Goal: Transaction & Acquisition: Purchase product/service

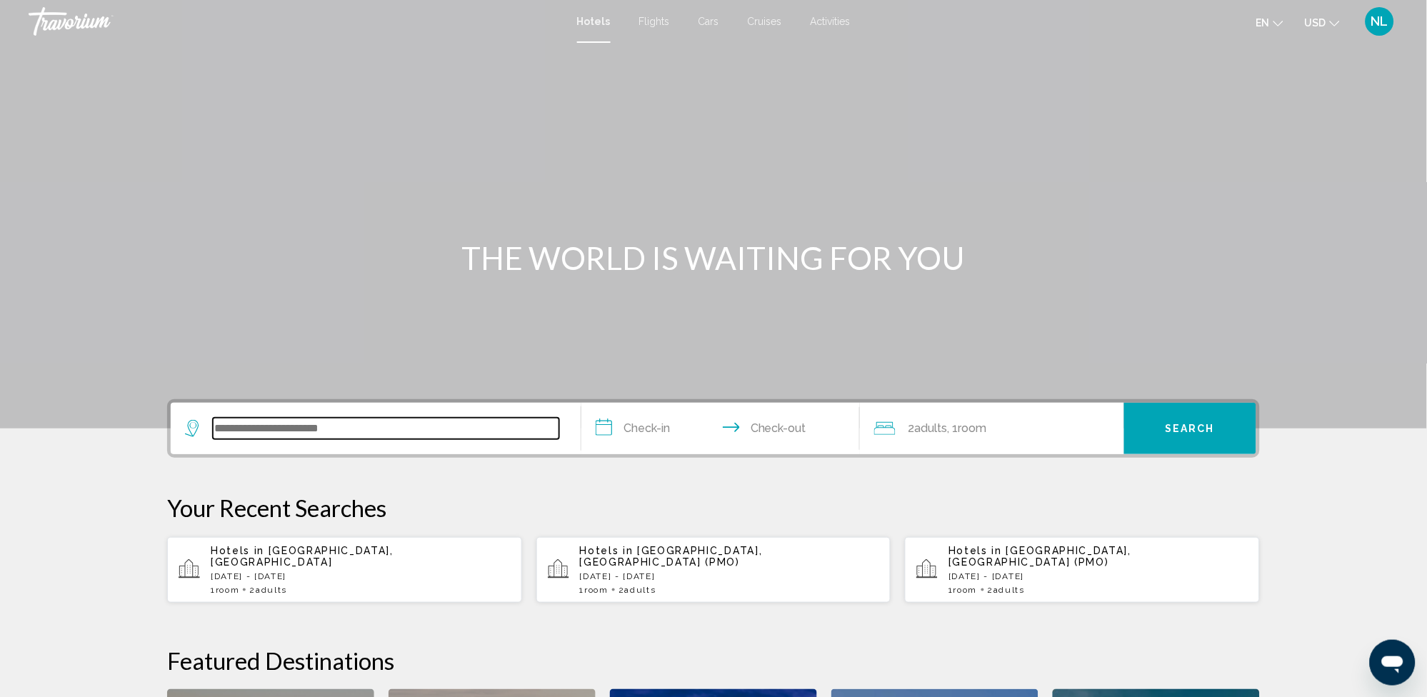
click at [323, 421] on input "Search widget" at bounding box center [386, 428] width 346 height 21
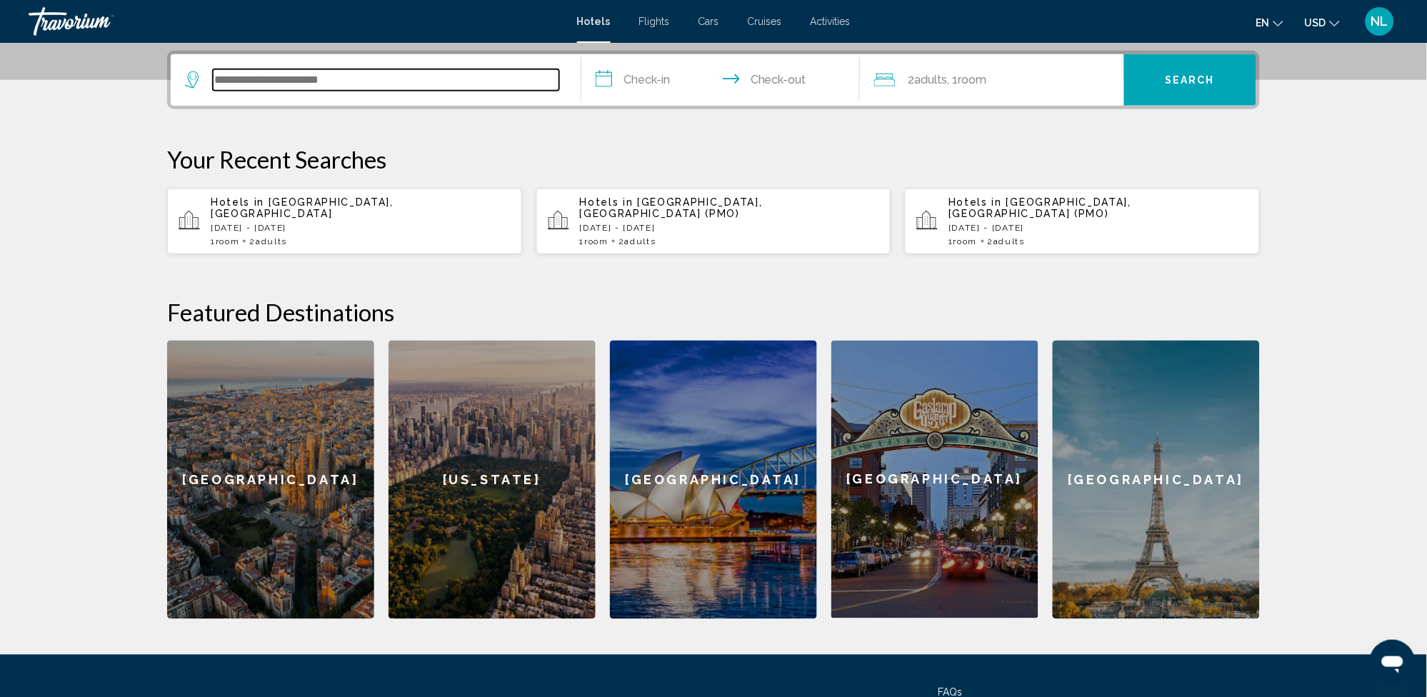
scroll to position [351, 0]
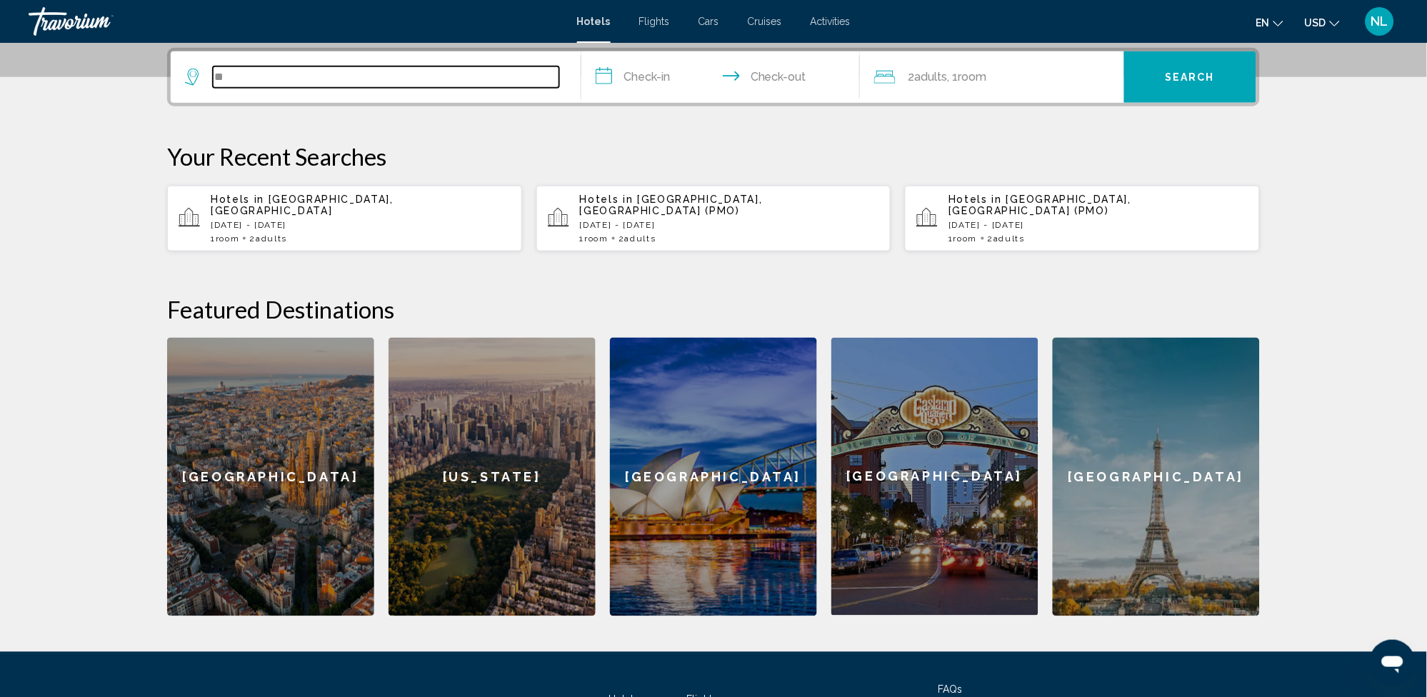
type input "*"
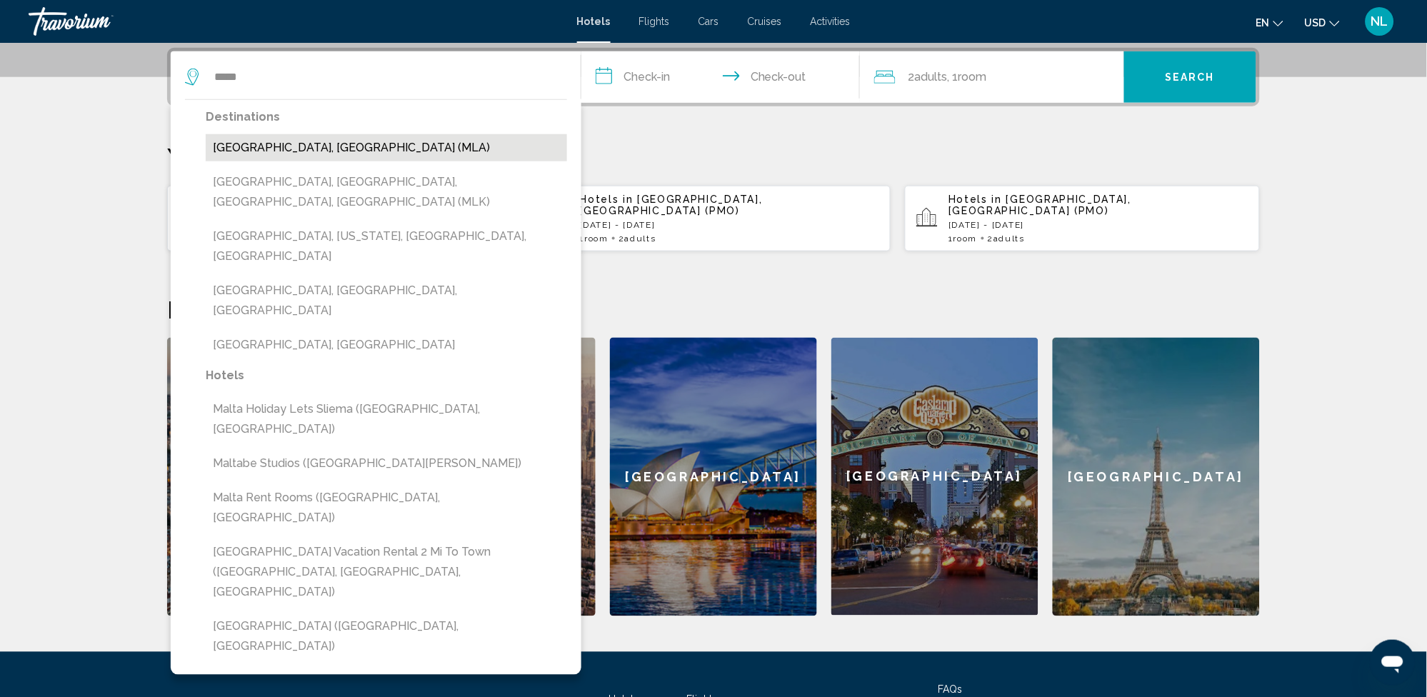
click at [231, 152] on button "[GEOGRAPHIC_DATA], [GEOGRAPHIC_DATA] (MLA)" at bounding box center [386, 147] width 361 height 27
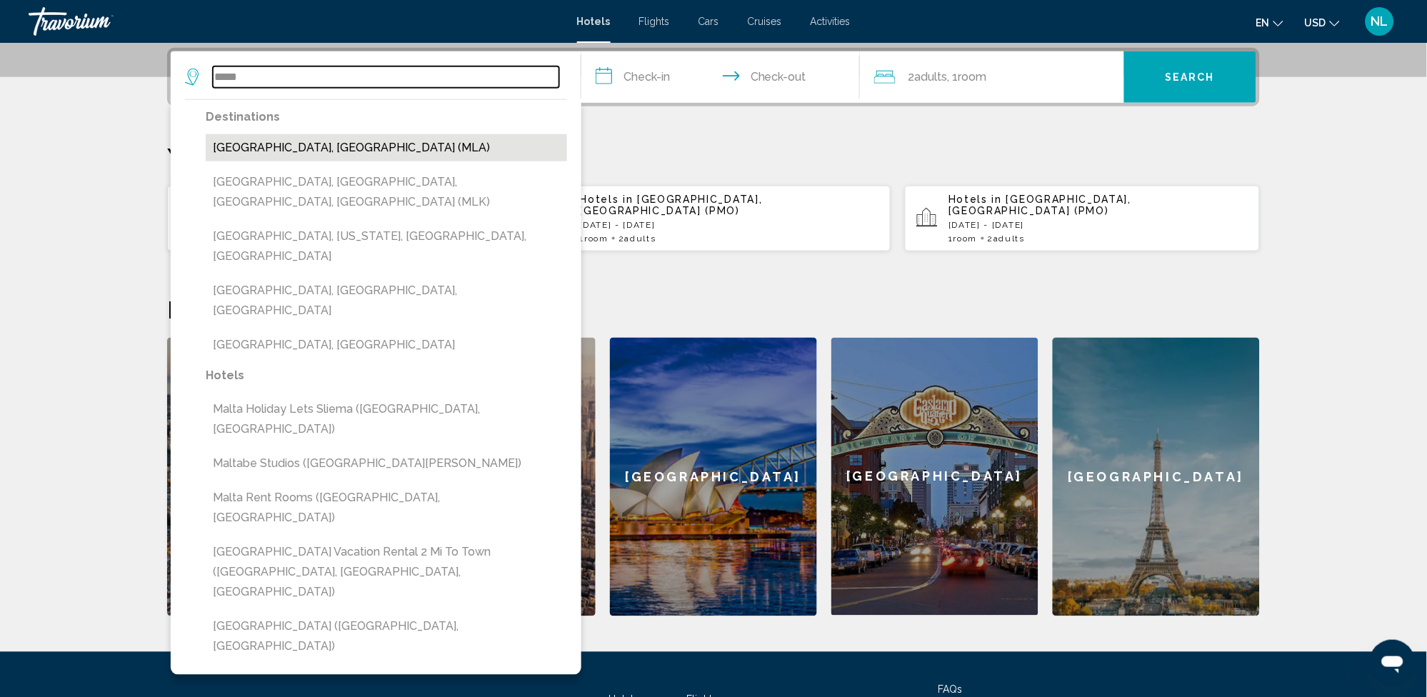
type input "**********"
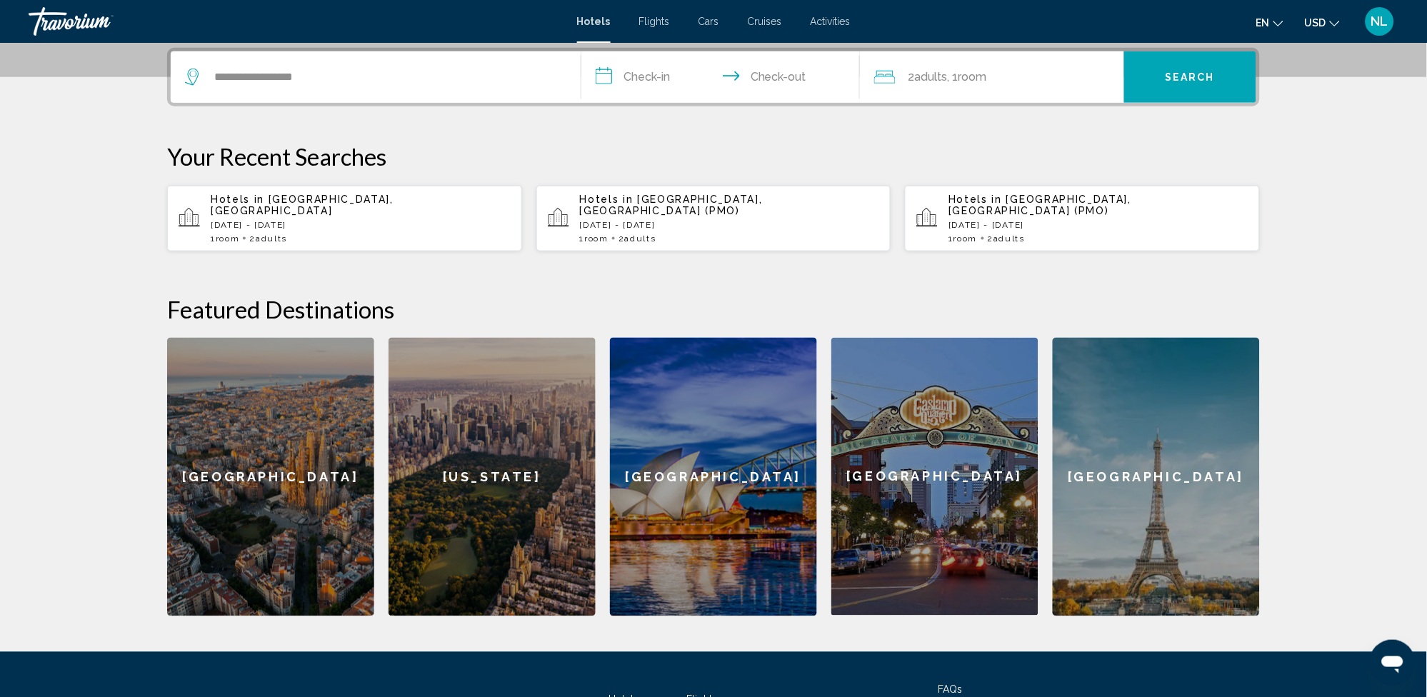
click at [660, 77] on input "**********" at bounding box center [723, 79] width 284 height 56
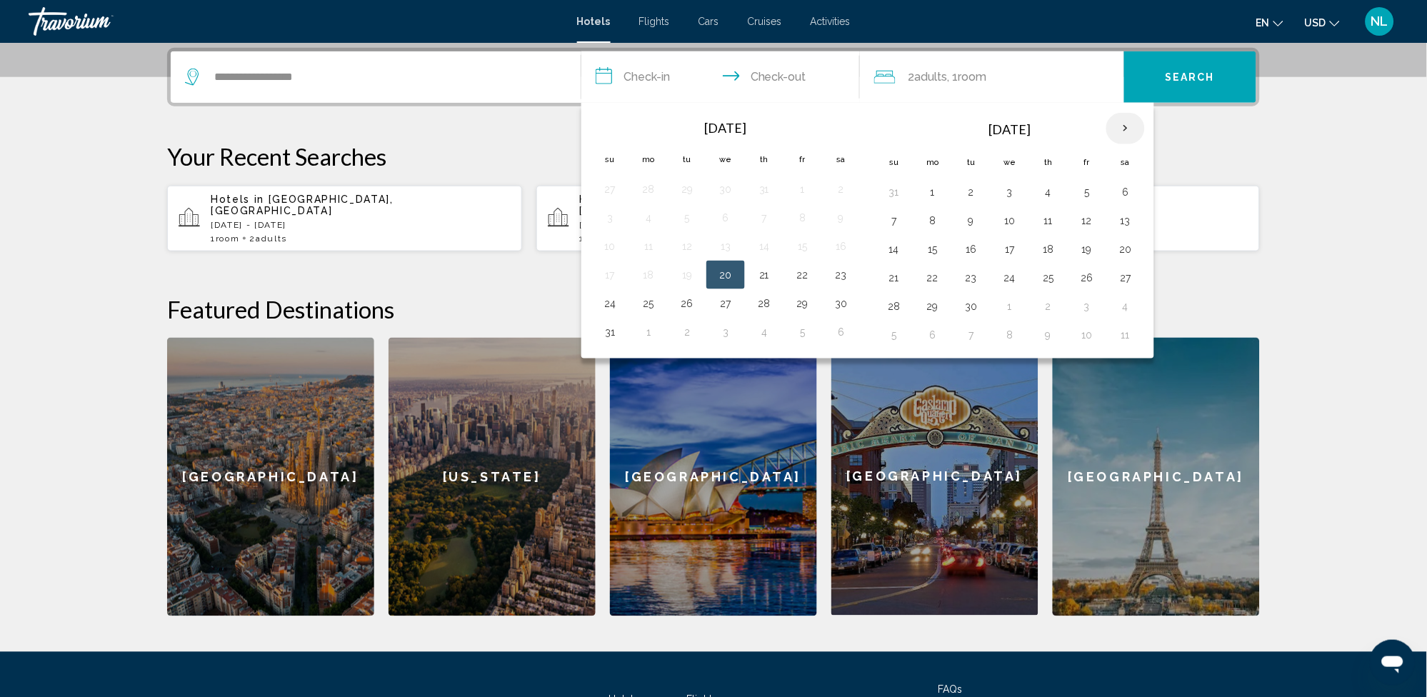
click at [1129, 121] on th "Next month" at bounding box center [1125, 128] width 39 height 31
click at [936, 256] on button "13" at bounding box center [932, 249] width 23 height 20
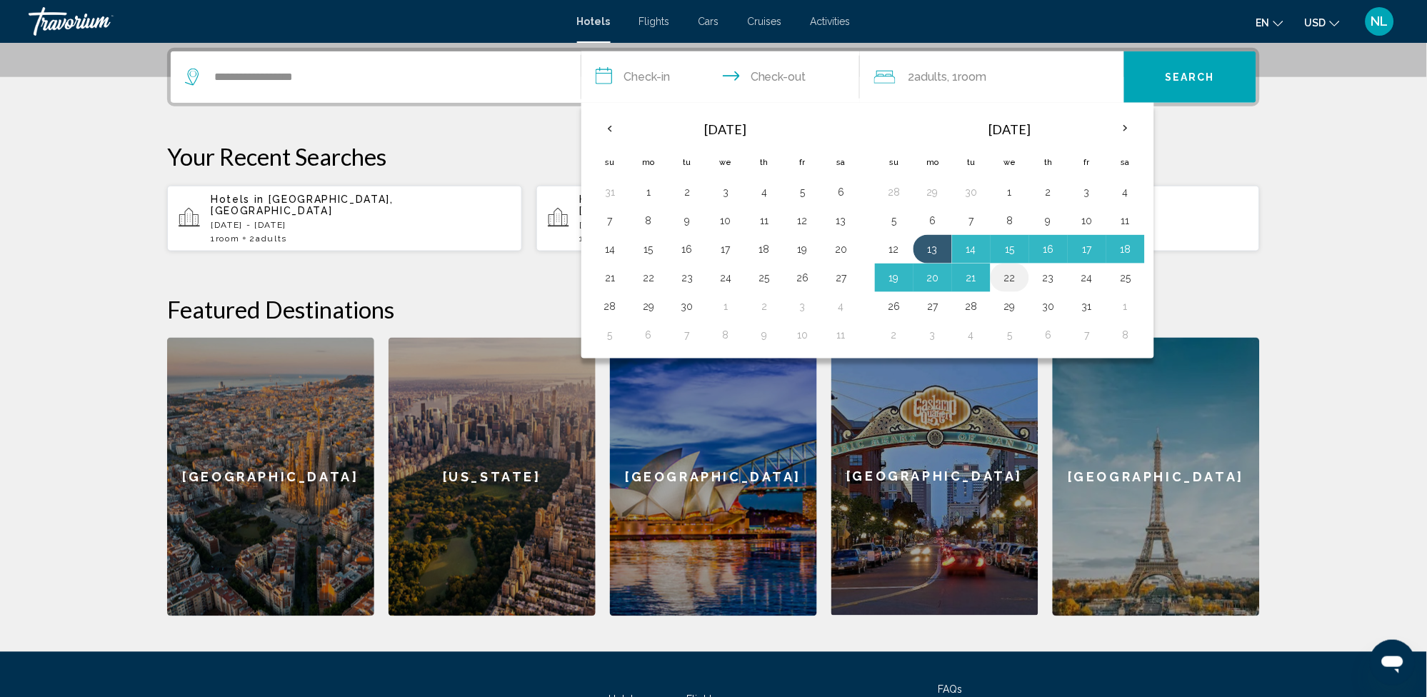
click at [1010, 281] on button "22" at bounding box center [1010, 278] width 23 height 20
type input "**********"
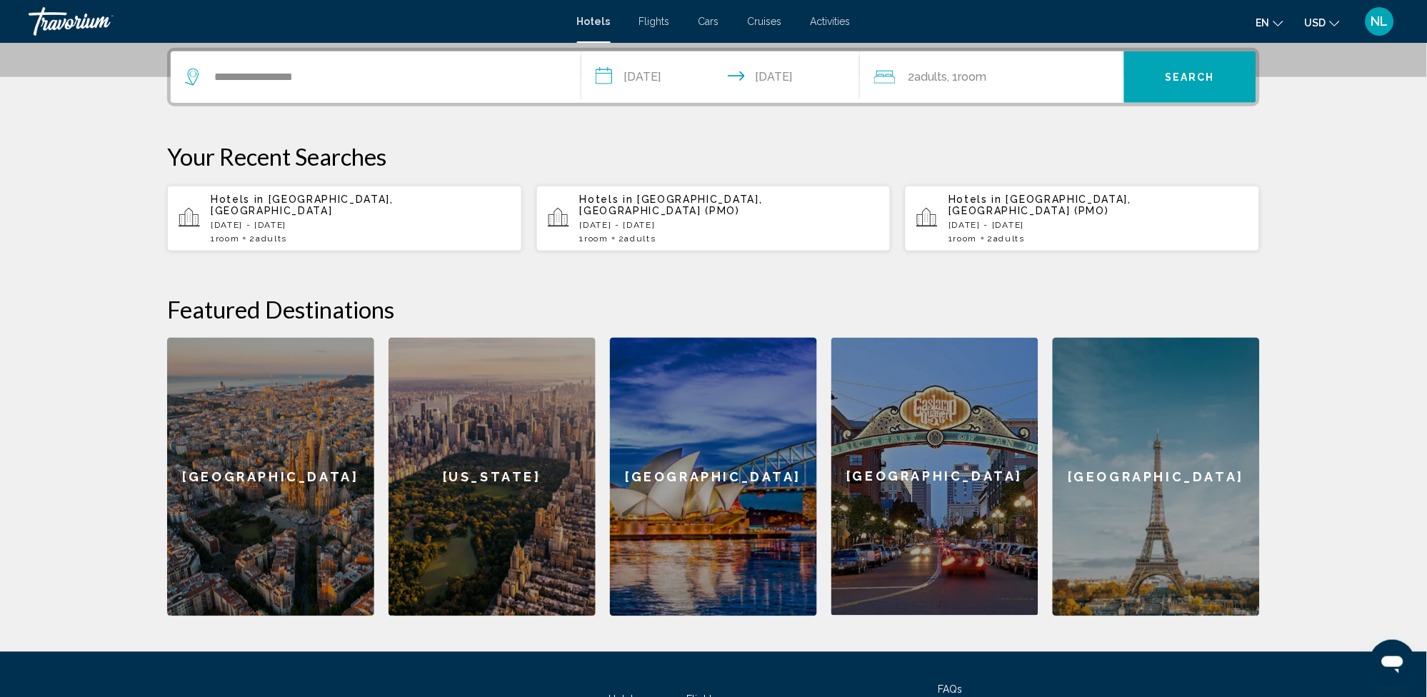
click at [1178, 81] on span "Search" at bounding box center [1191, 77] width 50 height 11
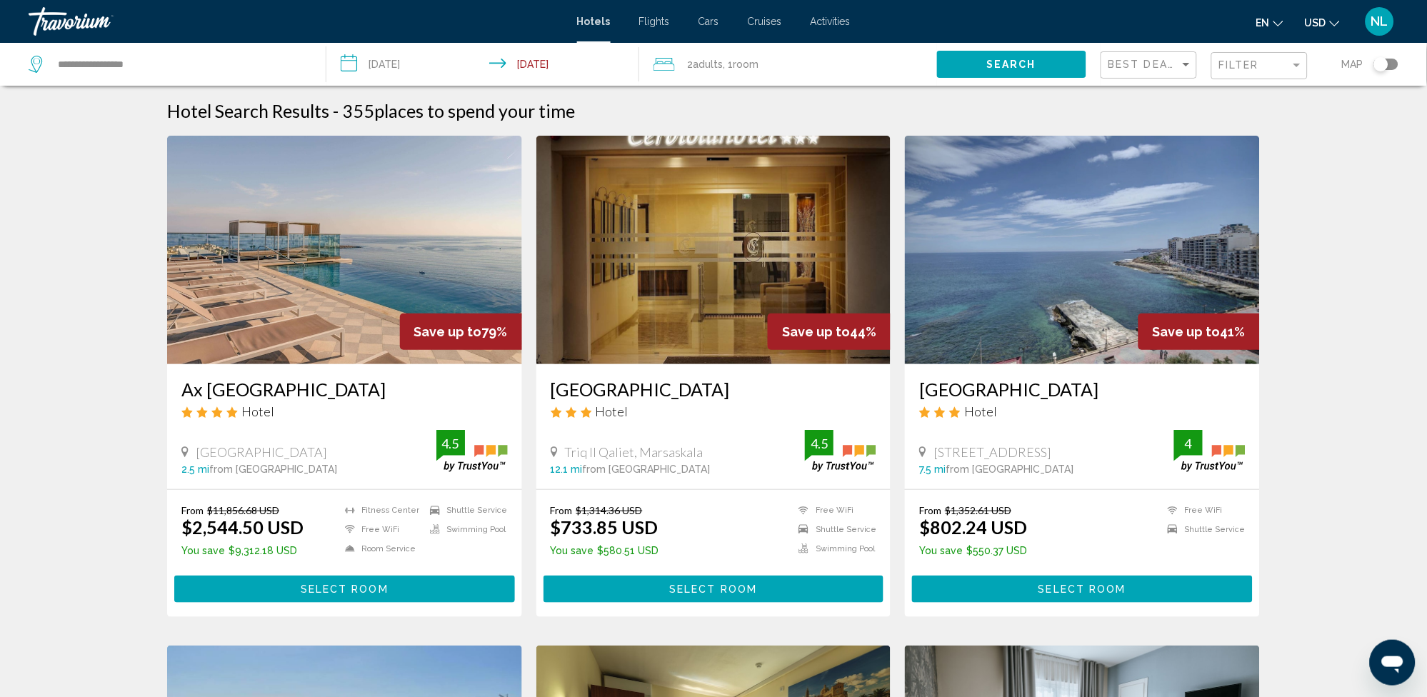
click at [1309, 15] on button "USD USD ($) MXN (Mex$) CAD (Can$) GBP (£) EUR (€) AUD (A$) NZD (NZ$) CNY (CN¥)" at bounding box center [1322, 22] width 35 height 21
click at [1309, 89] on button "CAD (Can$)" at bounding box center [1293, 94] width 72 height 19
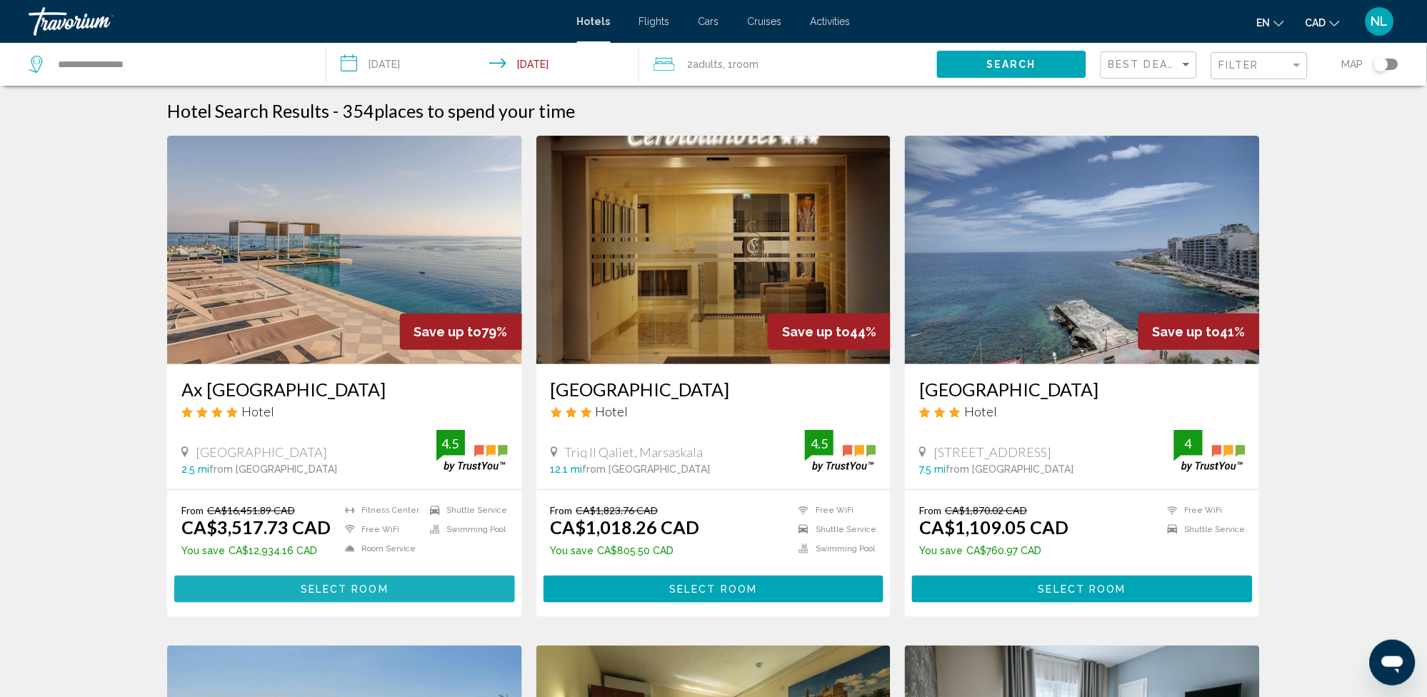
click at [340, 584] on span "Select Room" at bounding box center [345, 589] width 88 height 11
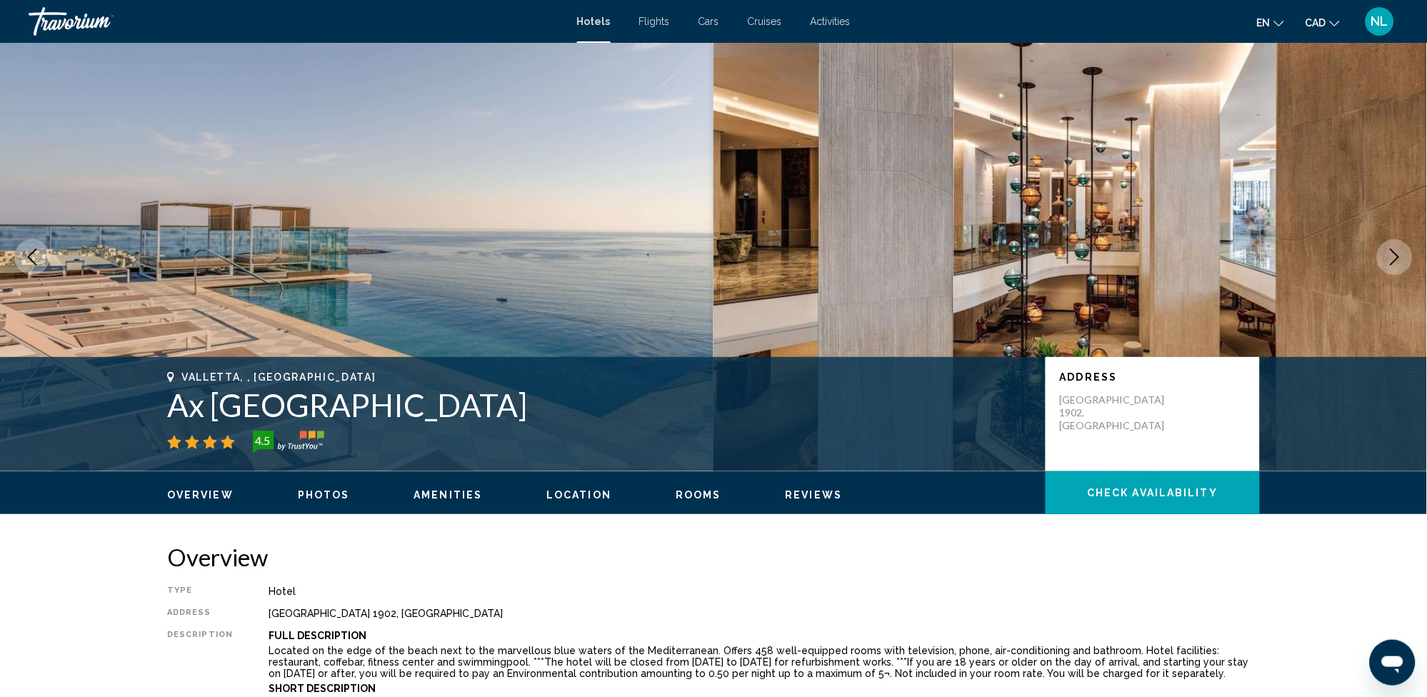
click at [1392, 256] on icon "Next image" at bounding box center [1394, 257] width 17 height 17
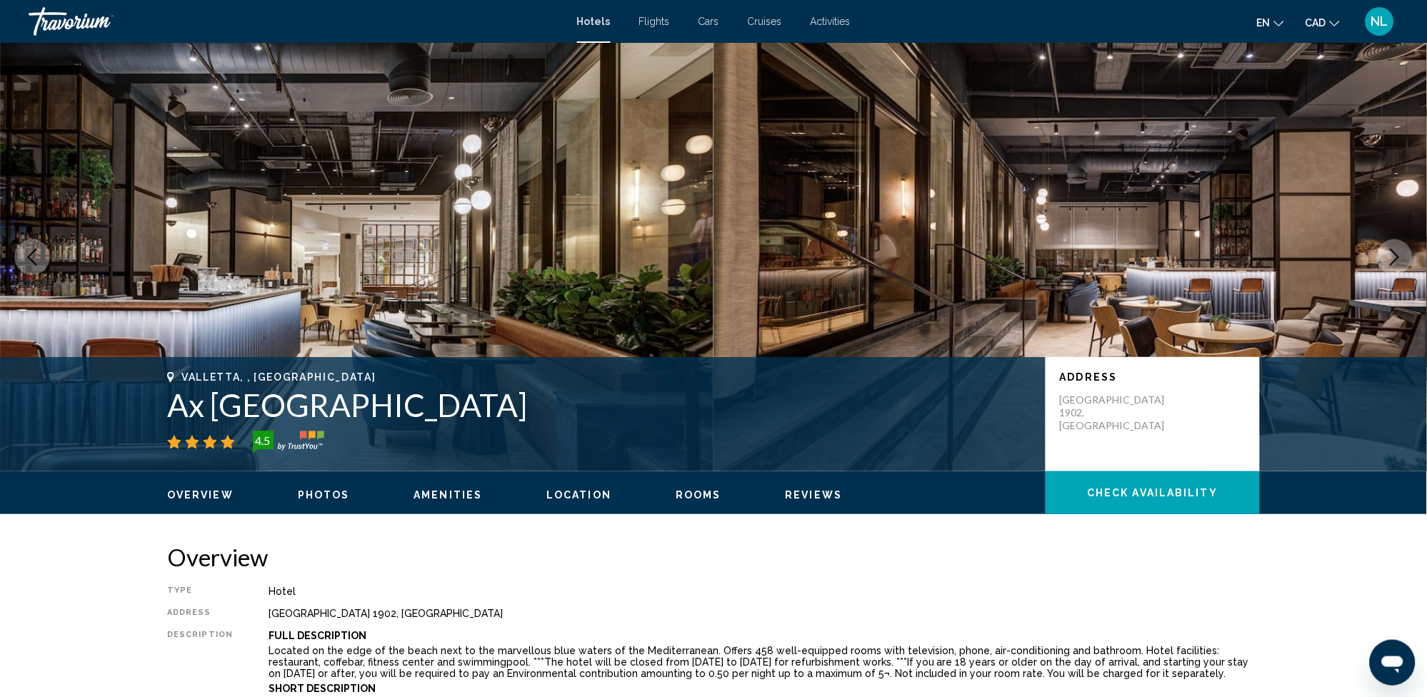
click at [1392, 256] on icon "Next image" at bounding box center [1394, 257] width 17 height 17
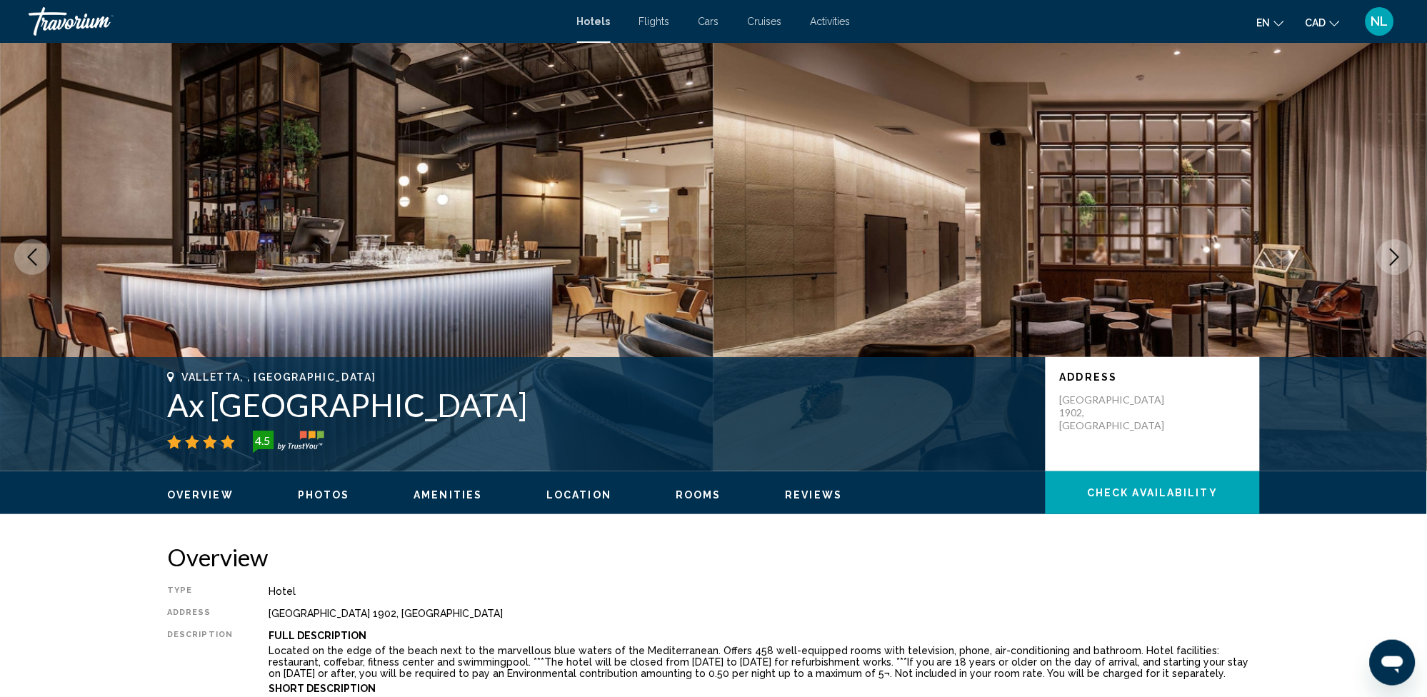
click at [1397, 249] on icon "Next image" at bounding box center [1394, 257] width 17 height 17
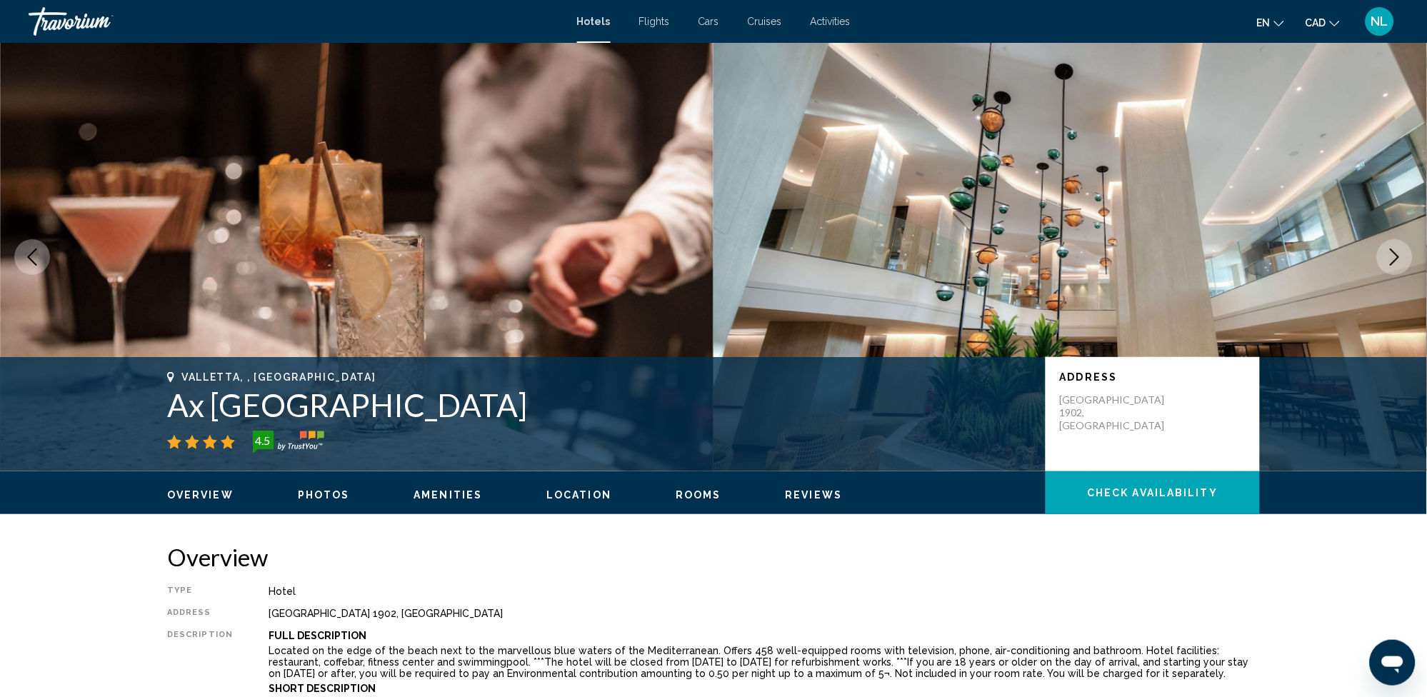
click at [1395, 250] on icon "Next image" at bounding box center [1394, 257] width 17 height 17
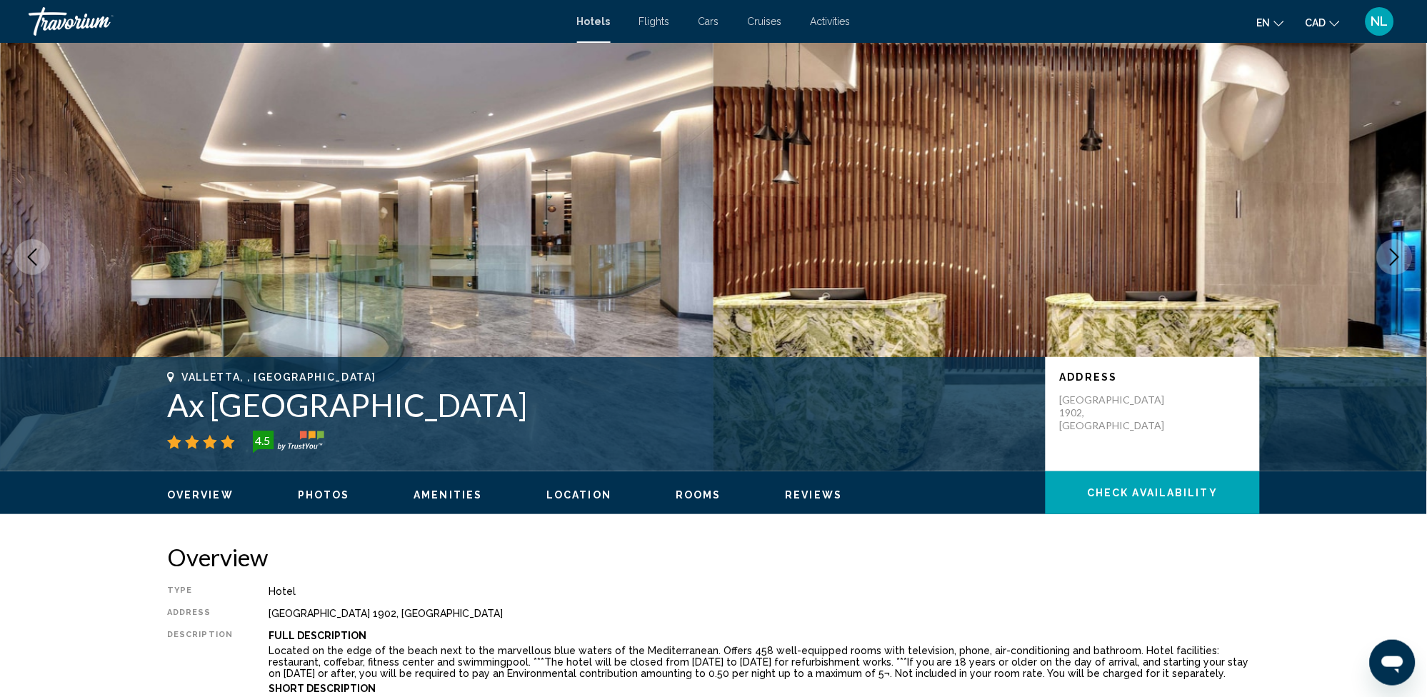
click at [1391, 257] on icon "Next image" at bounding box center [1394, 257] width 17 height 17
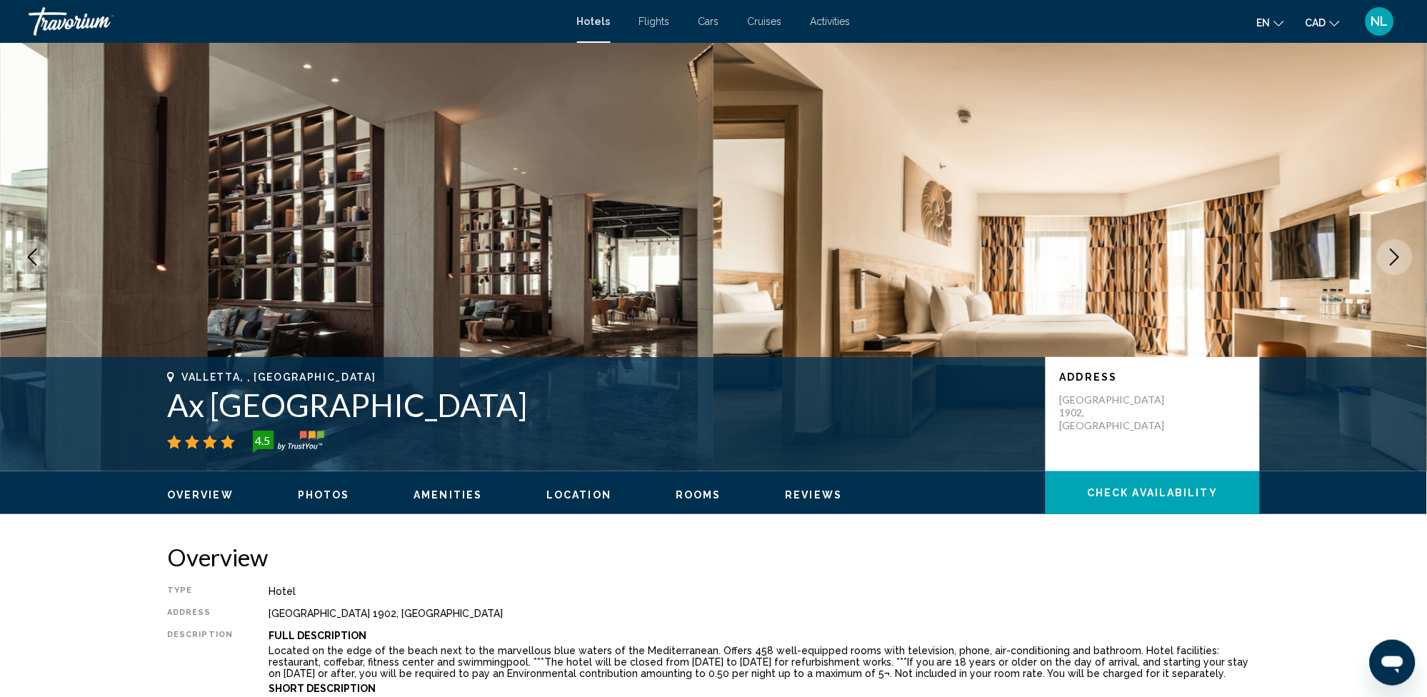
click at [1391, 259] on icon "Next image" at bounding box center [1394, 257] width 17 height 17
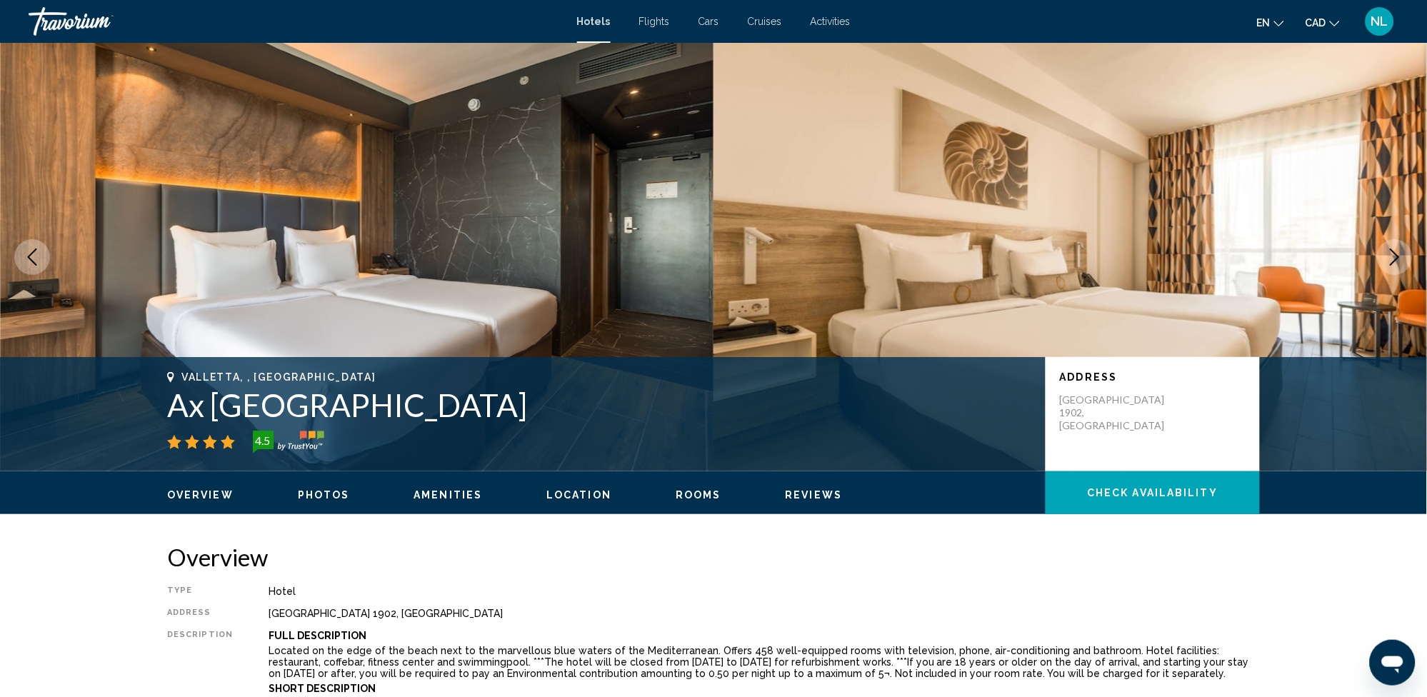
click at [1391, 256] on icon "Next image" at bounding box center [1394, 257] width 17 height 17
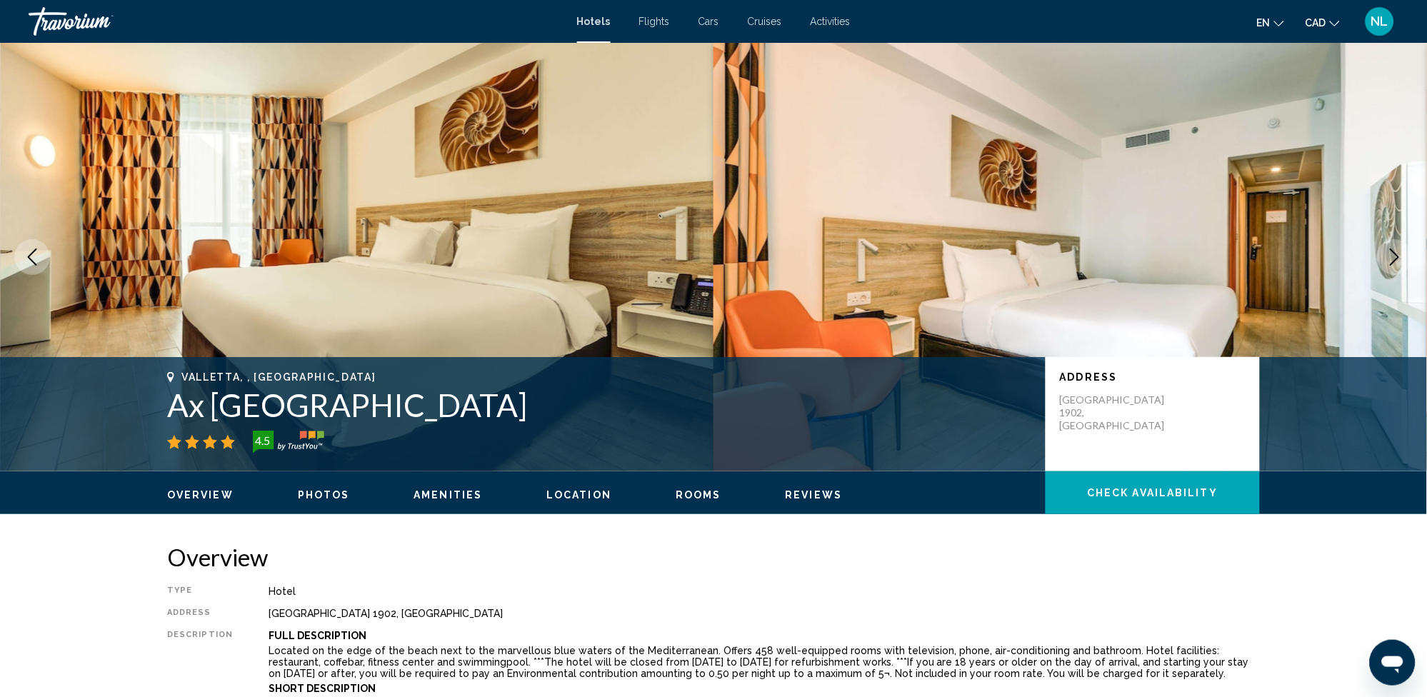
click at [1393, 259] on icon "Next image" at bounding box center [1394, 257] width 17 height 17
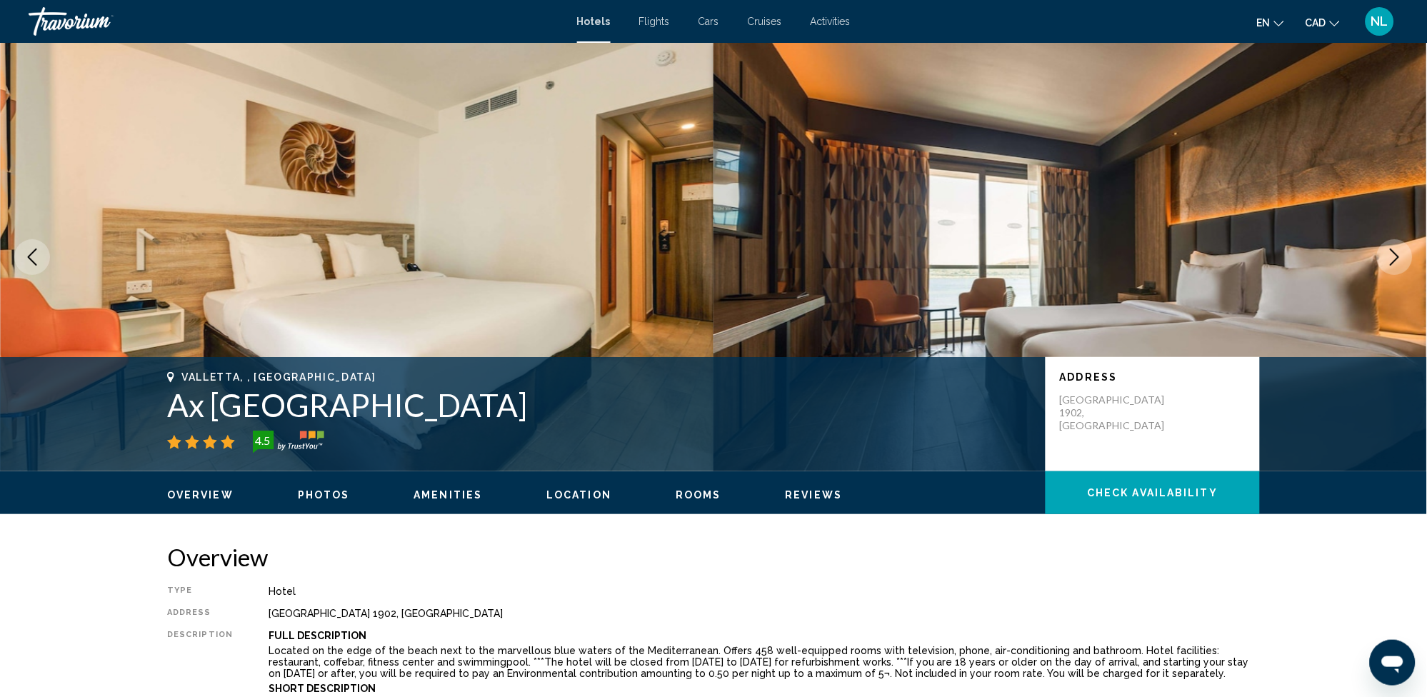
click at [1393, 259] on icon "Next image" at bounding box center [1394, 257] width 17 height 17
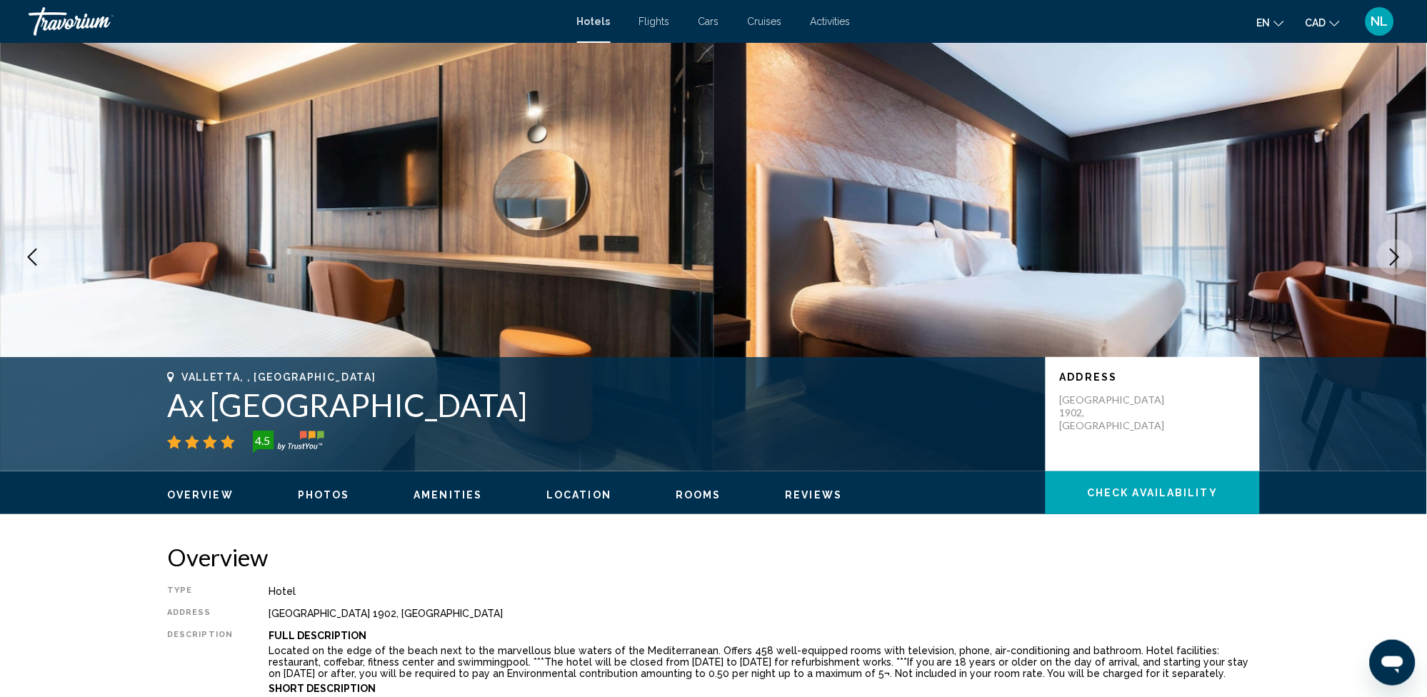
click at [1393, 259] on icon "Next image" at bounding box center [1394, 257] width 17 height 17
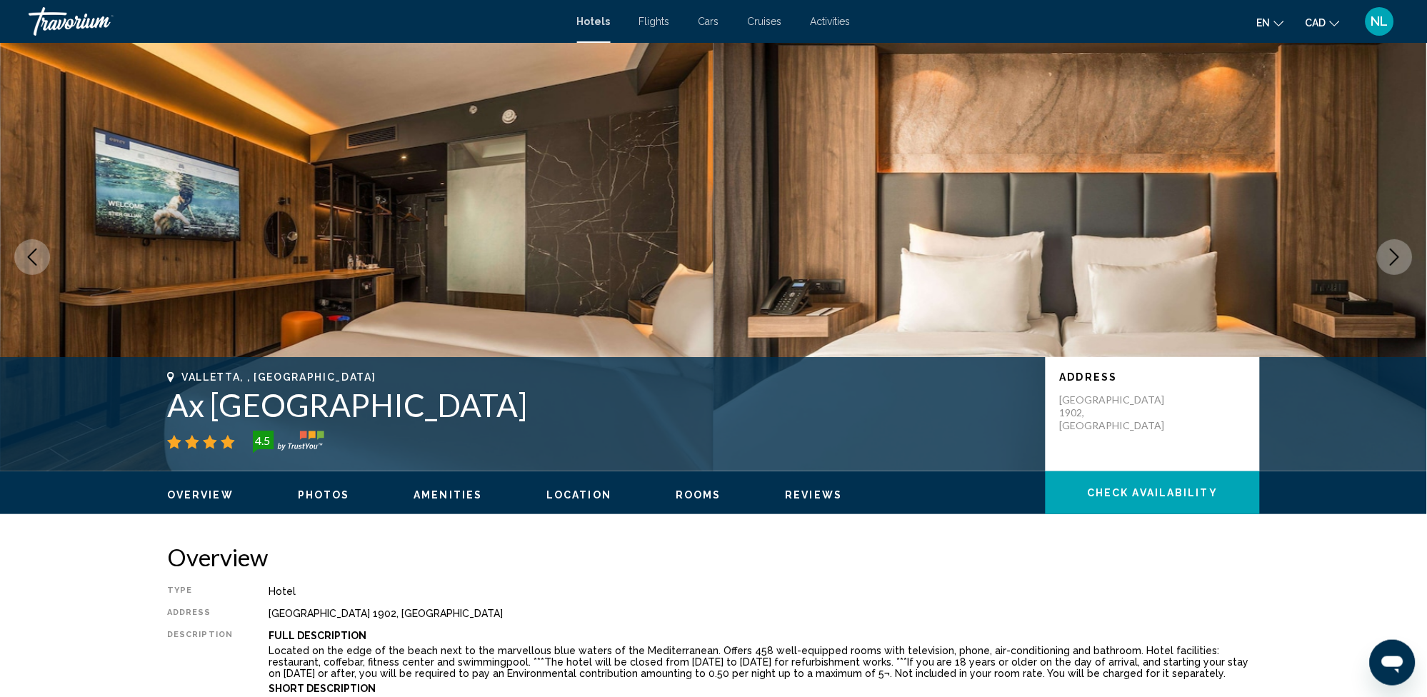
click at [1392, 254] on icon "Next image" at bounding box center [1394, 257] width 17 height 17
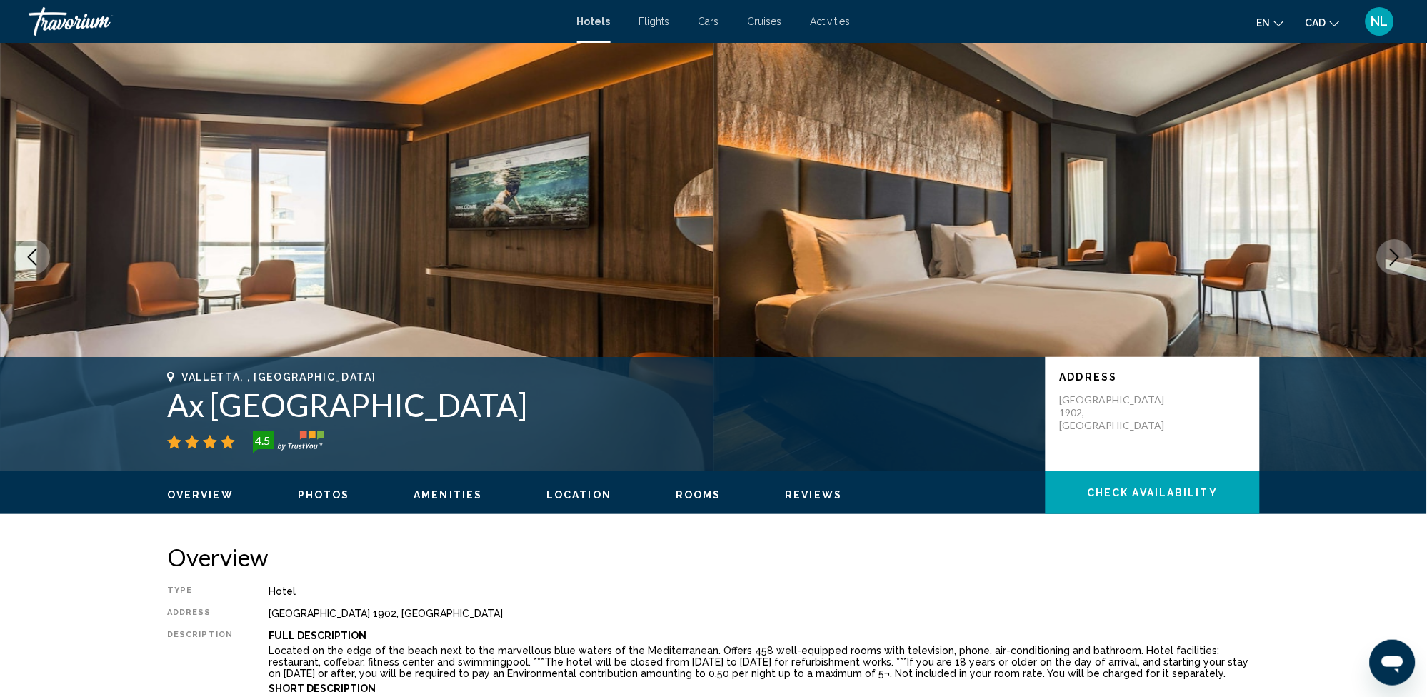
click at [1394, 263] on icon "Next image" at bounding box center [1394, 257] width 17 height 17
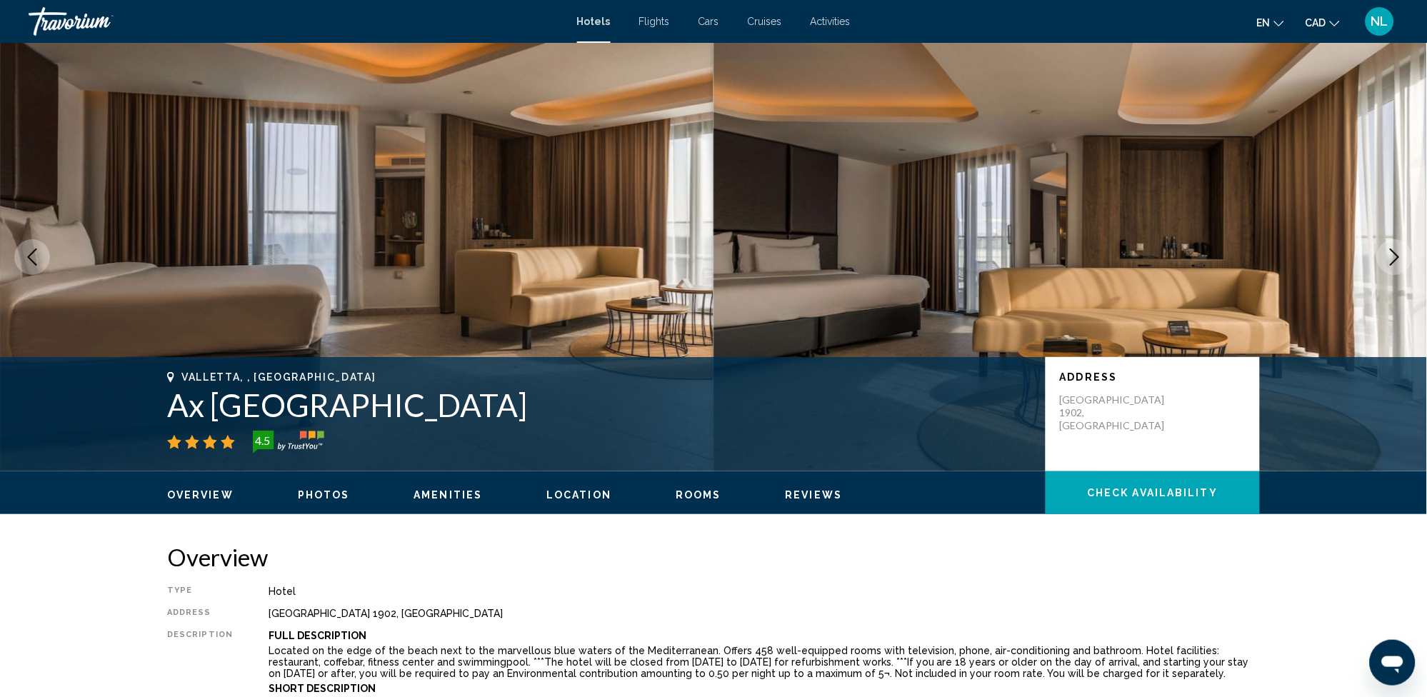
drag, startPoint x: 1395, startPoint y: 263, endPoint x: 1401, endPoint y: 269, distance: 8.1
click at [1396, 264] on icon "Next image" at bounding box center [1394, 257] width 17 height 17
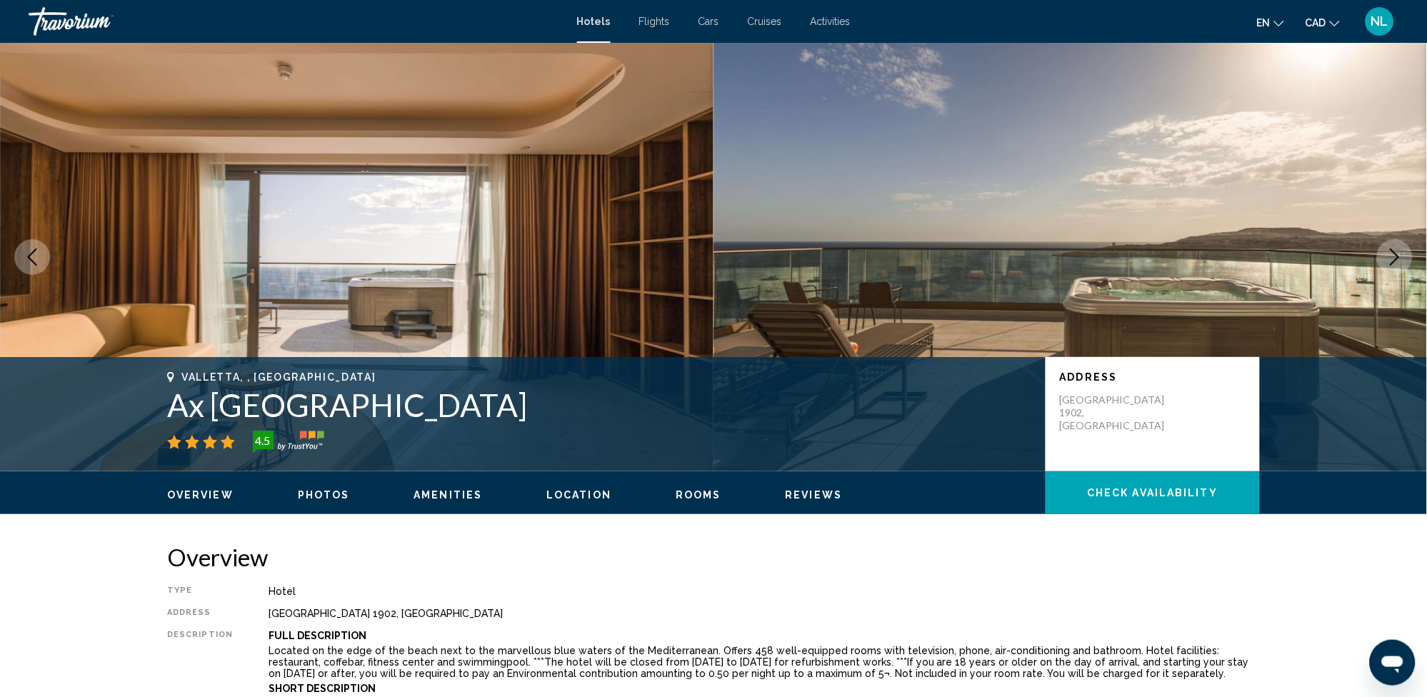
click at [1397, 256] on icon "Next image" at bounding box center [1395, 257] width 9 height 17
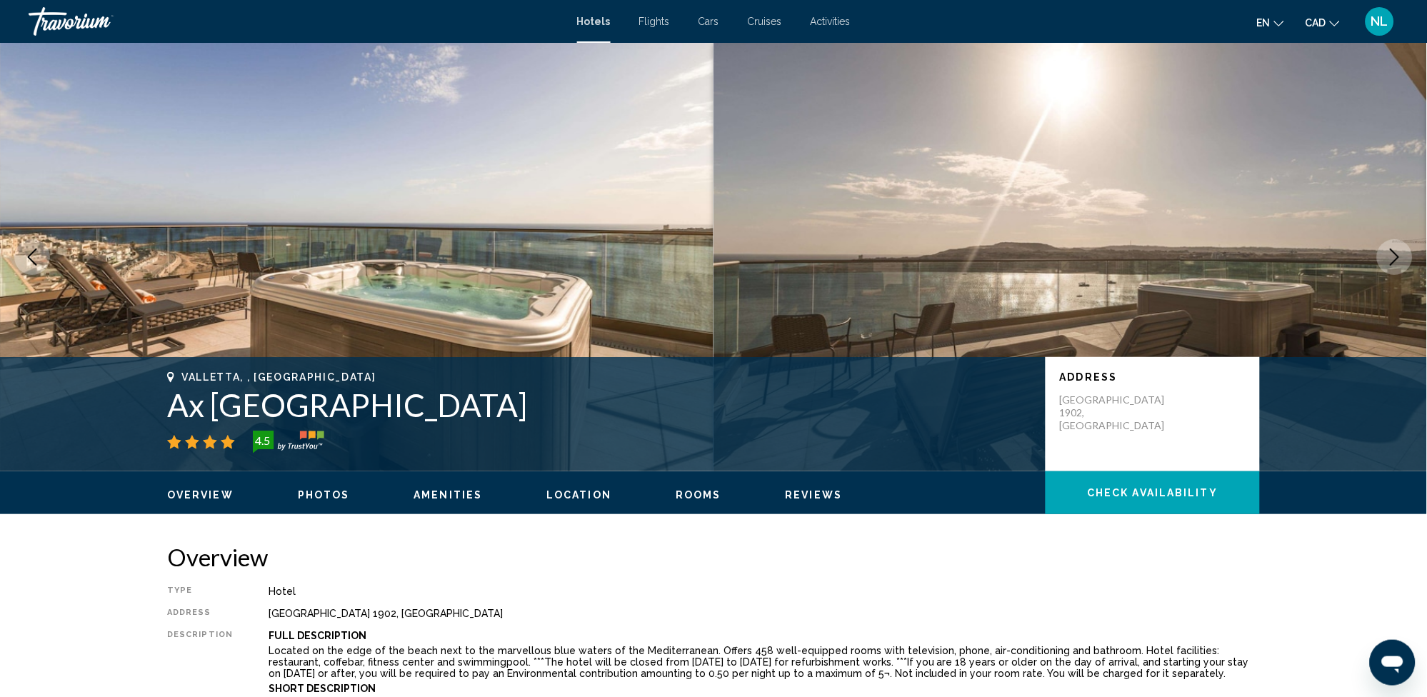
click at [1397, 256] on icon "Next image" at bounding box center [1395, 257] width 9 height 17
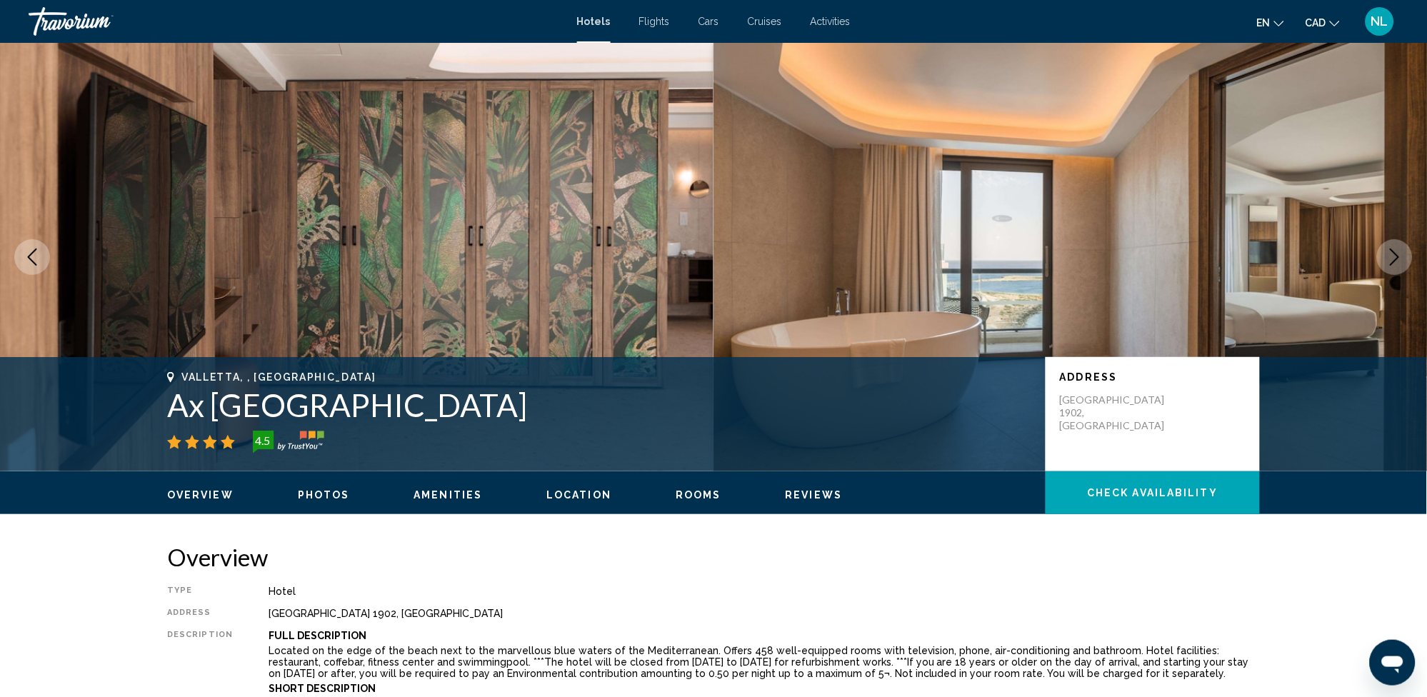
click at [1397, 256] on icon "Next image" at bounding box center [1395, 257] width 9 height 17
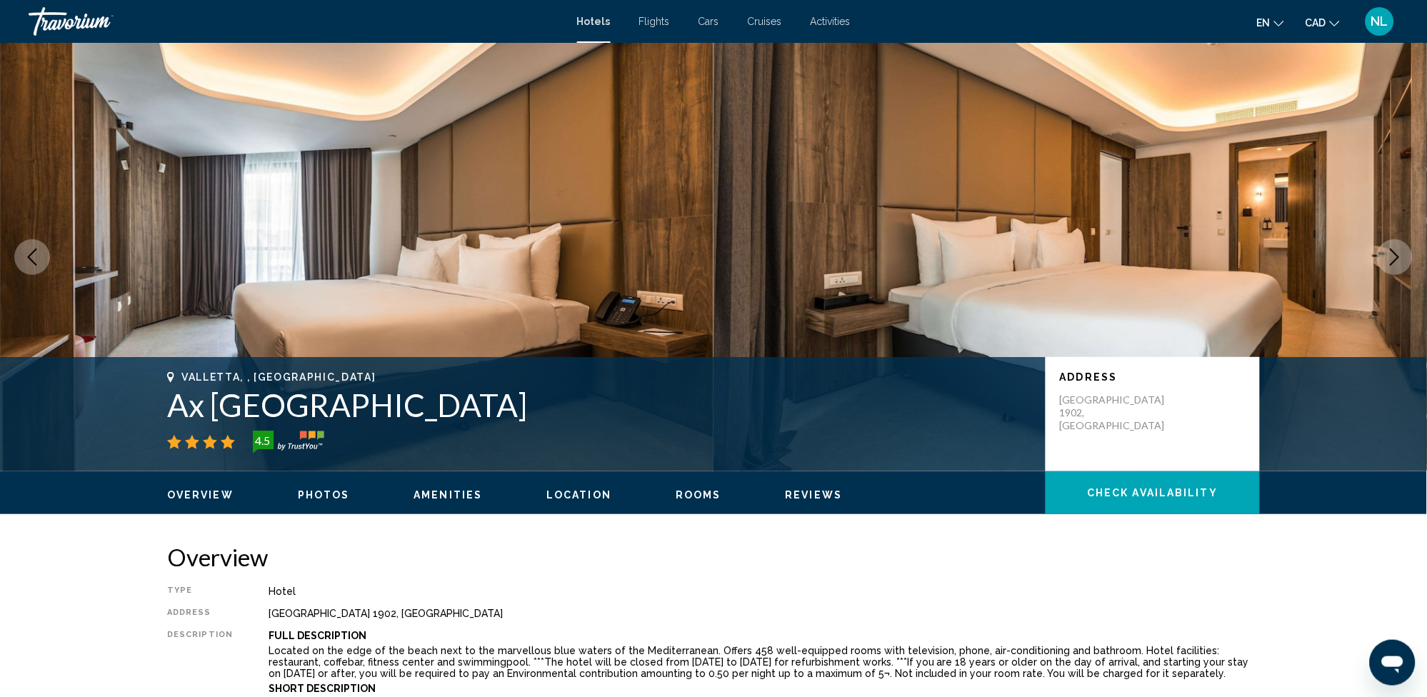
click at [1397, 256] on icon "Next image" at bounding box center [1395, 257] width 9 height 17
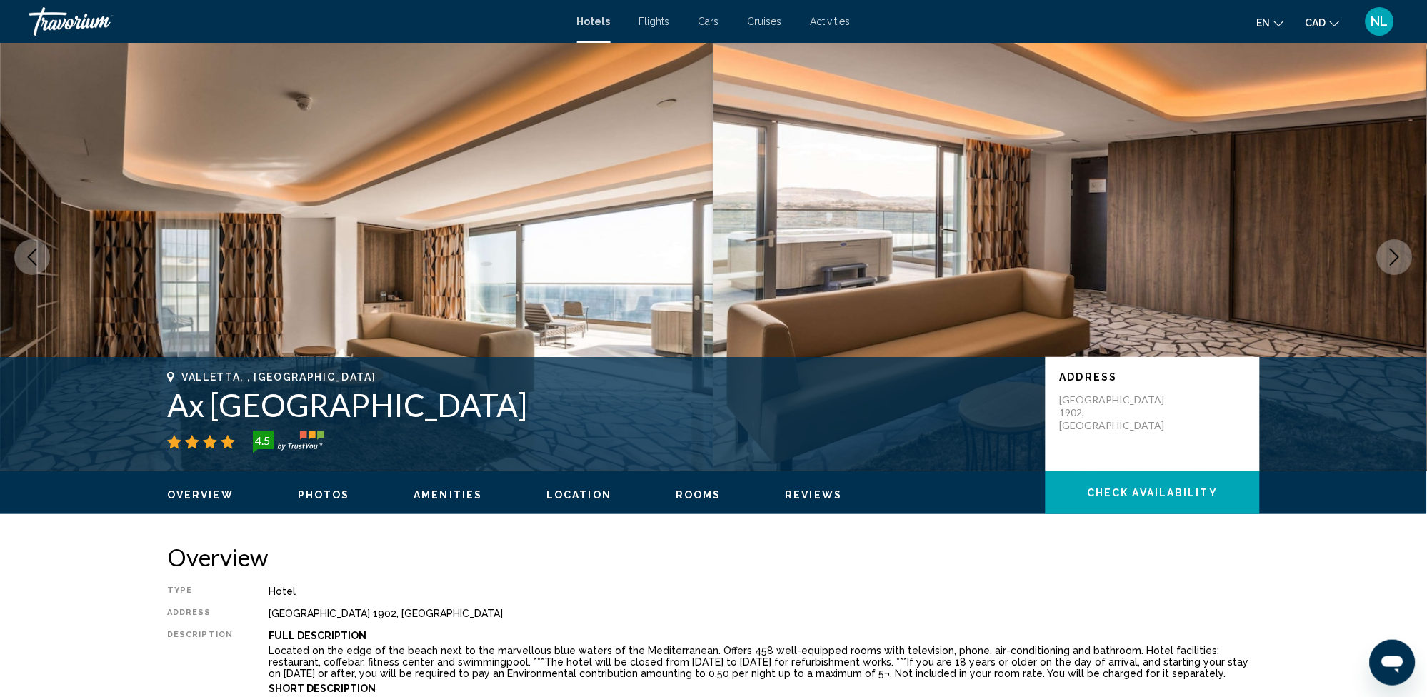
click at [1397, 257] on icon "Next image" at bounding box center [1394, 257] width 17 height 17
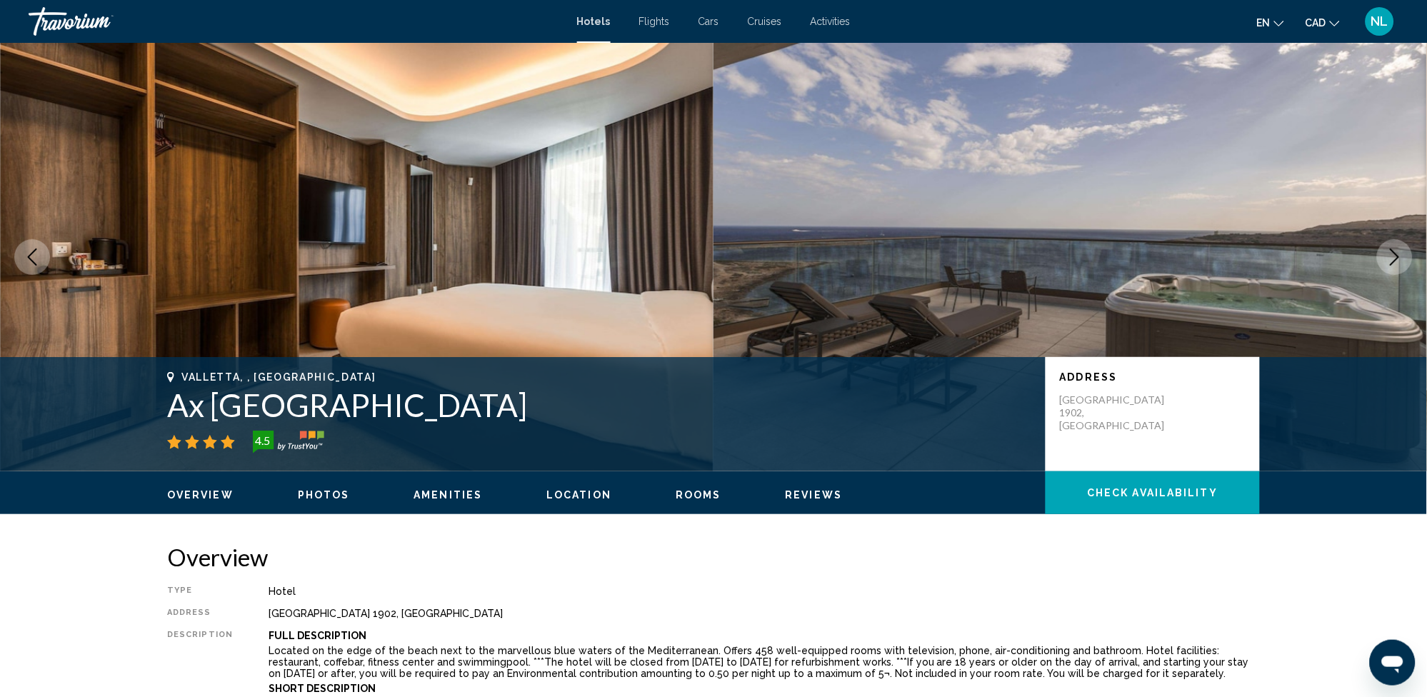
click at [1398, 258] on icon "Next image" at bounding box center [1395, 257] width 9 height 17
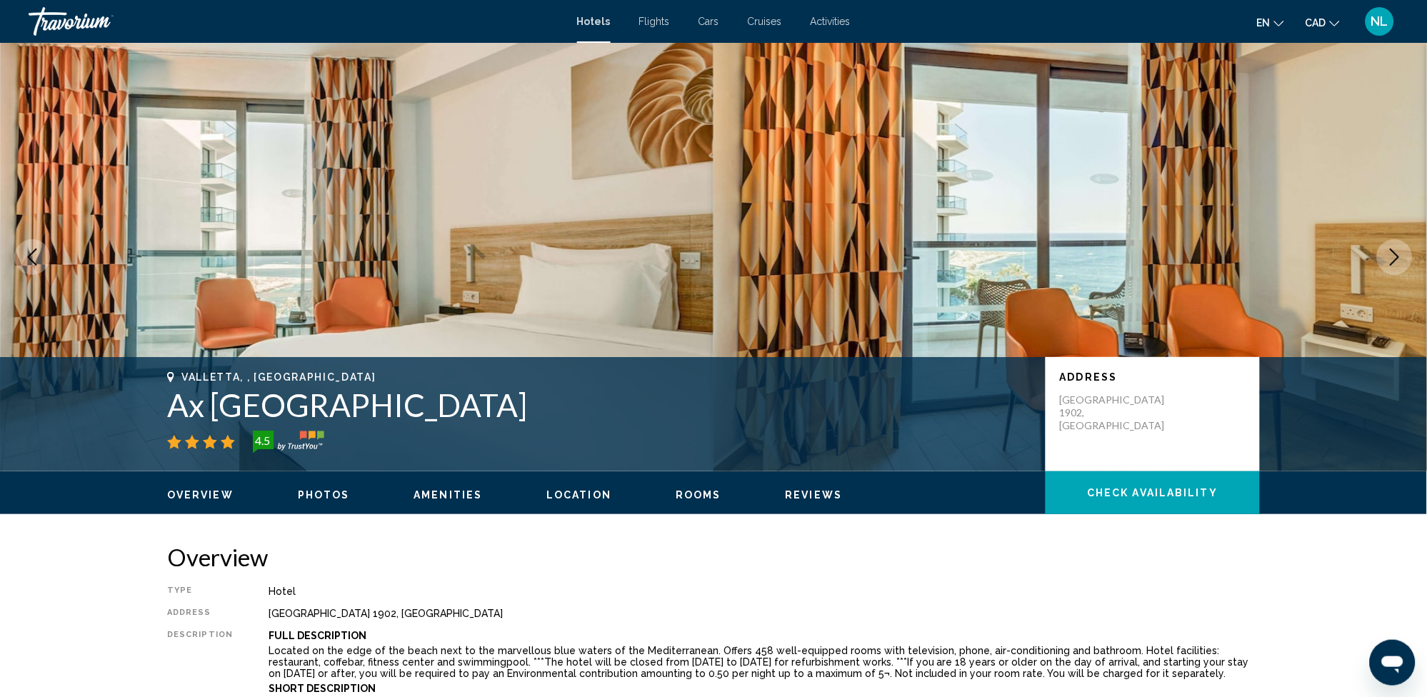
click at [1396, 251] on icon "Next image" at bounding box center [1394, 257] width 17 height 17
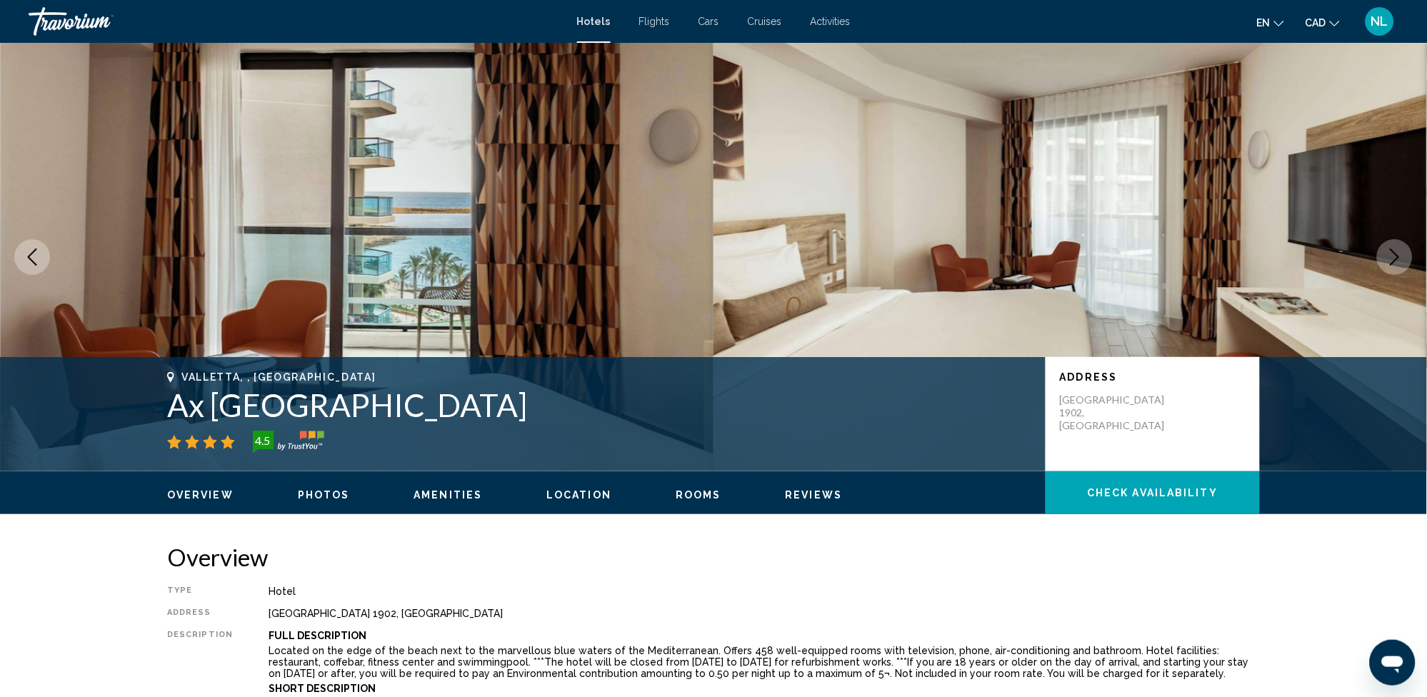
click at [1398, 254] on icon "Next image" at bounding box center [1394, 257] width 17 height 17
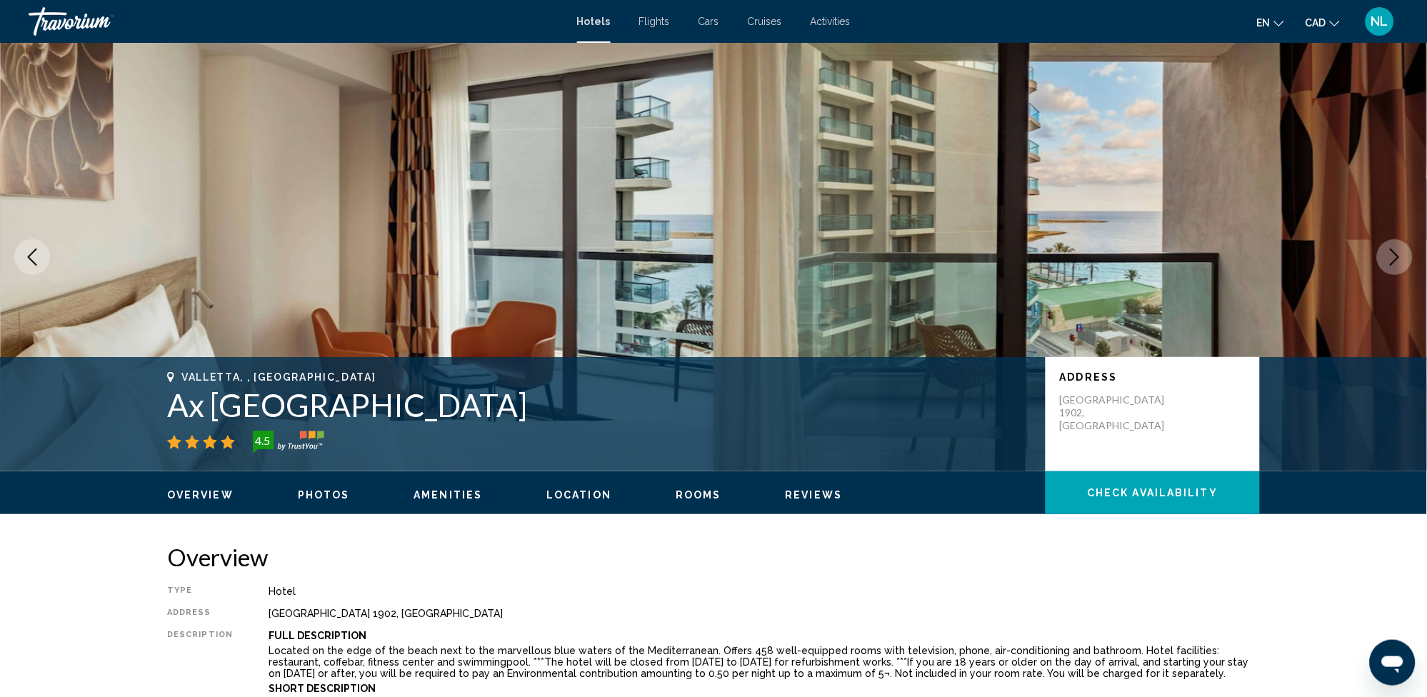
click at [1398, 254] on icon "Next image" at bounding box center [1394, 257] width 17 height 17
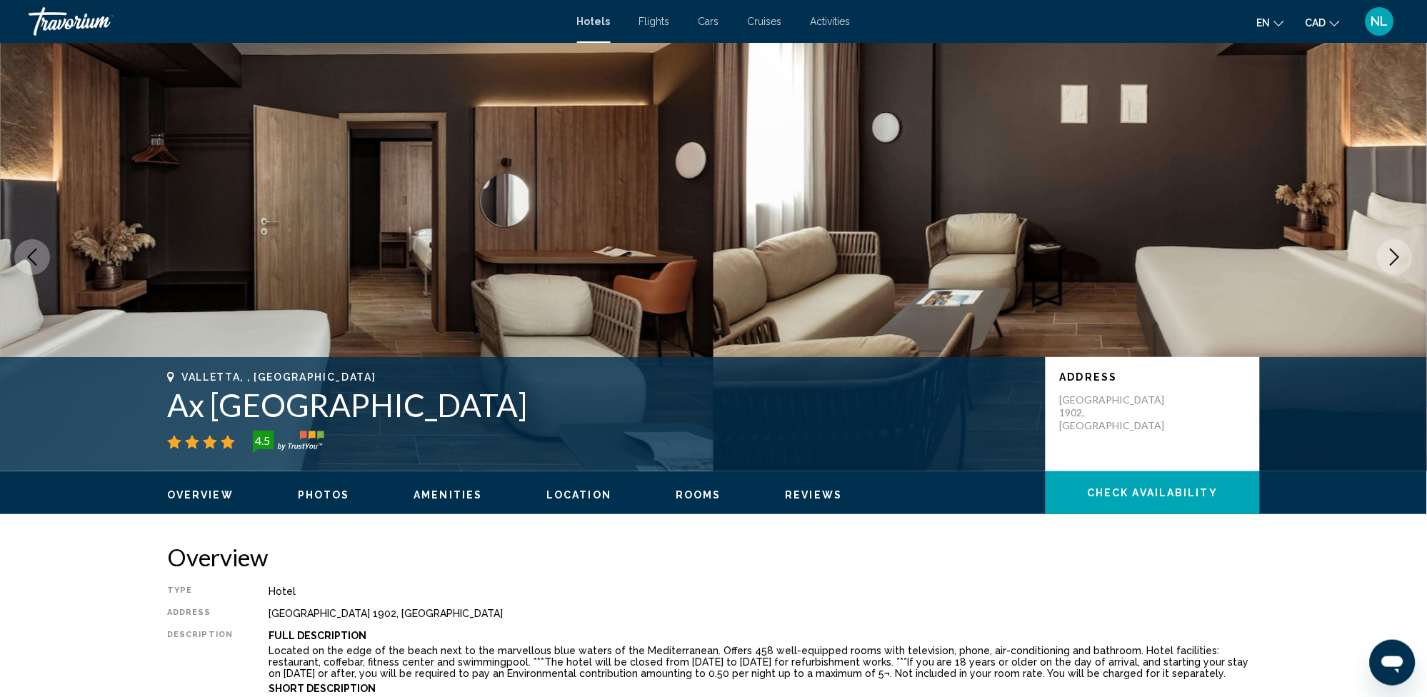
click at [1397, 261] on icon "Next image" at bounding box center [1394, 257] width 17 height 17
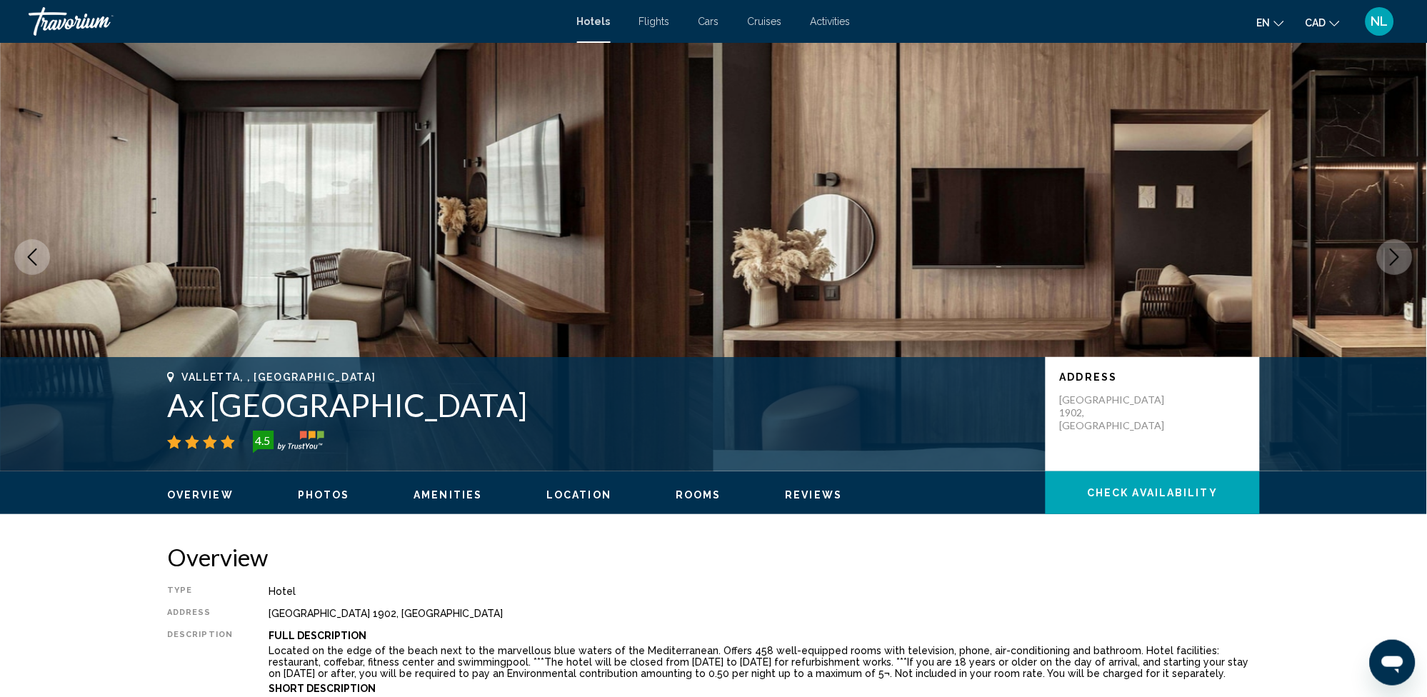
click at [1386, 241] on button "Next image" at bounding box center [1395, 257] width 36 height 36
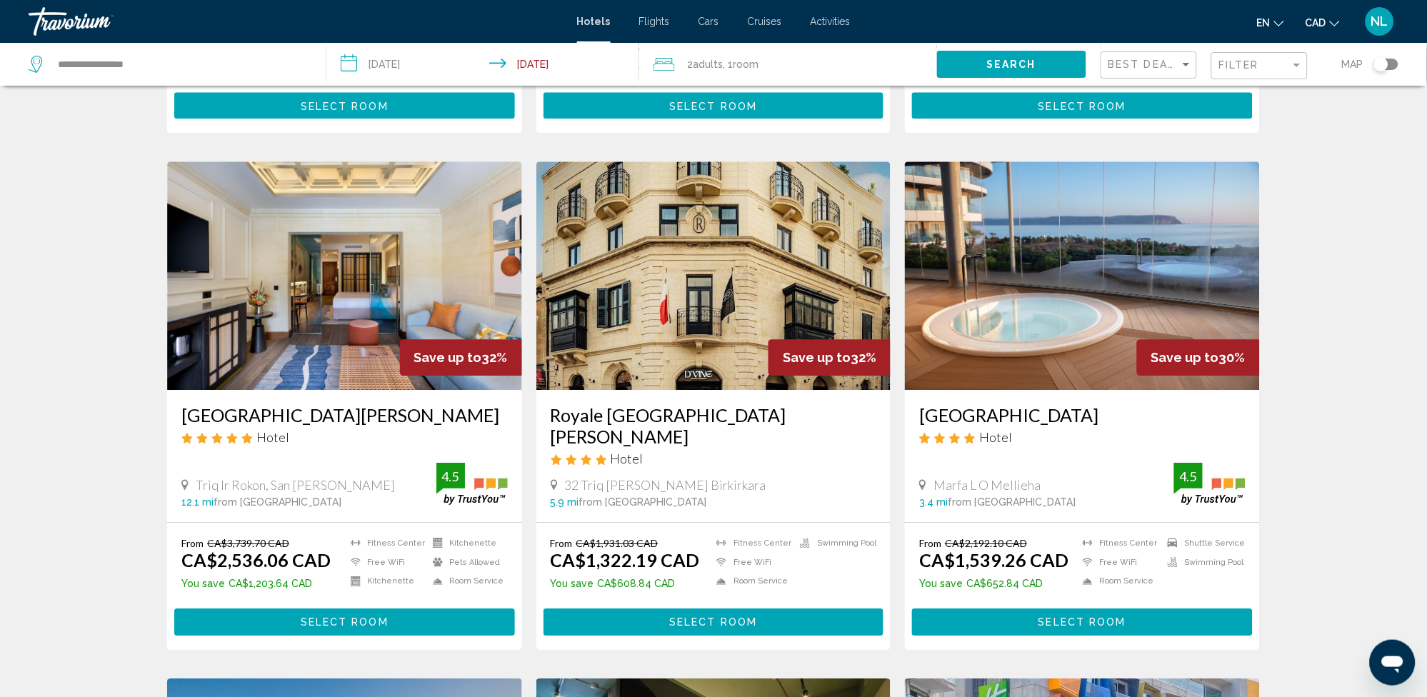
scroll to position [952, 0]
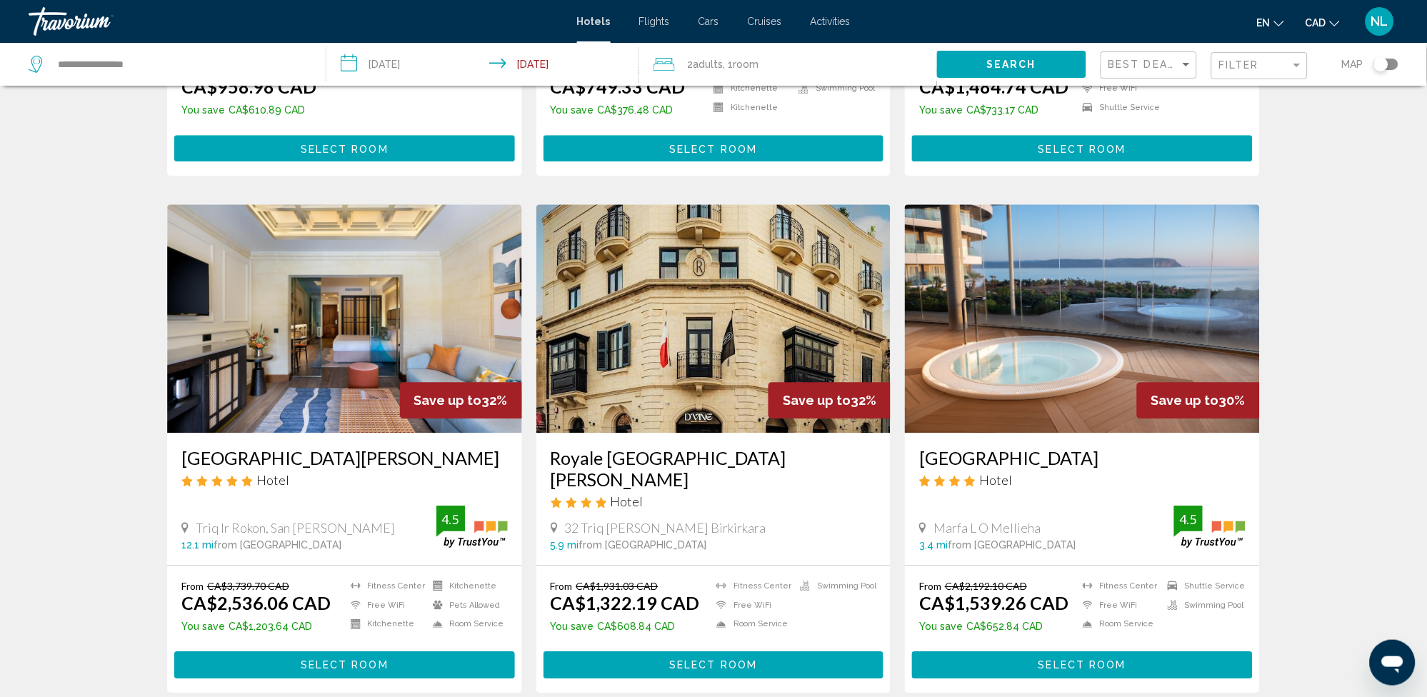
click at [676, 660] on span "Select Room" at bounding box center [713, 665] width 88 height 11
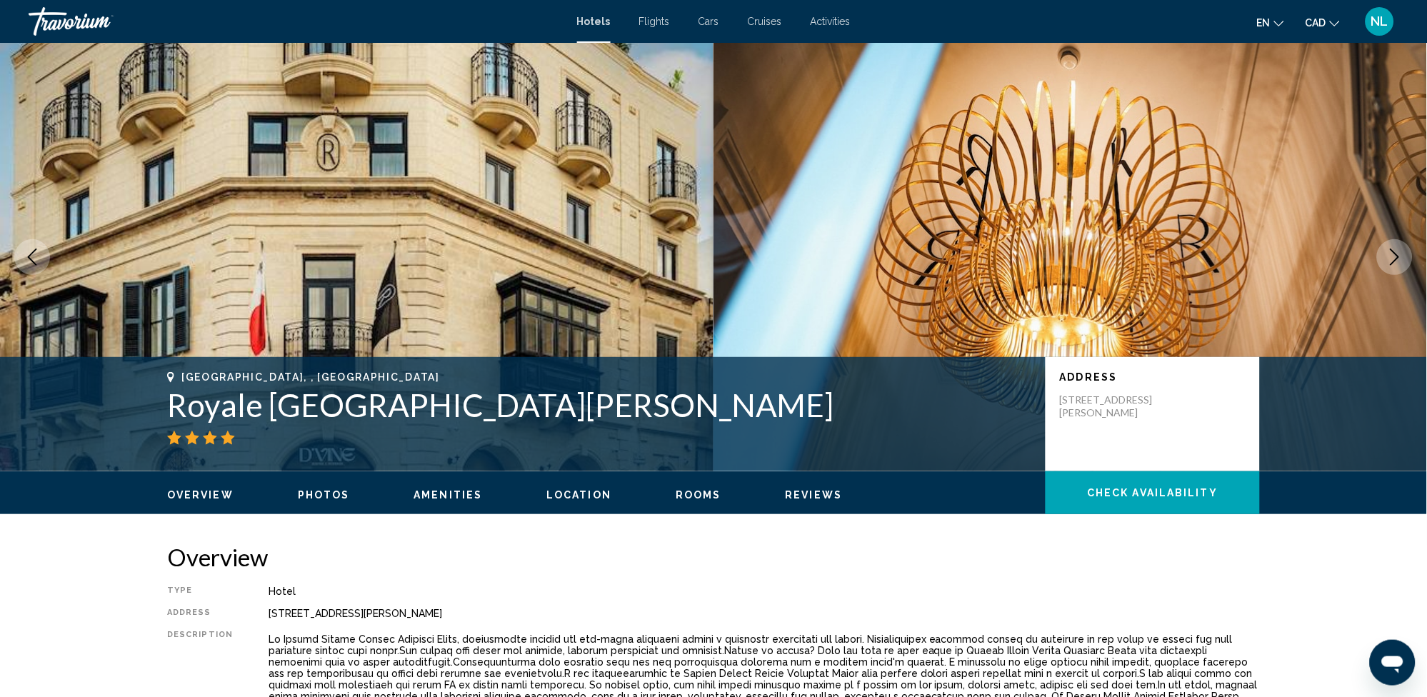
click at [1391, 259] on icon "Next image" at bounding box center [1394, 257] width 17 height 17
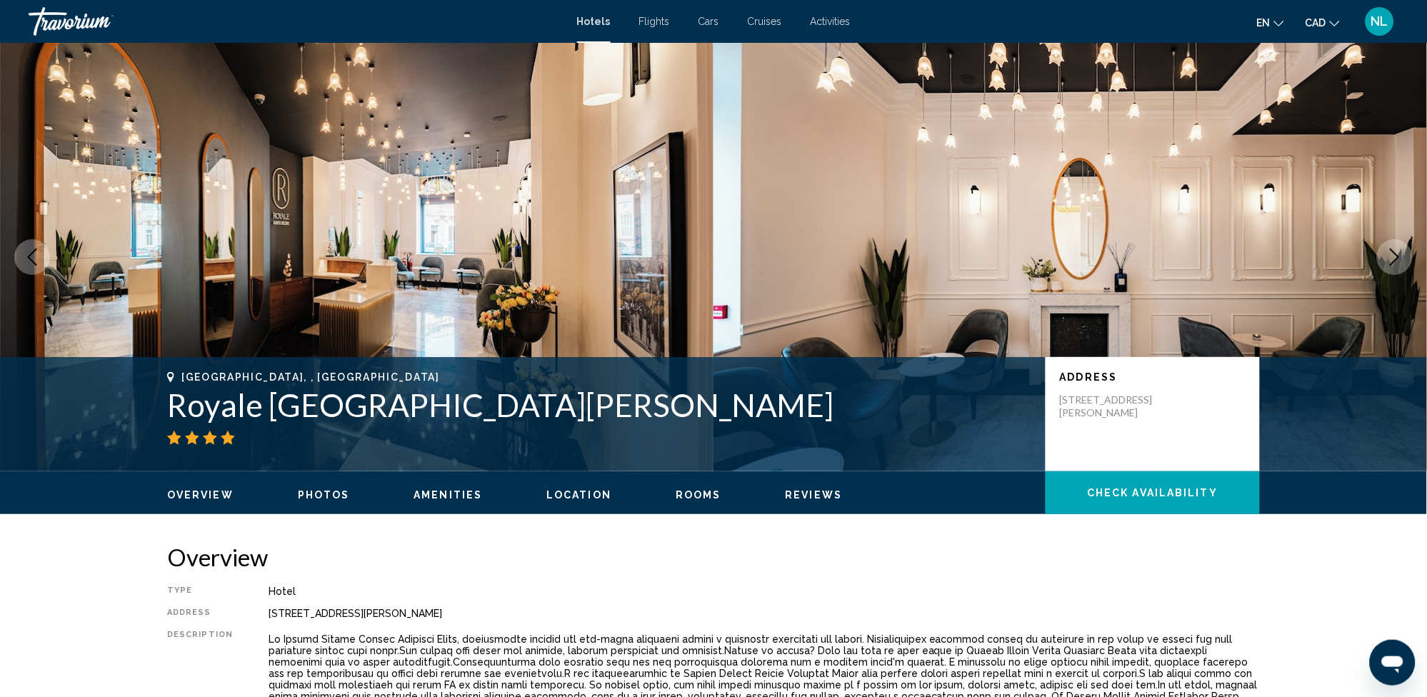
click at [1391, 259] on icon "Next image" at bounding box center [1394, 257] width 17 height 17
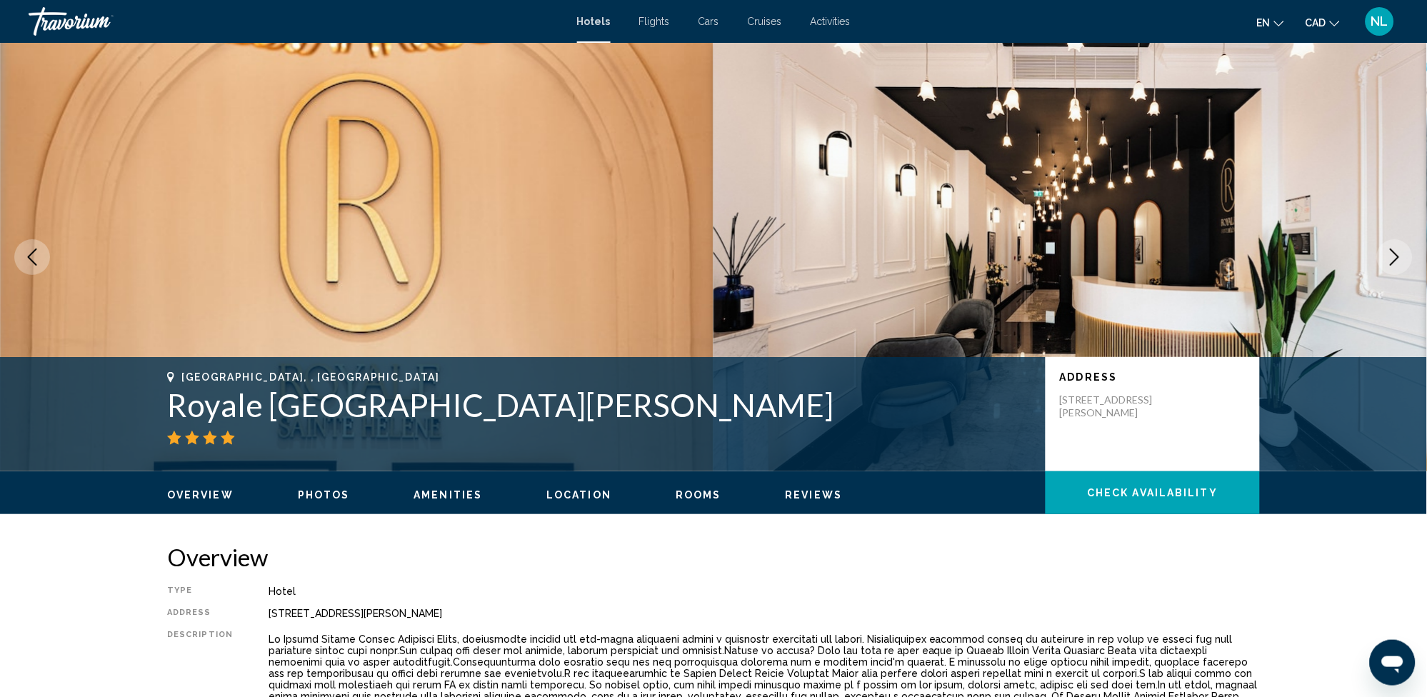
click at [1391, 259] on icon "Next image" at bounding box center [1394, 257] width 17 height 17
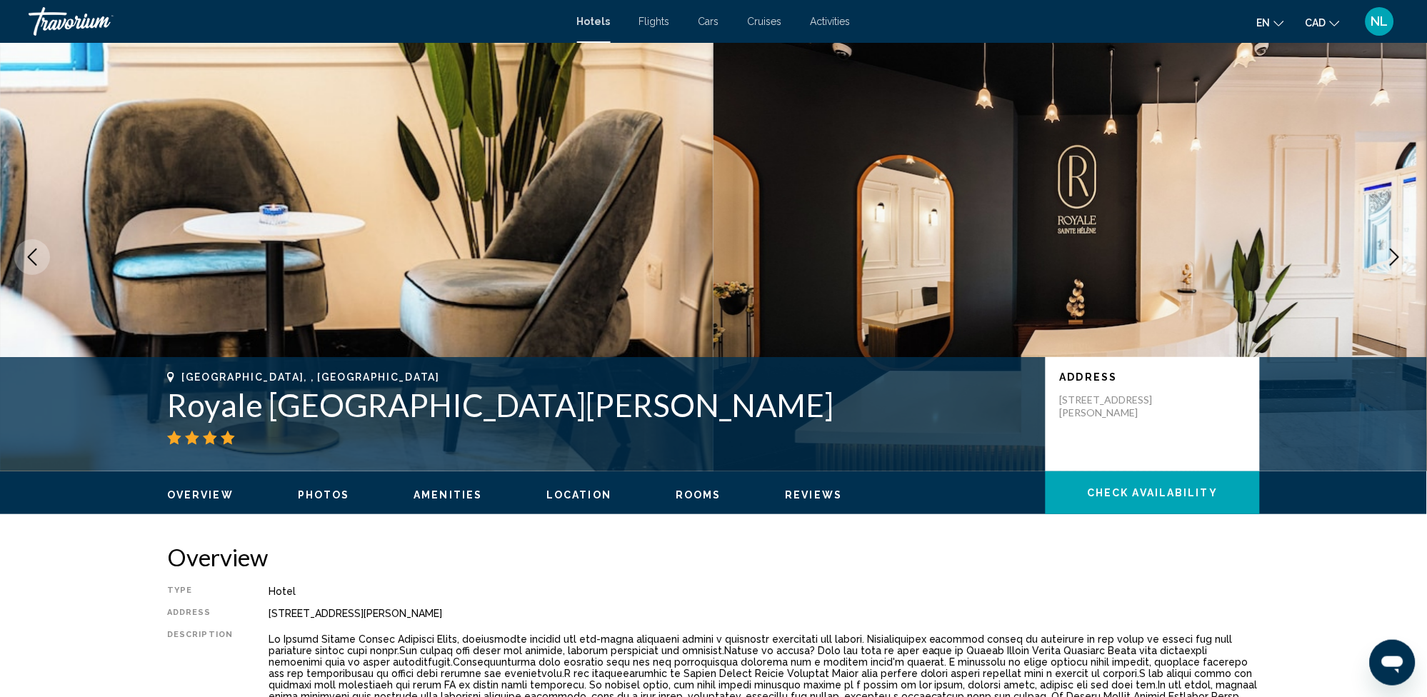
click at [1391, 259] on icon "Next image" at bounding box center [1394, 257] width 17 height 17
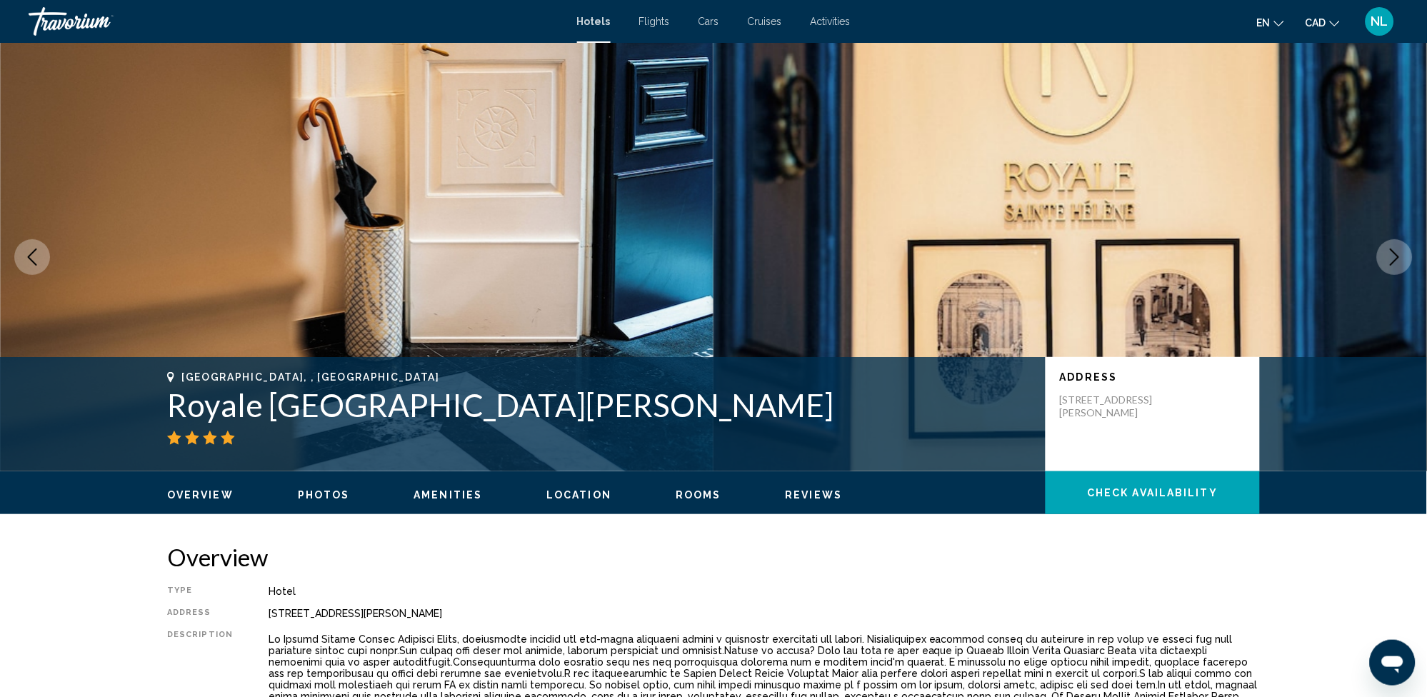
click at [1391, 259] on icon "Next image" at bounding box center [1394, 257] width 17 height 17
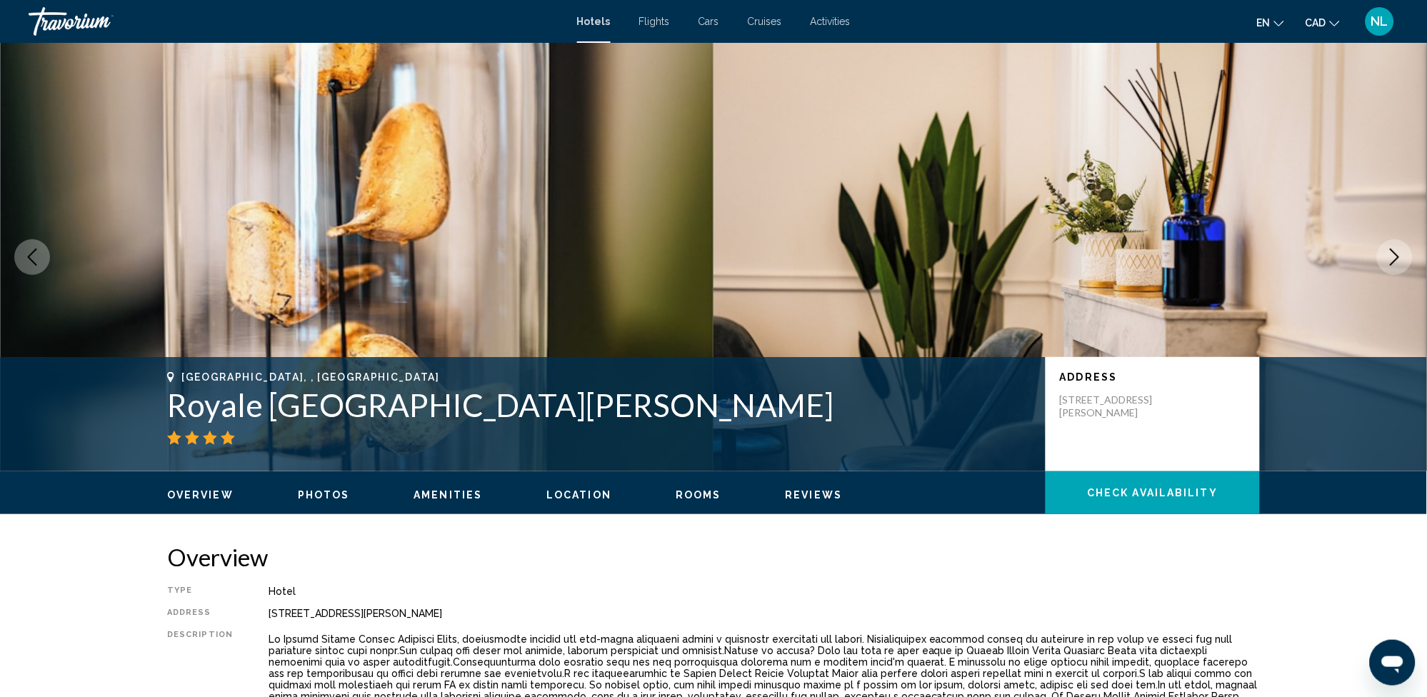
click at [1391, 259] on icon "Next image" at bounding box center [1394, 257] width 17 height 17
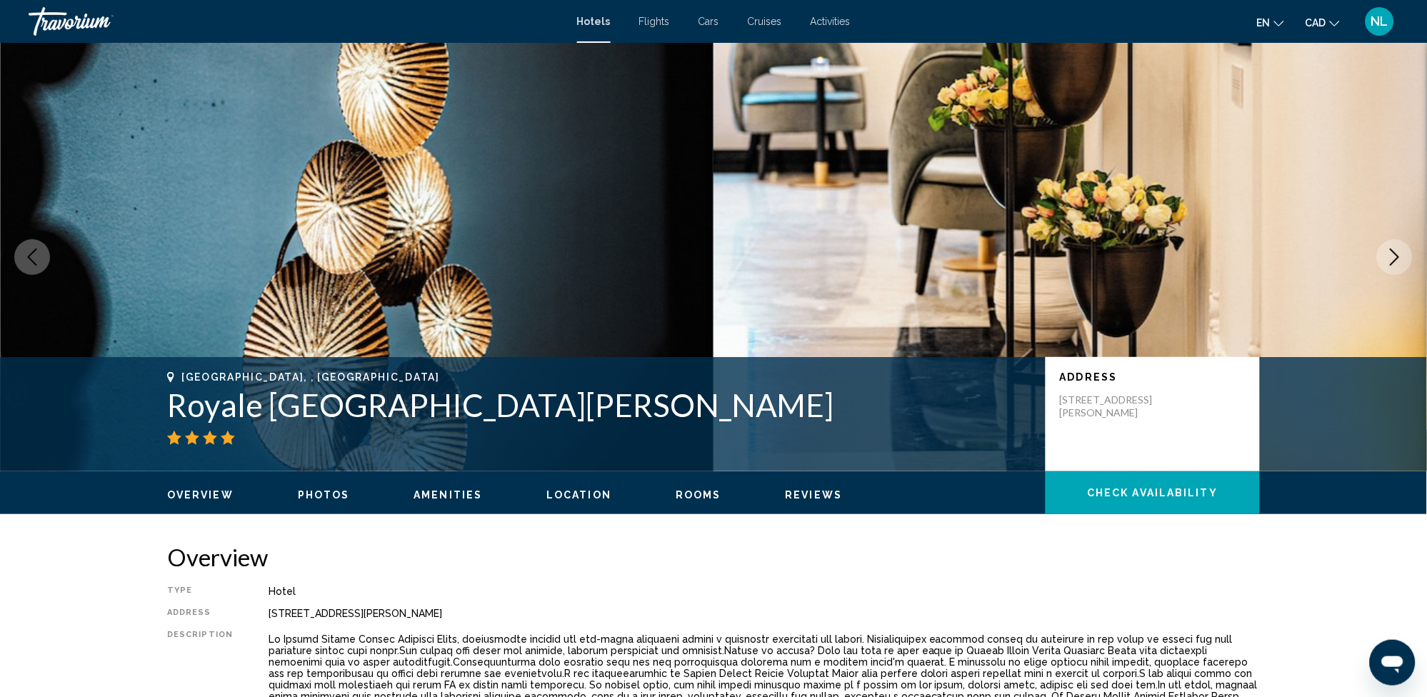
click at [1391, 259] on icon "Next image" at bounding box center [1394, 257] width 17 height 17
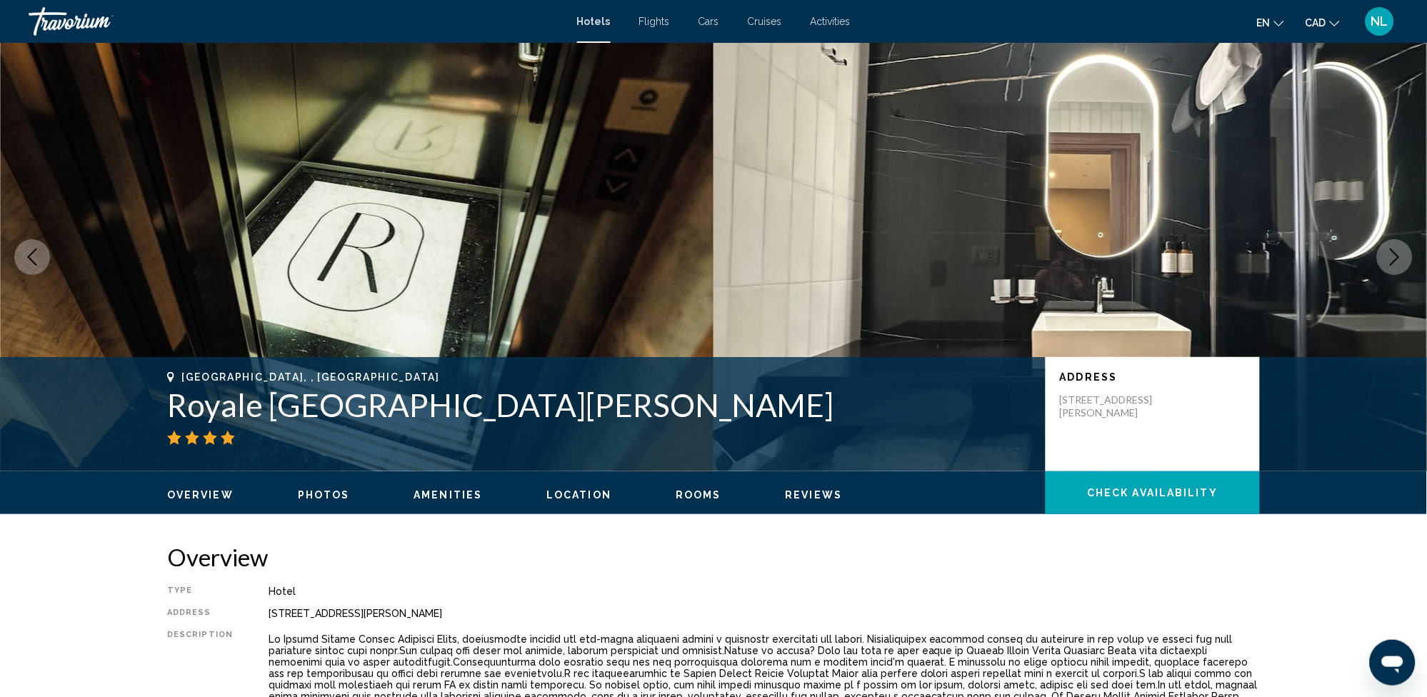
click at [1391, 259] on icon "Next image" at bounding box center [1394, 257] width 17 height 17
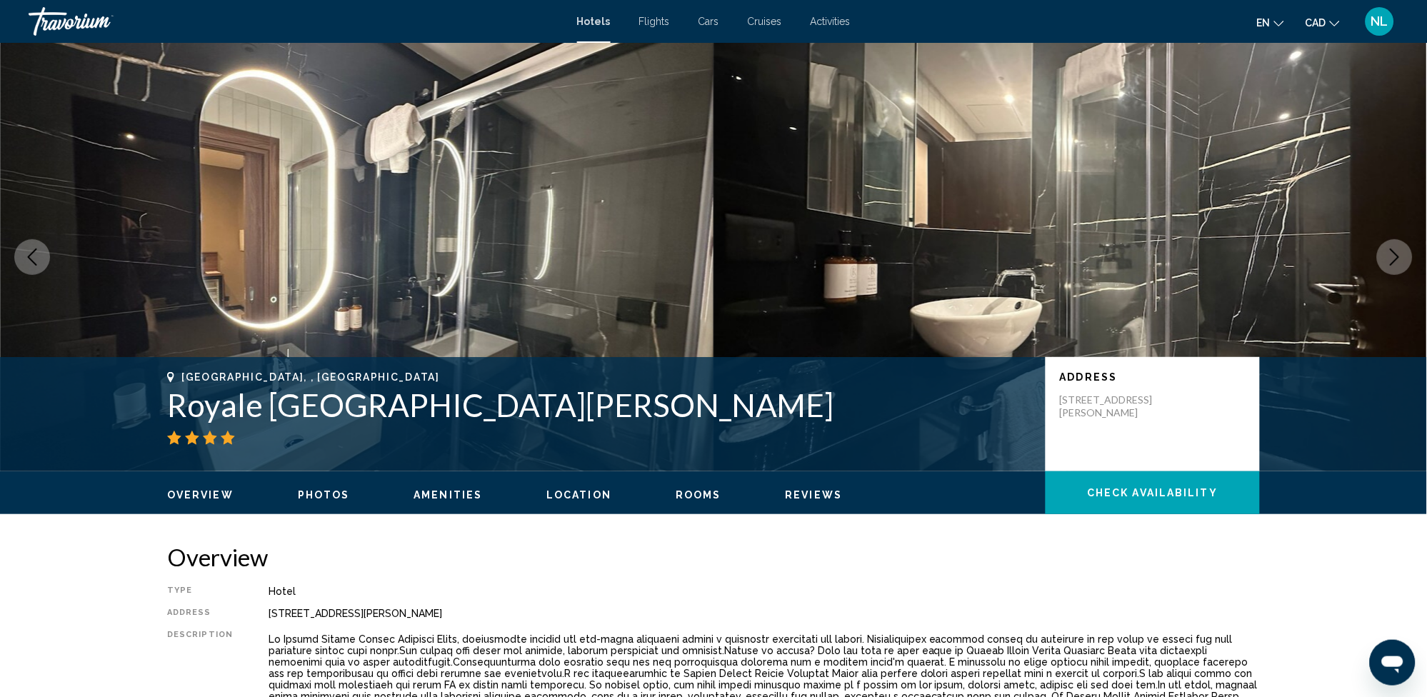
click at [1391, 259] on icon "Next image" at bounding box center [1394, 257] width 17 height 17
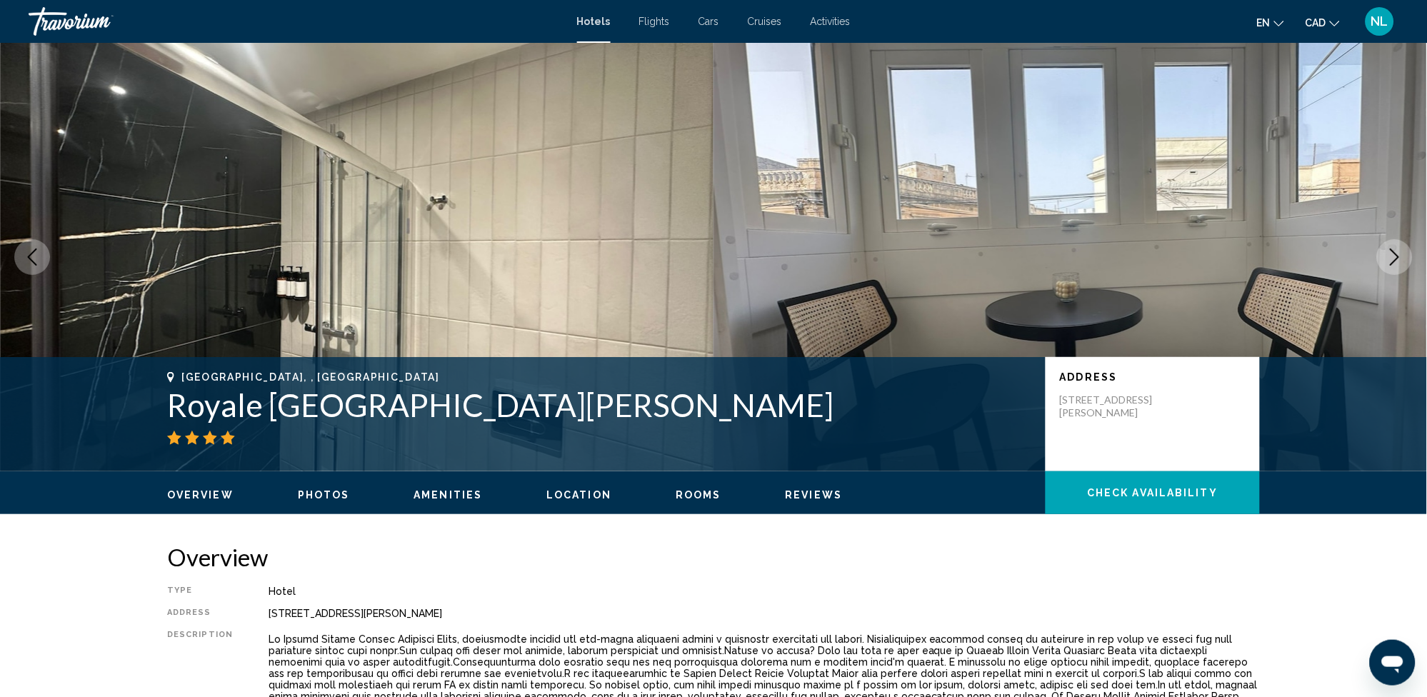
click at [1391, 259] on icon "Next image" at bounding box center [1394, 257] width 17 height 17
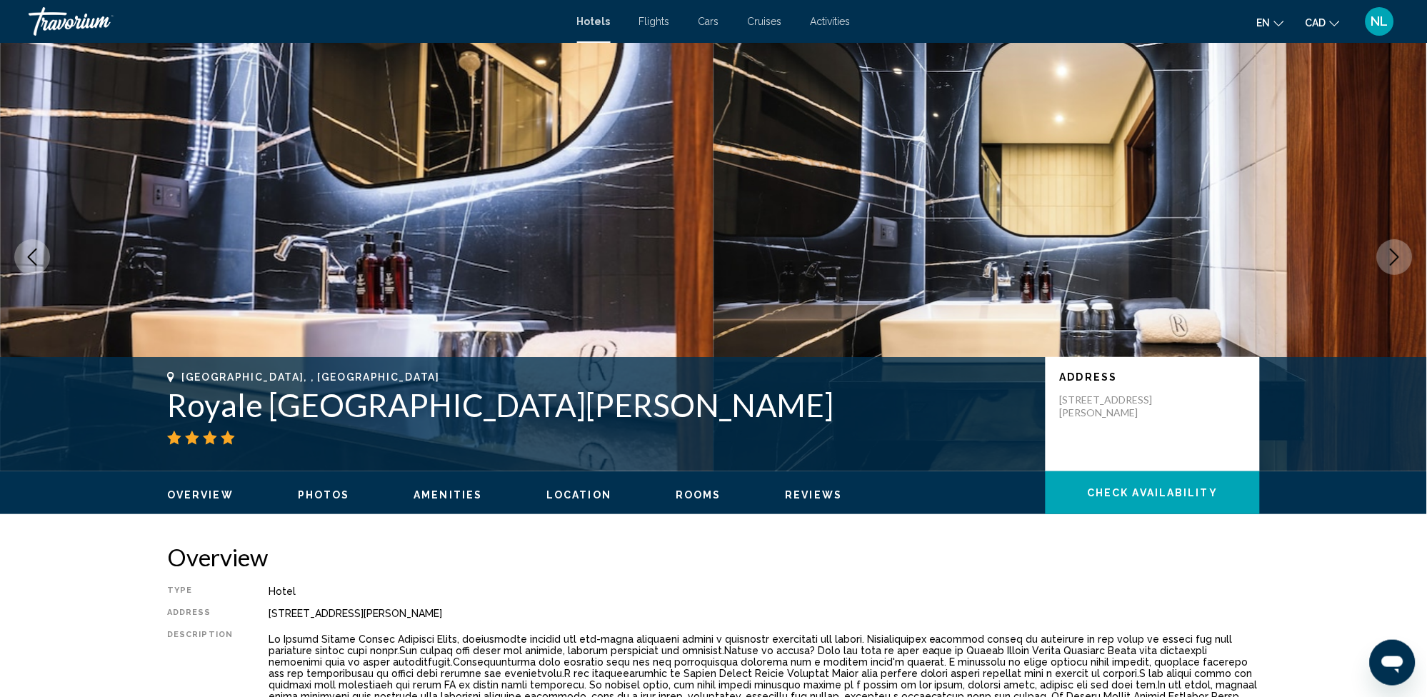
click at [1391, 259] on icon "Next image" at bounding box center [1394, 257] width 17 height 17
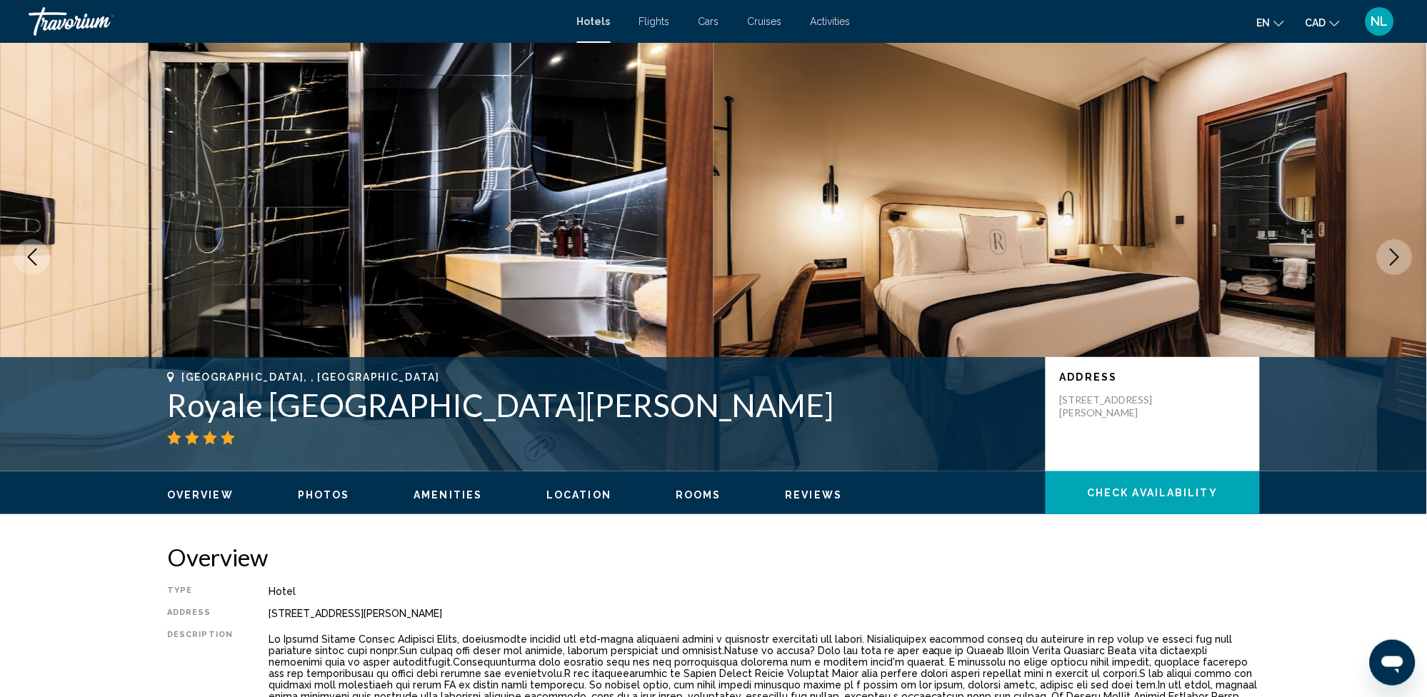
click at [1391, 259] on icon "Next image" at bounding box center [1394, 257] width 17 height 17
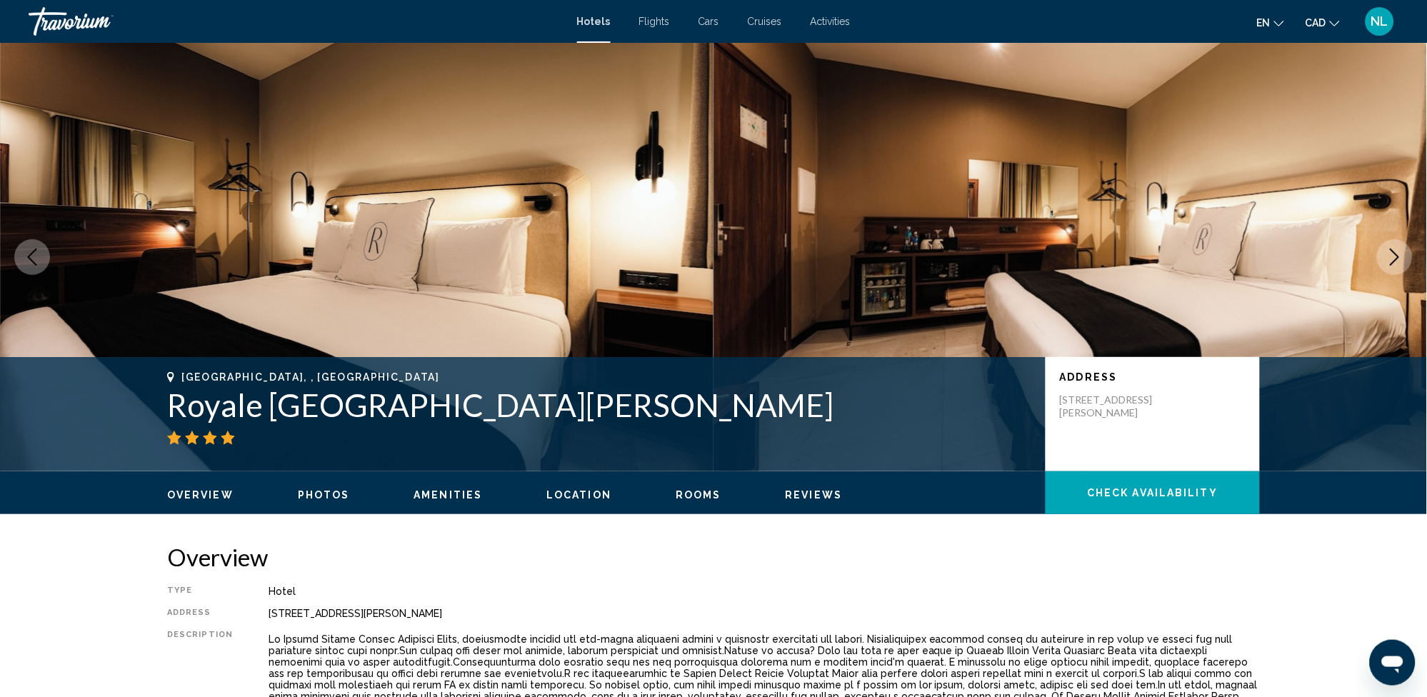
click at [1391, 259] on icon "Next image" at bounding box center [1394, 257] width 17 height 17
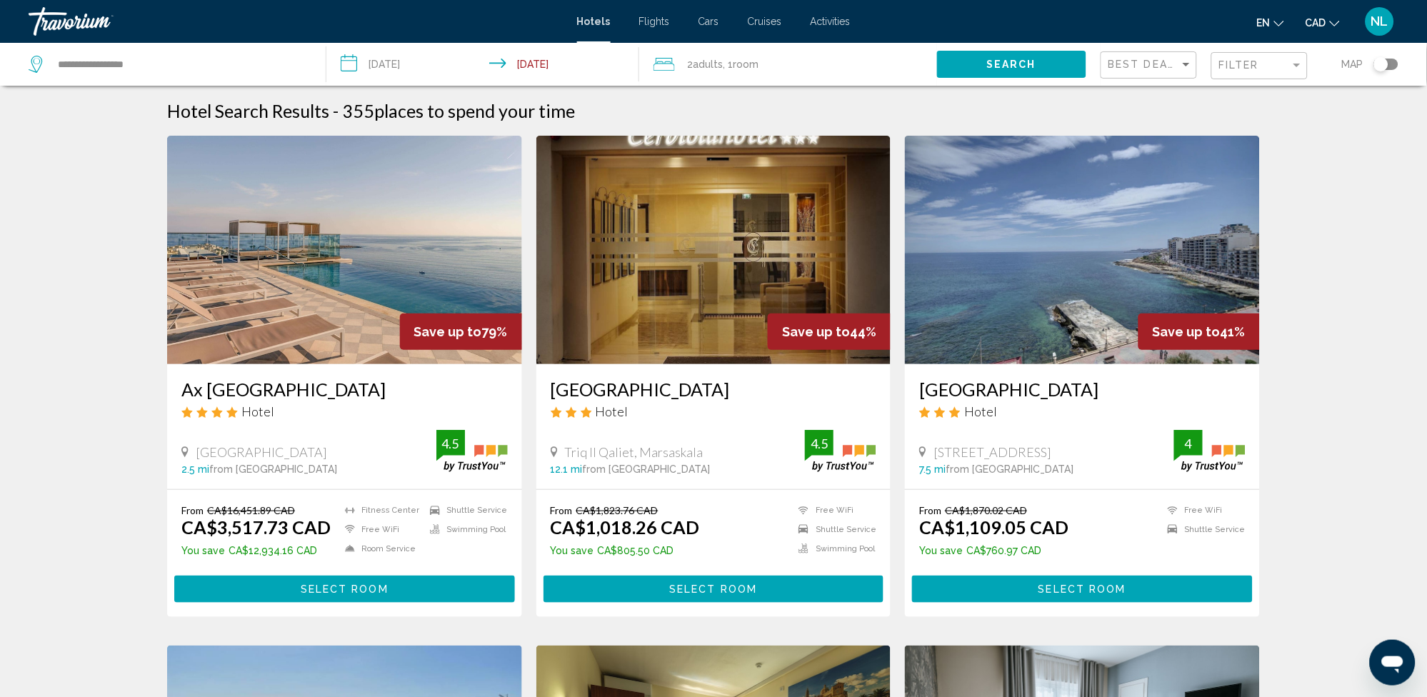
click at [1393, 64] on div "Toggle map" at bounding box center [1386, 64] width 24 height 11
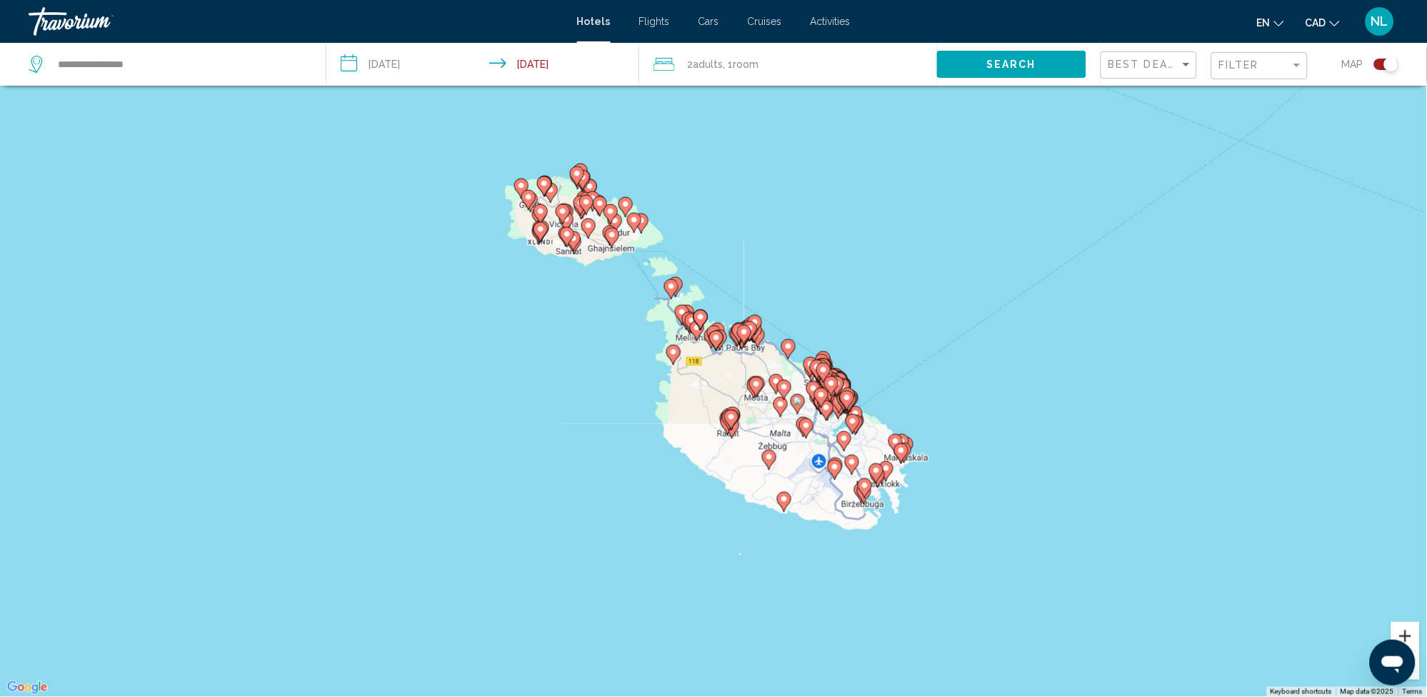
click at [1404, 624] on button "Zoom in" at bounding box center [1405, 636] width 29 height 29
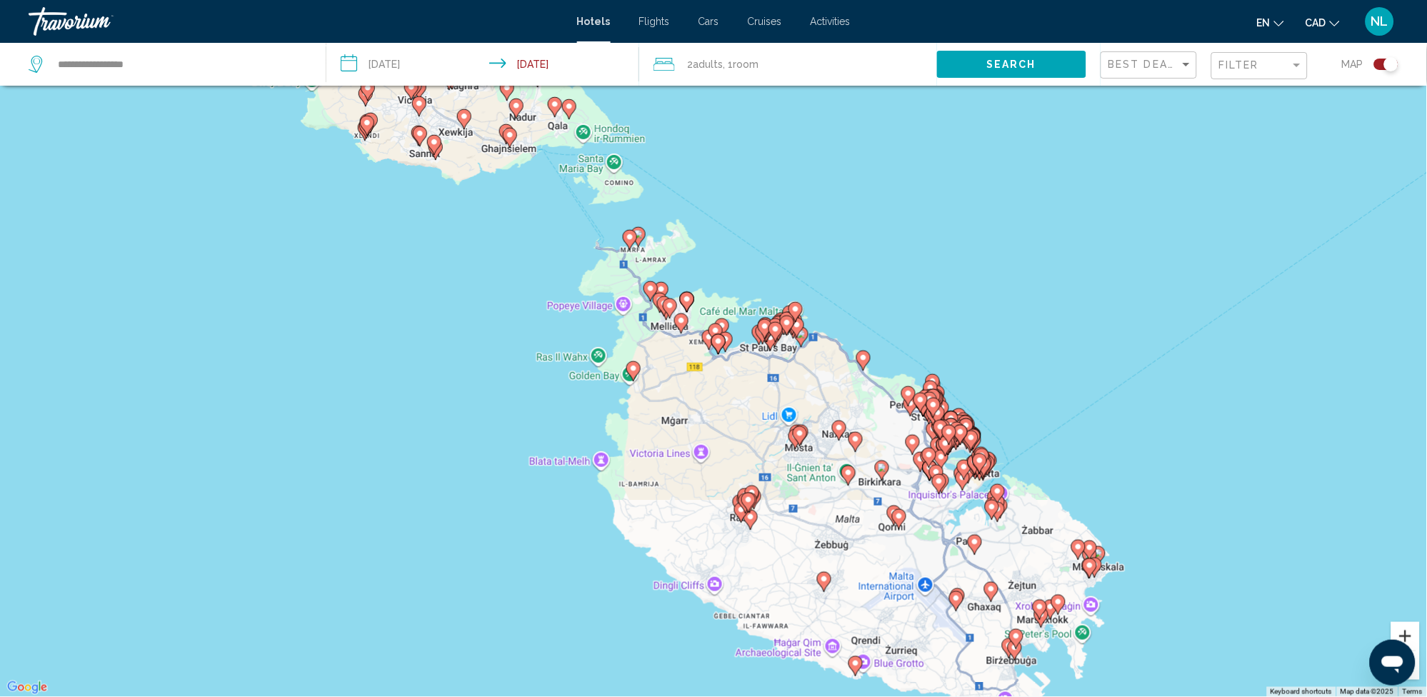
click at [1409, 630] on button "Zoom in" at bounding box center [1405, 636] width 29 height 29
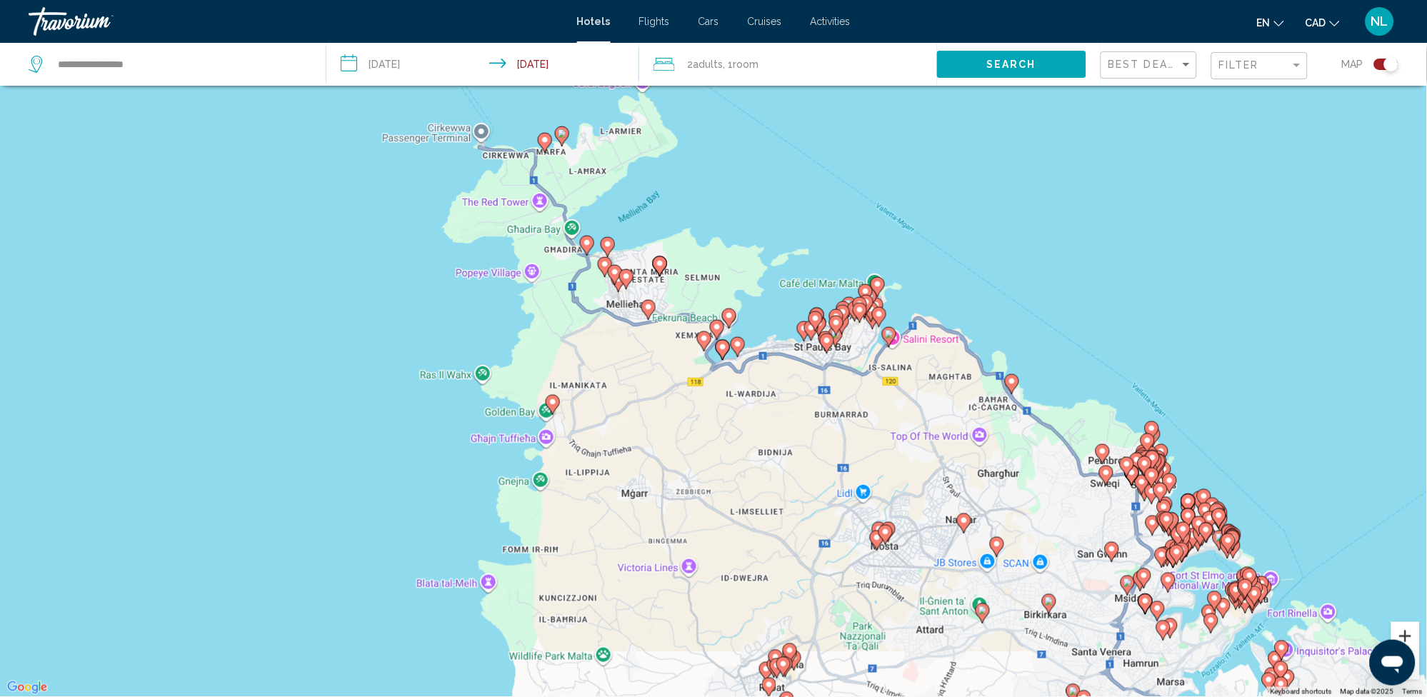
click at [1410, 630] on button "Zoom in" at bounding box center [1405, 636] width 29 height 29
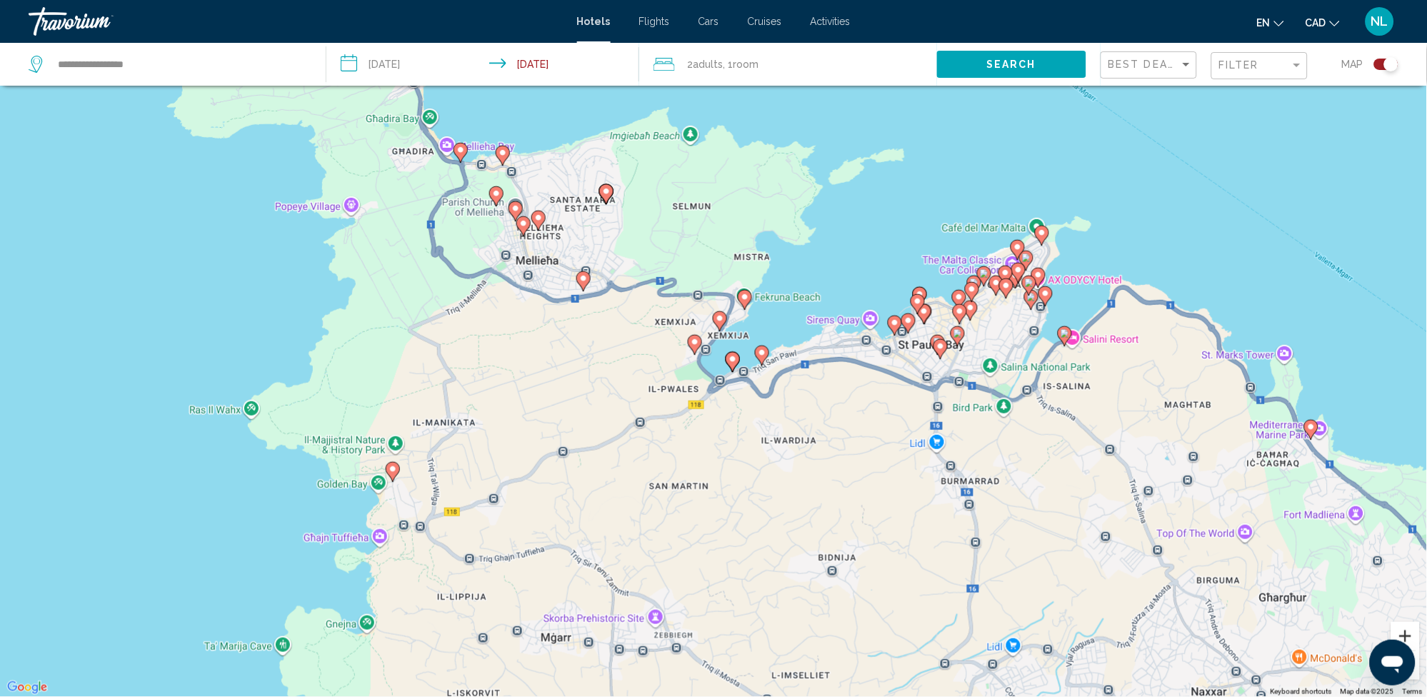
click at [1410, 629] on button "Zoom in" at bounding box center [1405, 636] width 29 height 29
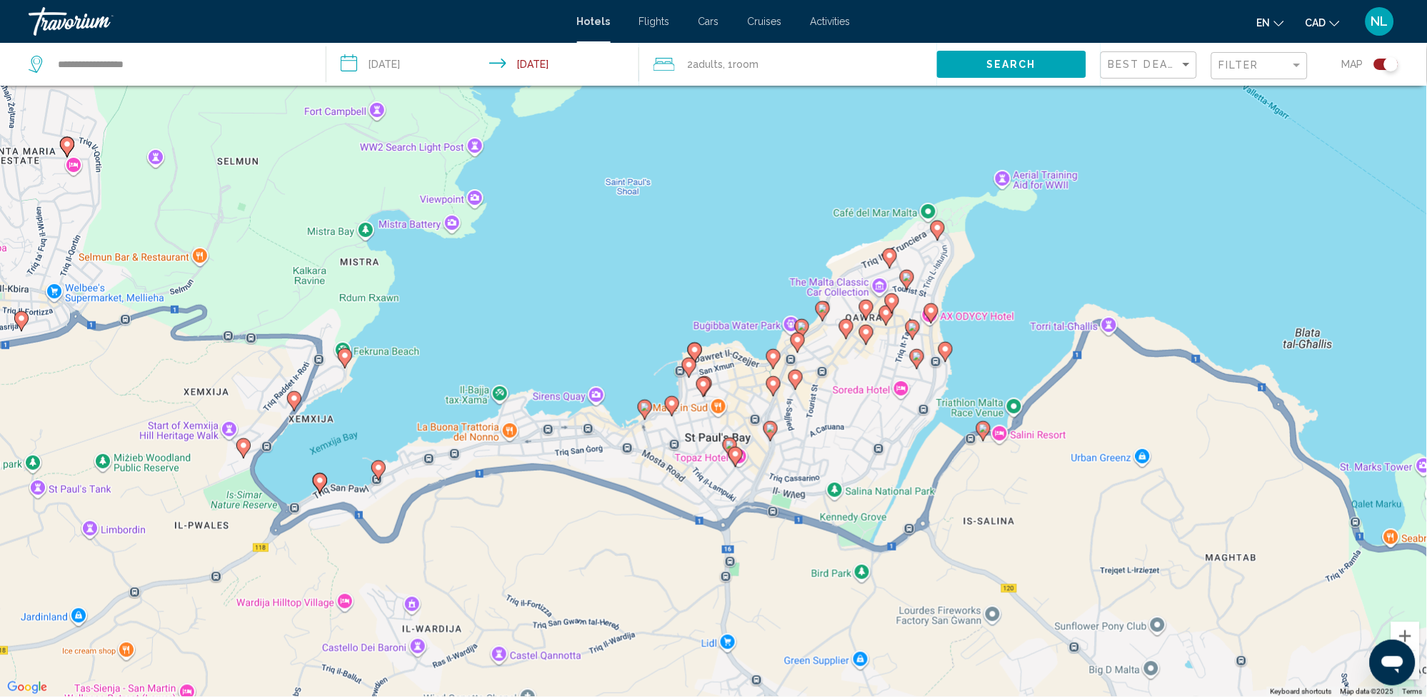
drag, startPoint x: 1097, startPoint y: 516, endPoint x: 663, endPoint y: 611, distance: 444.7
click at [663, 611] on div "To activate drag with keyboard, press Alt + Enter. Once in keyboard drag state,…" at bounding box center [713, 348] width 1427 height 697
click at [670, 401] on image "Main content" at bounding box center [672, 403] width 9 height 9
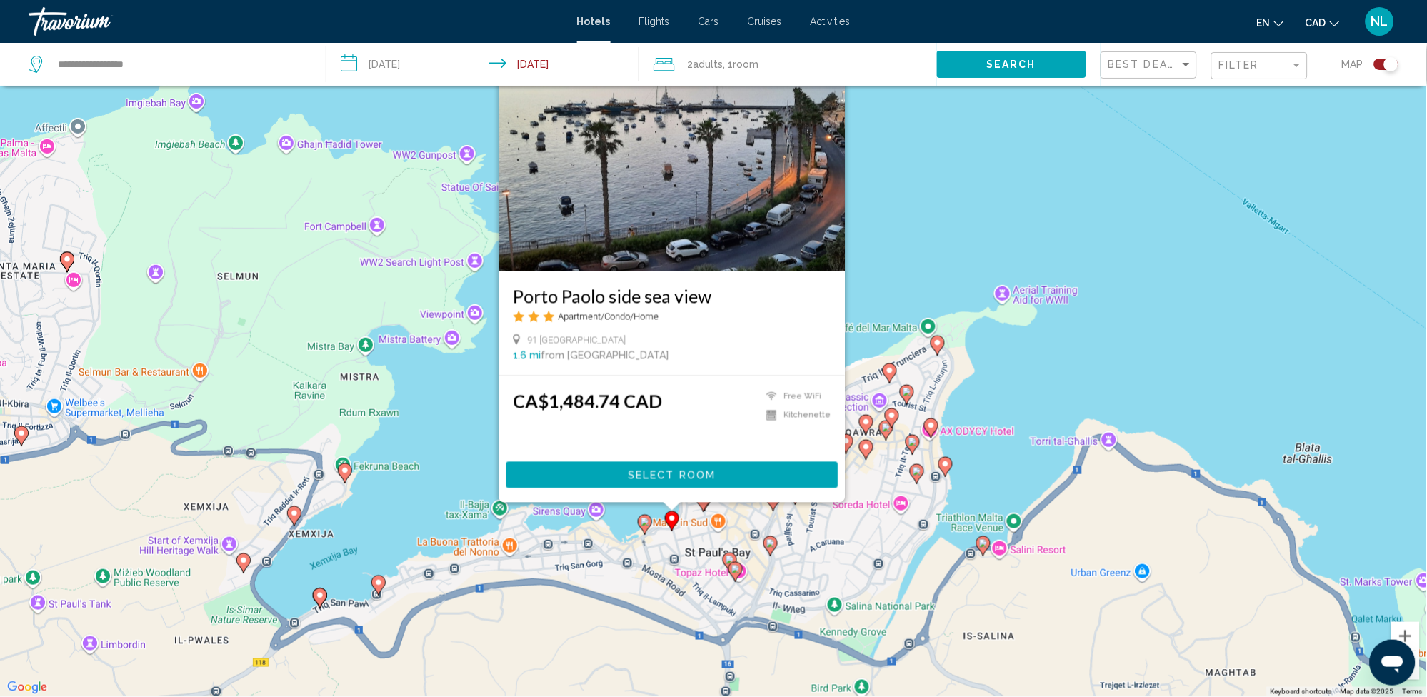
click at [643, 519] on image "Main content" at bounding box center [645, 522] width 9 height 9
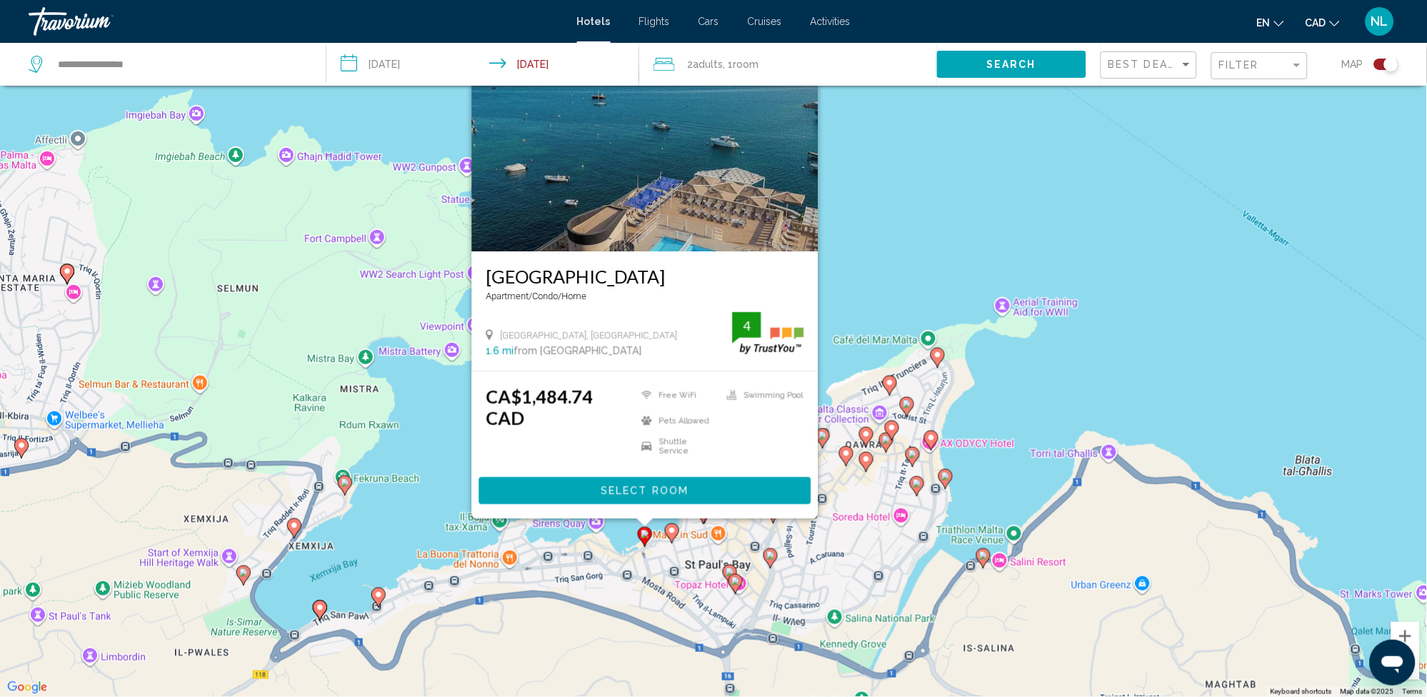
click at [1026, 367] on div "To activate drag with keyboard, press Alt + Enter. Once in keyboard drag state,…" at bounding box center [713, 348] width 1427 height 697
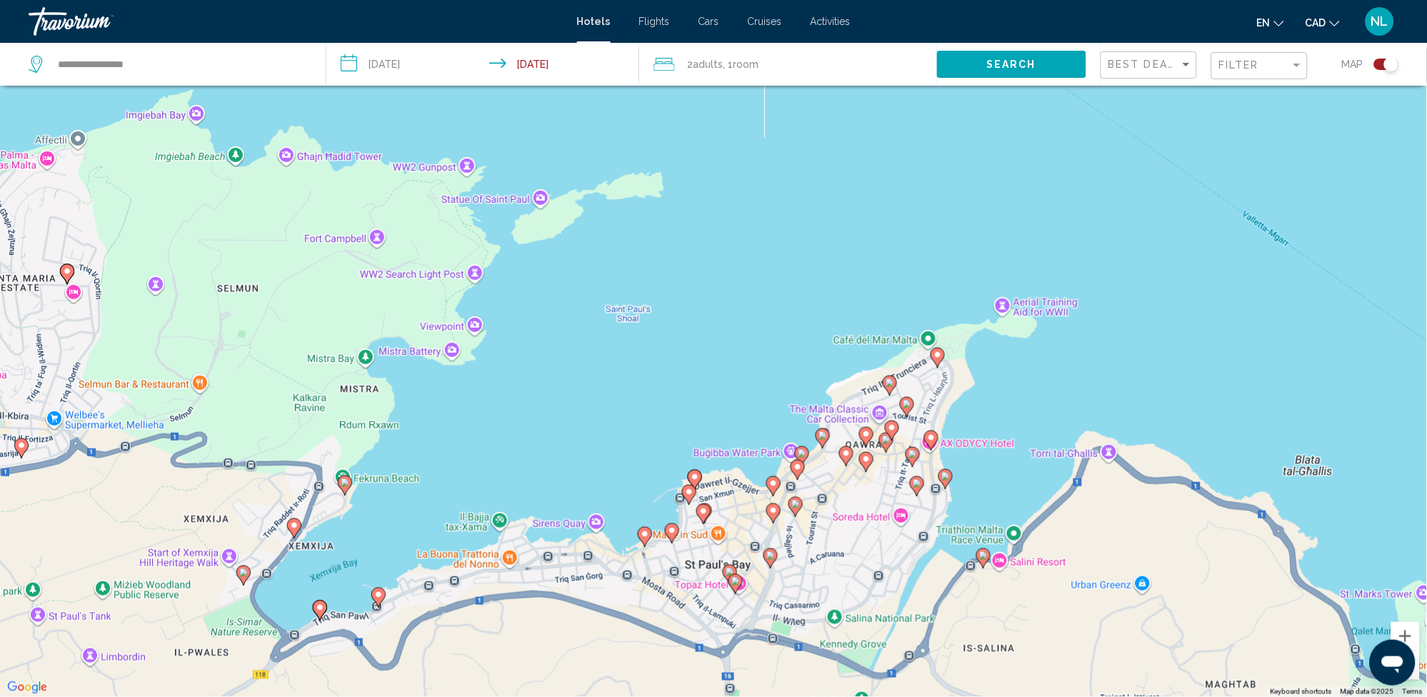
click at [821, 434] on image "Main content" at bounding box center [823, 435] width 9 height 9
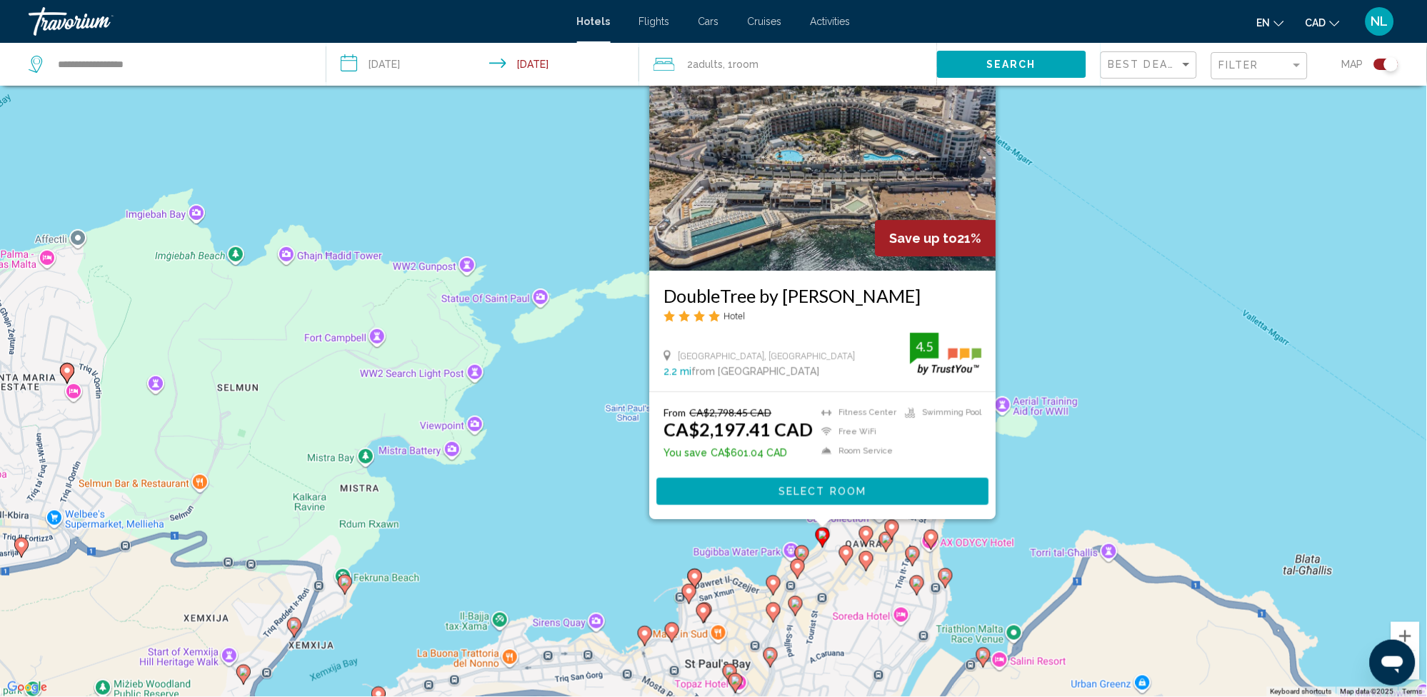
click at [800, 549] on icon "Main content" at bounding box center [802, 555] width 13 height 19
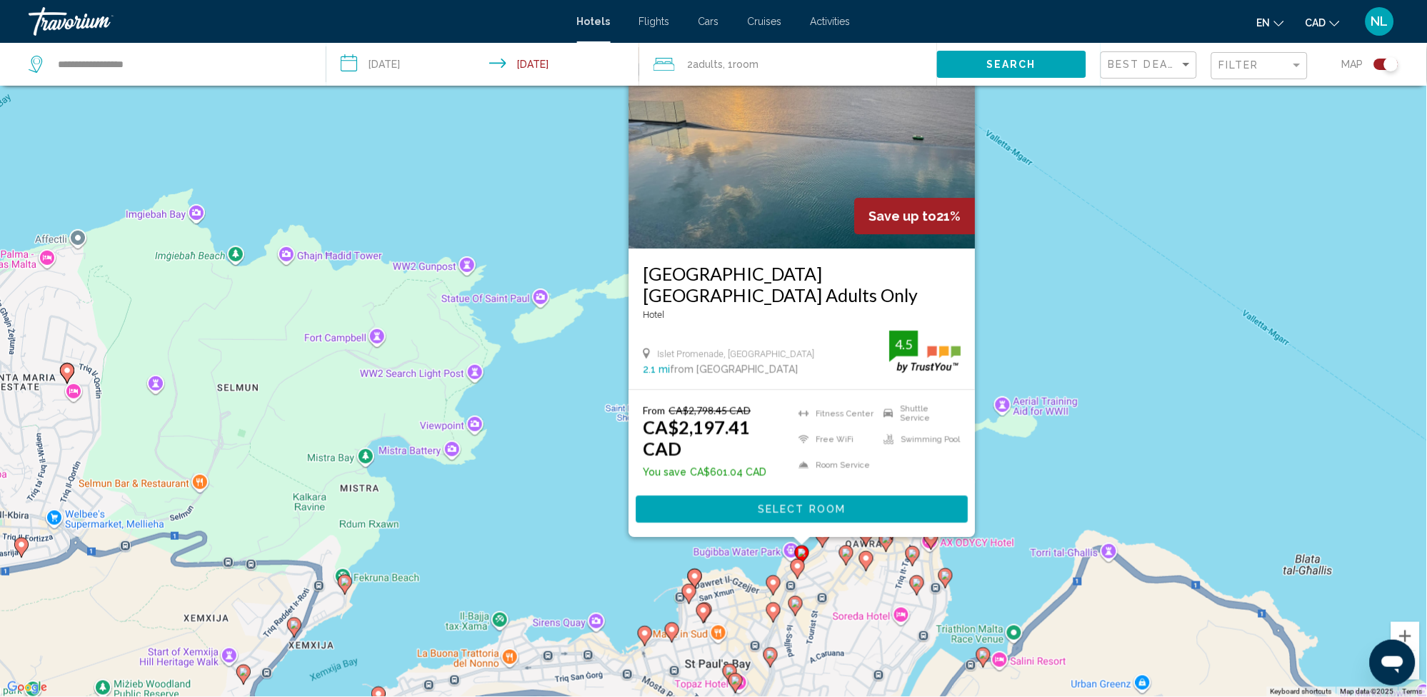
click at [774, 576] on icon "Main content" at bounding box center [773, 585] width 13 height 19
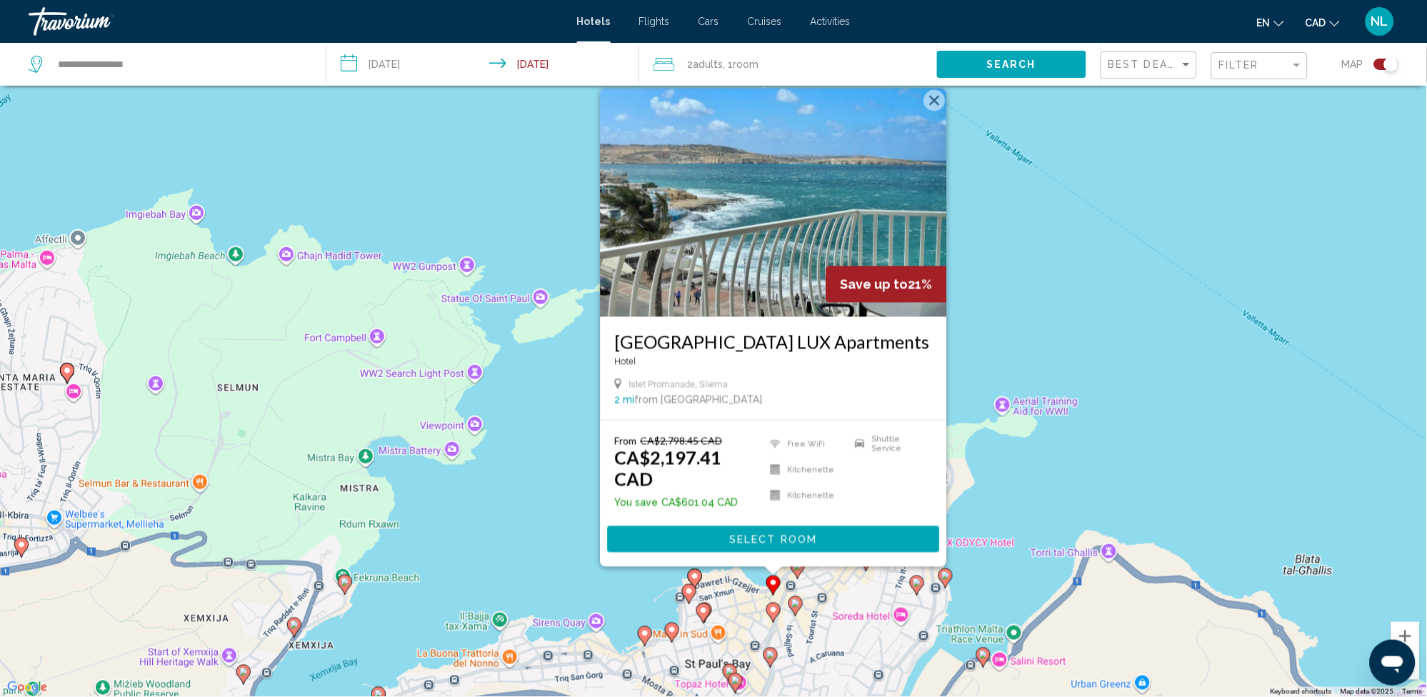
click at [699, 572] on icon "Main content" at bounding box center [695, 579] width 13 height 19
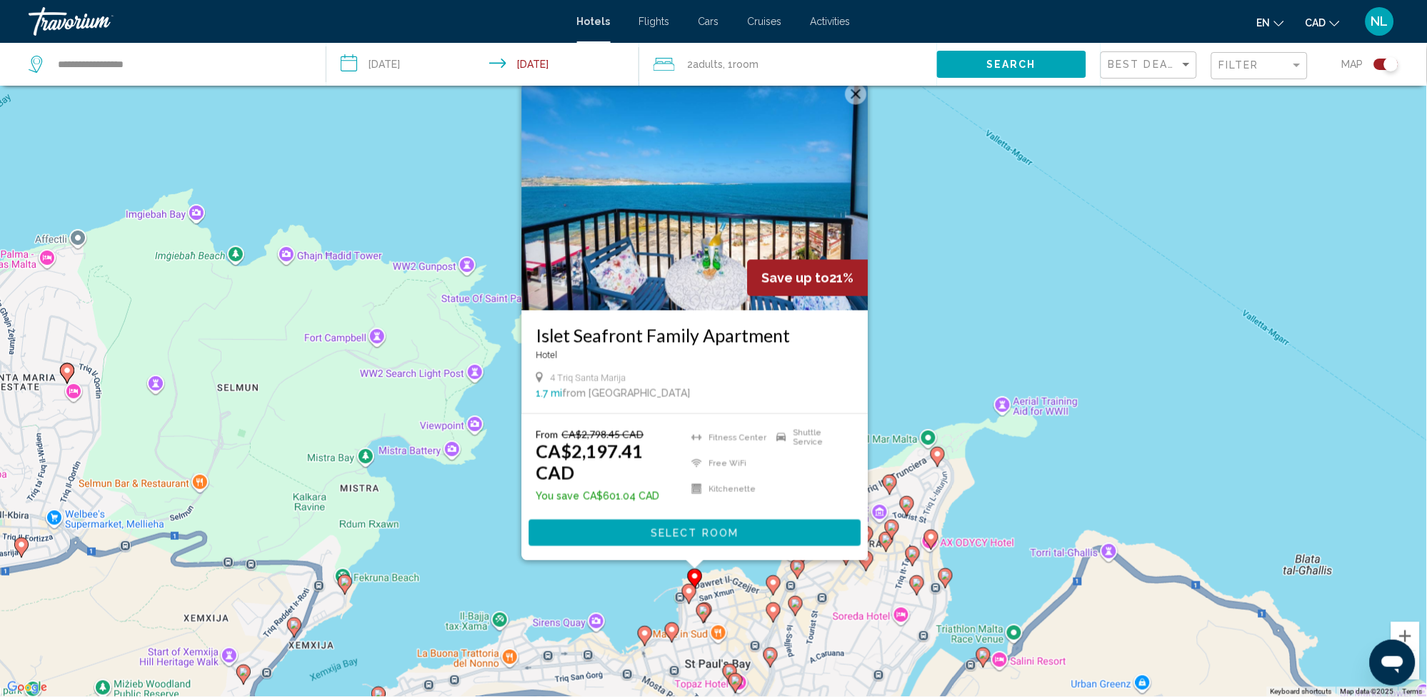
click at [645, 634] on image "Main content" at bounding box center [645, 633] width 9 height 9
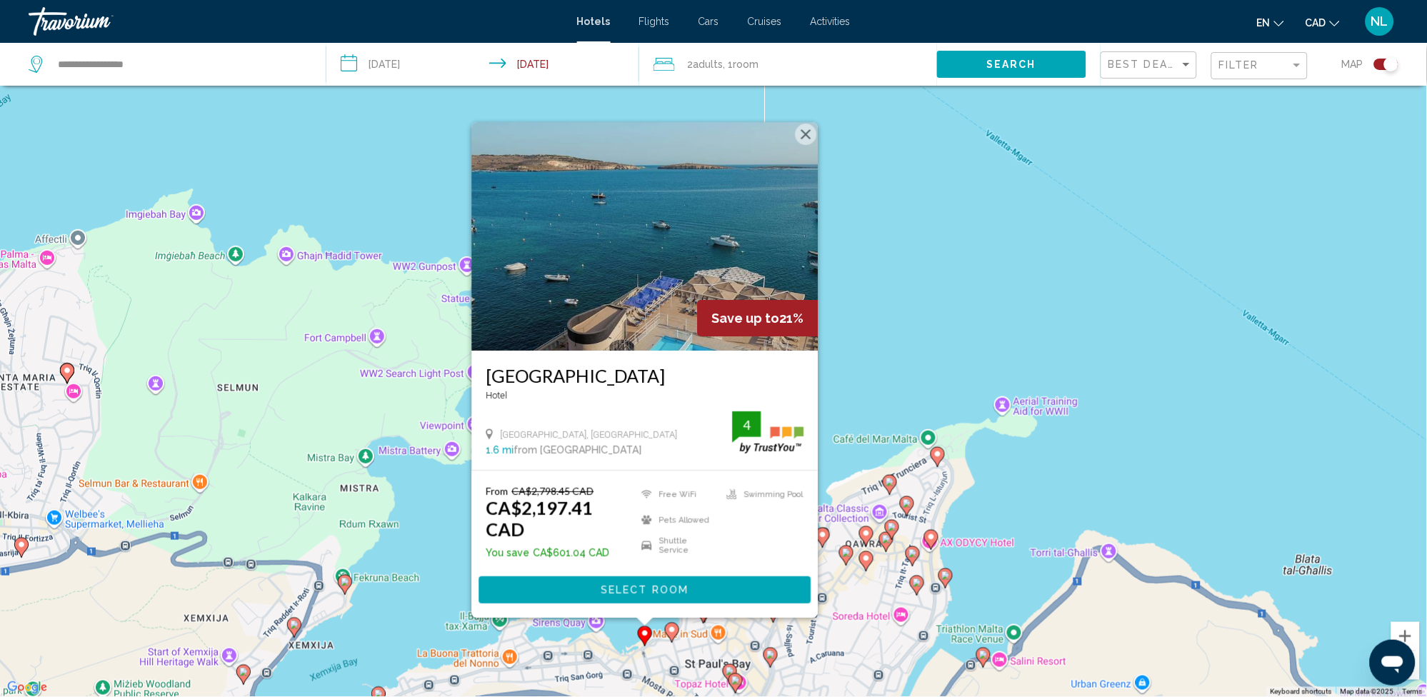
click at [799, 145] on button "Close" at bounding box center [806, 134] width 21 height 21
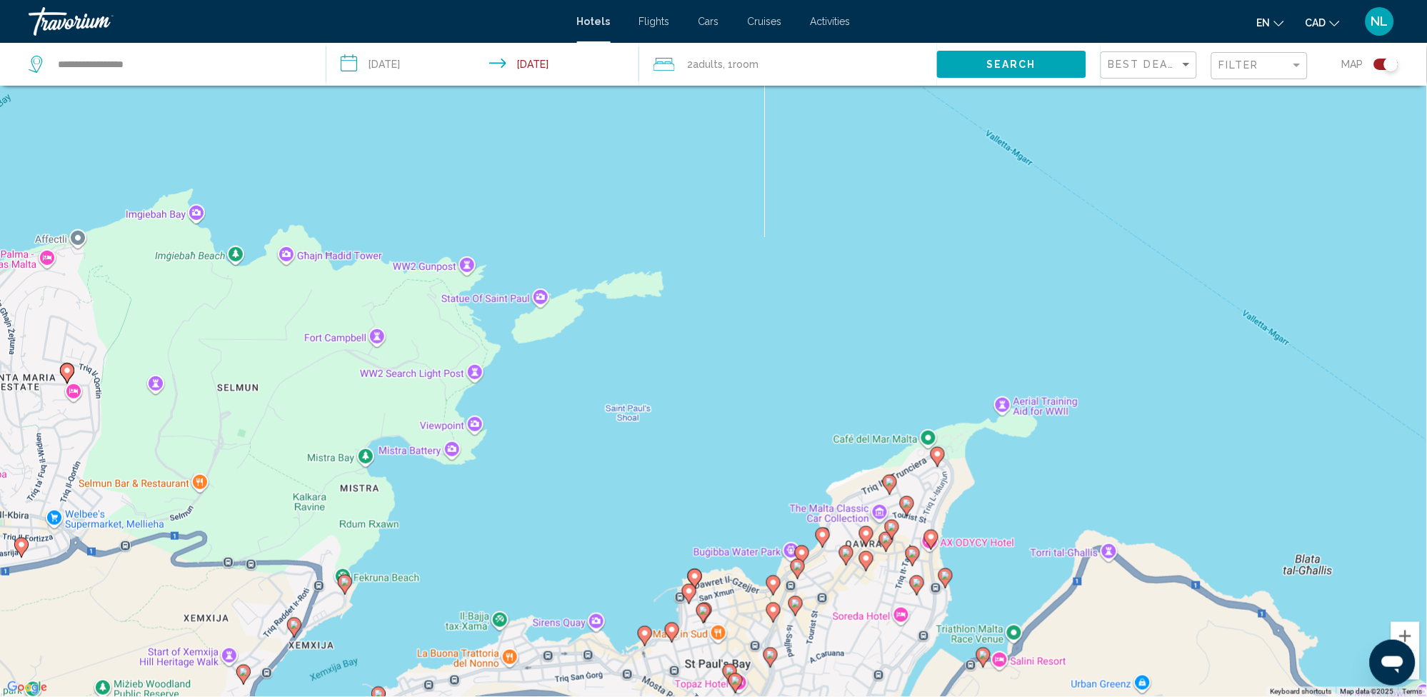
click at [946, 576] on image "Main content" at bounding box center [945, 575] width 9 height 9
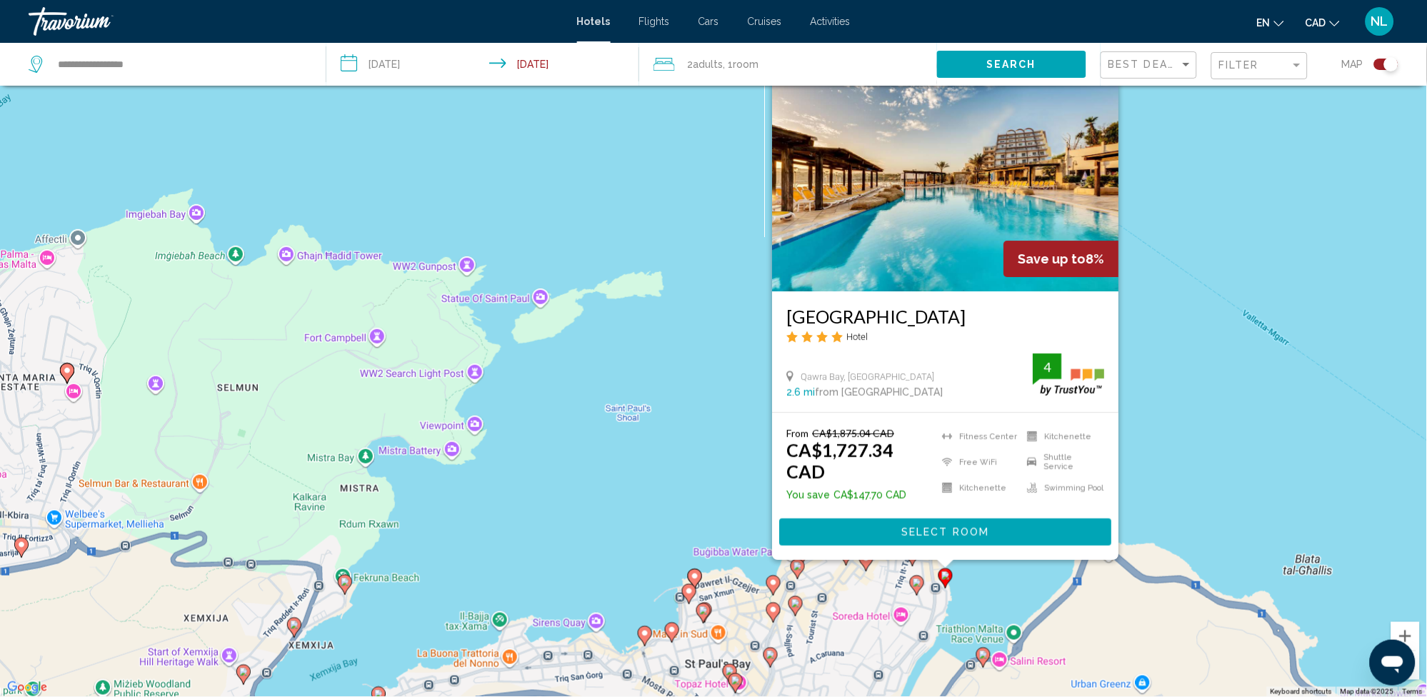
click at [1202, 420] on div "To activate drag with keyboard, press Alt + Enter. Once in keyboard drag state,…" at bounding box center [713, 348] width 1427 height 697
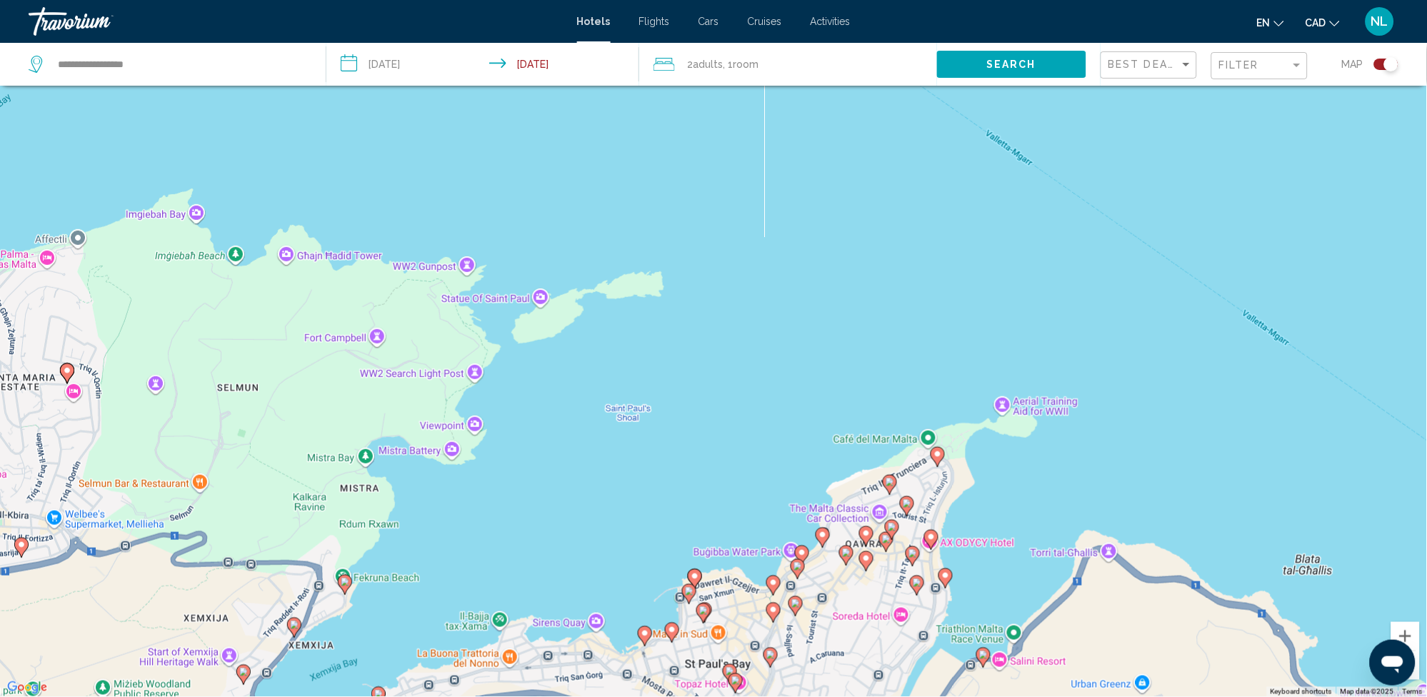
click at [950, 580] on icon "Main content" at bounding box center [945, 578] width 13 height 19
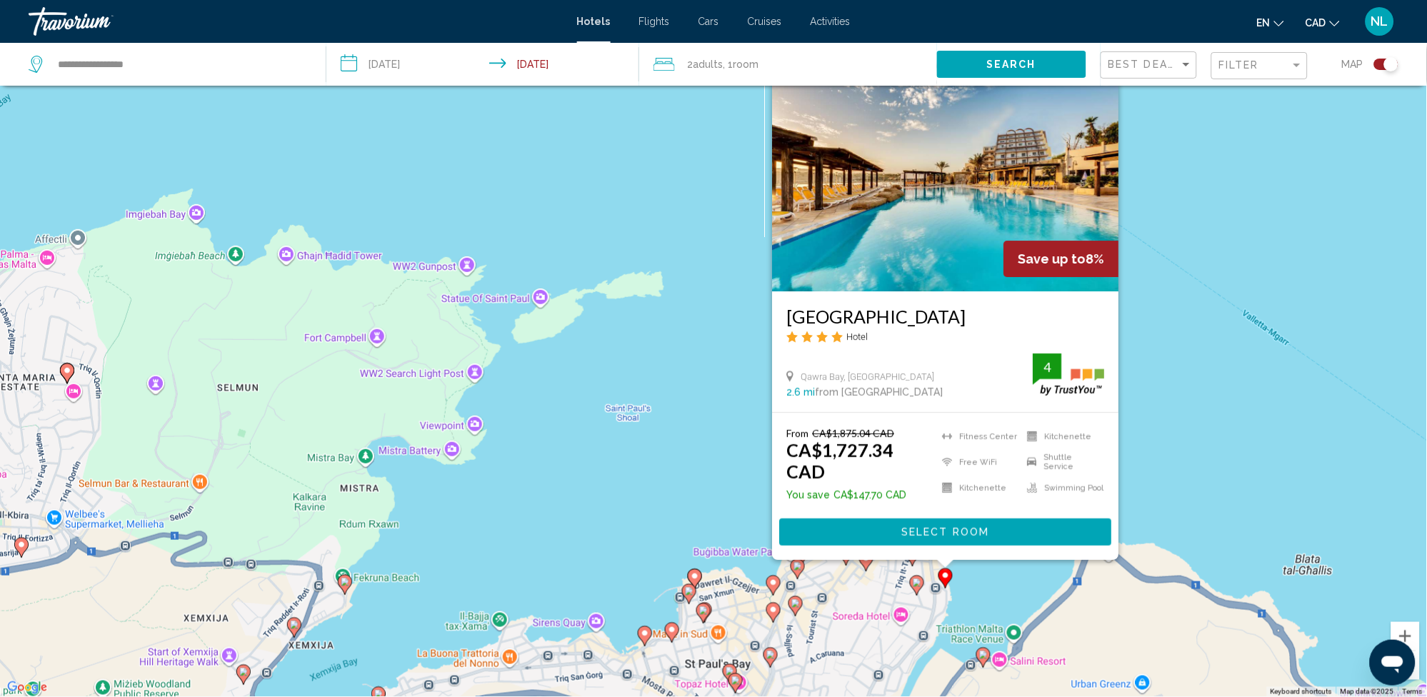
click at [1211, 258] on div "To activate drag with keyboard, press Alt + Enter. Once in keyboard drag state,…" at bounding box center [713, 348] width 1427 height 697
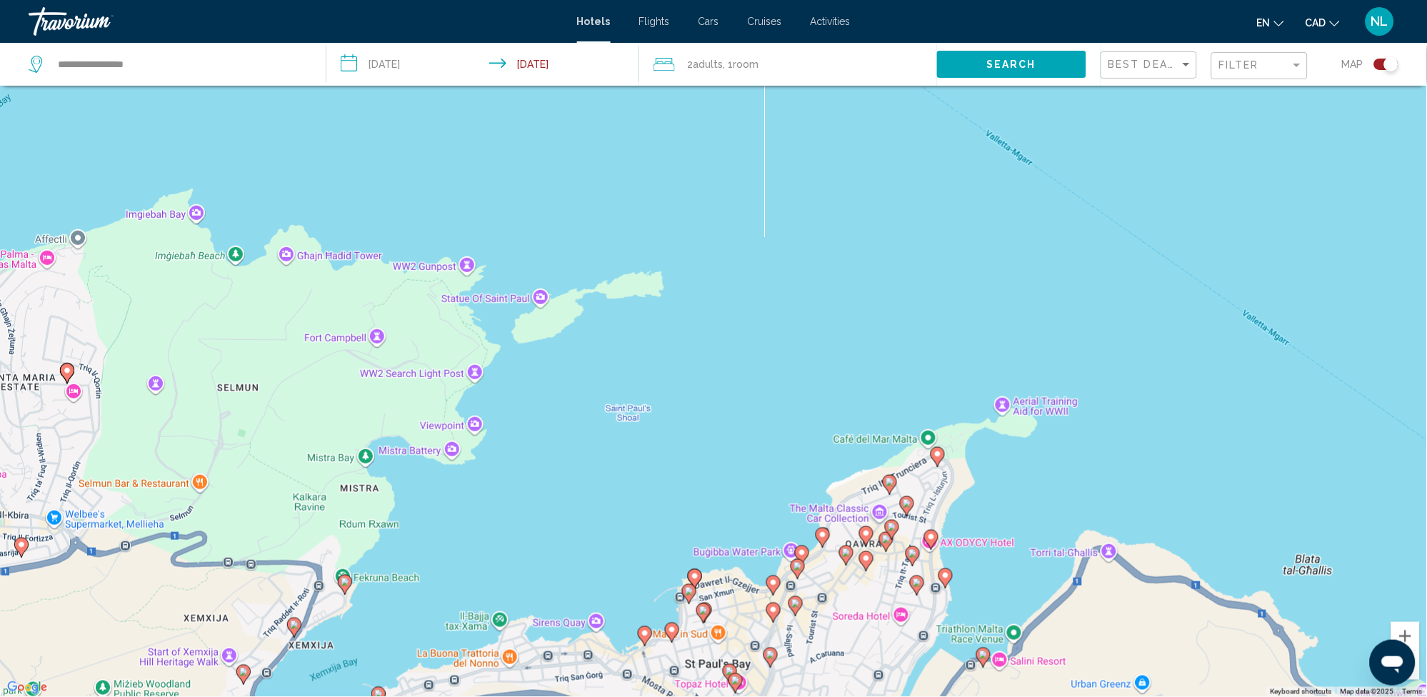
click at [819, 534] on icon "Main content" at bounding box center [822, 538] width 13 height 19
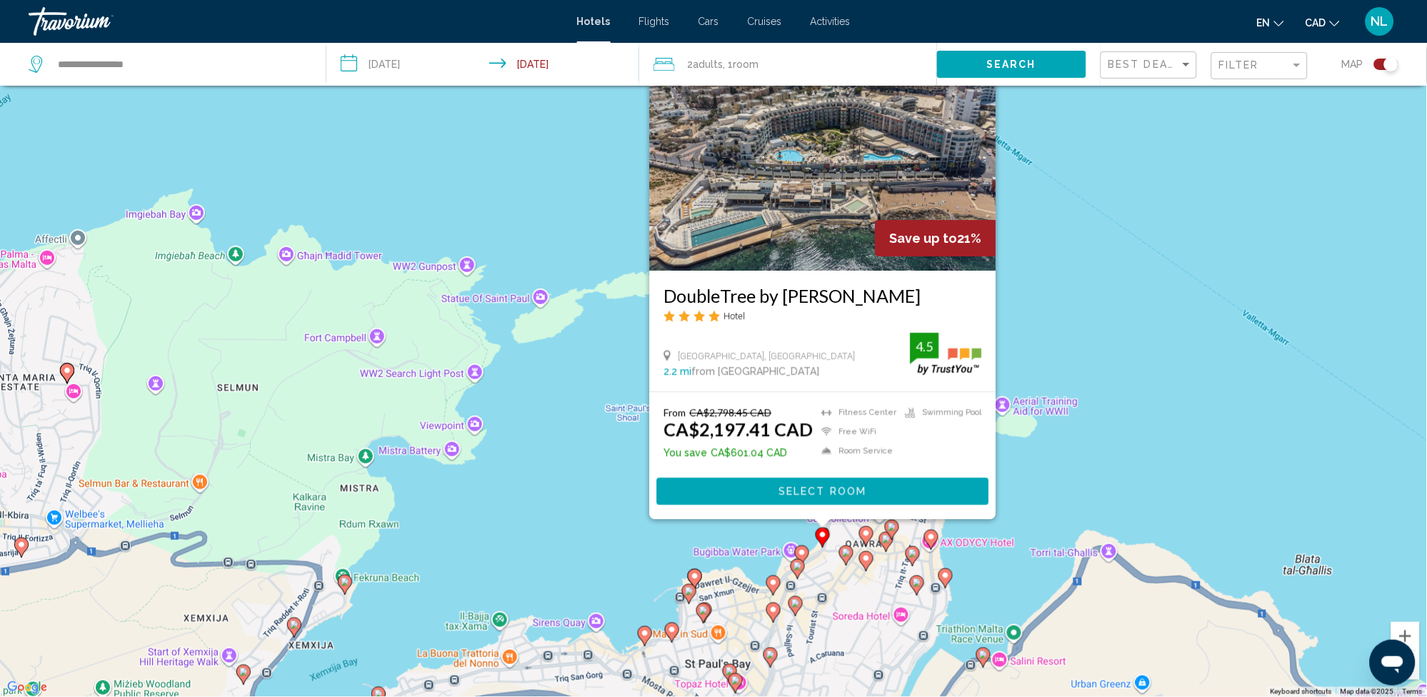
click at [1101, 280] on div "To activate drag with keyboard, press Alt + Enter. Once in keyboard drag state,…" at bounding box center [713, 348] width 1427 height 697
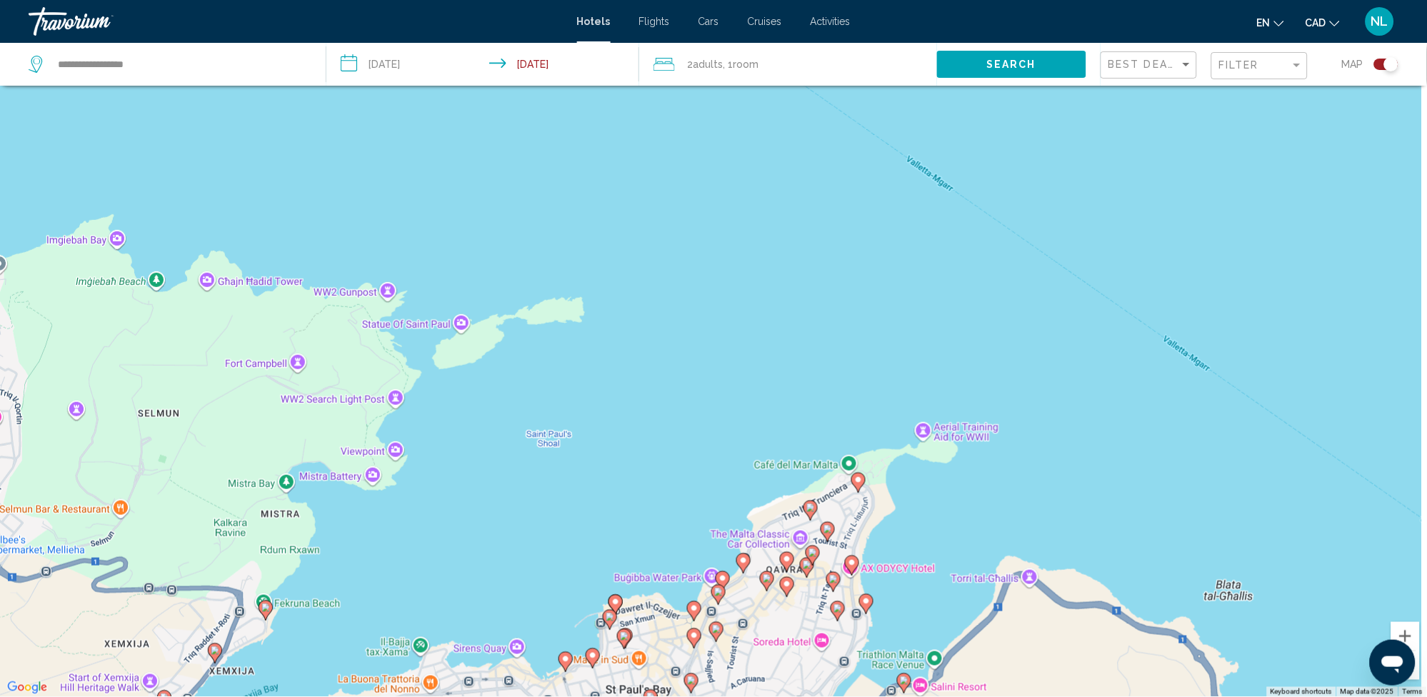
drag, startPoint x: 881, startPoint y: 656, endPoint x: 798, endPoint y: 674, distance: 84.8
click at [798, 674] on div "To activate drag with keyboard, press Alt + Enter. Once in keyboard drag state,…" at bounding box center [713, 348] width 1427 height 697
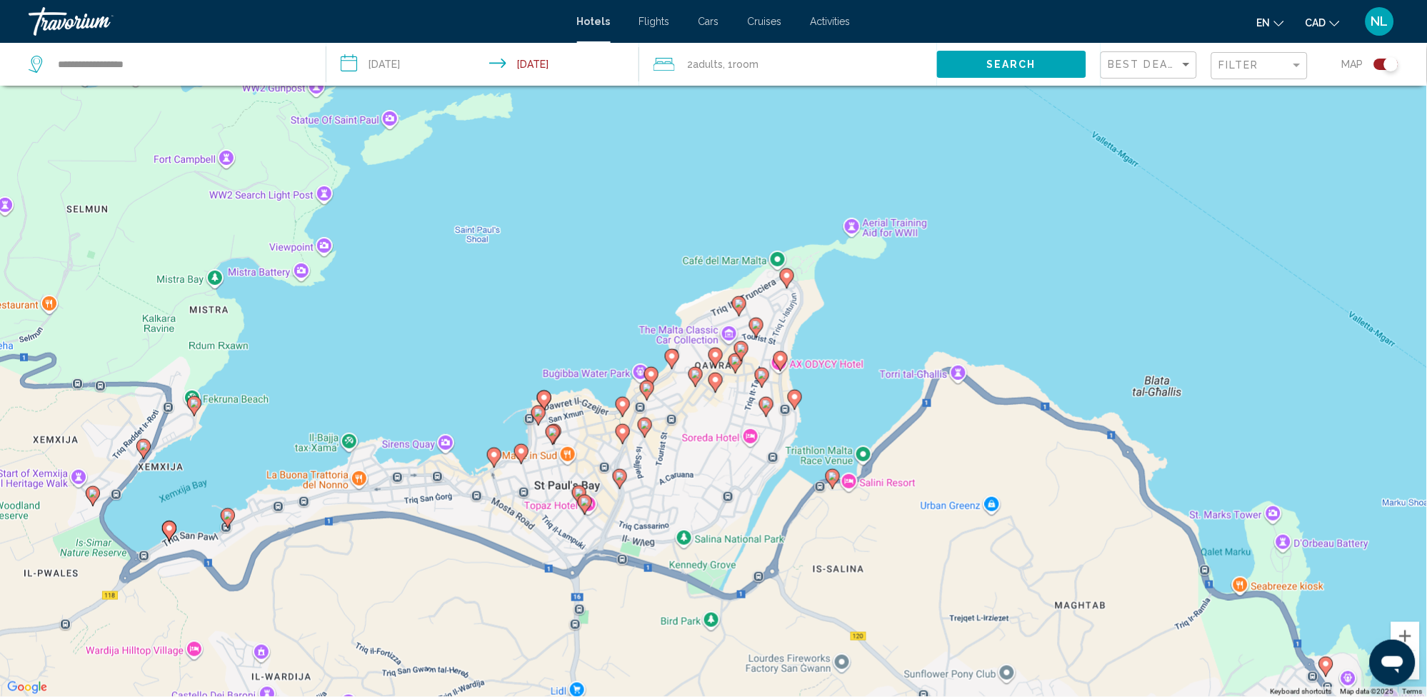
drag, startPoint x: 738, startPoint y: 659, endPoint x: 686, endPoint y: 452, distance: 212.7
click at [686, 452] on div "To activate drag with keyboard, press Alt + Enter. Once in keyboard drag state,…" at bounding box center [713, 348] width 1427 height 697
click at [170, 531] on image "Main content" at bounding box center [169, 528] width 9 height 9
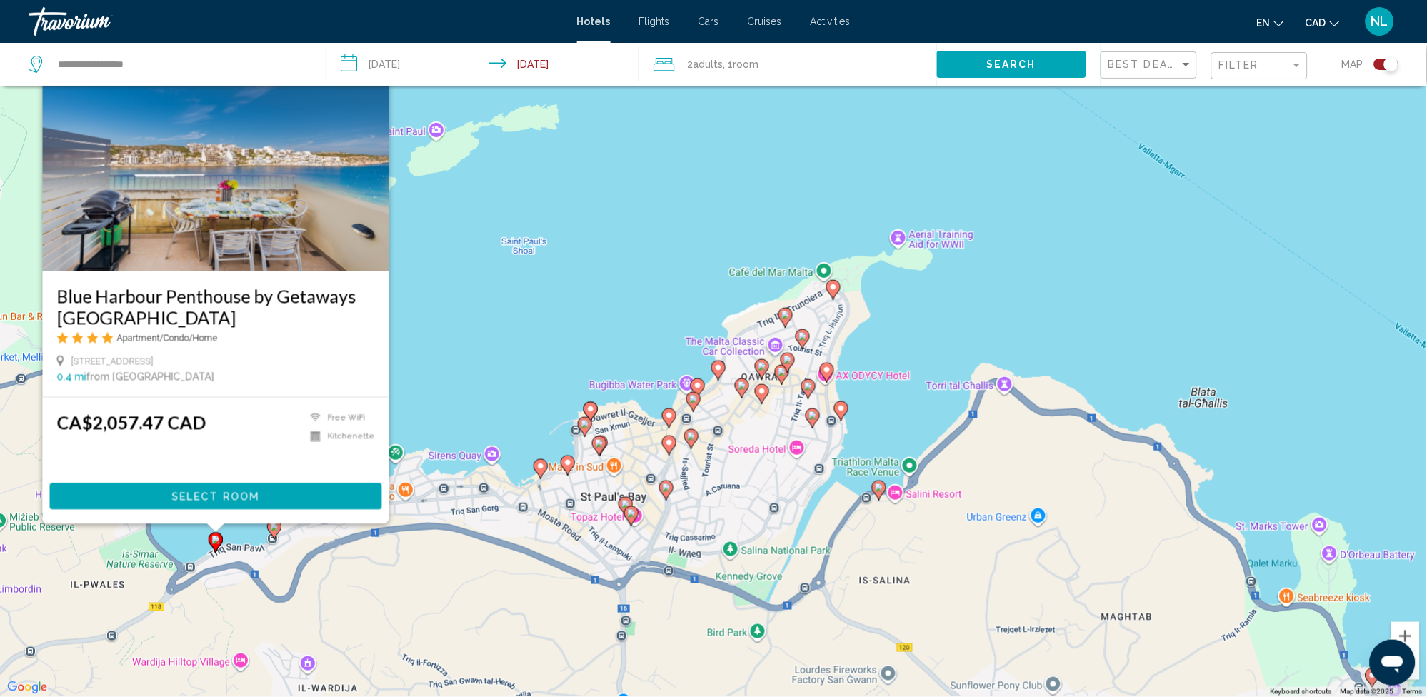
click at [271, 526] on image "Main content" at bounding box center [274, 527] width 9 height 9
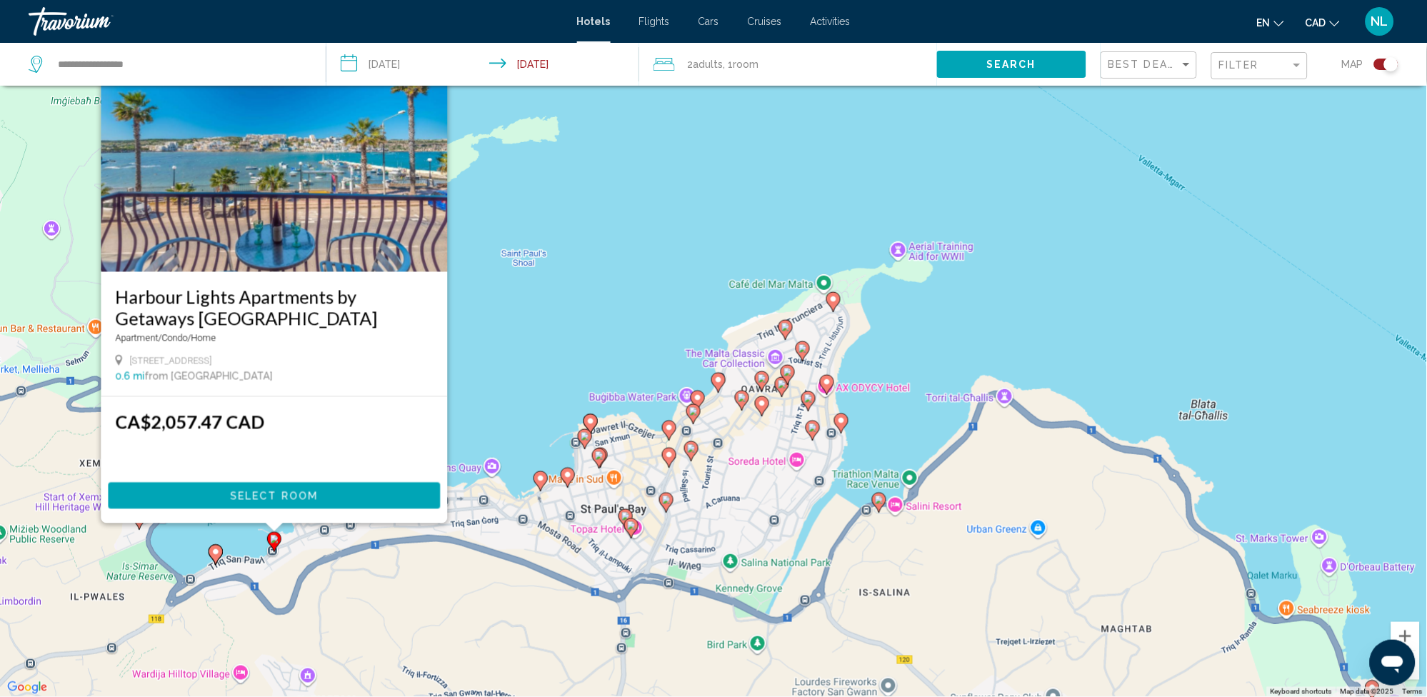
click at [609, 254] on div "To activate drag with keyboard, press Alt + Enter. Once in keyboard drag state,…" at bounding box center [713, 348] width 1427 height 697
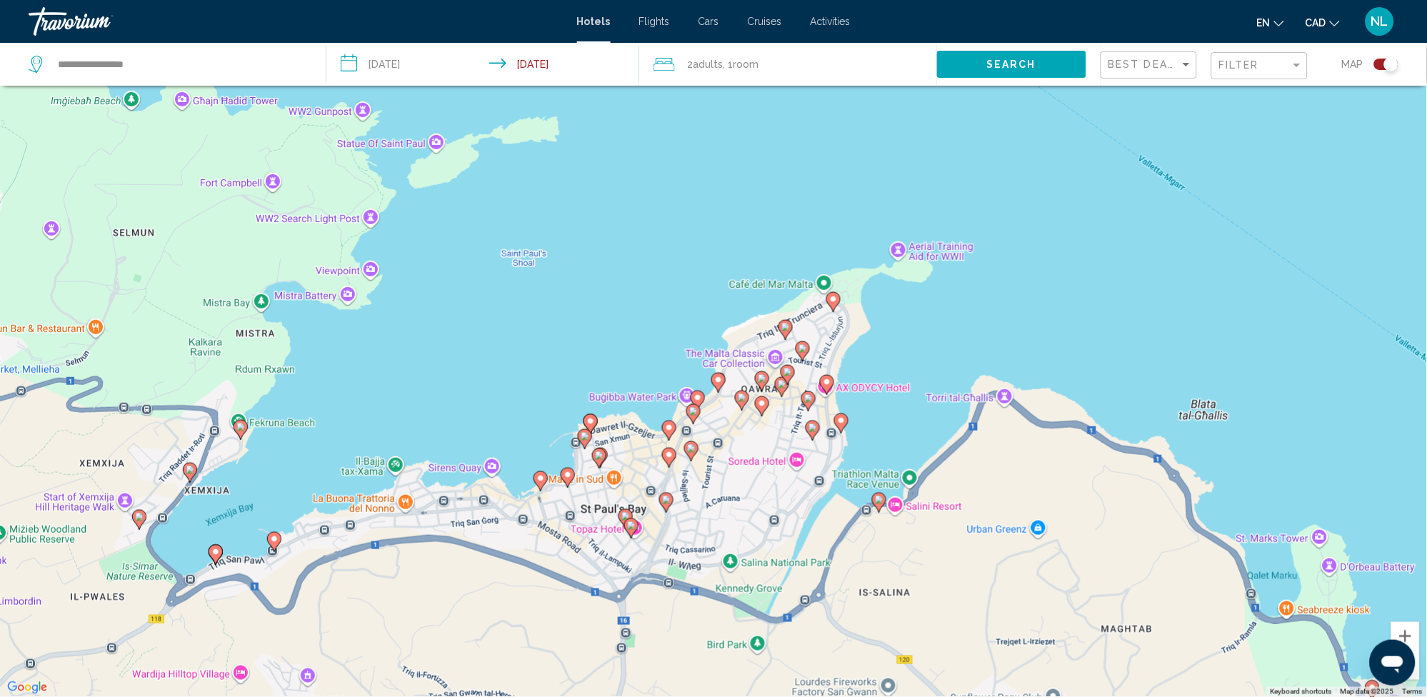
click at [214, 547] on icon "Main content" at bounding box center [215, 555] width 13 height 19
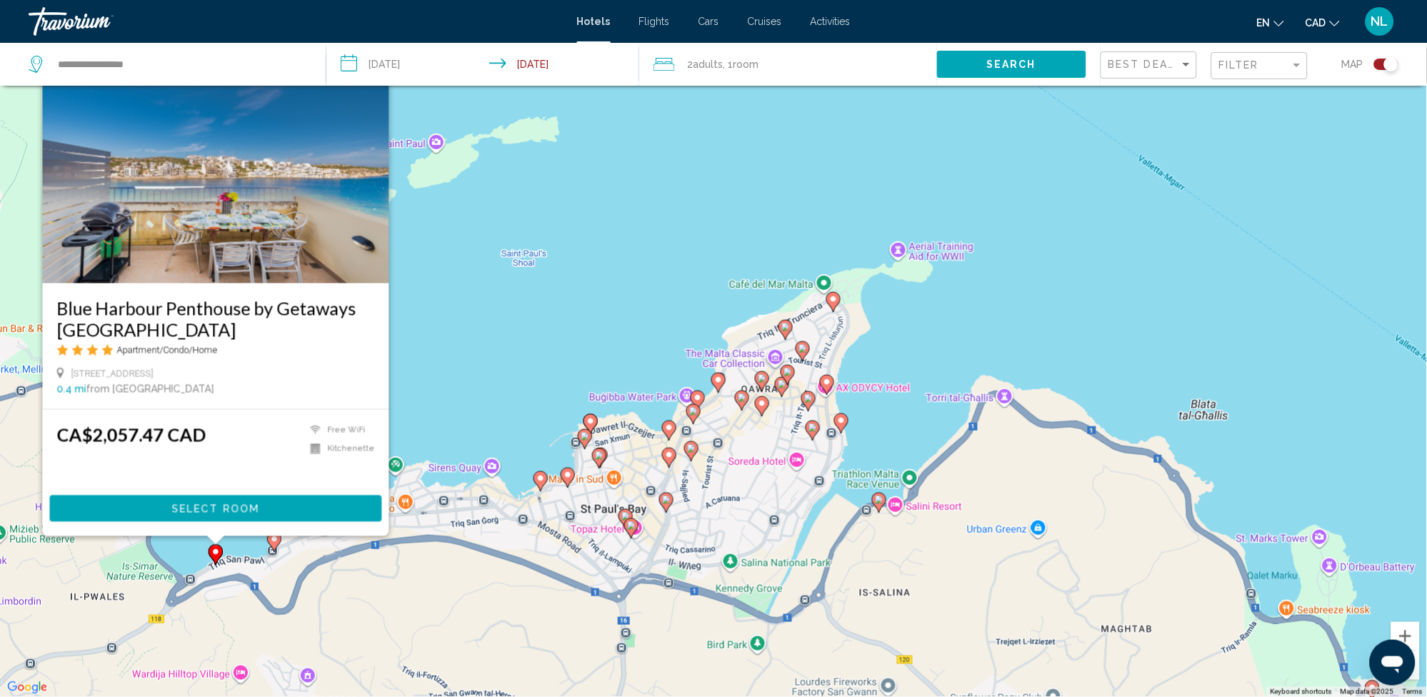
click at [499, 233] on div "To activate drag with keyboard, press Alt + Enter. Once in keyboard drag state,…" at bounding box center [713, 348] width 1427 height 697
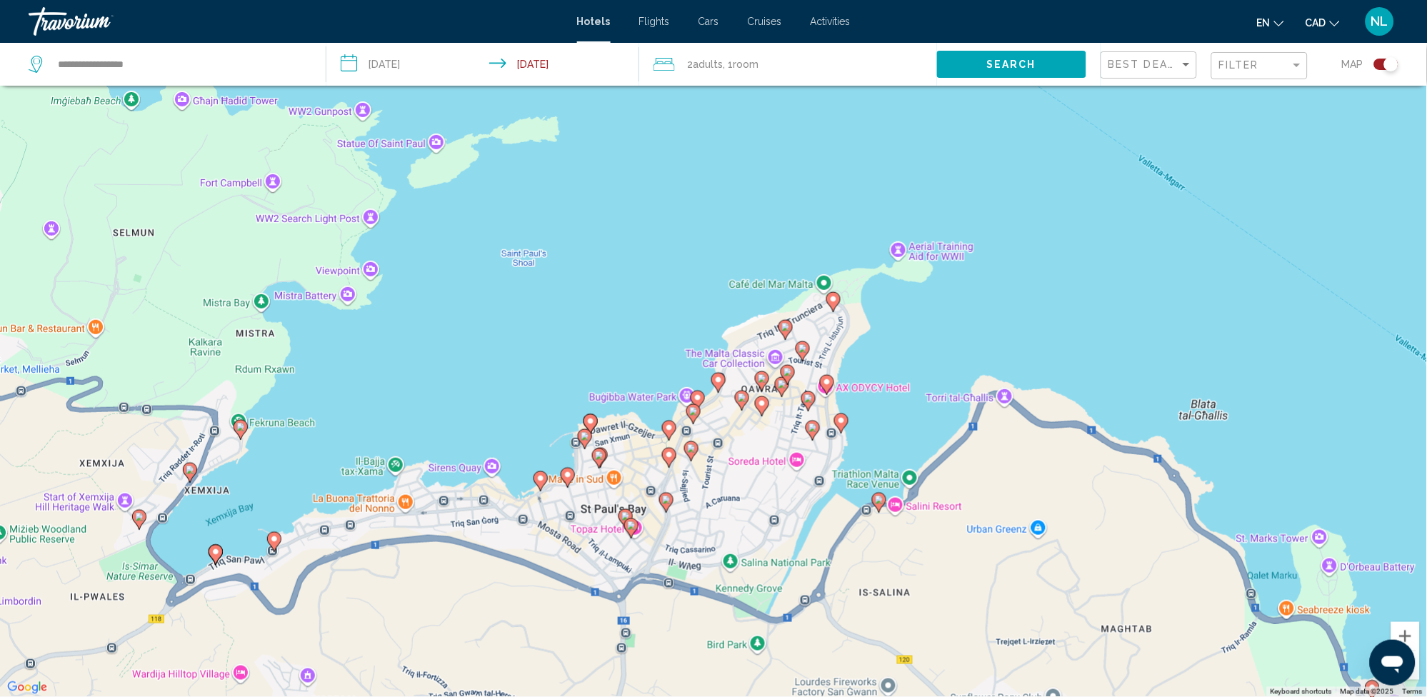
click at [243, 426] on image "Main content" at bounding box center [240, 427] width 9 height 9
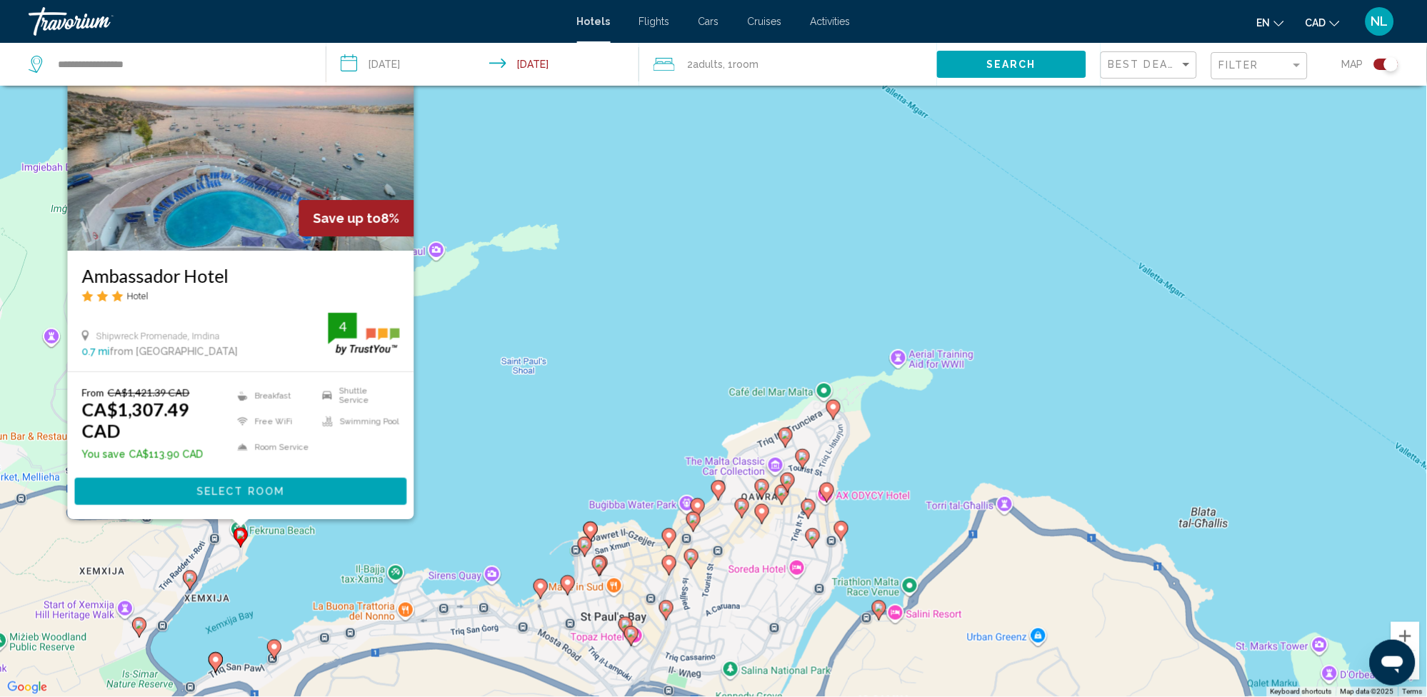
drag, startPoint x: 476, startPoint y: 412, endPoint x: 461, endPoint y: 433, distance: 25.6
click at [476, 413] on div "To activate drag with keyboard, press Alt + Enter. Once in keyboard drag state,…" at bounding box center [713, 348] width 1427 height 697
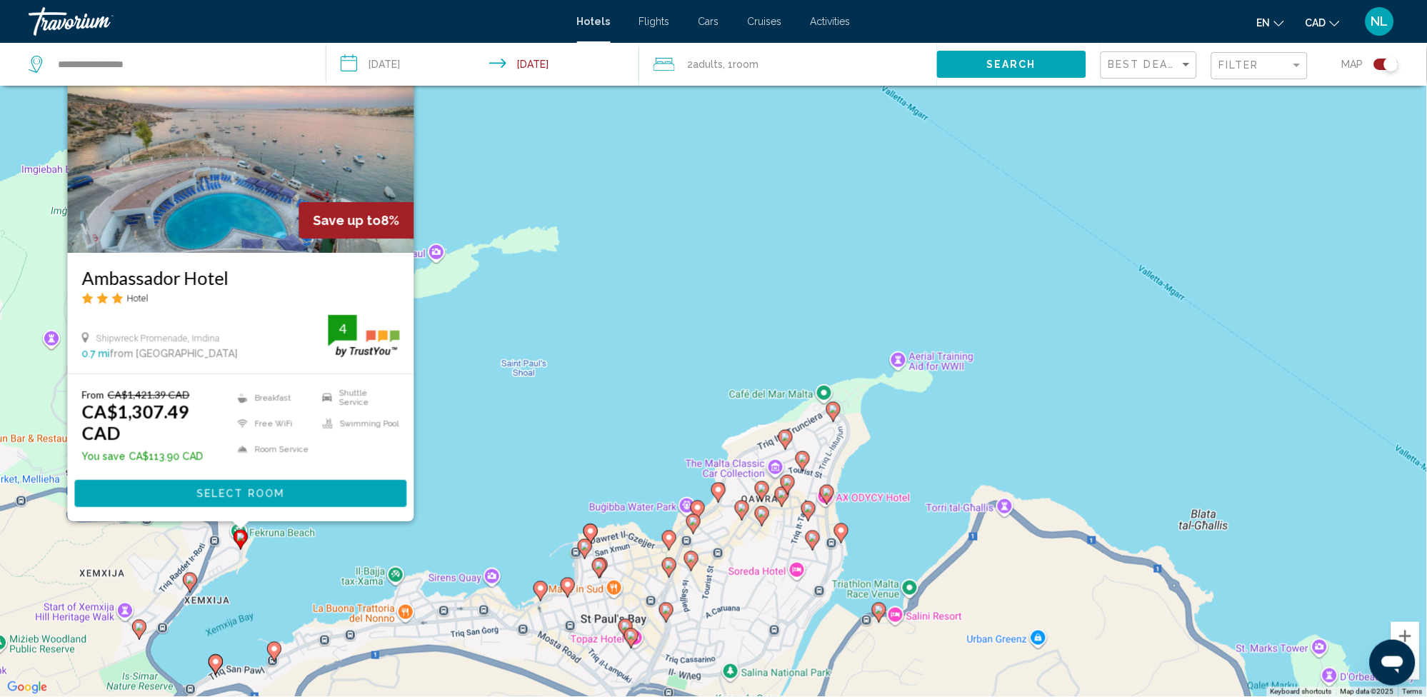
click at [534, 417] on div "To activate drag with keyboard, press Alt + Enter. Once in keyboard drag state,…" at bounding box center [713, 348] width 1427 height 697
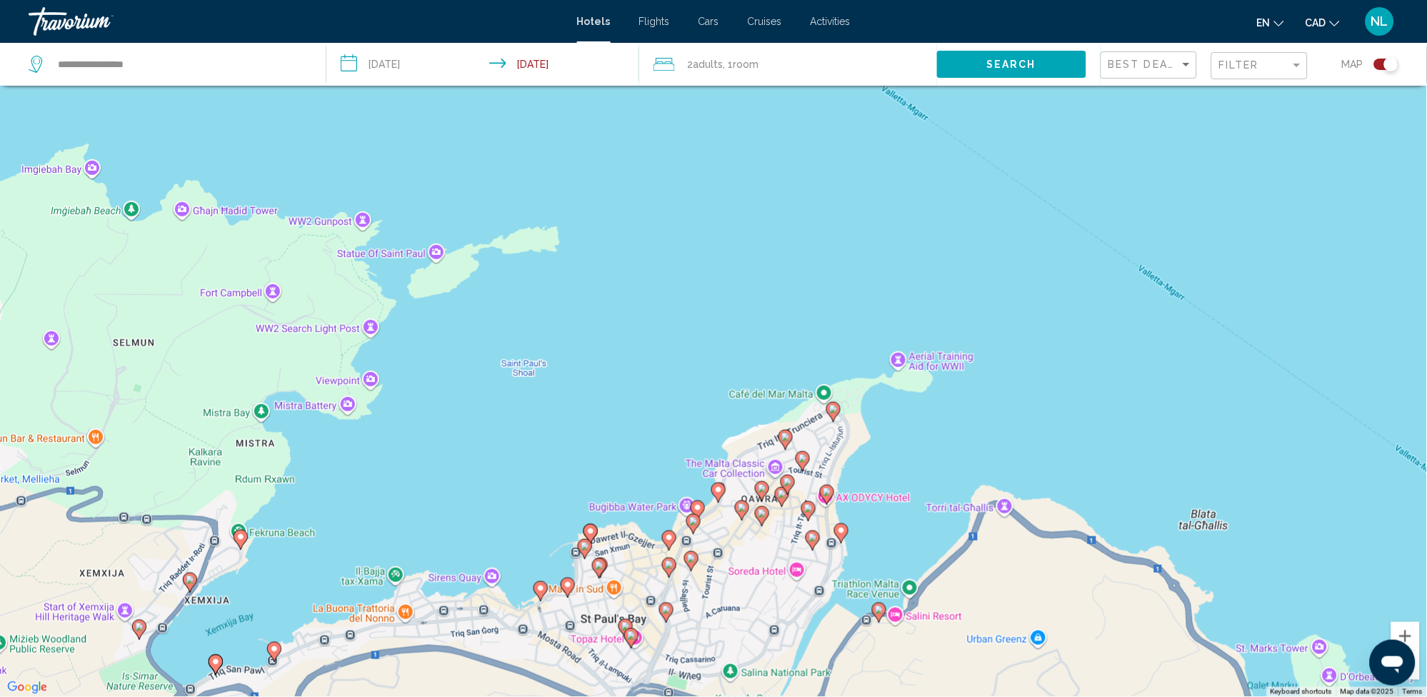
click at [567, 579] on icon "Main content" at bounding box center [567, 588] width 13 height 19
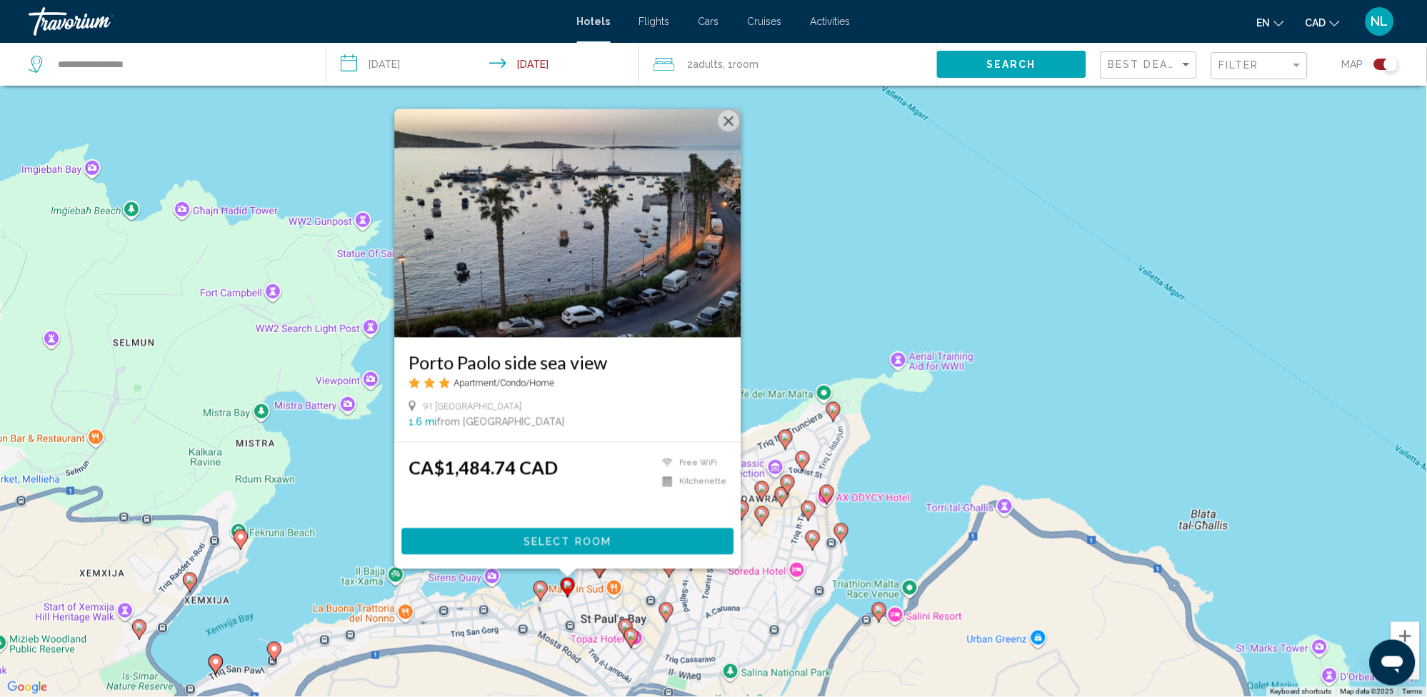
click at [773, 248] on div "To activate drag with keyboard, press Alt + Enter. Once in keyboard drag state,…" at bounding box center [713, 348] width 1427 height 697
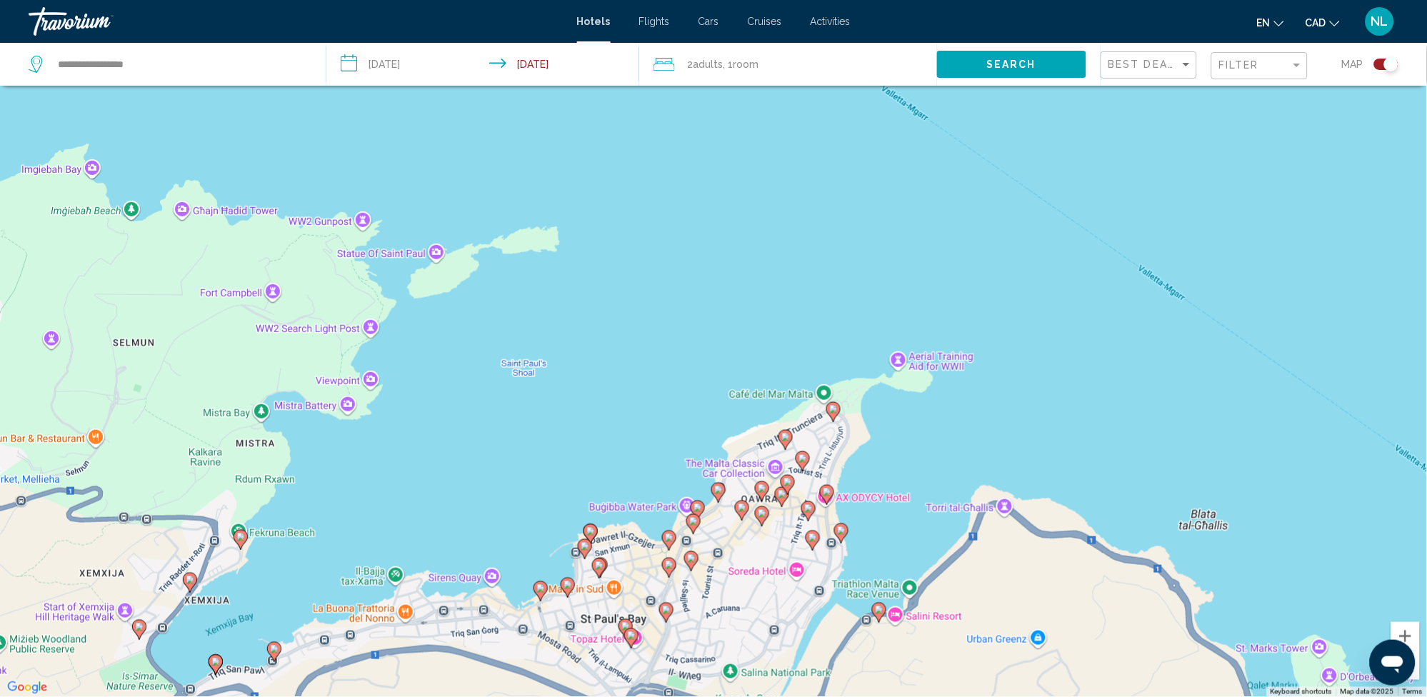
click at [586, 547] on image "Main content" at bounding box center [585, 546] width 9 height 9
click at [541, 588] on image "Main content" at bounding box center [540, 589] width 9 height 9
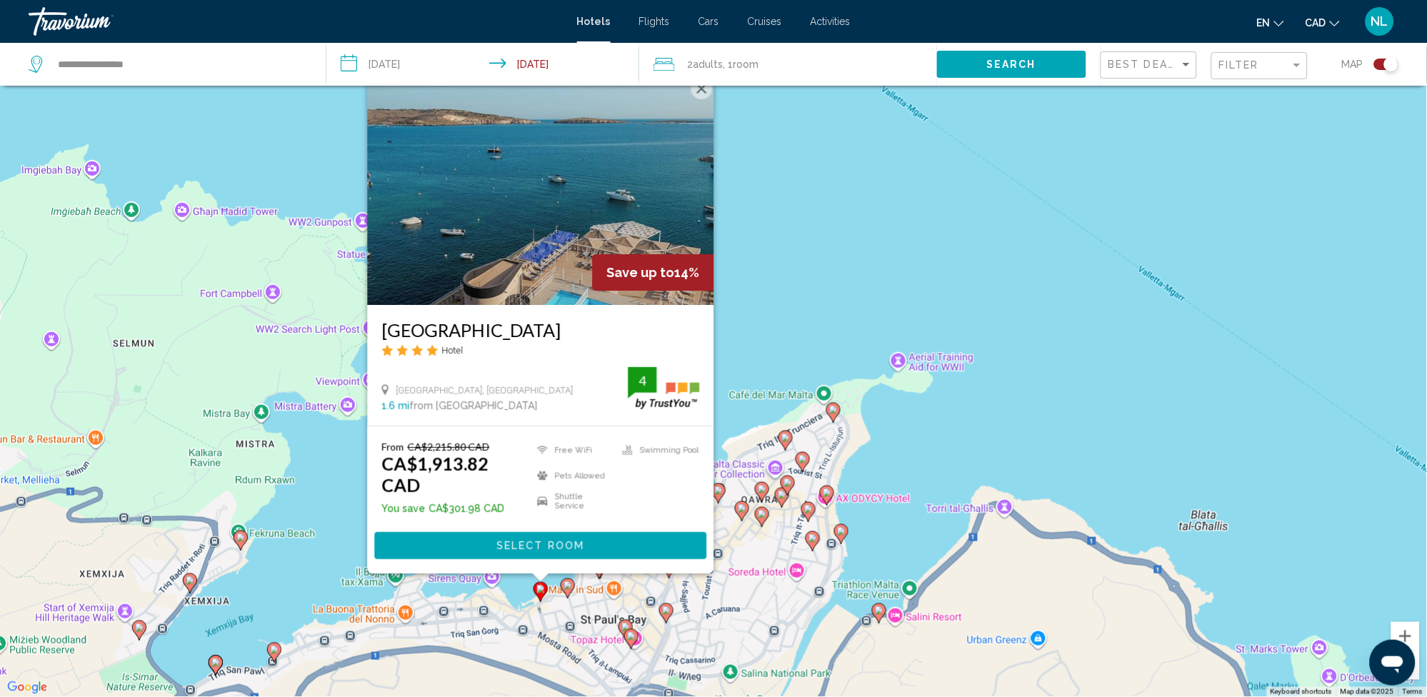
click at [498, 201] on img "Main content" at bounding box center [541, 190] width 346 height 229
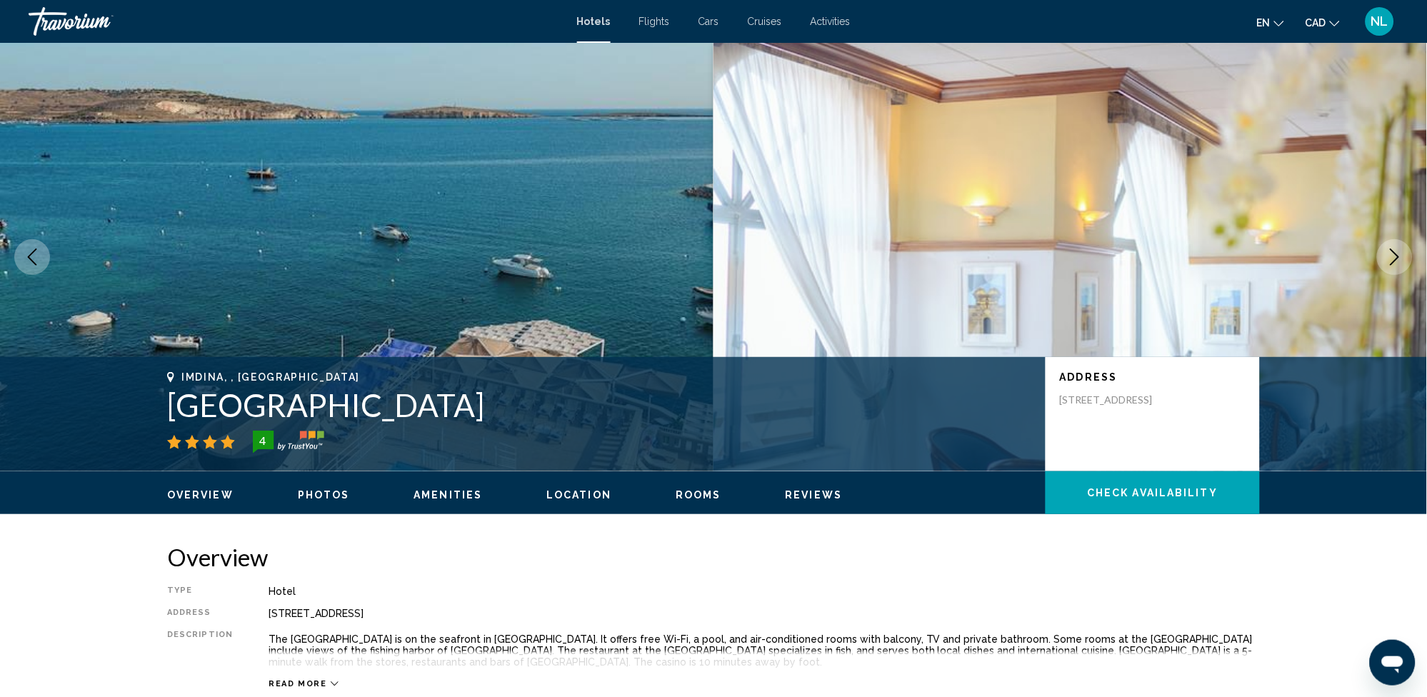
click at [1392, 259] on icon "Next image" at bounding box center [1394, 257] width 17 height 17
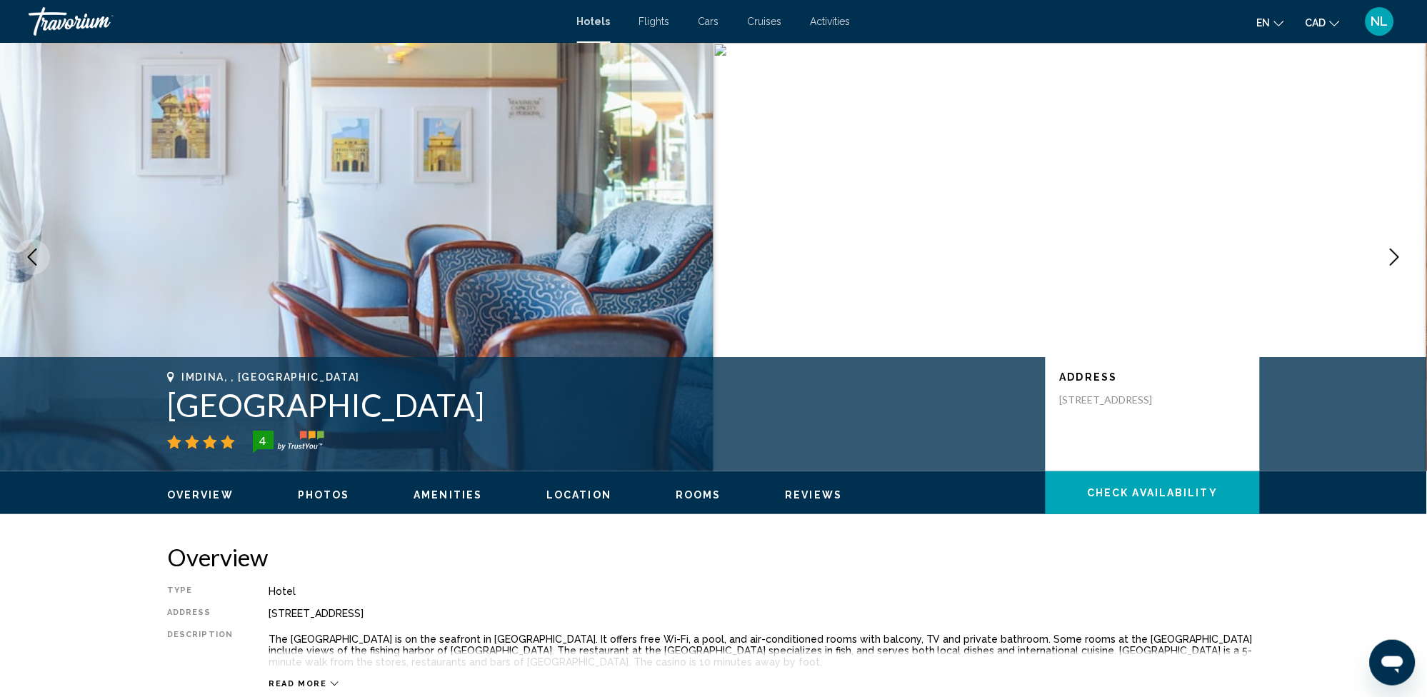
click at [1396, 253] on icon "Next image" at bounding box center [1395, 257] width 9 height 17
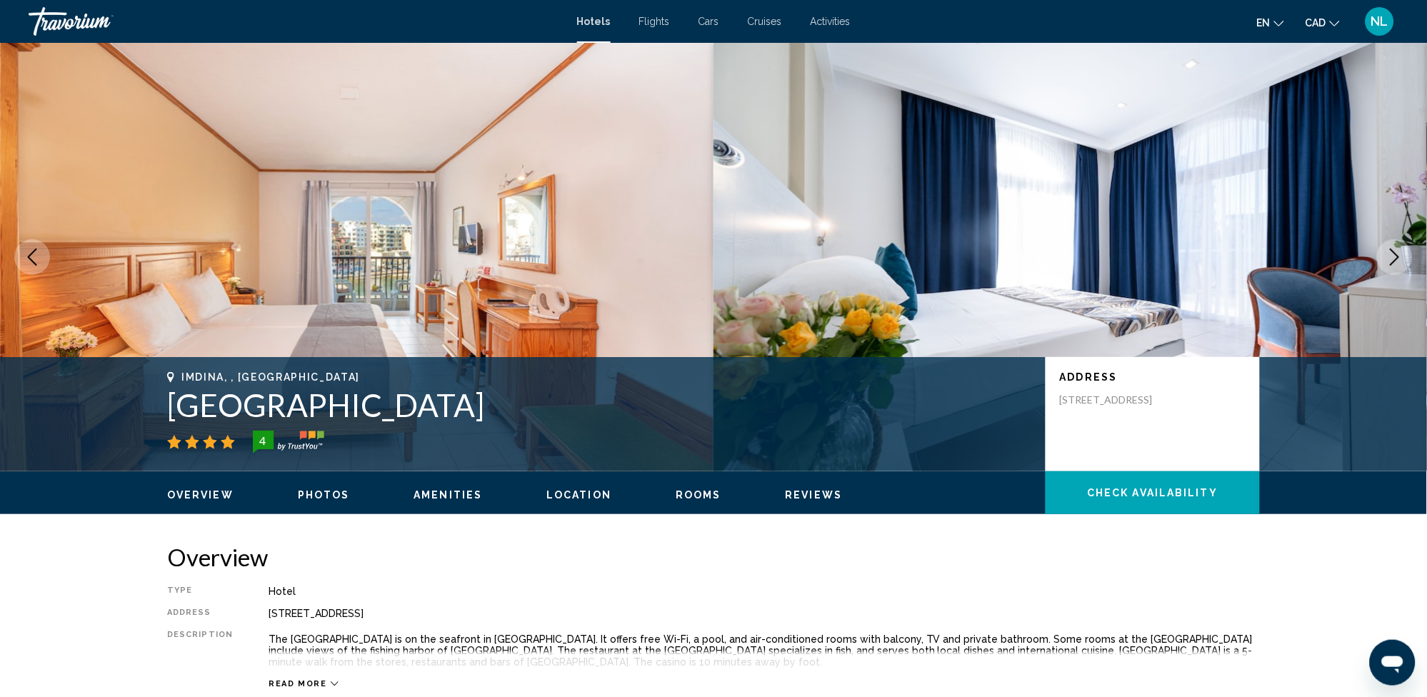
click at [1396, 253] on icon "Next image" at bounding box center [1395, 257] width 9 height 17
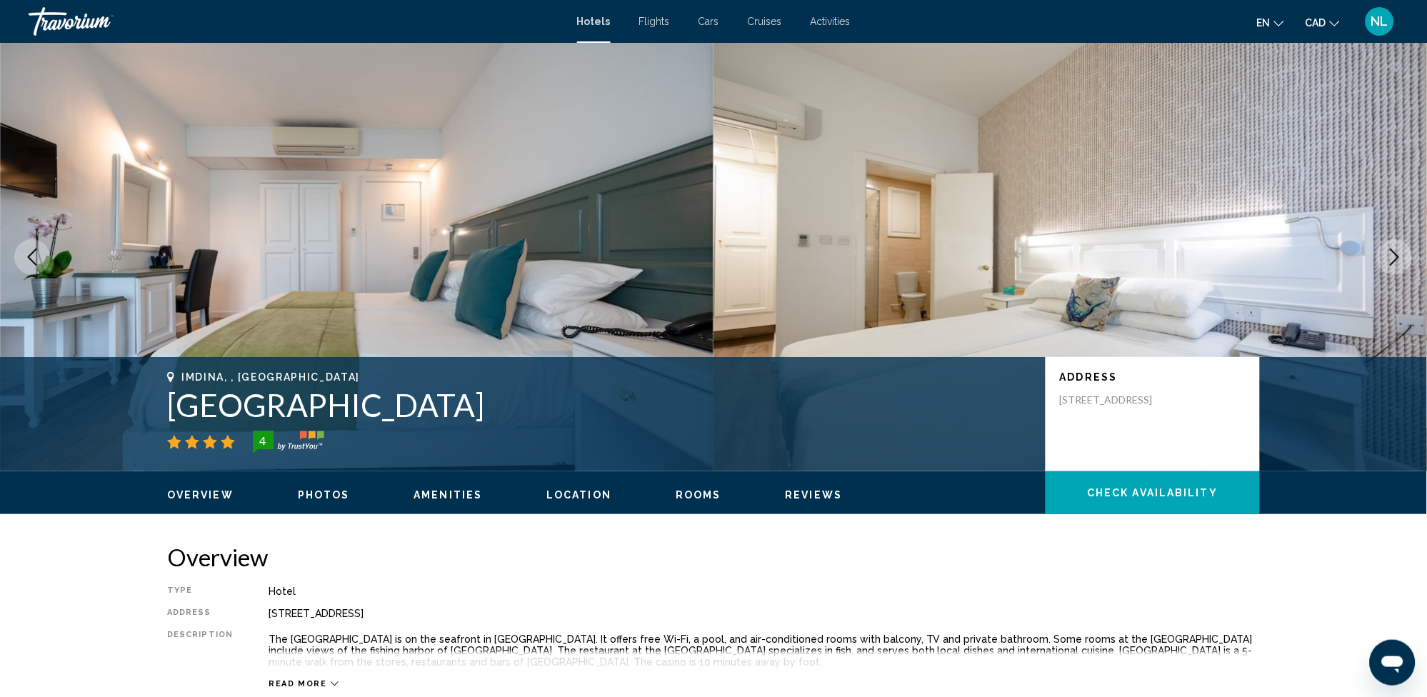
click at [1396, 253] on icon "Next image" at bounding box center [1395, 257] width 9 height 17
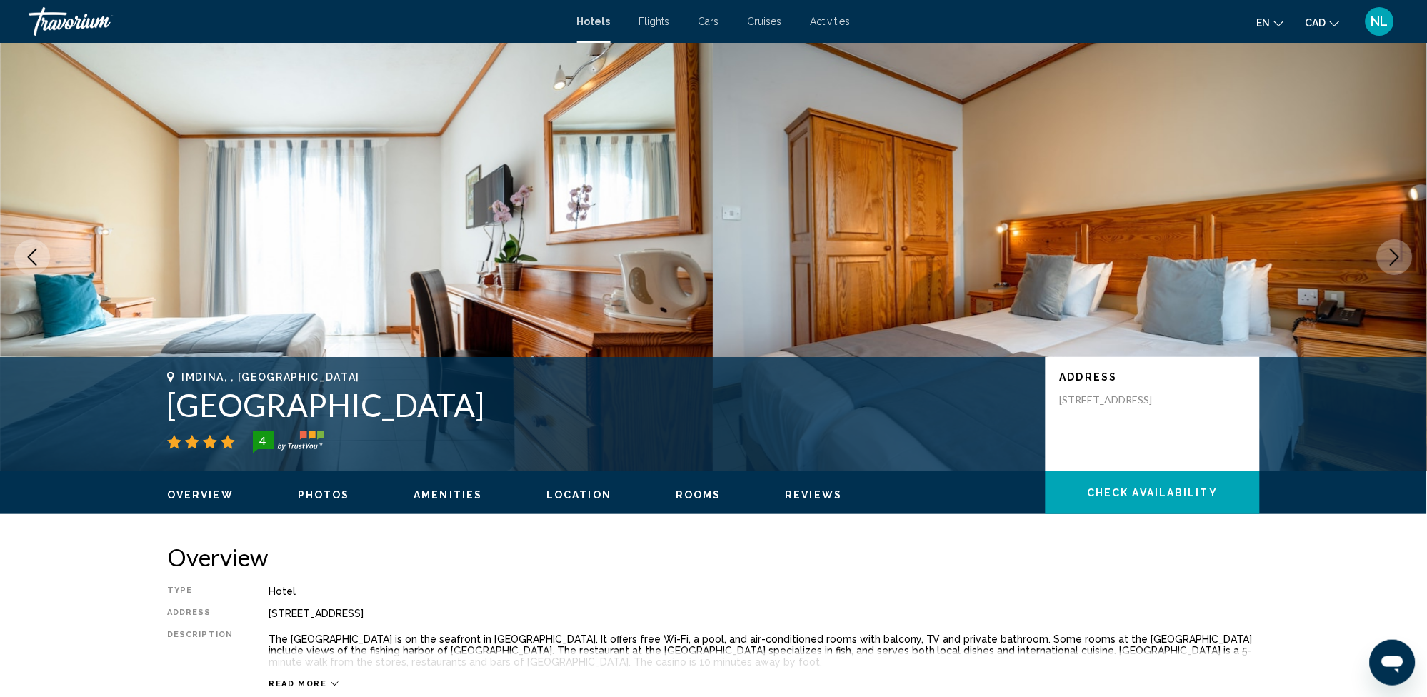
click at [1389, 249] on icon "Next image" at bounding box center [1394, 257] width 17 height 17
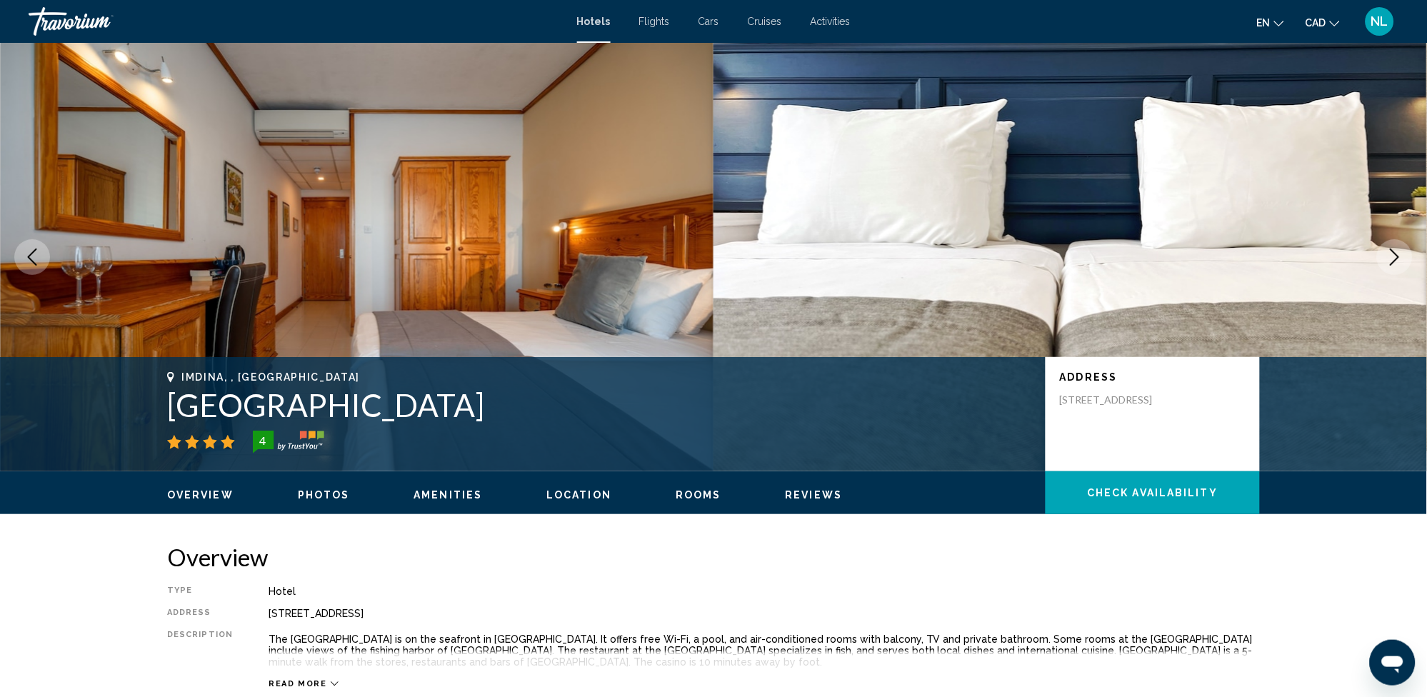
click at [1389, 249] on icon "Next image" at bounding box center [1394, 257] width 17 height 17
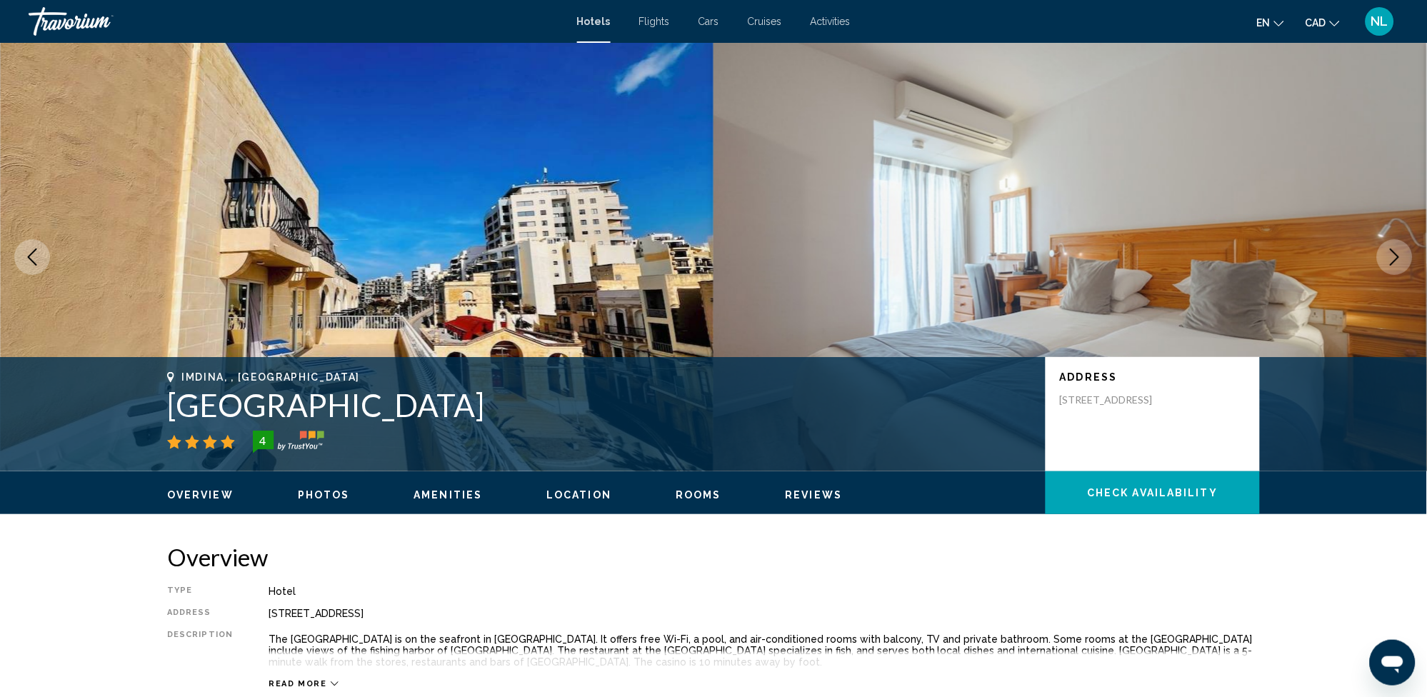
click at [1394, 261] on icon "Next image" at bounding box center [1394, 257] width 17 height 17
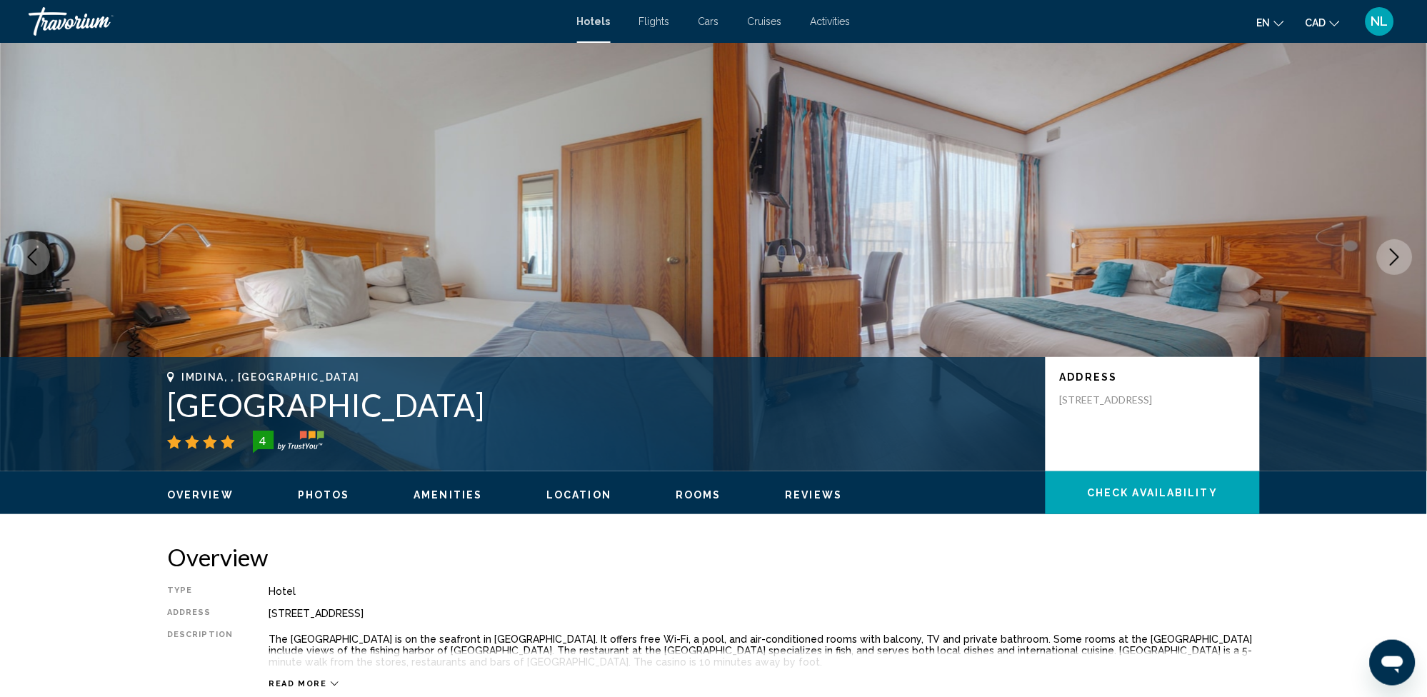
click at [1391, 254] on icon "Next image" at bounding box center [1394, 257] width 17 height 17
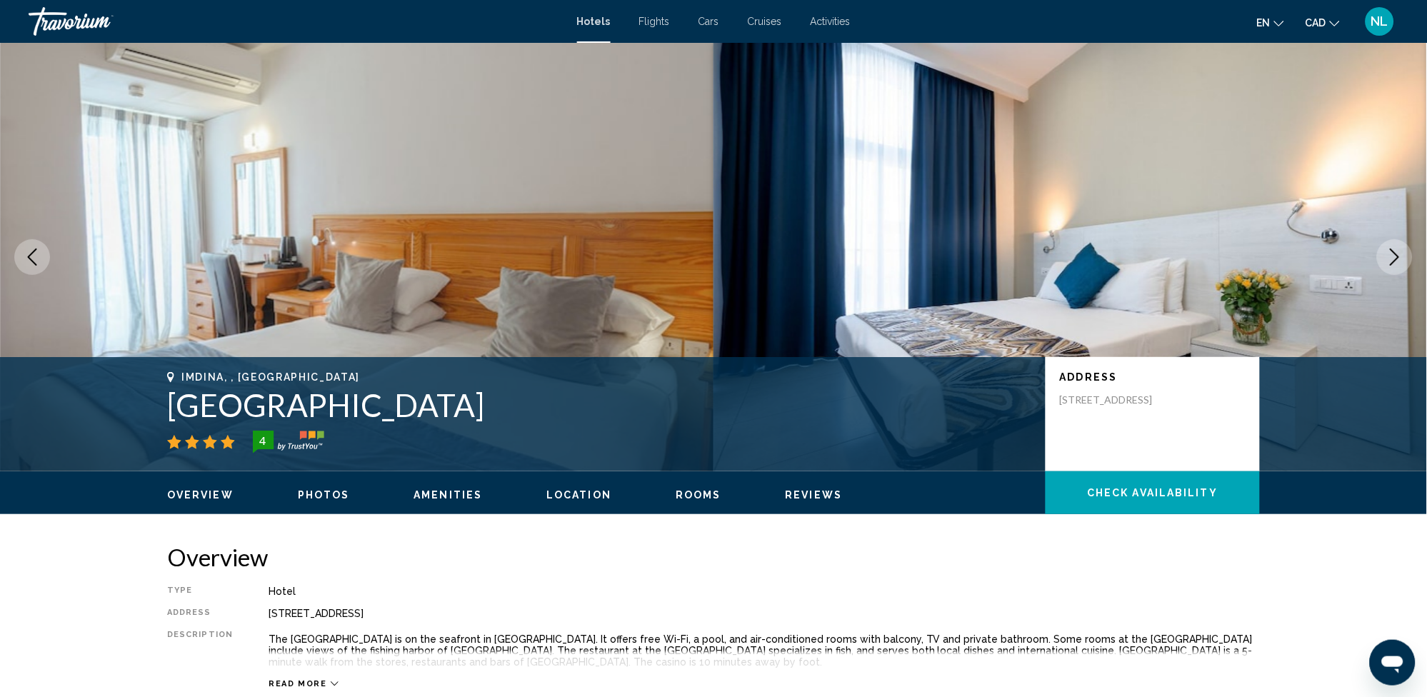
click at [1391, 249] on icon "Next image" at bounding box center [1395, 257] width 9 height 17
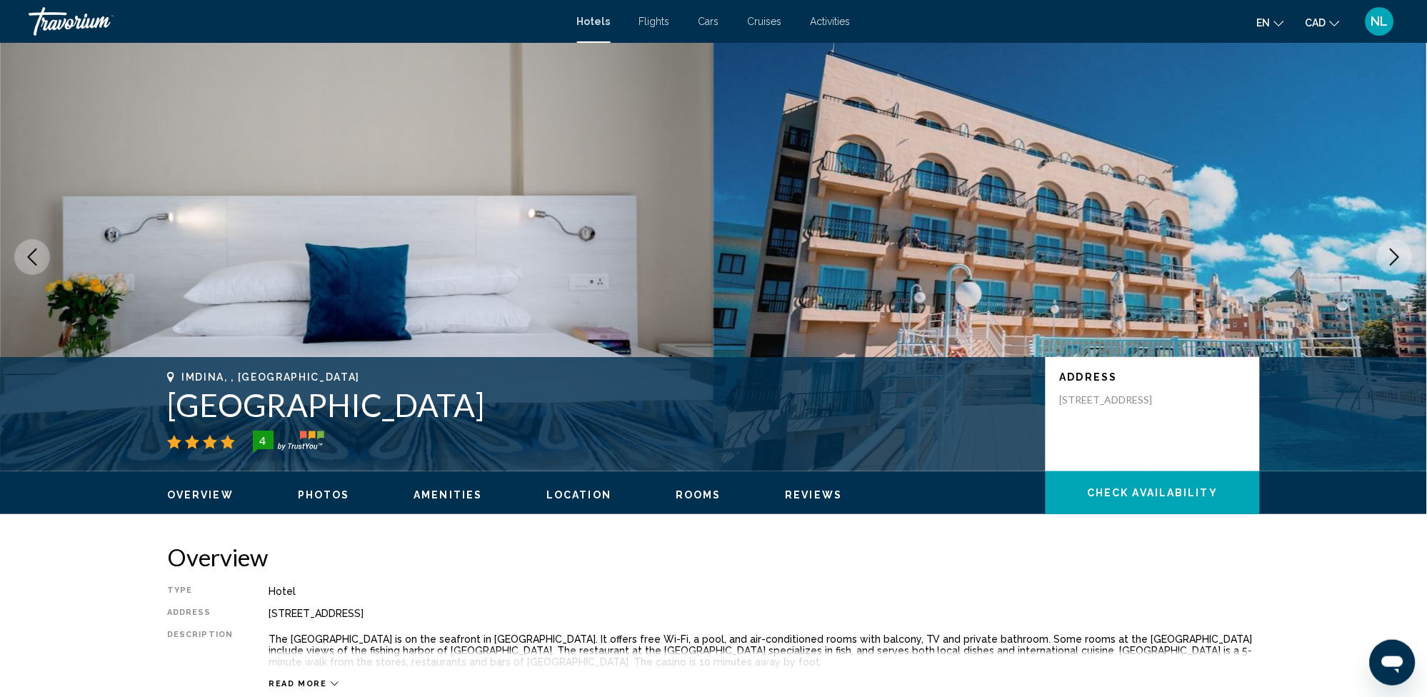
click at [1391, 249] on icon "Next image" at bounding box center [1395, 257] width 9 height 17
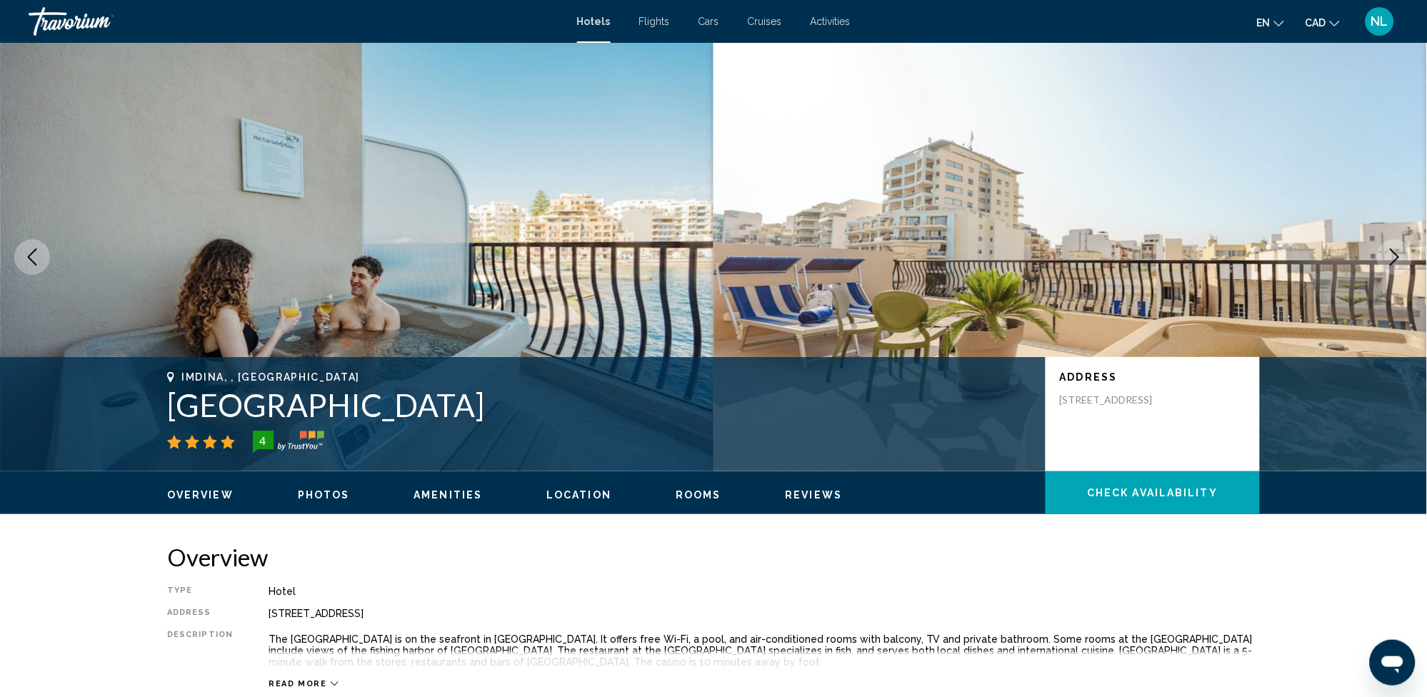
click at [1391, 249] on icon "Next image" at bounding box center [1395, 257] width 9 height 17
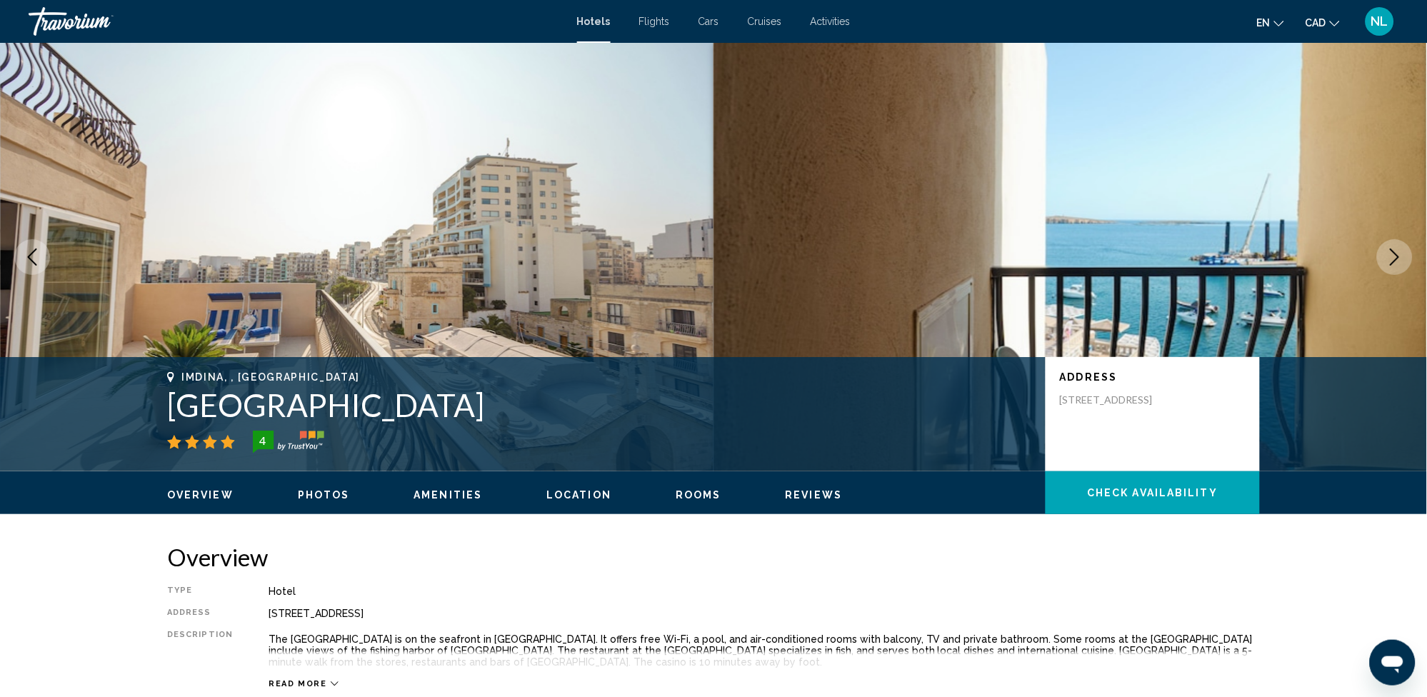
click at [1391, 249] on icon "Next image" at bounding box center [1395, 257] width 9 height 17
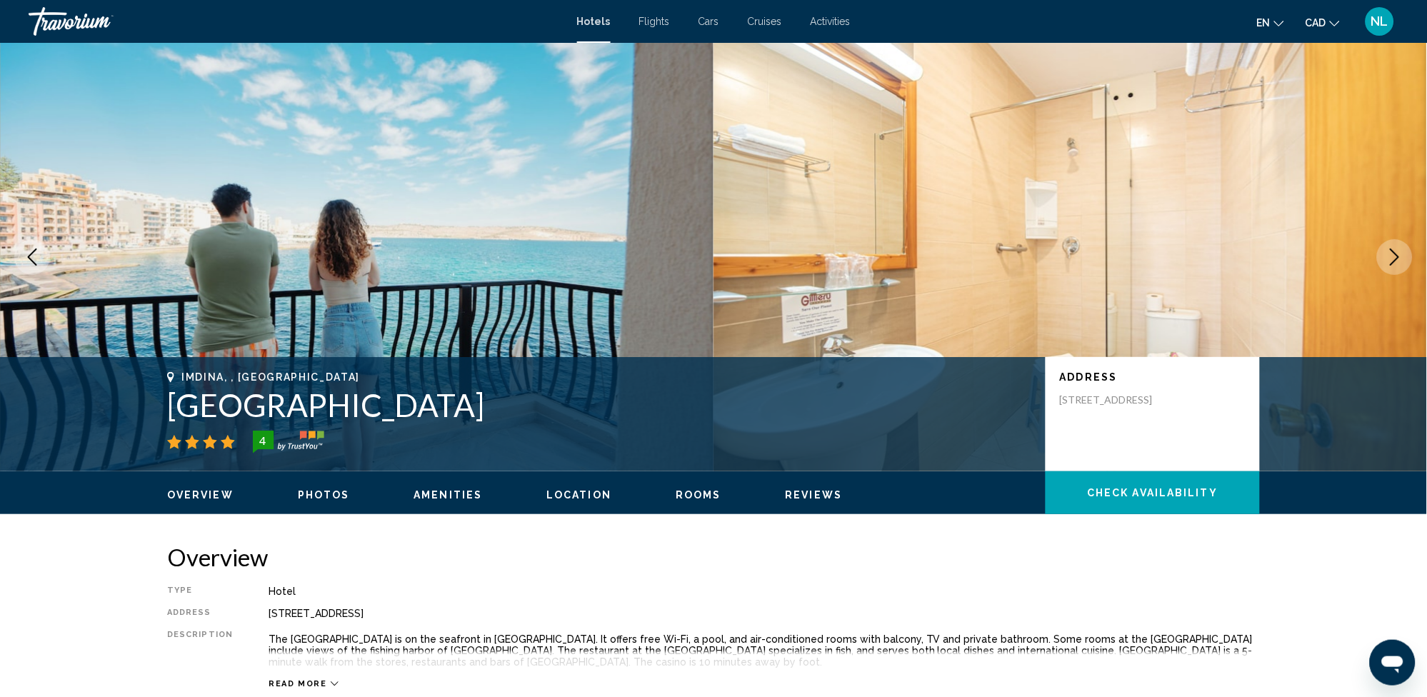
click at [1388, 251] on icon "Next image" at bounding box center [1394, 257] width 17 height 17
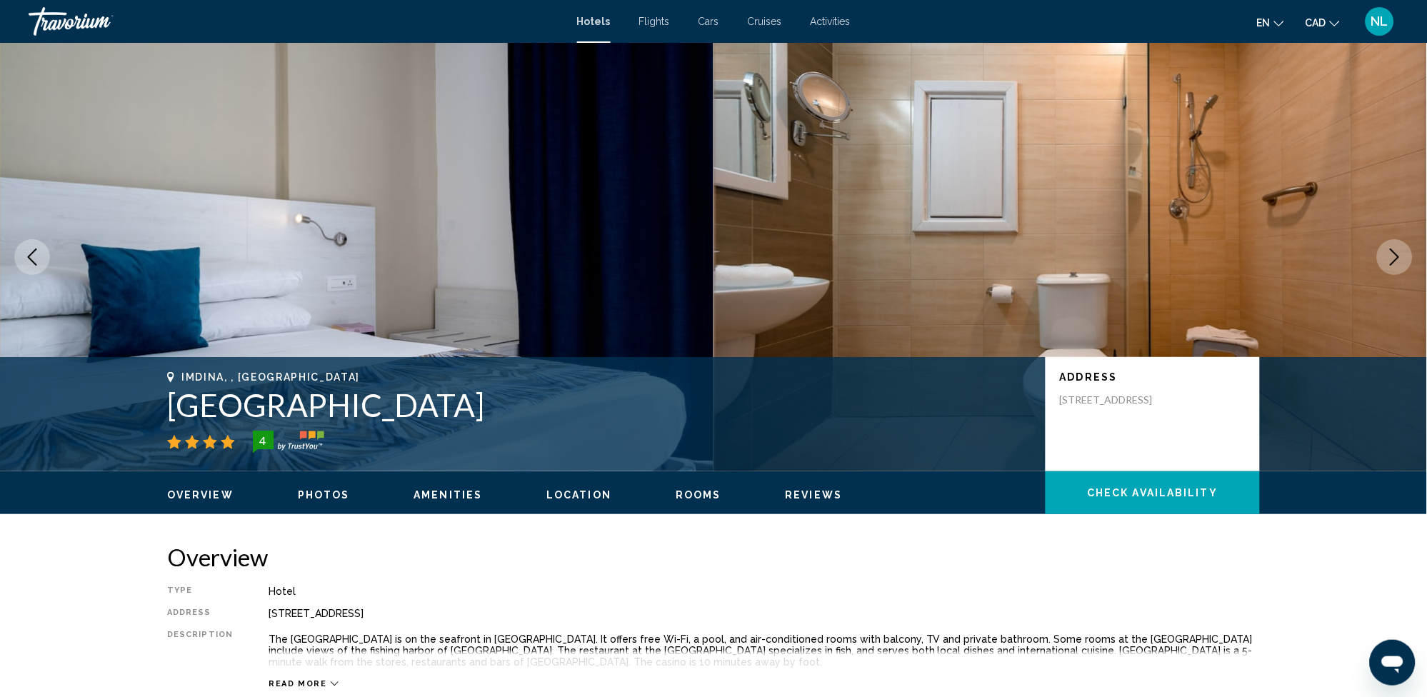
click at [1388, 251] on icon "Next image" at bounding box center [1394, 257] width 17 height 17
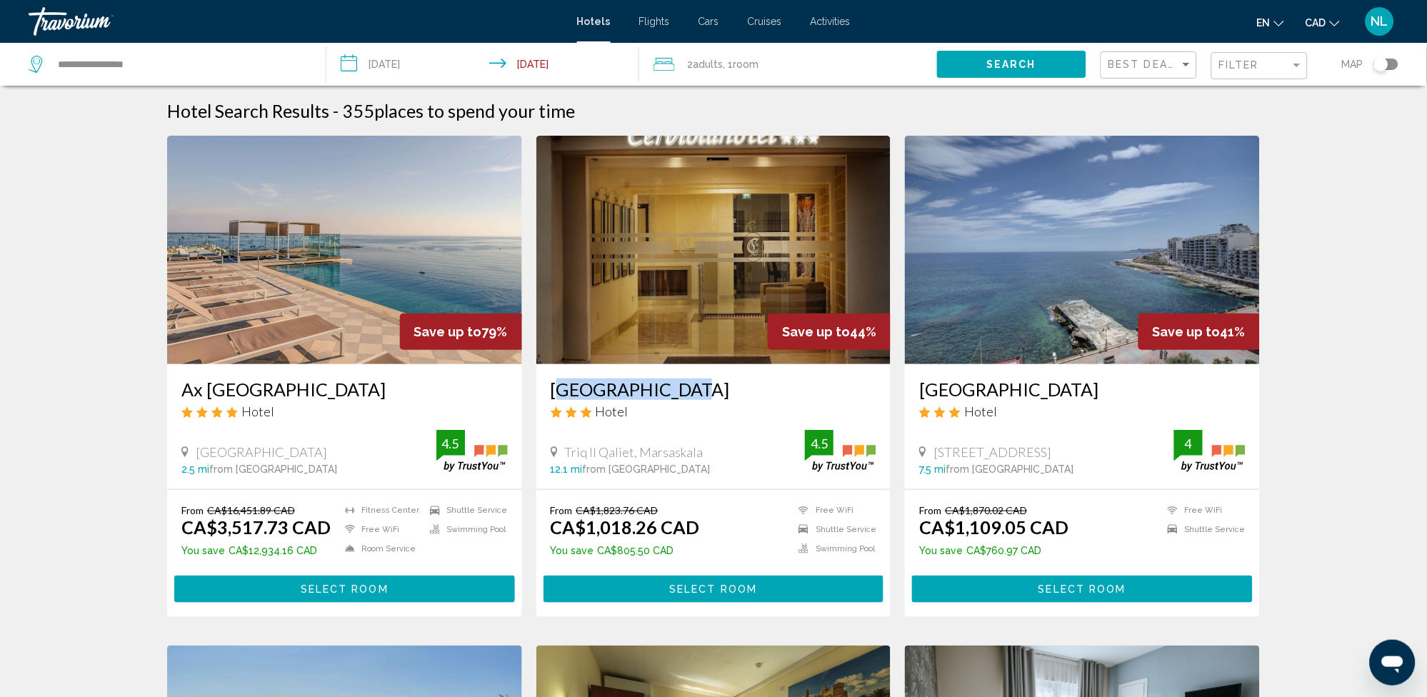
drag, startPoint x: 543, startPoint y: 385, endPoint x: 680, endPoint y: 386, distance: 137.1
click at [679, 386] on div "Cerviola Hotel Hotel Triq Il Qaliet, Marsaskala 12.1 mi from Malta city center …" at bounding box center [713, 426] width 355 height 125
drag, startPoint x: 680, startPoint y: 386, endPoint x: 638, endPoint y: 381, distance: 42.4
copy h3 "[GEOGRAPHIC_DATA]"
drag, startPoint x: 916, startPoint y: 388, endPoint x: 1111, endPoint y: 381, distance: 195.1
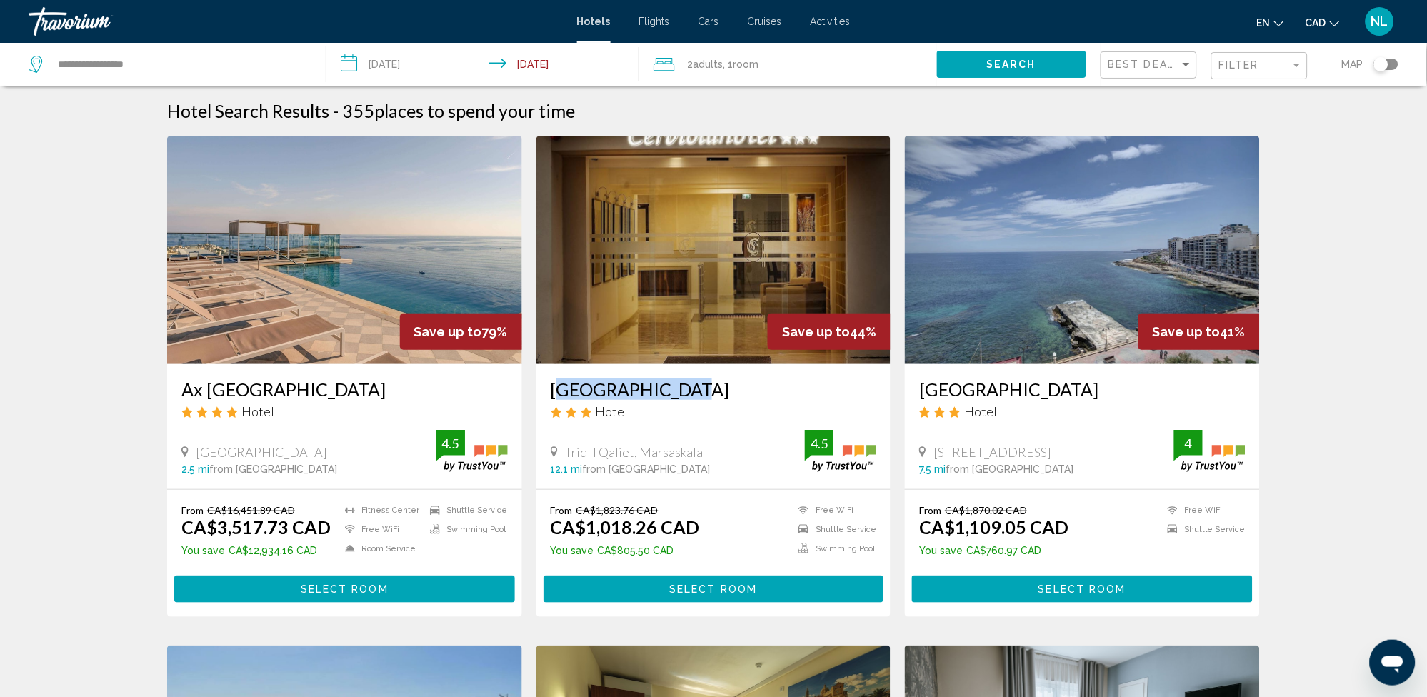
click at [1111, 381] on div "Sliema Chalet Hotel Hotel Tower Road 117, Sliema 7.5 mi from Malta city center …" at bounding box center [1082, 426] width 355 height 125
drag, startPoint x: 1111, startPoint y: 381, endPoint x: 1052, endPoint y: 383, distance: 58.6
copy h3 "[GEOGRAPHIC_DATA]"
click at [1050, 587] on span "Select Room" at bounding box center [1083, 589] width 88 height 11
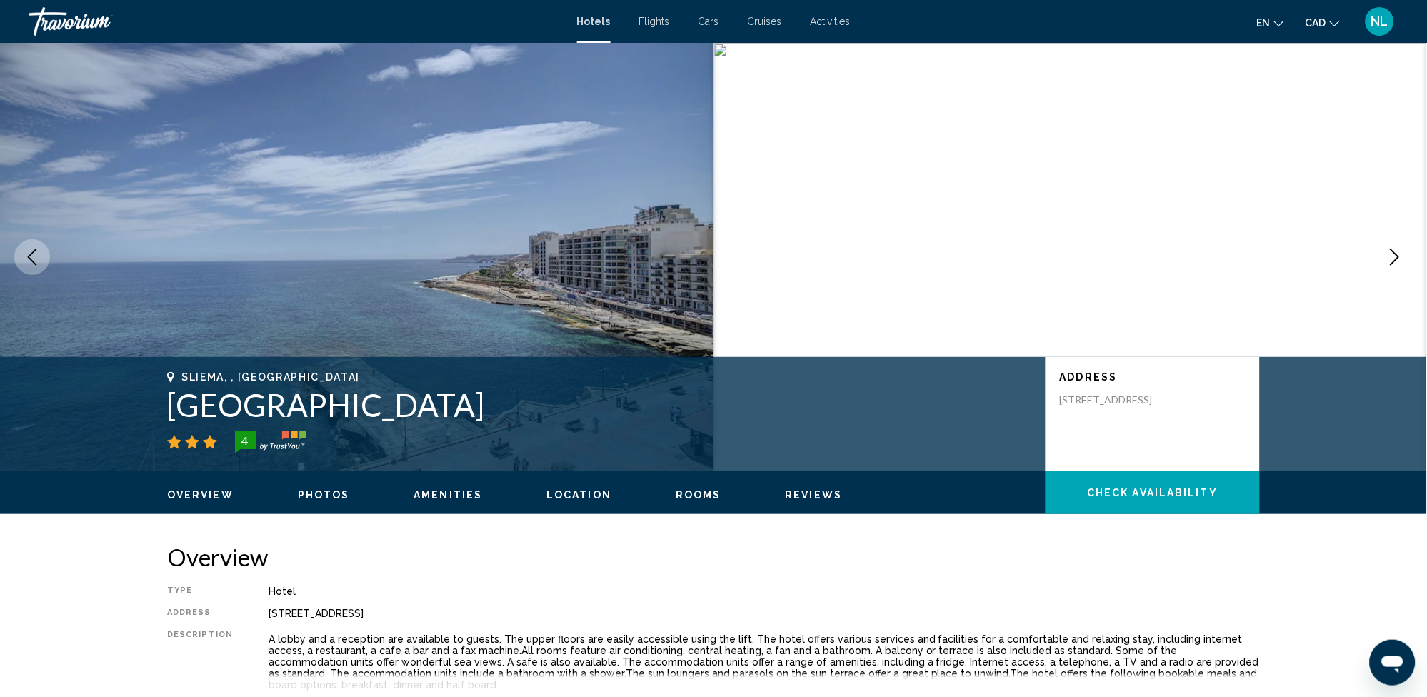
click at [1389, 252] on icon "Next image" at bounding box center [1394, 257] width 17 height 17
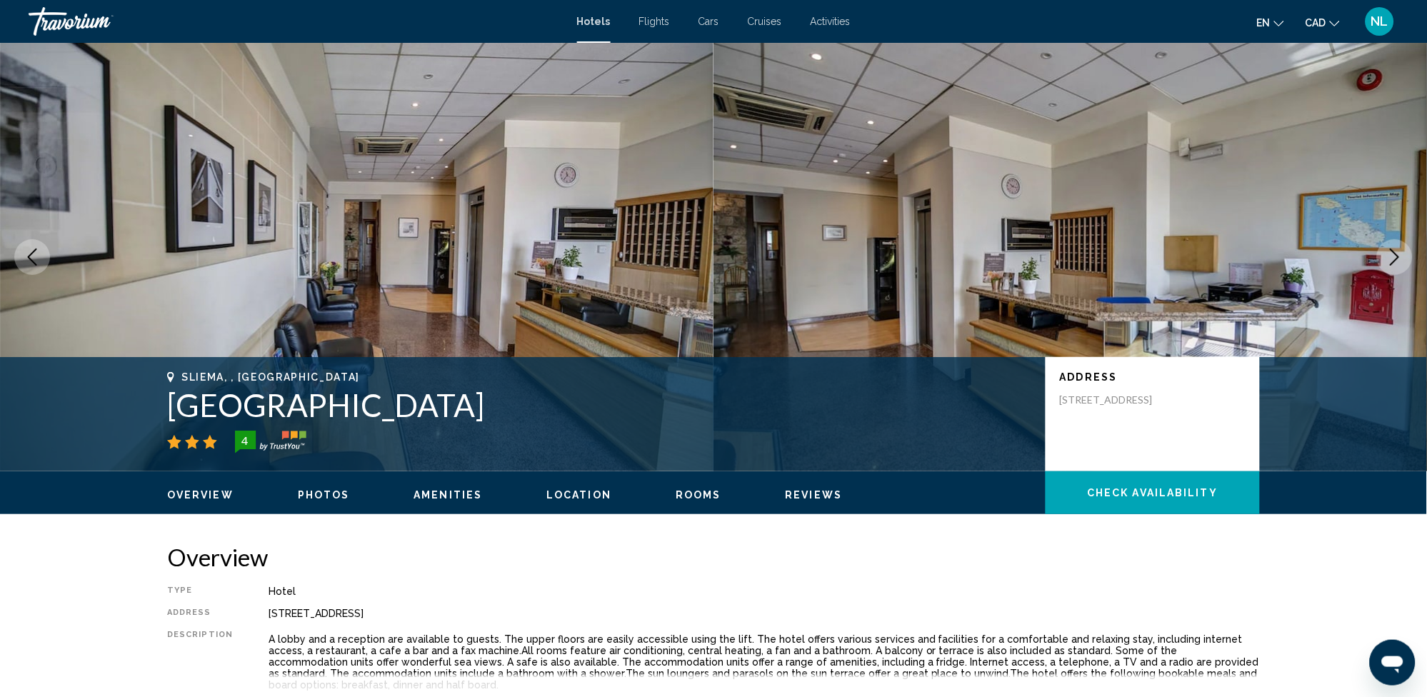
click at [1389, 252] on icon "Next image" at bounding box center [1394, 257] width 17 height 17
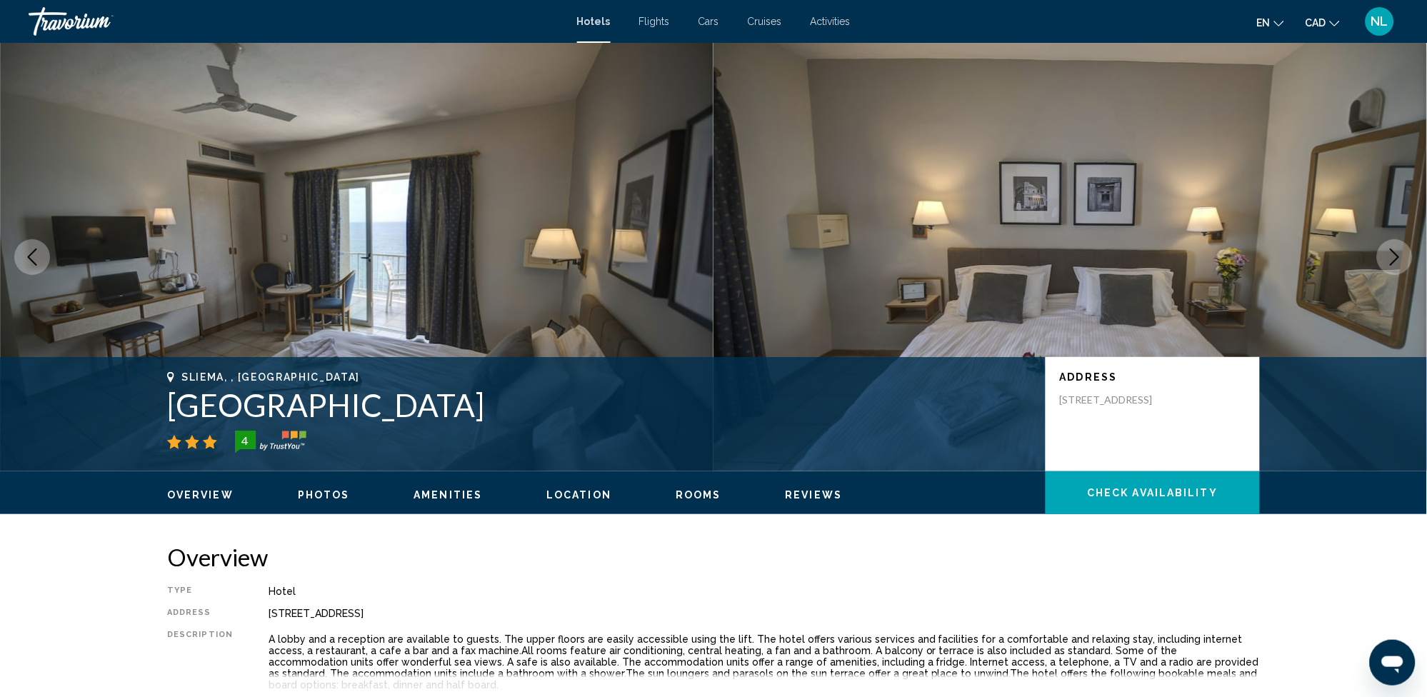
click at [1395, 250] on icon "Next image" at bounding box center [1394, 257] width 17 height 17
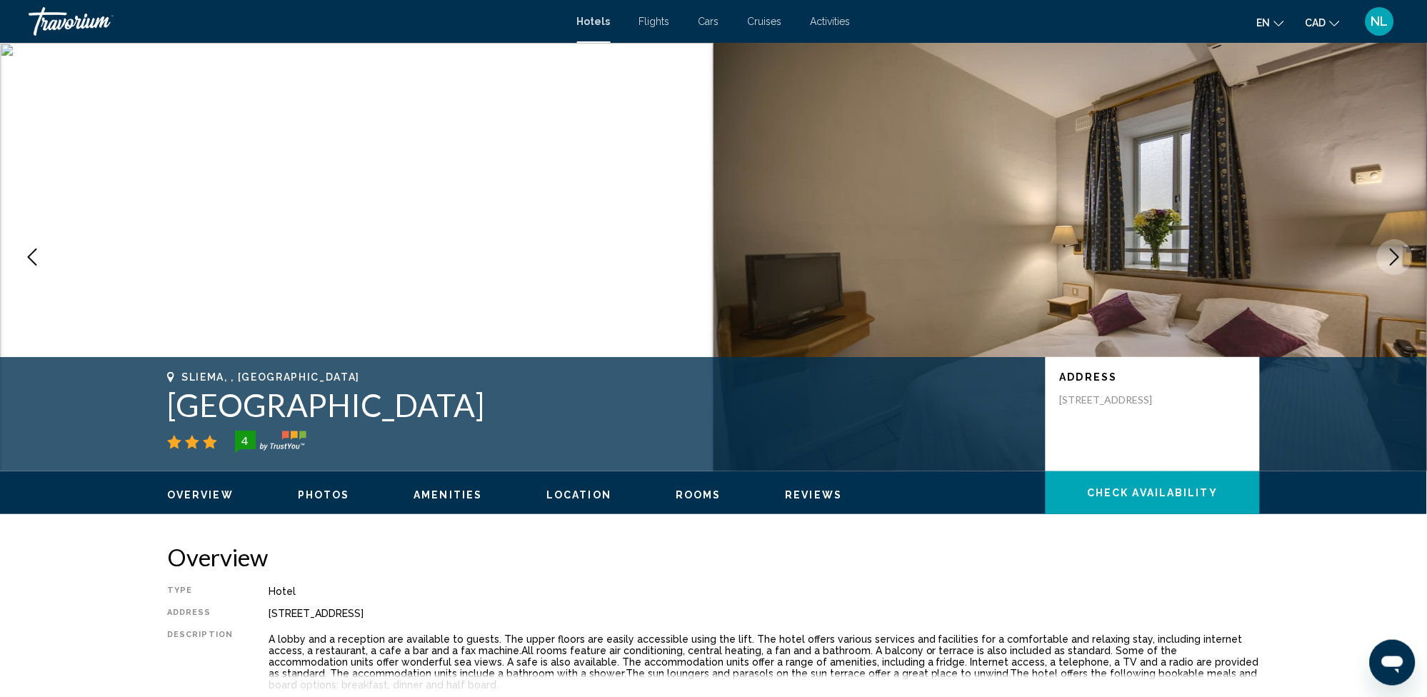
click at [1404, 256] on icon "Next image" at bounding box center [1394, 257] width 17 height 17
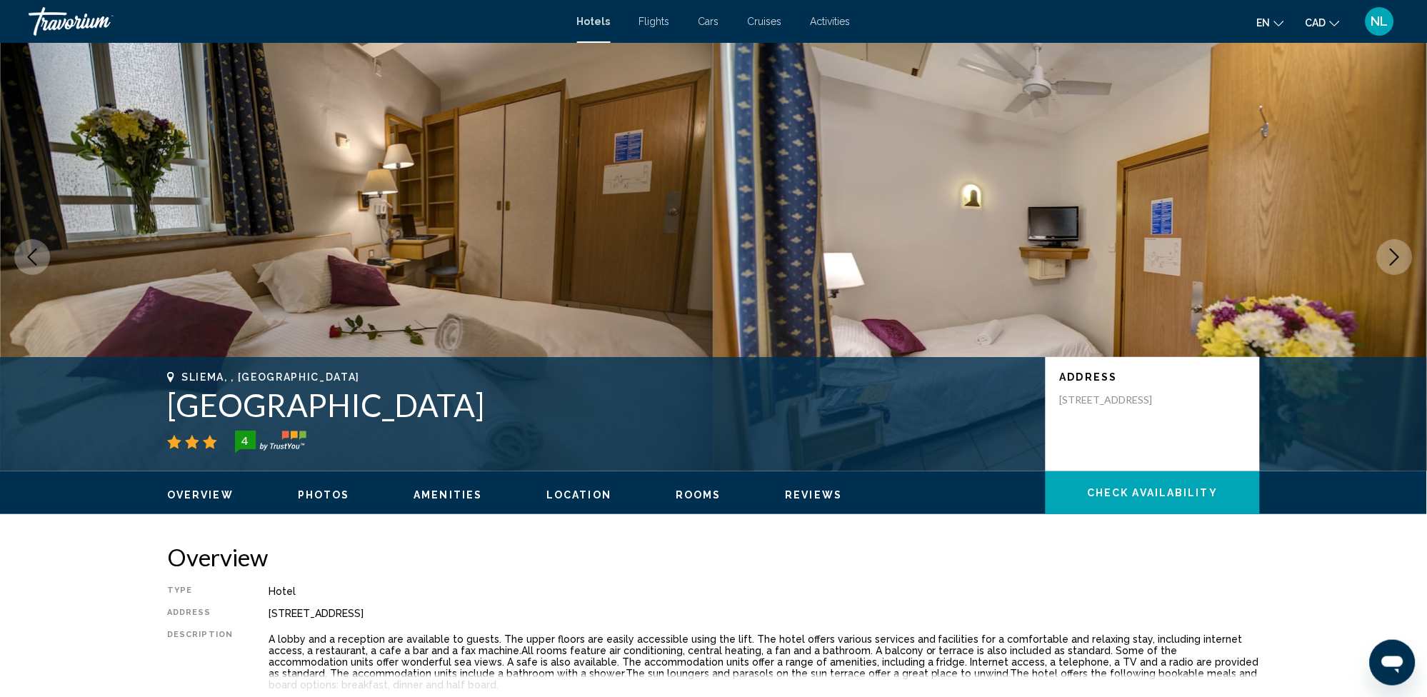
click at [1404, 256] on icon "Next image" at bounding box center [1394, 257] width 17 height 17
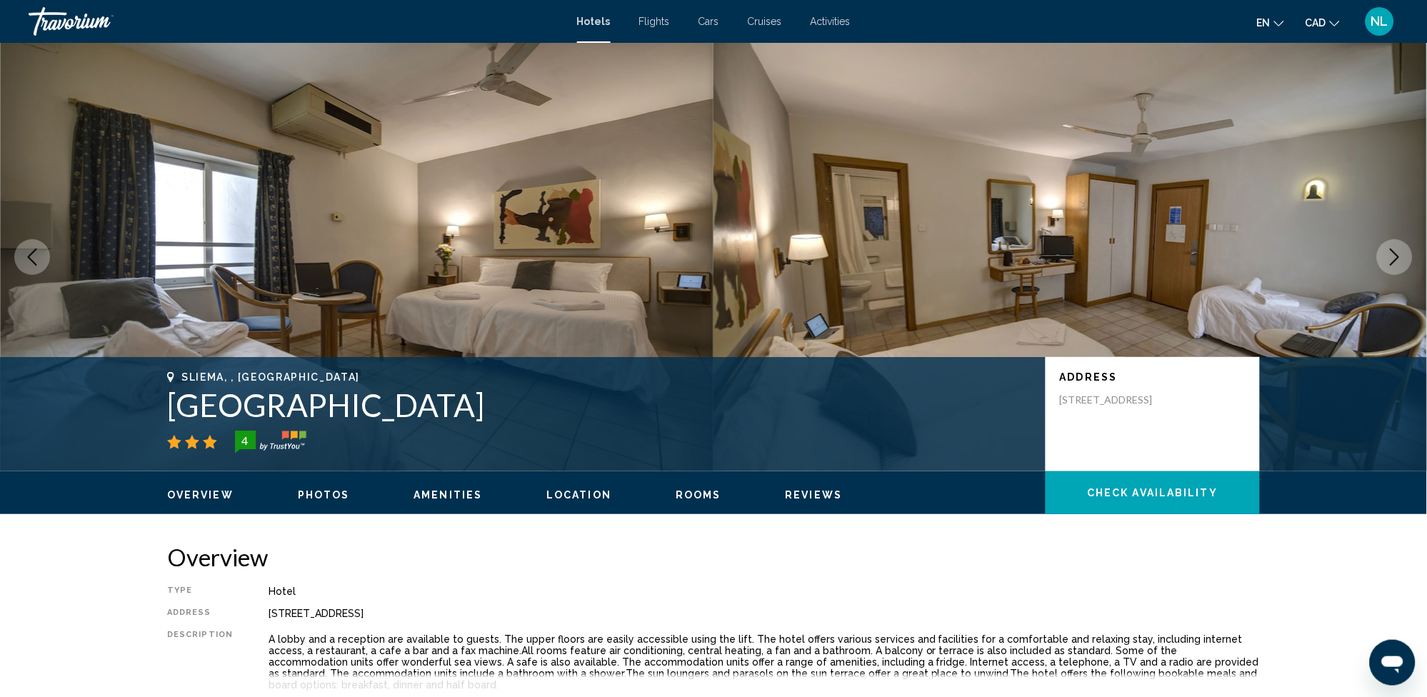
click at [1404, 256] on icon "Next image" at bounding box center [1394, 257] width 17 height 17
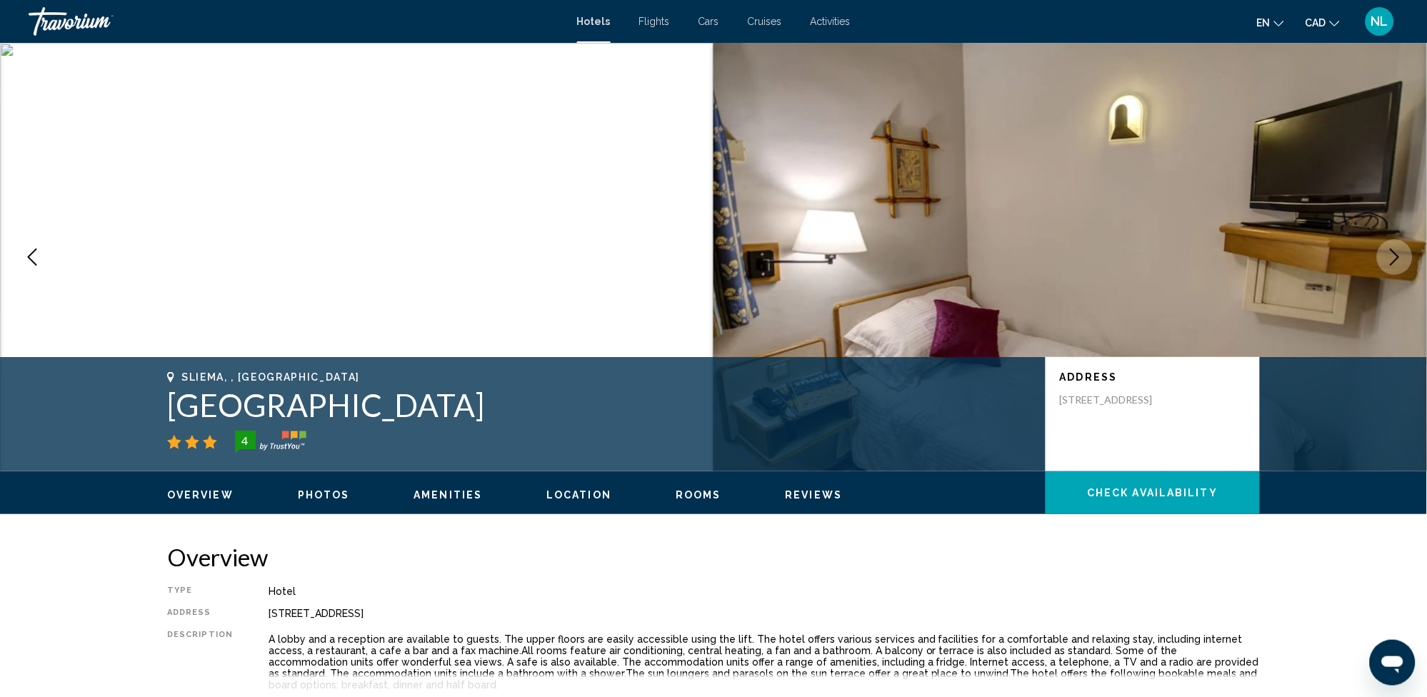
click at [1404, 256] on button "Next image" at bounding box center [1395, 257] width 36 height 36
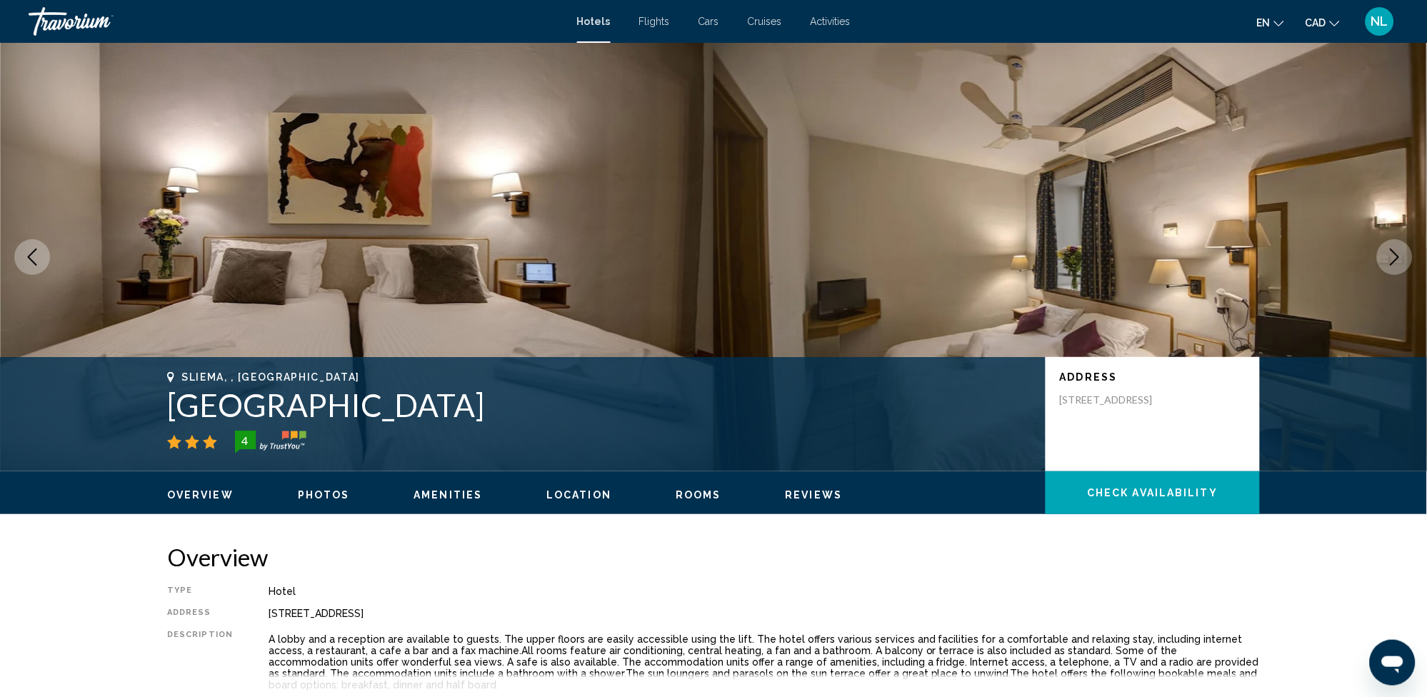
click at [1406, 257] on button "Next image" at bounding box center [1395, 257] width 36 height 36
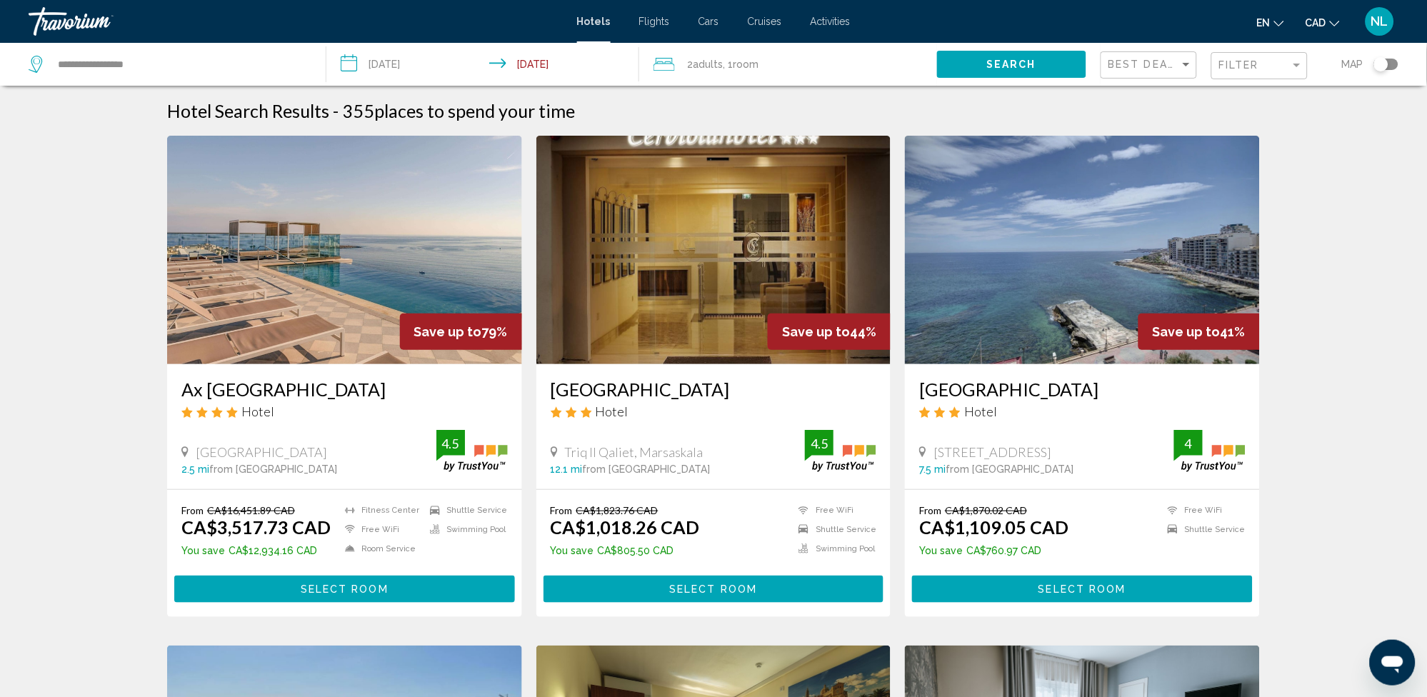
click at [1396, 64] on div "Toggle map" at bounding box center [1386, 64] width 24 height 11
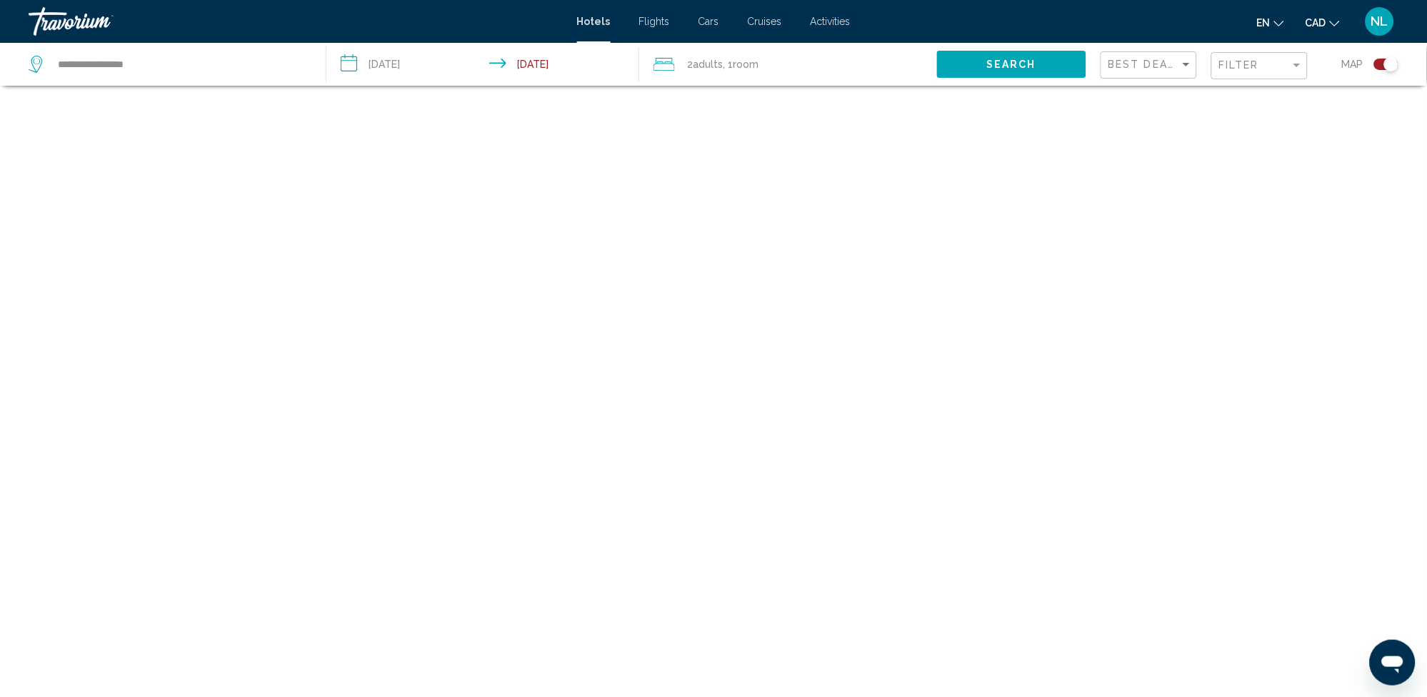
scroll to position [86, 0]
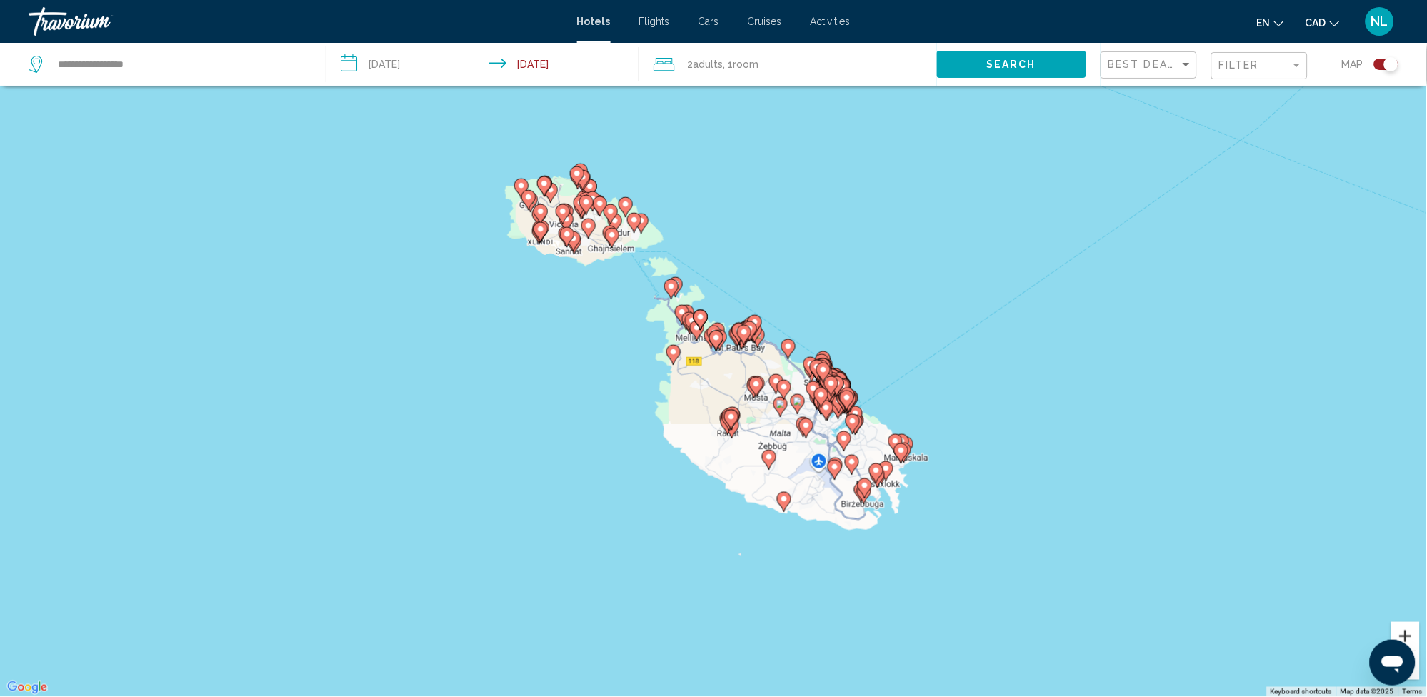
click at [1403, 631] on button "Zoom in" at bounding box center [1405, 636] width 29 height 29
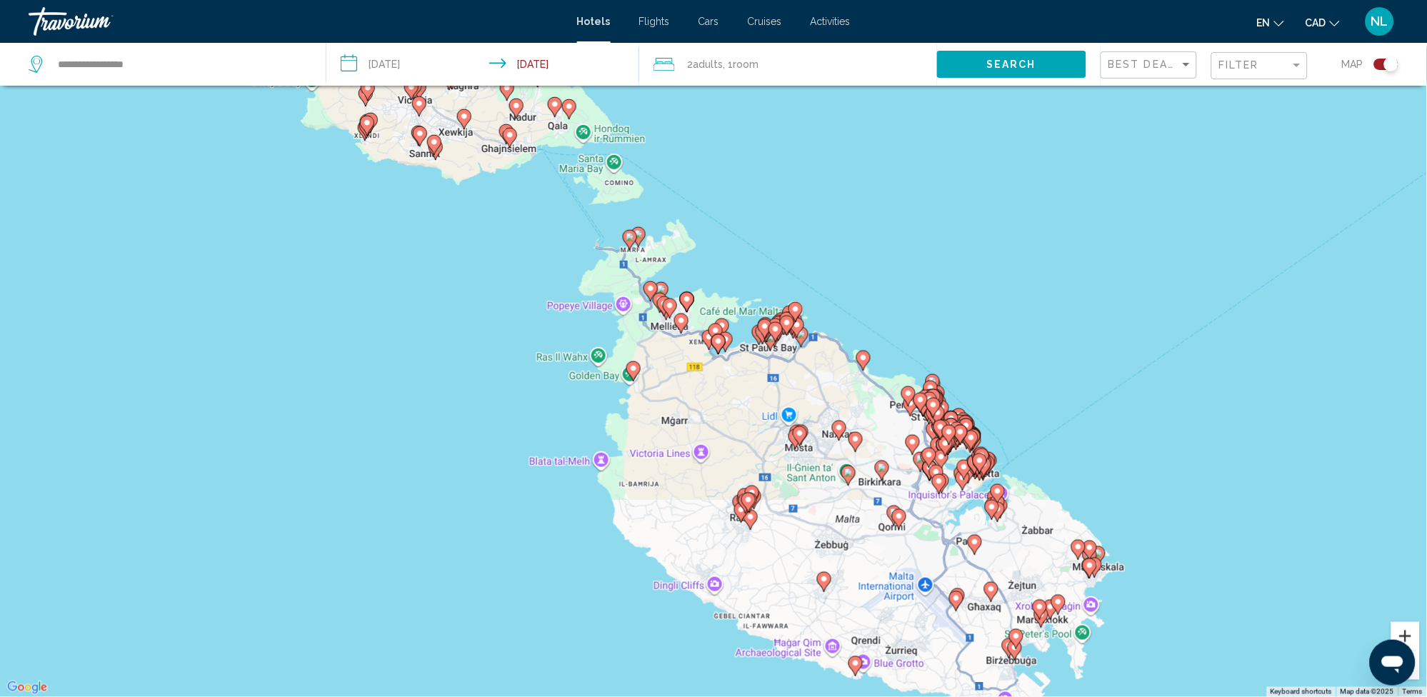
click at [1406, 627] on button "Zoom in" at bounding box center [1405, 636] width 29 height 29
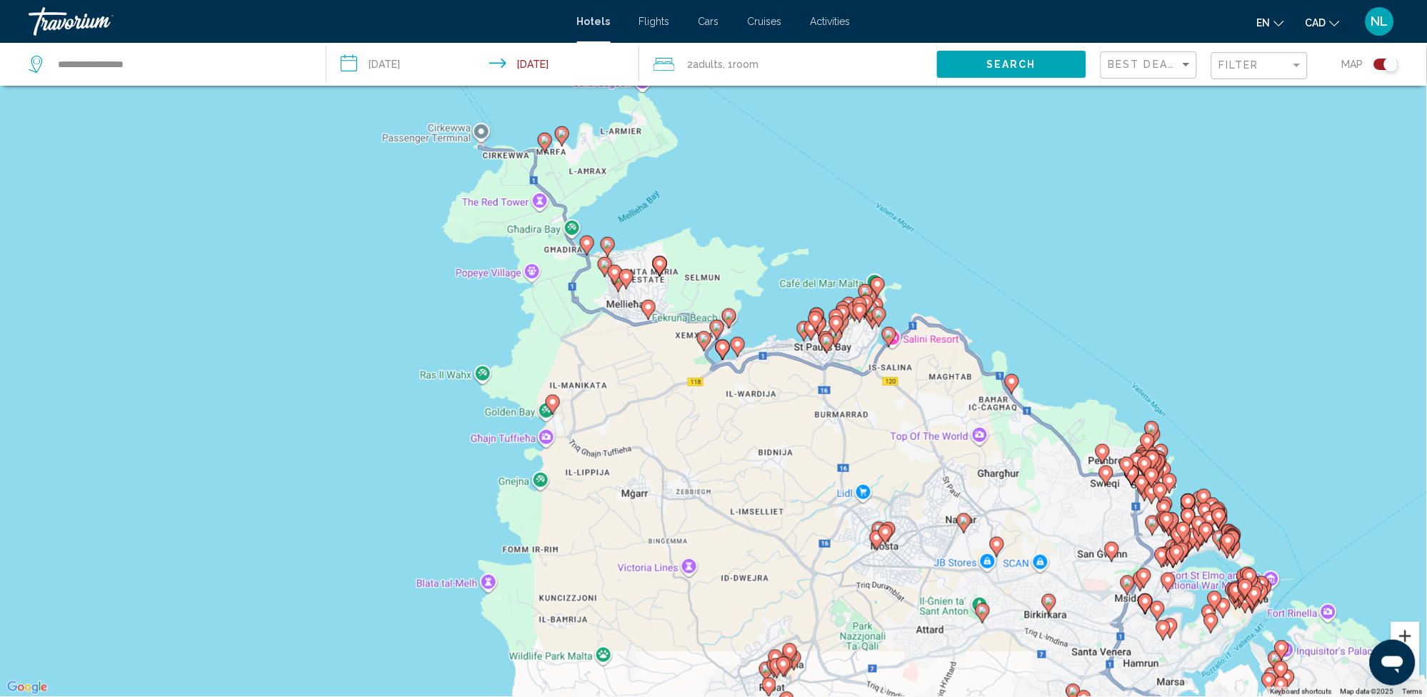
click at [1413, 636] on button "Zoom in" at bounding box center [1405, 636] width 29 height 29
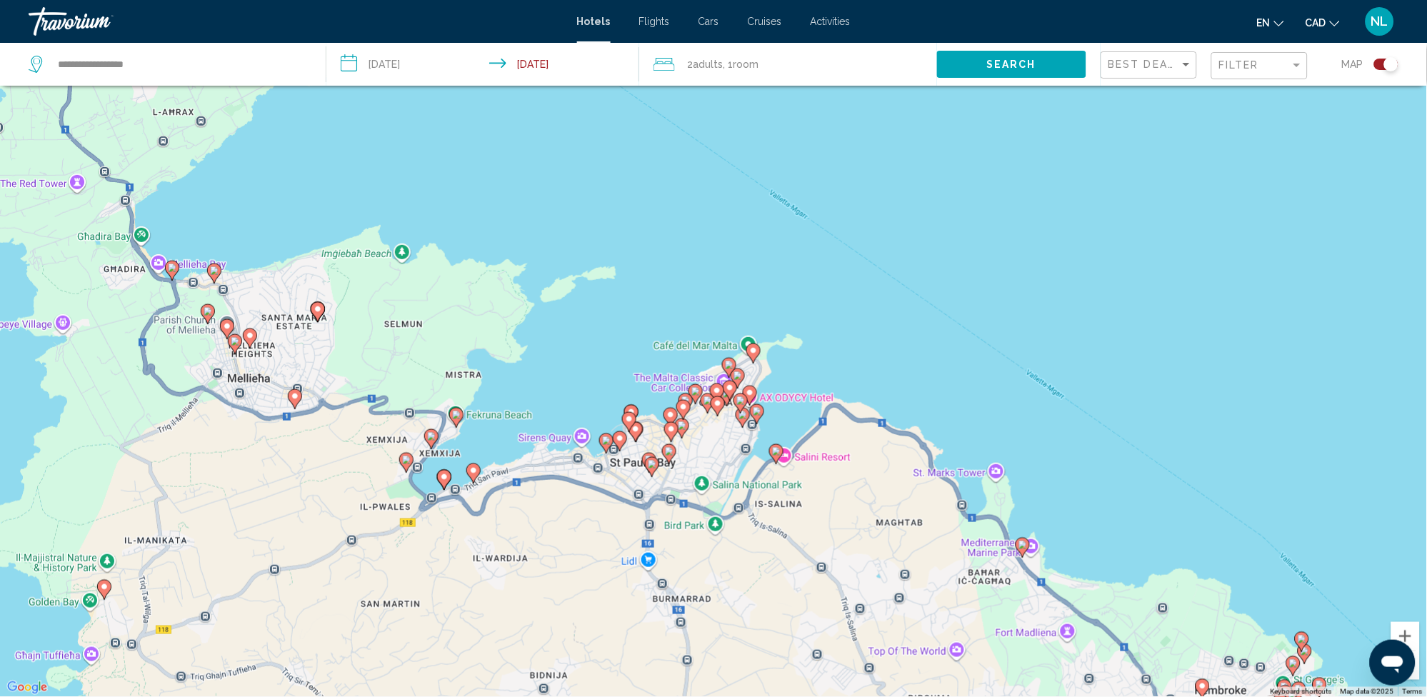
drag, startPoint x: 1114, startPoint y: 522, endPoint x: 816, endPoint y: 646, distance: 322.1
click at [816, 646] on div "To activate drag with keyboard, press Alt + Enter. Once in keyboard drag state,…" at bounding box center [713, 348] width 1427 height 697
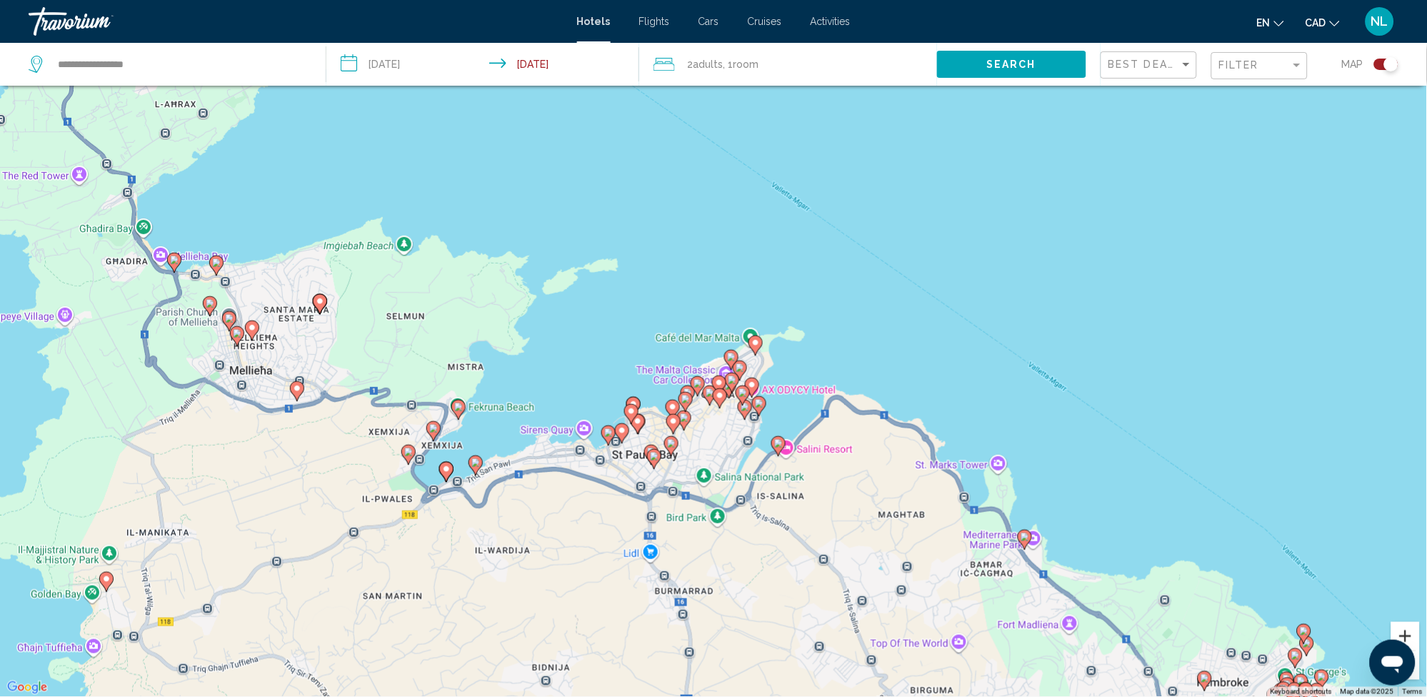
click at [1410, 627] on button "Zoom in" at bounding box center [1405, 636] width 29 height 29
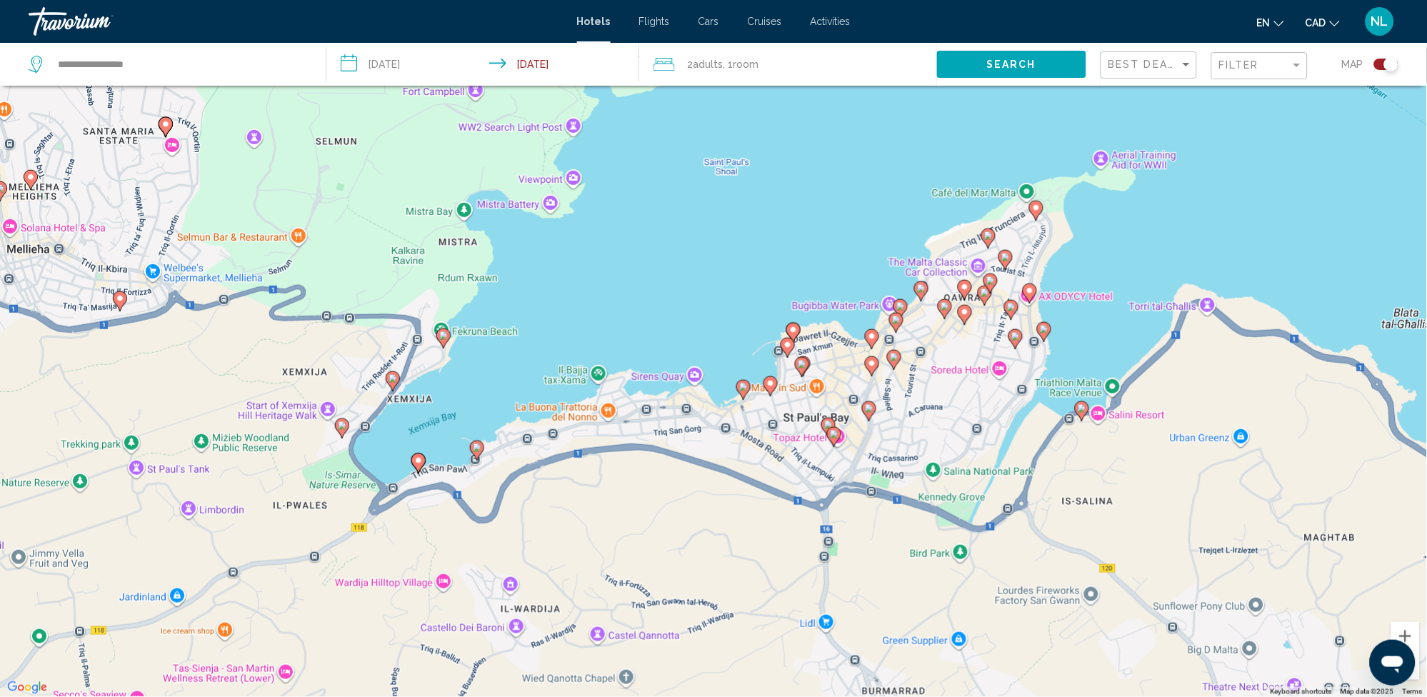
drag, startPoint x: 804, startPoint y: 613, endPoint x: 1043, endPoint y: 469, distance: 279.4
click at [1043, 469] on div "To activate drag with keyboard, press Alt + Enter. Once in keyboard drag state,…" at bounding box center [713, 348] width 1427 height 697
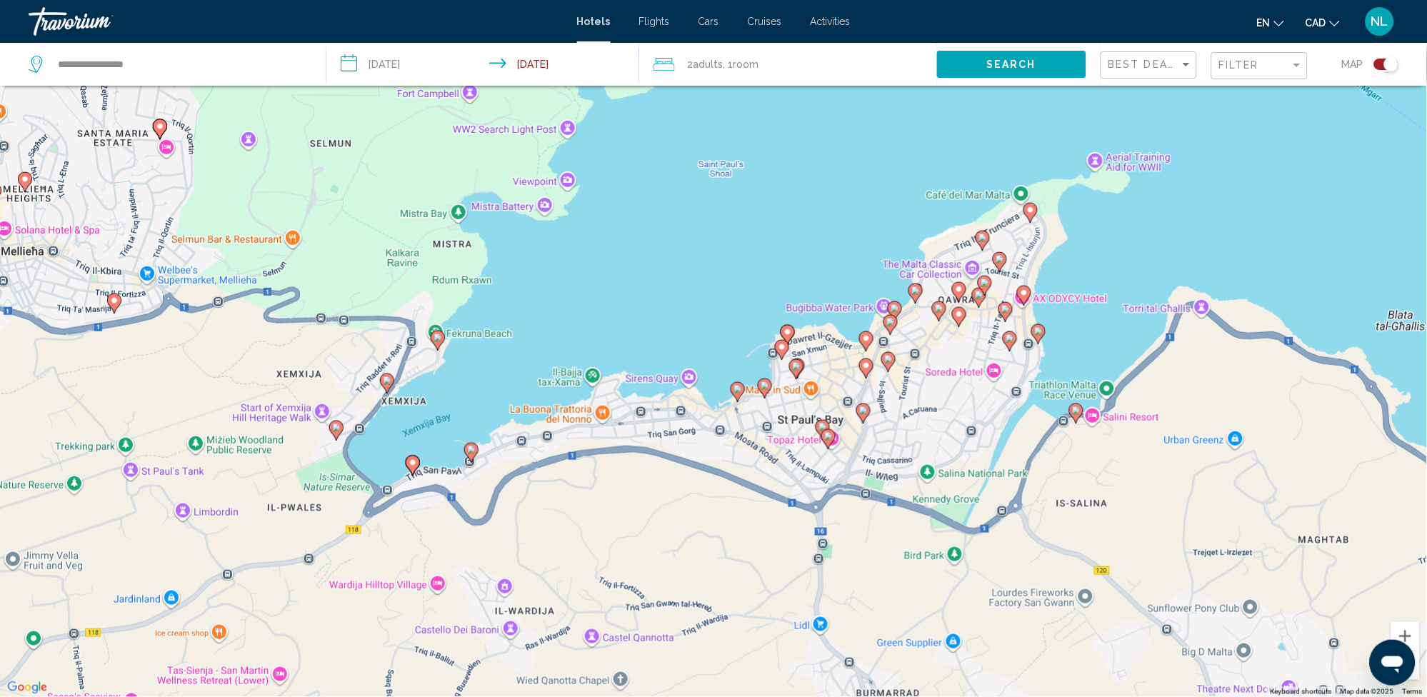
click at [916, 292] on image "Main content" at bounding box center [915, 290] width 9 height 9
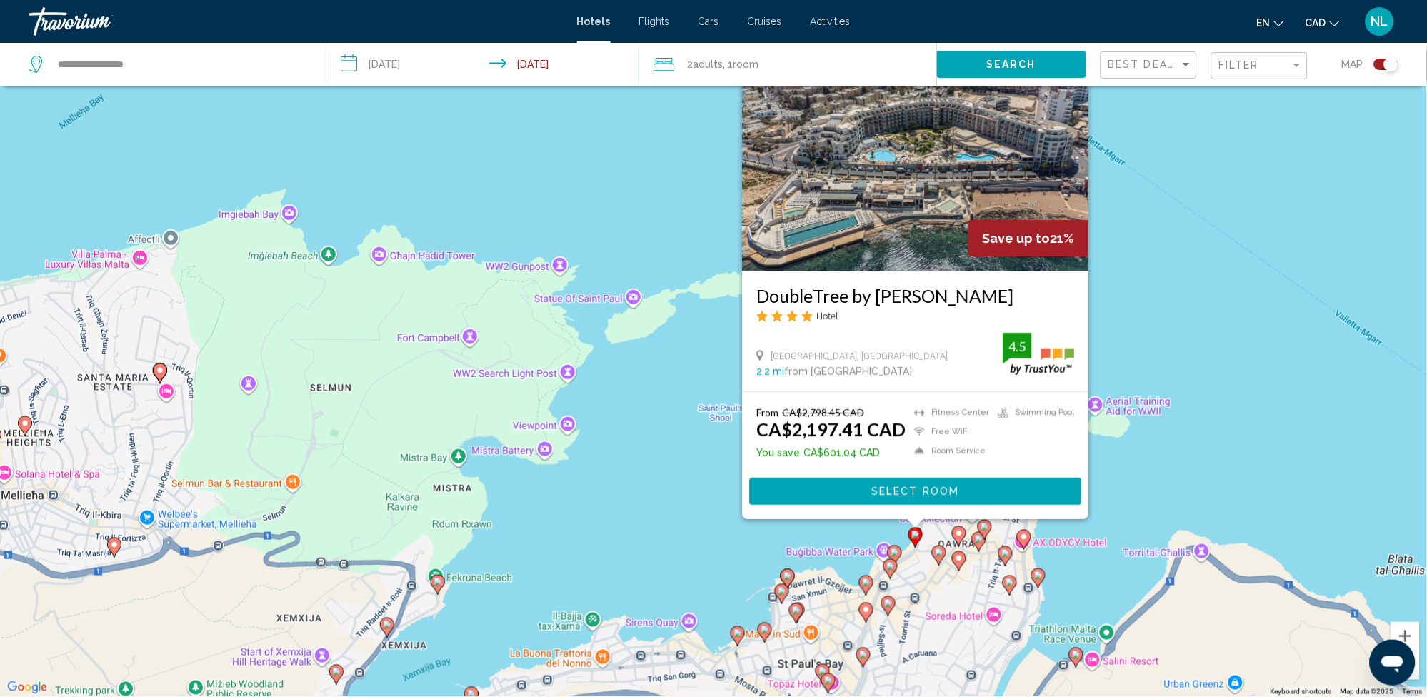
click at [926, 194] on img "Main content" at bounding box center [916, 156] width 346 height 229
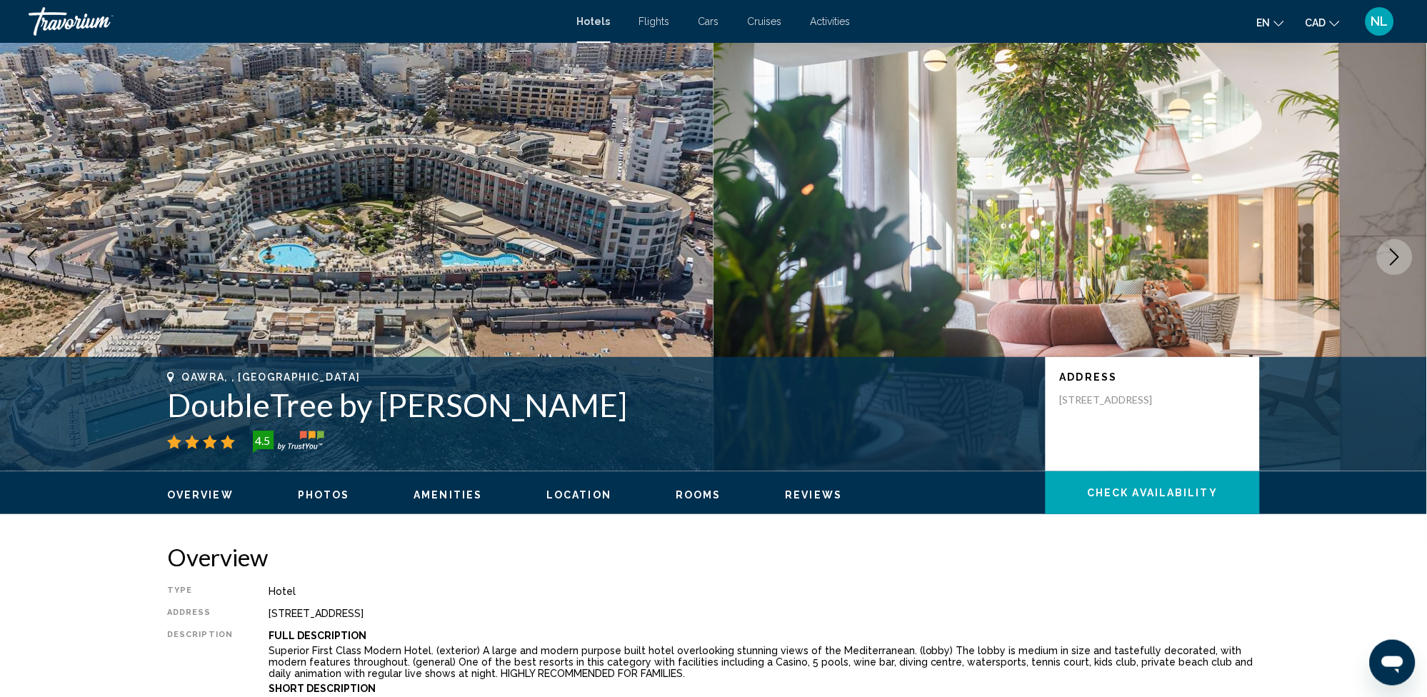
click at [1398, 259] on icon "Next image" at bounding box center [1395, 257] width 9 height 17
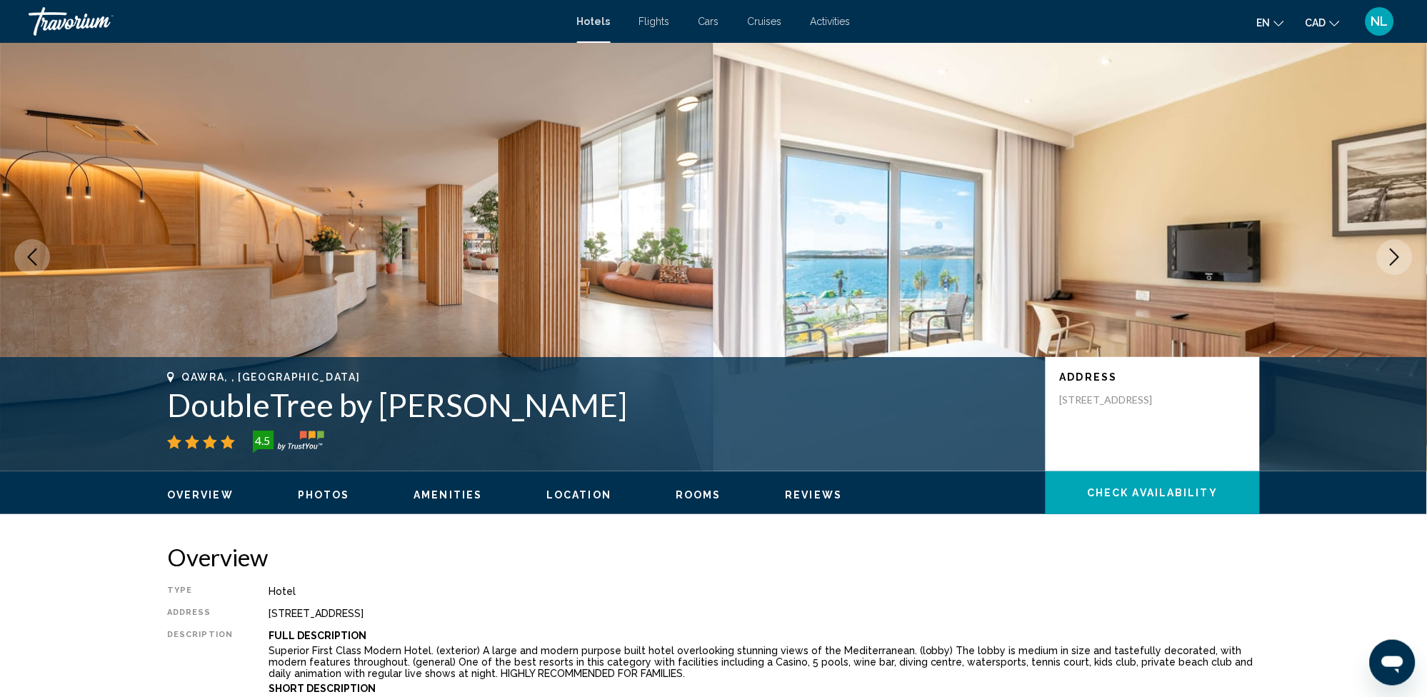
click at [1398, 259] on icon "Next image" at bounding box center [1395, 257] width 9 height 17
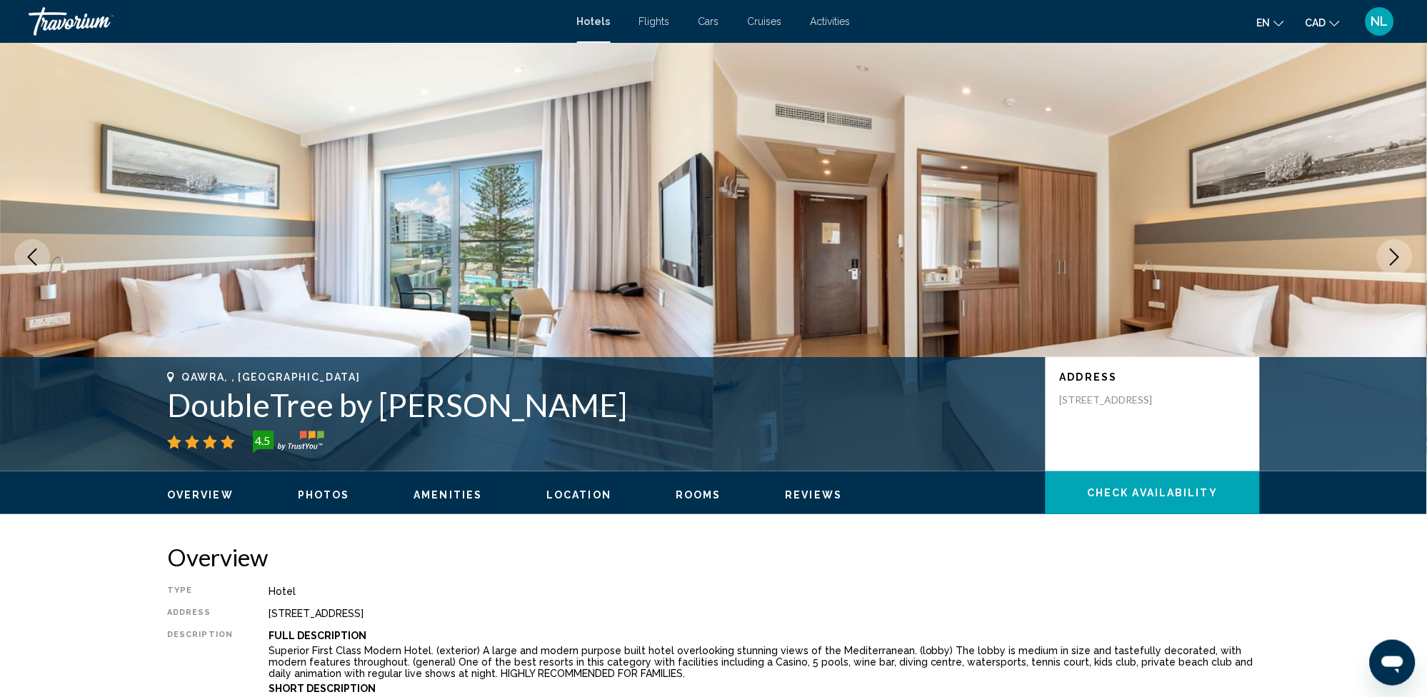
click at [1398, 259] on icon "Next image" at bounding box center [1395, 257] width 9 height 17
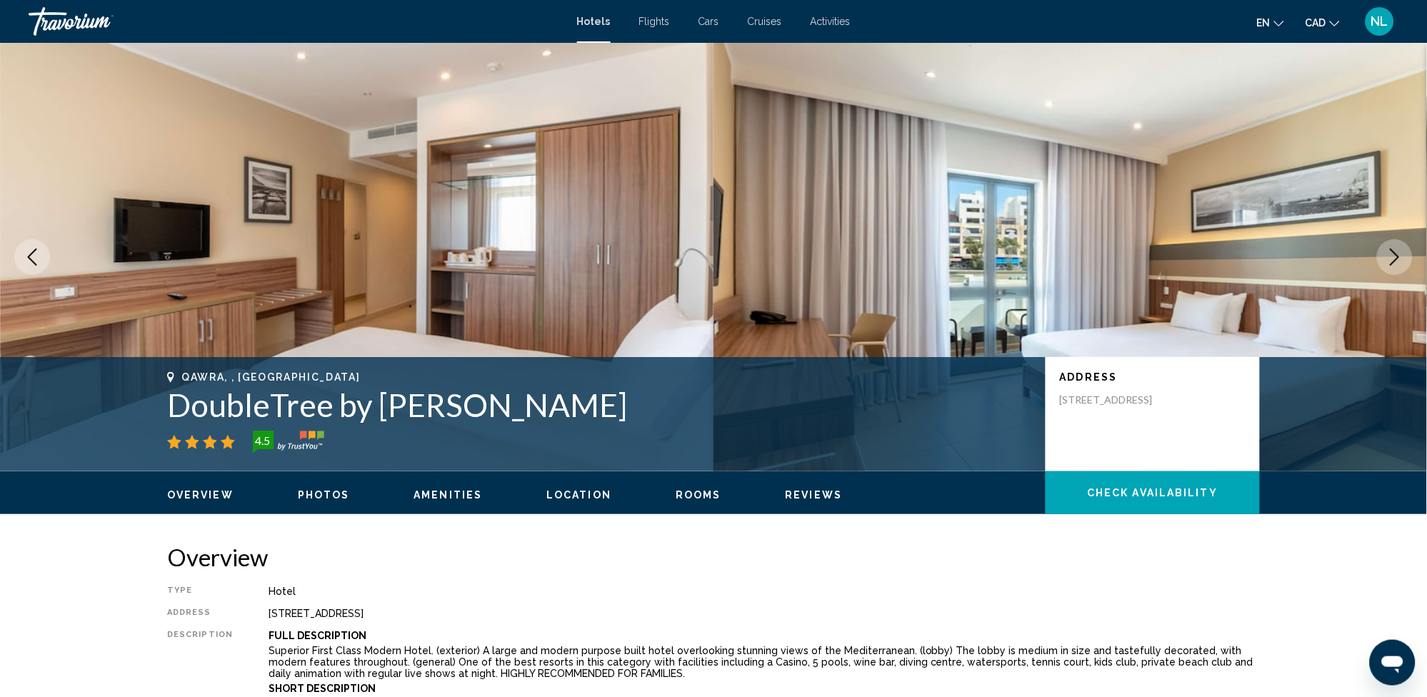
click at [1394, 257] on icon "Next image" at bounding box center [1394, 257] width 17 height 17
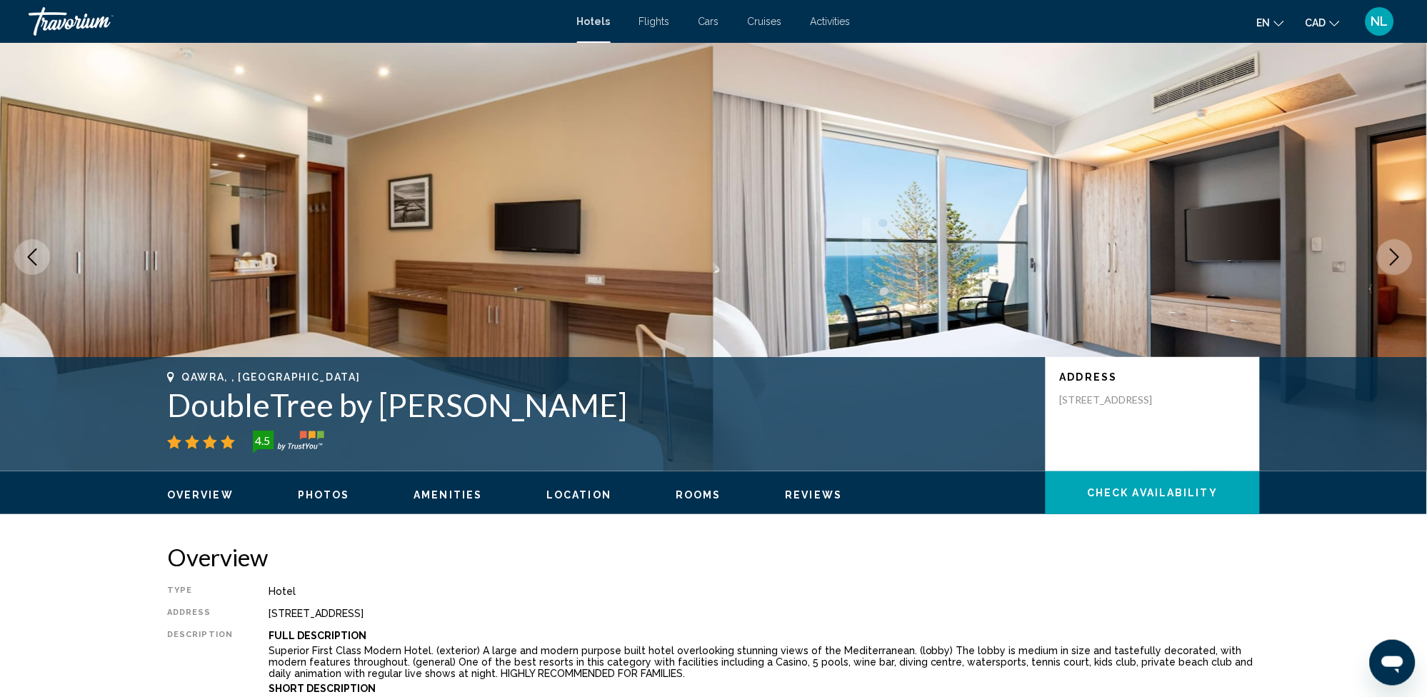
click at [1394, 257] on icon "Next image" at bounding box center [1394, 257] width 17 height 17
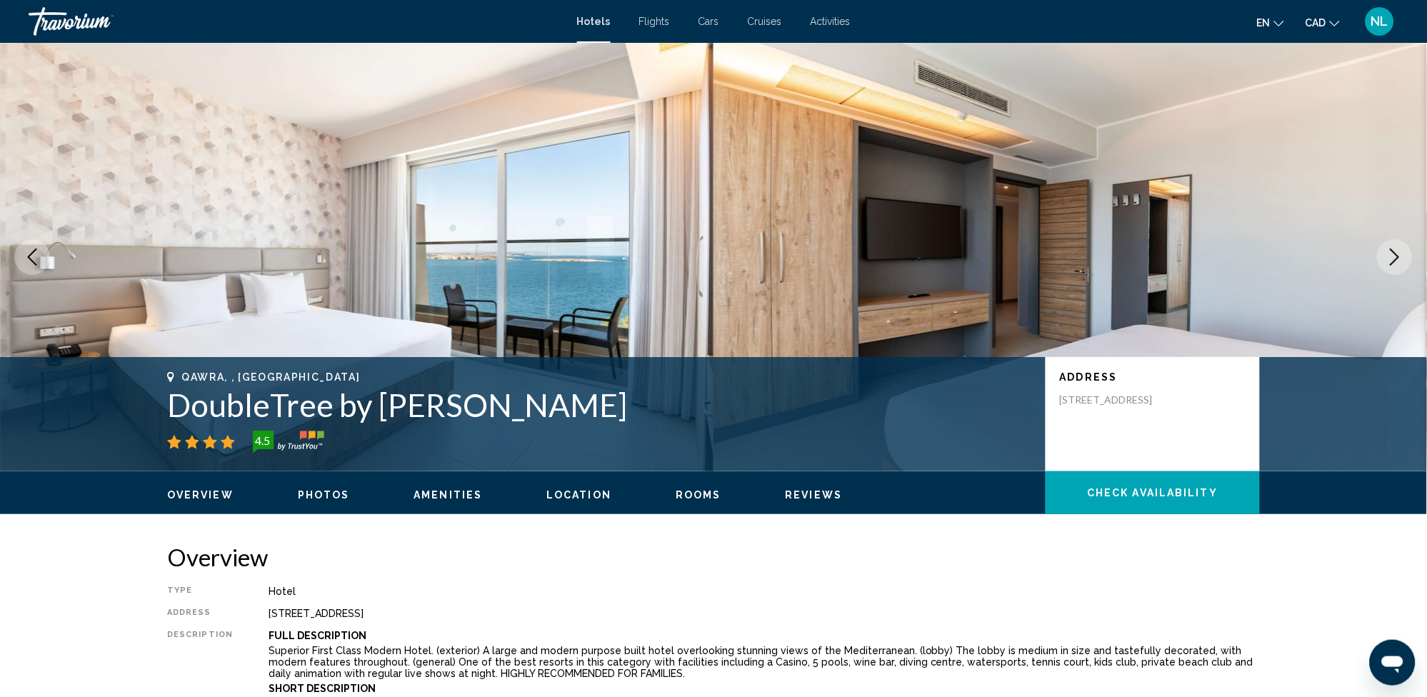
click at [1391, 254] on icon "Next image" at bounding box center [1394, 257] width 17 height 17
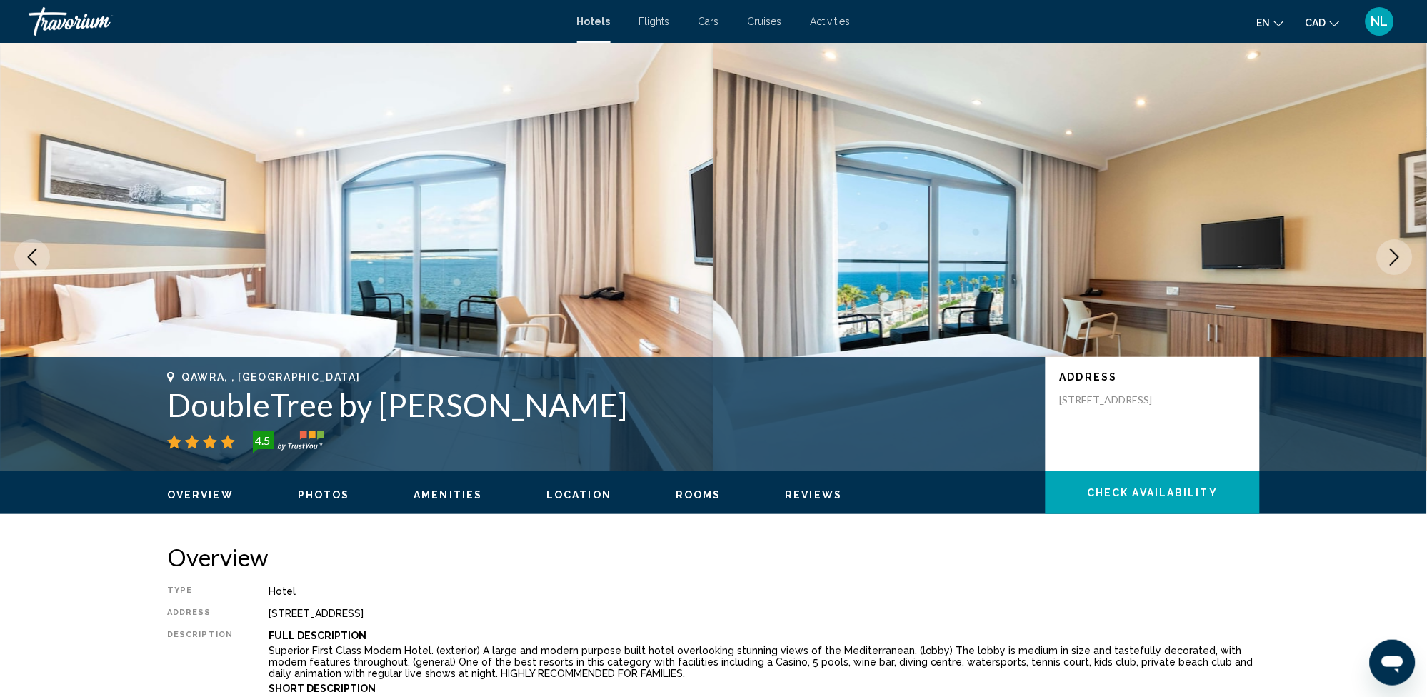
click at [1391, 254] on icon "Next image" at bounding box center [1394, 257] width 17 height 17
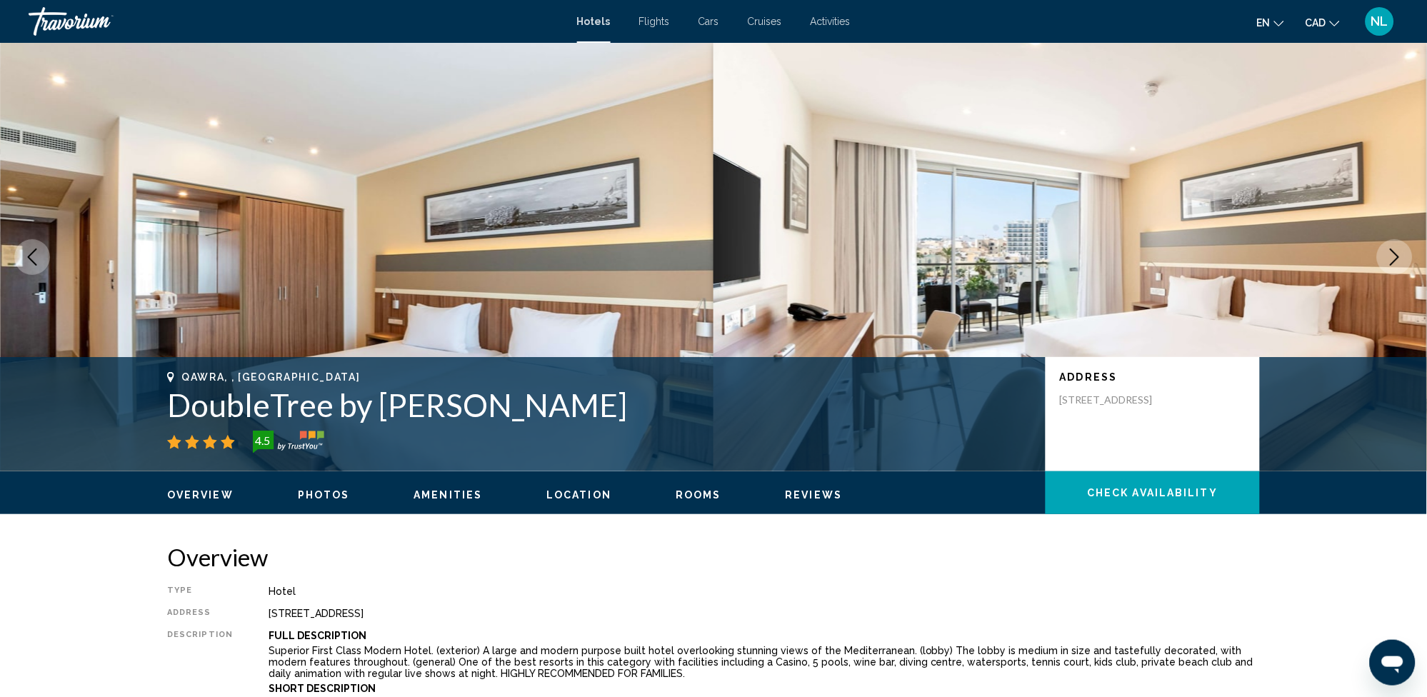
click at [1391, 254] on icon "Next image" at bounding box center [1394, 257] width 17 height 17
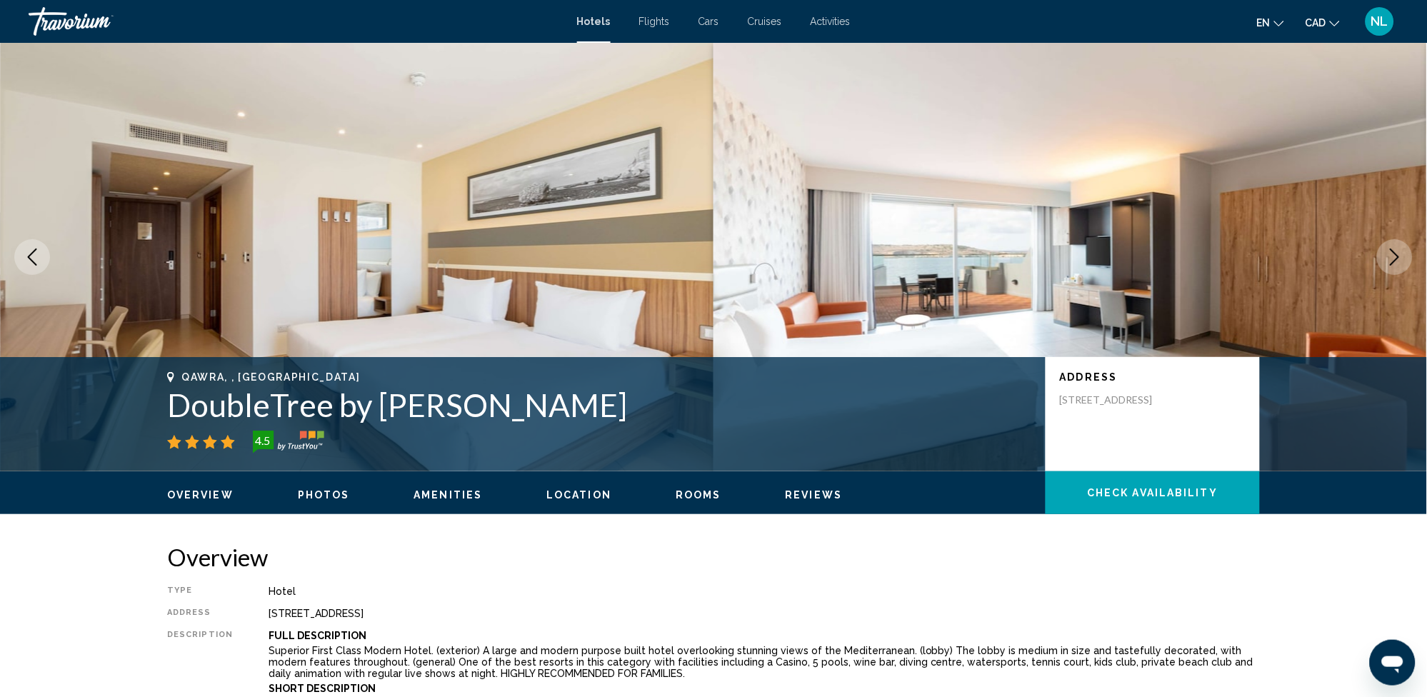
click at [1384, 249] on button "Next image" at bounding box center [1395, 257] width 36 height 36
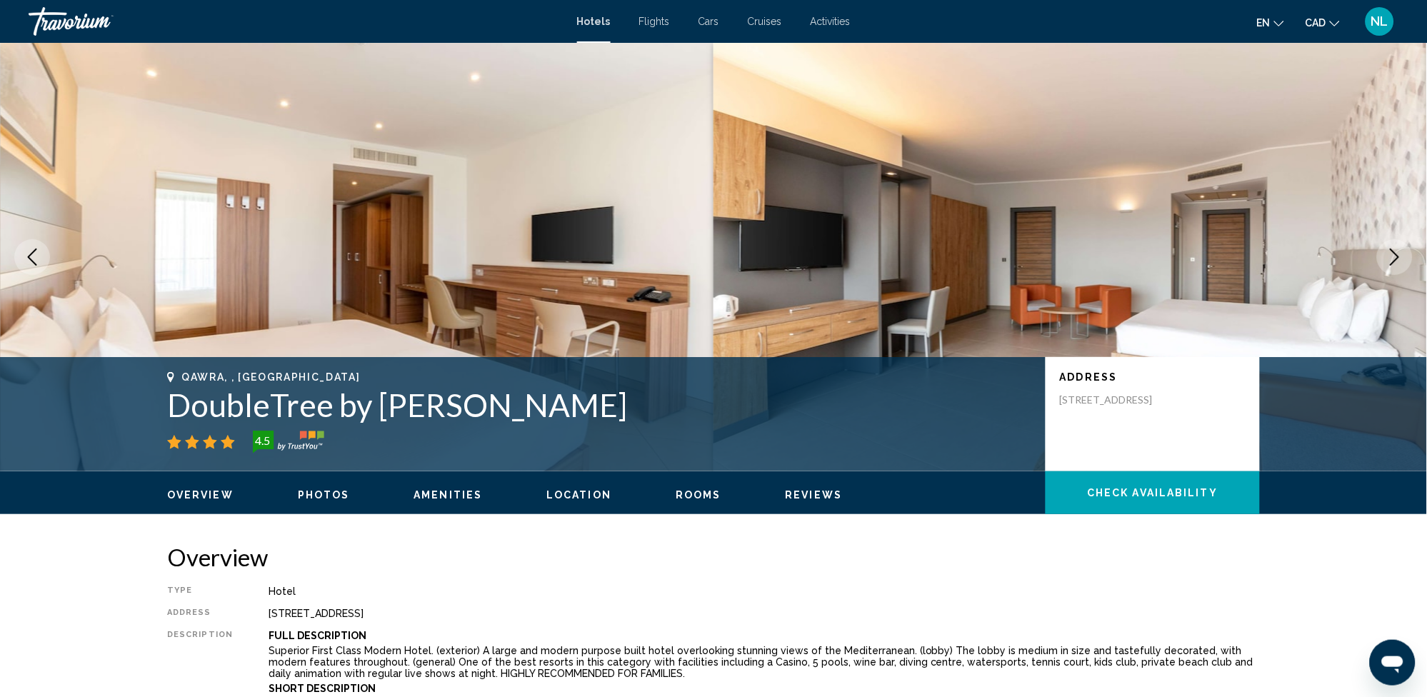
click at [1384, 249] on button "Next image" at bounding box center [1395, 257] width 36 height 36
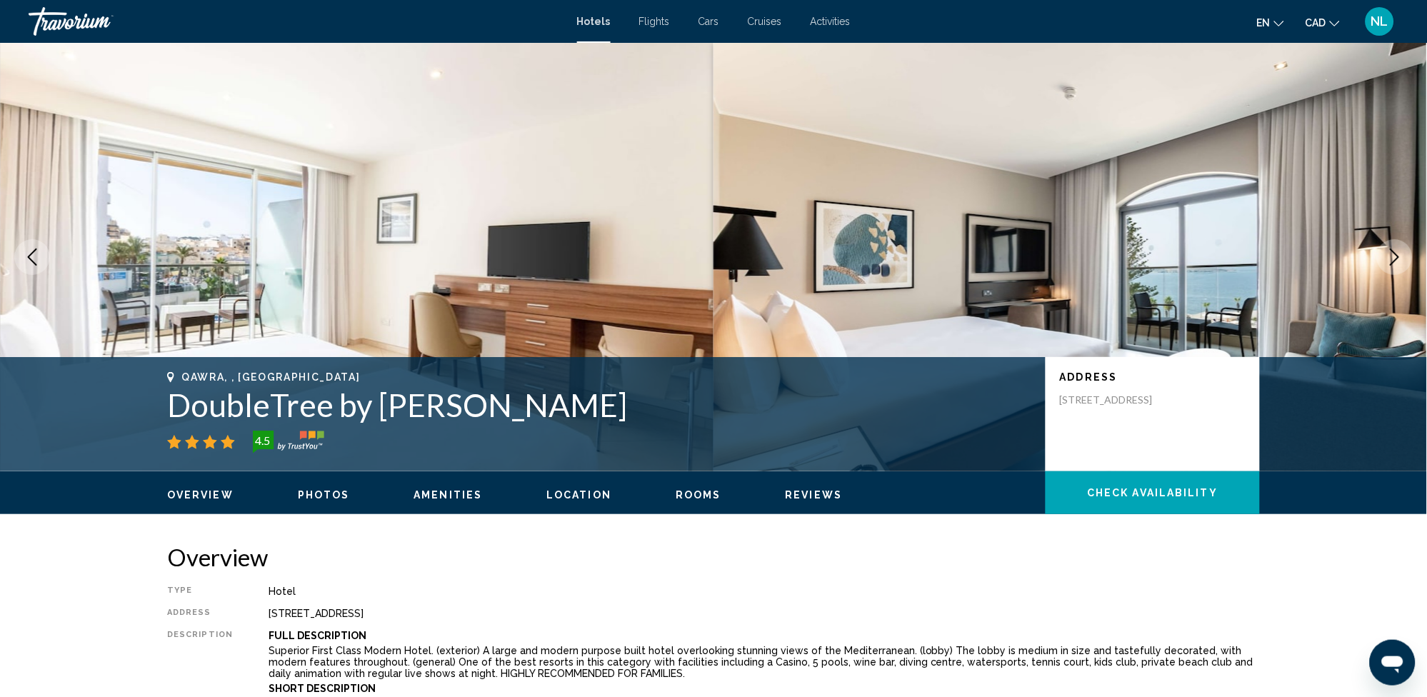
click at [1384, 249] on button "Next image" at bounding box center [1395, 257] width 36 height 36
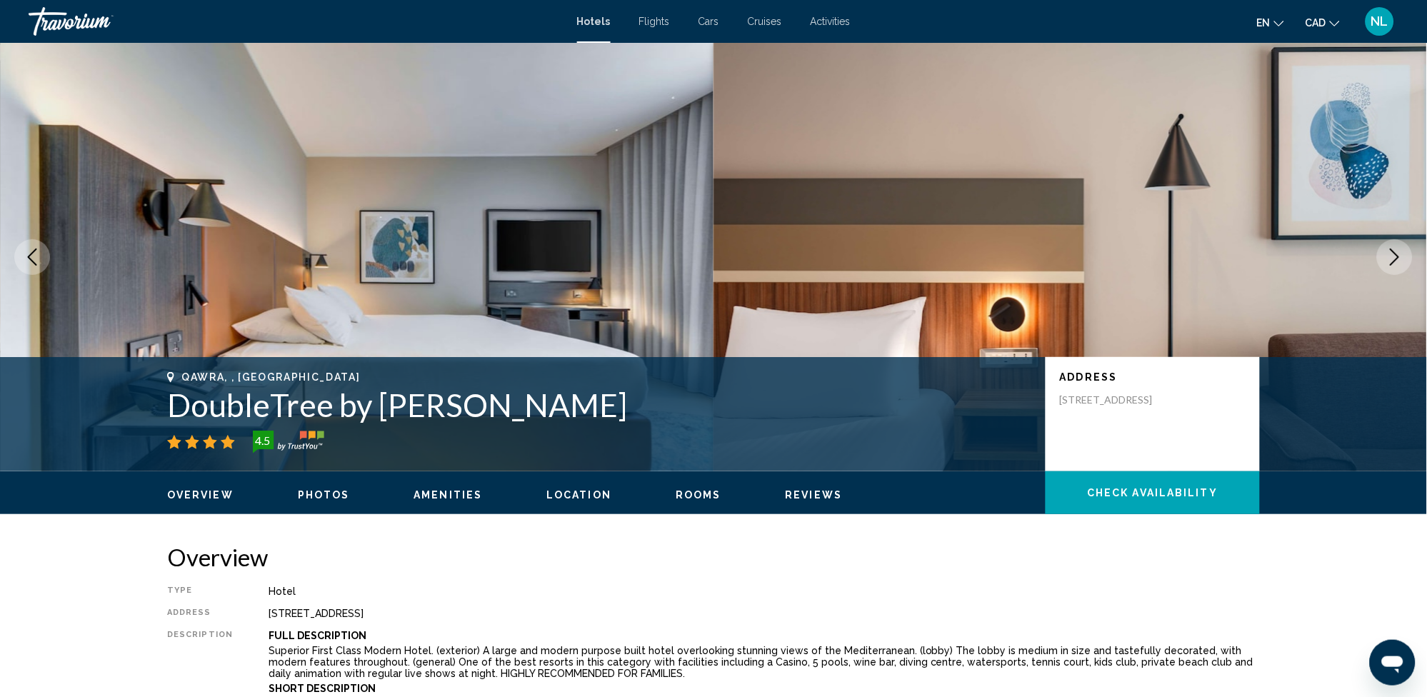
click at [1399, 259] on icon "Next image" at bounding box center [1394, 257] width 17 height 17
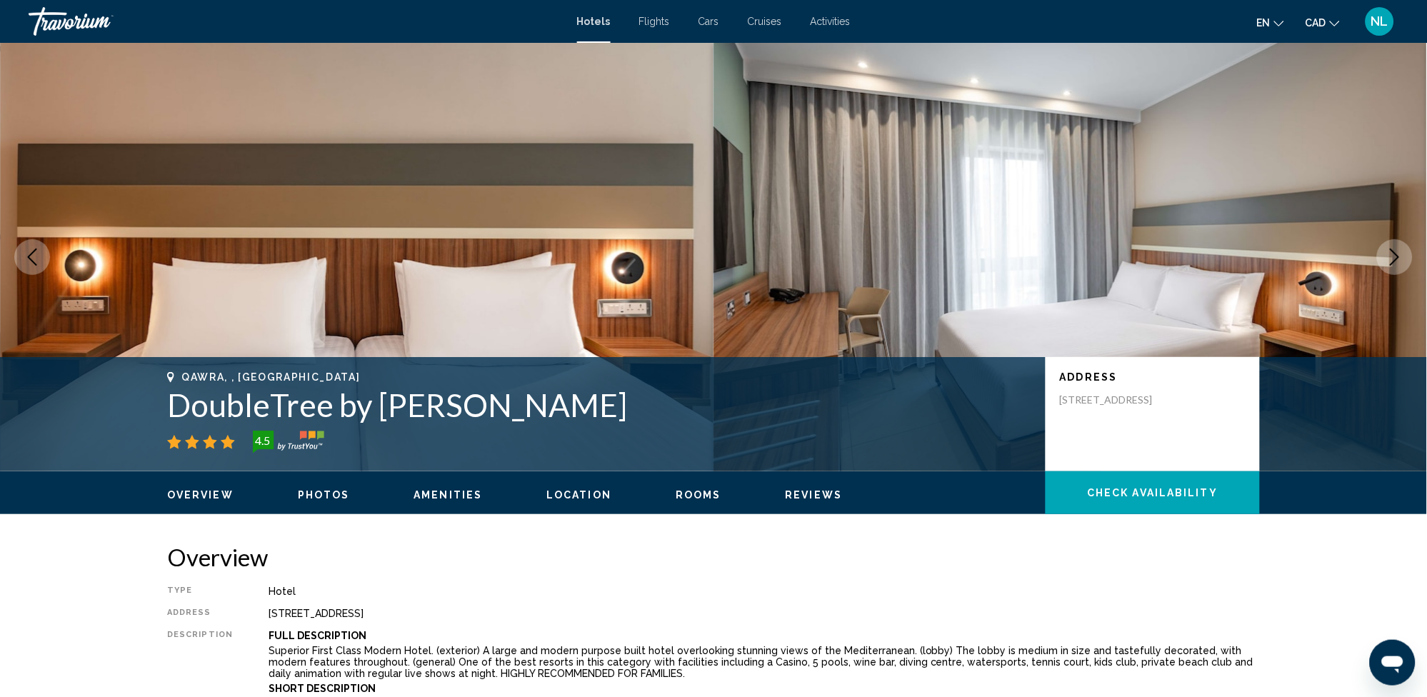
click at [1399, 259] on icon "Next image" at bounding box center [1394, 257] width 17 height 17
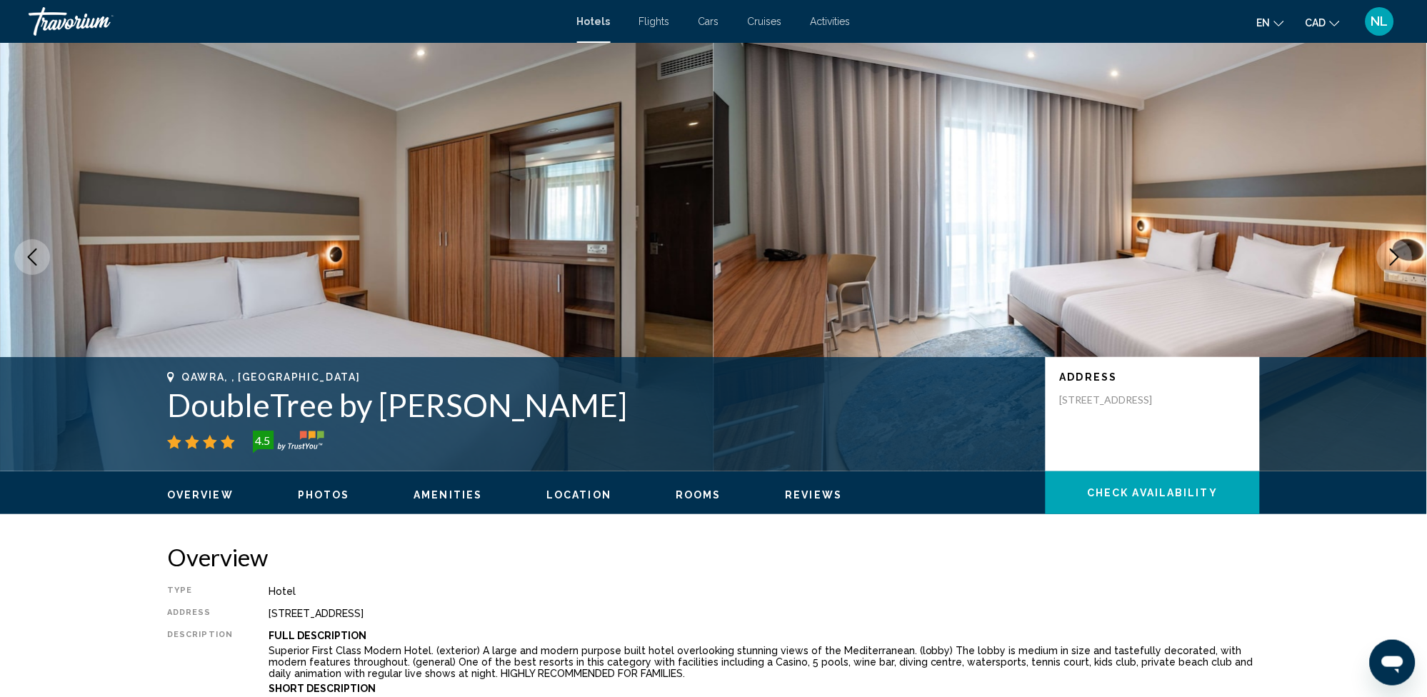
click at [1399, 259] on icon "Next image" at bounding box center [1394, 257] width 17 height 17
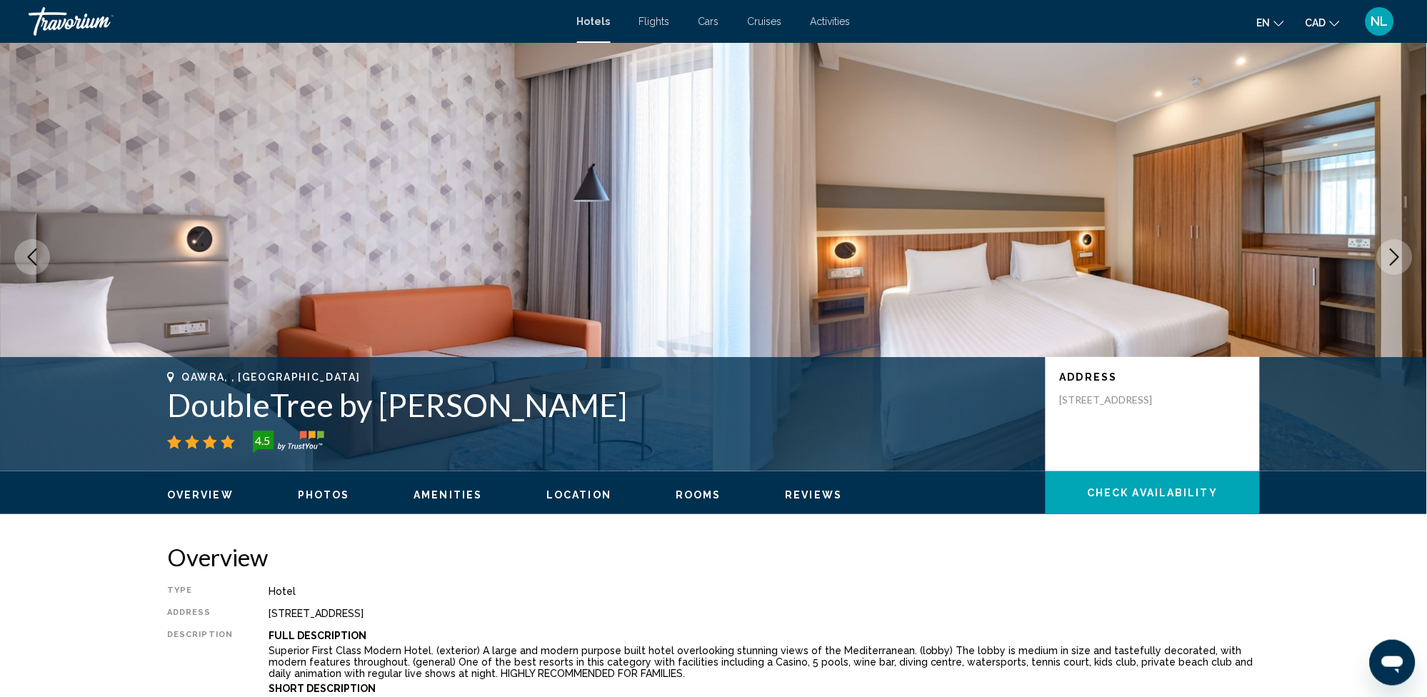
click at [1399, 259] on icon "Next image" at bounding box center [1394, 257] width 17 height 17
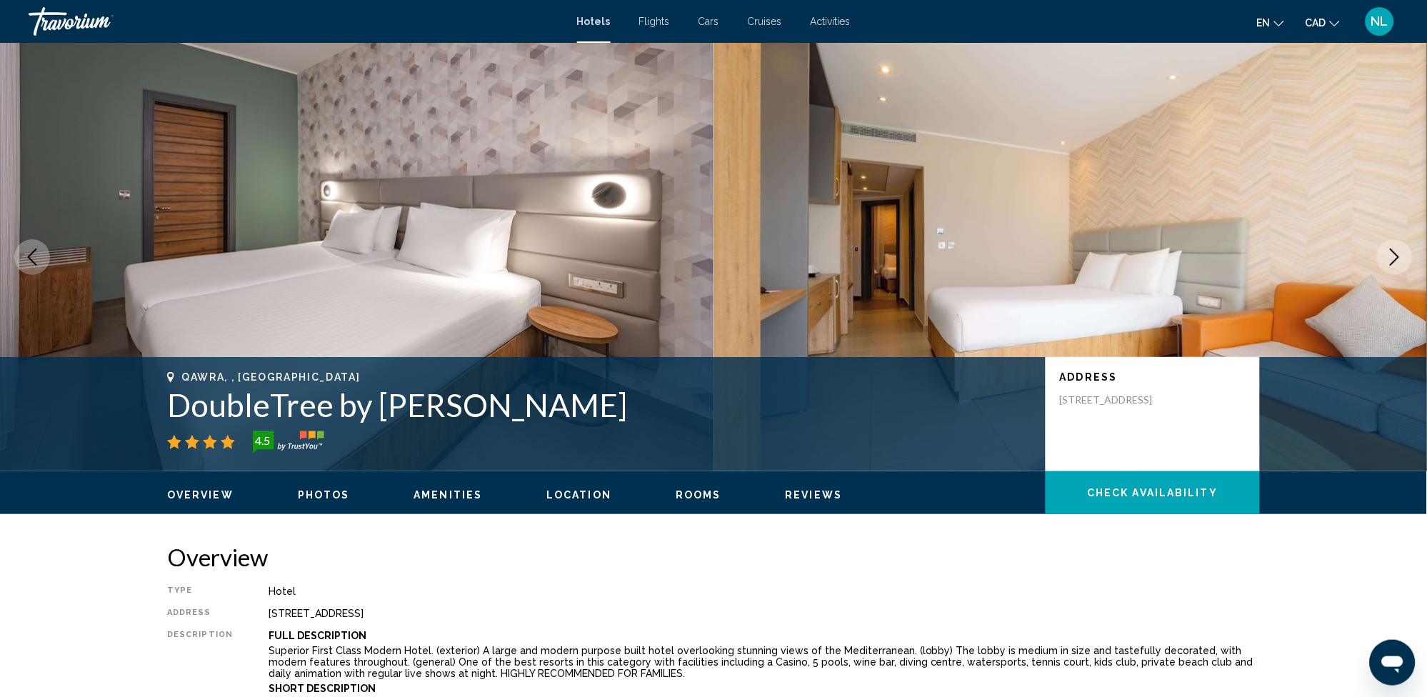
drag, startPoint x: 1399, startPoint y: 259, endPoint x: 1408, endPoint y: 263, distance: 9.9
click at [1402, 260] on icon "Next image" at bounding box center [1394, 257] width 17 height 17
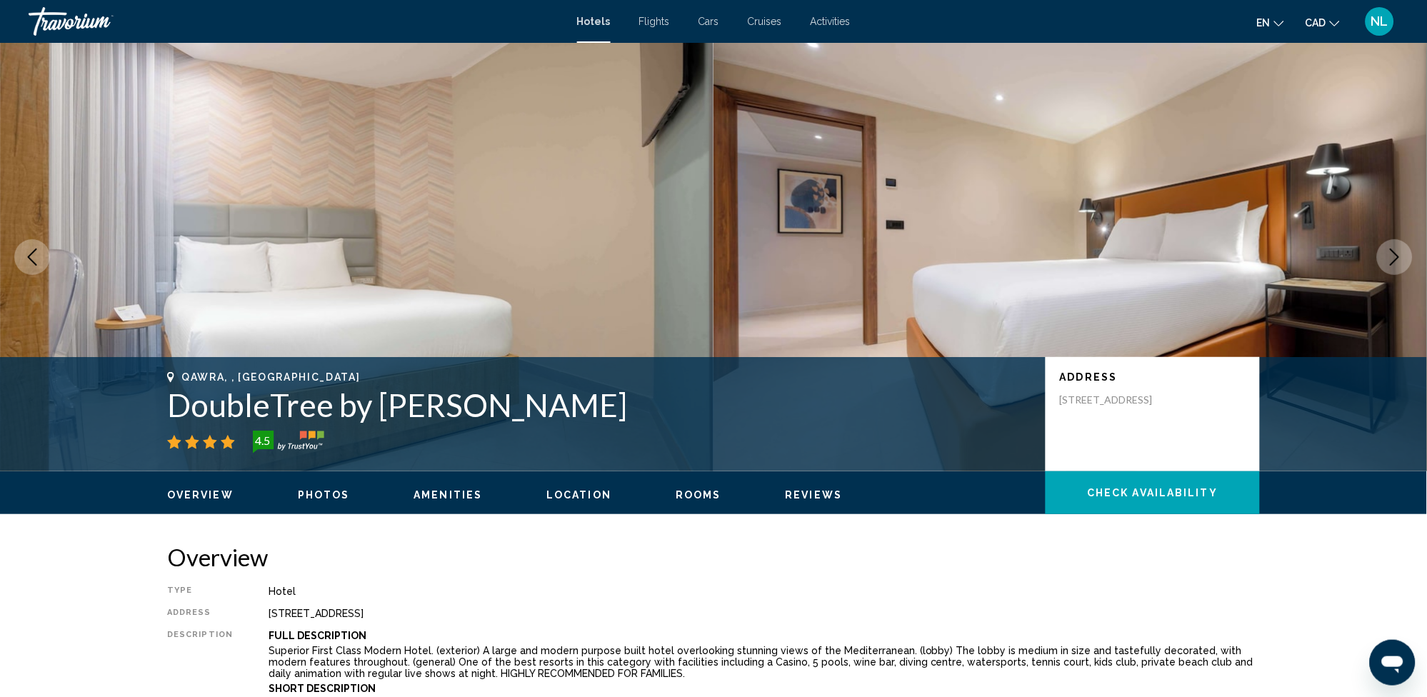
click at [1393, 264] on icon "Next image" at bounding box center [1394, 257] width 17 height 17
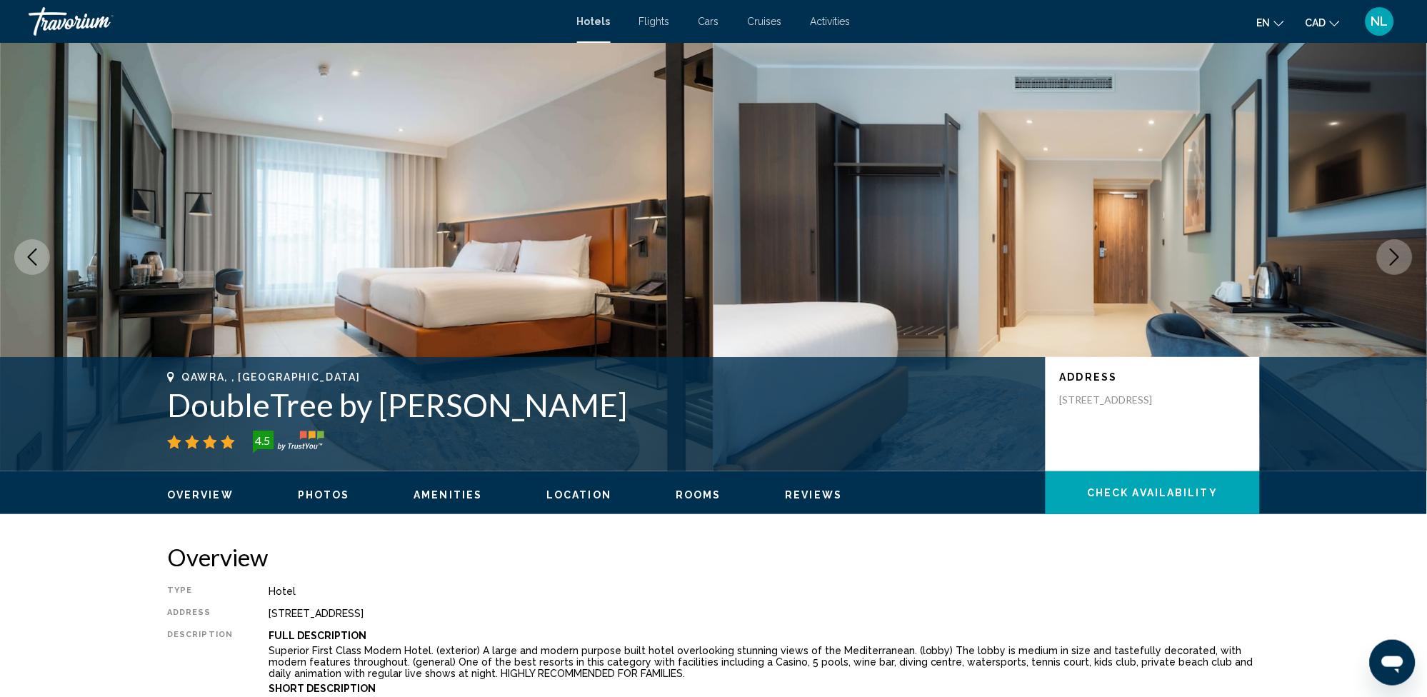
click at [1390, 261] on icon "Next image" at bounding box center [1394, 257] width 17 height 17
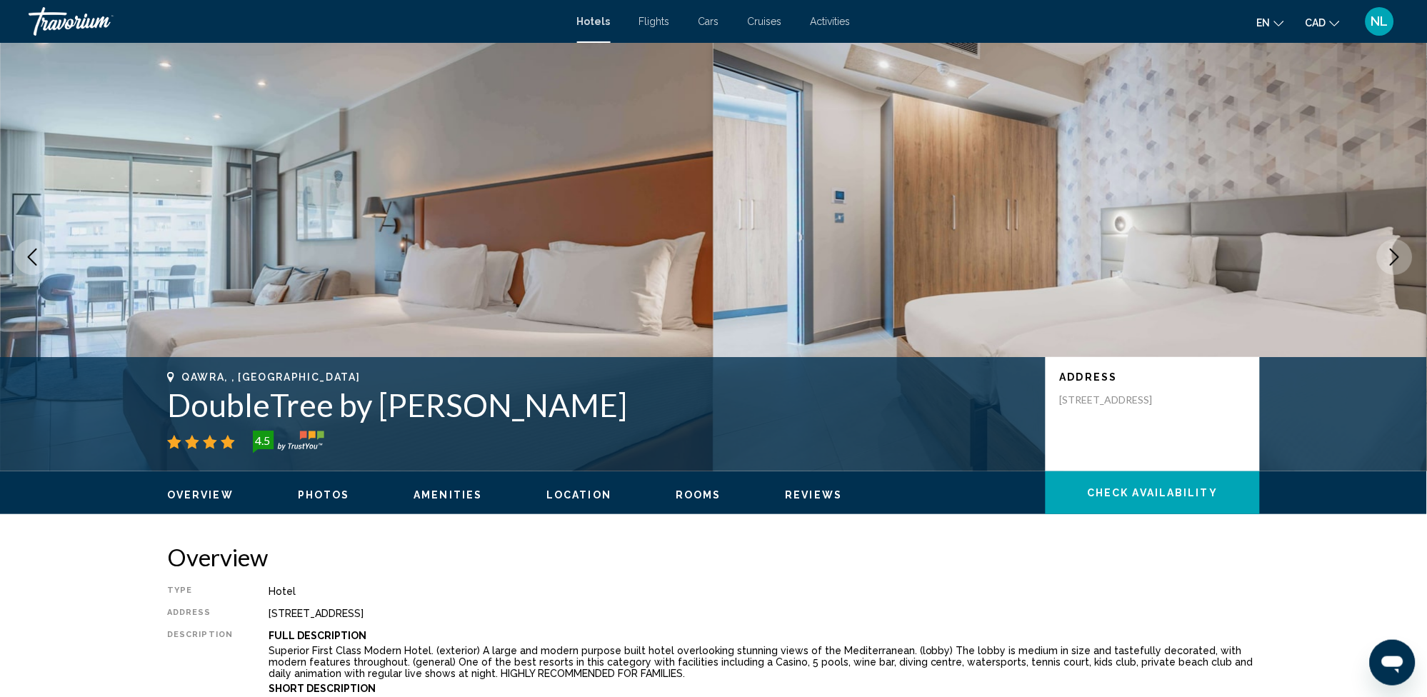
click at [1390, 261] on icon "Next image" at bounding box center [1394, 257] width 17 height 17
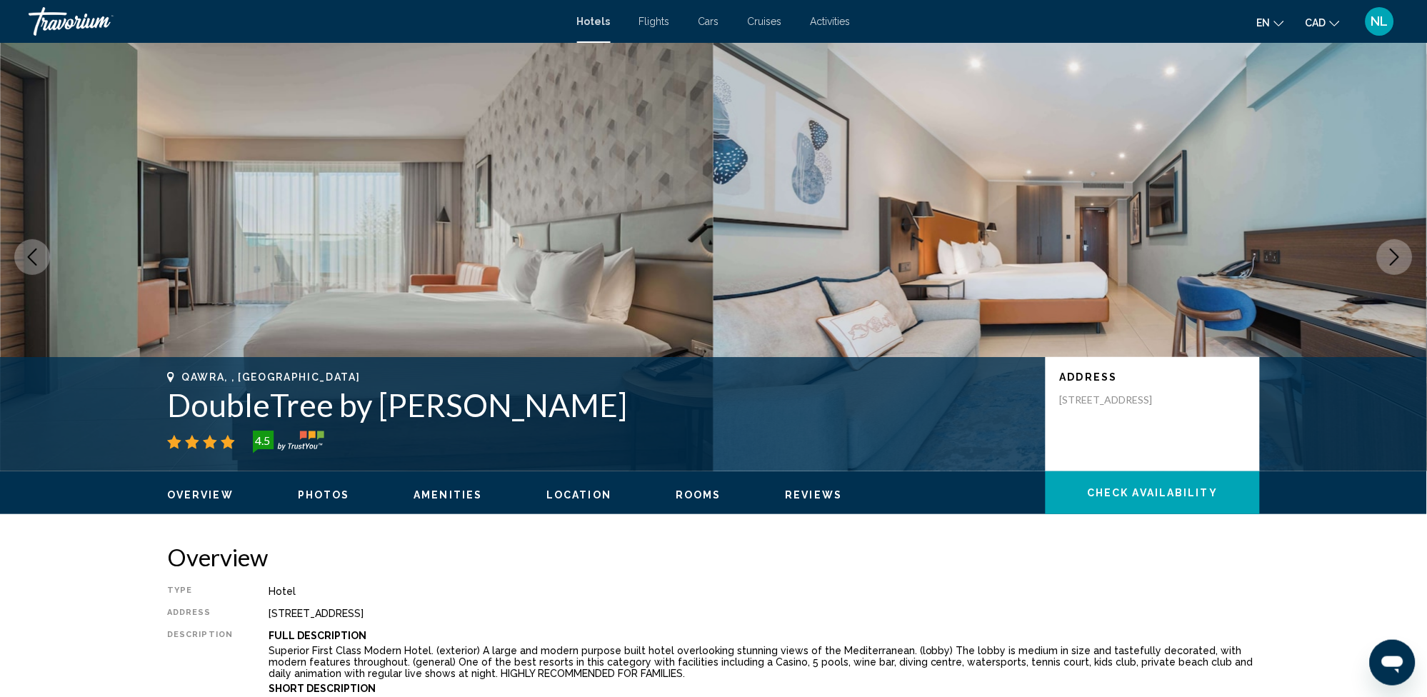
click at [1390, 261] on icon "Next image" at bounding box center [1394, 257] width 17 height 17
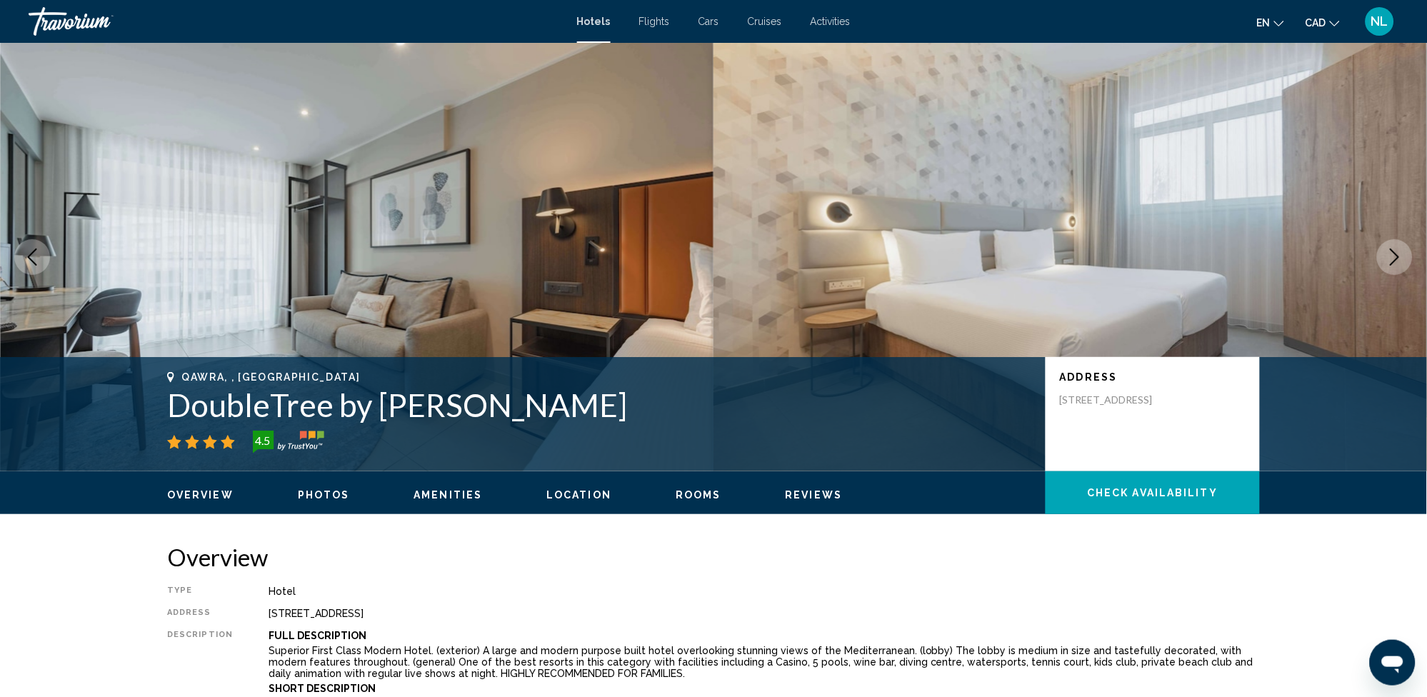
click at [1390, 261] on icon "Next image" at bounding box center [1394, 257] width 17 height 17
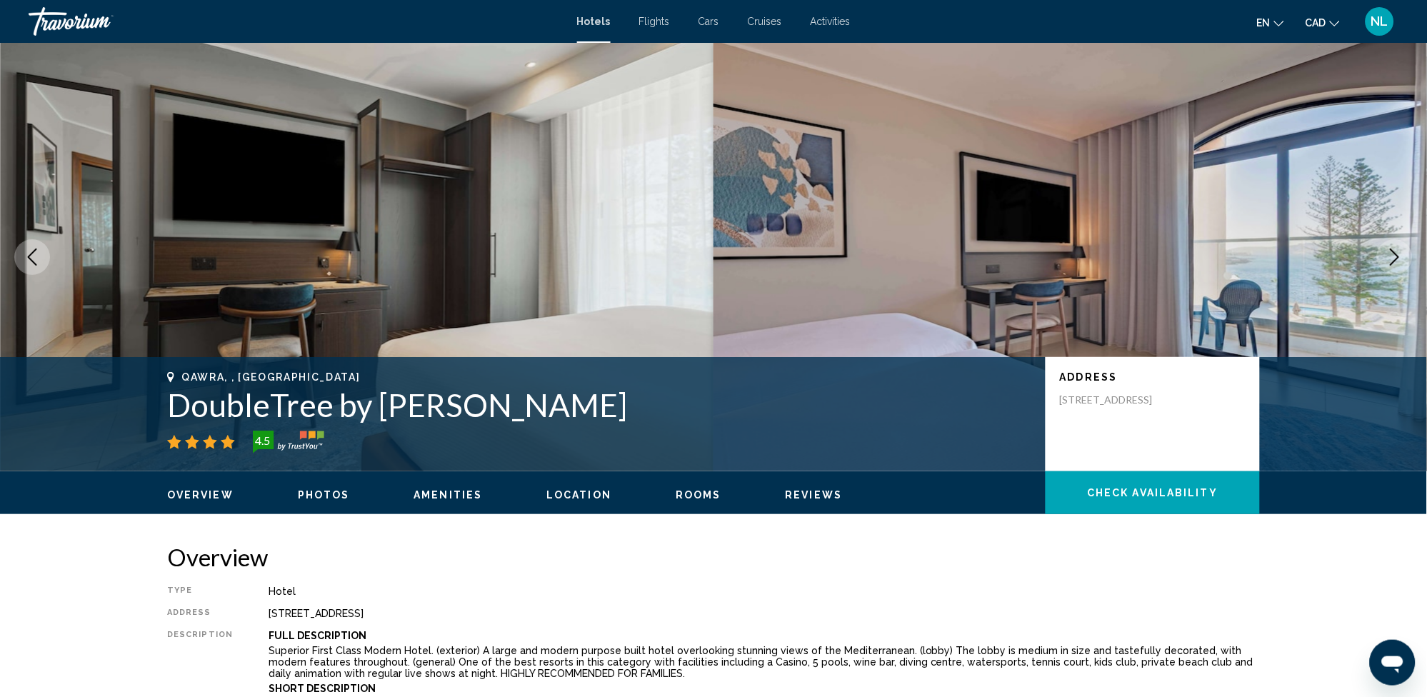
click at [1390, 261] on icon "Next image" at bounding box center [1394, 257] width 17 height 17
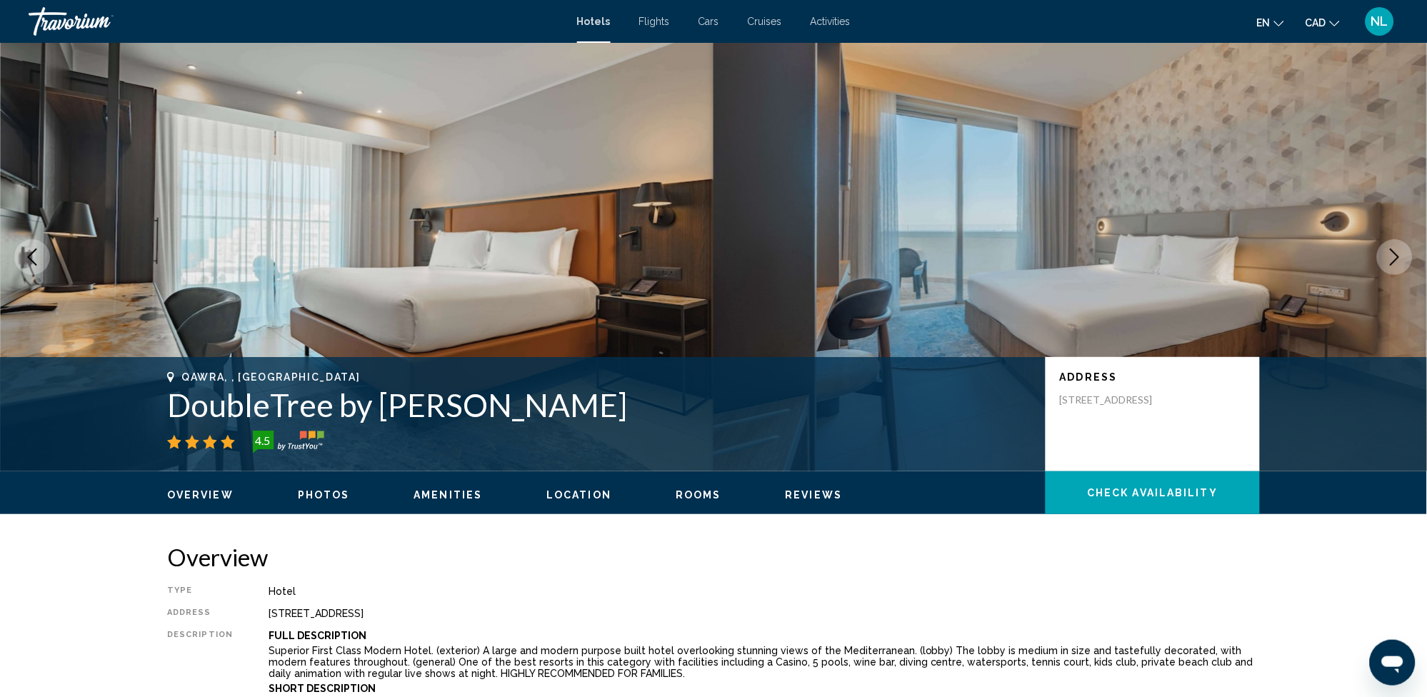
click at [1390, 261] on icon "Next image" at bounding box center [1394, 257] width 17 height 17
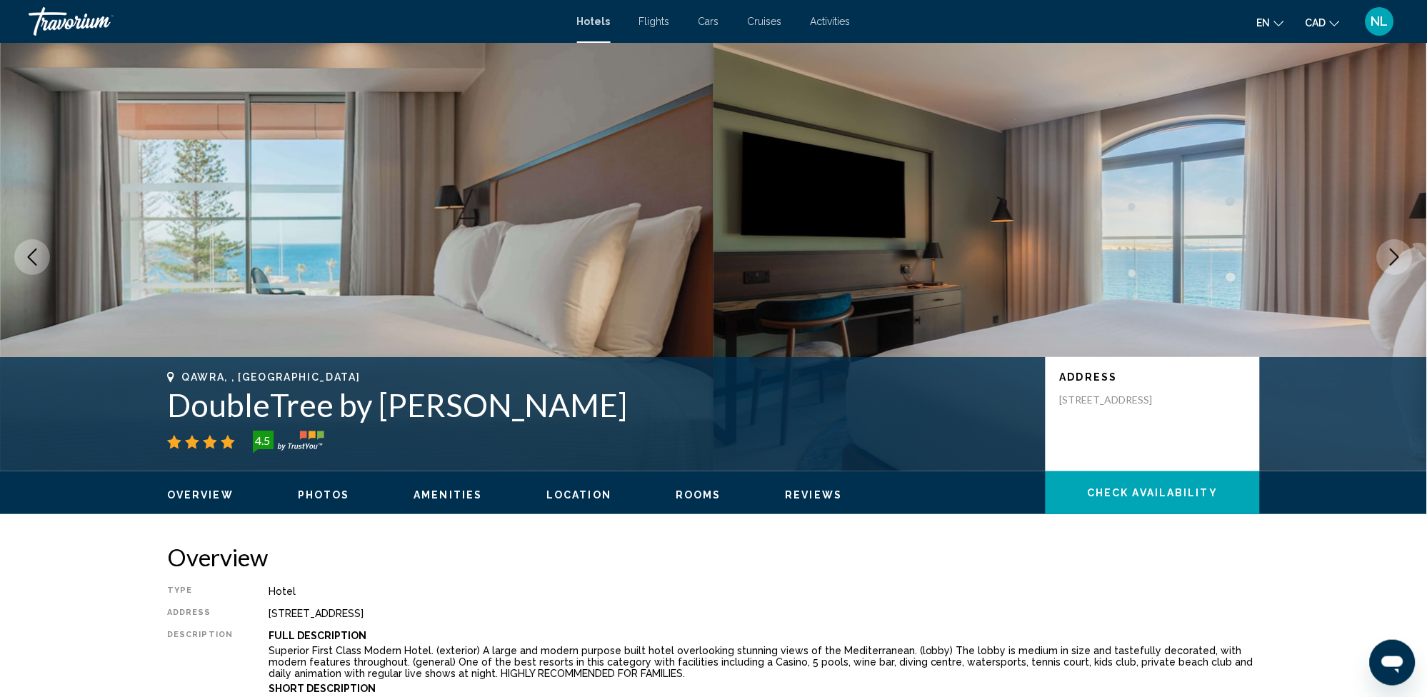
click at [1390, 261] on icon "Next image" at bounding box center [1394, 257] width 17 height 17
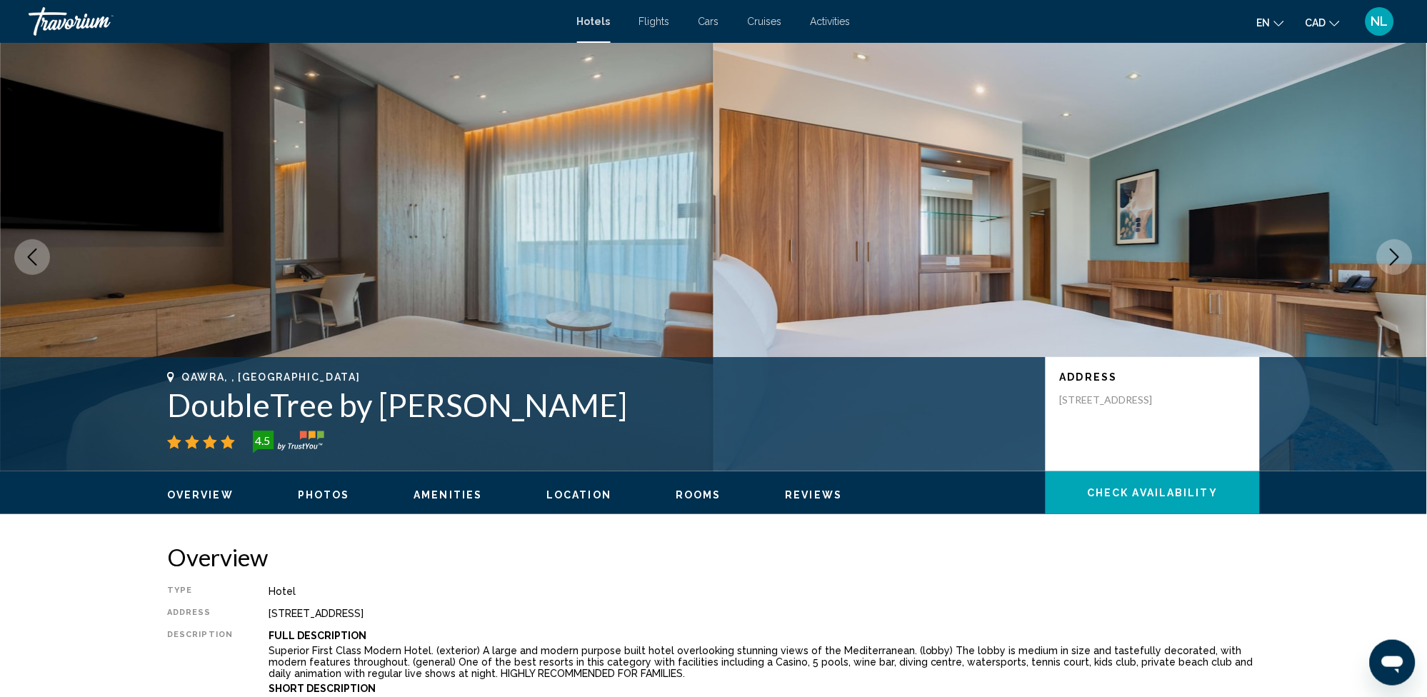
click at [1390, 261] on icon "Next image" at bounding box center [1394, 257] width 17 height 17
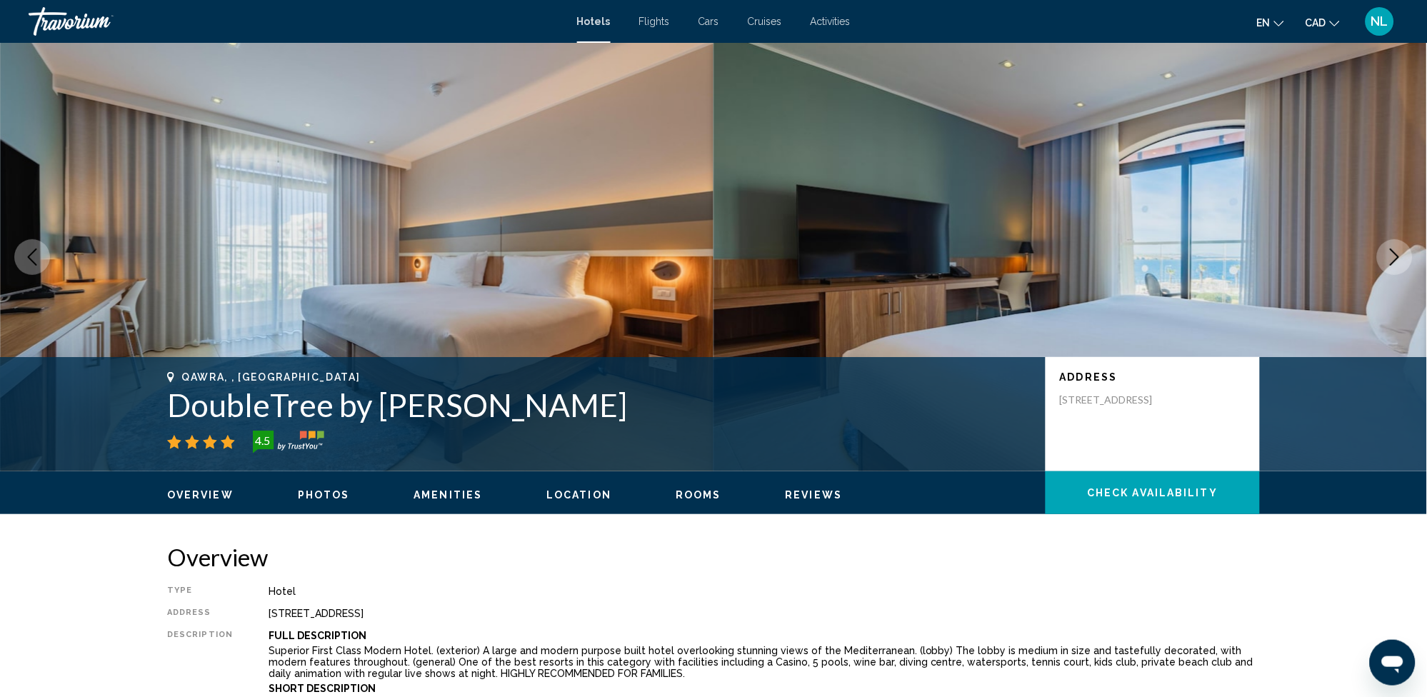
click at [1390, 261] on icon "Next image" at bounding box center [1394, 257] width 17 height 17
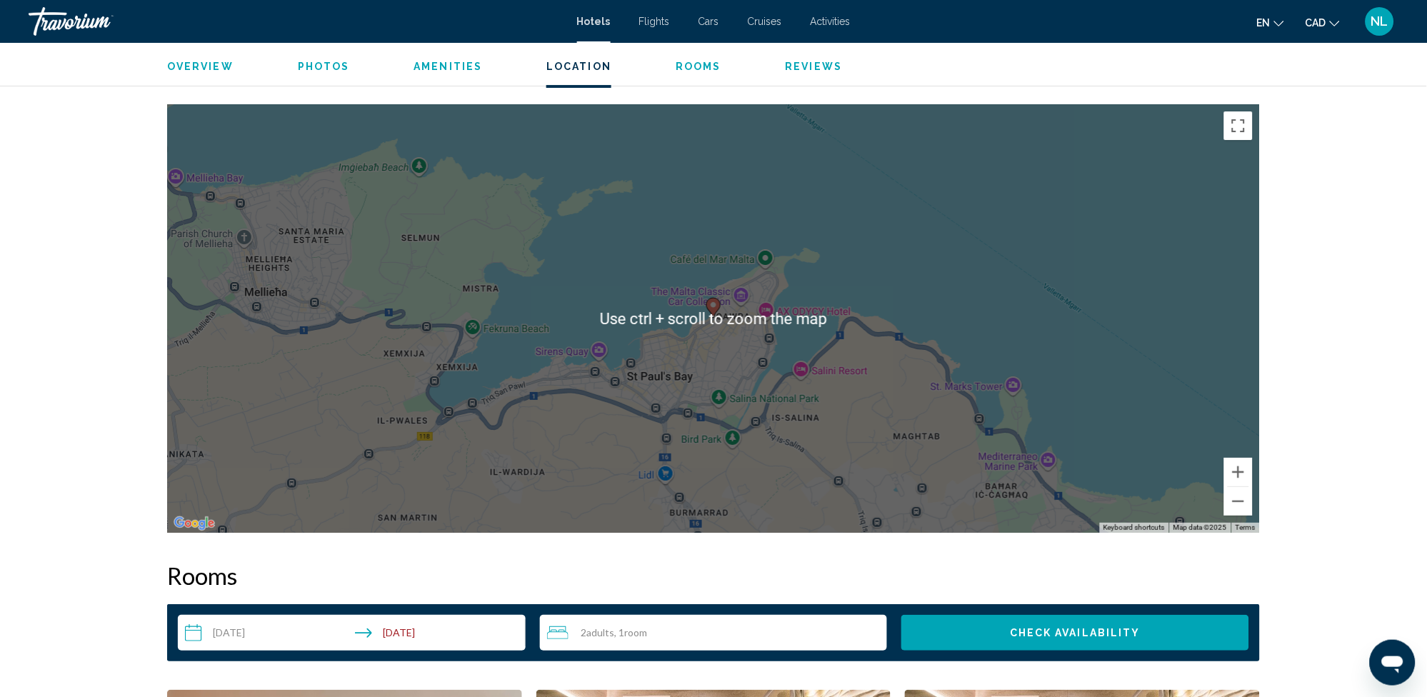
scroll to position [1238, 0]
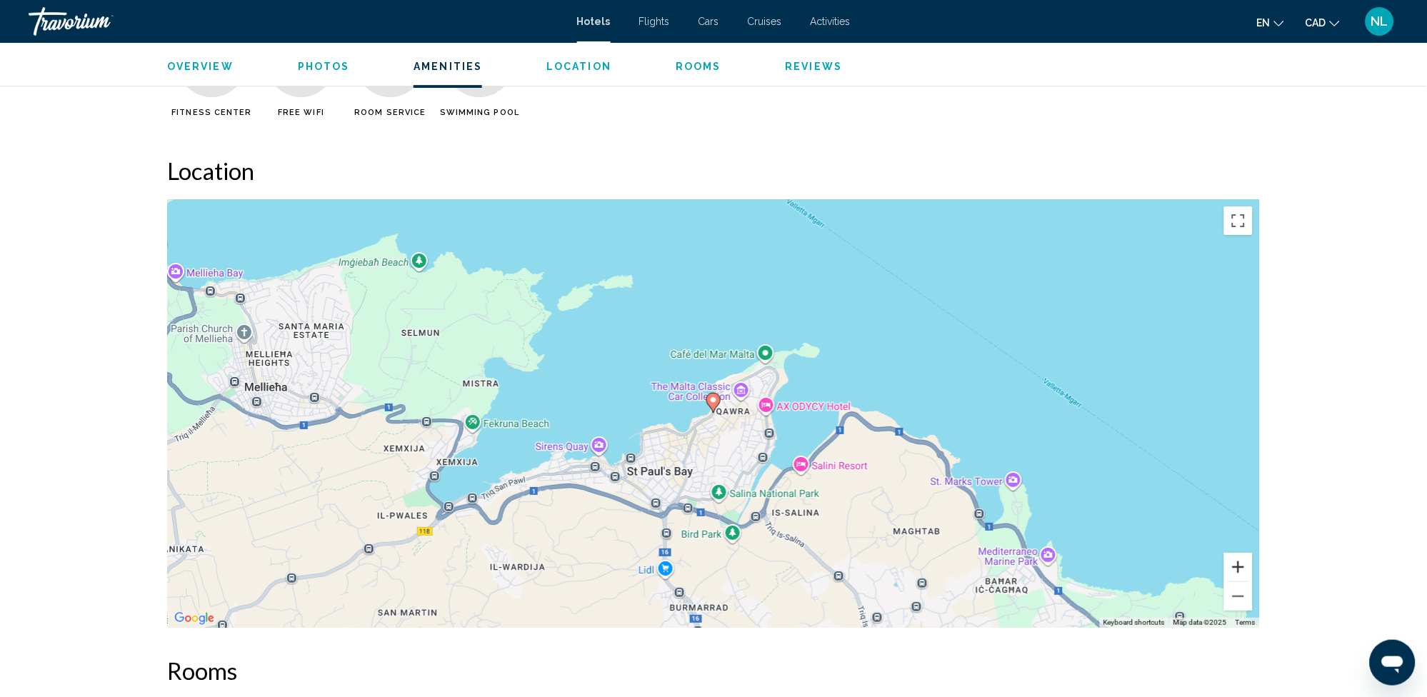
click at [1244, 568] on button "Zoom in" at bounding box center [1238, 567] width 29 height 29
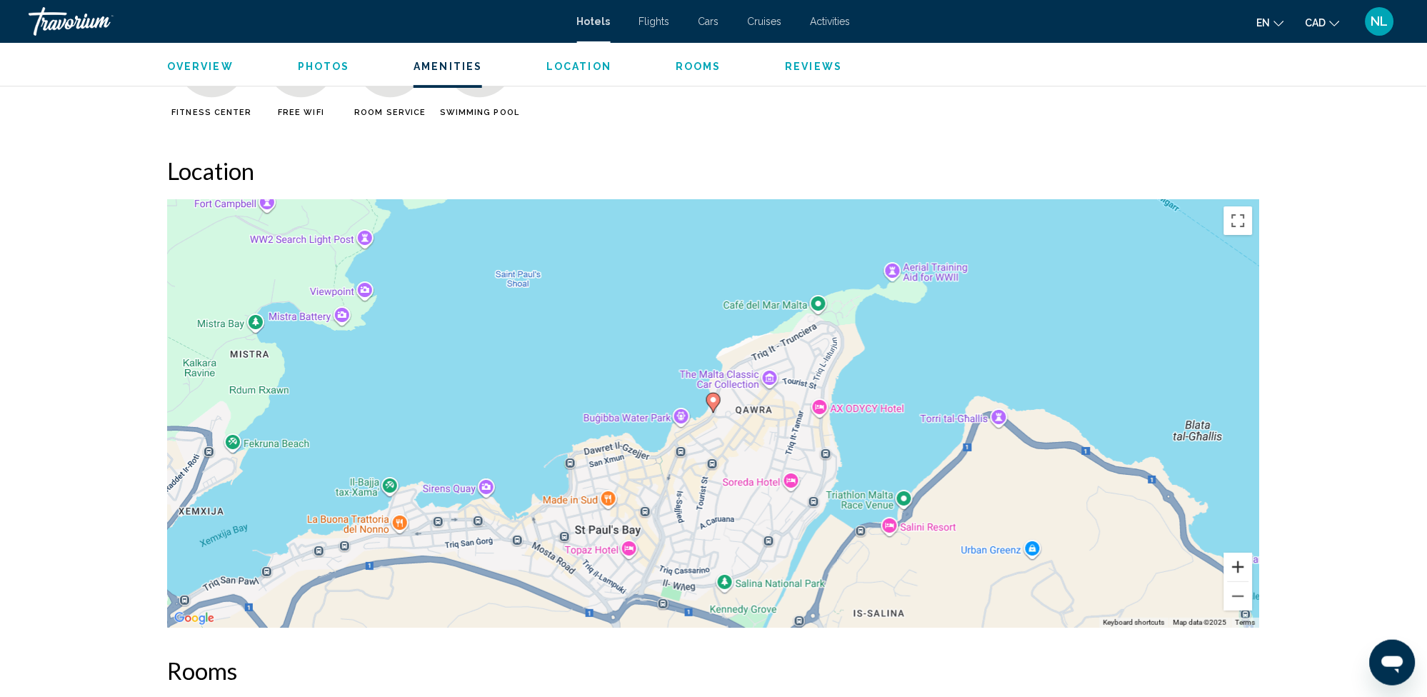
click at [1244, 568] on button "Zoom in" at bounding box center [1238, 567] width 29 height 29
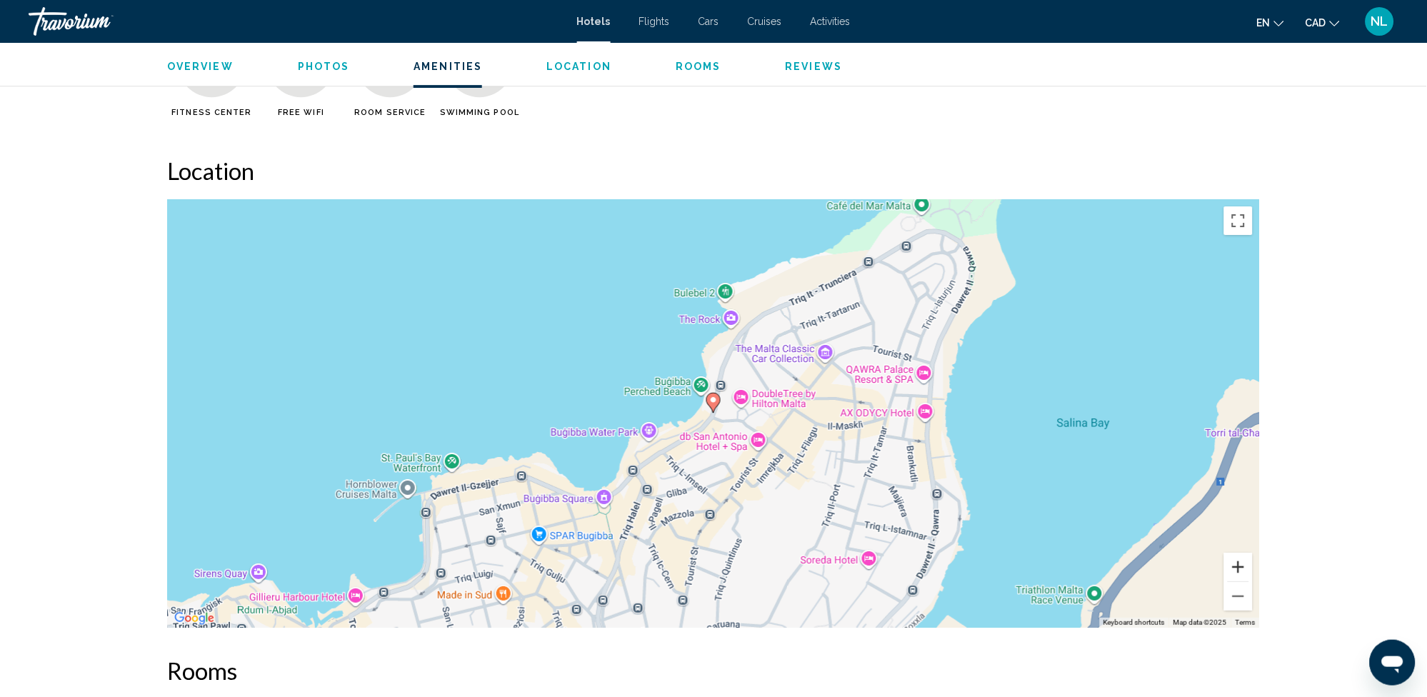
click at [1242, 569] on button "Zoom in" at bounding box center [1238, 567] width 29 height 29
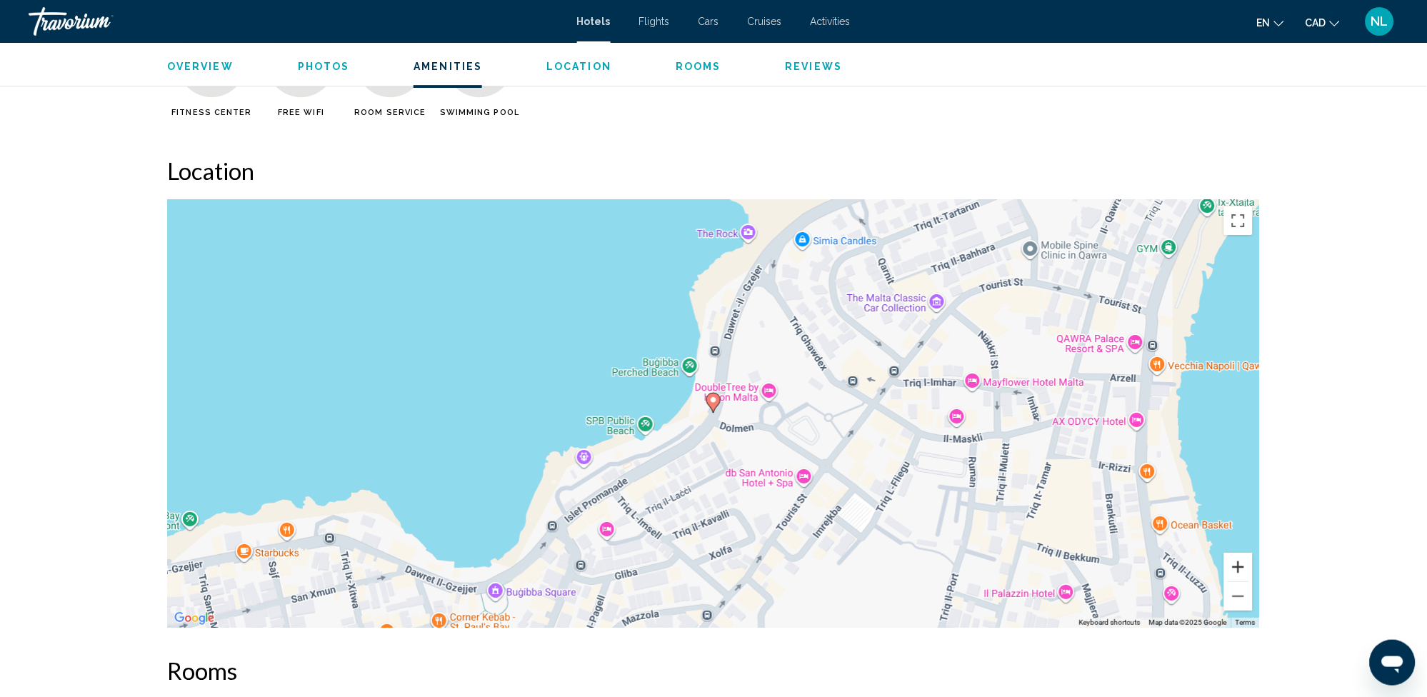
click at [1239, 571] on button "Zoom in" at bounding box center [1238, 567] width 29 height 29
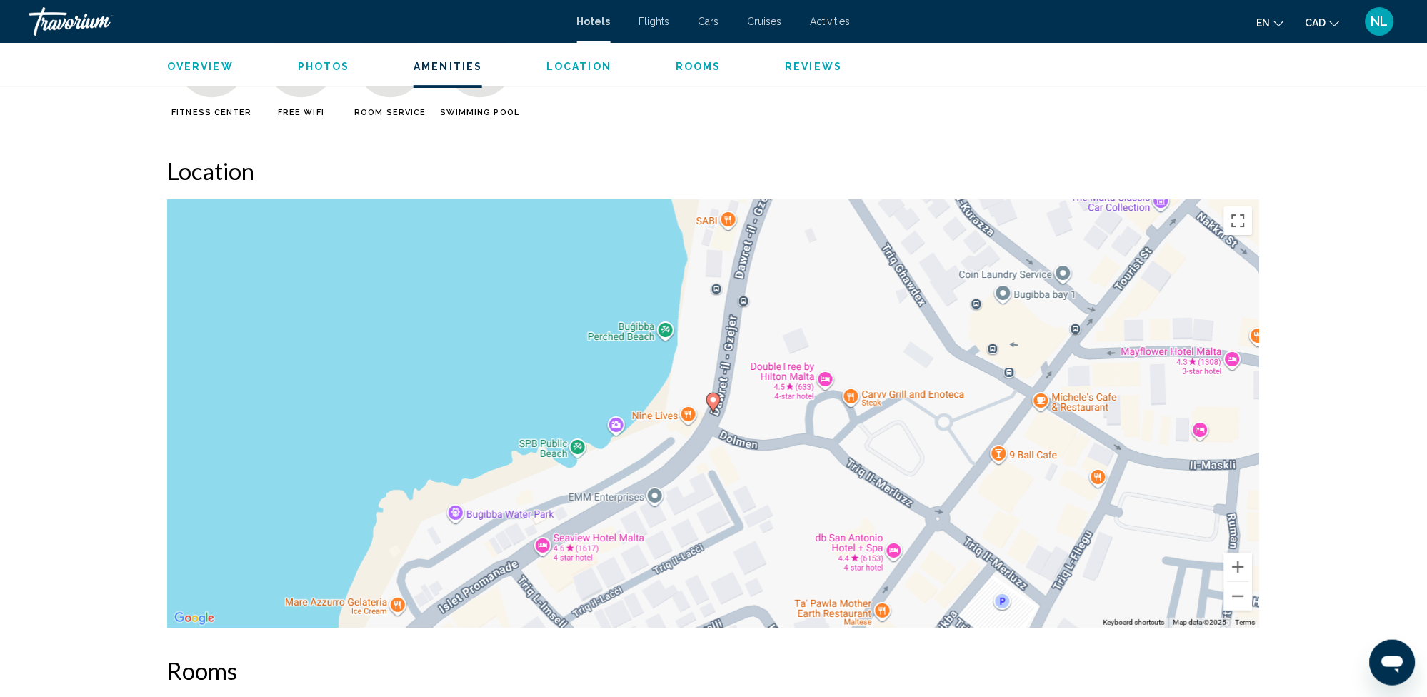
click at [564, 540] on div "To activate drag with keyboard, press Alt + Enter. Once in keyboard drag state,…" at bounding box center [713, 413] width 1093 height 429
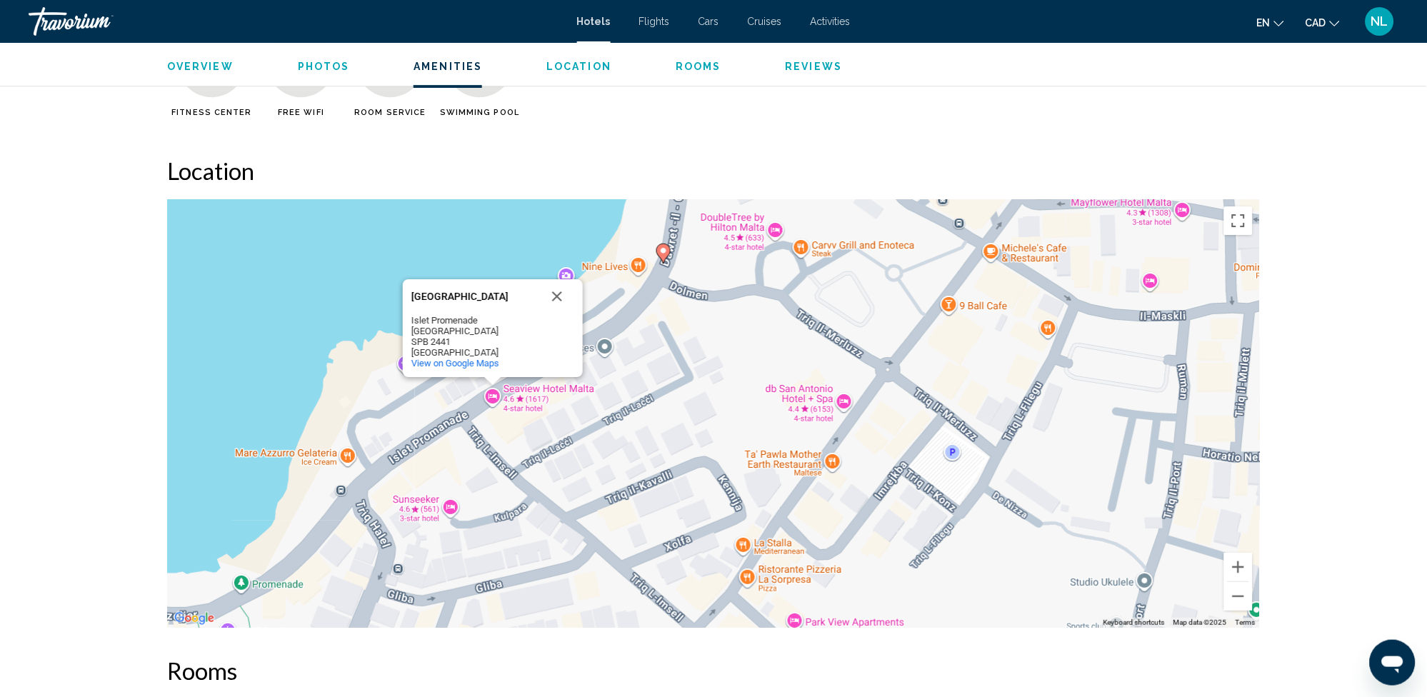
drag, startPoint x: 808, startPoint y: 521, endPoint x: 756, endPoint y: 373, distance: 157.2
click at [756, 373] on div "To activate drag with keyboard, press Alt + Enter. Once in keyboard drag state,…" at bounding box center [713, 413] width 1093 height 429
click at [739, 343] on div "To activate drag with keyboard, press Alt + Enter. Once in keyboard drag state,…" at bounding box center [713, 413] width 1093 height 429
click at [554, 294] on button "Close" at bounding box center [557, 296] width 34 height 34
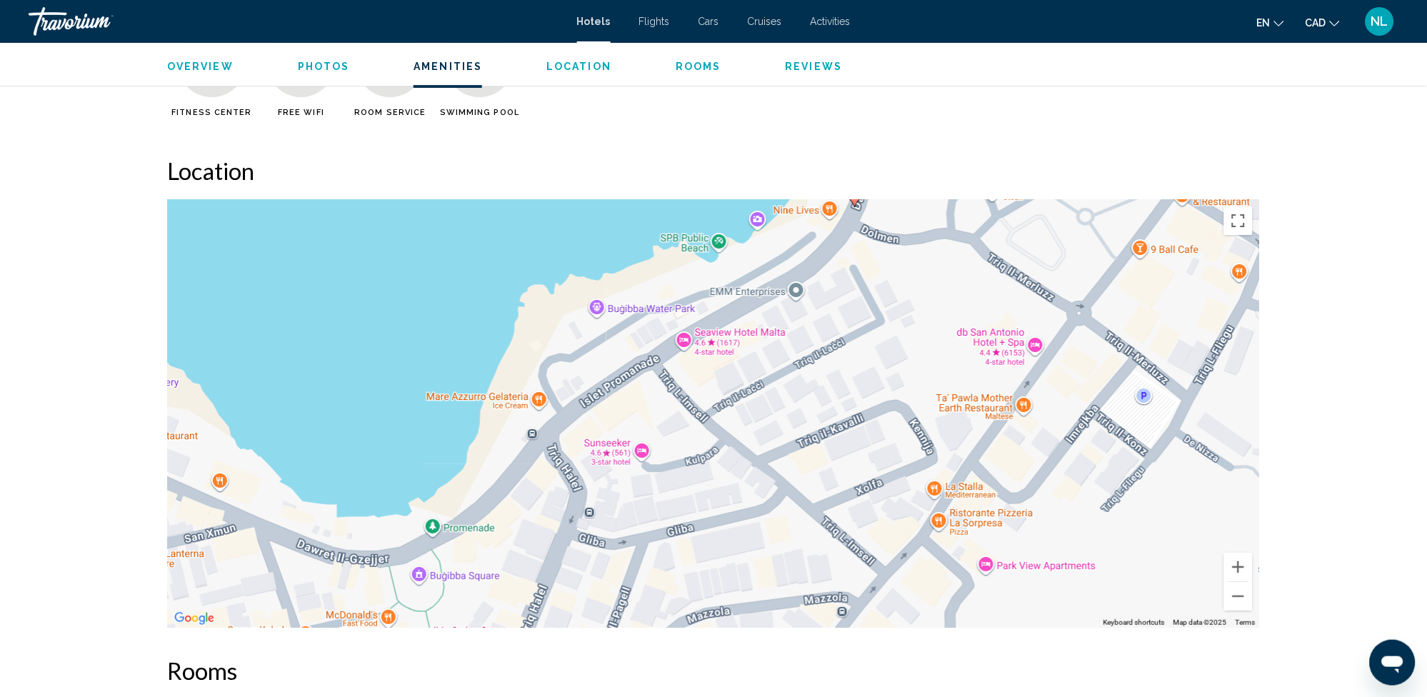
drag, startPoint x: 269, startPoint y: 583, endPoint x: 459, endPoint y: 526, distance: 198.4
click at [459, 526] on div "To activate drag with keyboard, press Alt + Enter. Once in keyboard drag state,…" at bounding box center [713, 413] width 1093 height 429
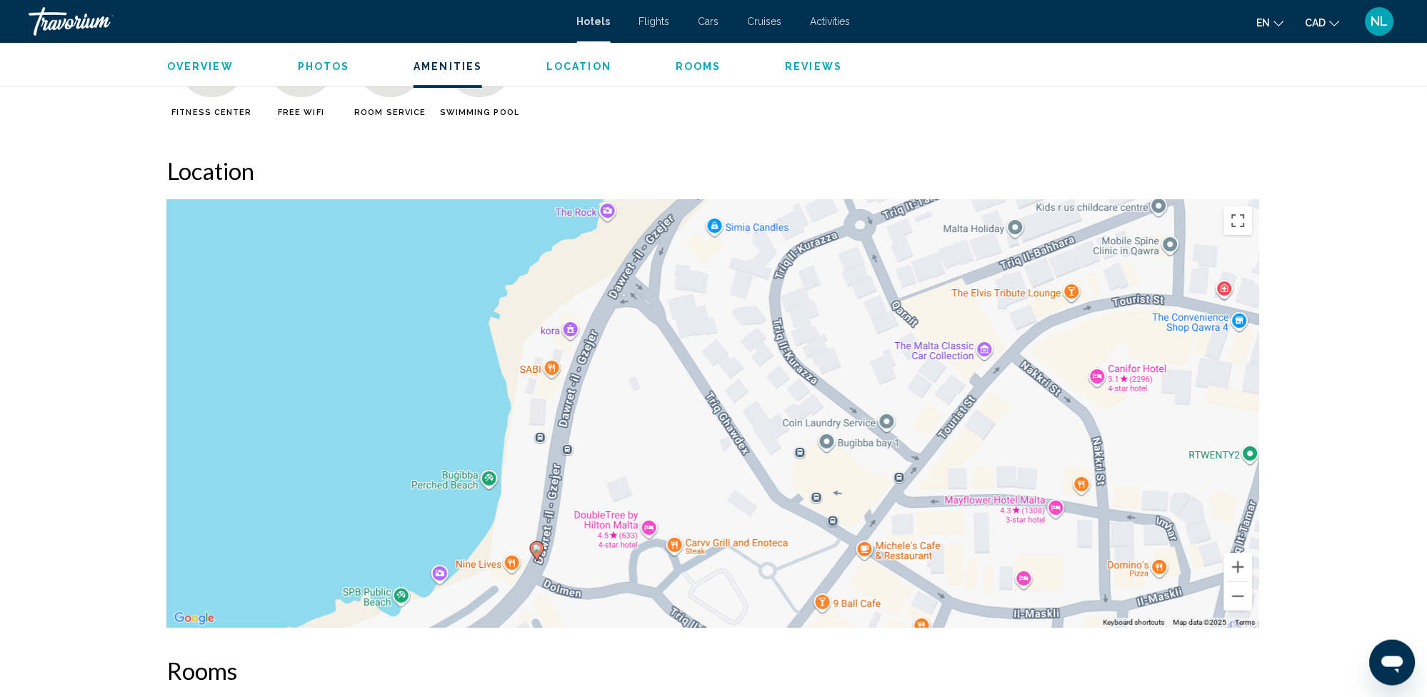
drag, startPoint x: 906, startPoint y: 329, endPoint x: 591, endPoint y: 646, distance: 447.0
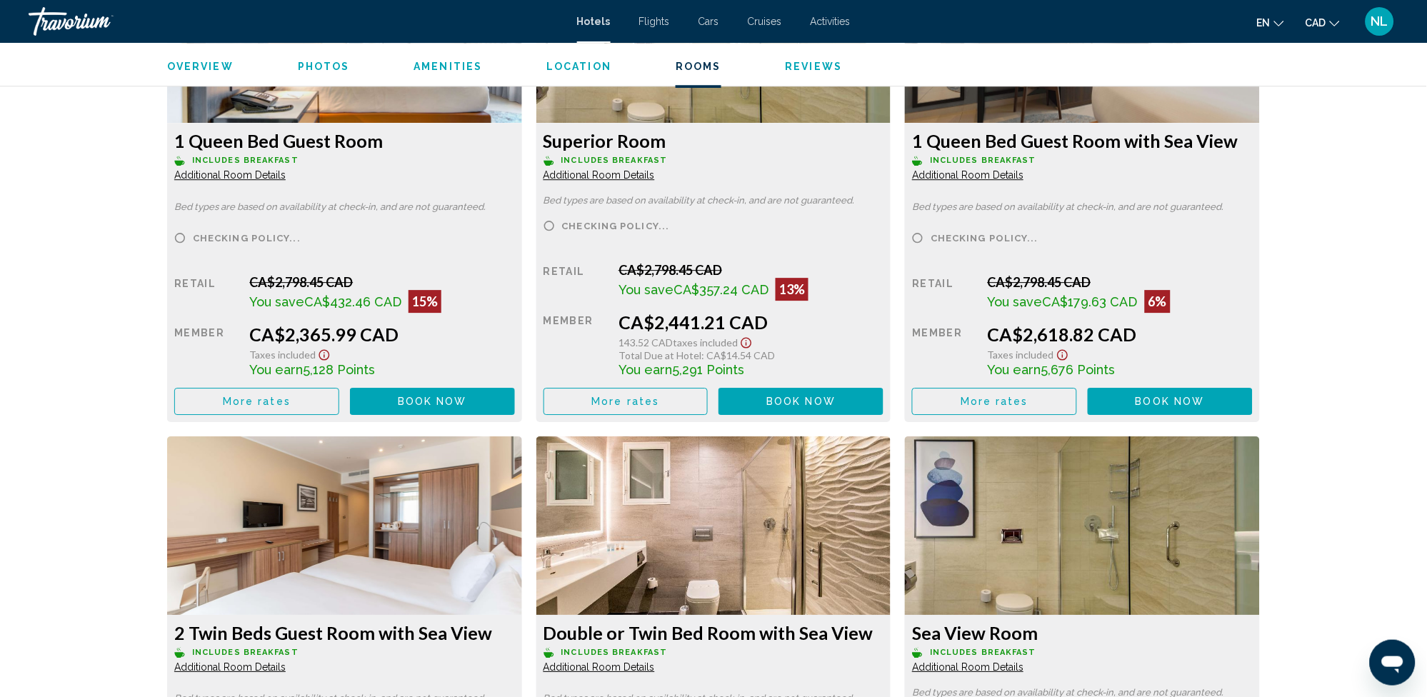
scroll to position [2953, 0]
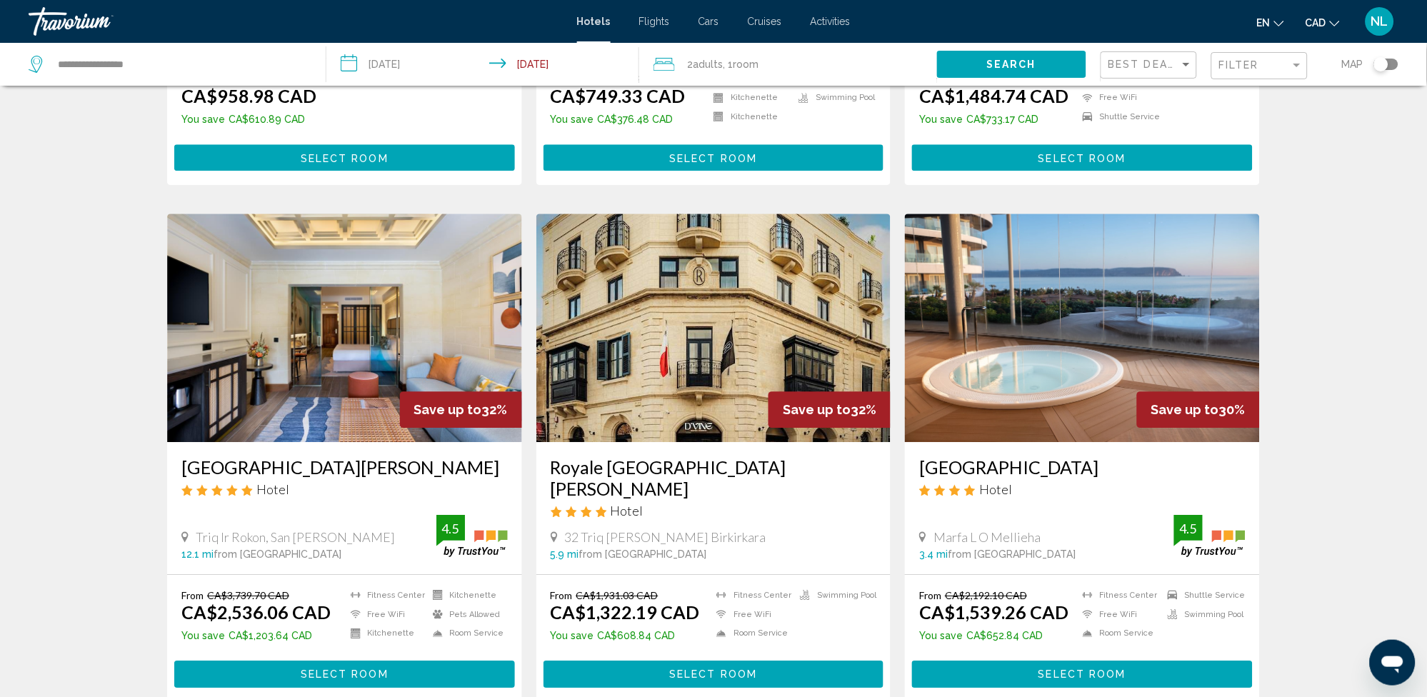
scroll to position [952, 0]
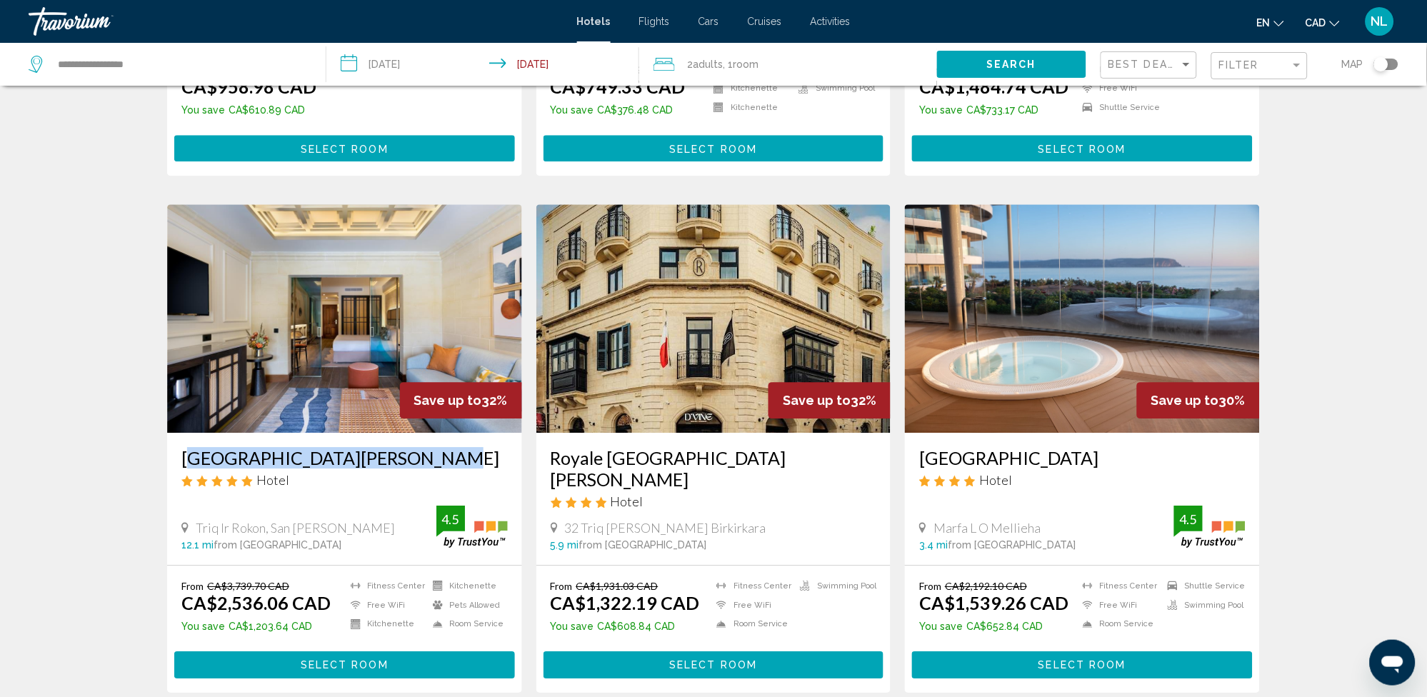
drag, startPoint x: 180, startPoint y: 455, endPoint x: 435, endPoint y: 456, distance: 255.0
click at [435, 456] on div "Kempinski Hotel San Lawrenz Hotel Triq Ir Rokon, San Lawrenz 12.1 mi from Malta…" at bounding box center [344, 499] width 355 height 132
drag, startPoint x: 435, startPoint y: 456, endPoint x: 334, endPoint y: 457, distance: 101.4
copy h3 "[GEOGRAPHIC_DATA][PERSON_NAME]"
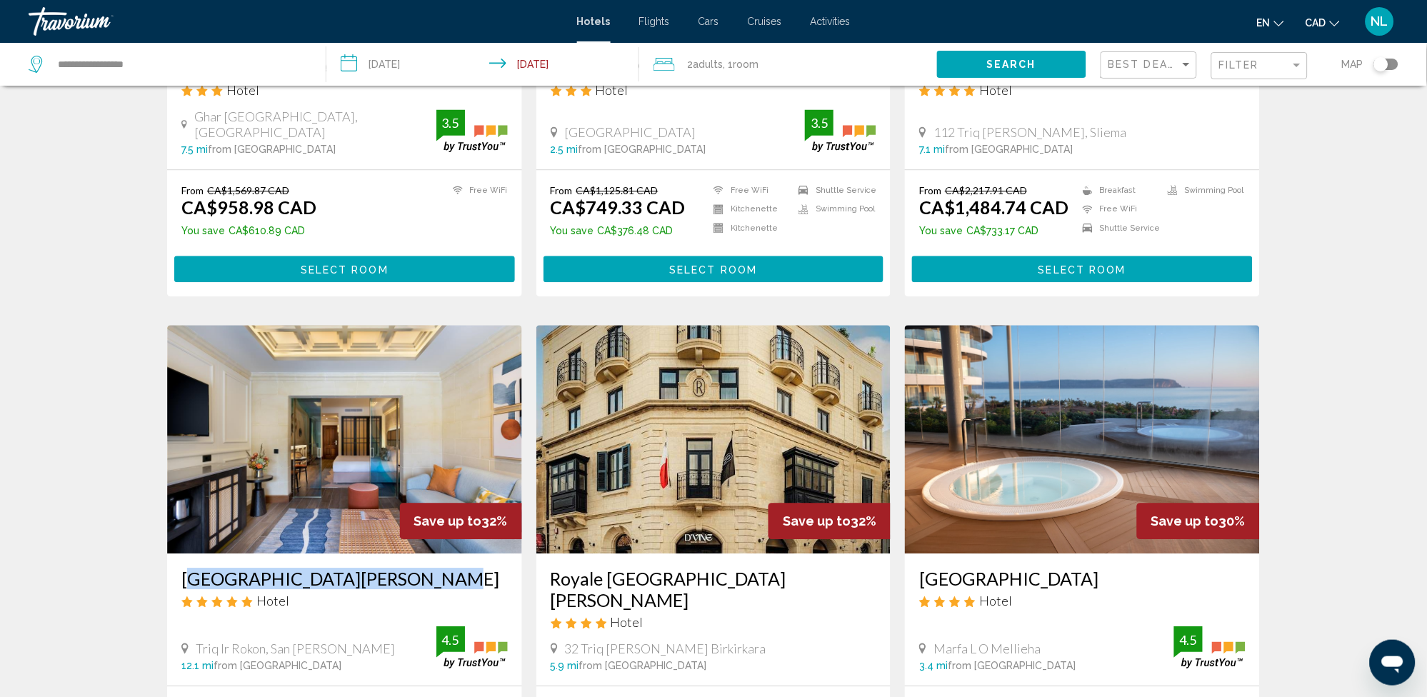
scroll to position [571, 0]
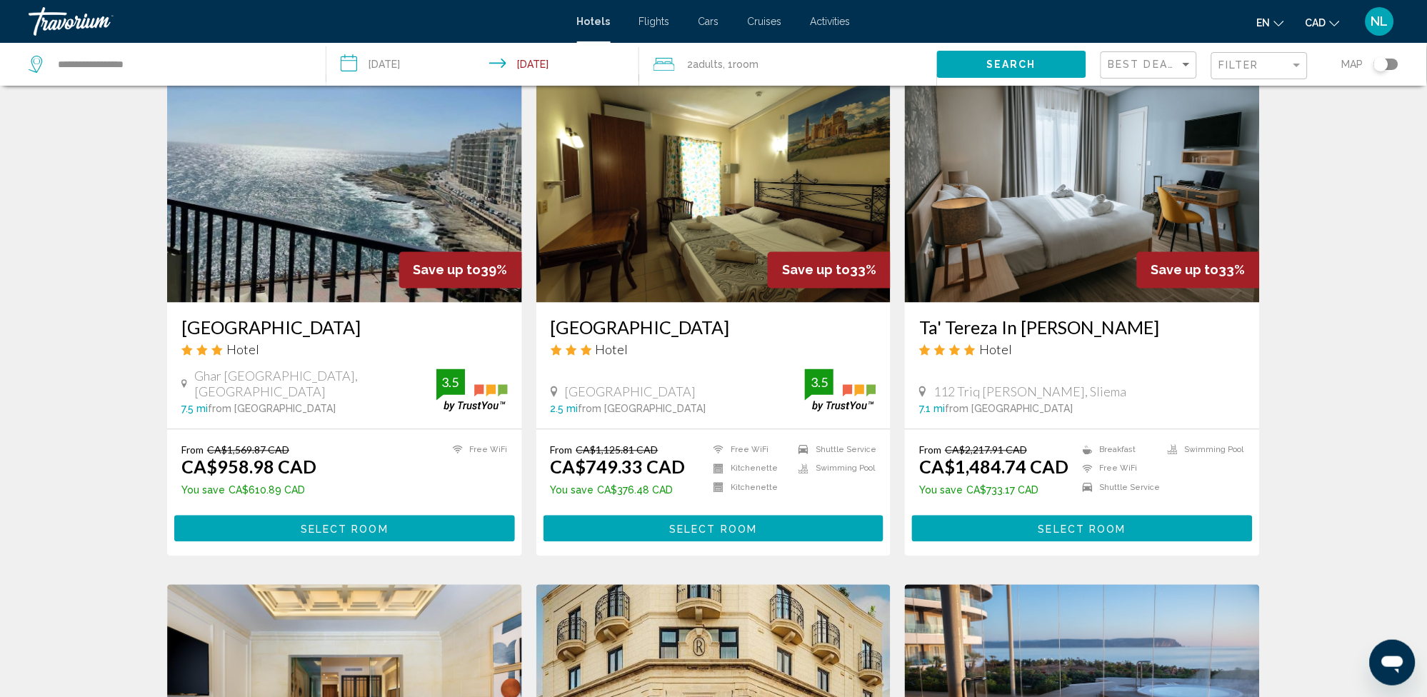
click at [1045, 324] on h3 "Ta' Tereza In [PERSON_NAME]" at bounding box center [1082, 327] width 326 height 21
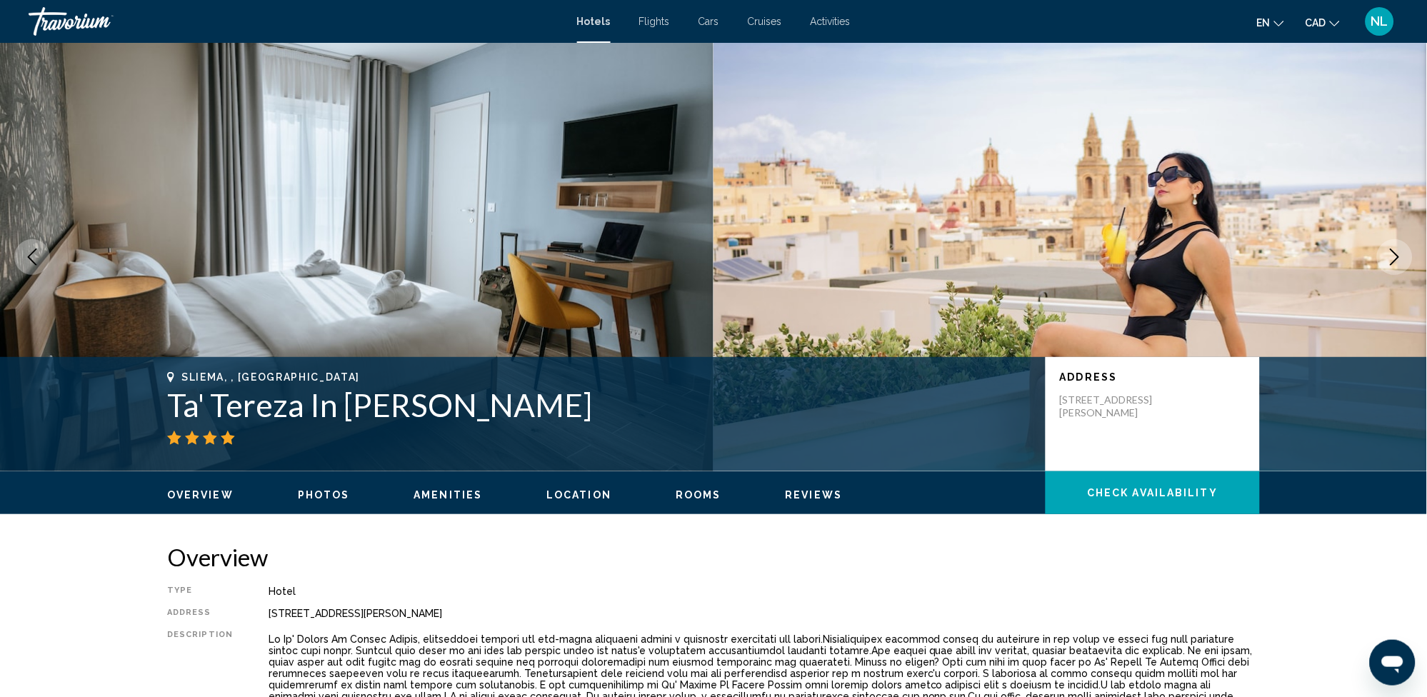
click at [1387, 259] on icon "Next image" at bounding box center [1394, 257] width 17 height 17
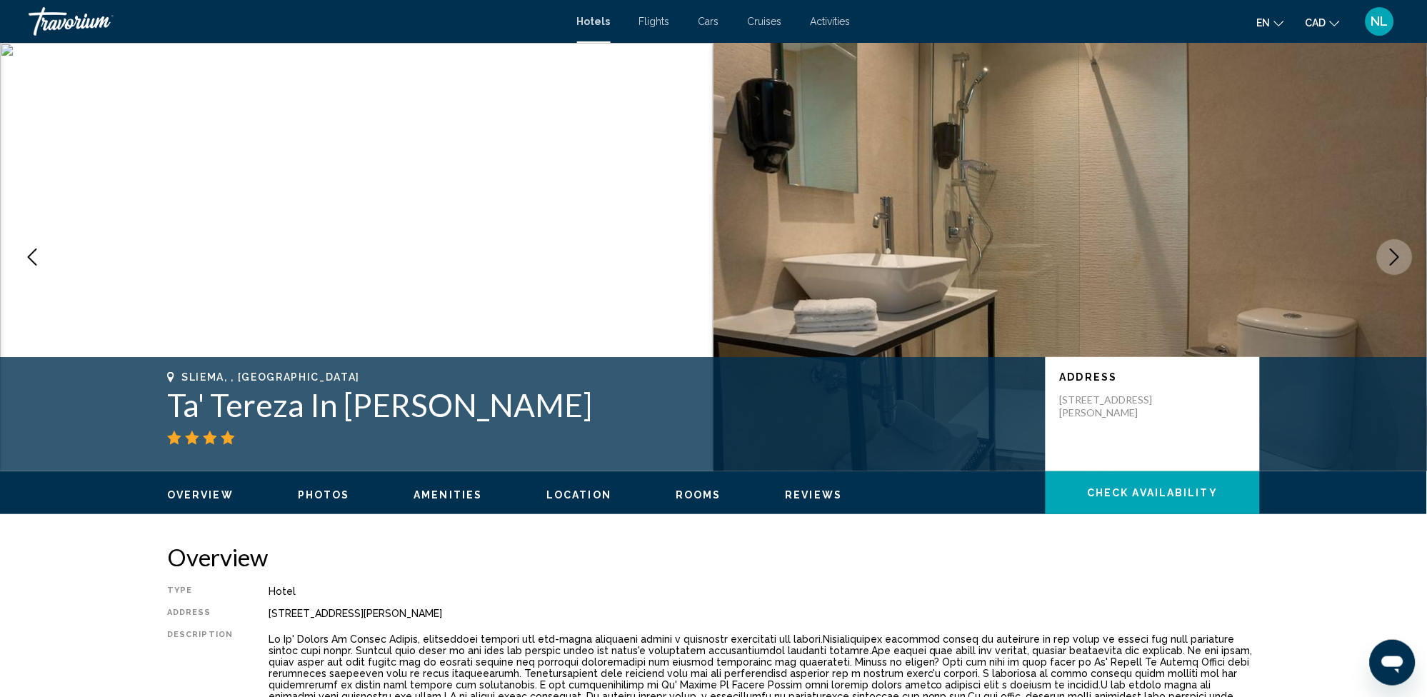
click at [1385, 256] on button "Next image" at bounding box center [1395, 257] width 36 height 36
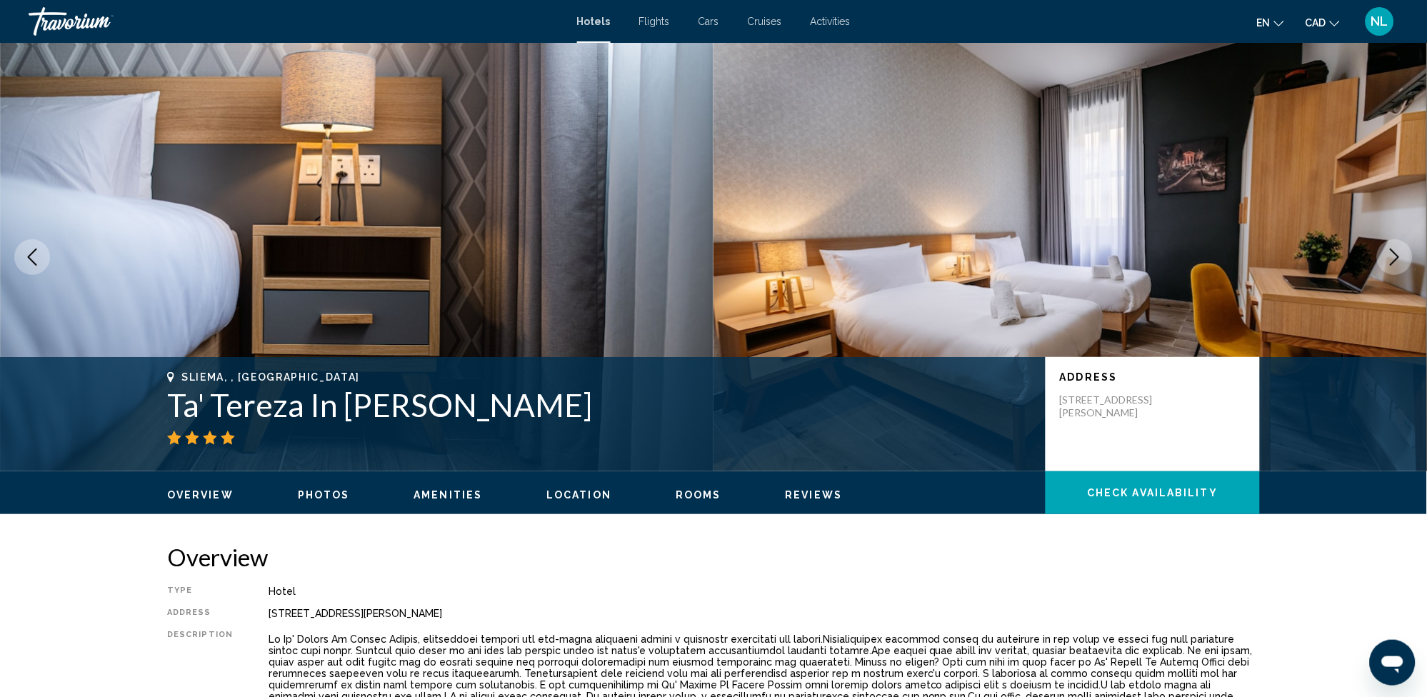
click at [1386, 254] on icon "Next image" at bounding box center [1394, 257] width 17 height 17
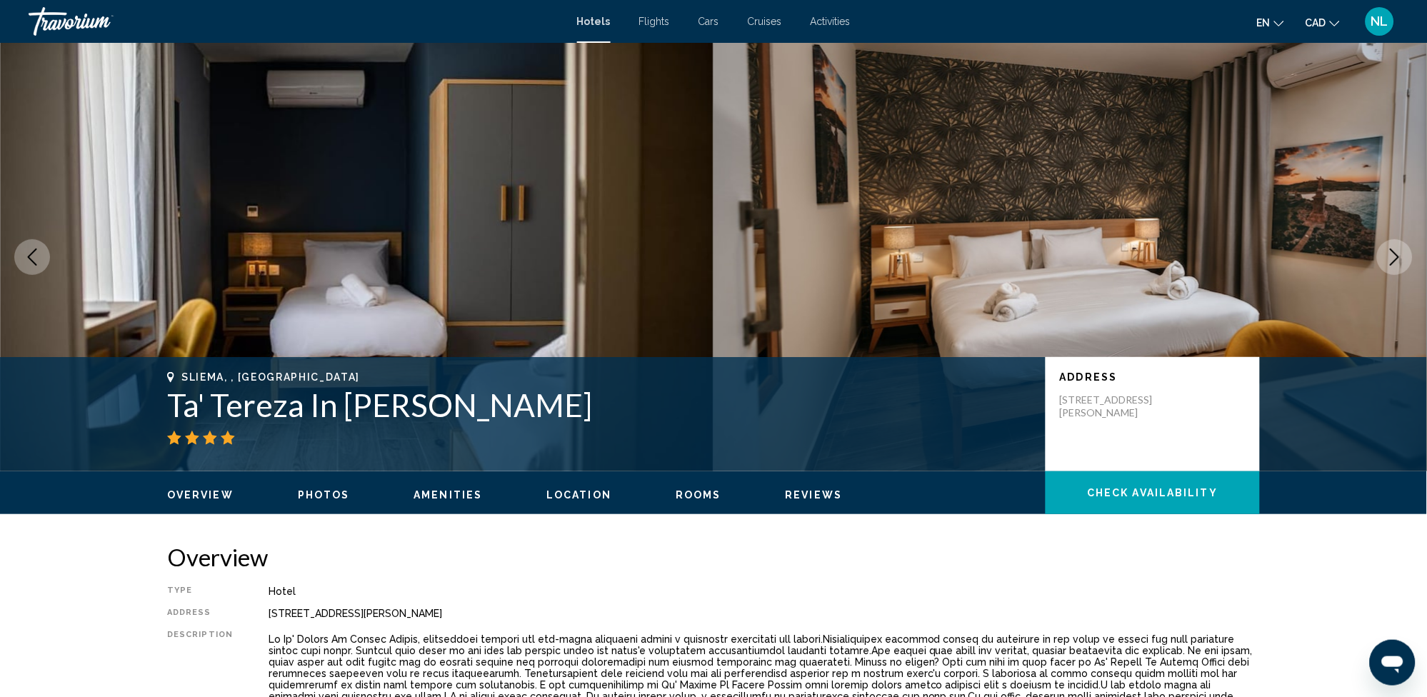
click at [1391, 256] on icon "Next image" at bounding box center [1394, 257] width 17 height 17
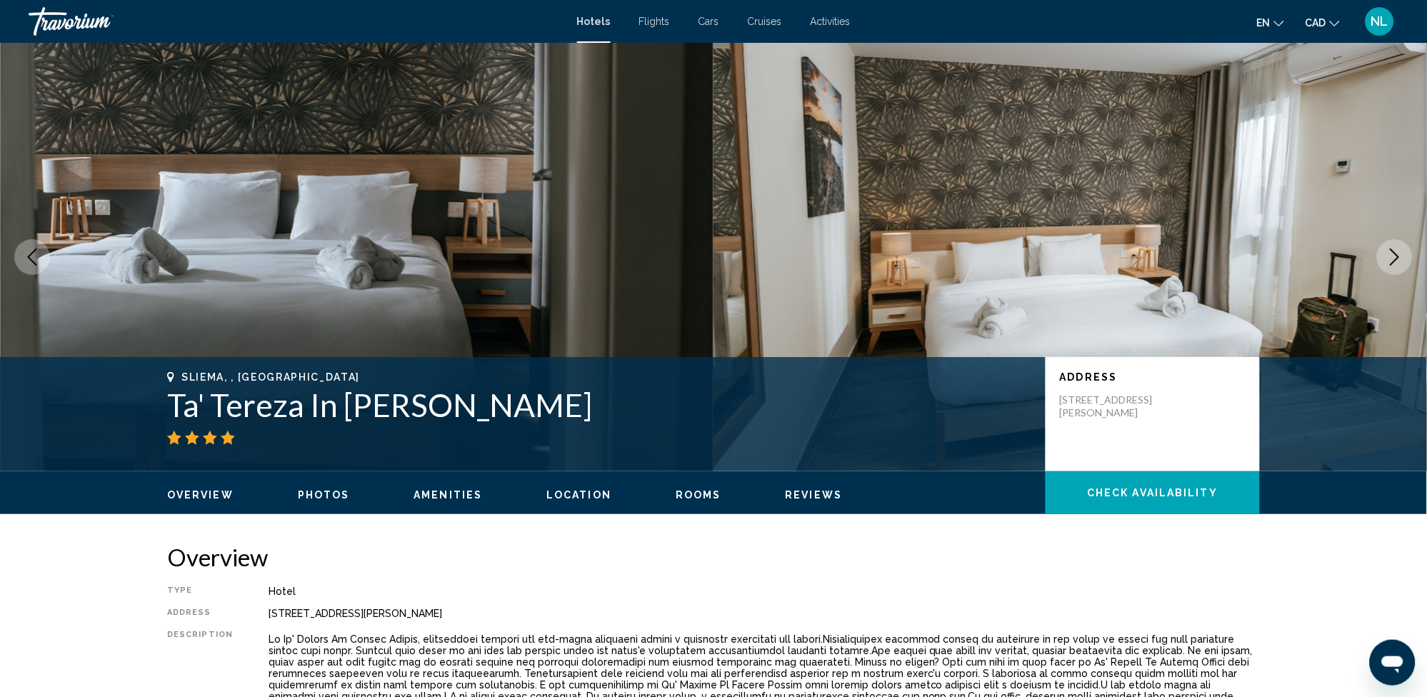
click at [1394, 256] on icon "Next image" at bounding box center [1394, 257] width 17 height 17
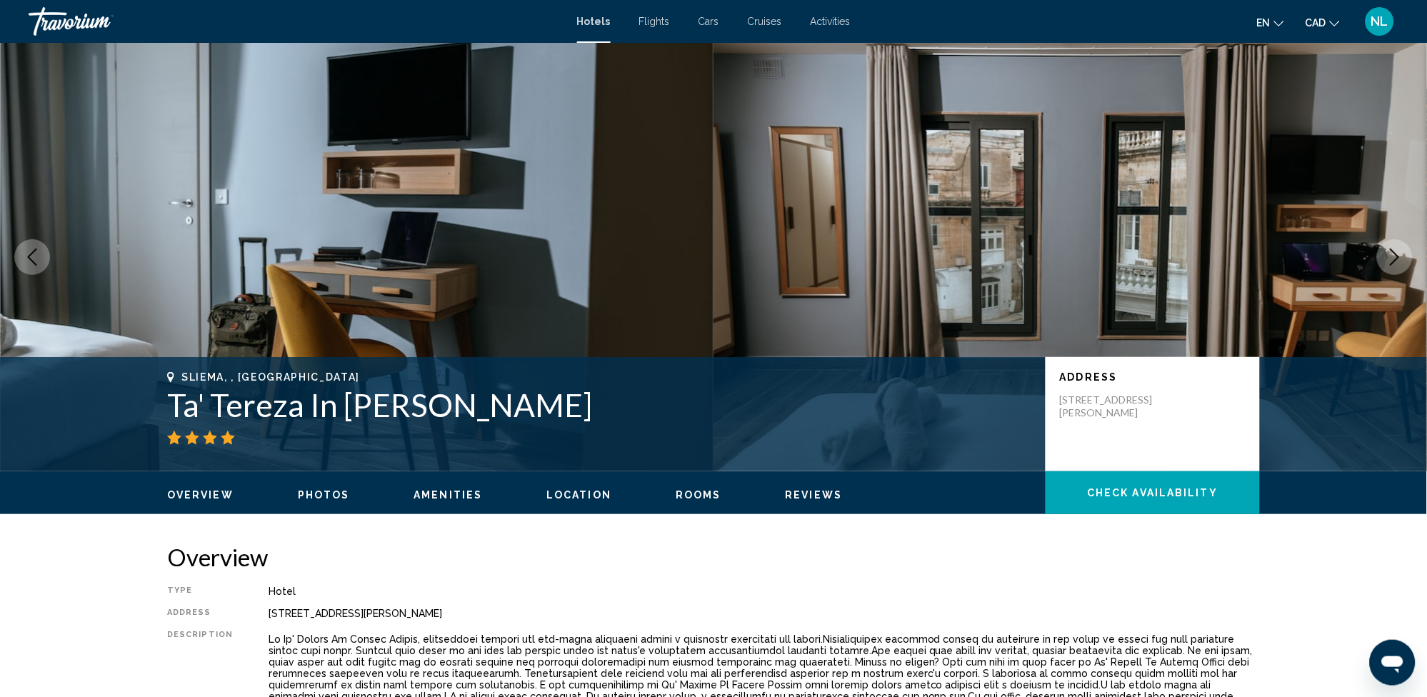
click at [1391, 249] on icon "Next image" at bounding box center [1395, 257] width 9 height 17
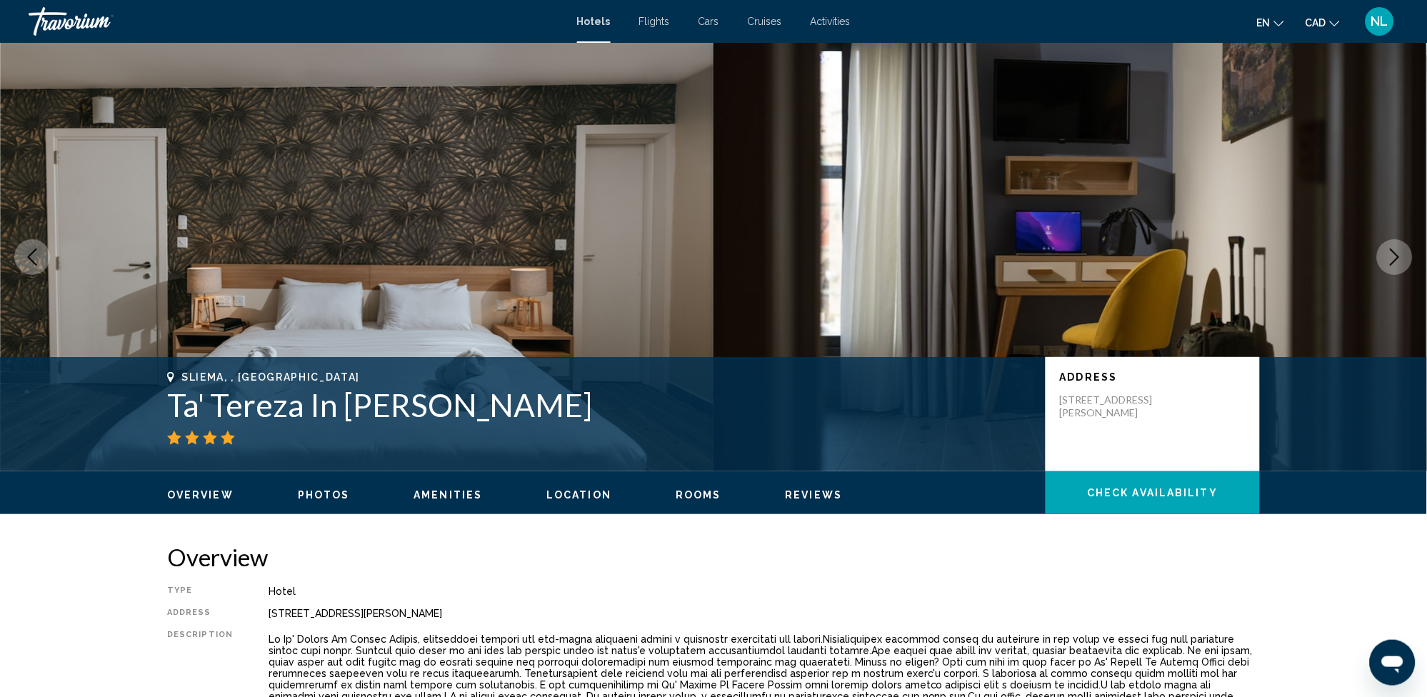
click at [1399, 254] on icon "Next image" at bounding box center [1394, 257] width 17 height 17
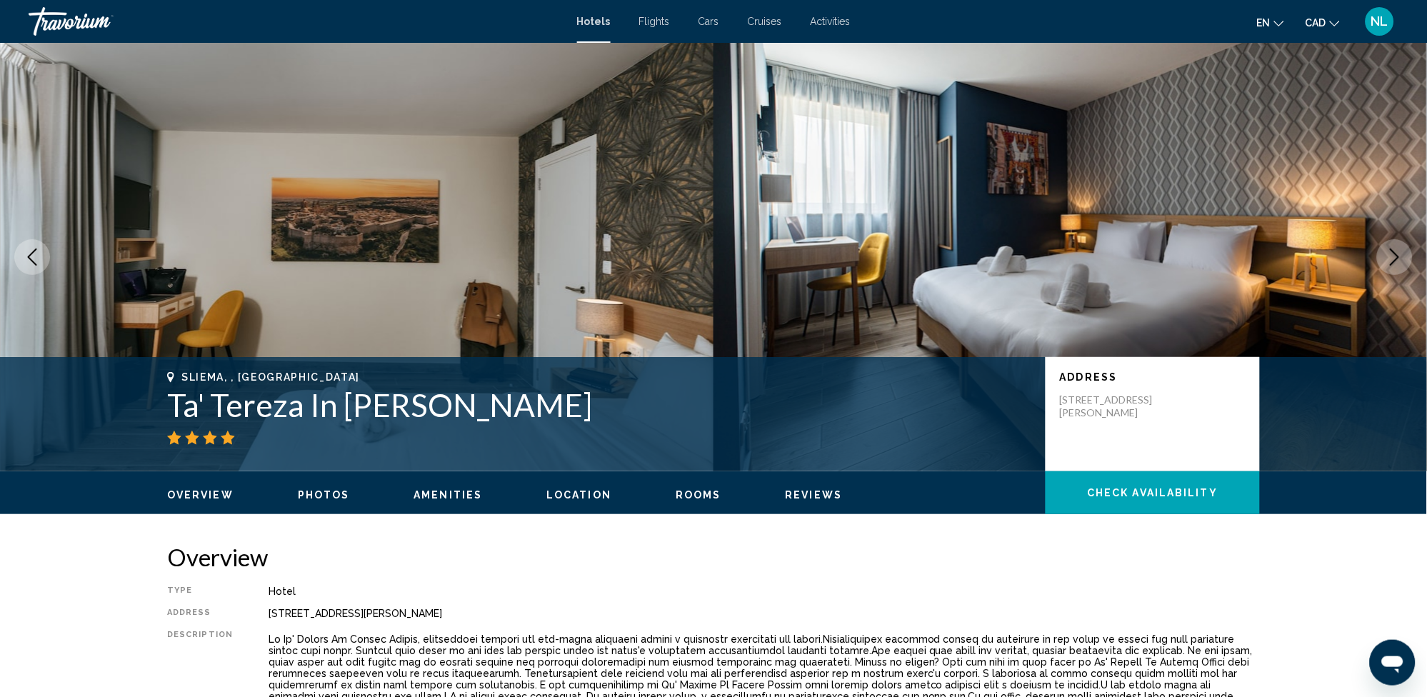
click at [1397, 254] on icon "Next image" at bounding box center [1394, 257] width 17 height 17
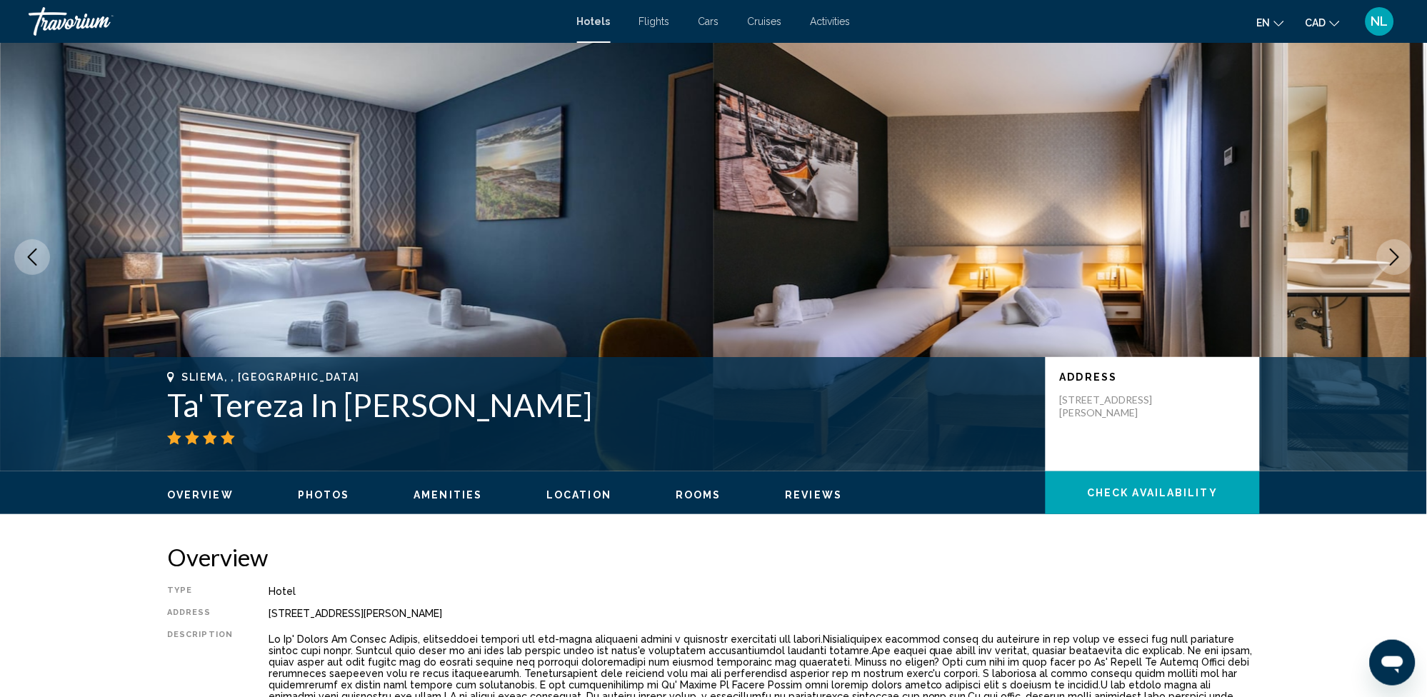
click at [1386, 249] on icon "Next image" at bounding box center [1394, 257] width 17 height 17
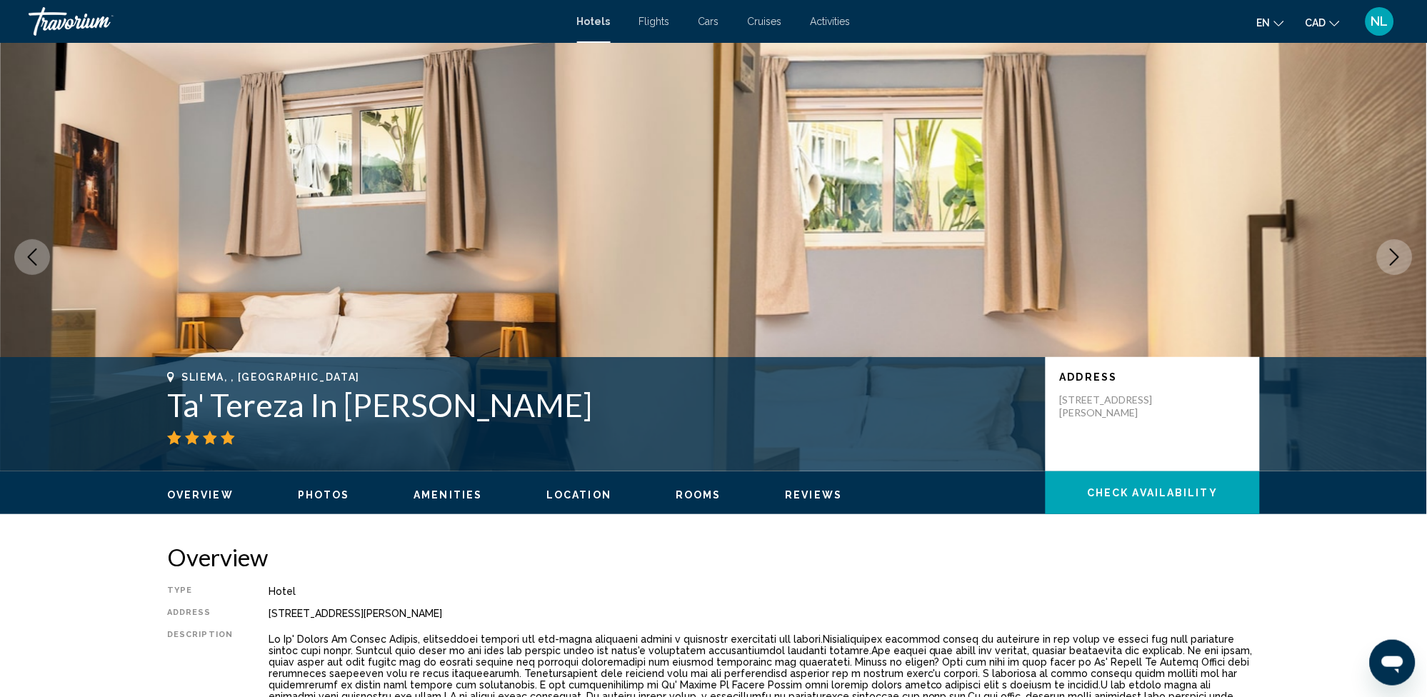
click at [1385, 252] on button "Next image" at bounding box center [1395, 257] width 36 height 36
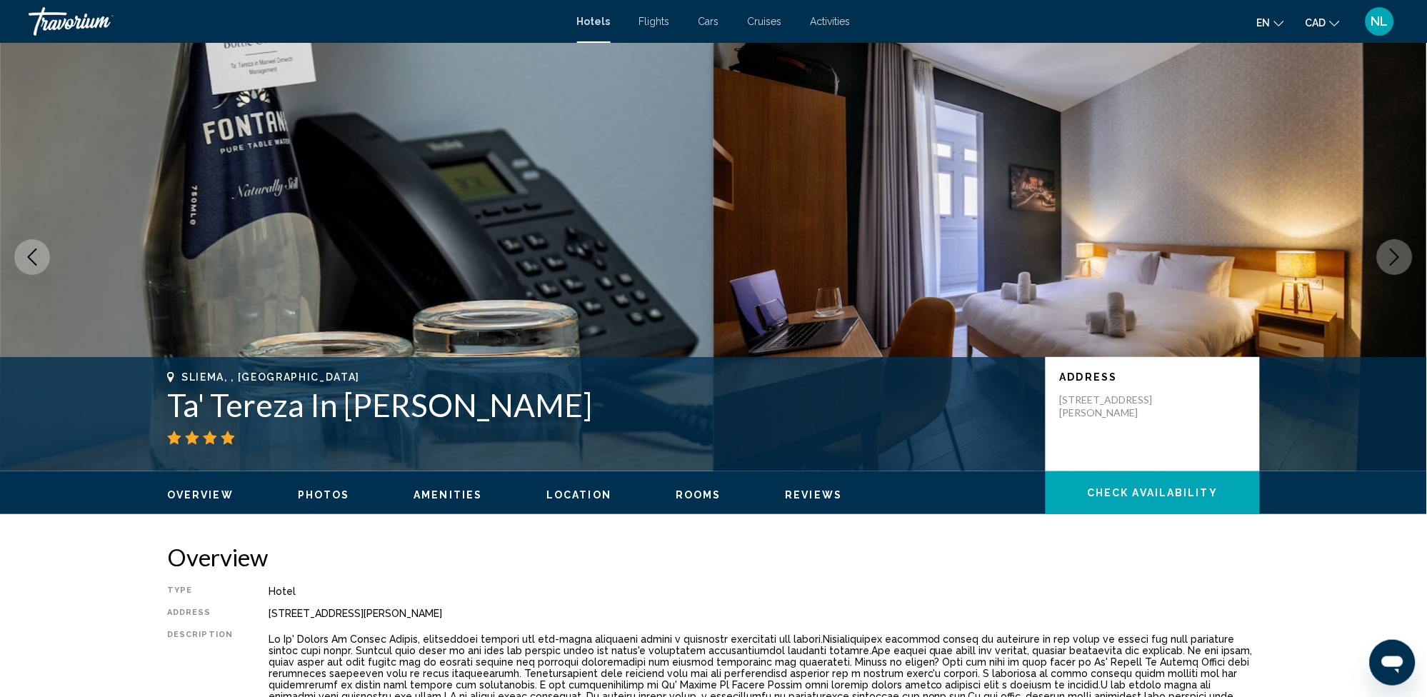
click at [1384, 252] on button "Next image" at bounding box center [1395, 257] width 36 height 36
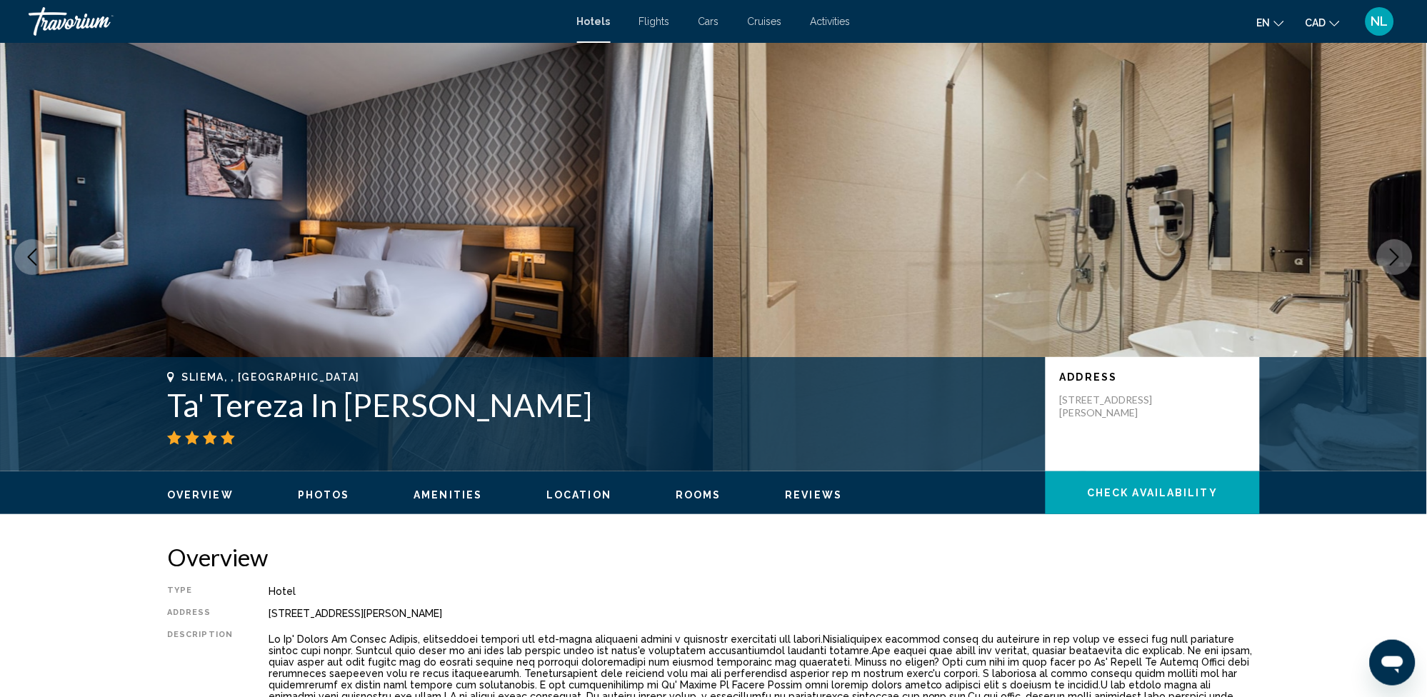
click at [1381, 258] on button "Next image" at bounding box center [1395, 257] width 36 height 36
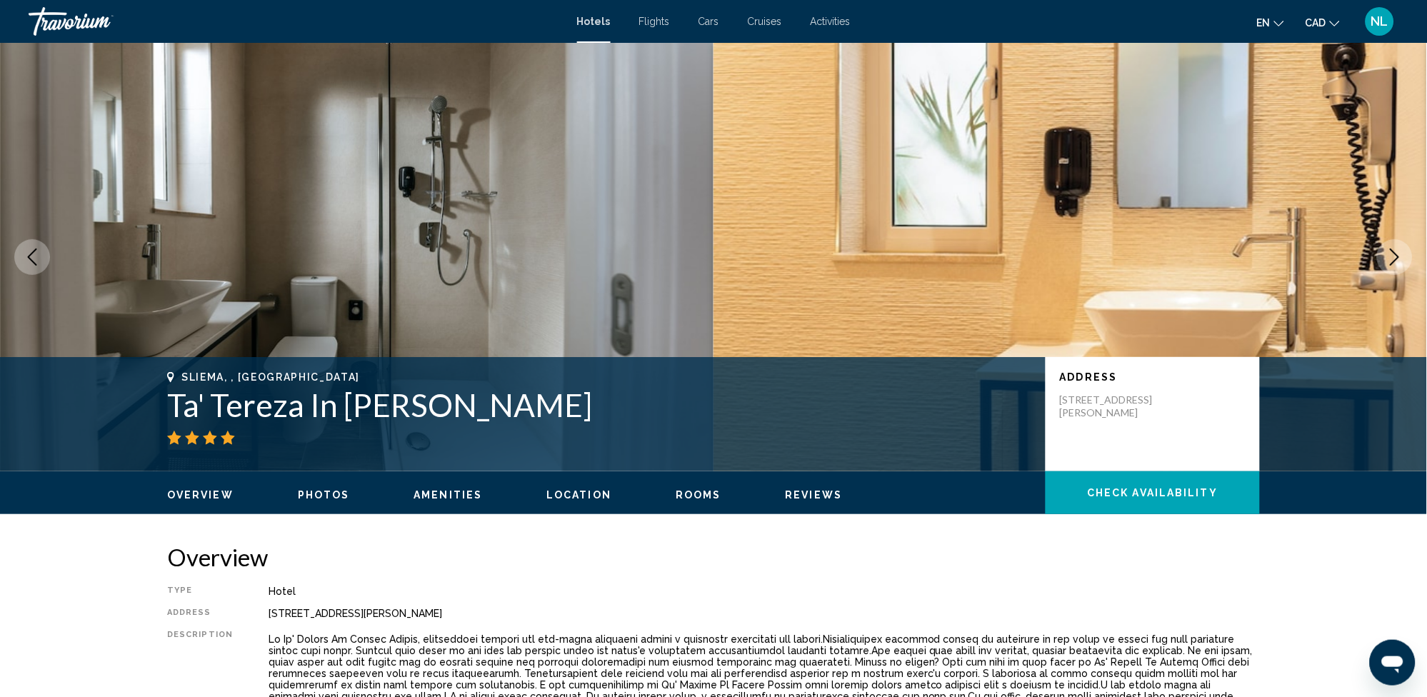
click at [1391, 251] on icon "Next image" at bounding box center [1394, 257] width 17 height 17
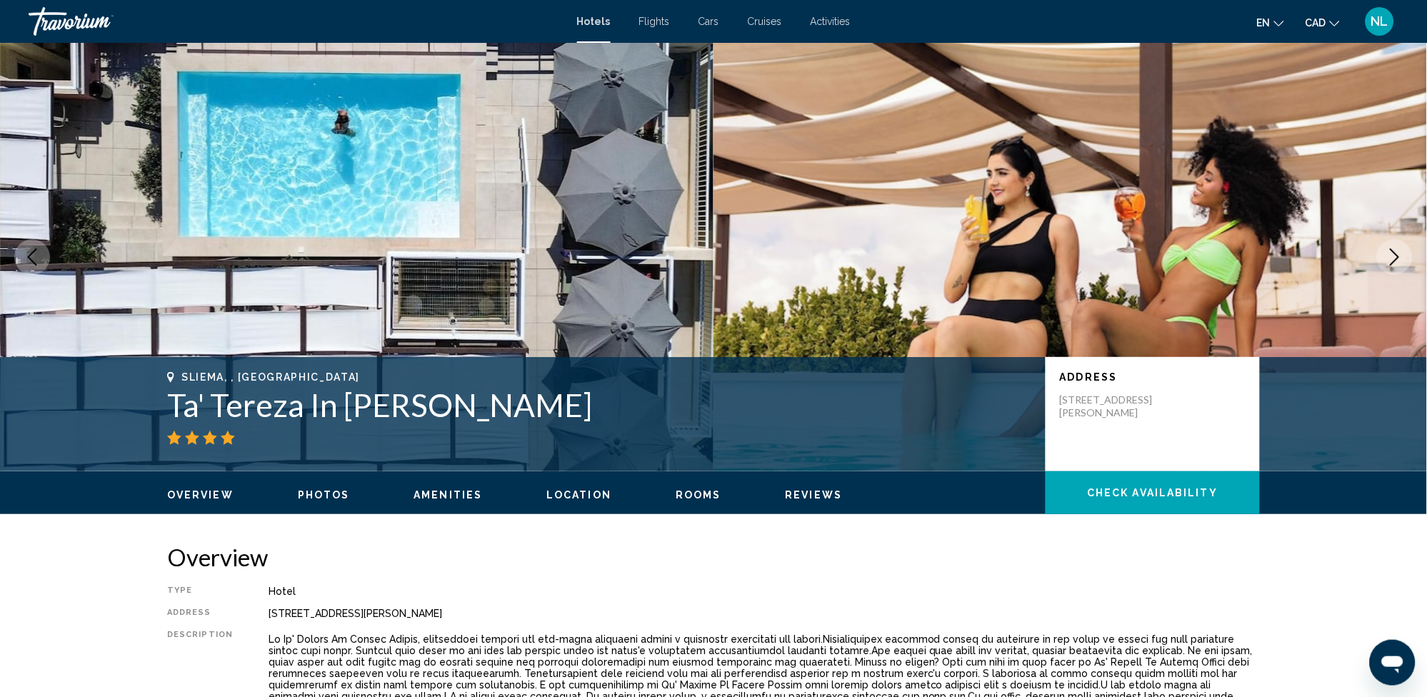
click at [1404, 259] on icon "Next image" at bounding box center [1394, 257] width 17 height 17
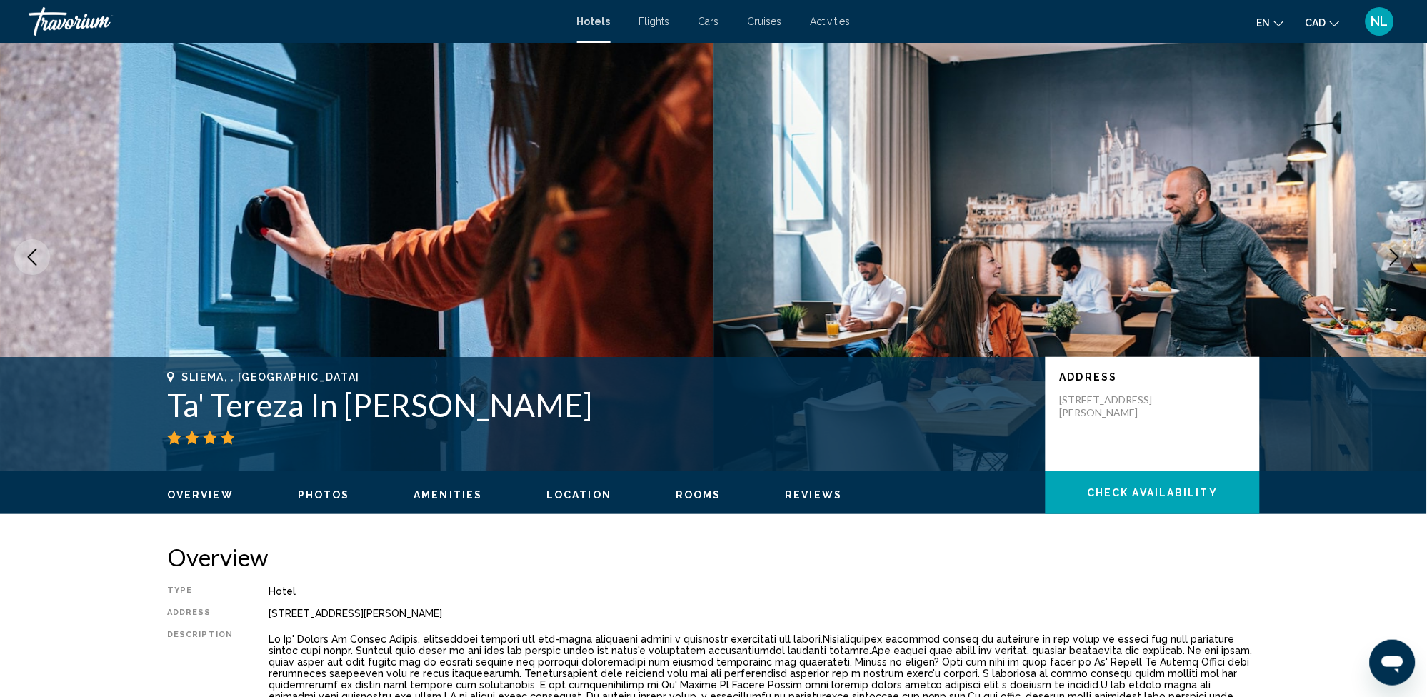
click at [1391, 264] on icon "Next image" at bounding box center [1395, 257] width 9 height 17
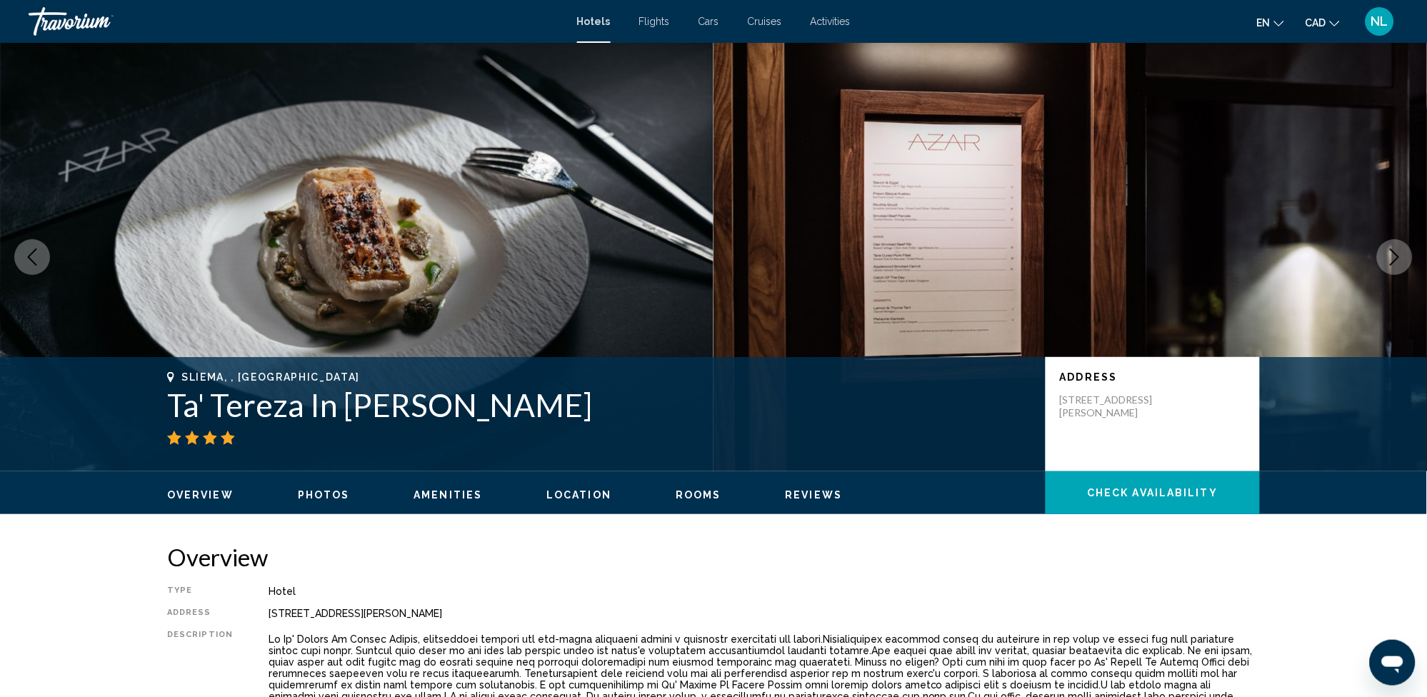
click at [1387, 254] on icon "Next image" at bounding box center [1394, 257] width 17 height 17
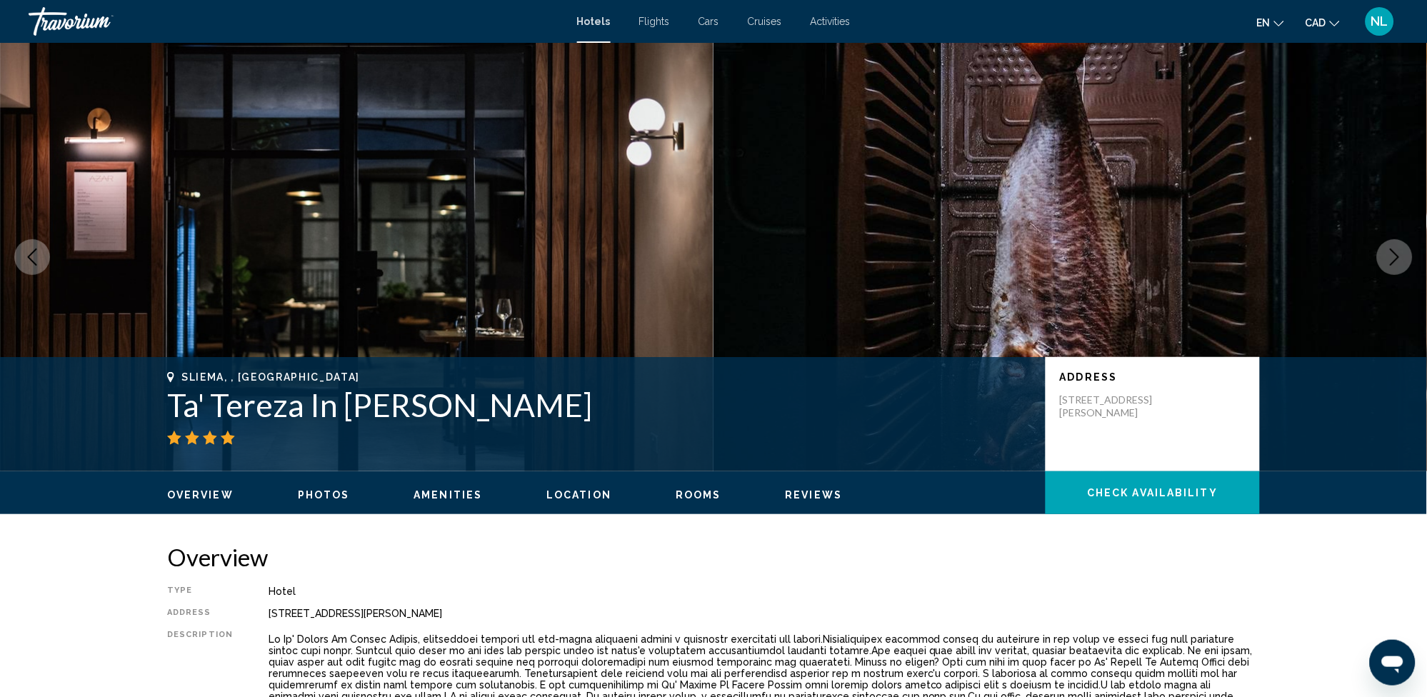
click at [1386, 251] on button "Next image" at bounding box center [1395, 257] width 36 height 36
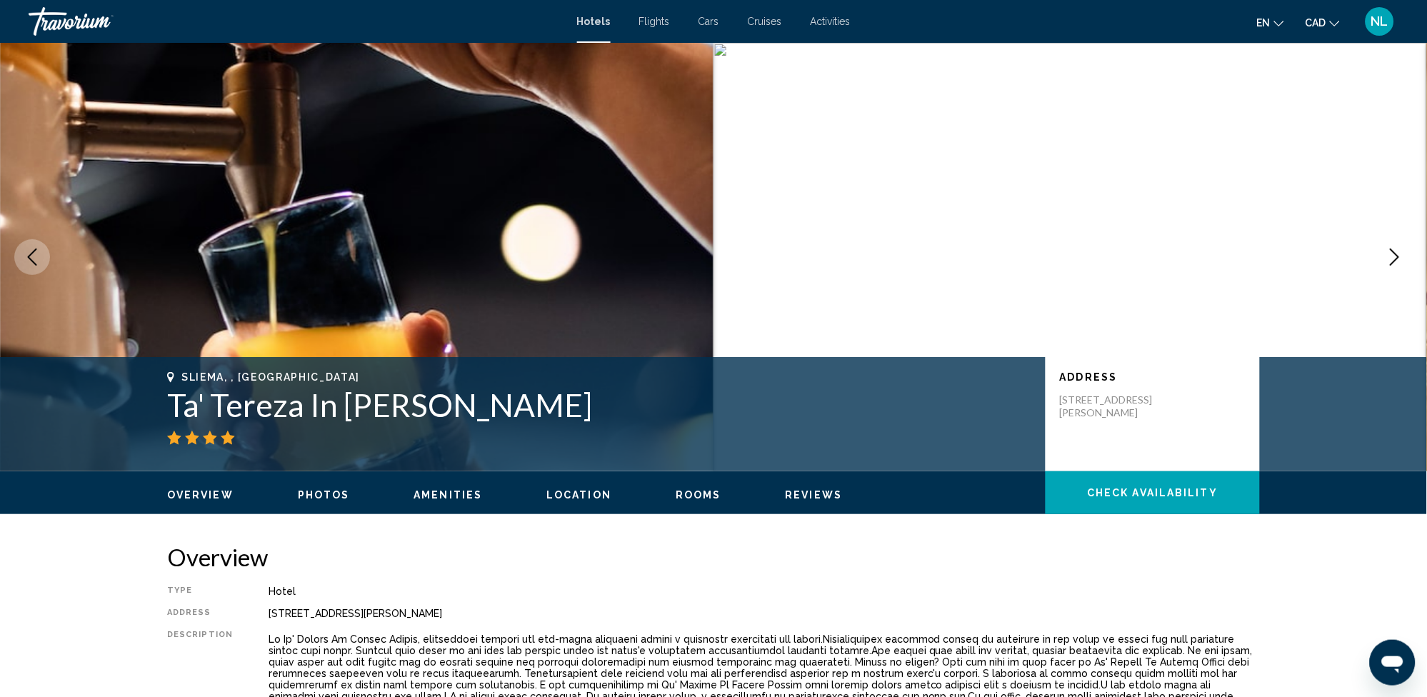
click at [1386, 251] on button "Next image" at bounding box center [1395, 257] width 36 height 36
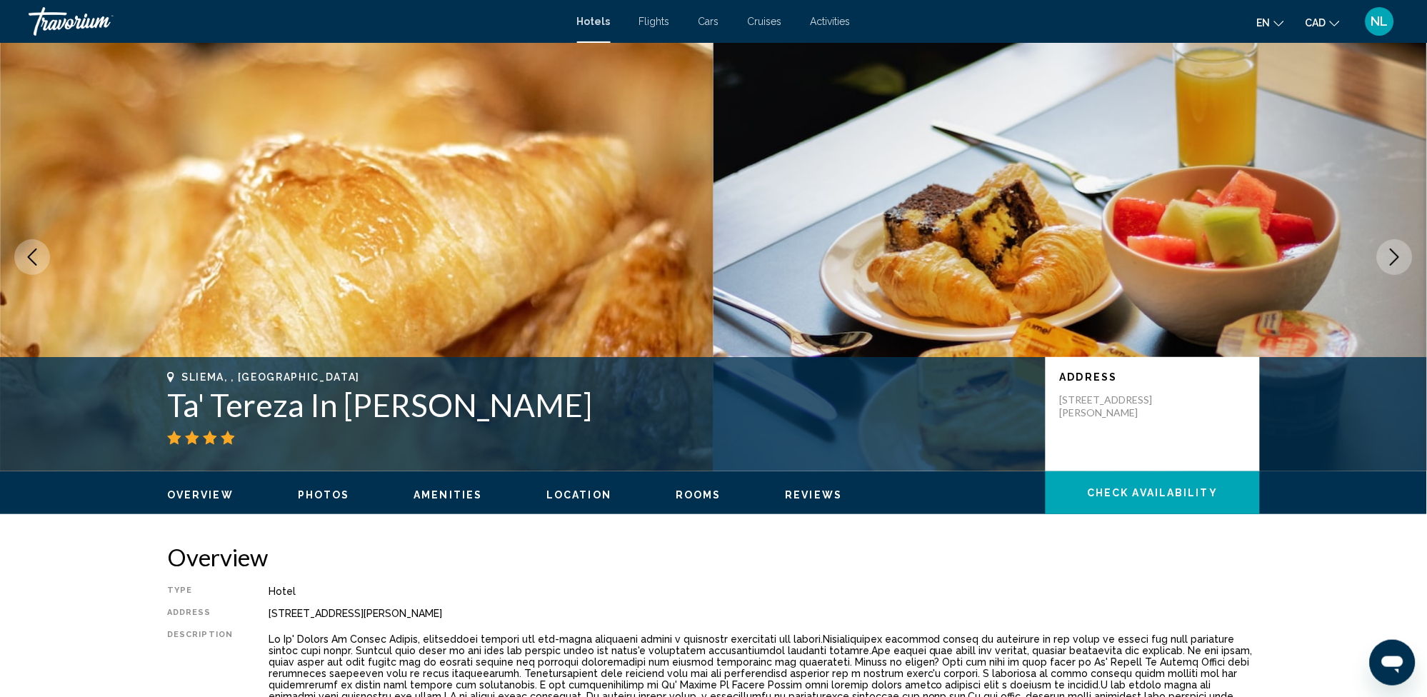
click at [1386, 251] on button "Next image" at bounding box center [1395, 257] width 36 height 36
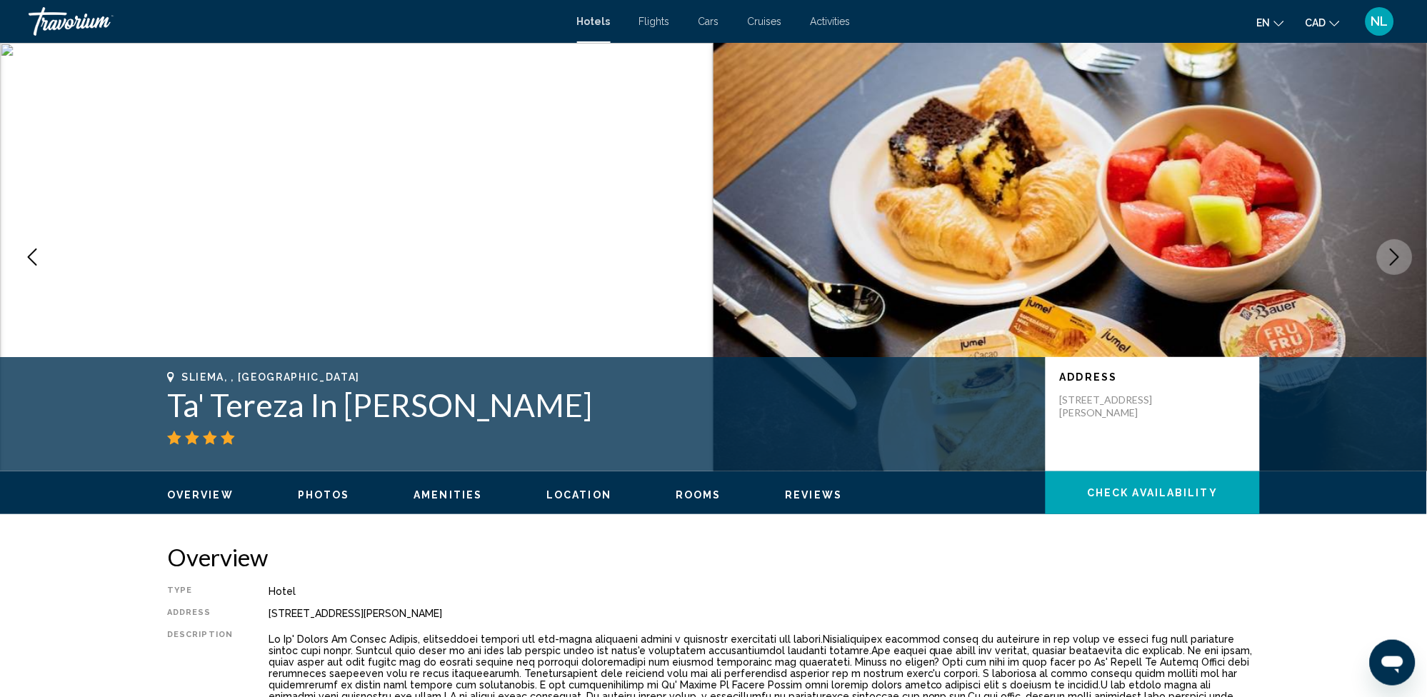
click at [1385, 251] on button "Next image" at bounding box center [1395, 257] width 36 height 36
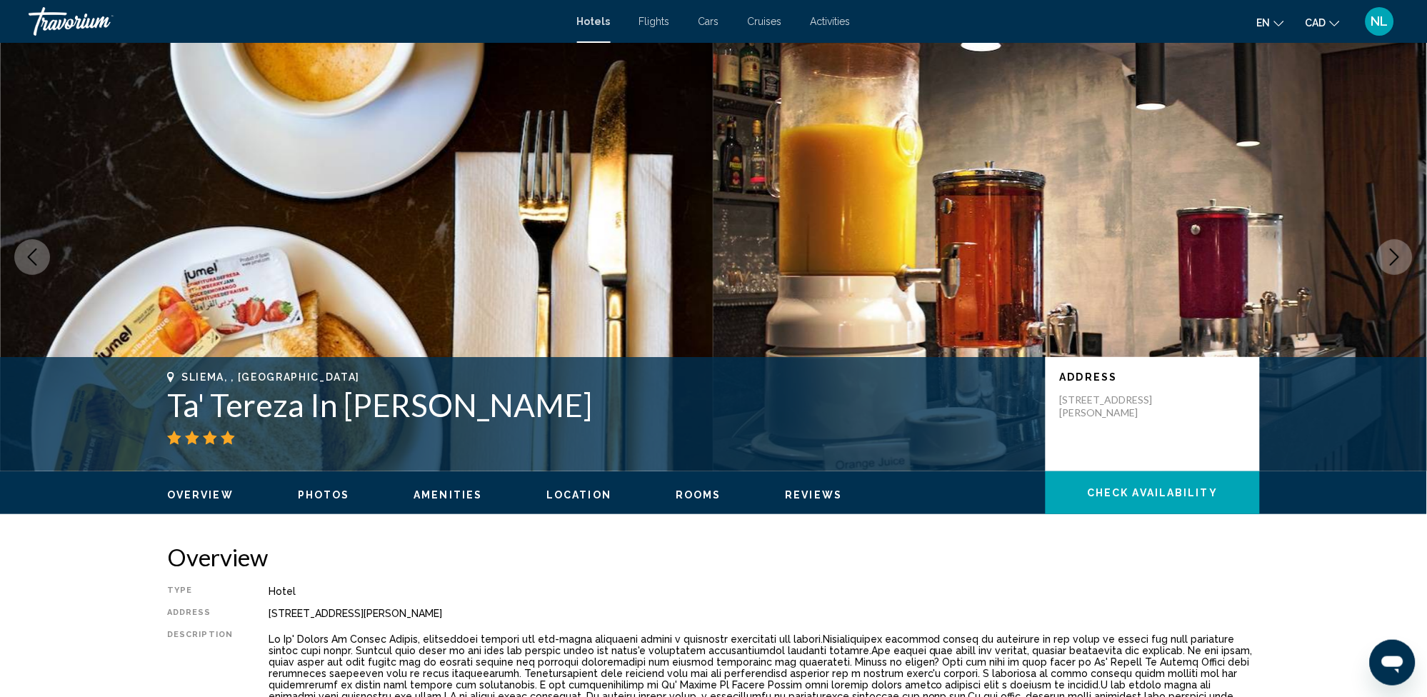
click at [1381, 261] on button "Next image" at bounding box center [1395, 257] width 36 height 36
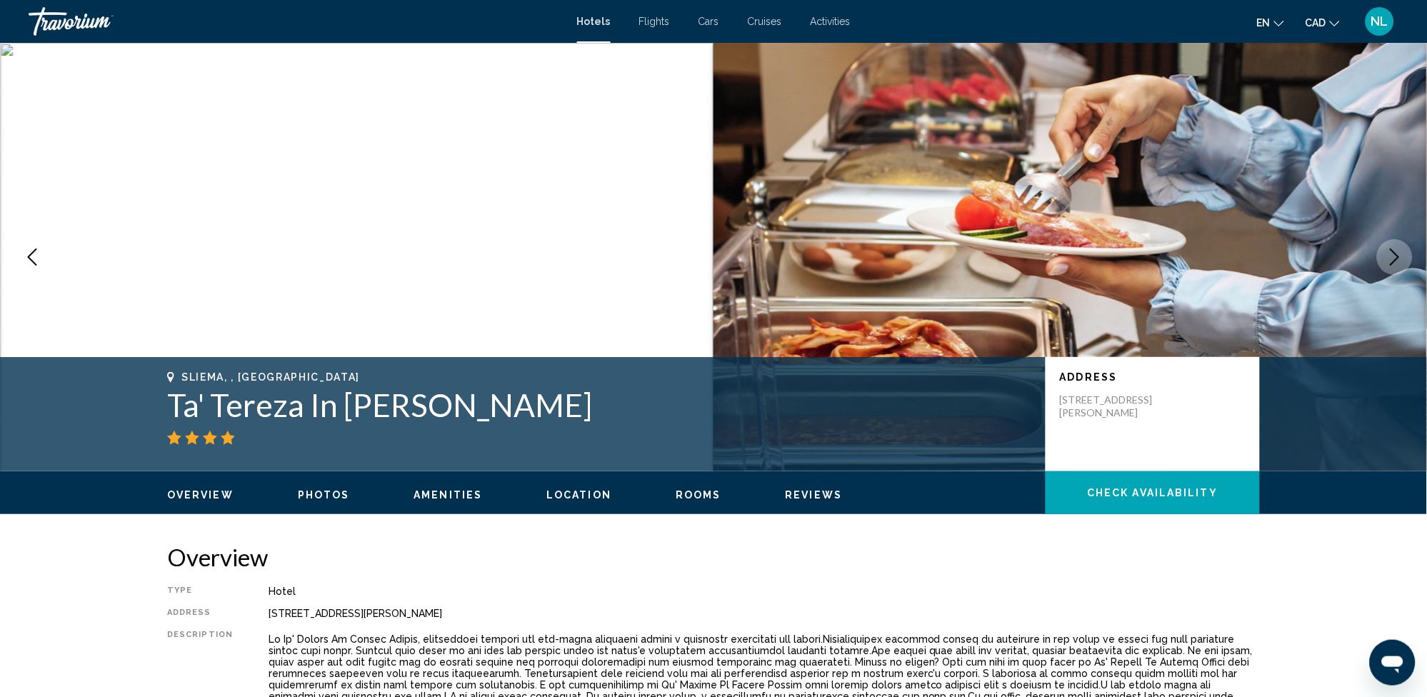
click at [1380, 264] on button "Next image" at bounding box center [1395, 257] width 36 height 36
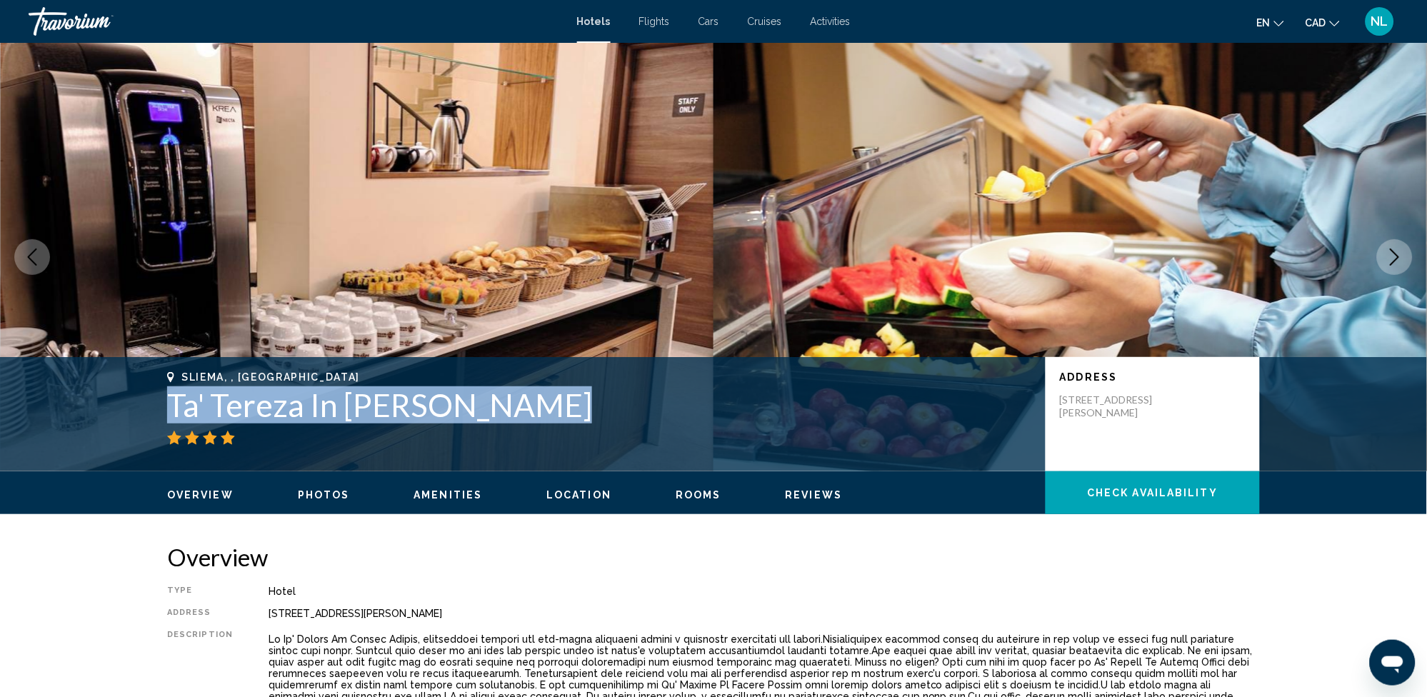
drag, startPoint x: 145, startPoint y: 396, endPoint x: 584, endPoint y: 393, distance: 439.3
click at [584, 393] on div "Sliema, , Malta Ta' Tereza In Manwel Dimech Address 112 Triq Manwel Dimech, Sli…" at bounding box center [714, 414] width 1150 height 86
drag, startPoint x: 584, startPoint y: 393, endPoint x: 485, endPoint y: 404, distance: 99.9
copy h1 "Ta' Tereza In [PERSON_NAME]"
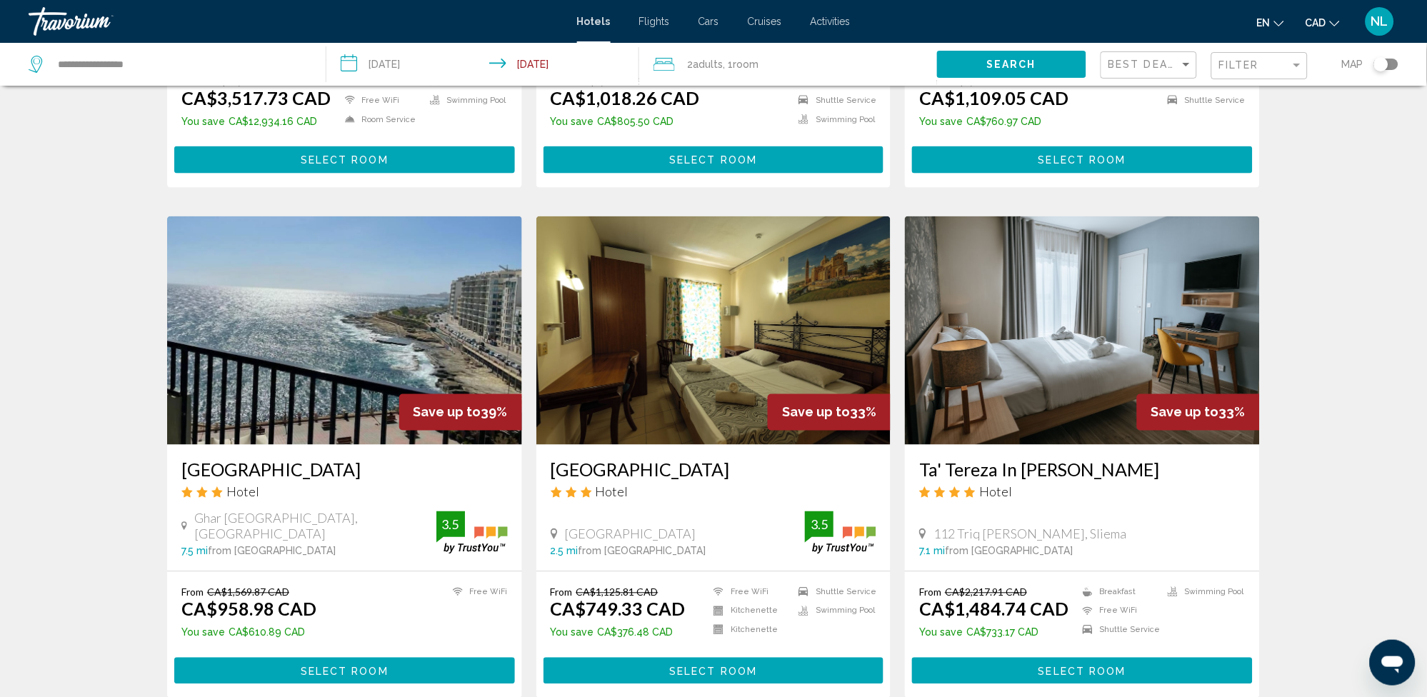
scroll to position [476, 0]
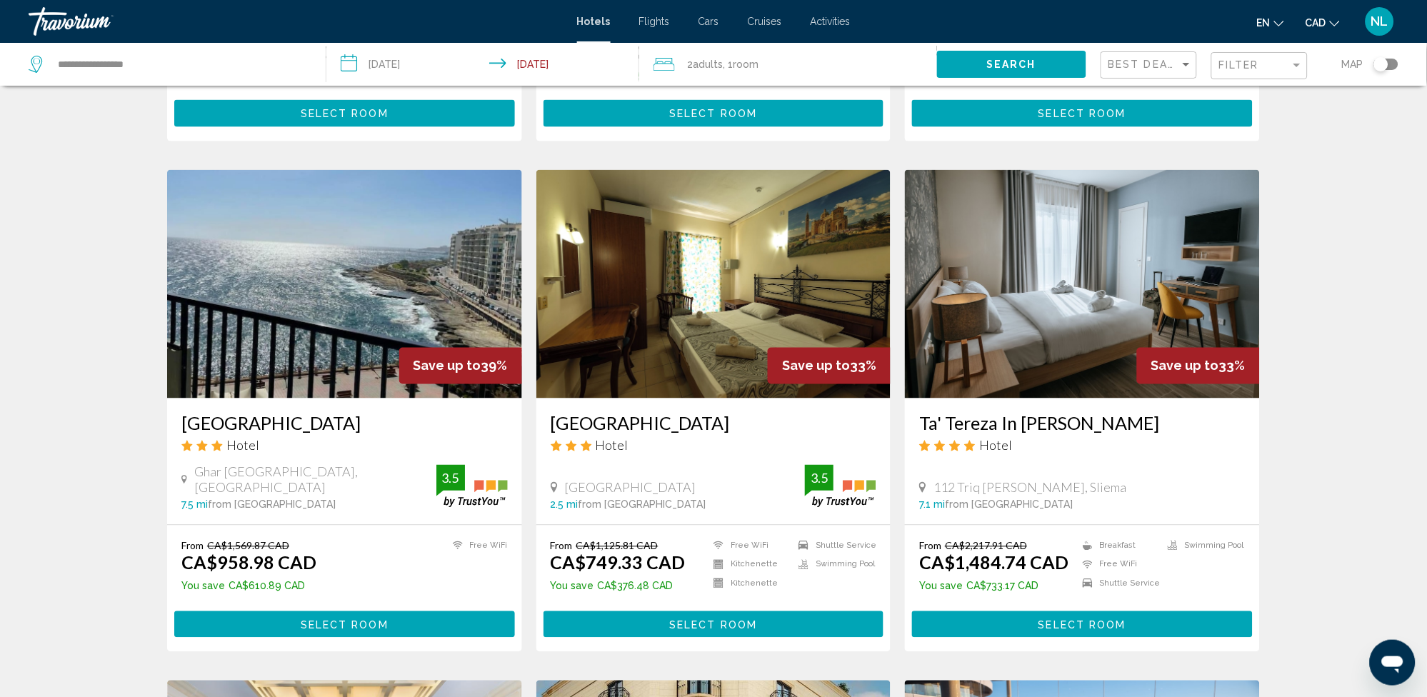
click at [361, 271] on img "Main content" at bounding box center [344, 284] width 355 height 229
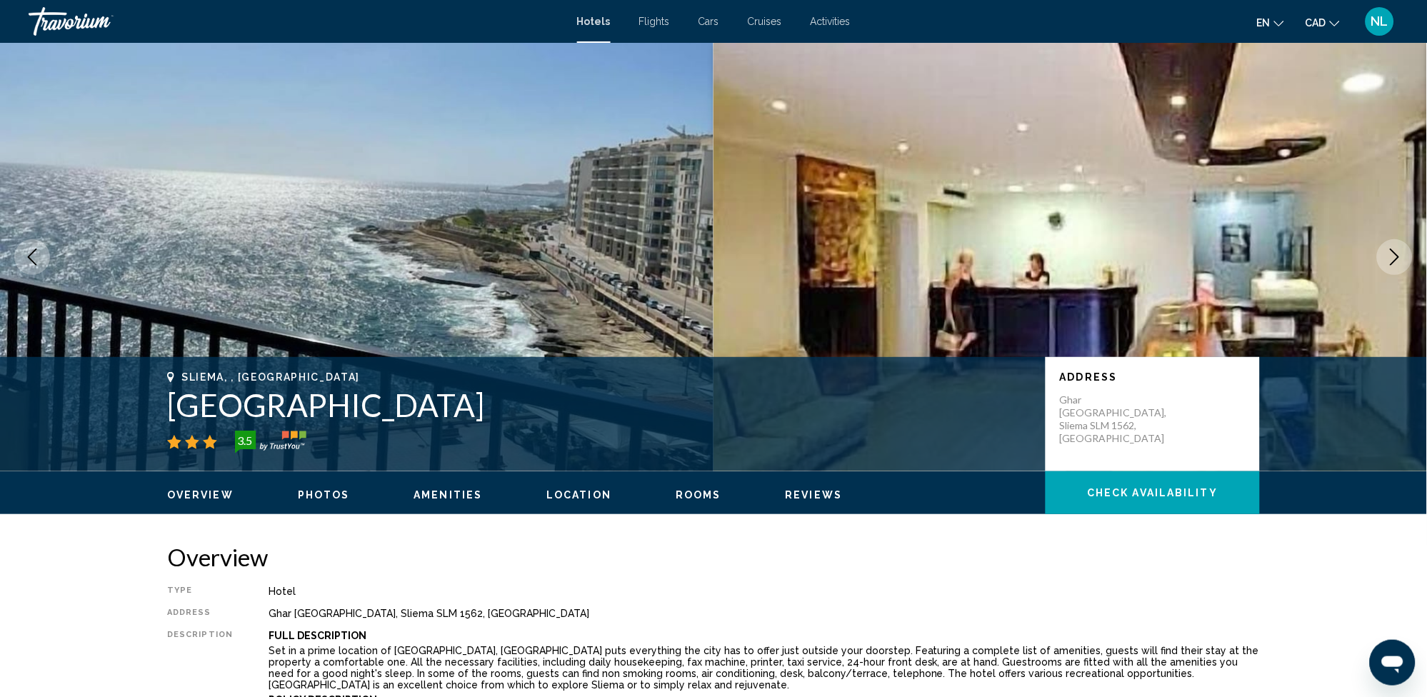
click at [1392, 254] on icon "Next image" at bounding box center [1394, 257] width 17 height 17
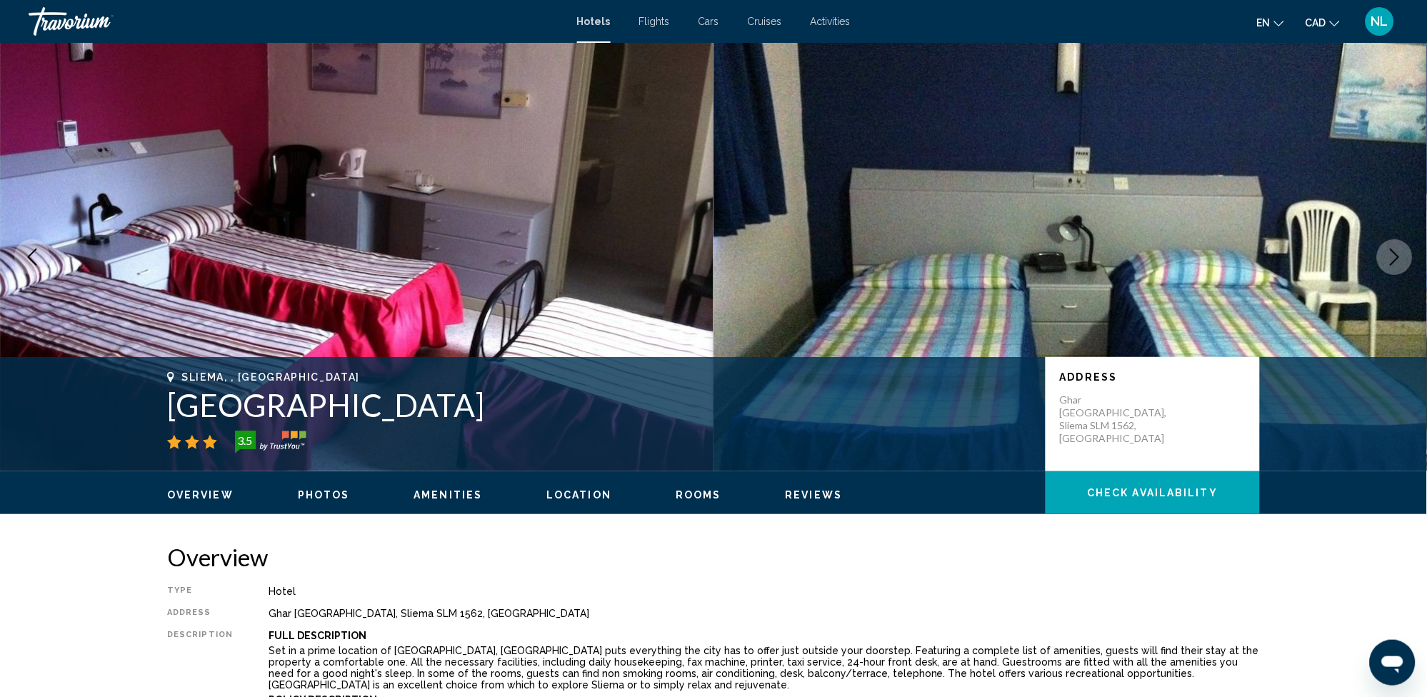
click at [559, 489] on span "Location" at bounding box center [578, 494] width 65 height 11
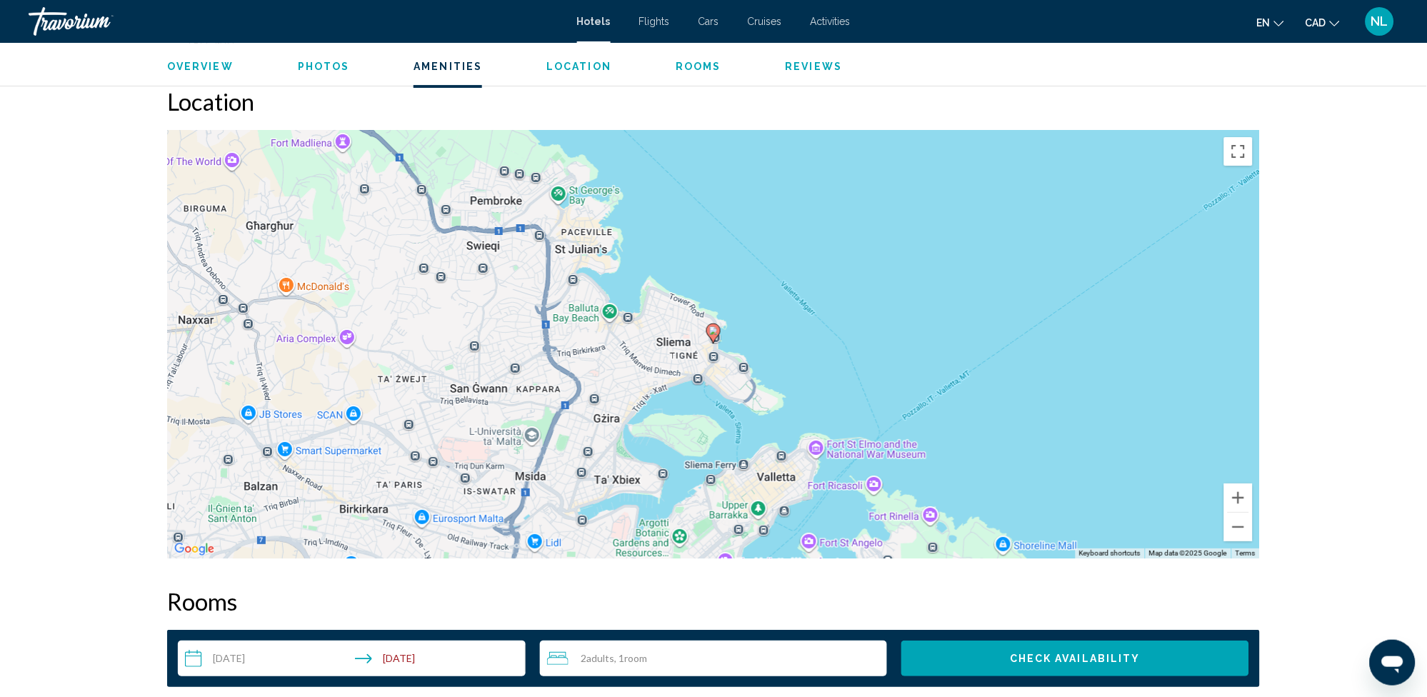
scroll to position [1308, 0]
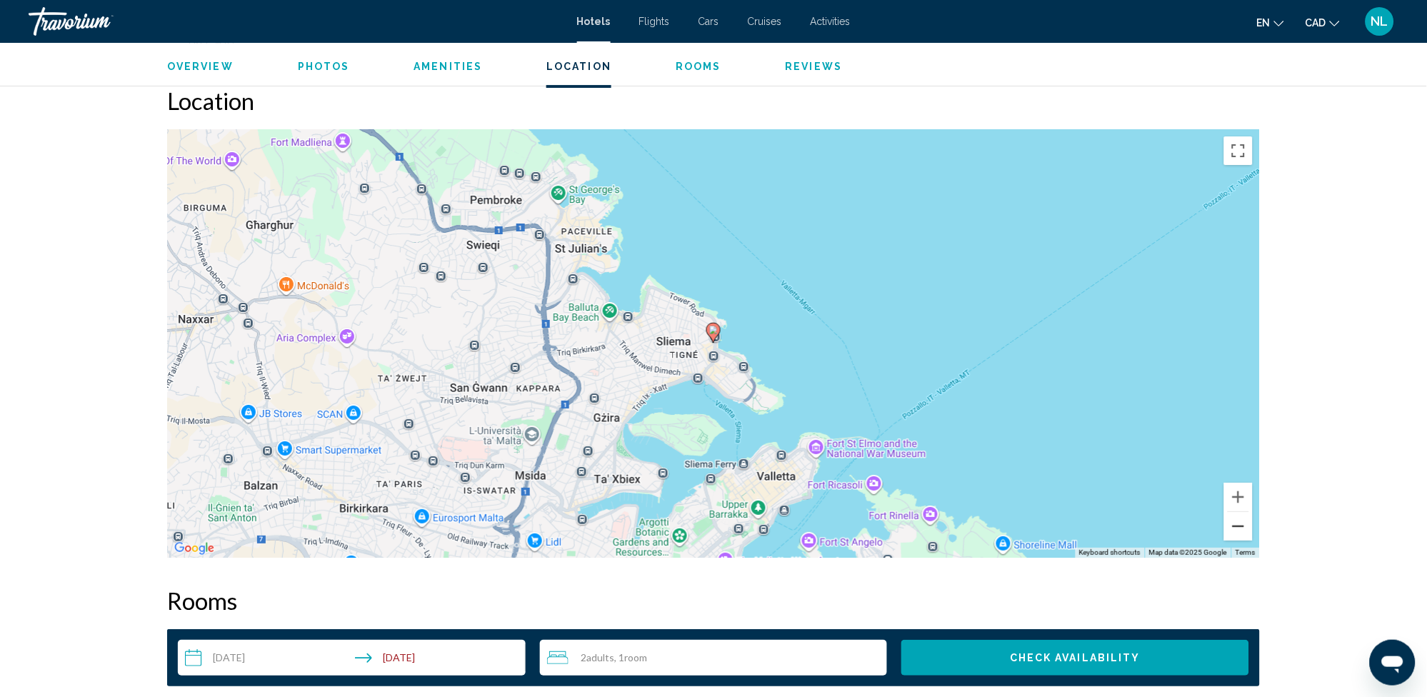
click at [1238, 523] on button "Zoom out" at bounding box center [1238, 526] width 29 height 29
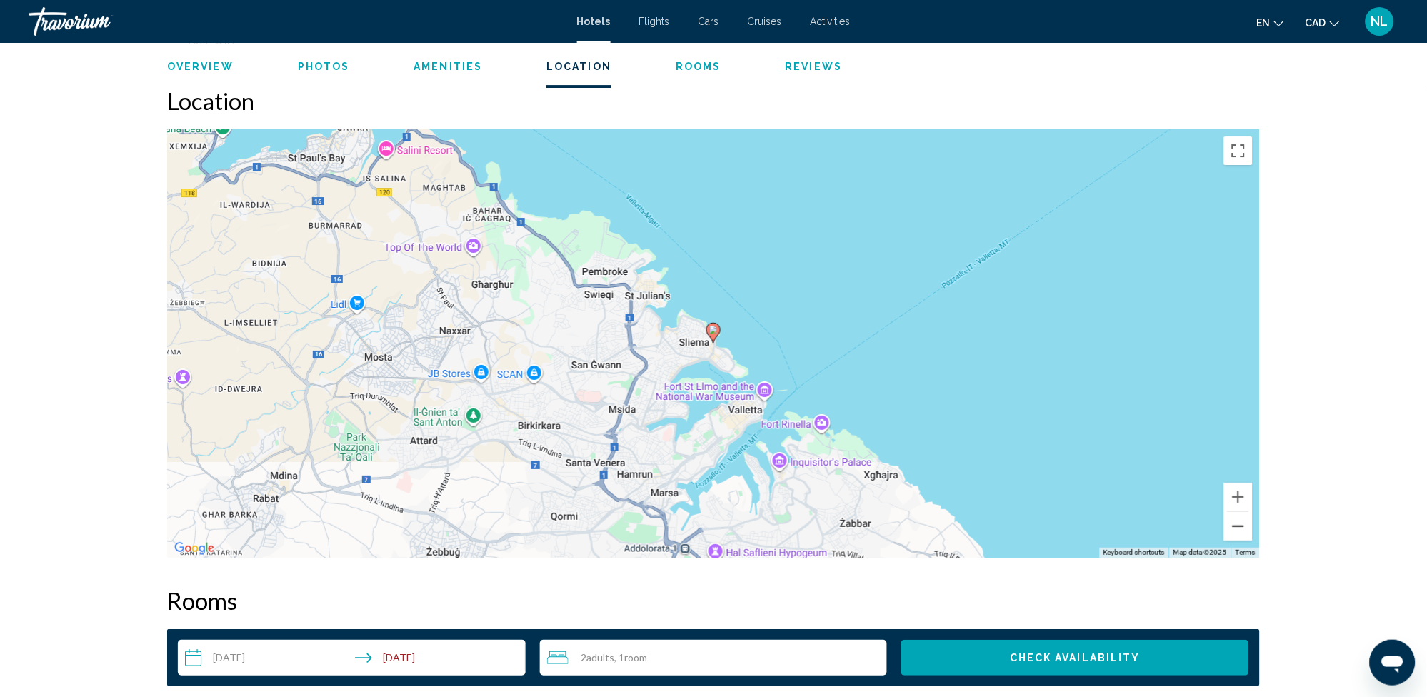
click at [1238, 523] on button "Zoom out" at bounding box center [1238, 526] width 29 height 29
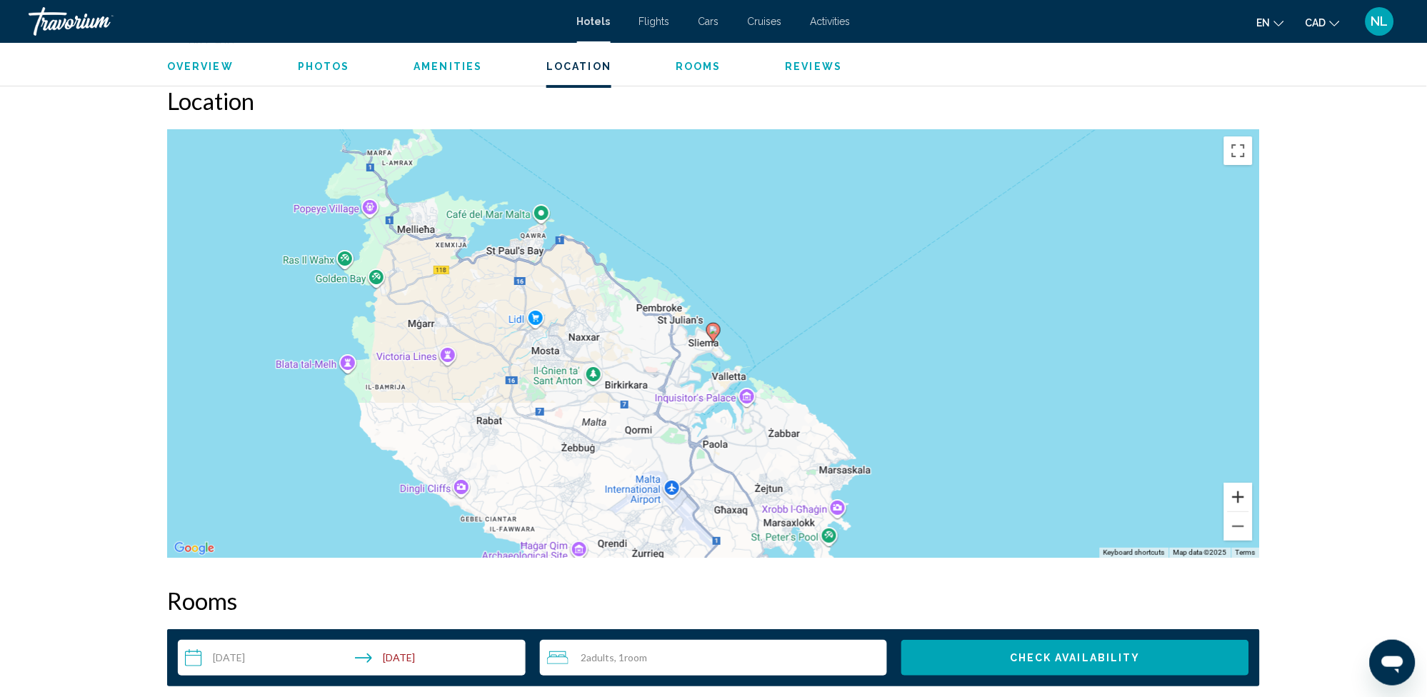
click at [1231, 489] on button "Zoom in" at bounding box center [1238, 497] width 29 height 29
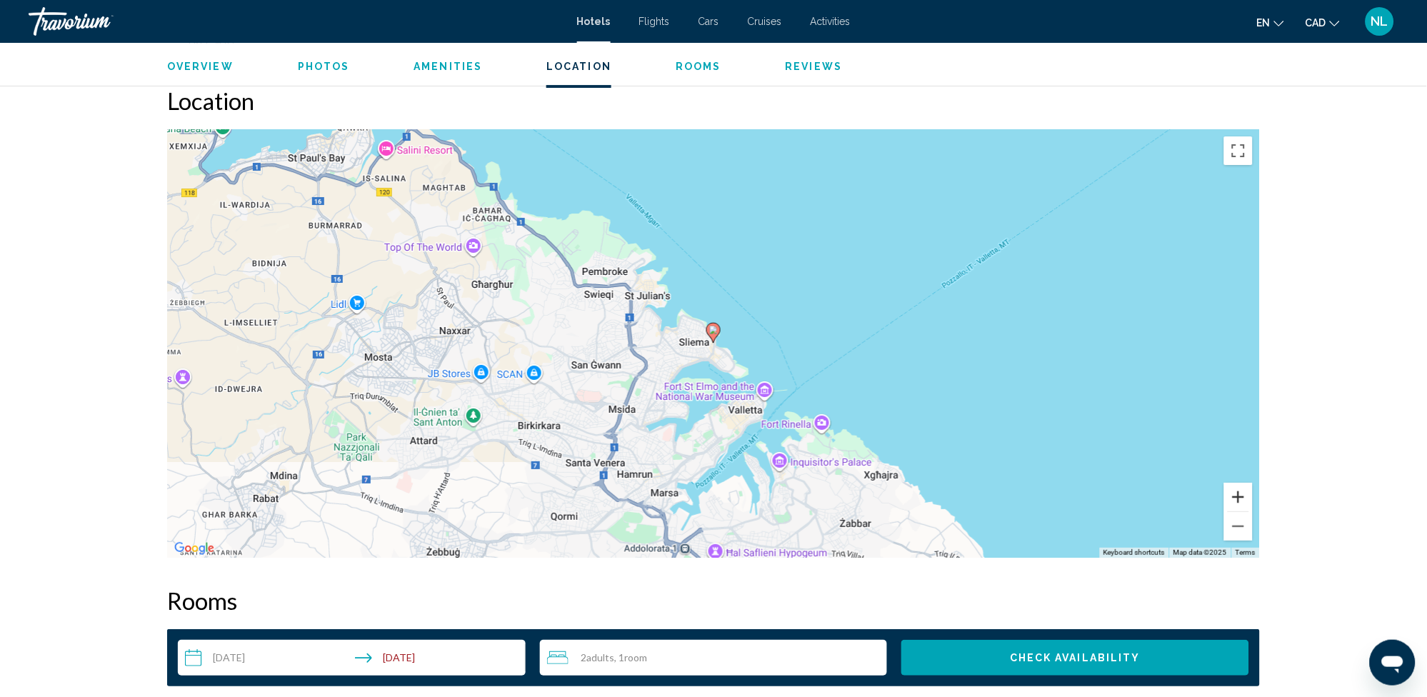
click at [1231, 489] on button "Zoom in" at bounding box center [1238, 497] width 29 height 29
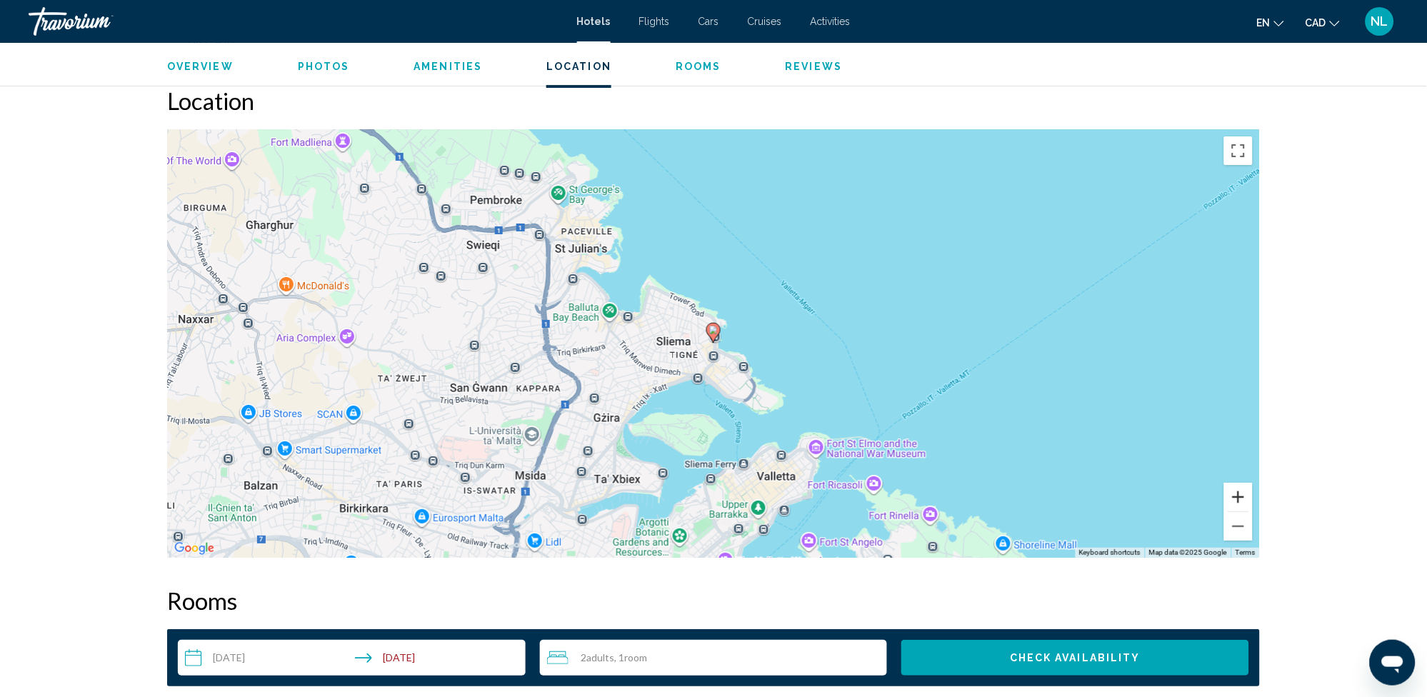
click at [1231, 489] on button "Zoom in" at bounding box center [1238, 497] width 29 height 29
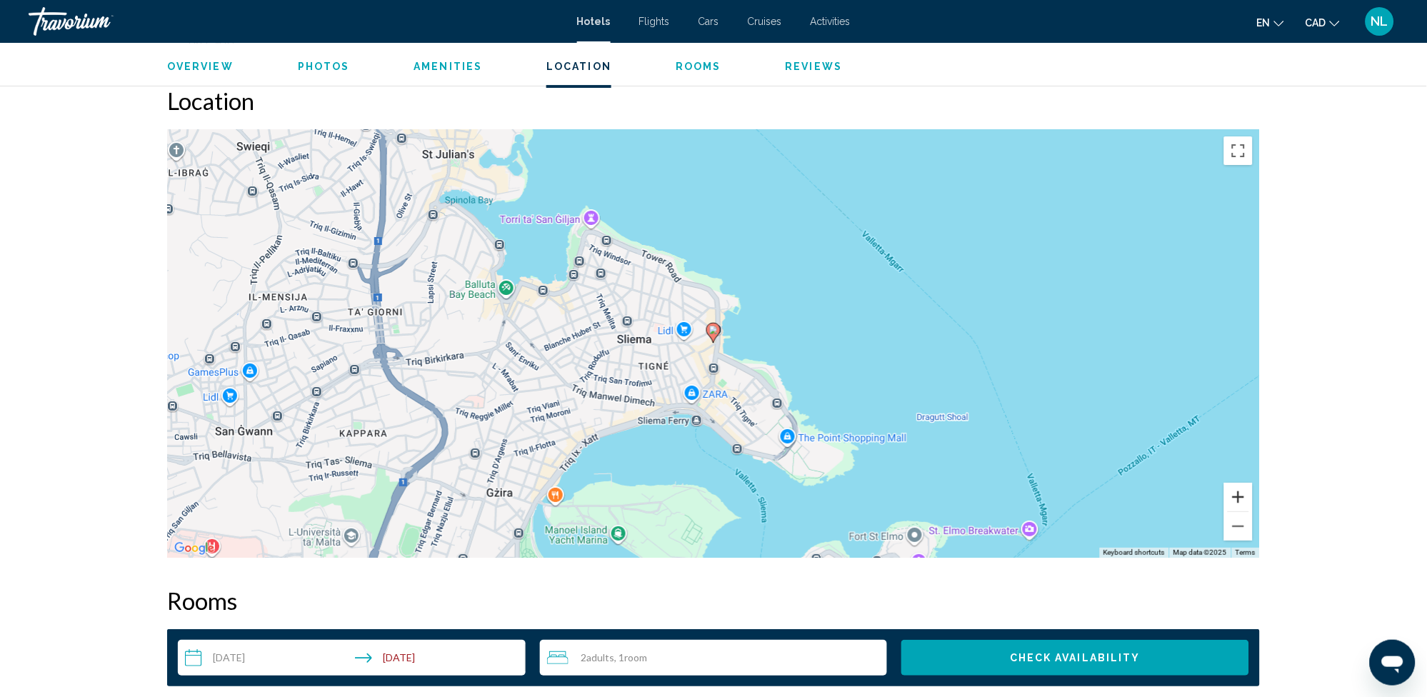
click at [1231, 489] on button "Zoom in" at bounding box center [1238, 497] width 29 height 29
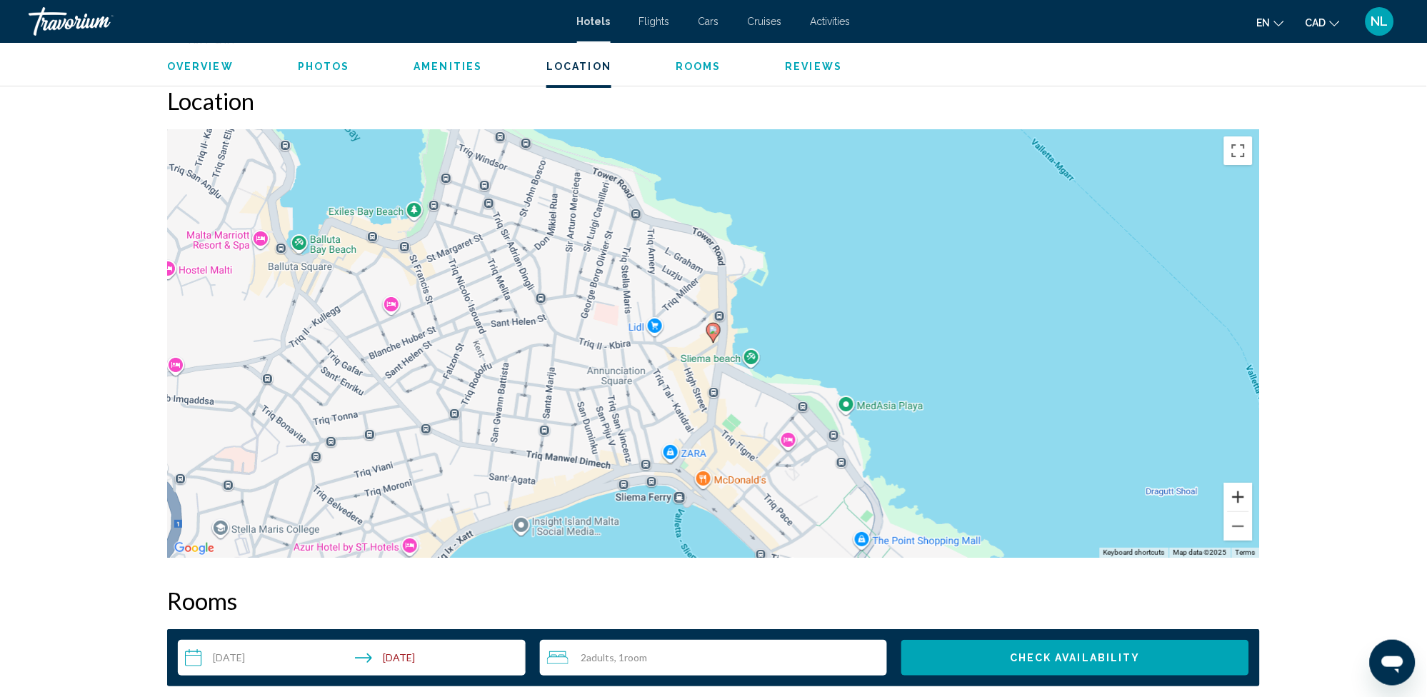
click at [1229, 493] on button "Zoom in" at bounding box center [1238, 497] width 29 height 29
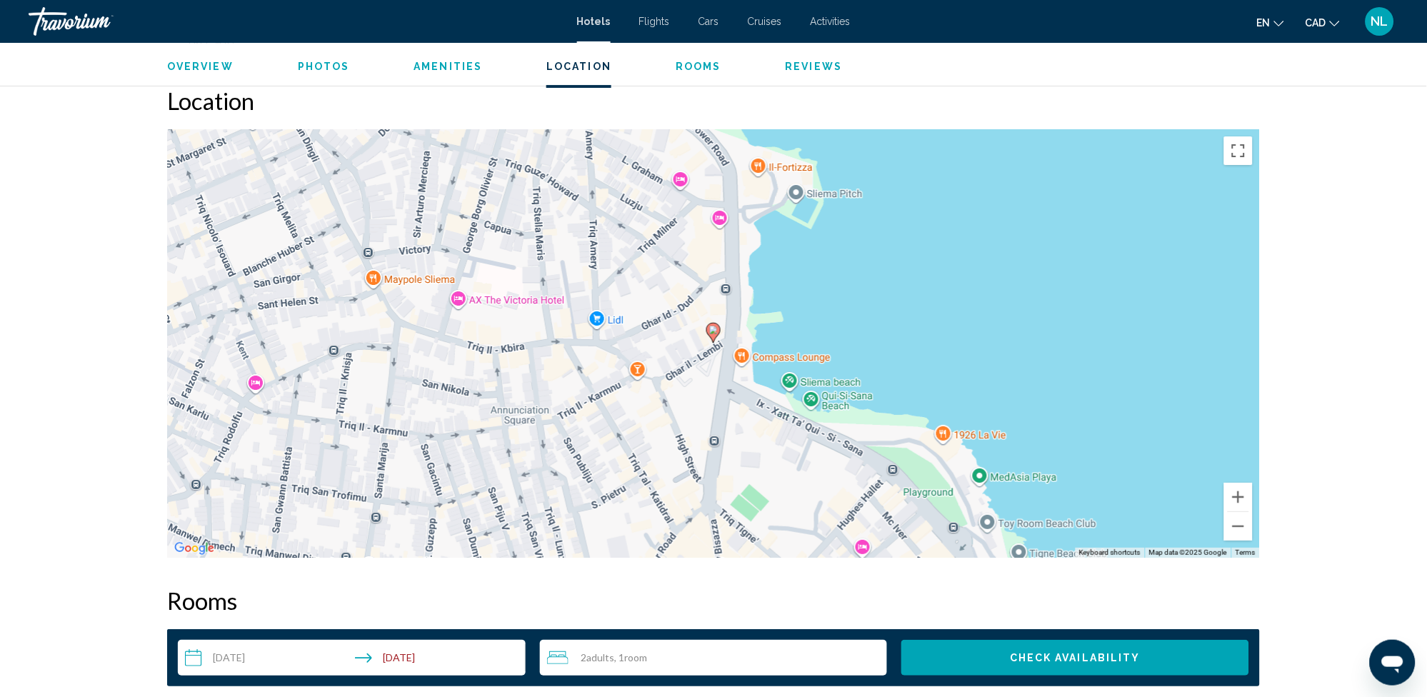
click at [1224, 501] on div "To activate drag with keyboard, press Alt + Enter. Once in keyboard drag state,…" at bounding box center [713, 343] width 1093 height 429
click at [1239, 495] on button "Zoom in" at bounding box center [1238, 497] width 29 height 29
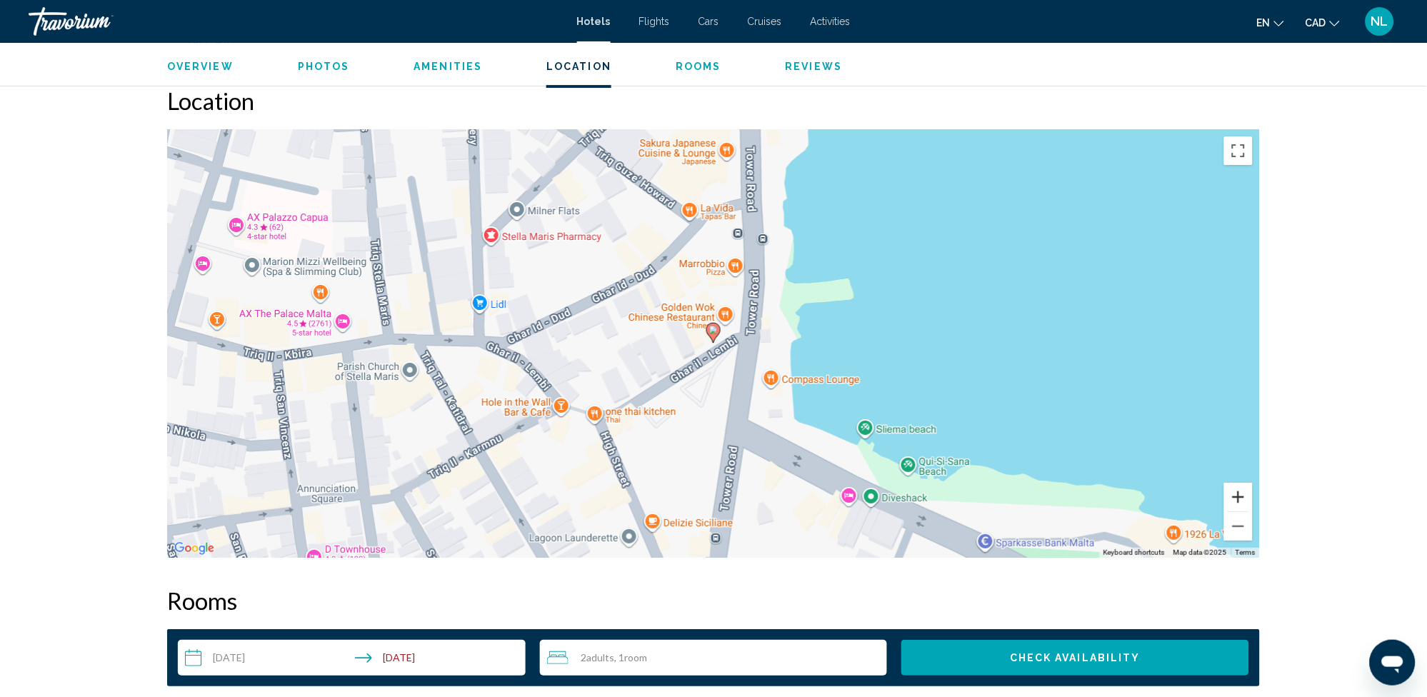
click at [1239, 495] on button "Zoom in" at bounding box center [1238, 497] width 29 height 29
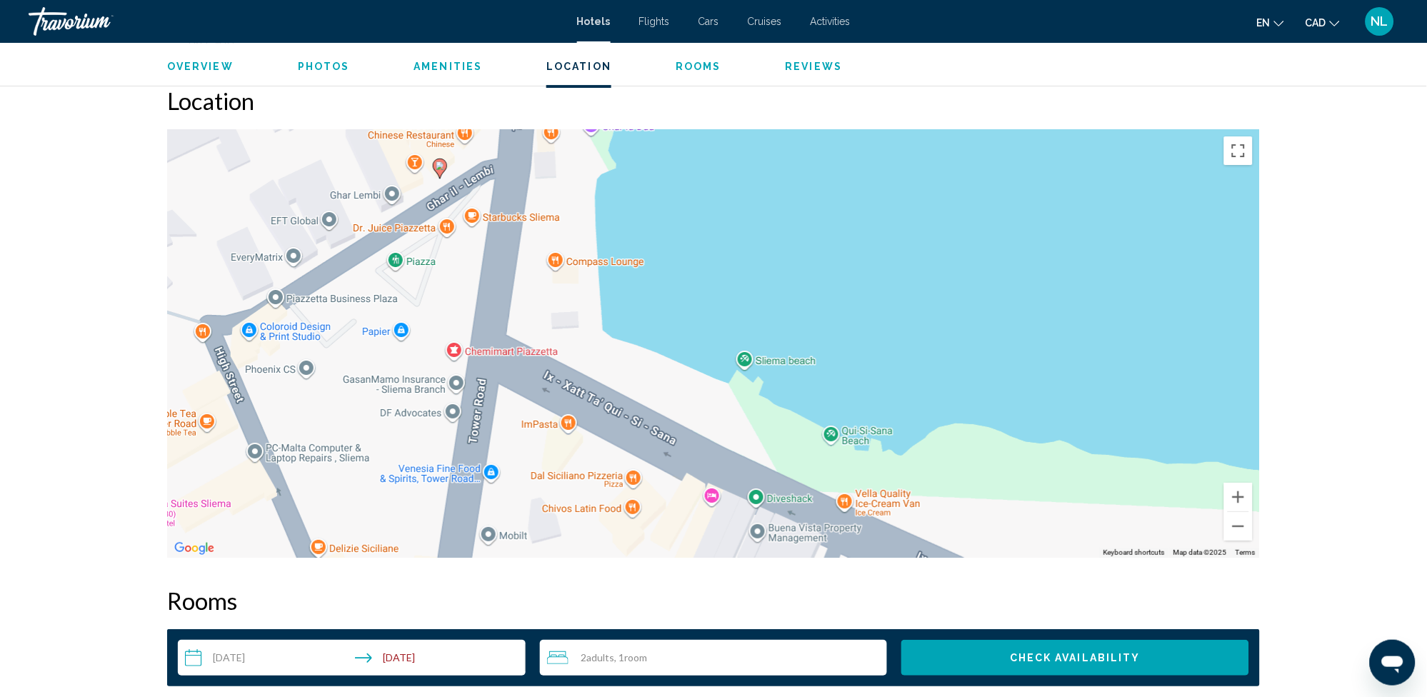
drag, startPoint x: 741, startPoint y: 490, endPoint x: 480, endPoint y: 331, distance: 306.1
click at [472, 327] on div "To activate drag with keyboard, press Alt + Enter. Once in keyboard drag state,…" at bounding box center [713, 343] width 1093 height 429
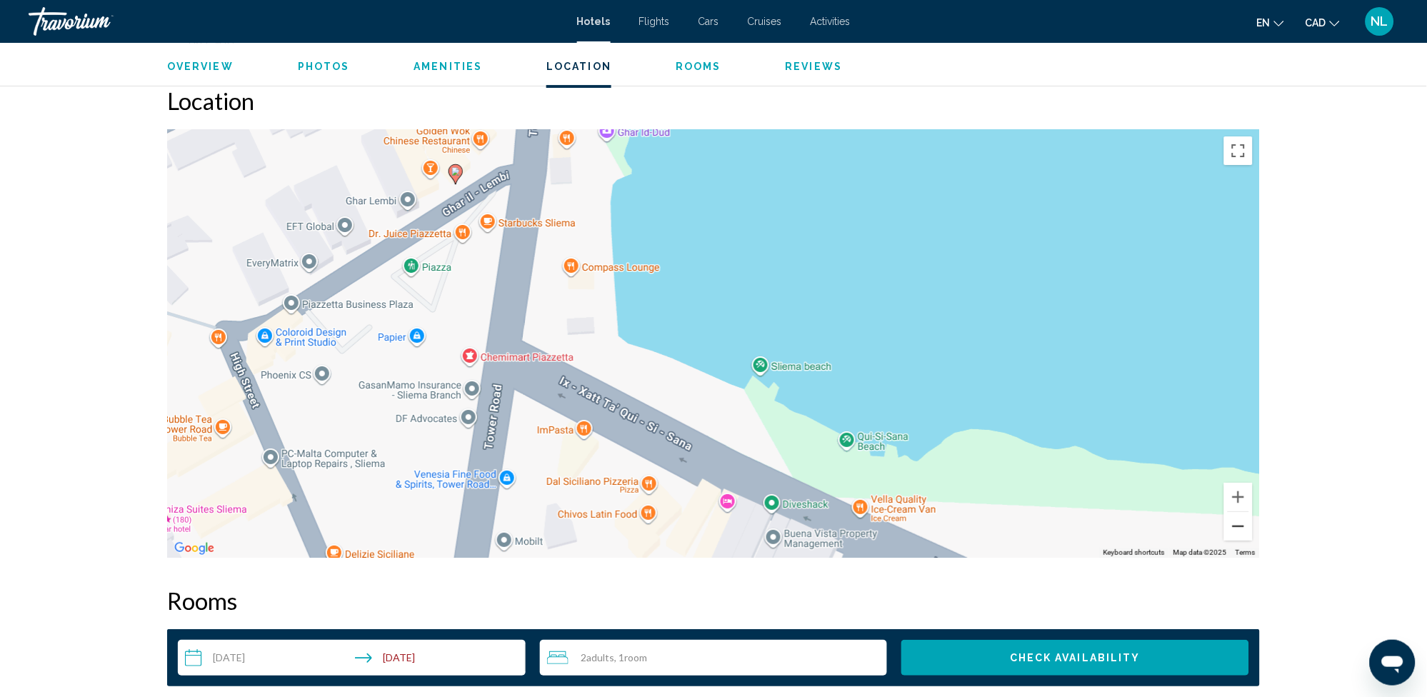
click at [1232, 531] on button "Zoom out" at bounding box center [1238, 526] width 29 height 29
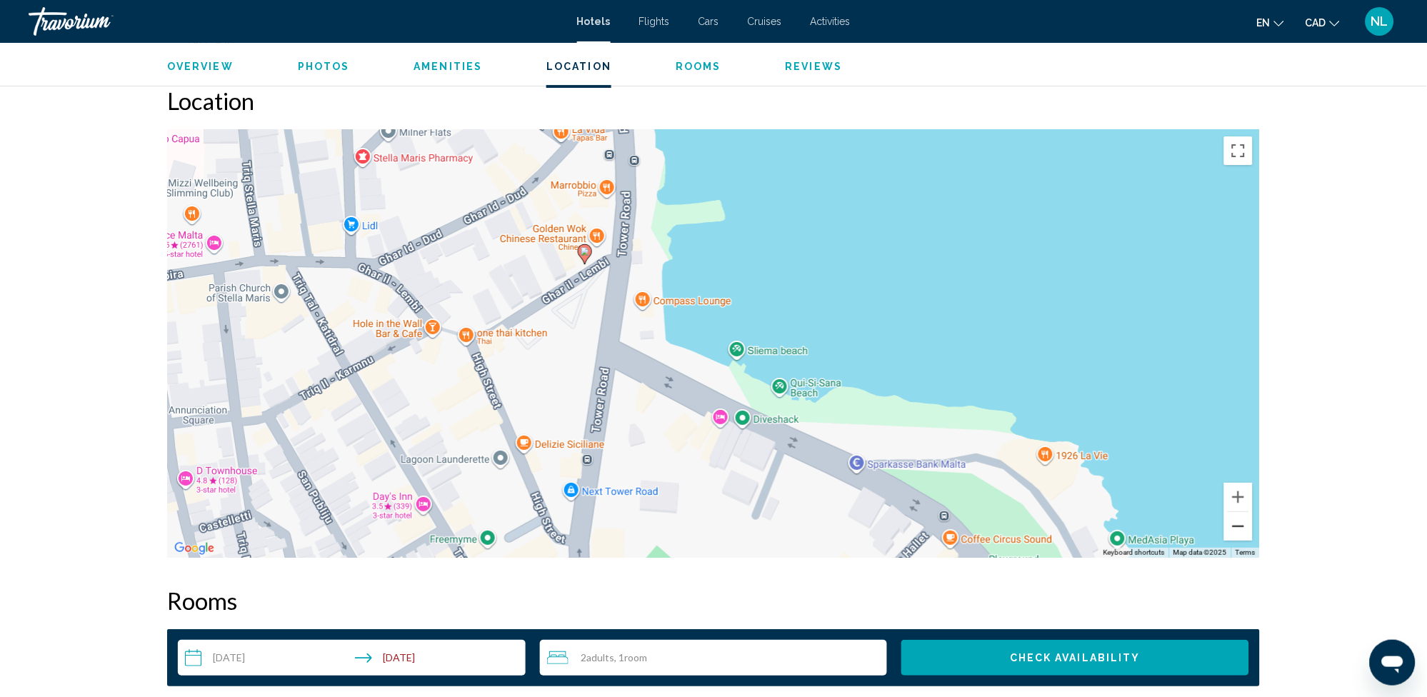
click at [1239, 531] on button "Zoom out" at bounding box center [1238, 526] width 29 height 29
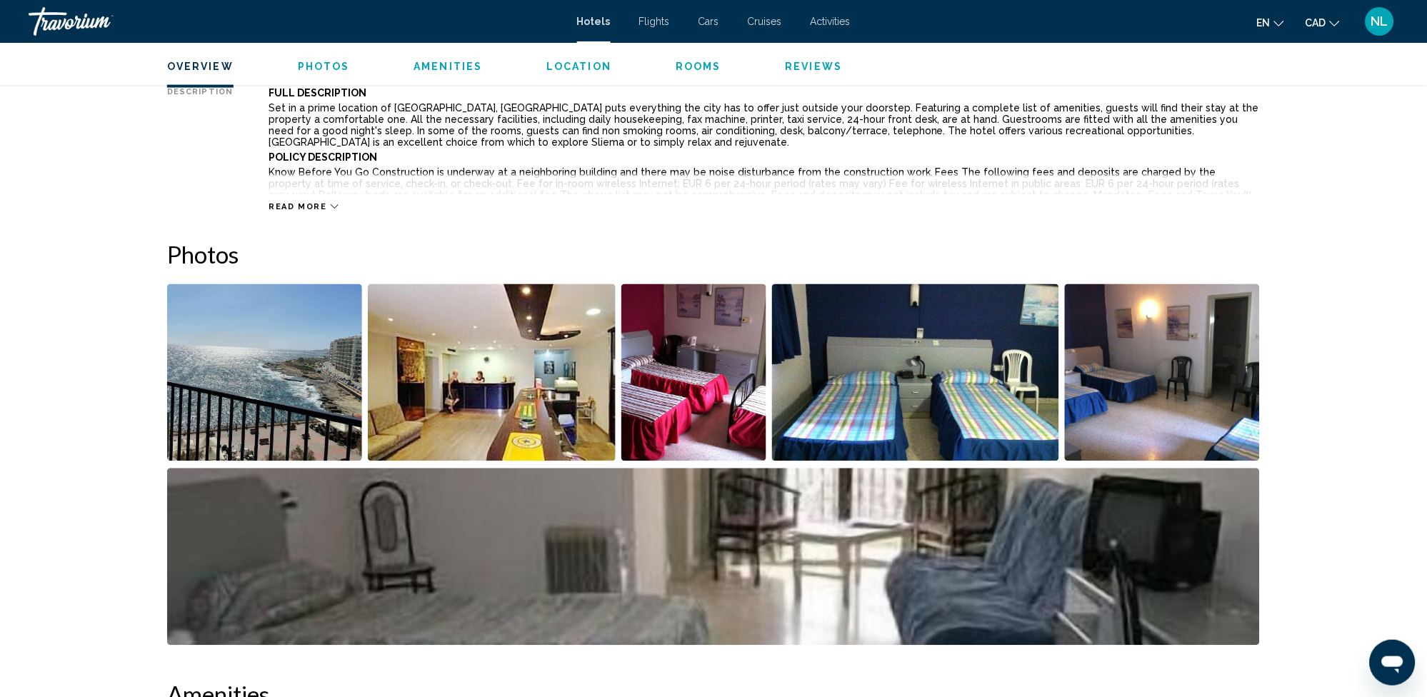
scroll to position [547, 0]
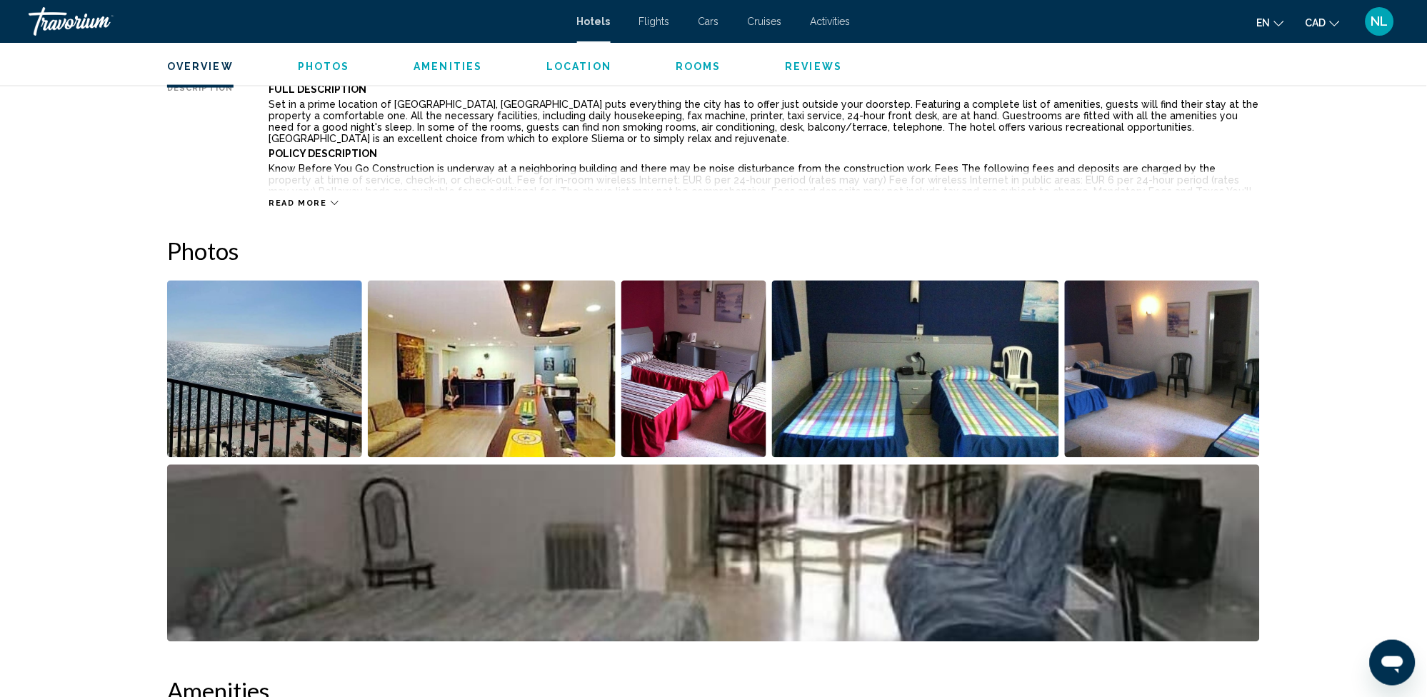
click at [726, 376] on img "Open full-screen image slider" at bounding box center [693, 369] width 145 height 177
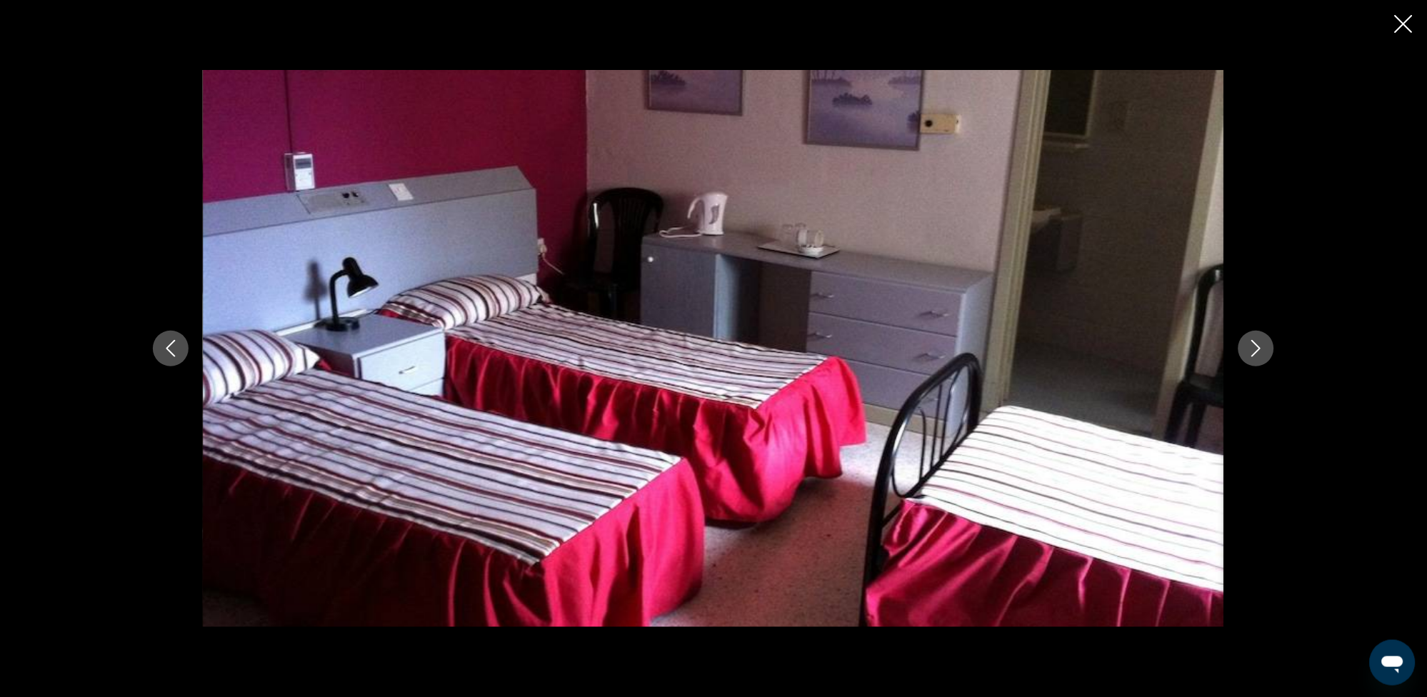
click at [1255, 344] on icon "Next image" at bounding box center [1256, 348] width 17 height 17
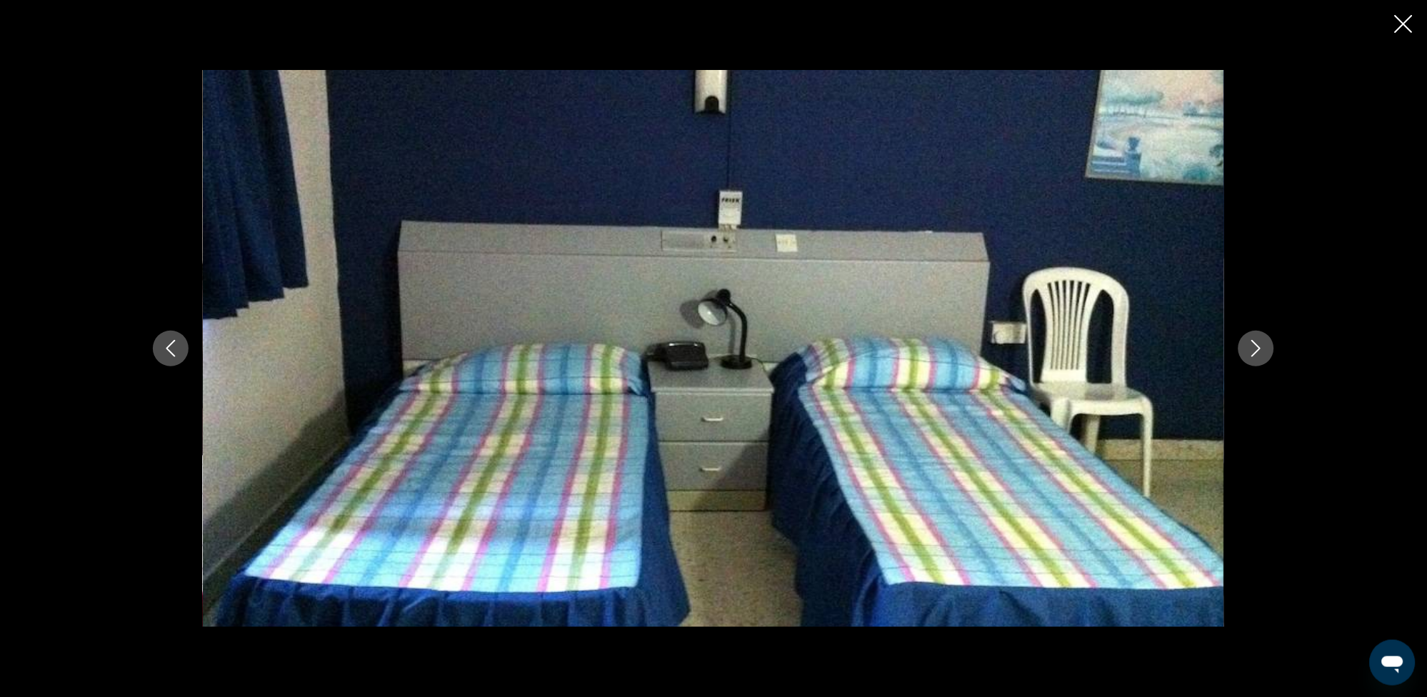
click at [1258, 346] on icon "Next image" at bounding box center [1256, 348] width 9 height 17
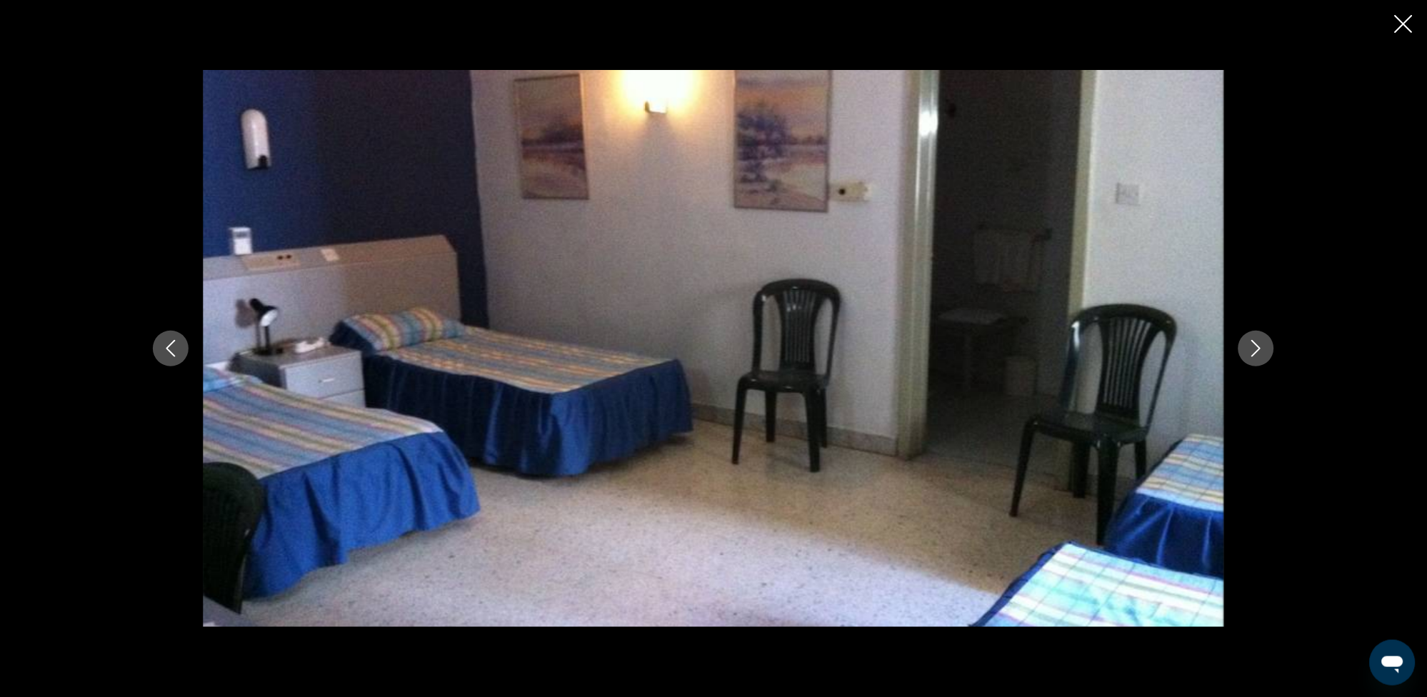
click at [1253, 344] on icon "Next image" at bounding box center [1256, 348] width 17 height 17
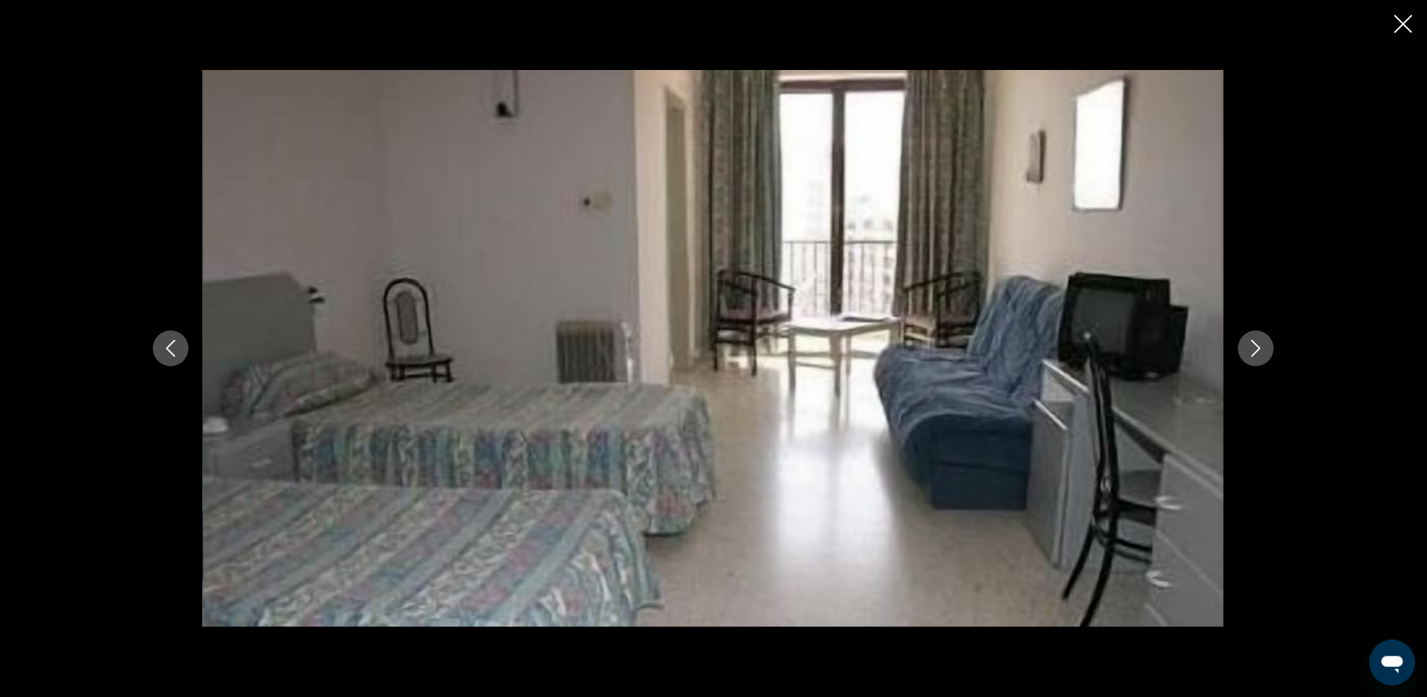
click at [1258, 348] on icon "Next image" at bounding box center [1256, 348] width 17 height 17
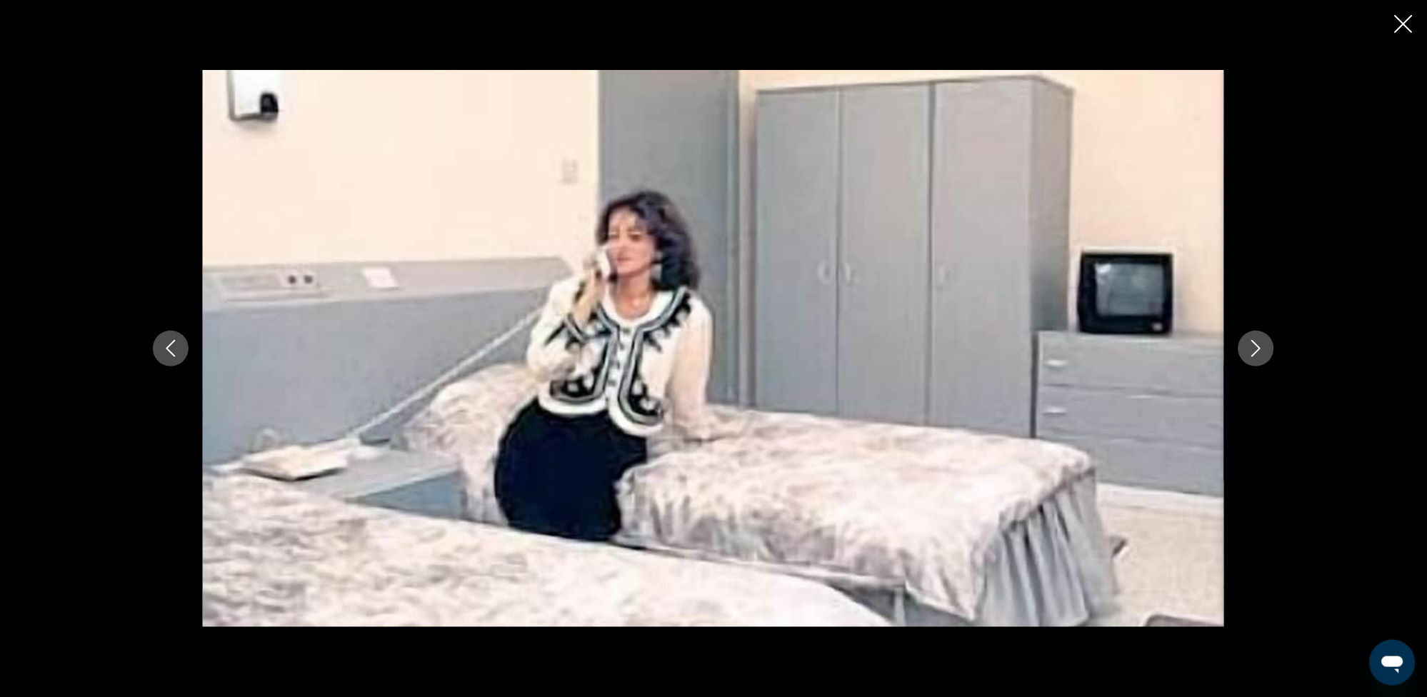
click at [1261, 355] on icon "Next image" at bounding box center [1256, 348] width 17 height 17
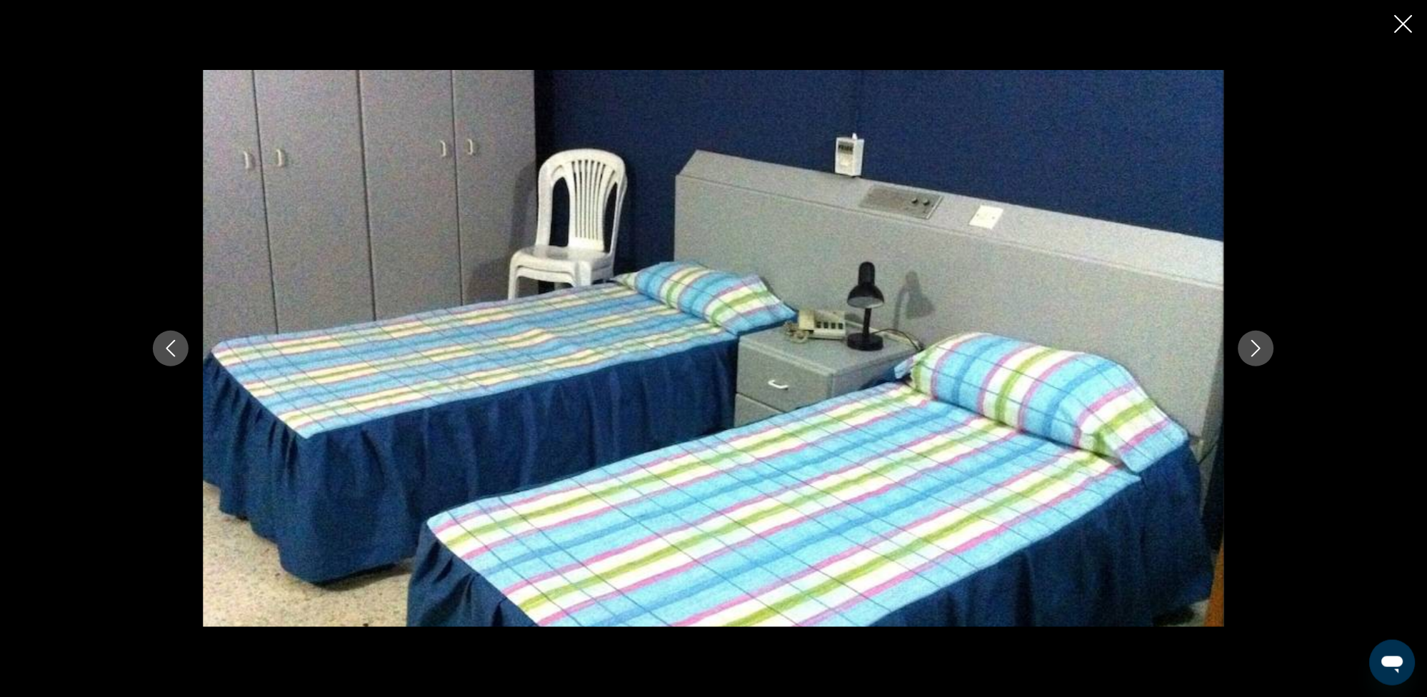
click at [1250, 343] on icon "Next image" at bounding box center [1256, 348] width 17 height 17
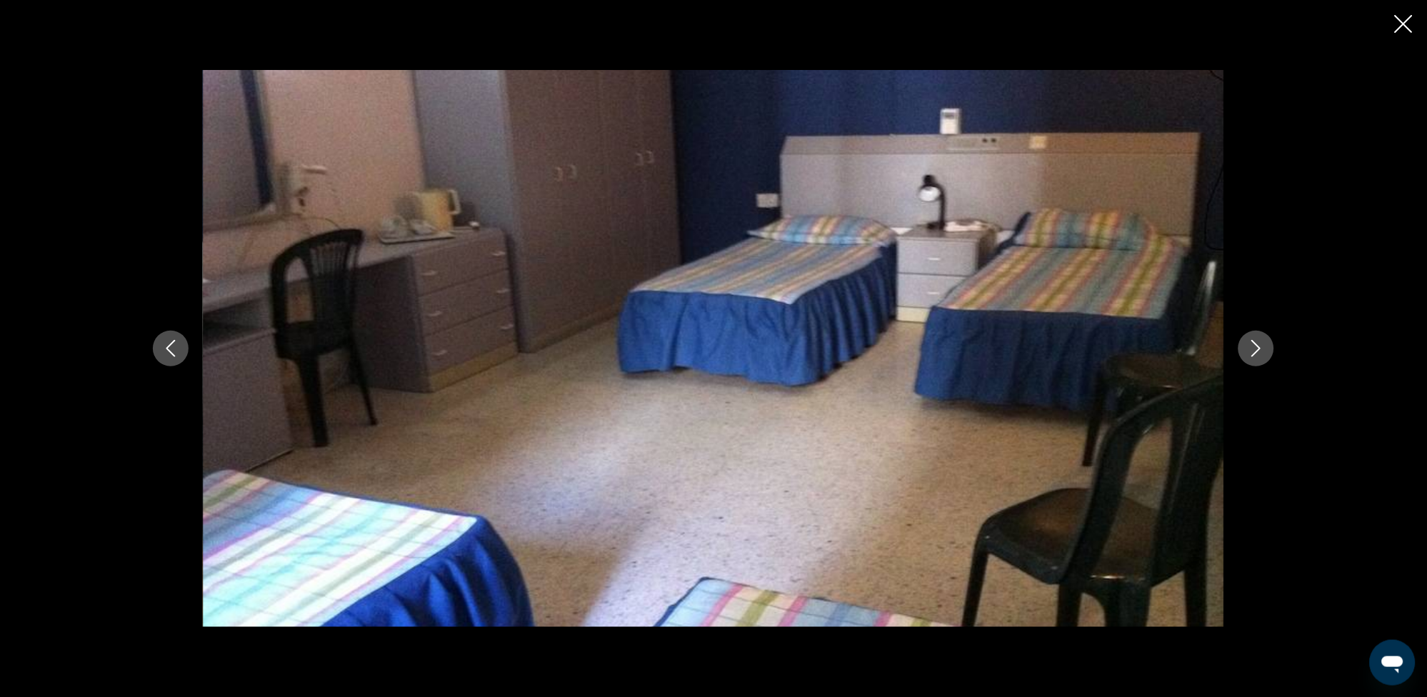
click at [1266, 347] on button "Next image" at bounding box center [1257, 349] width 36 height 36
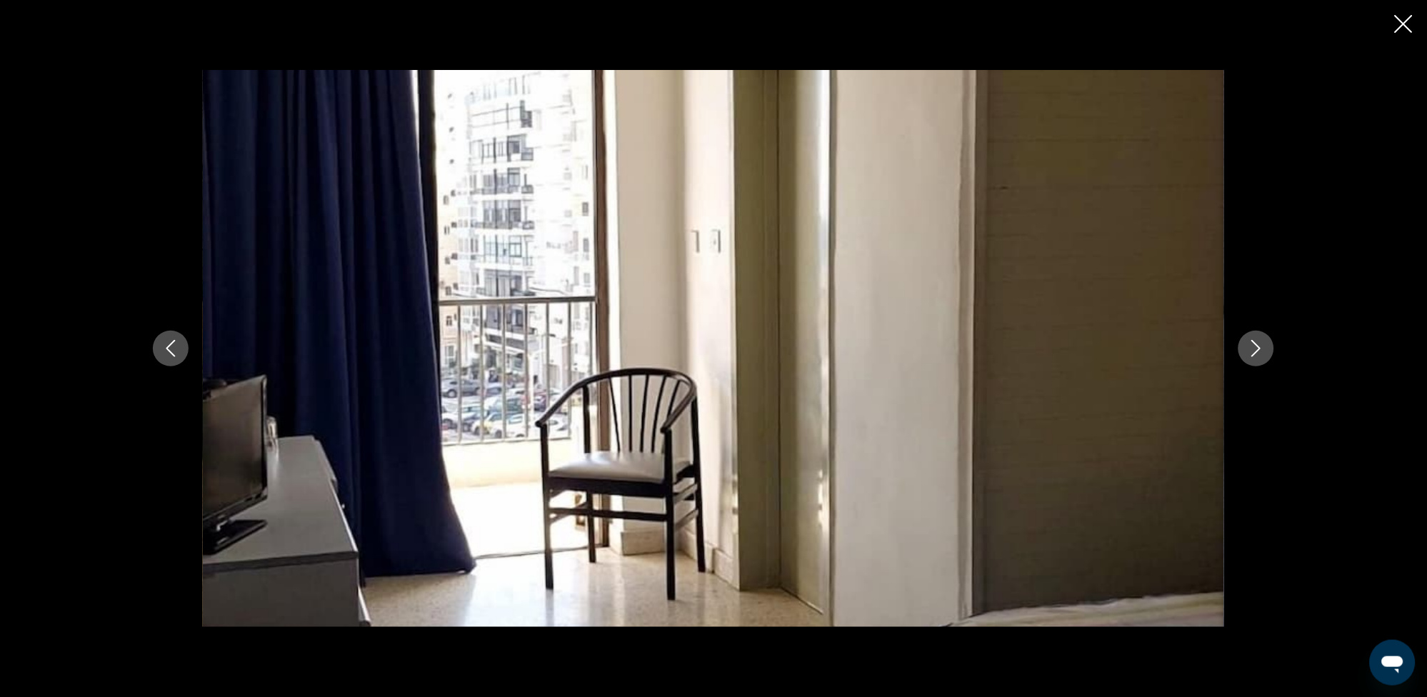
click at [1404, 15] on icon "Close slideshow" at bounding box center [1404, 24] width 18 height 18
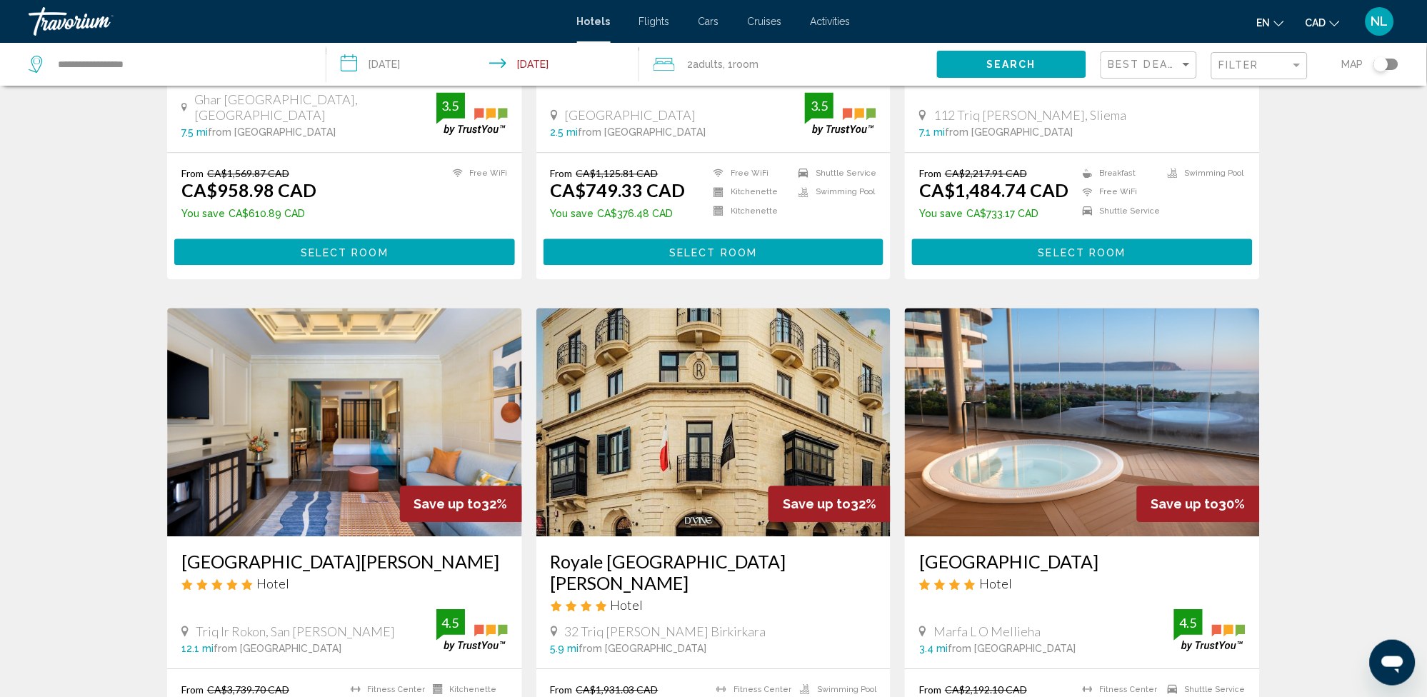
scroll to position [857, 0]
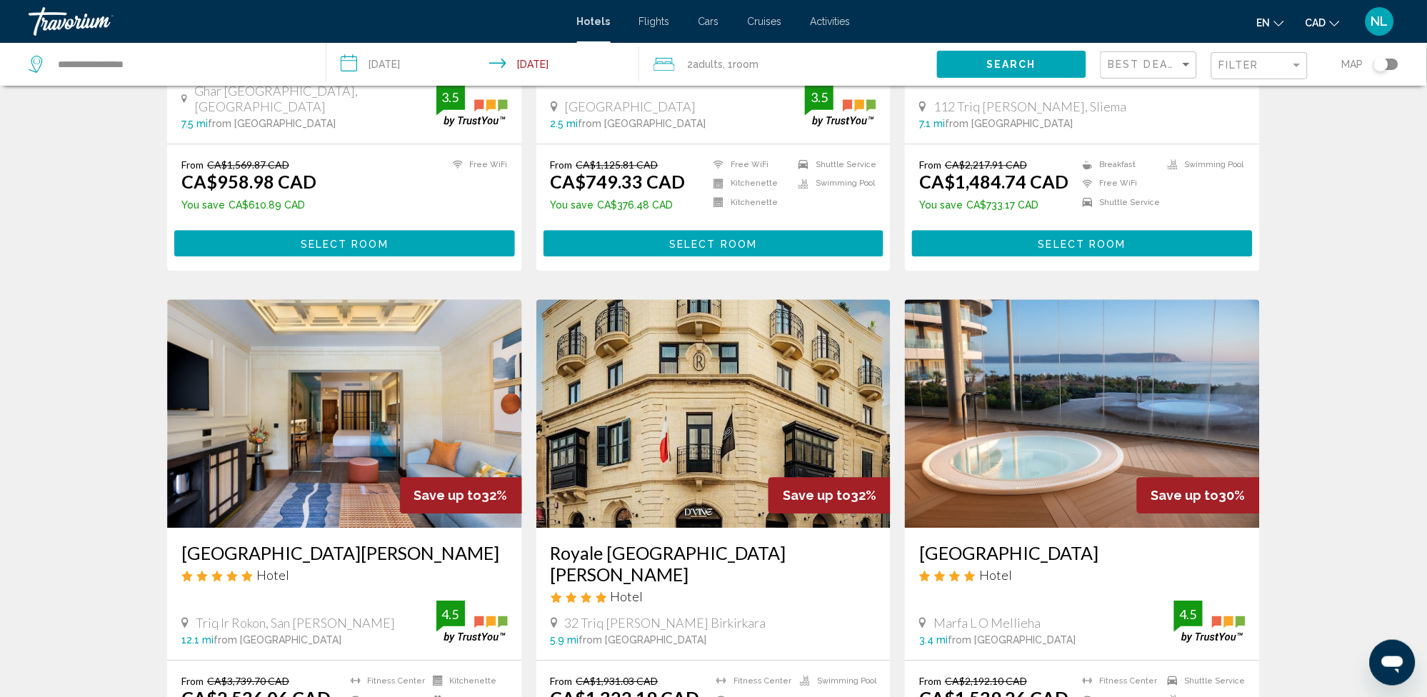
click at [1011, 553] on h3 "Ramla Bay Resort" at bounding box center [1082, 552] width 326 height 21
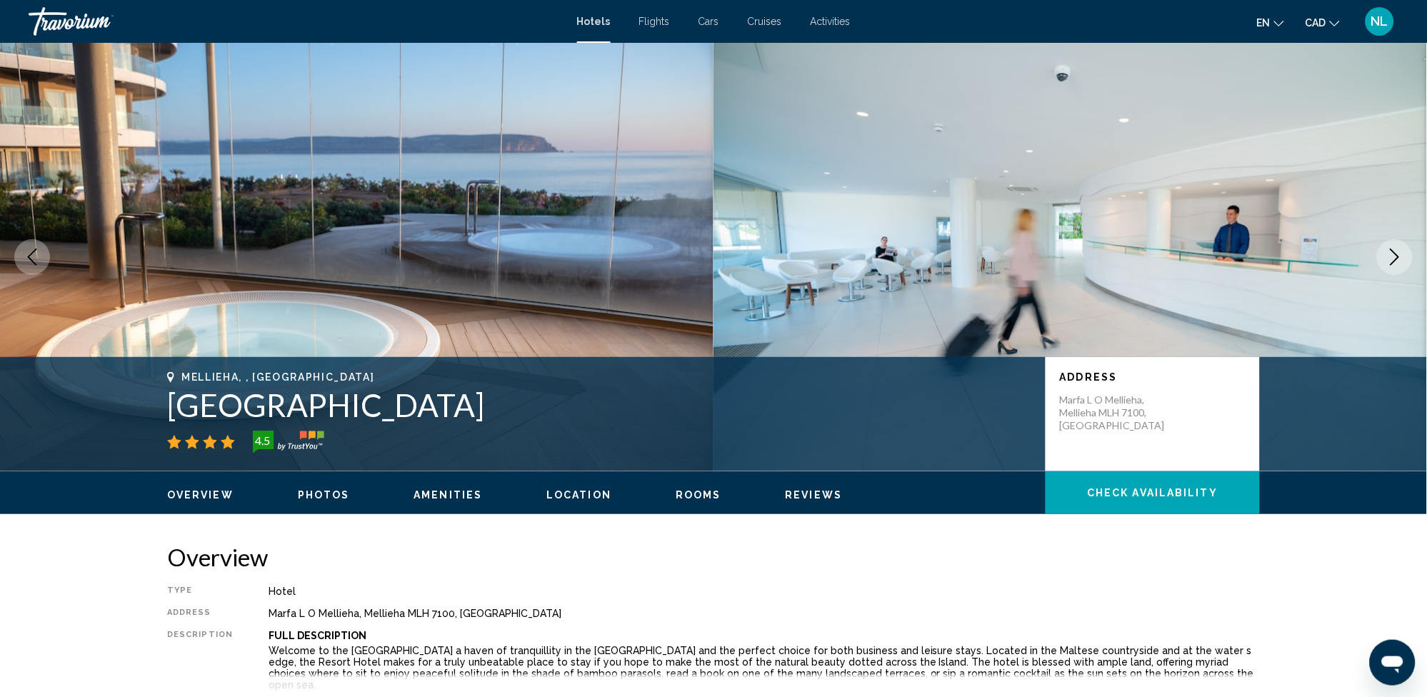
click at [570, 484] on div "Overview Photos Amenities Location Rooms Reviews Check Availability" at bounding box center [714, 493] width 1150 height 44
click at [569, 493] on span "Location" at bounding box center [578, 494] width 65 height 11
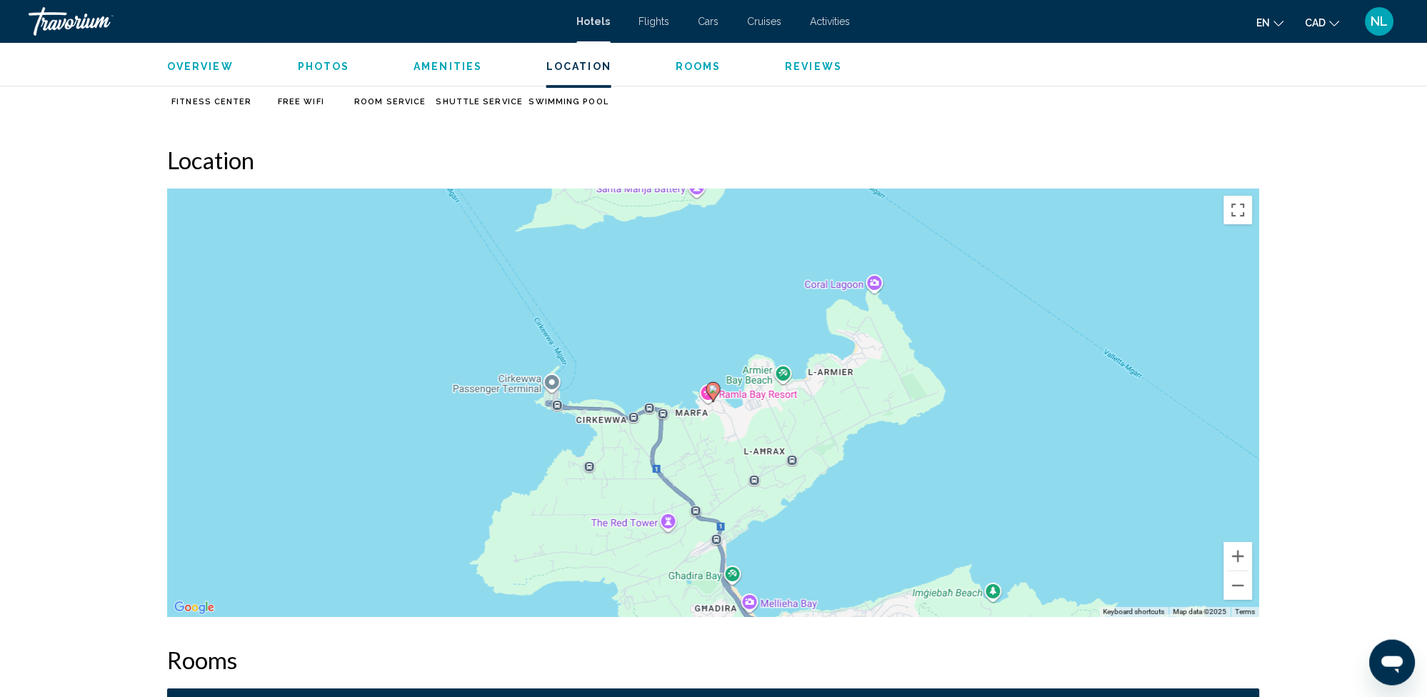
scroll to position [1253, 0]
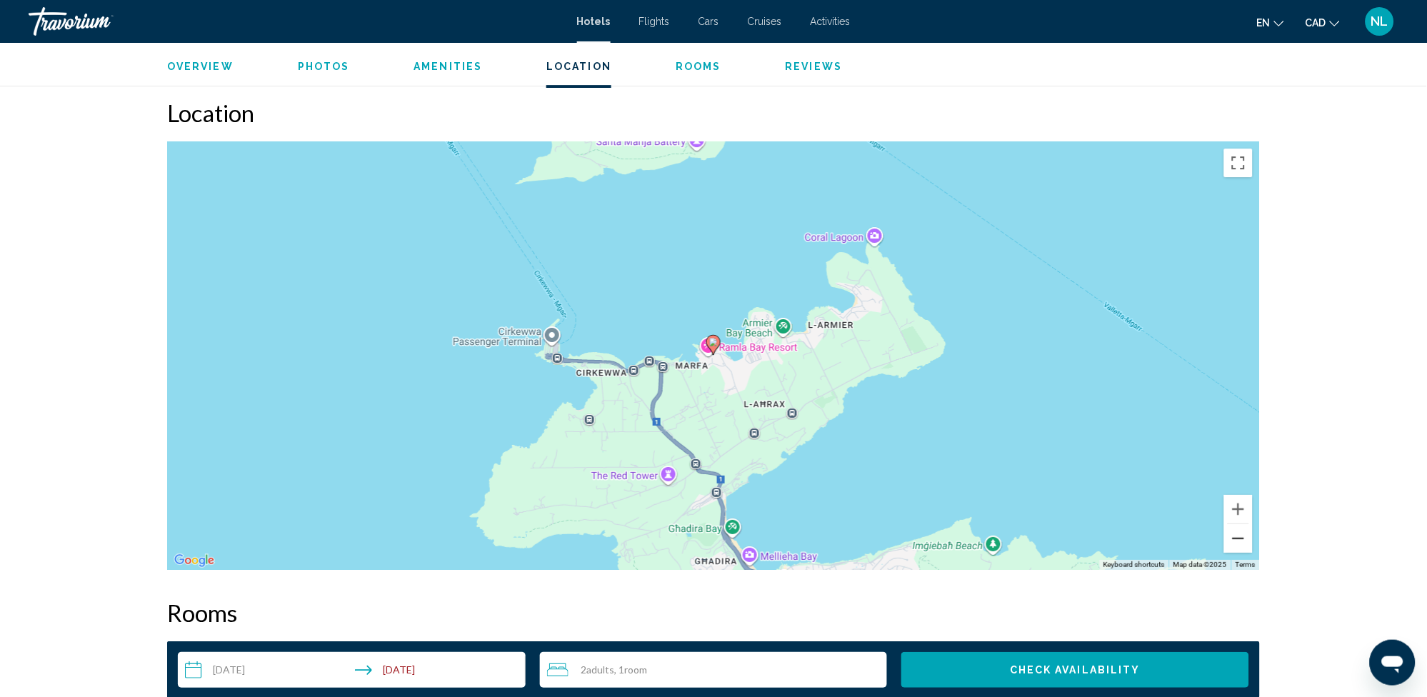
click at [1240, 531] on button "Zoom out" at bounding box center [1238, 538] width 29 height 29
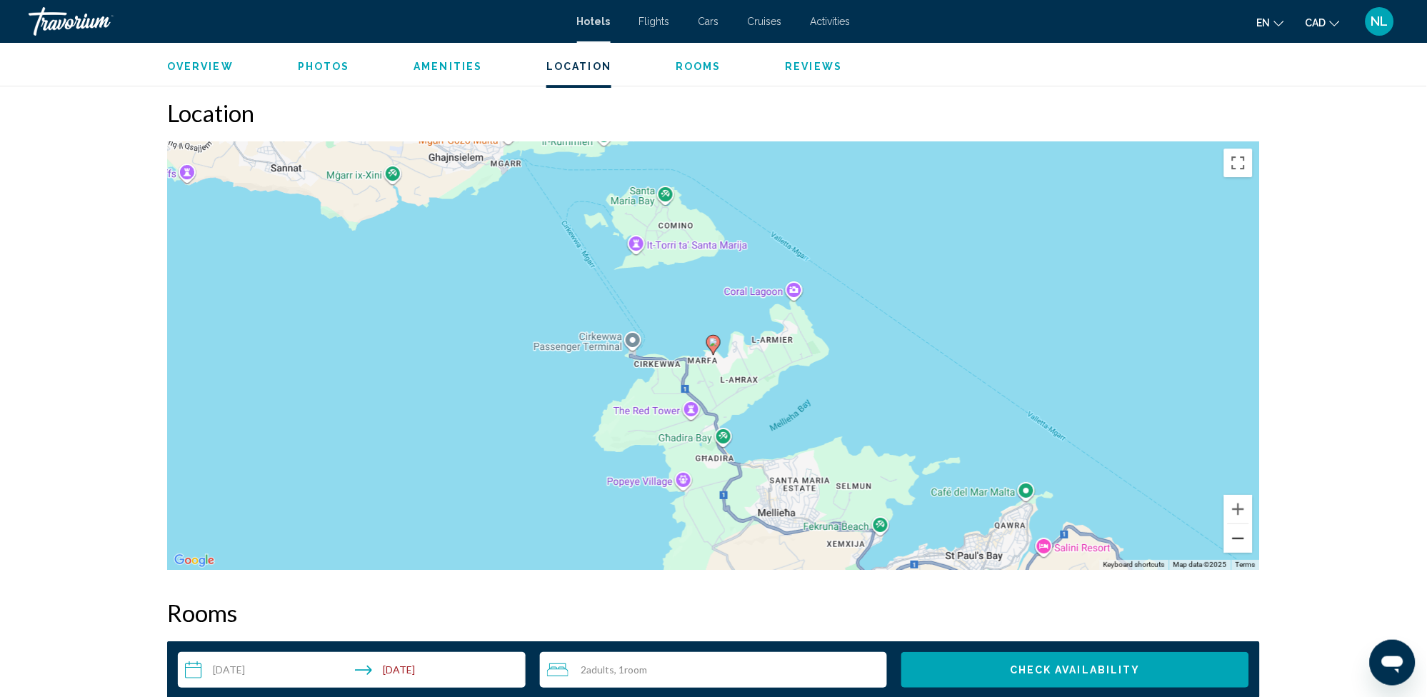
click at [1240, 531] on button "Zoom out" at bounding box center [1238, 538] width 29 height 29
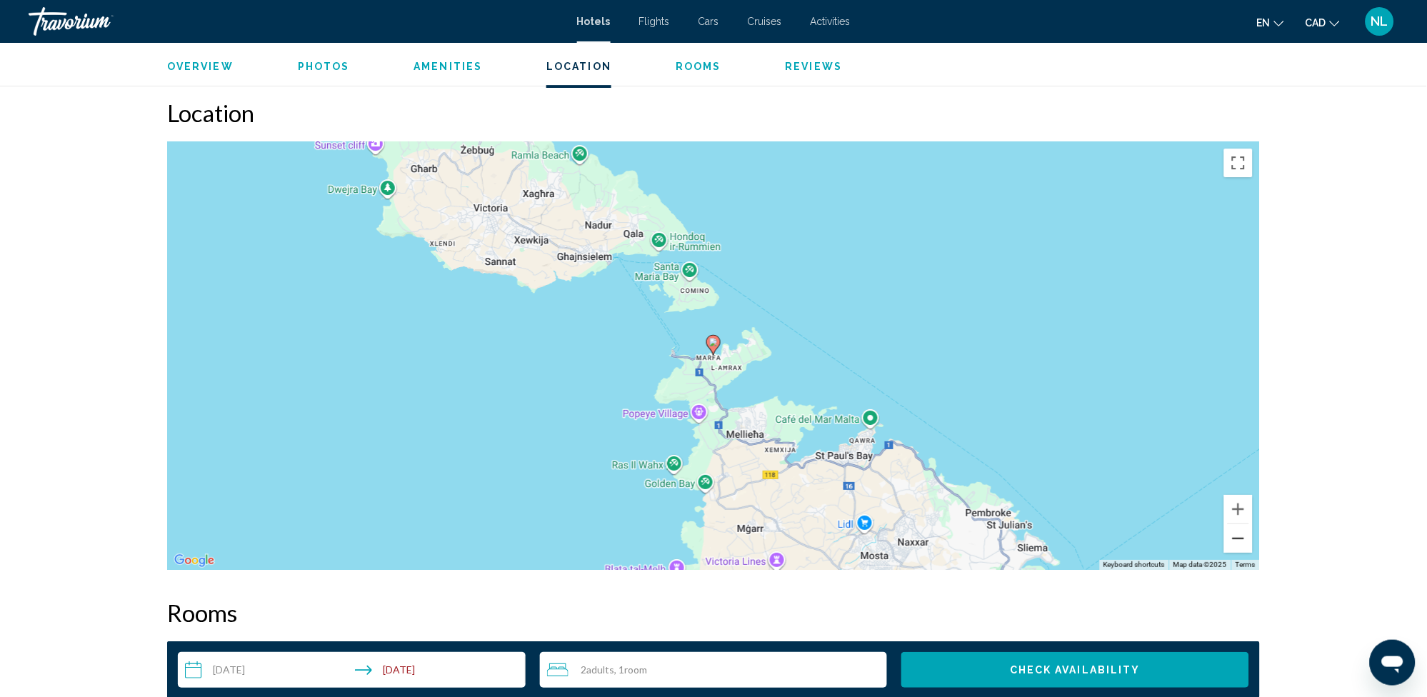
click at [1235, 530] on button "Zoom out" at bounding box center [1238, 538] width 29 height 29
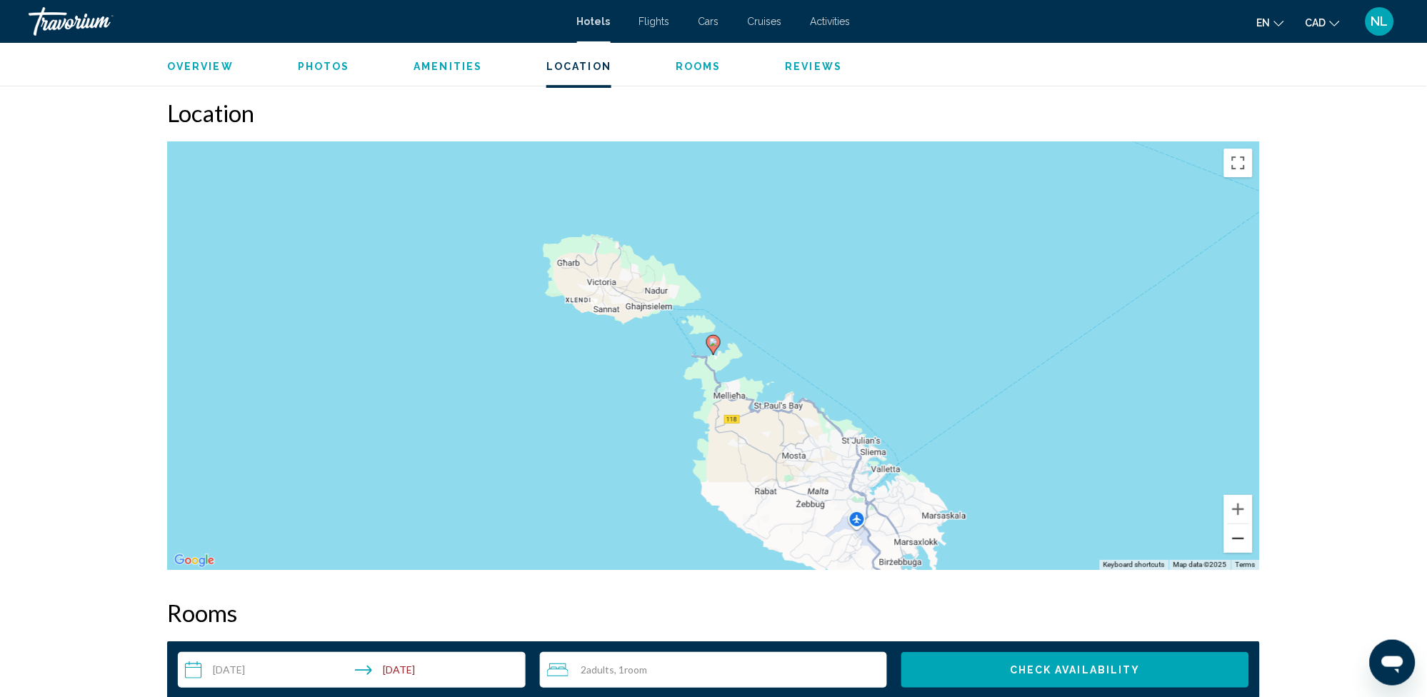
click at [1229, 532] on button "Zoom out" at bounding box center [1238, 538] width 29 height 29
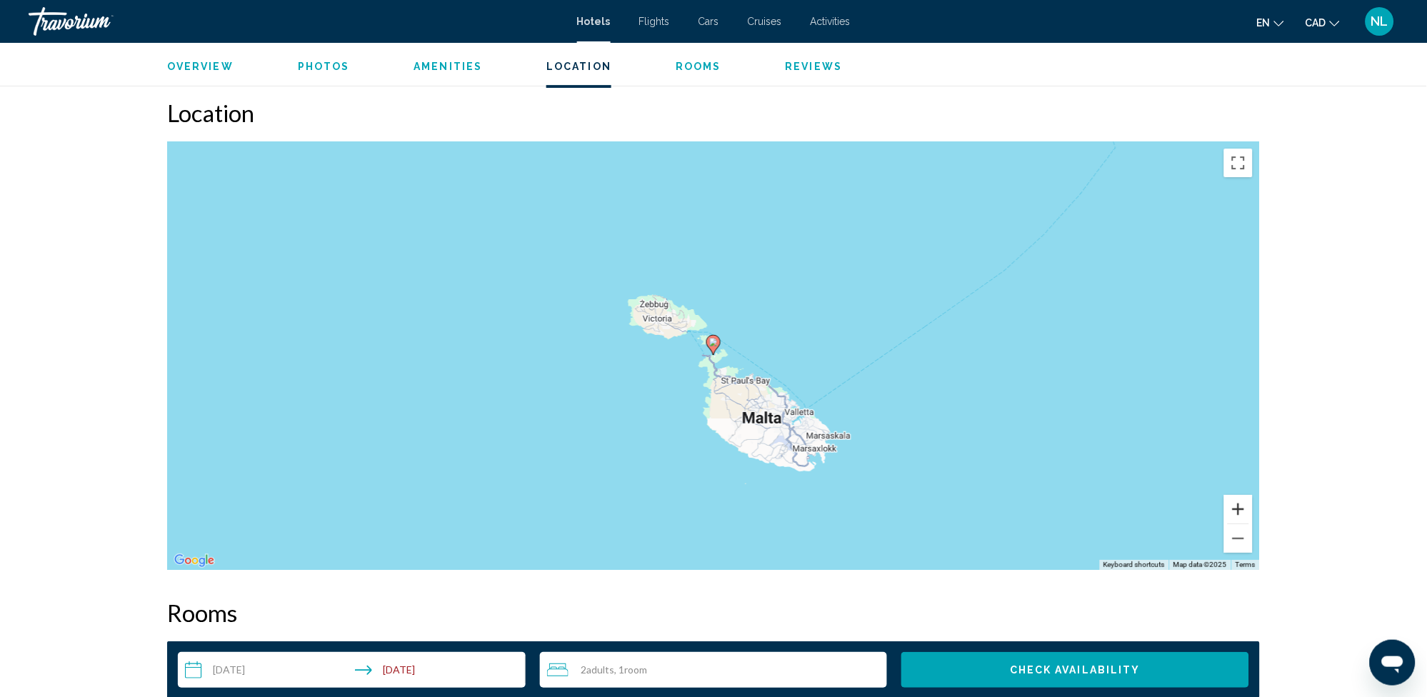
click at [1230, 496] on button "Zoom in" at bounding box center [1238, 509] width 29 height 29
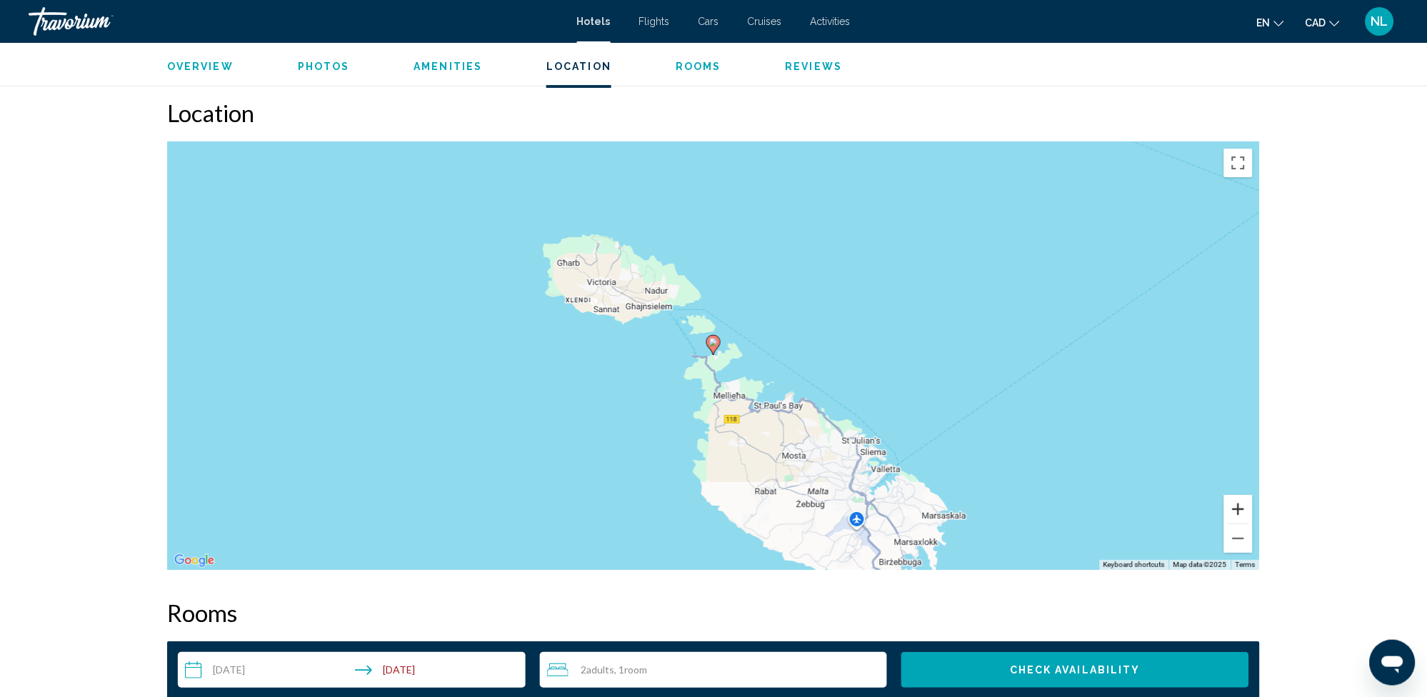
click at [1243, 495] on button "Zoom in" at bounding box center [1238, 509] width 29 height 29
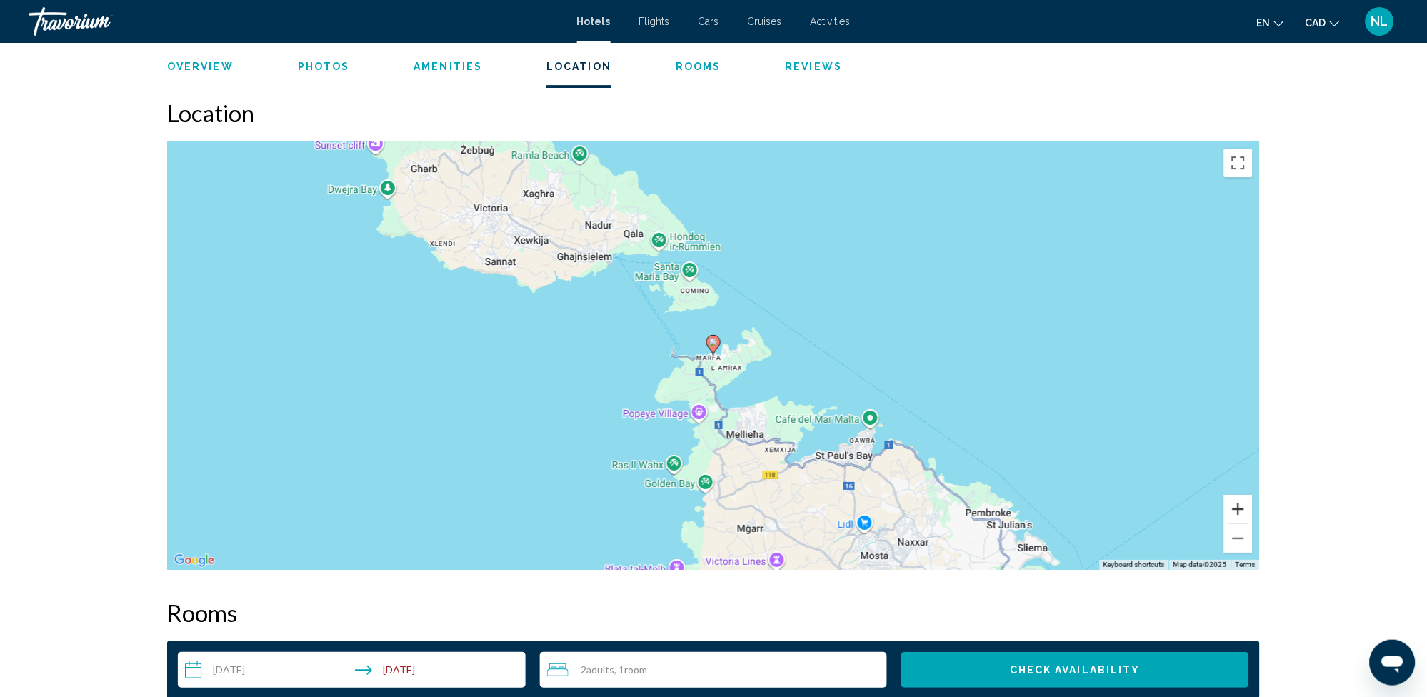
click at [1246, 500] on button "Zoom in" at bounding box center [1238, 509] width 29 height 29
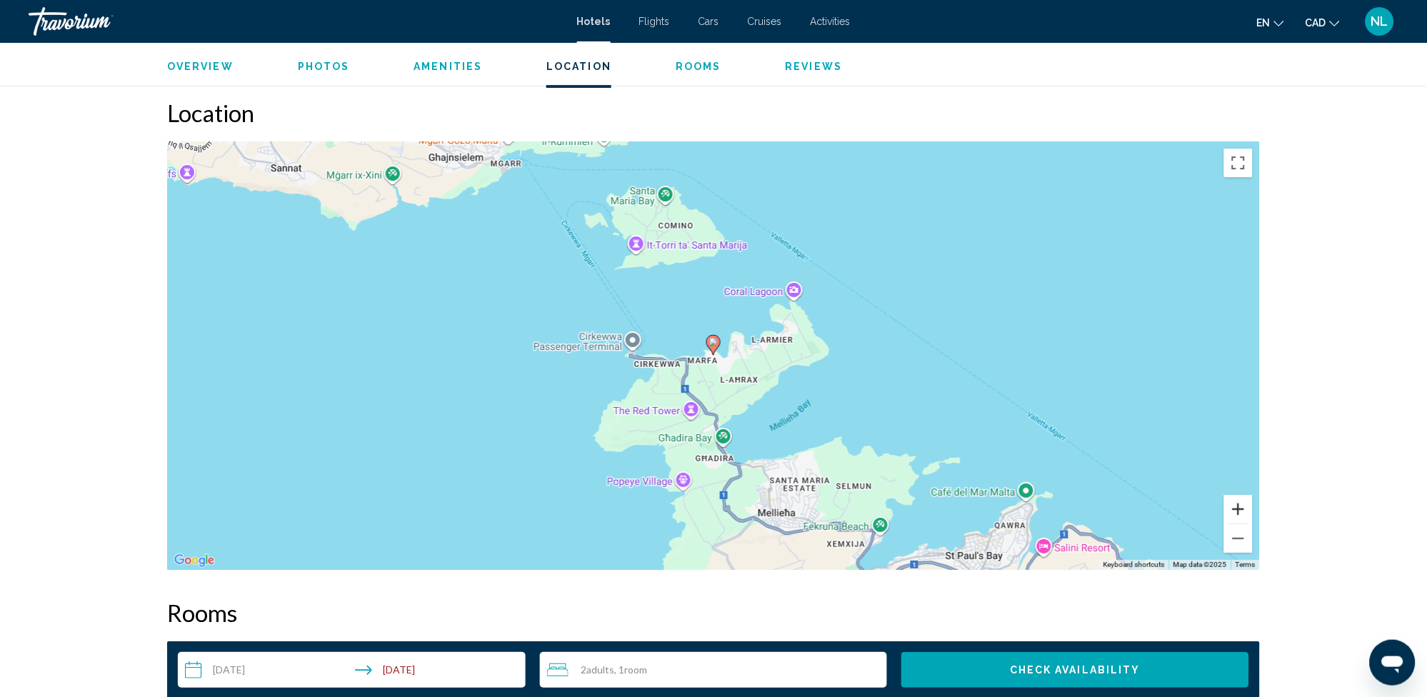
drag, startPoint x: 1242, startPoint y: 489, endPoint x: 1275, endPoint y: 469, distance: 38.5
click at [1229, 501] on button "Zoom in" at bounding box center [1238, 509] width 29 height 29
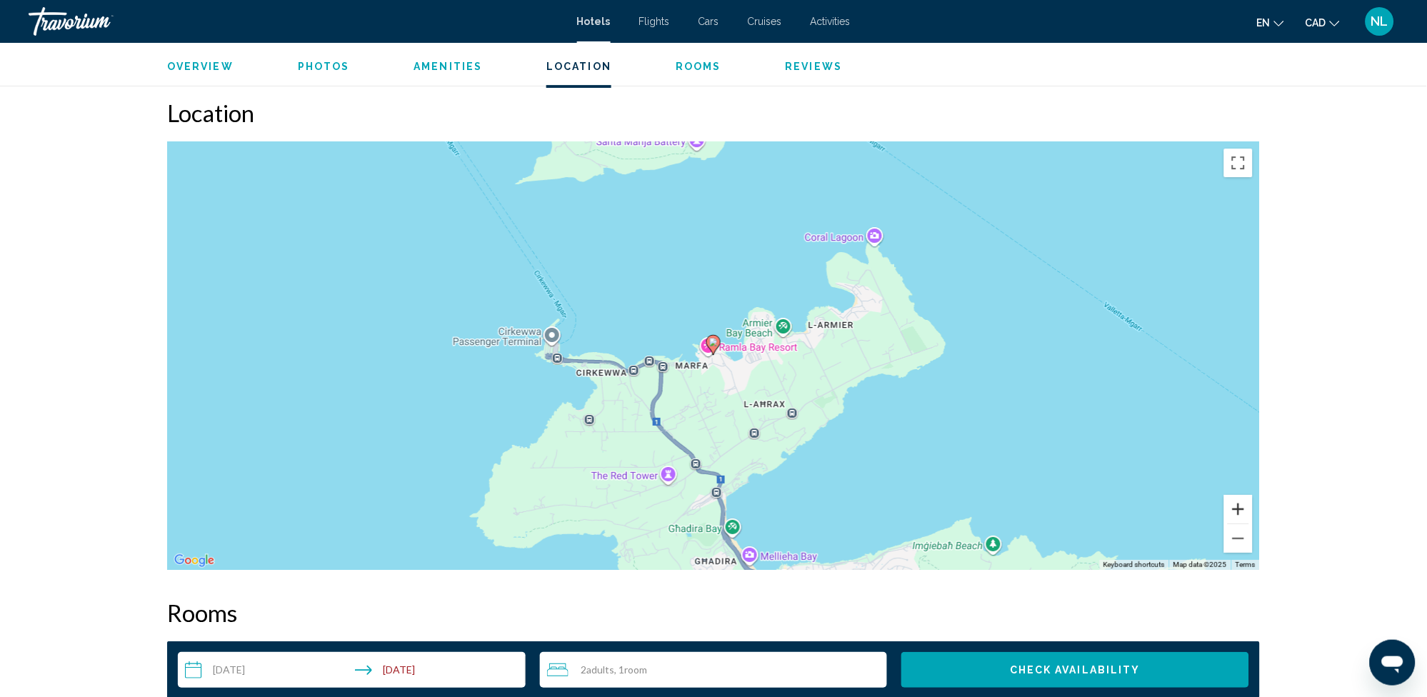
click at [1229, 501] on button "Zoom in" at bounding box center [1238, 509] width 29 height 29
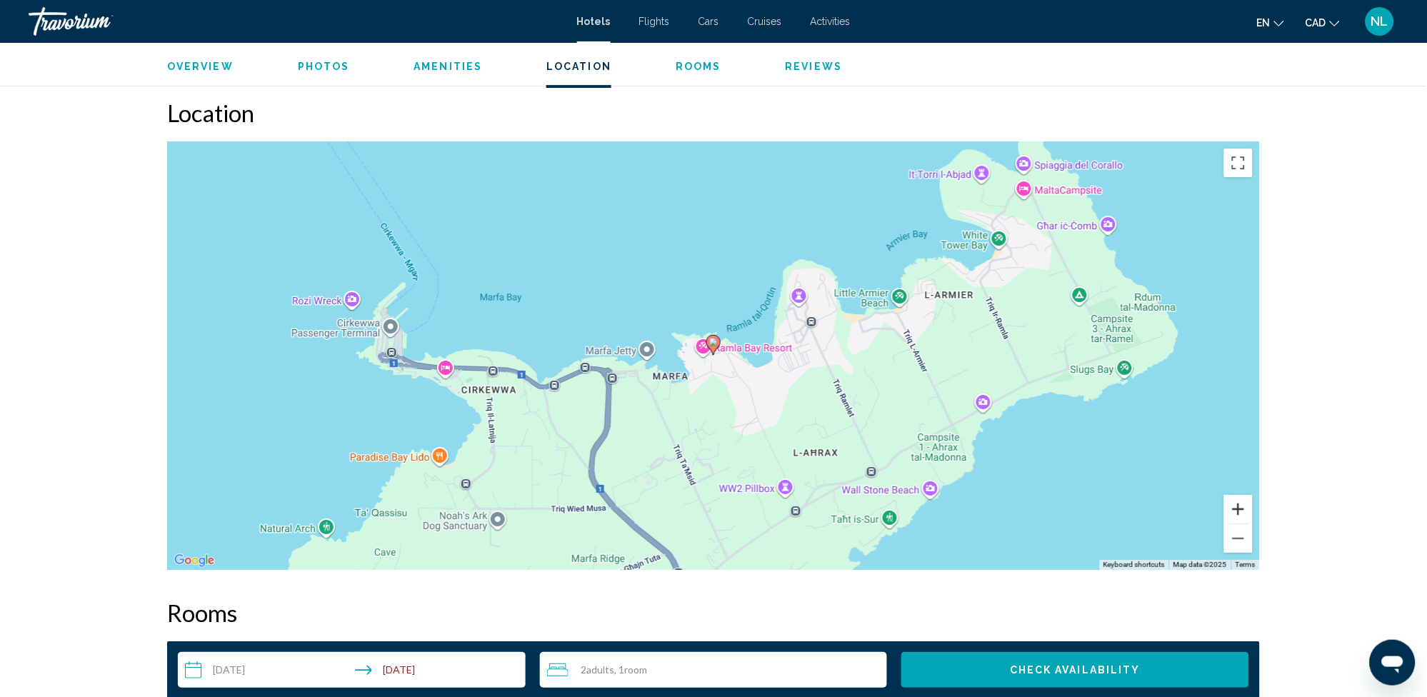
click at [1229, 501] on button "Zoom in" at bounding box center [1238, 509] width 29 height 29
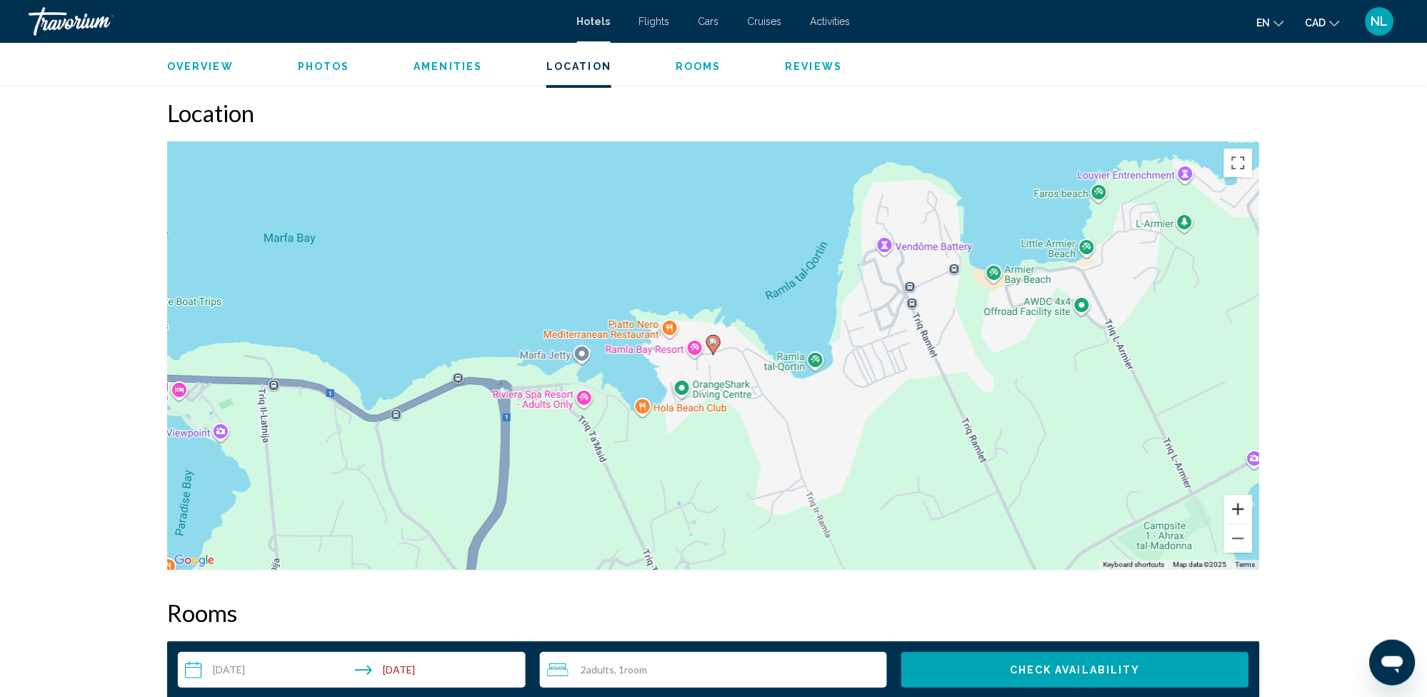
click at [1226, 501] on button "Zoom in" at bounding box center [1238, 509] width 29 height 29
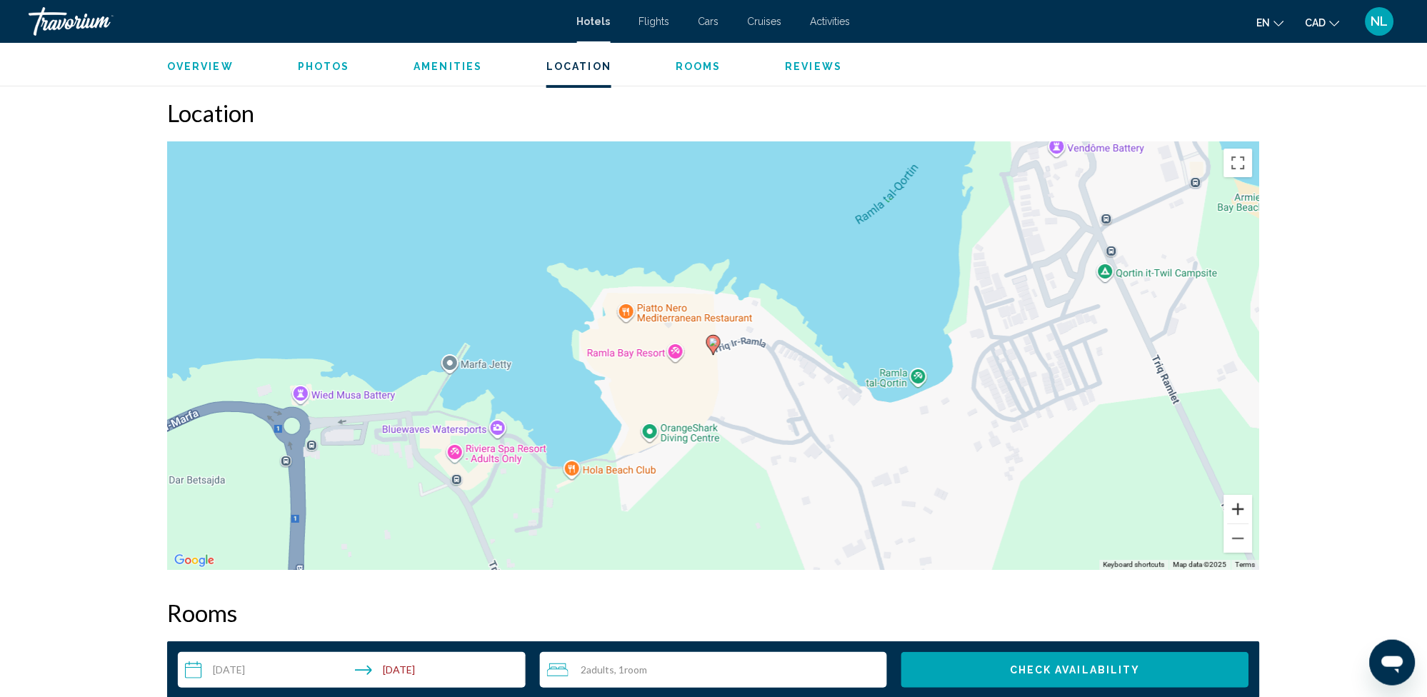
click at [1231, 500] on button "Zoom in" at bounding box center [1238, 509] width 29 height 29
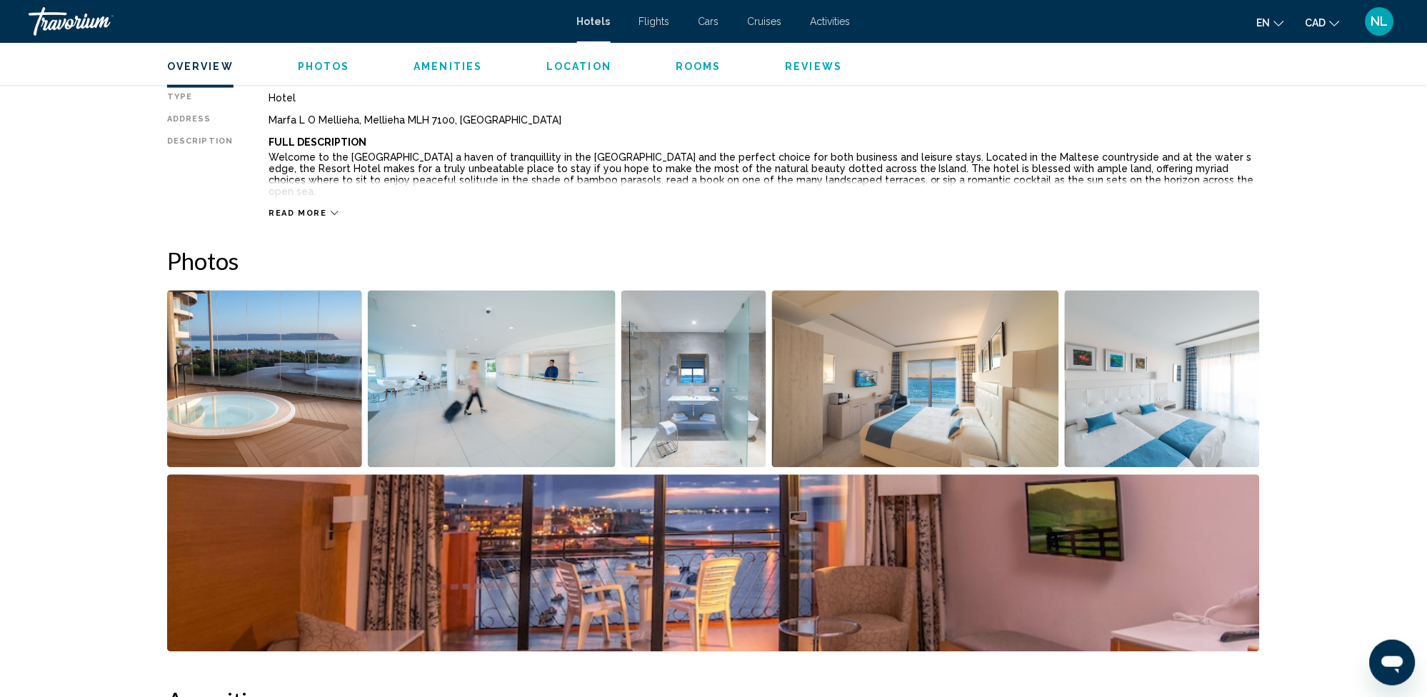
scroll to position [491, 0]
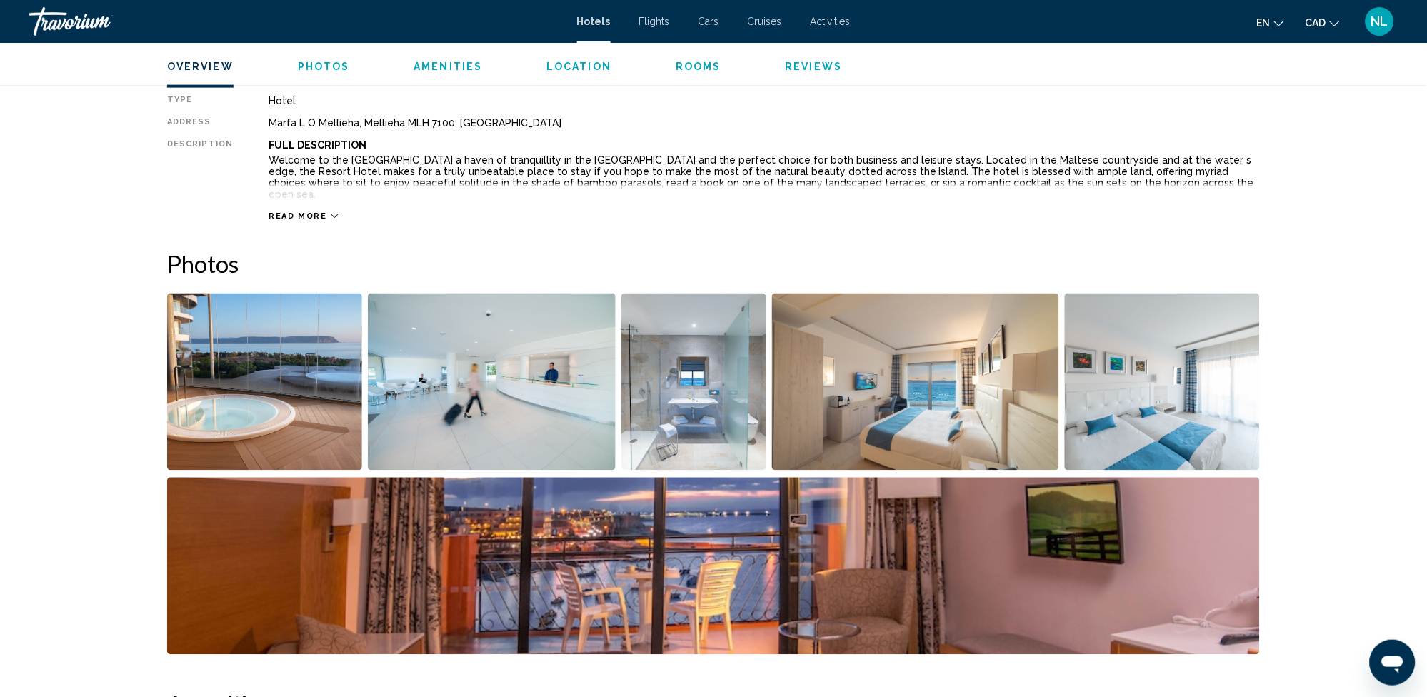
click at [269, 356] on img "Open full-screen image slider" at bounding box center [264, 382] width 195 height 177
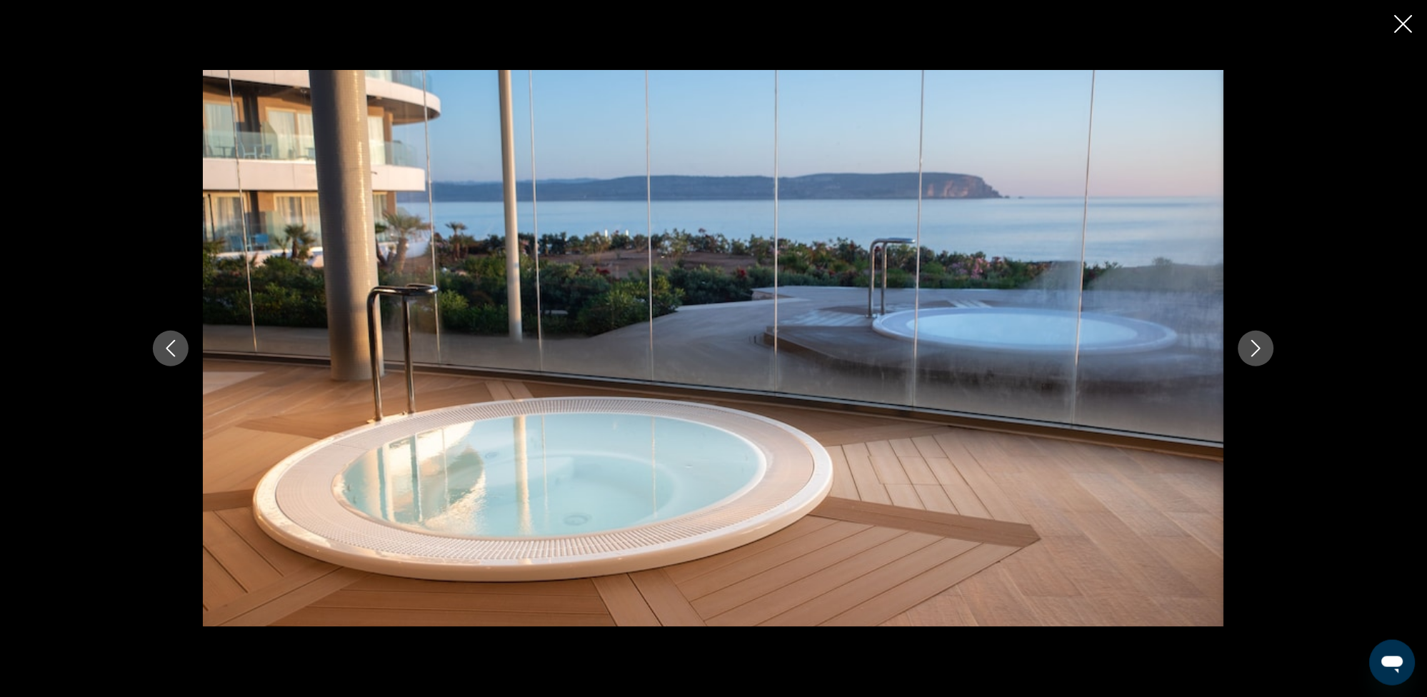
click at [1257, 346] on icon "Next image" at bounding box center [1256, 348] width 17 height 17
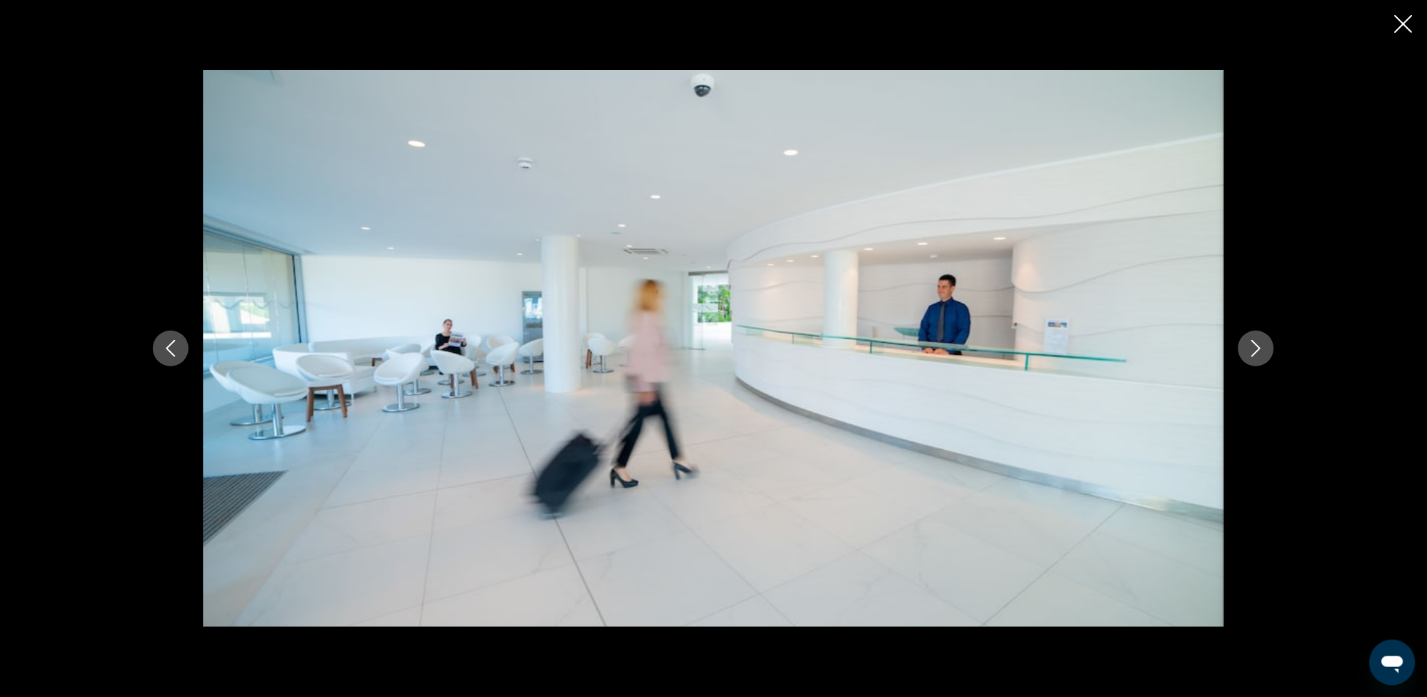
click at [1258, 346] on icon "Next image" at bounding box center [1256, 348] width 17 height 17
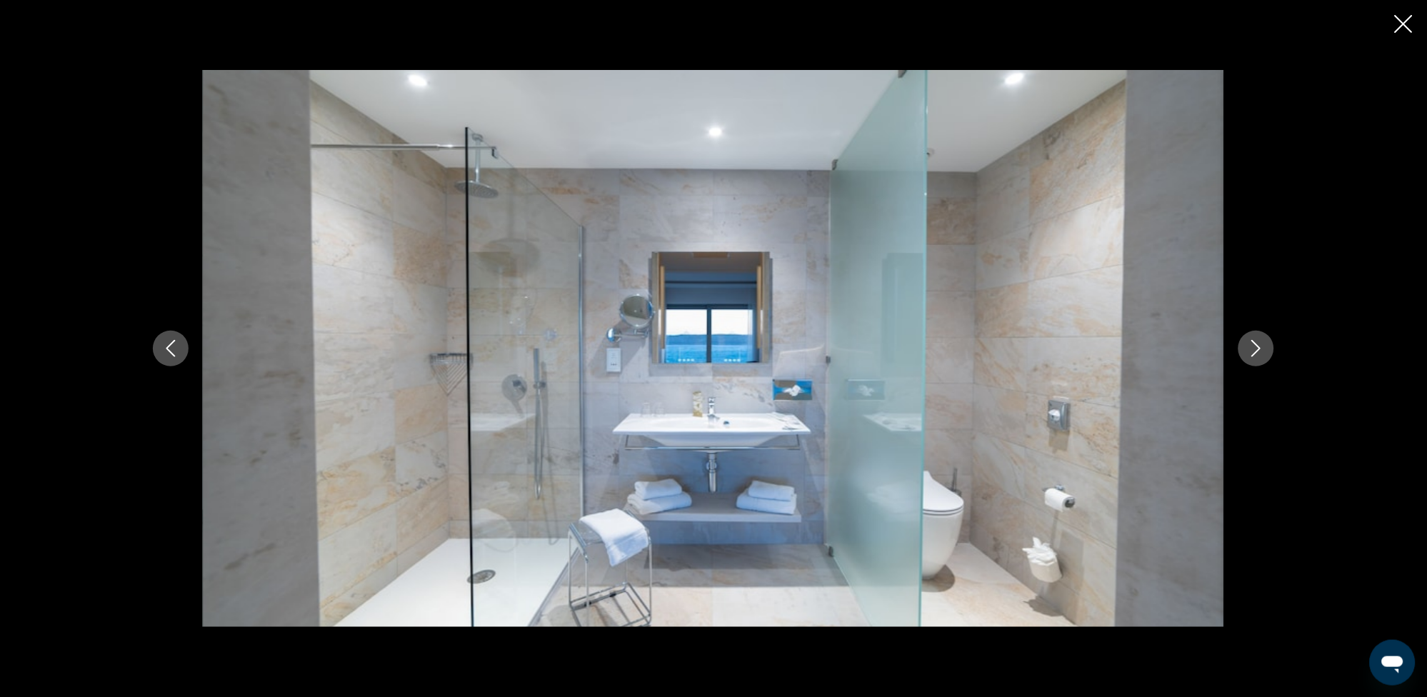
click at [1258, 346] on icon "Next image" at bounding box center [1256, 348] width 9 height 17
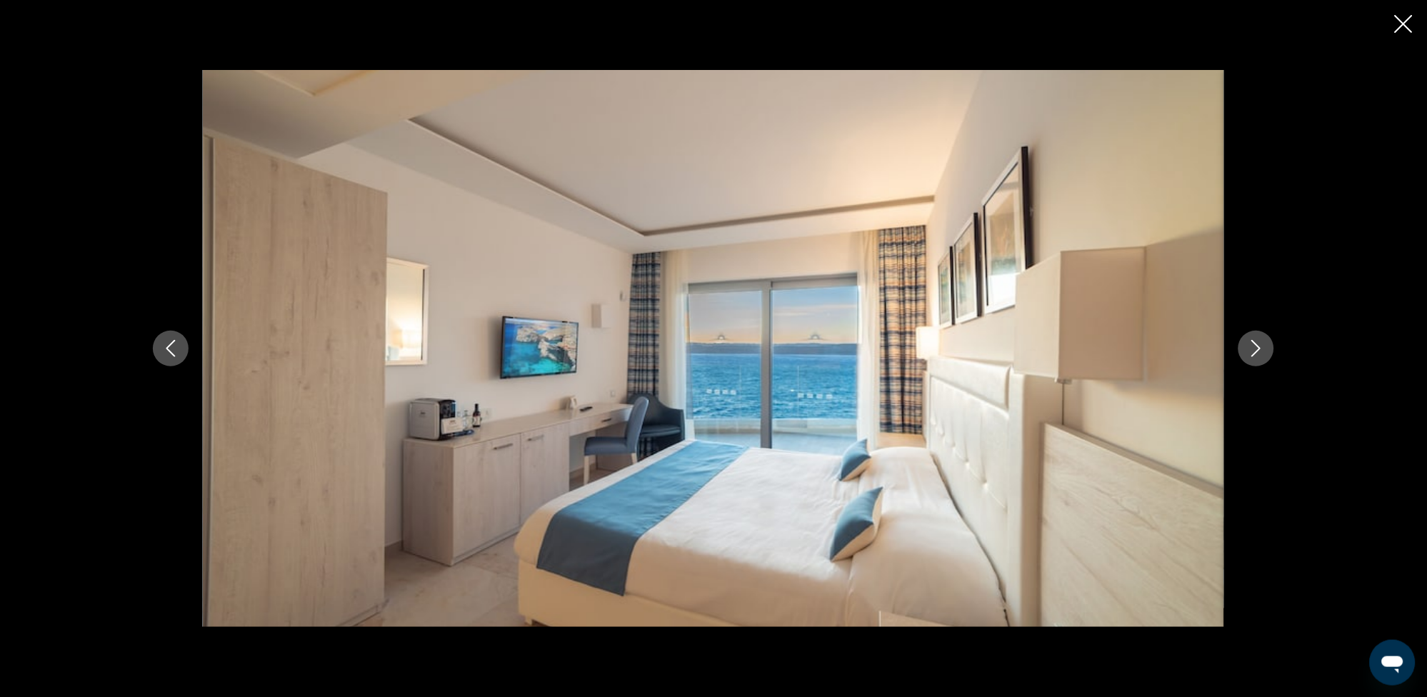
click at [1261, 347] on icon "Next image" at bounding box center [1256, 348] width 17 height 17
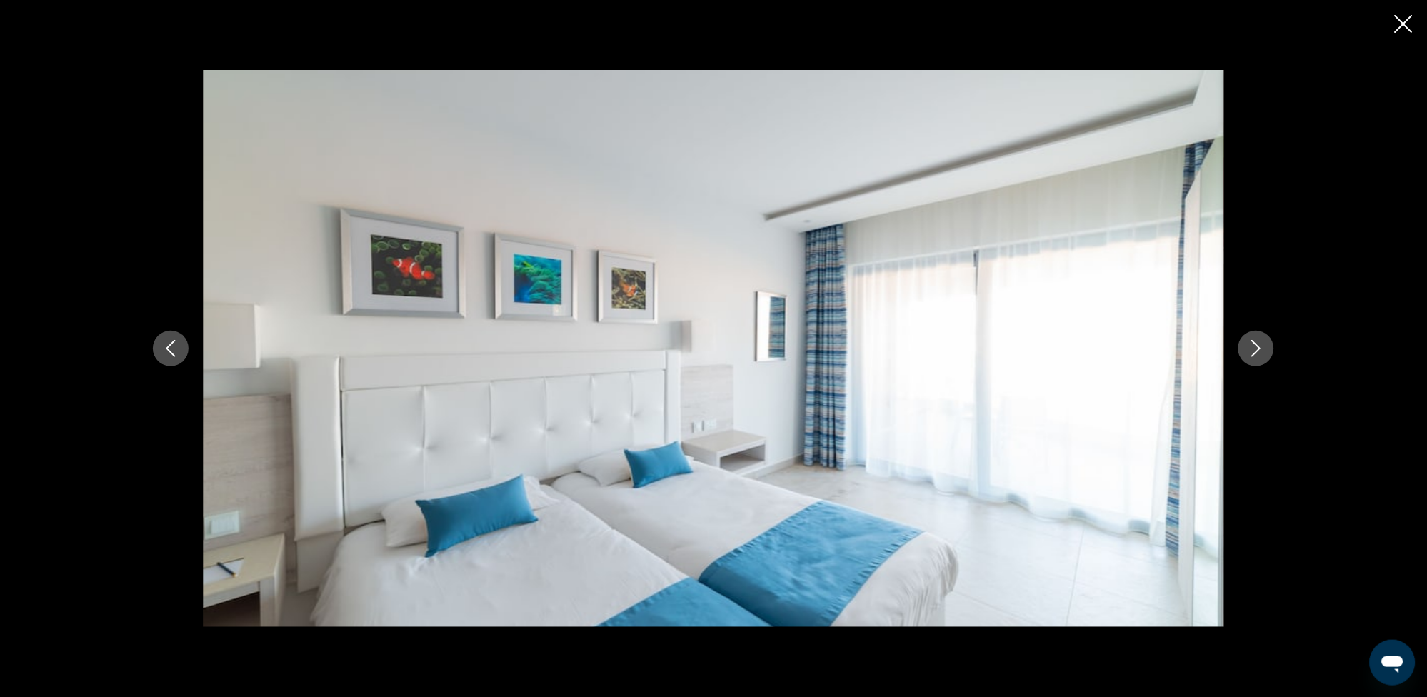
click at [158, 353] on button "Previous image" at bounding box center [171, 349] width 36 height 36
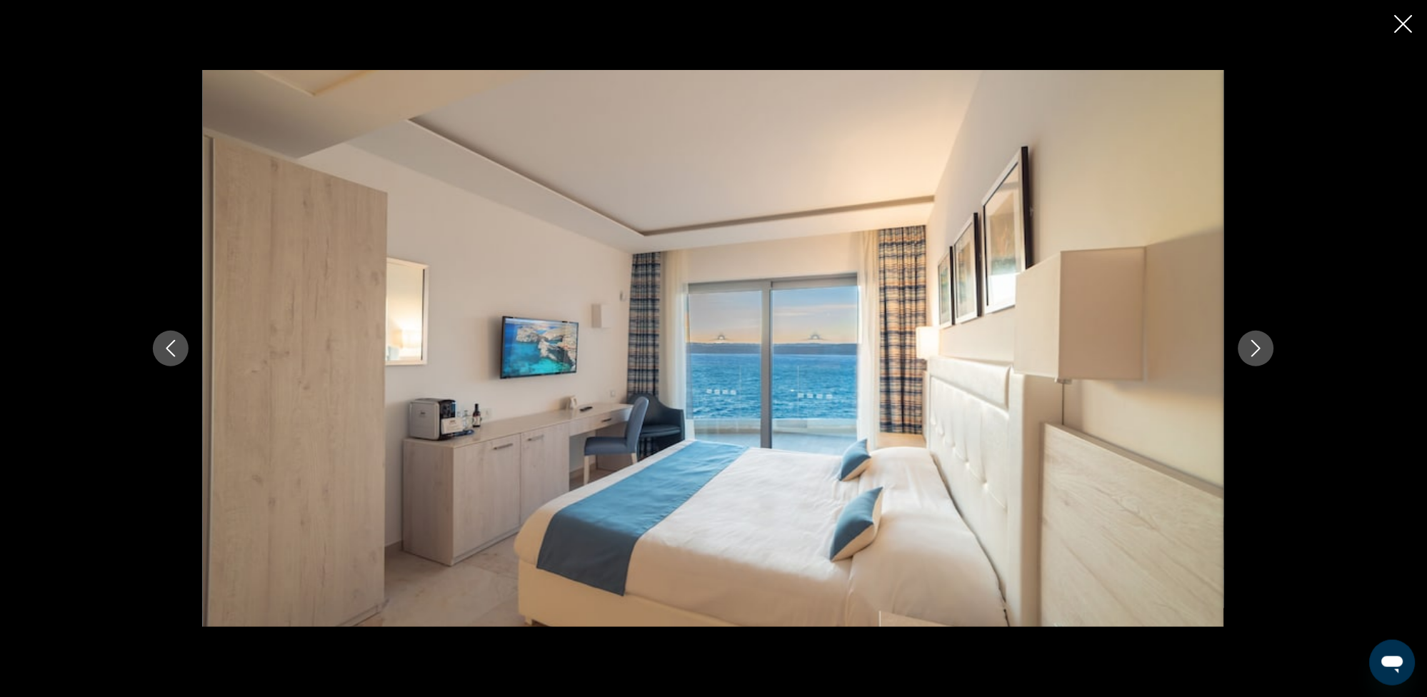
click at [1251, 343] on icon "Next image" at bounding box center [1256, 348] width 17 height 17
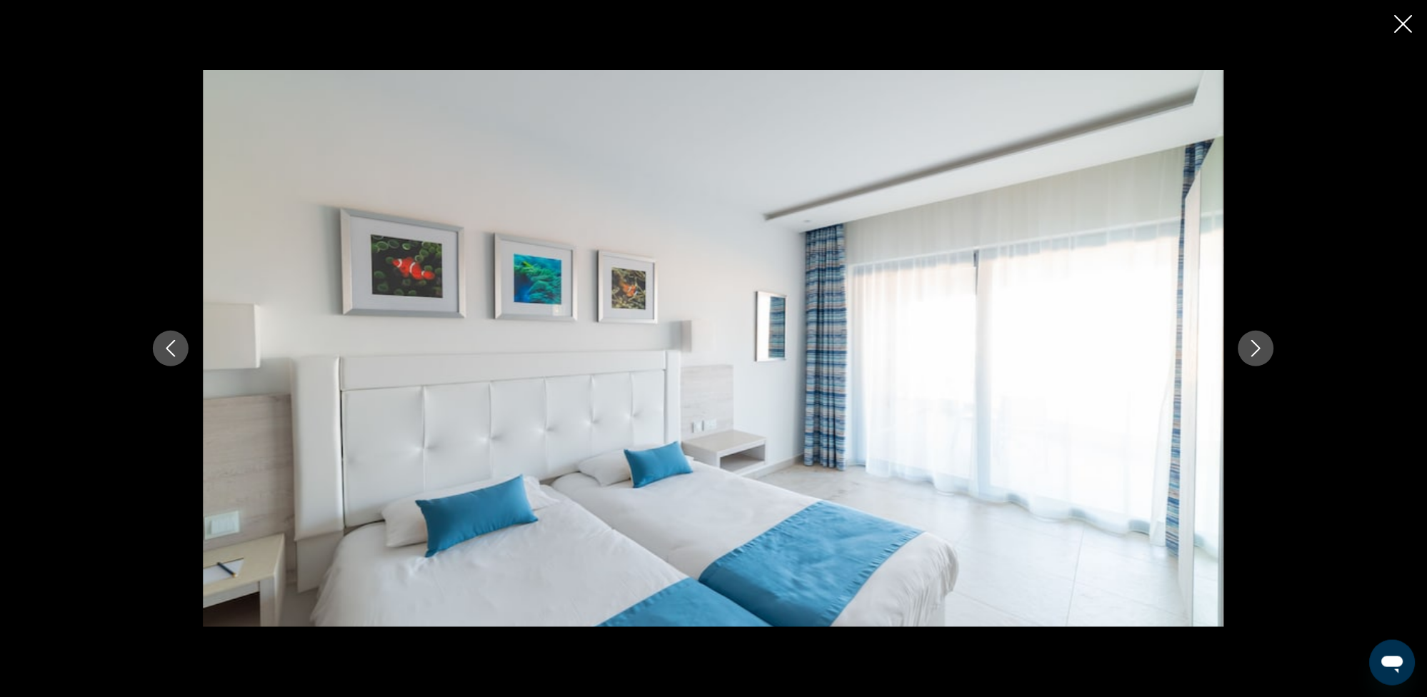
click at [1253, 346] on icon "Next image" at bounding box center [1256, 348] width 17 height 17
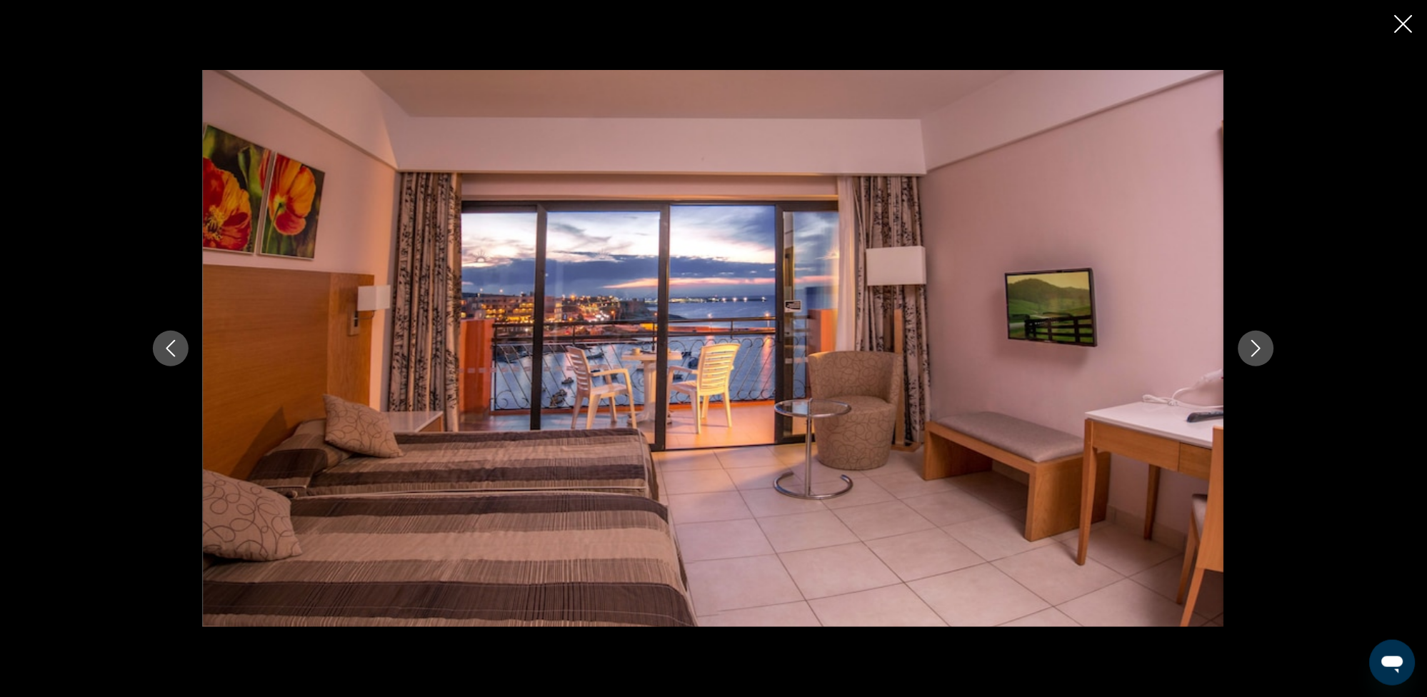
click at [1254, 347] on icon "Next image" at bounding box center [1256, 348] width 17 height 17
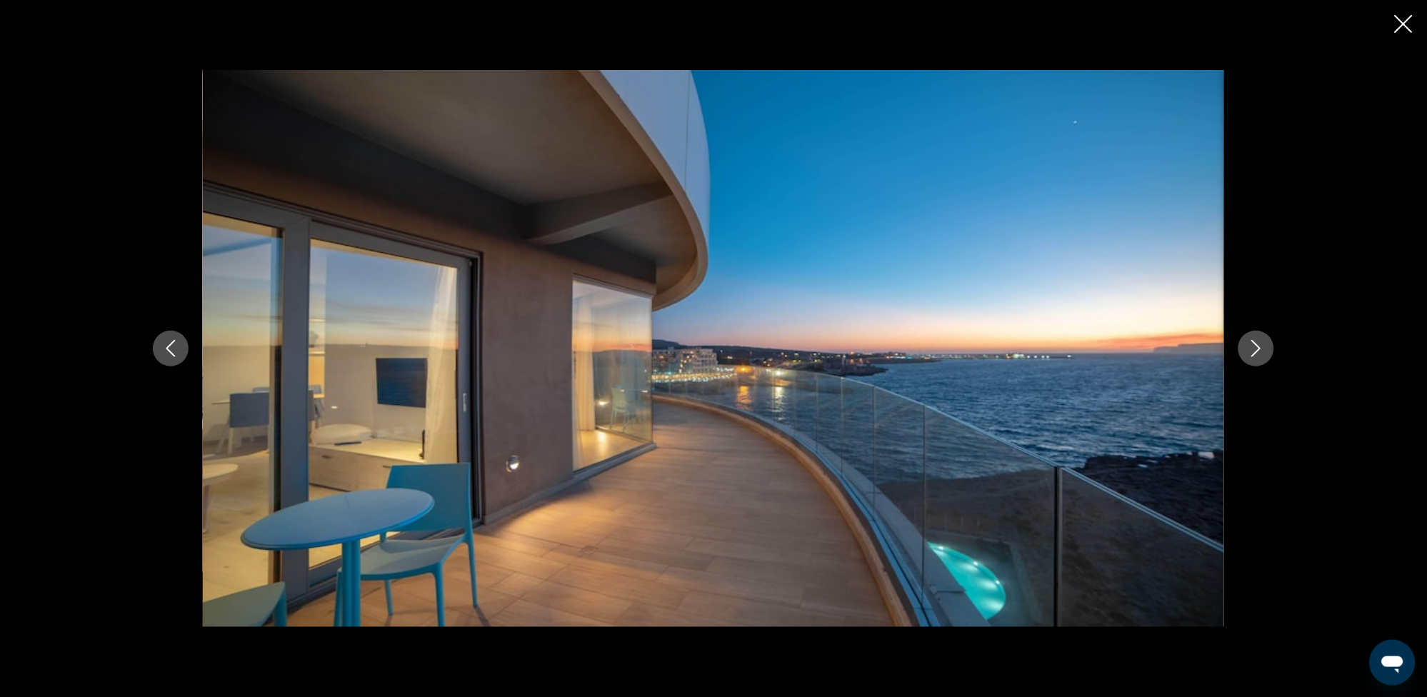
click at [1256, 353] on icon "Next image" at bounding box center [1256, 348] width 9 height 17
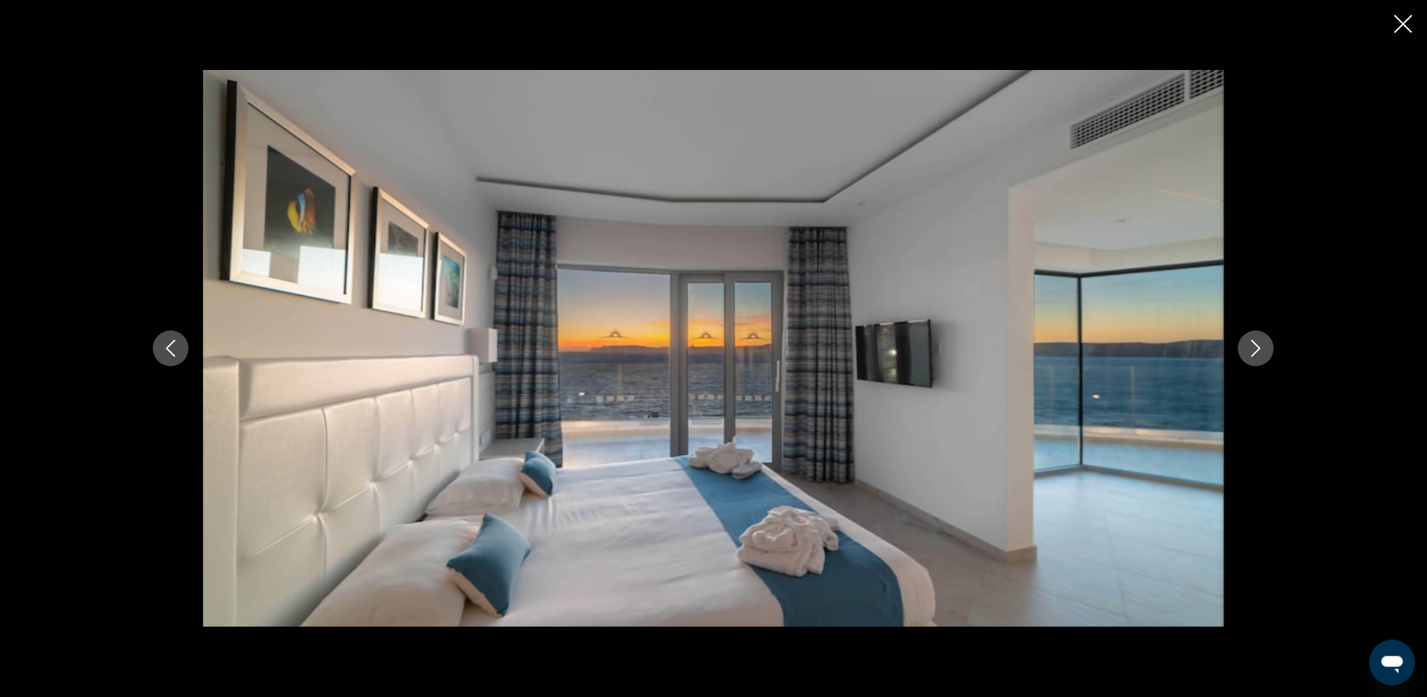
click at [1256, 353] on icon "Next image" at bounding box center [1256, 348] width 9 height 17
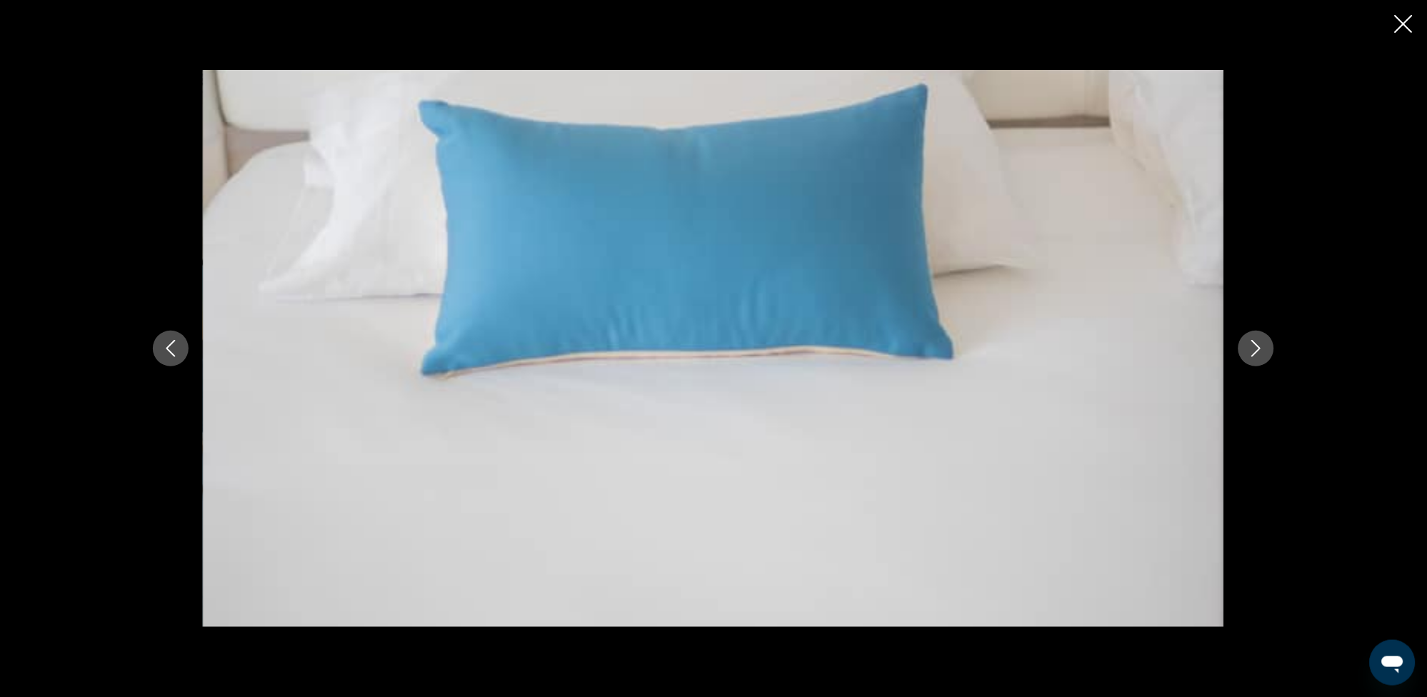
click at [1256, 353] on icon "Next image" at bounding box center [1256, 348] width 9 height 17
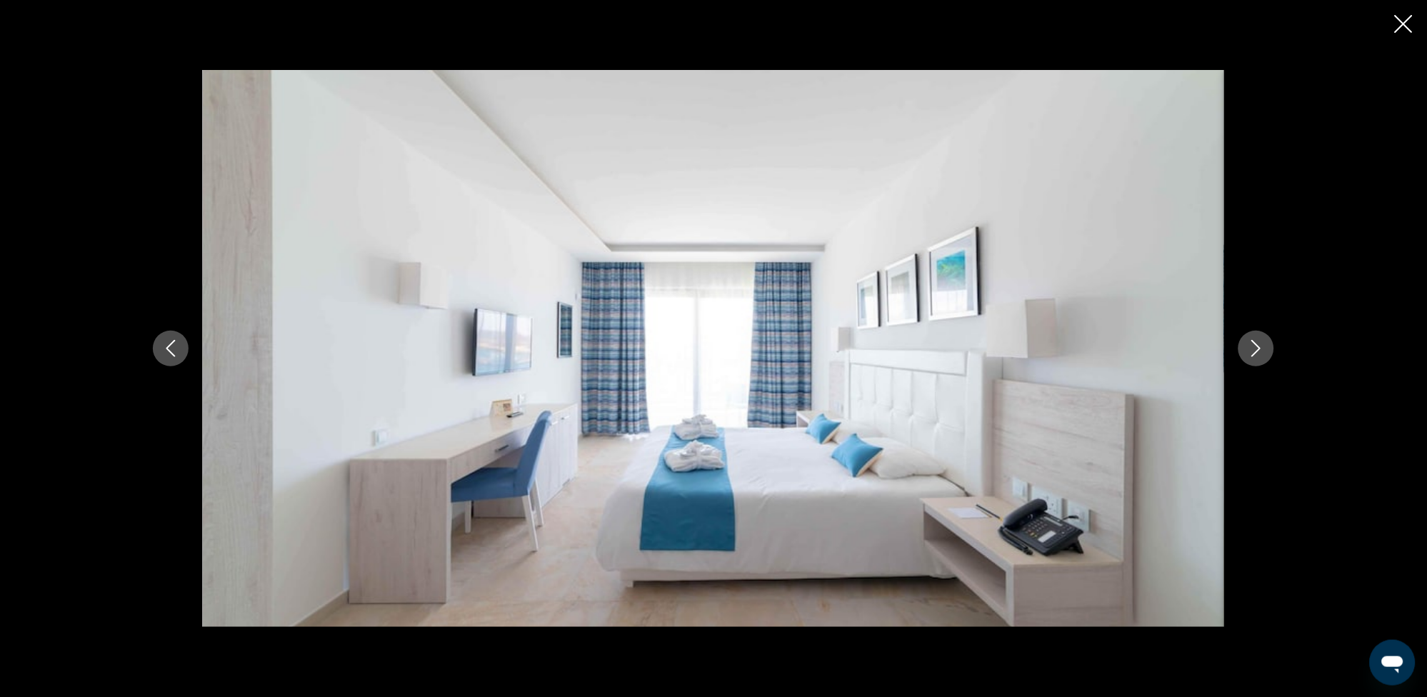
click at [1256, 353] on icon "Next image" at bounding box center [1256, 348] width 9 height 17
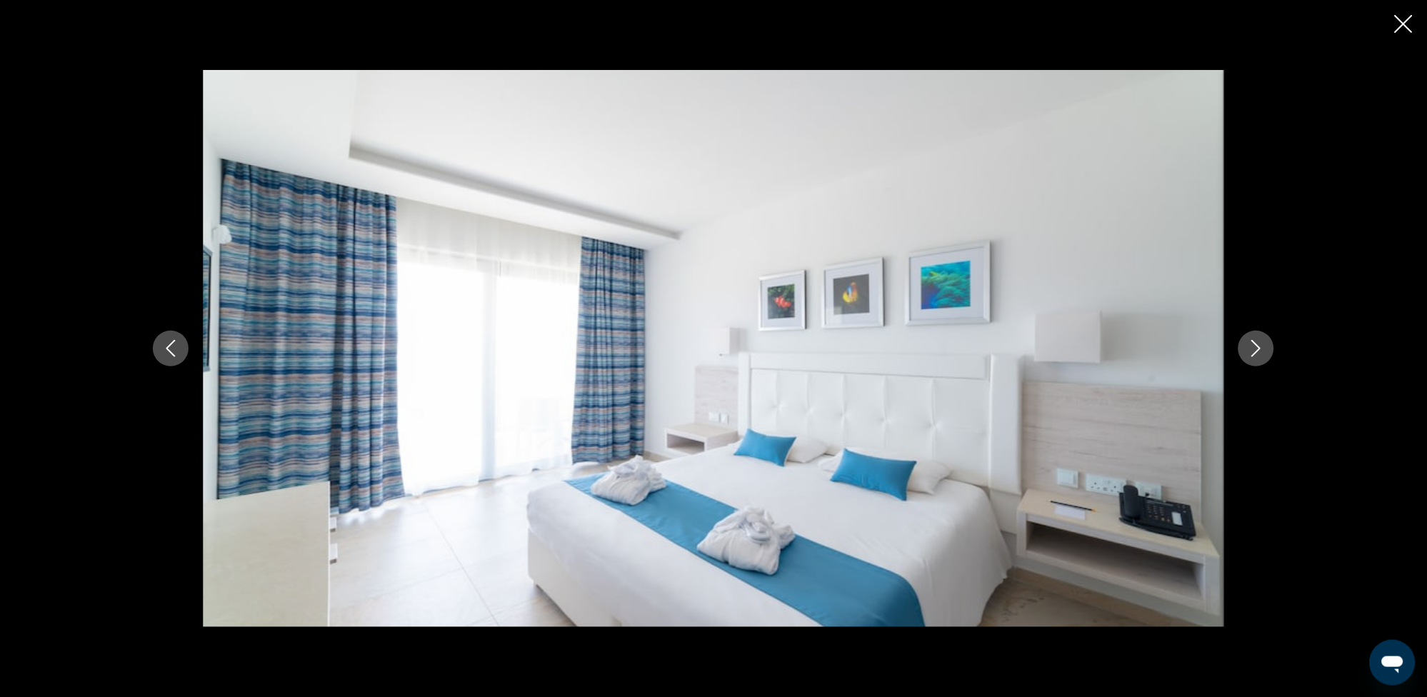
click at [1256, 353] on icon "Next image" at bounding box center [1256, 348] width 9 height 17
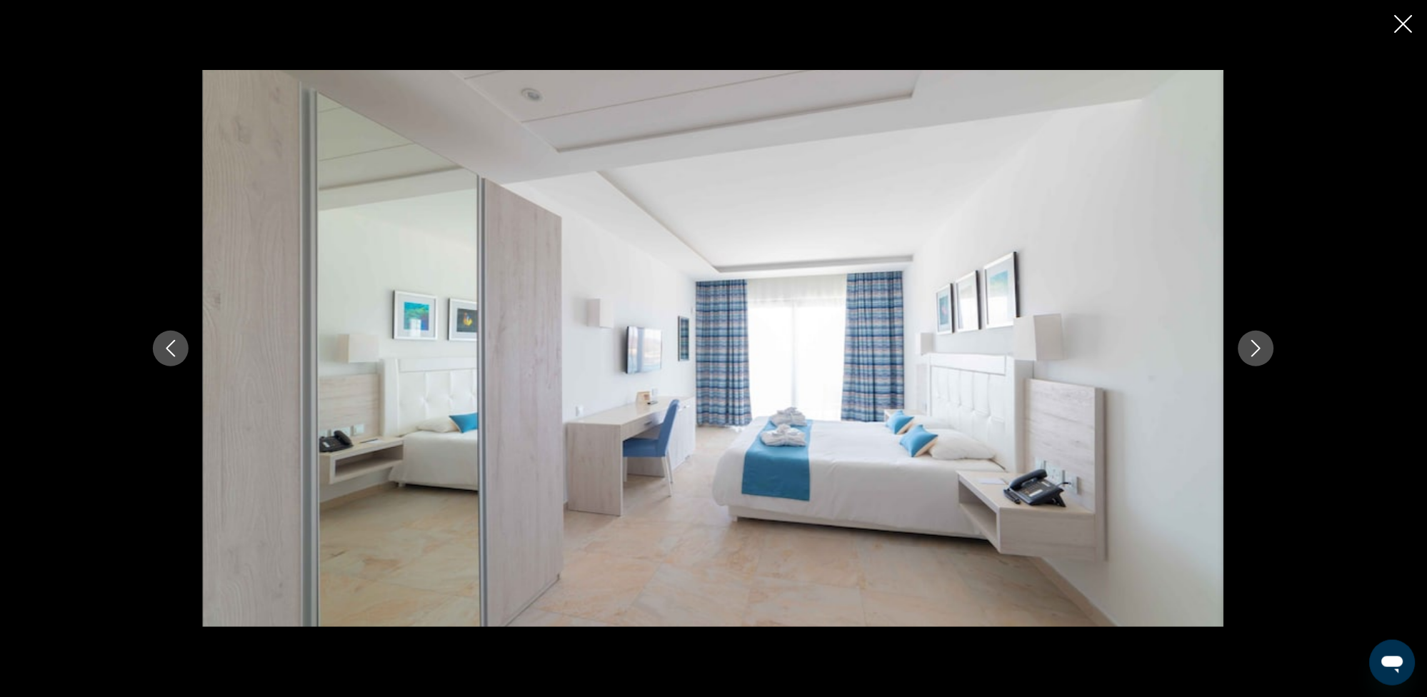
click at [1256, 353] on icon "Next image" at bounding box center [1256, 348] width 9 height 17
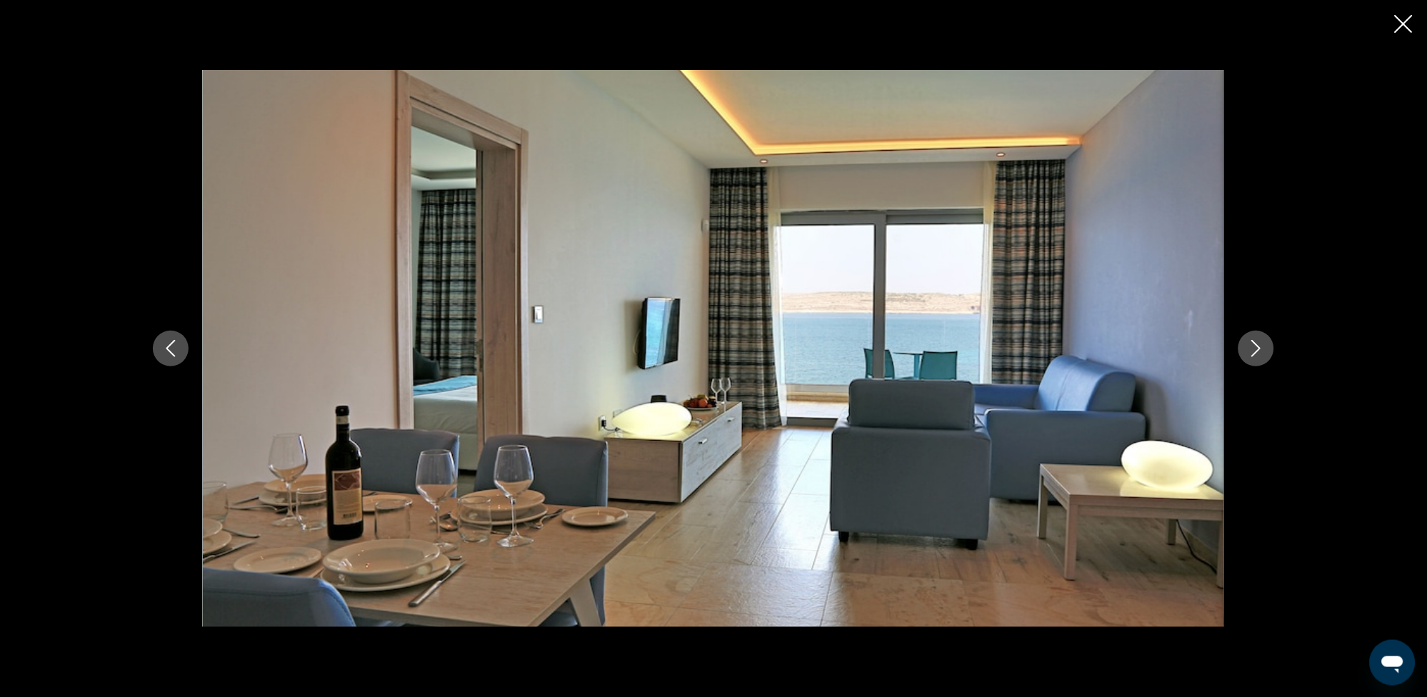
click at [1256, 353] on icon "Next image" at bounding box center [1256, 348] width 9 height 17
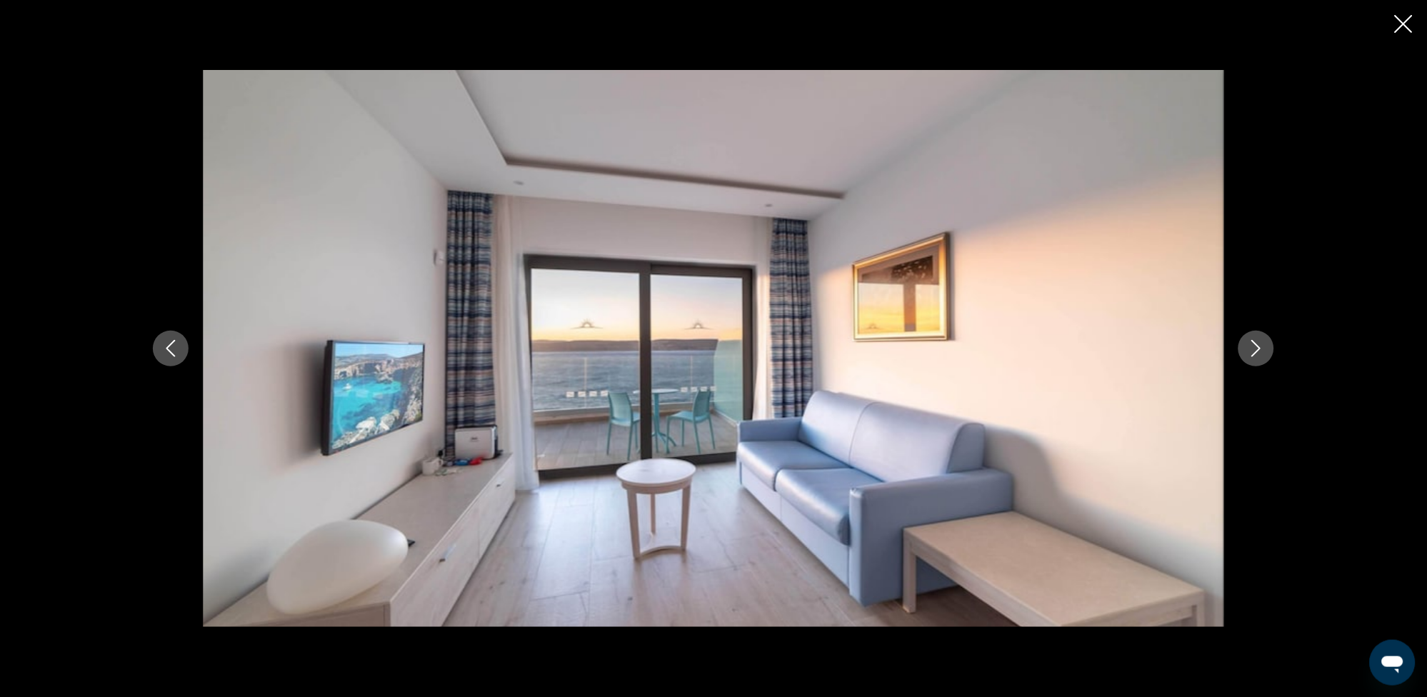
click at [1256, 353] on icon "Next image" at bounding box center [1256, 348] width 9 height 17
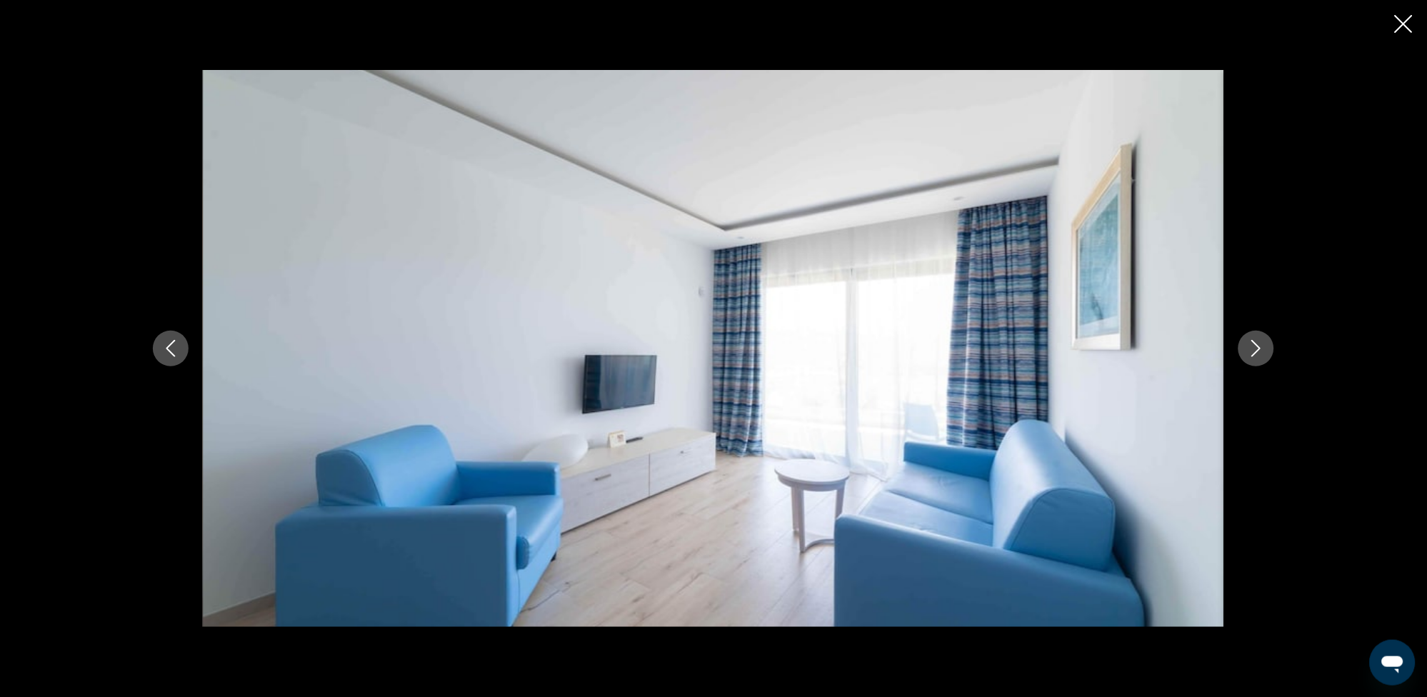
click at [1256, 353] on icon "Next image" at bounding box center [1256, 348] width 9 height 17
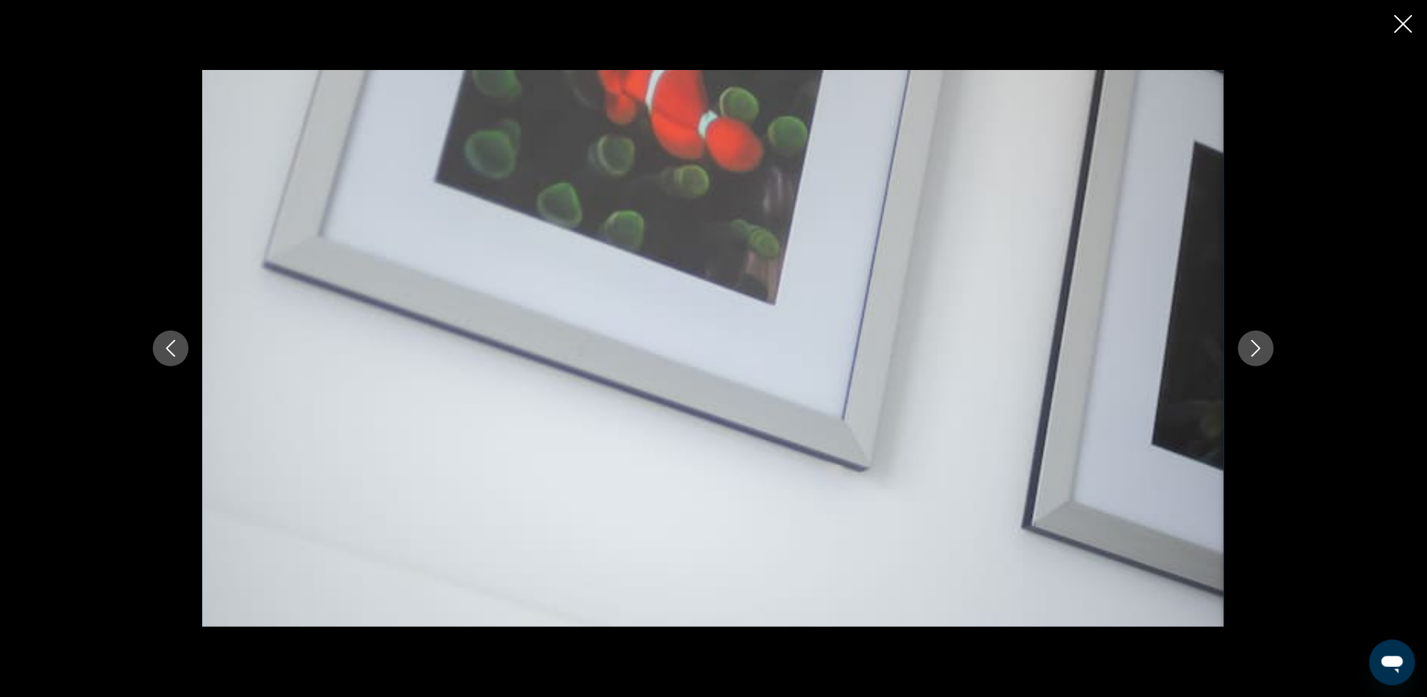
click at [1256, 353] on icon "Next image" at bounding box center [1256, 348] width 9 height 17
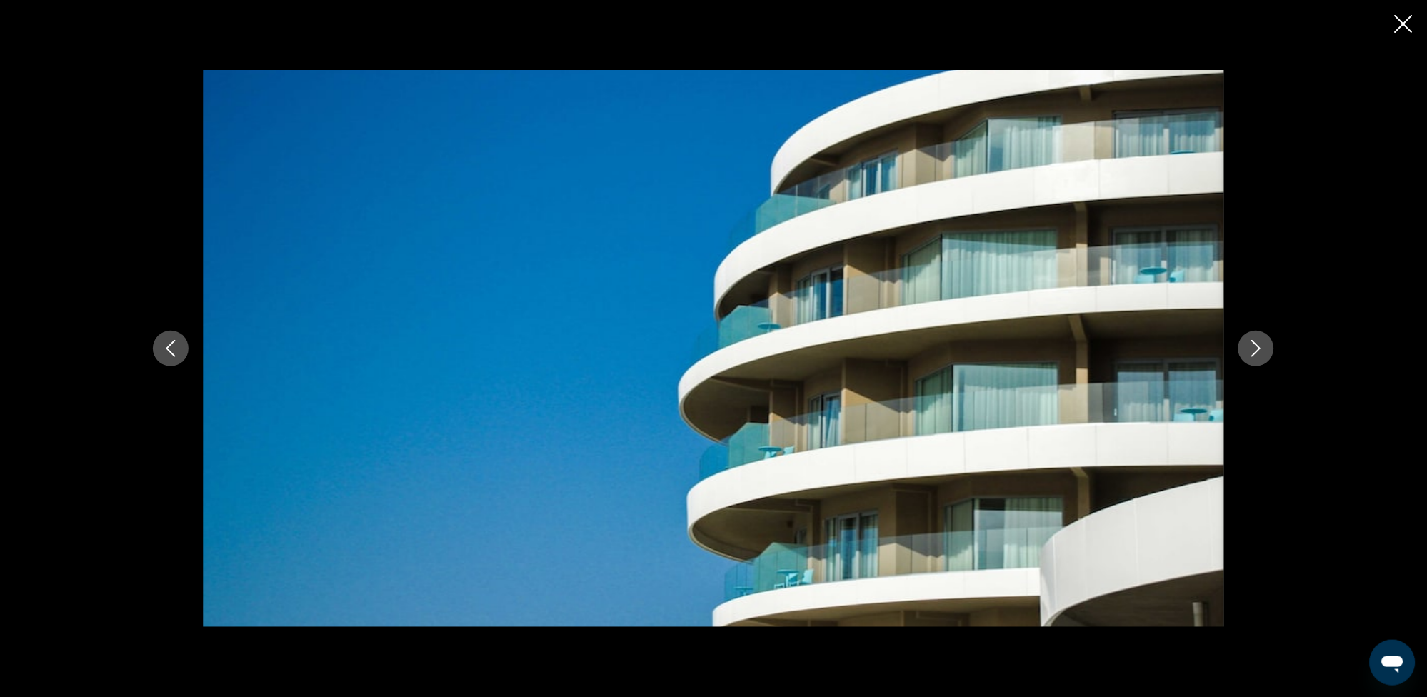
click at [1256, 353] on icon "Next image" at bounding box center [1256, 348] width 9 height 17
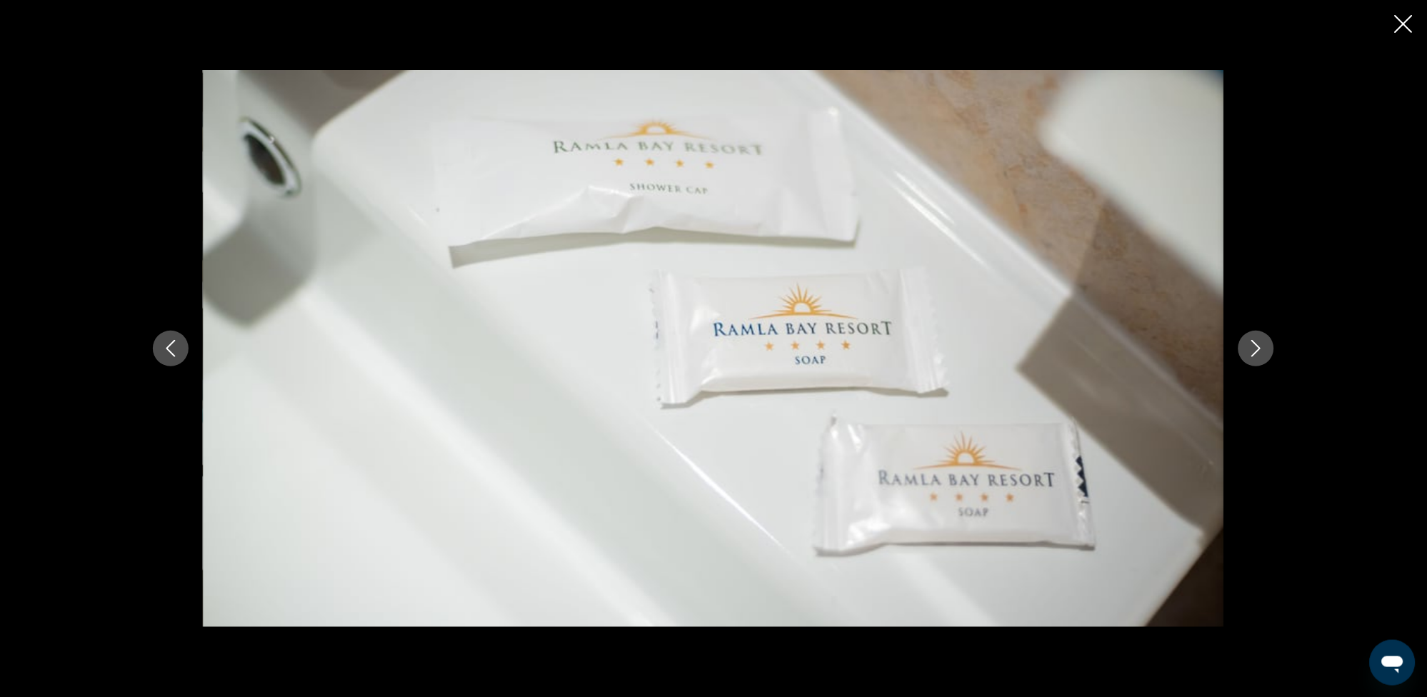
click at [1406, 15] on icon "Close slideshow" at bounding box center [1404, 24] width 18 height 18
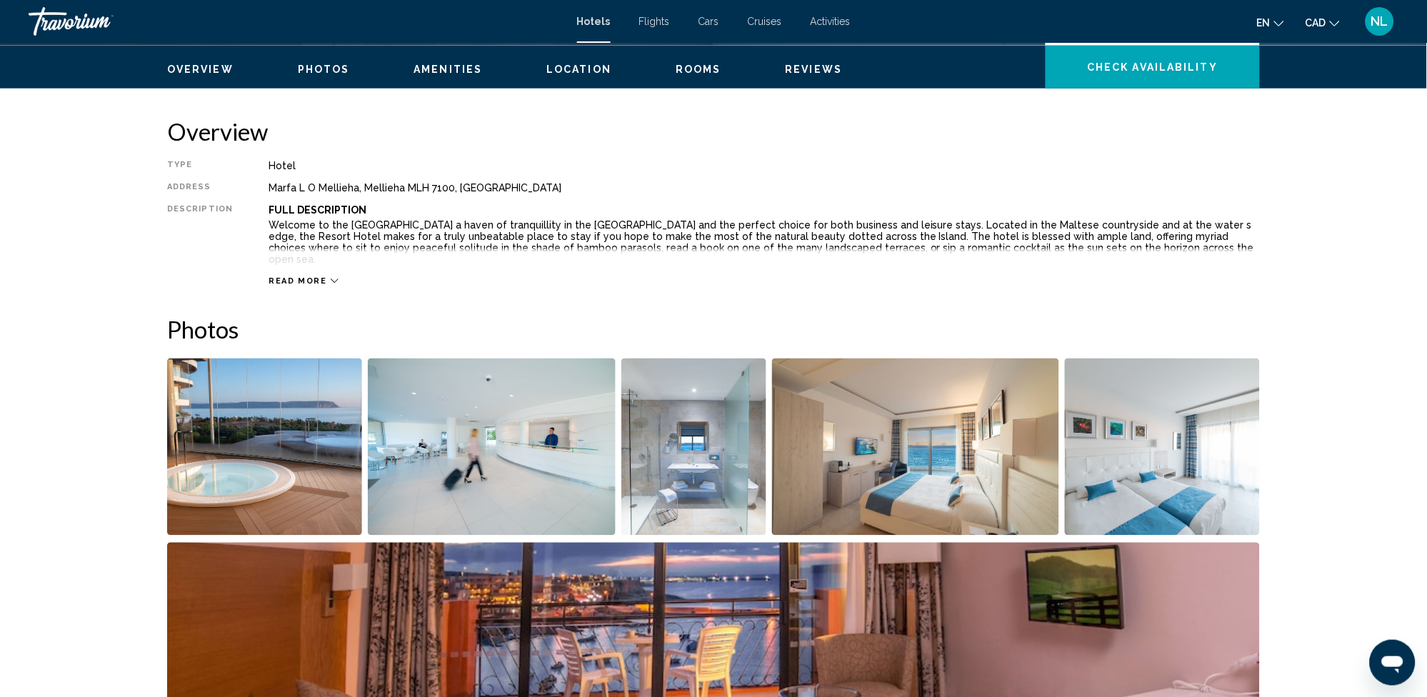
scroll to position [301, 0]
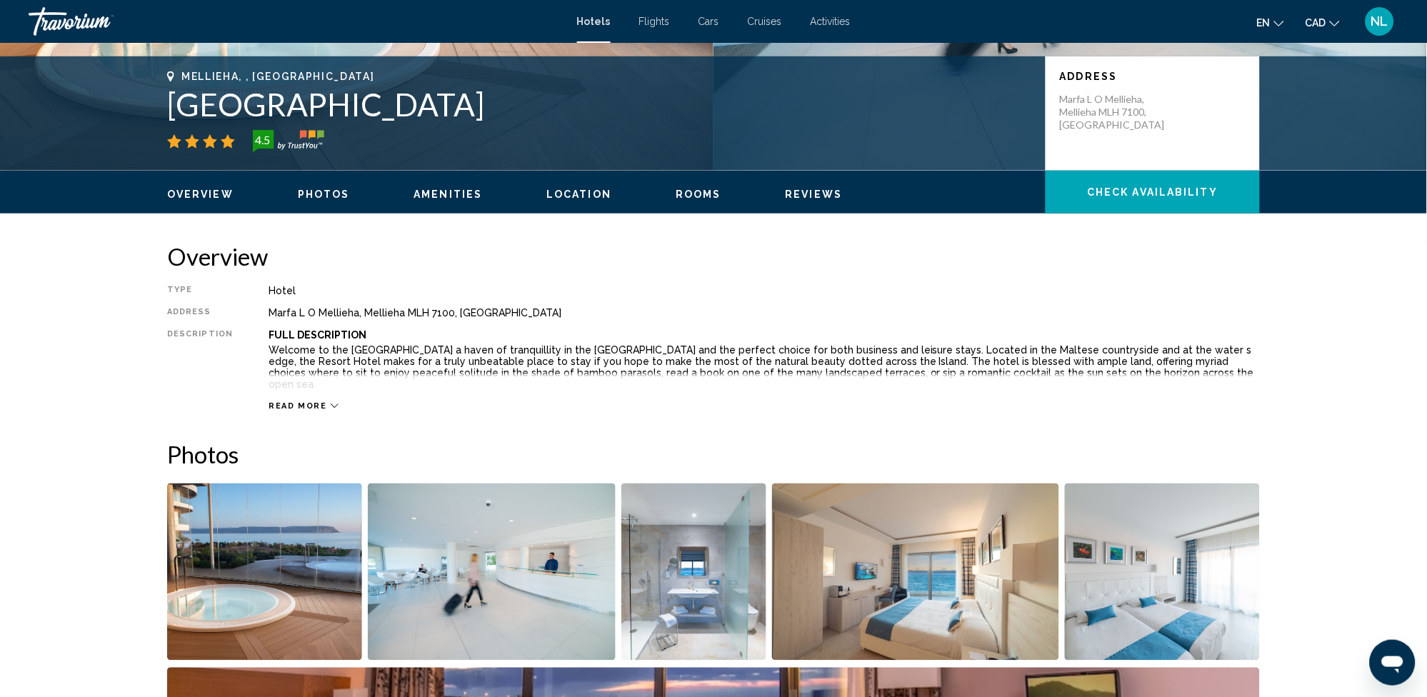
click at [299, 401] on span "Read more" at bounding box center [298, 405] width 59 height 9
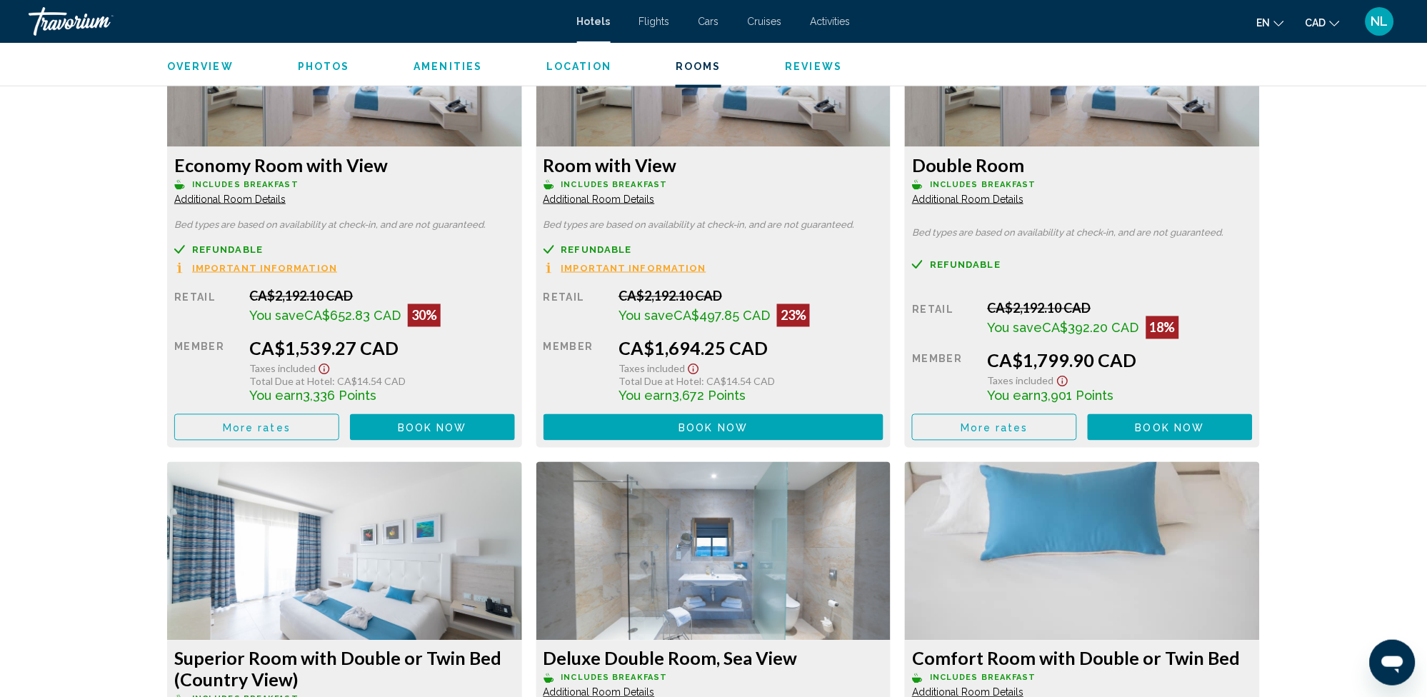
scroll to position [2015, 0]
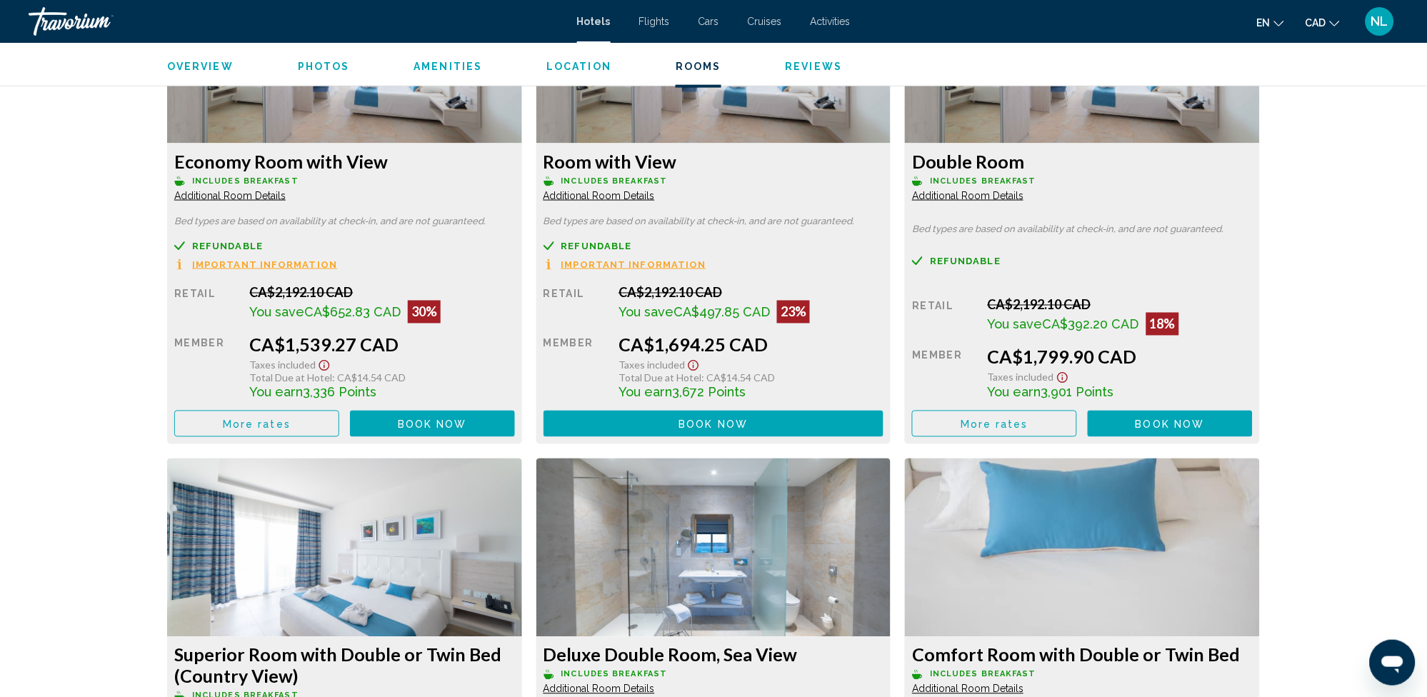
click at [286, 190] on span "Additional Room Details" at bounding box center [229, 195] width 111 height 11
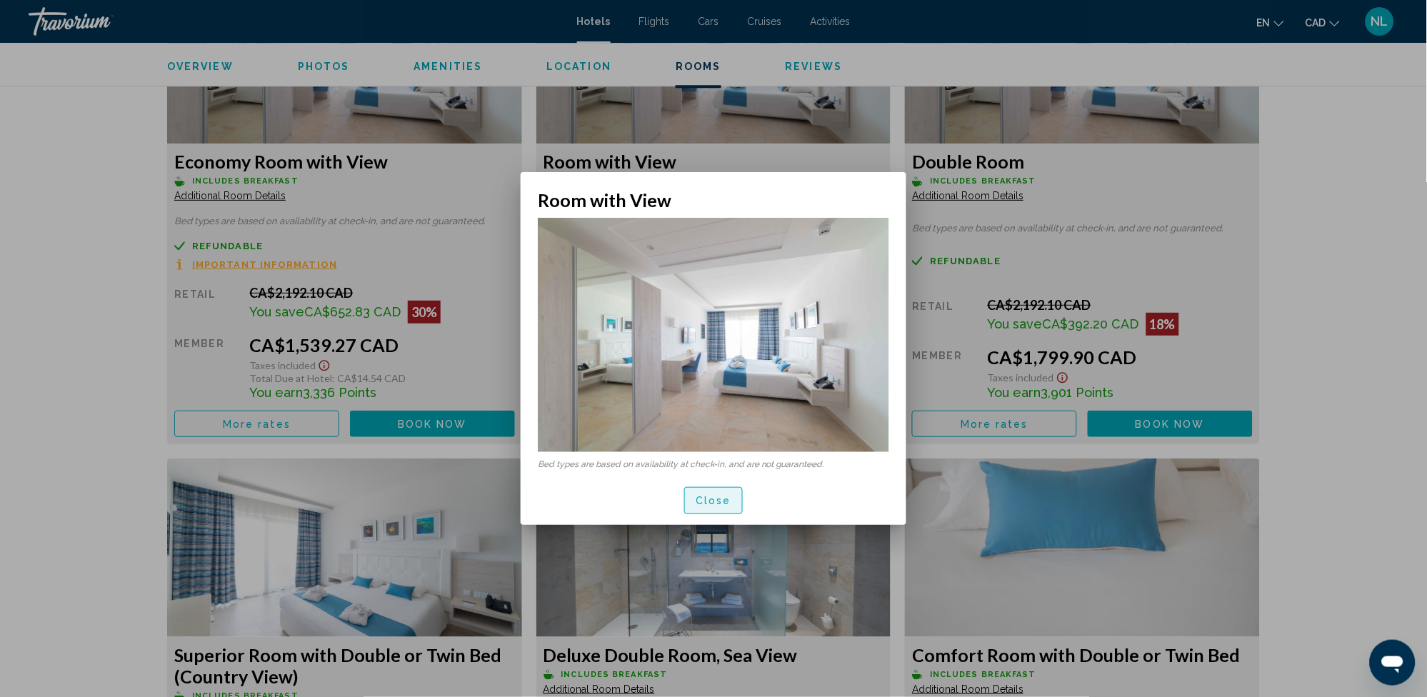
click at [715, 501] on span "Close" at bounding box center [714, 501] width 36 height 11
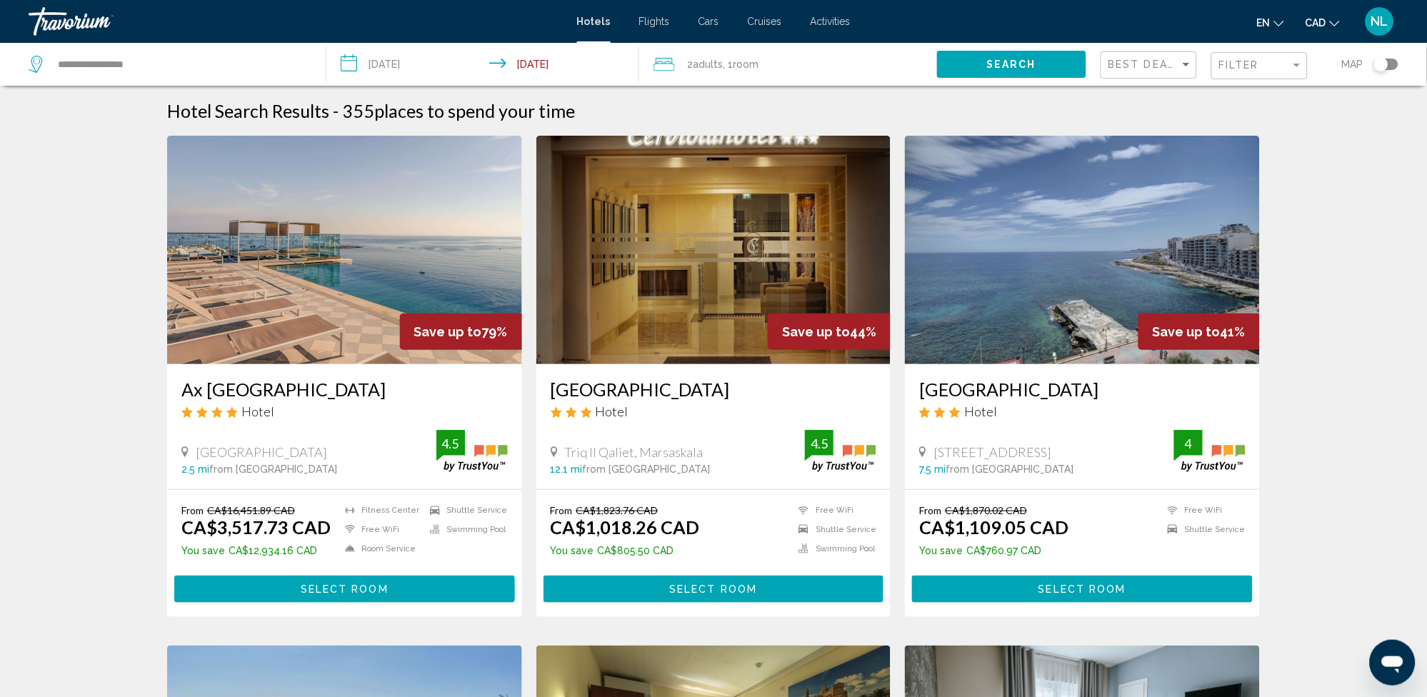
click at [376, 266] on img "Main content" at bounding box center [344, 250] width 355 height 229
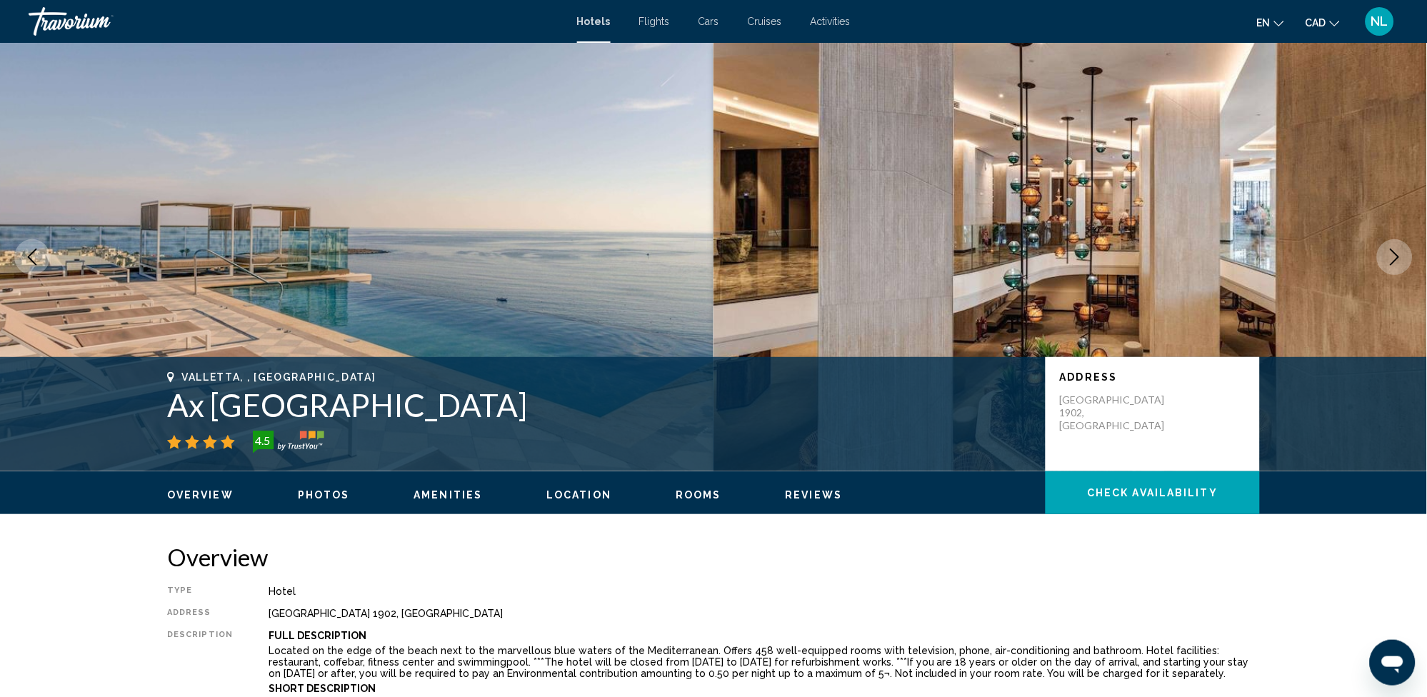
click at [570, 489] on span "Location" at bounding box center [578, 494] width 65 height 11
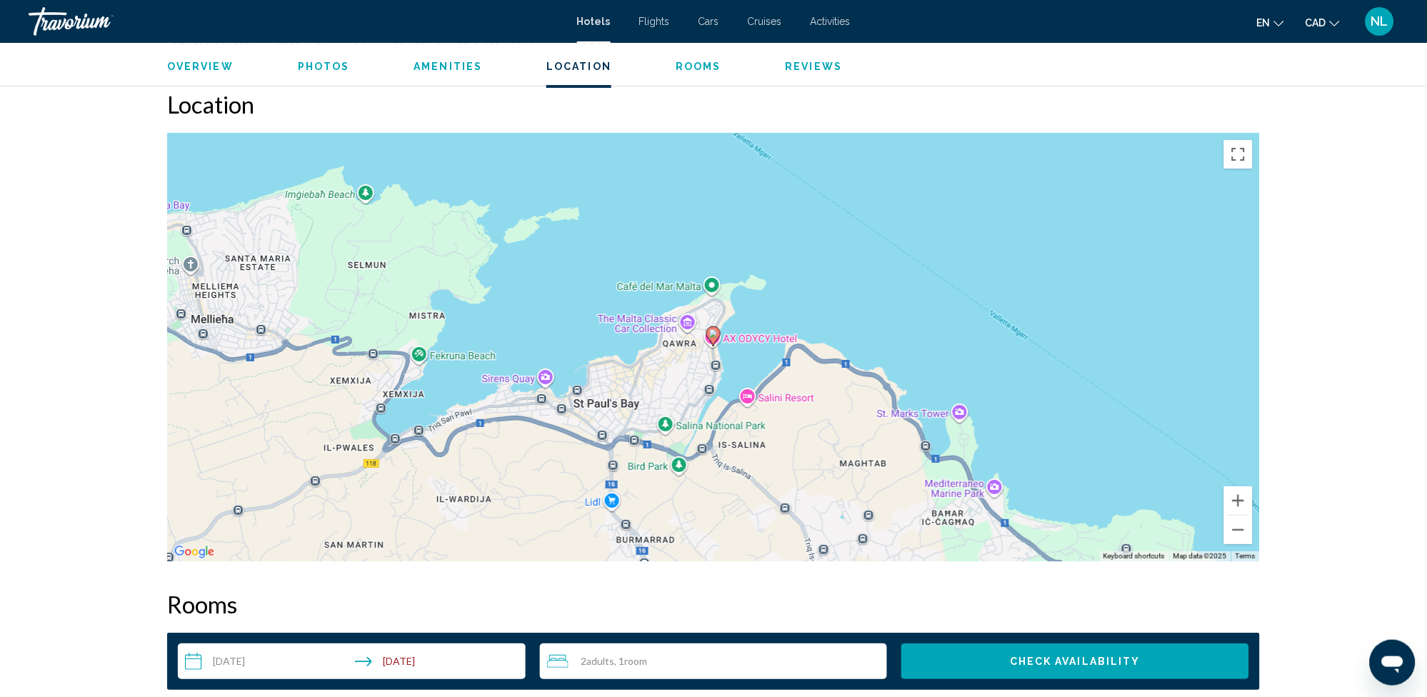
scroll to position [1308, 0]
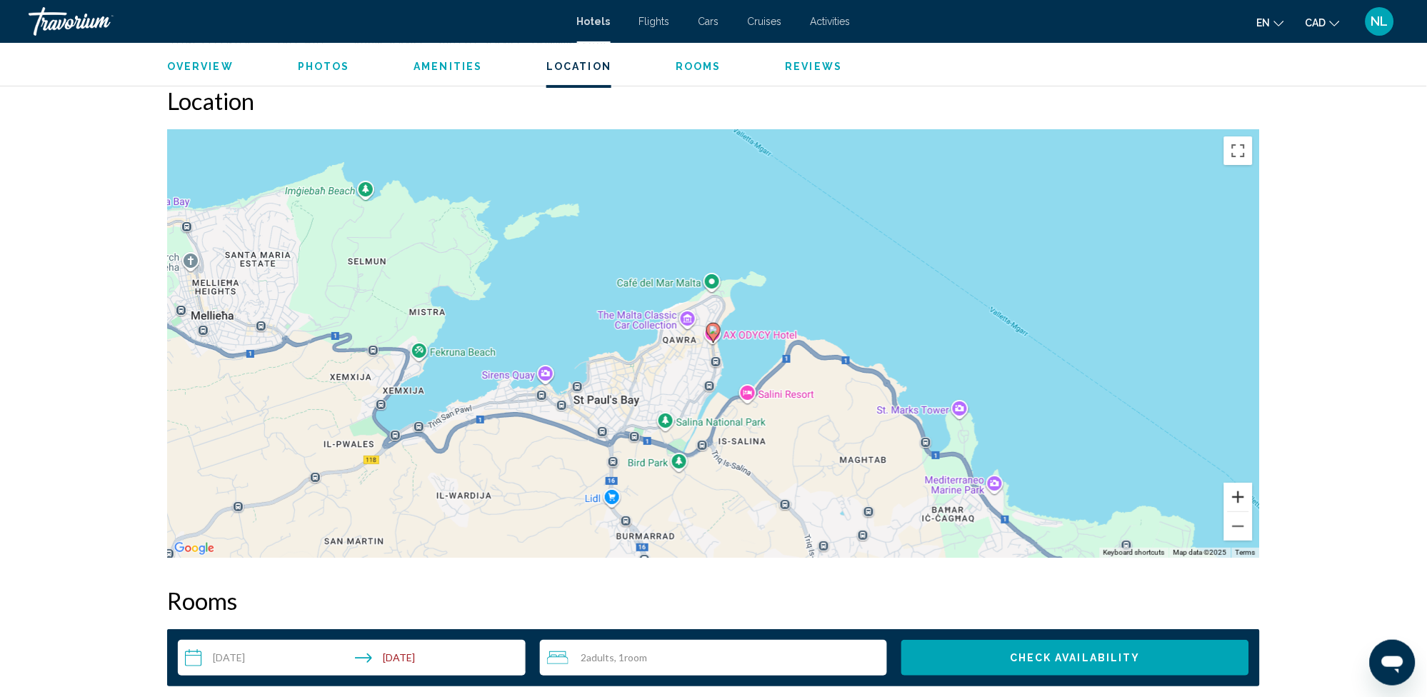
click at [1236, 502] on button "Zoom in" at bounding box center [1238, 497] width 29 height 29
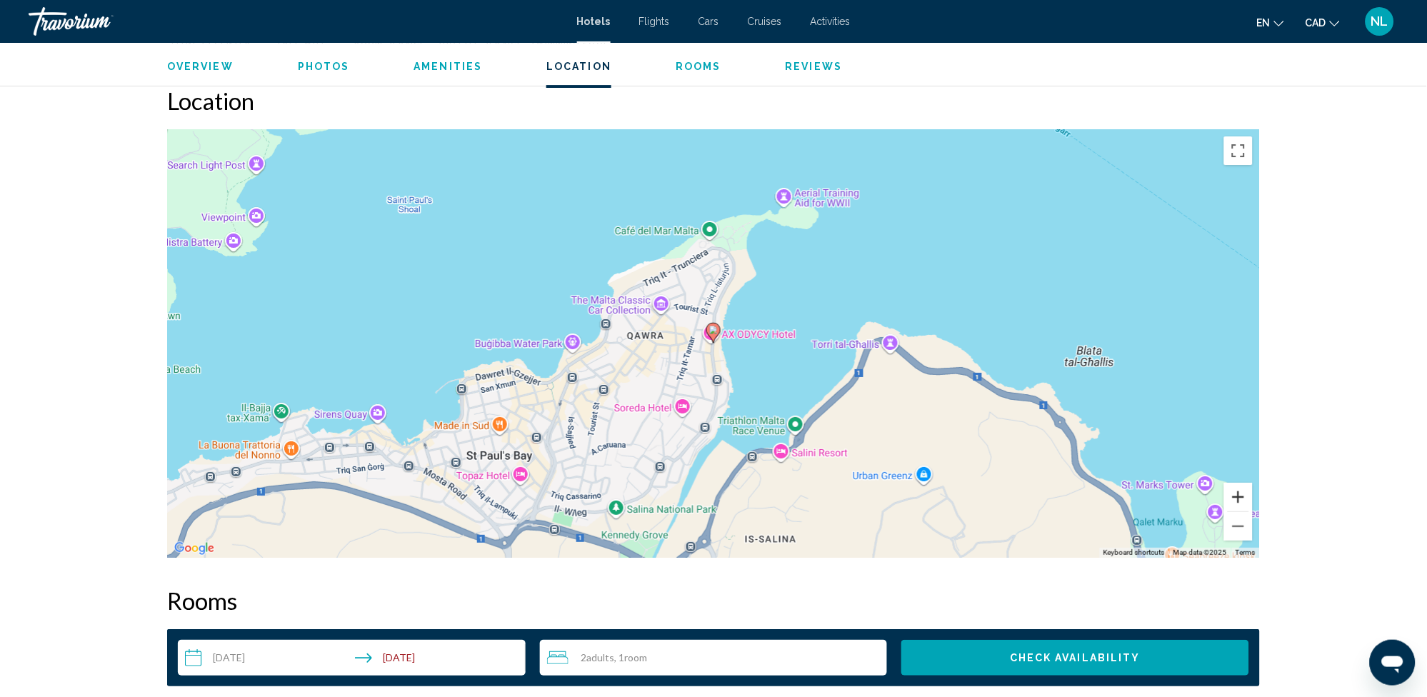
click at [1239, 501] on button "Zoom in" at bounding box center [1238, 497] width 29 height 29
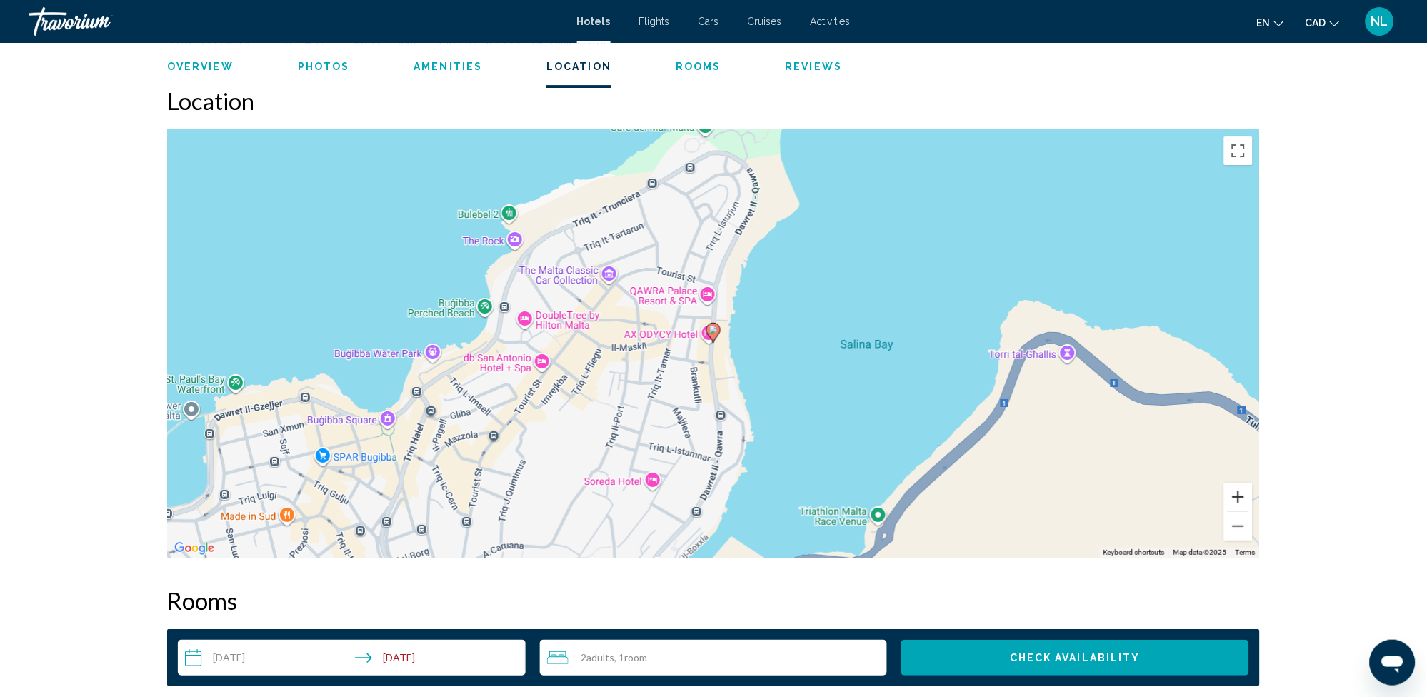
click at [1239, 501] on button "Zoom in" at bounding box center [1238, 497] width 29 height 29
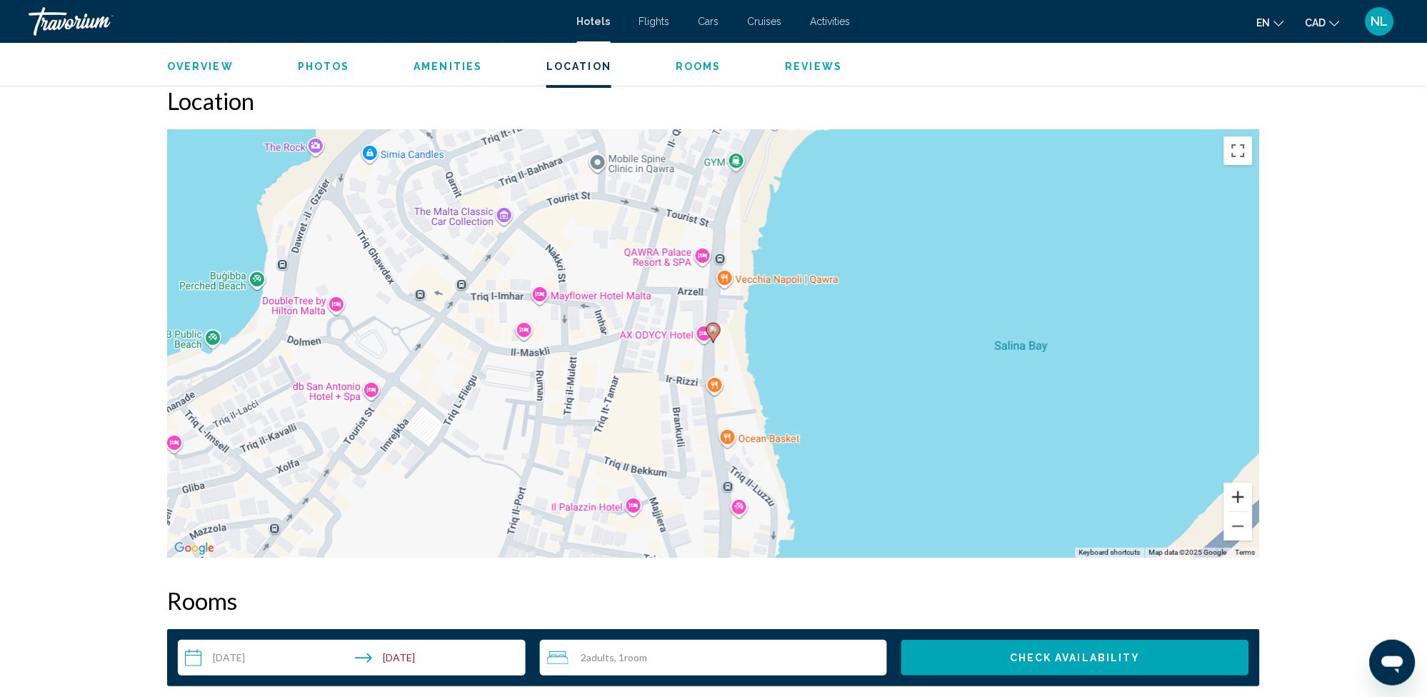
click at [1239, 501] on button "Zoom in" at bounding box center [1238, 497] width 29 height 29
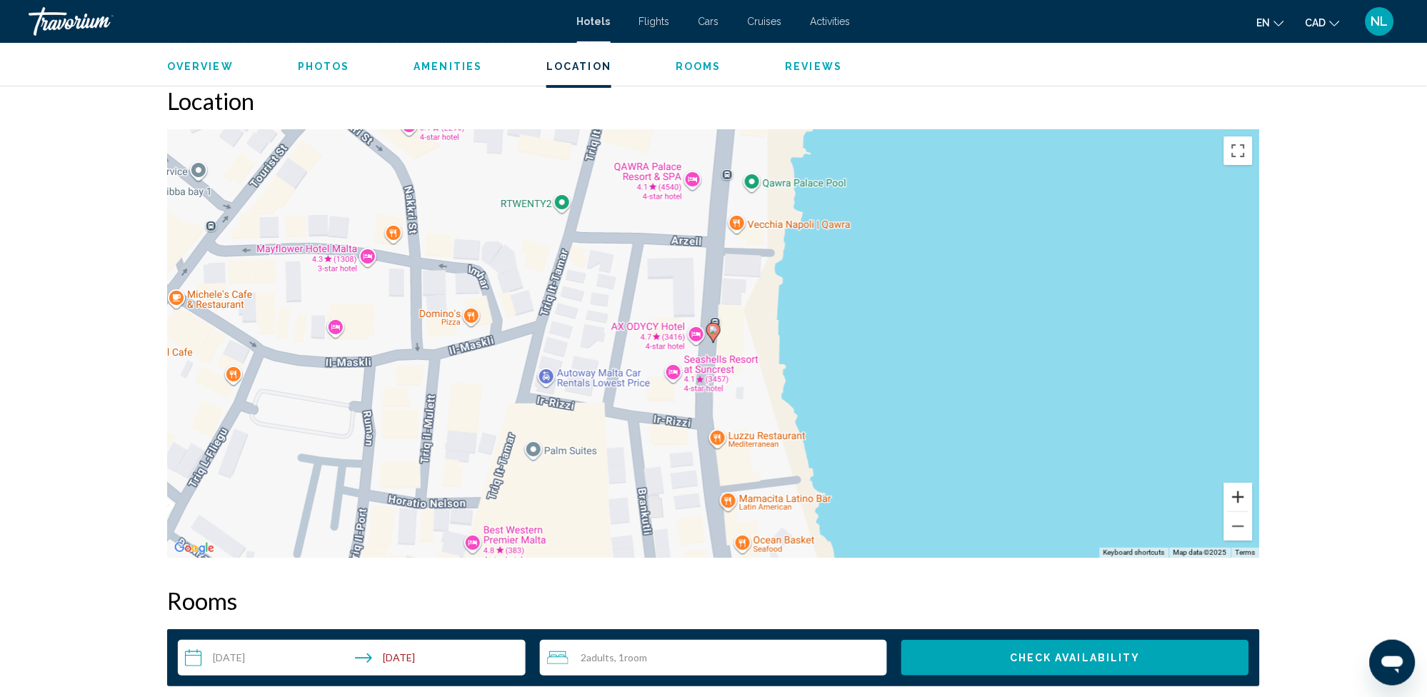
click at [1239, 501] on button "Zoom in" at bounding box center [1238, 497] width 29 height 29
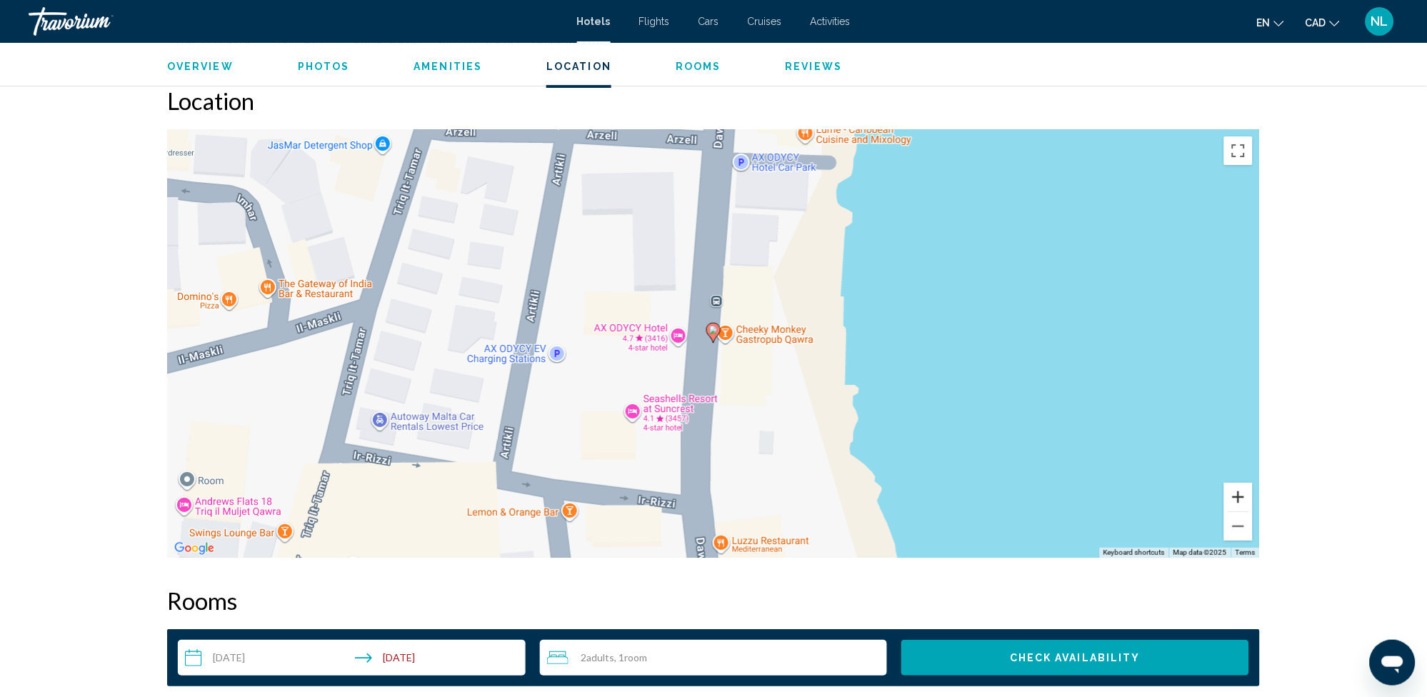
click at [1244, 499] on button "Zoom in" at bounding box center [1238, 497] width 29 height 29
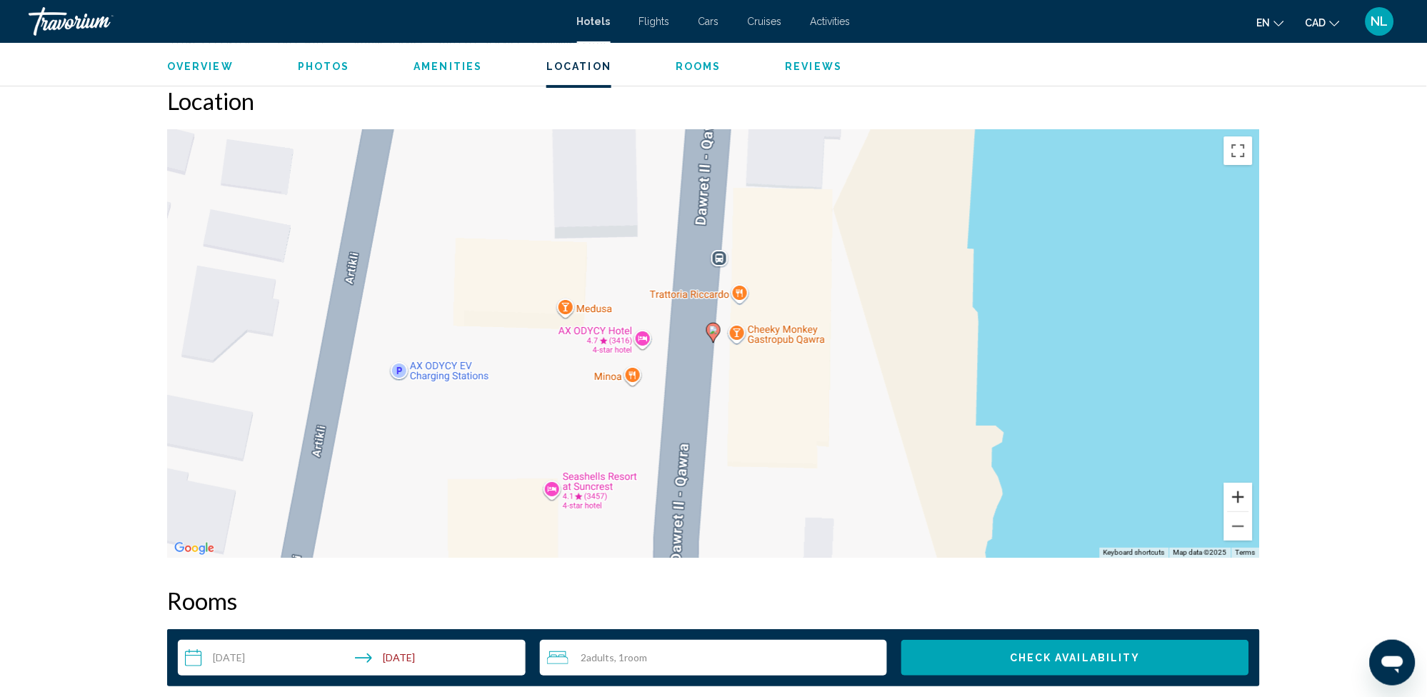
click at [1244, 499] on button "Zoom in" at bounding box center [1238, 497] width 29 height 29
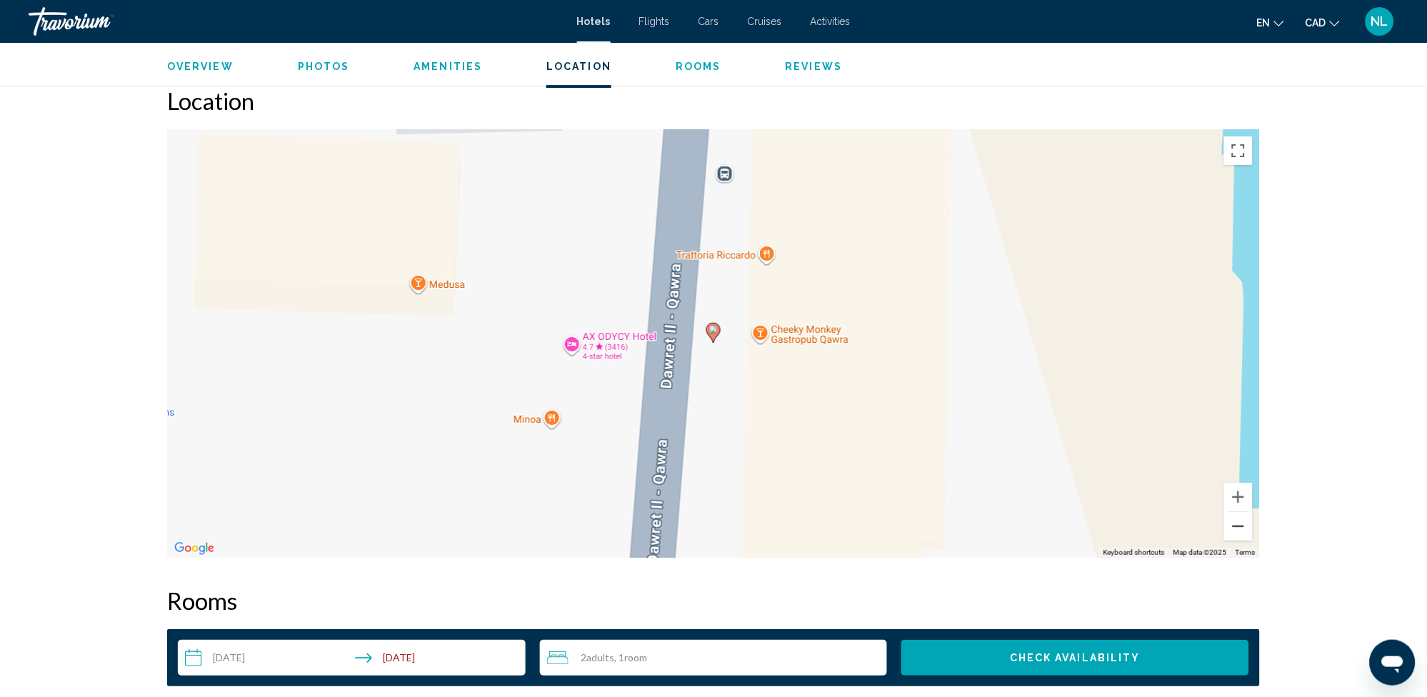
click at [1237, 519] on button "Zoom out" at bounding box center [1238, 526] width 29 height 29
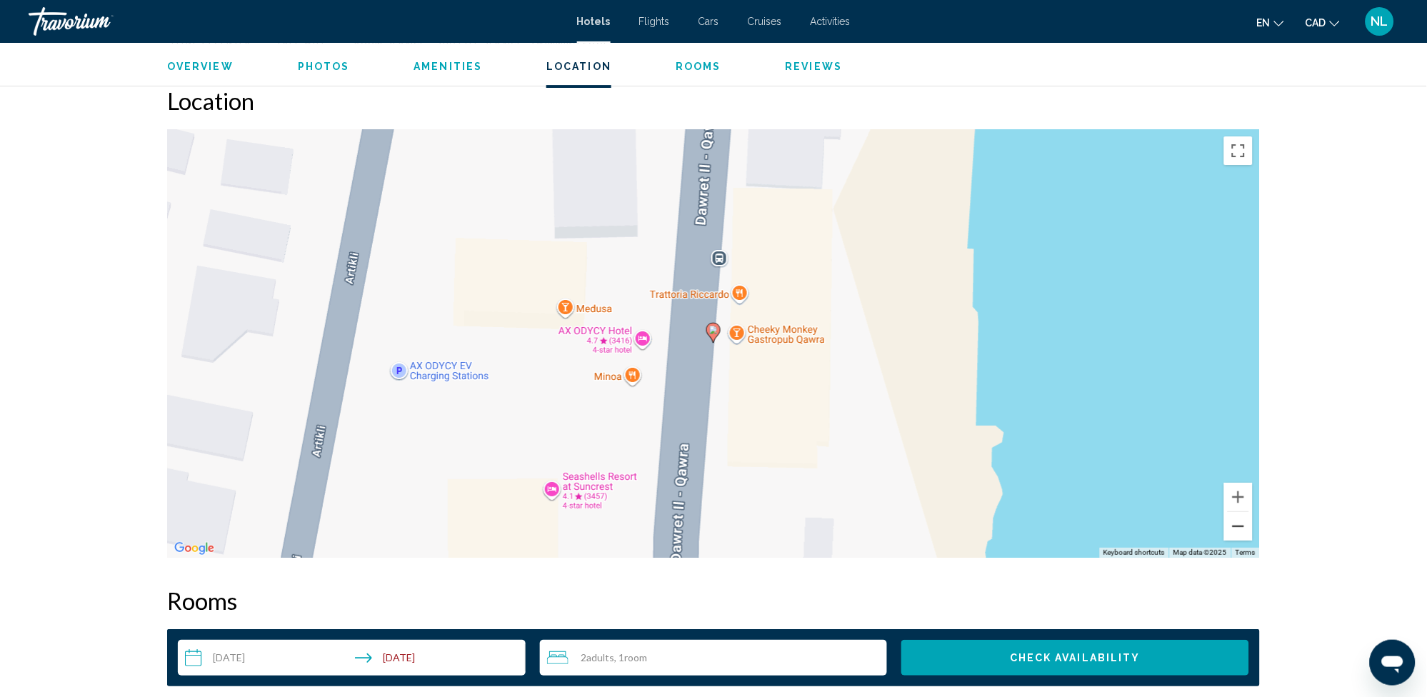
click at [1237, 519] on button "Zoom out" at bounding box center [1238, 526] width 29 height 29
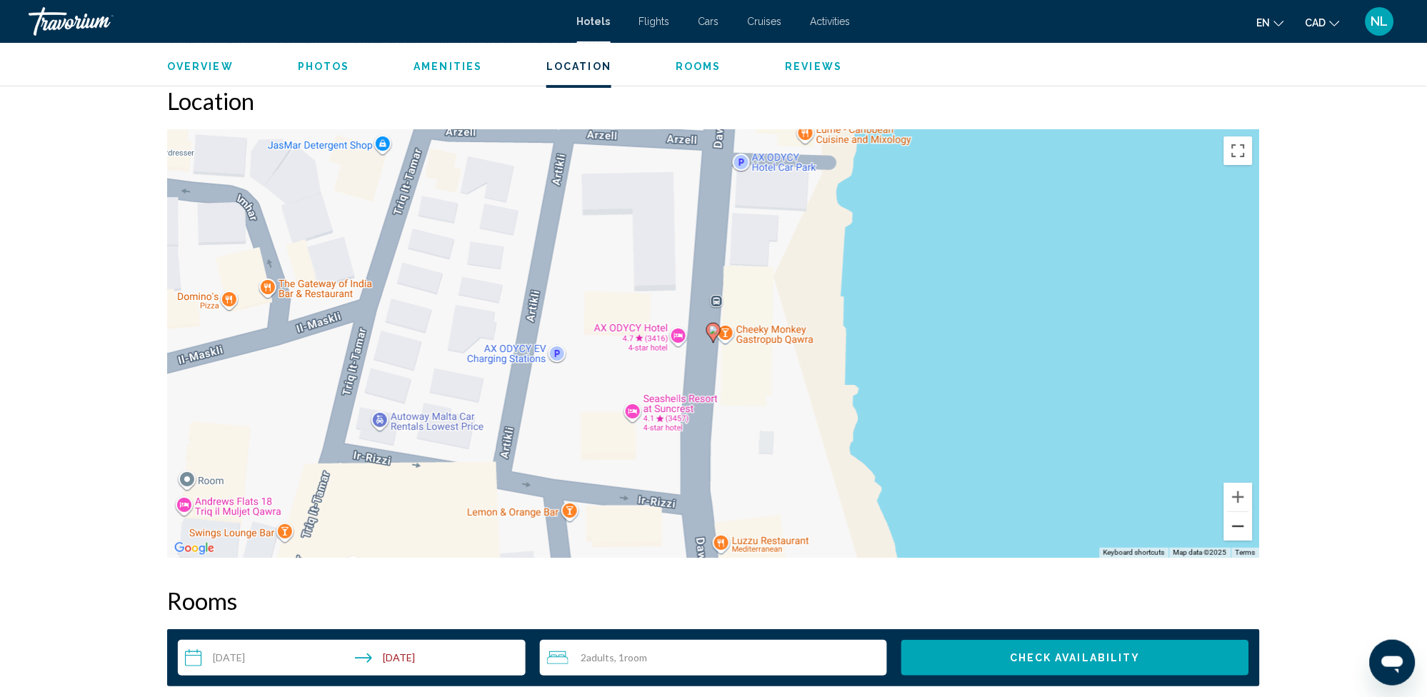
click at [1237, 519] on button "Zoom out" at bounding box center [1238, 526] width 29 height 29
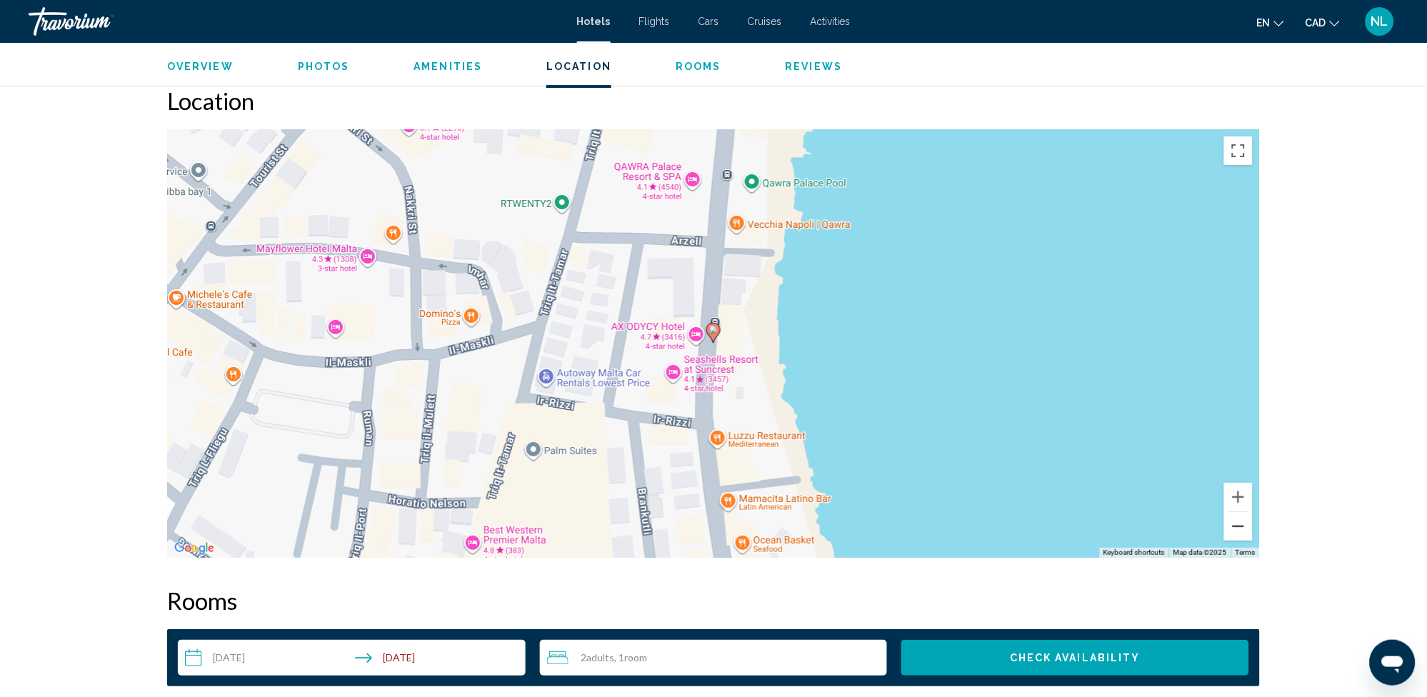
click at [1237, 526] on button "Zoom out" at bounding box center [1238, 526] width 29 height 29
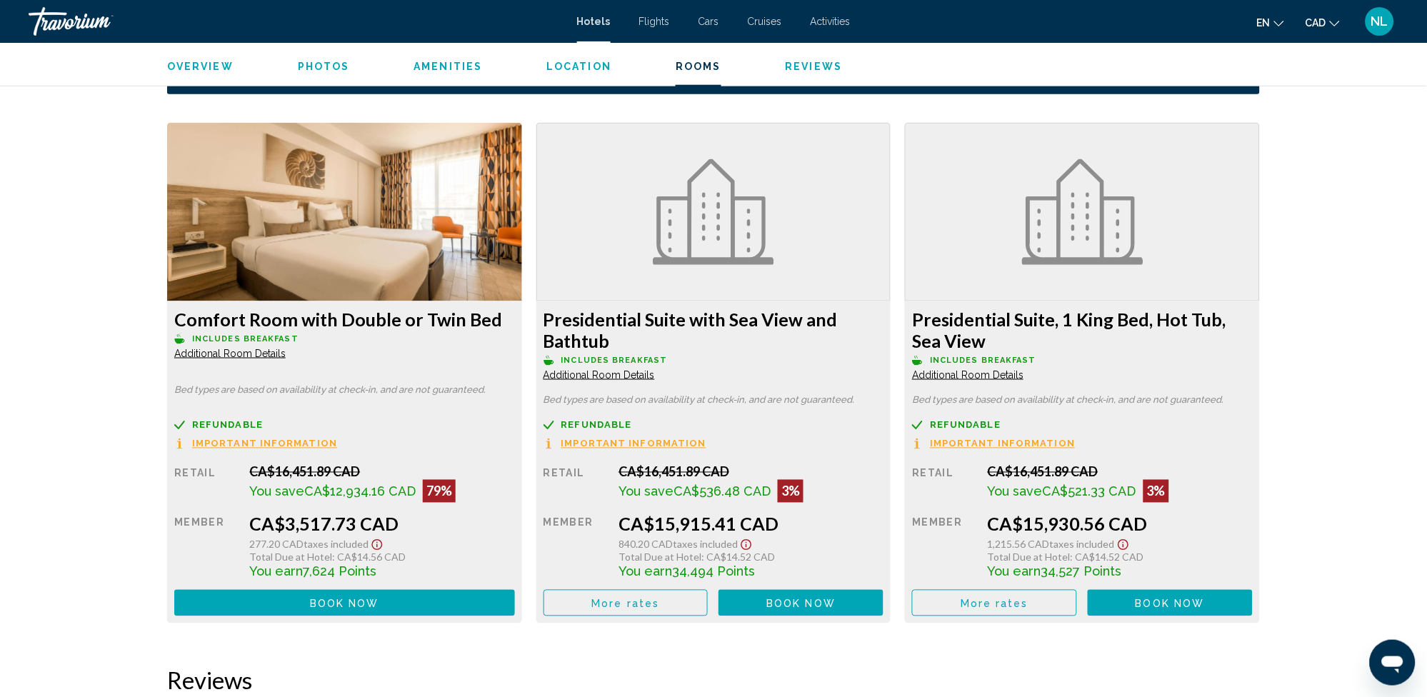
scroll to position [1784, 0]
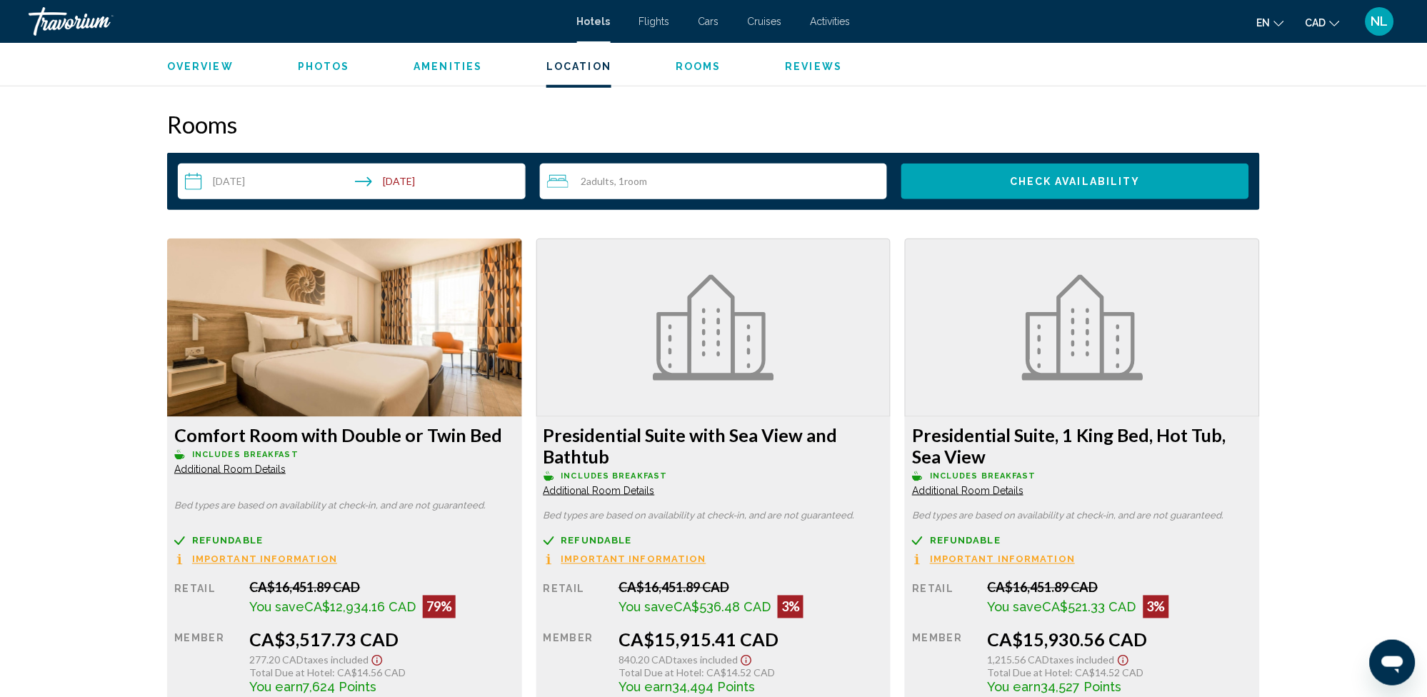
click at [239, 469] on span "Additional Room Details" at bounding box center [229, 469] width 111 height 11
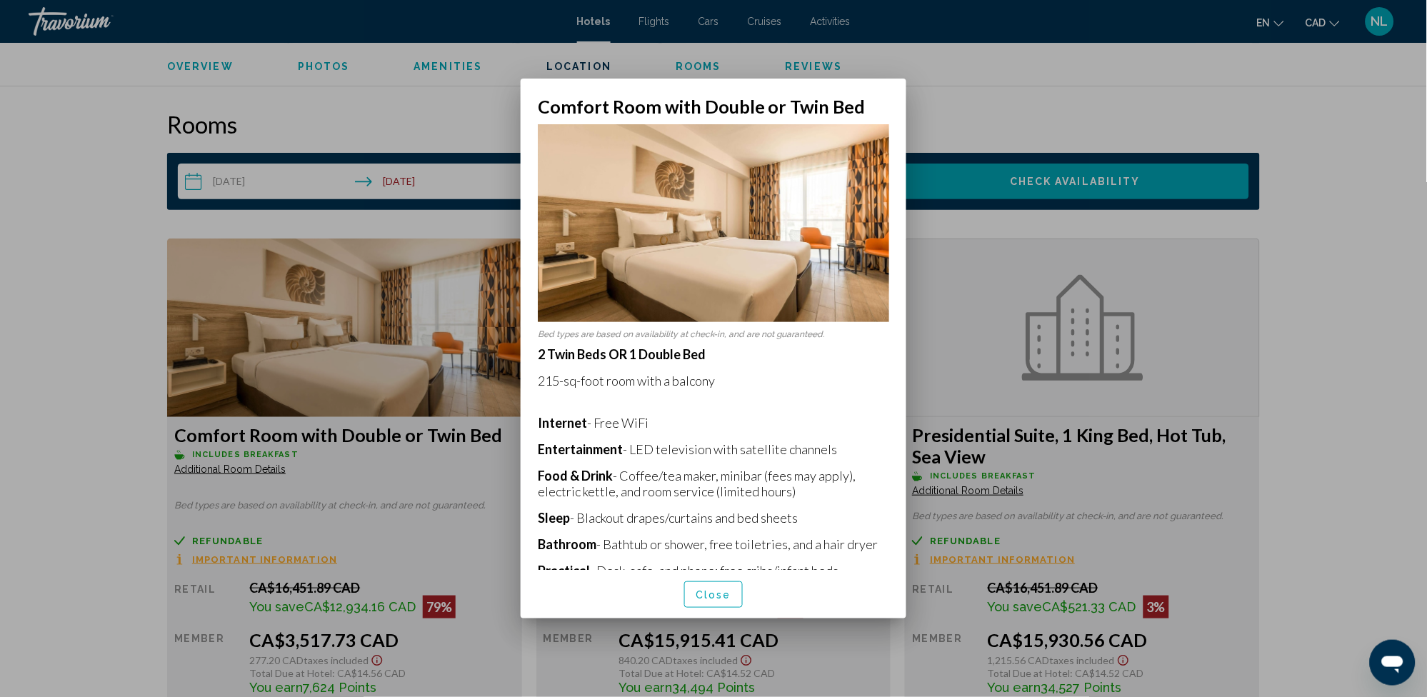
scroll to position [95, 0]
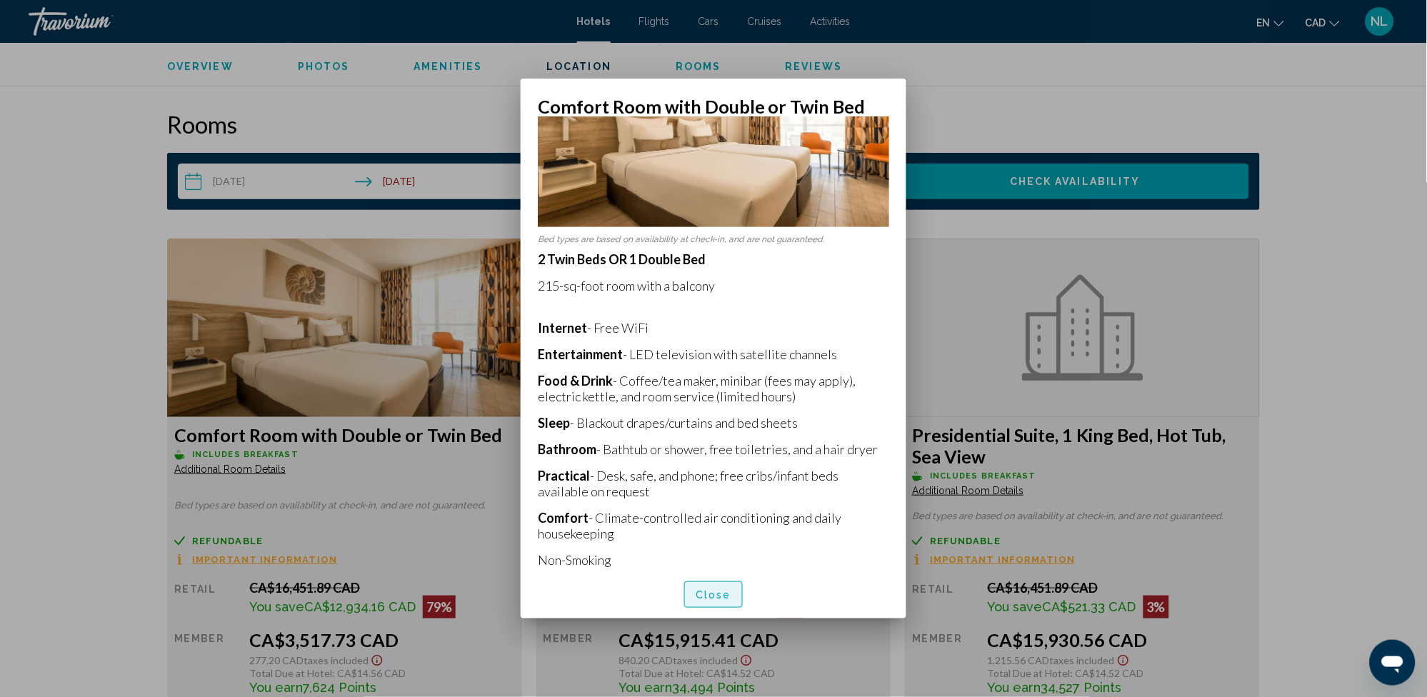
click at [710, 599] on span "Close" at bounding box center [714, 594] width 36 height 11
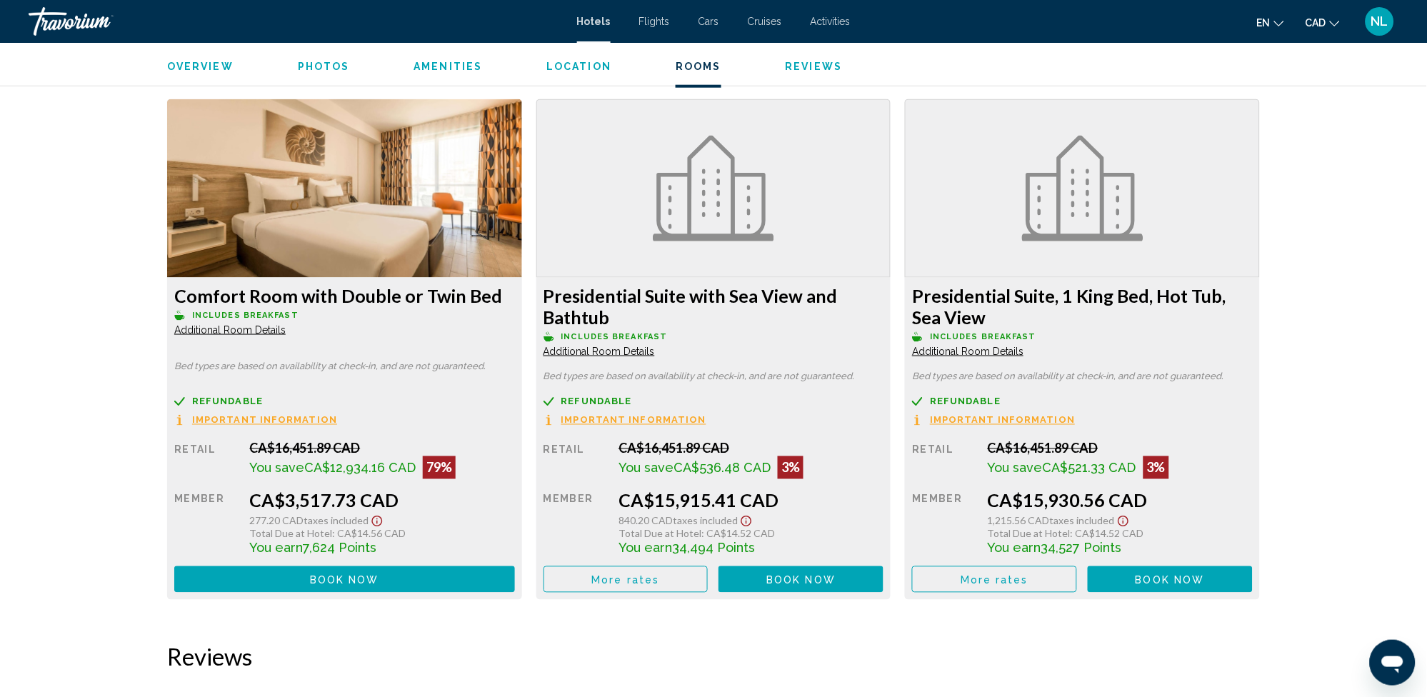
scroll to position [1974, 0]
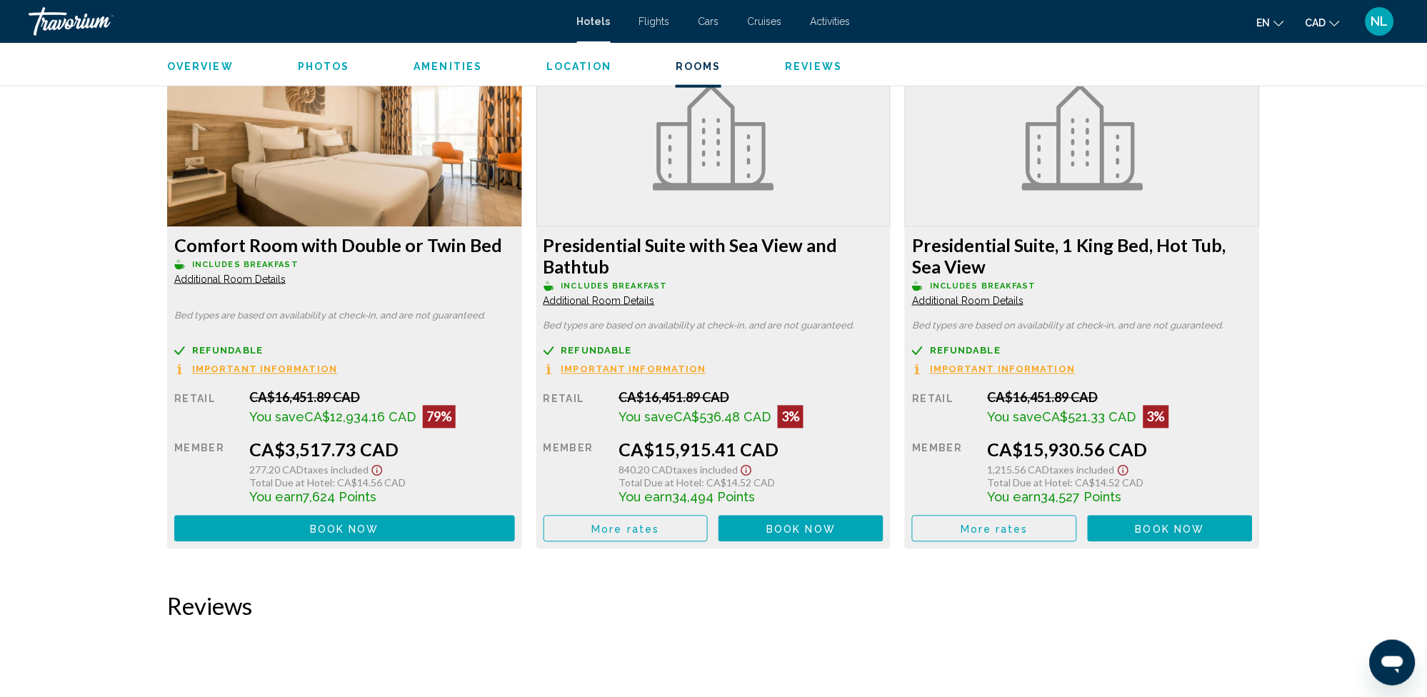
click at [259, 370] on span "Important Information" at bounding box center [264, 369] width 145 height 9
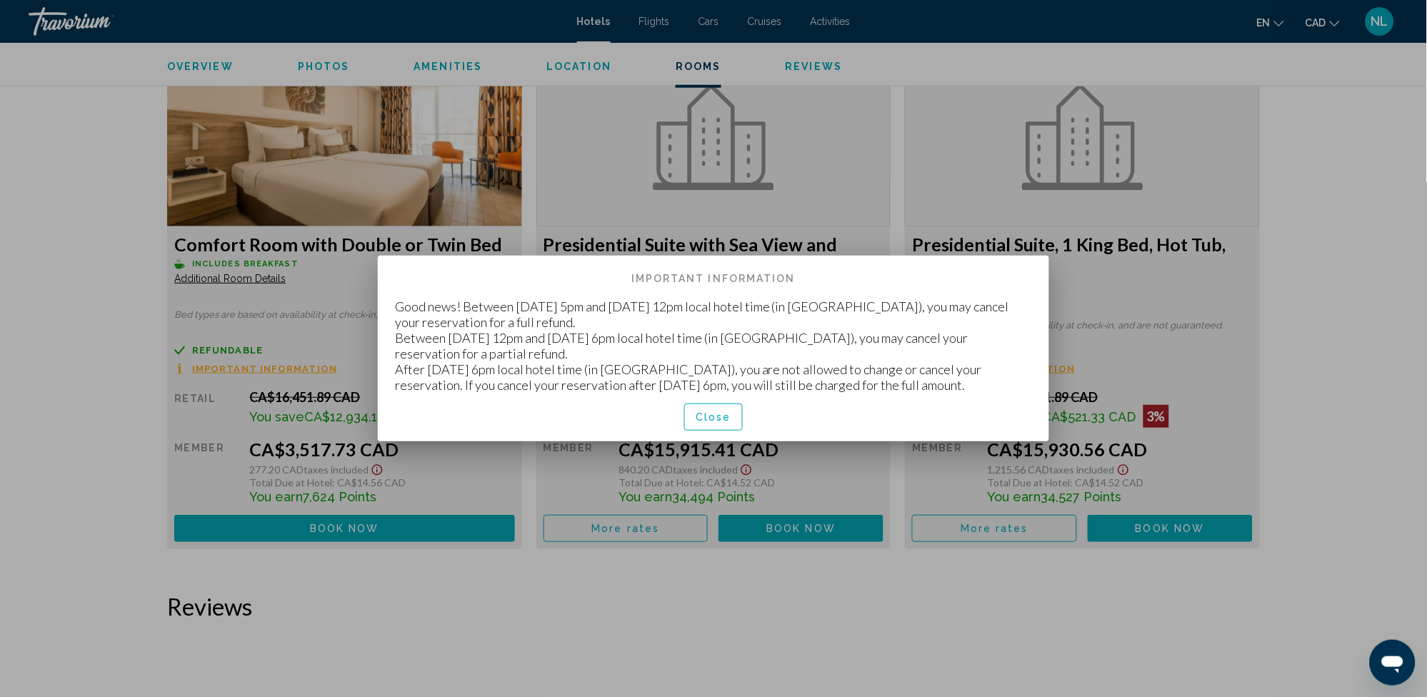
click at [714, 418] on span "Close" at bounding box center [714, 417] width 36 height 11
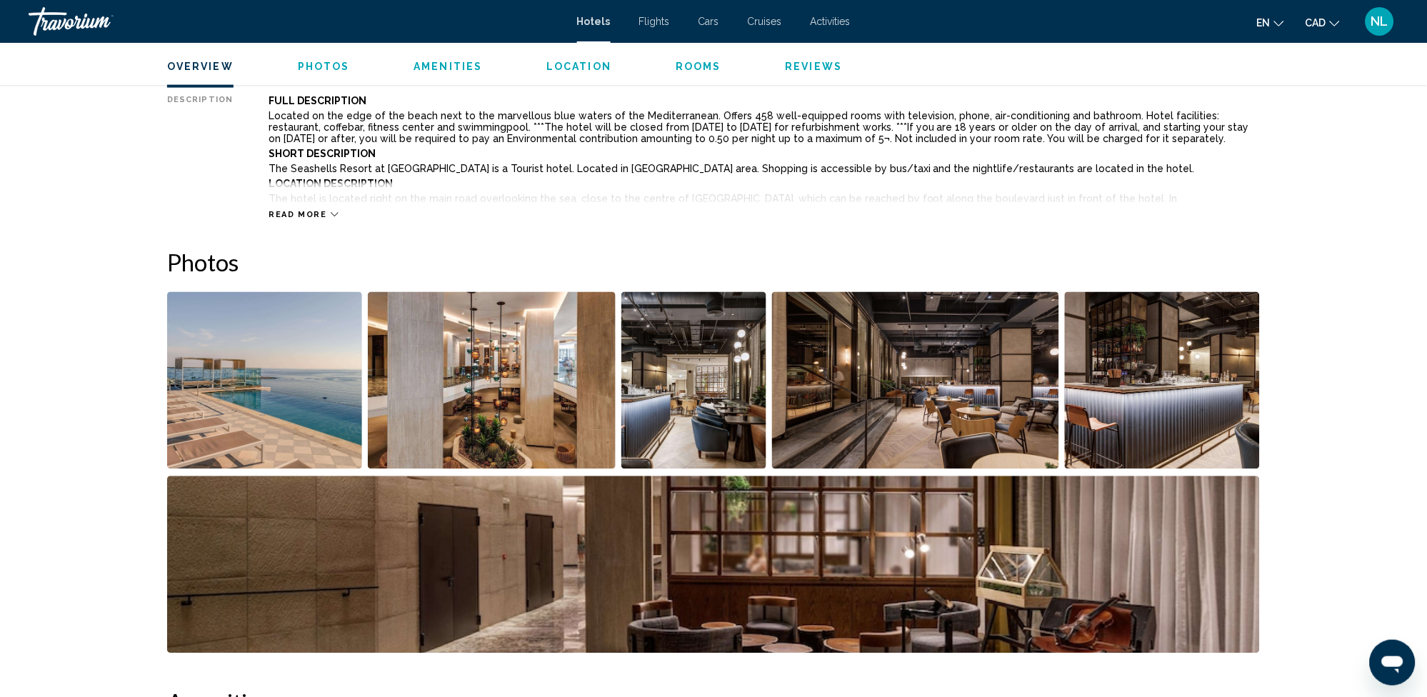
scroll to position [535, 0]
click at [256, 411] on img "Open full-screen image slider" at bounding box center [264, 381] width 195 height 177
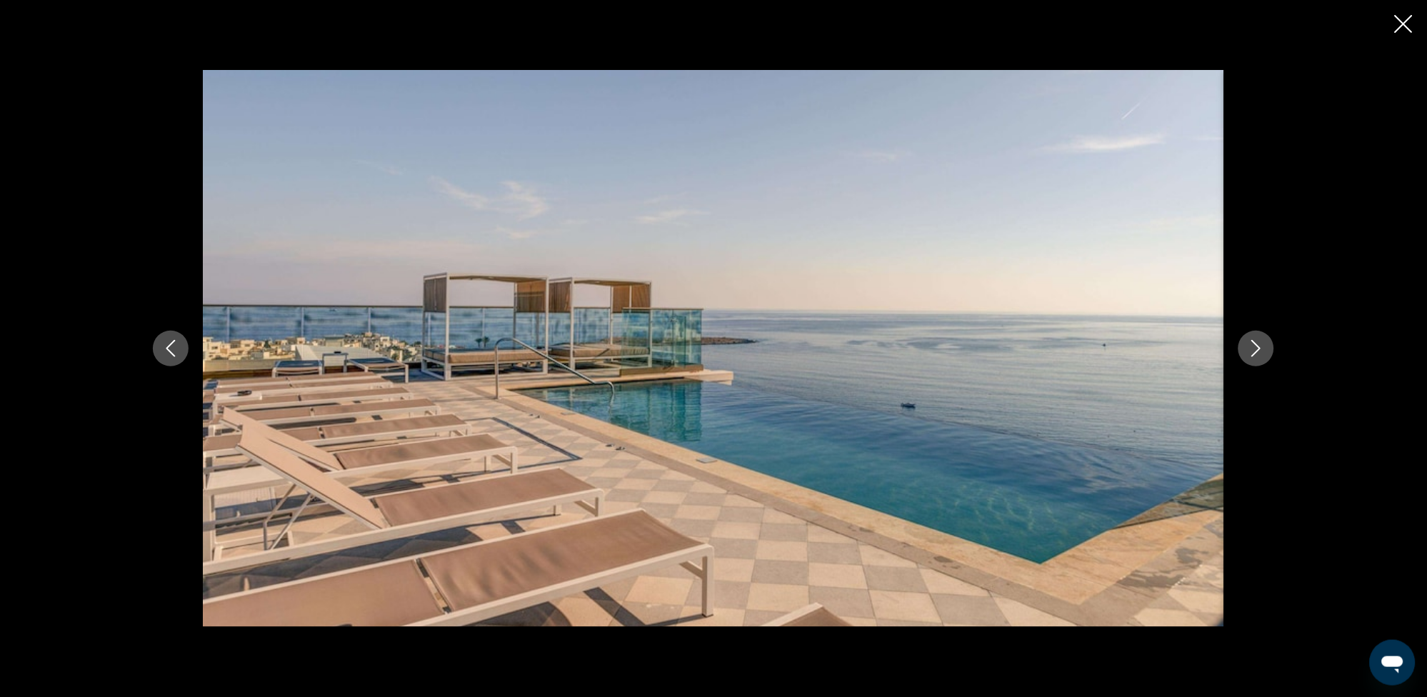
click at [1255, 349] on icon "Next image" at bounding box center [1256, 348] width 17 height 17
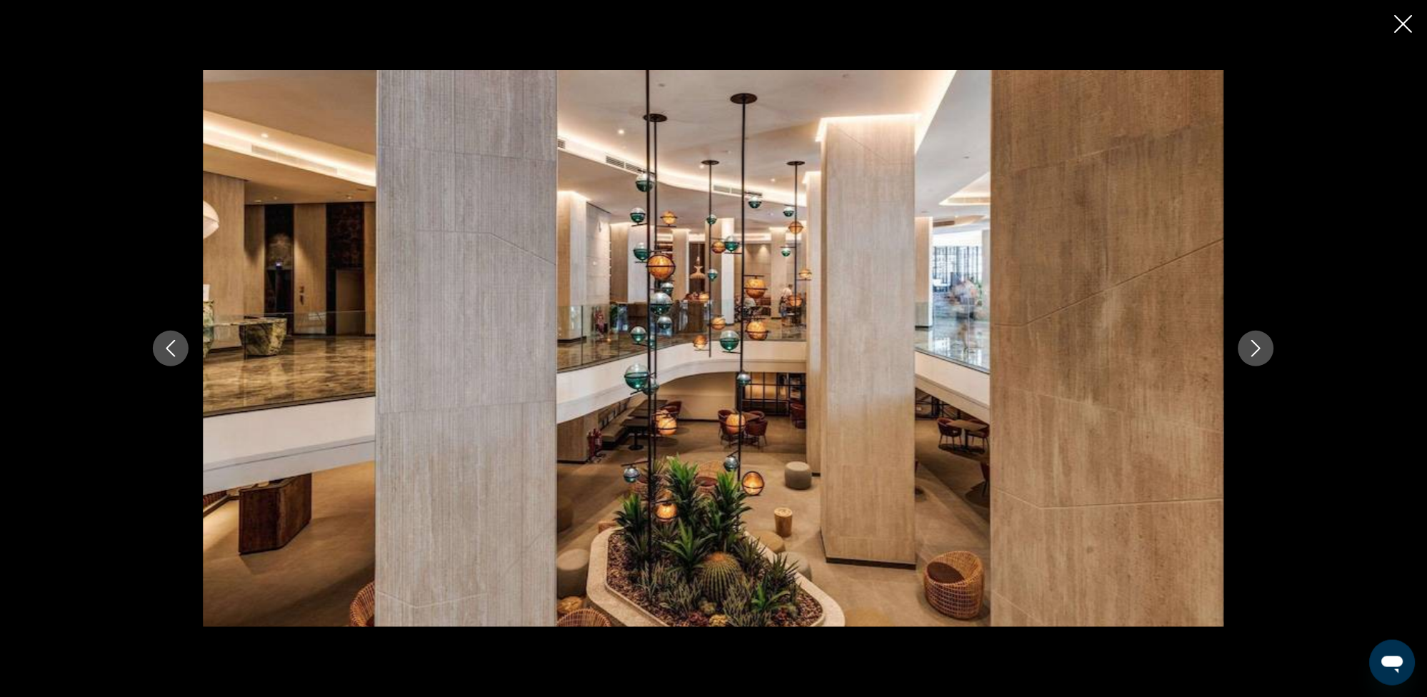
click at [1251, 347] on icon "Next image" at bounding box center [1256, 348] width 17 height 17
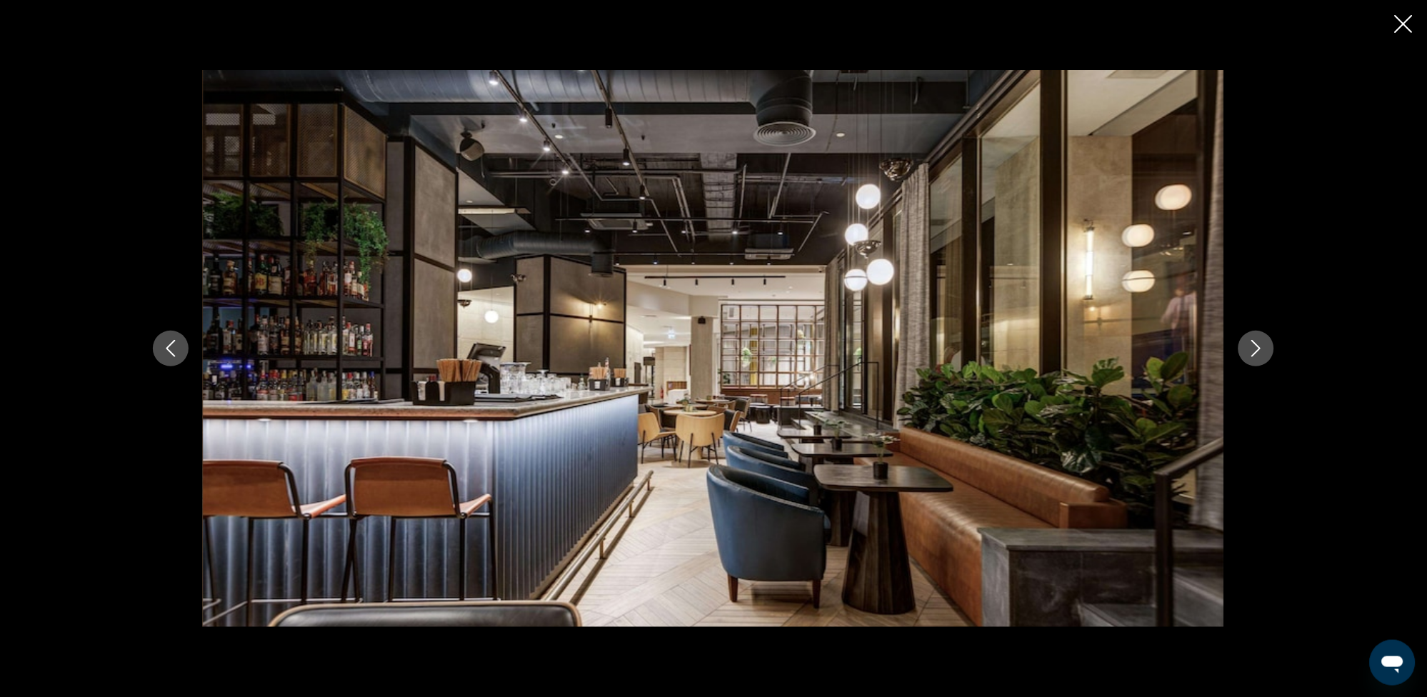
click at [1251, 347] on icon "Next image" at bounding box center [1256, 348] width 17 height 17
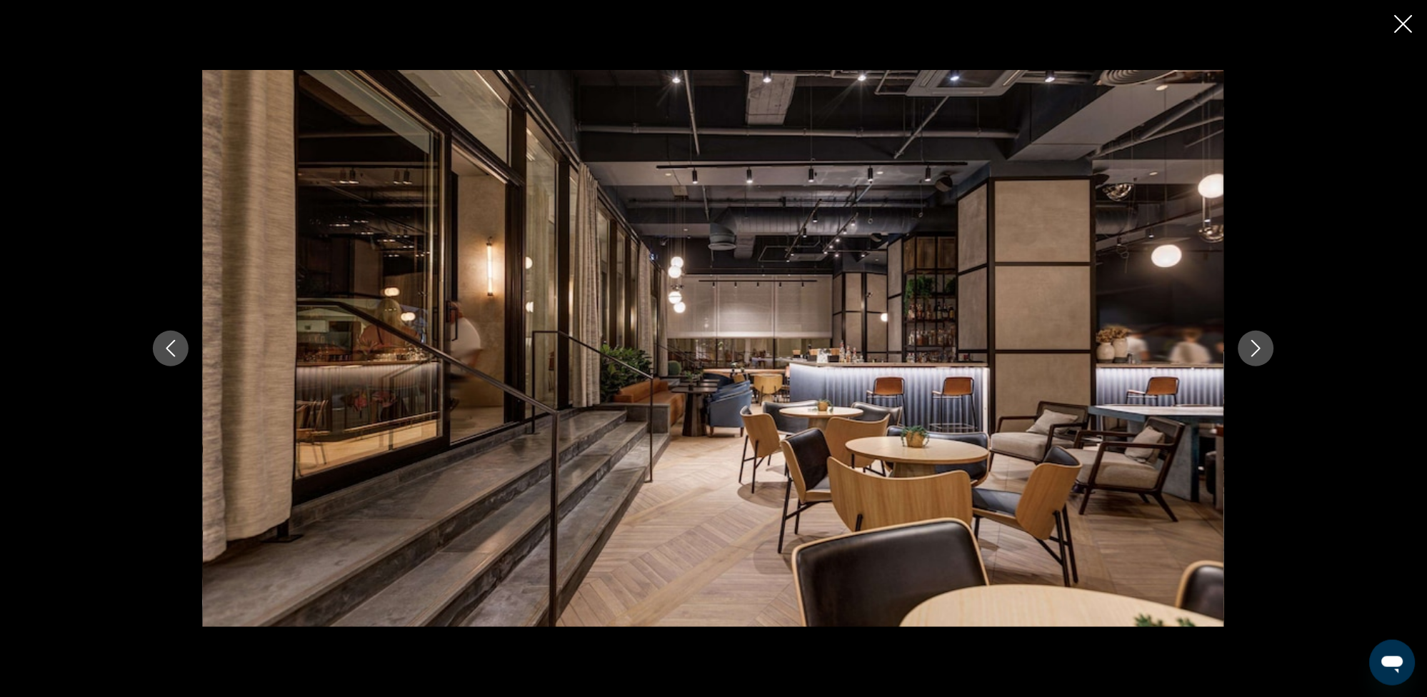
click at [1252, 346] on icon "Next image" at bounding box center [1256, 348] width 17 height 17
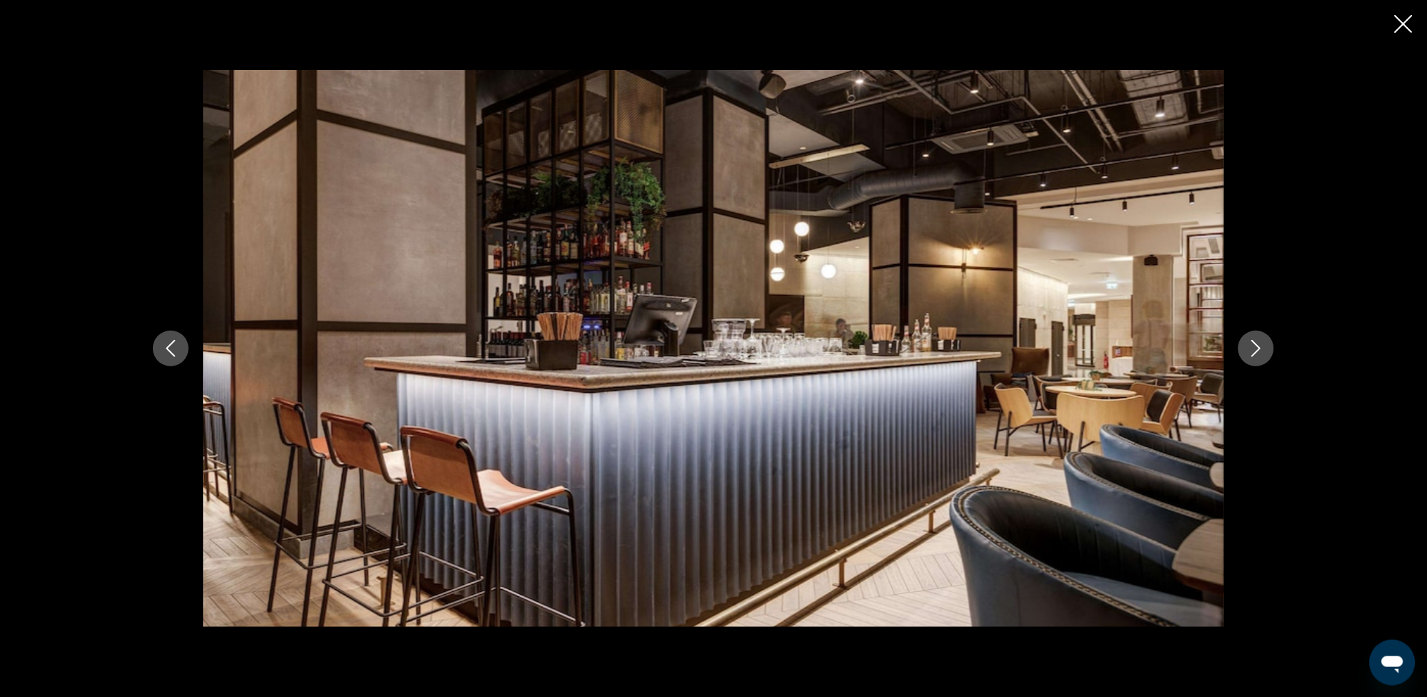
click at [1252, 346] on icon "Next image" at bounding box center [1256, 348] width 17 height 17
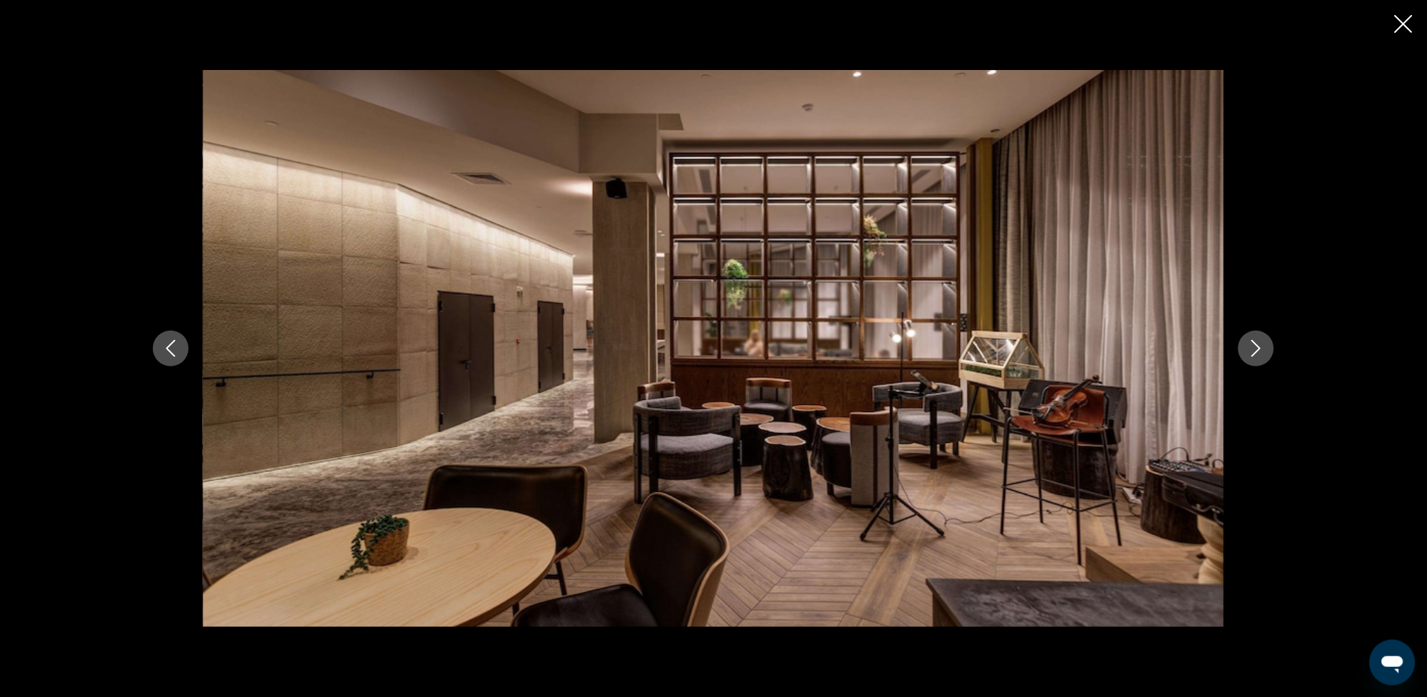
click at [1252, 346] on icon "Next image" at bounding box center [1256, 348] width 17 height 17
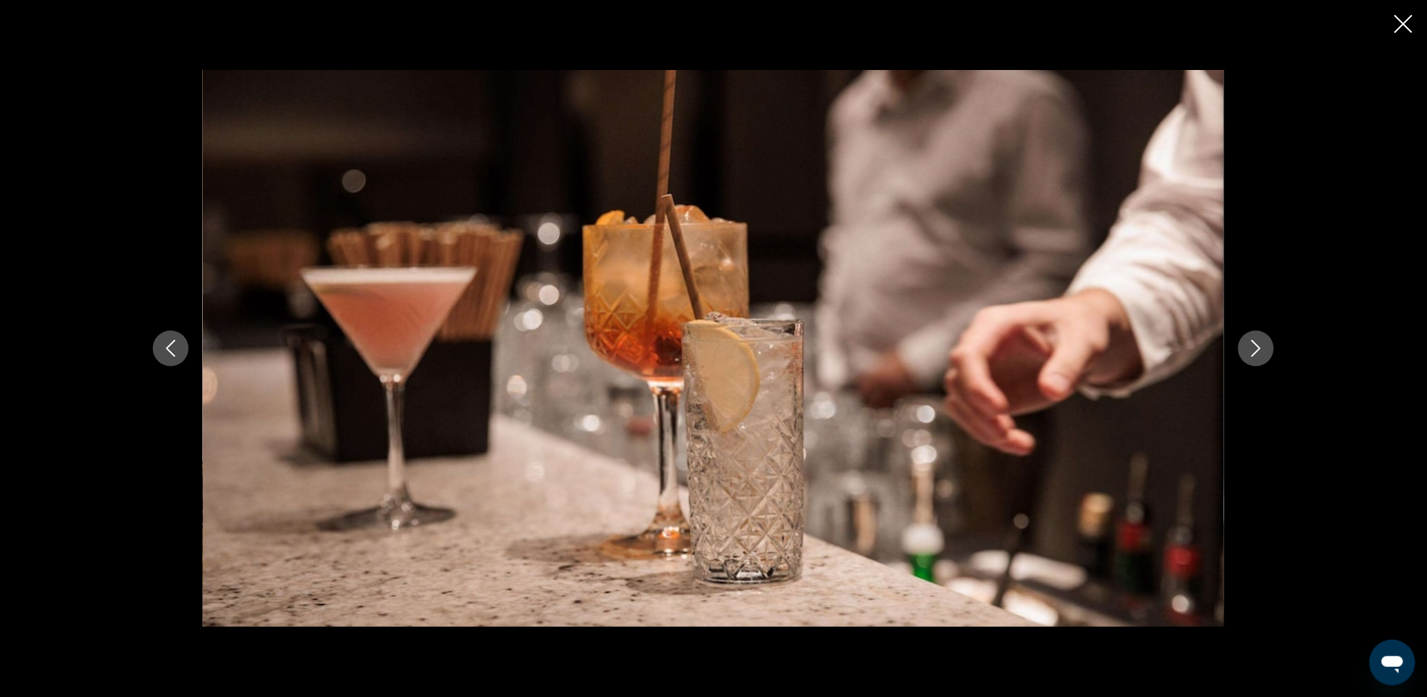
click at [1252, 346] on icon "Next image" at bounding box center [1256, 348] width 17 height 17
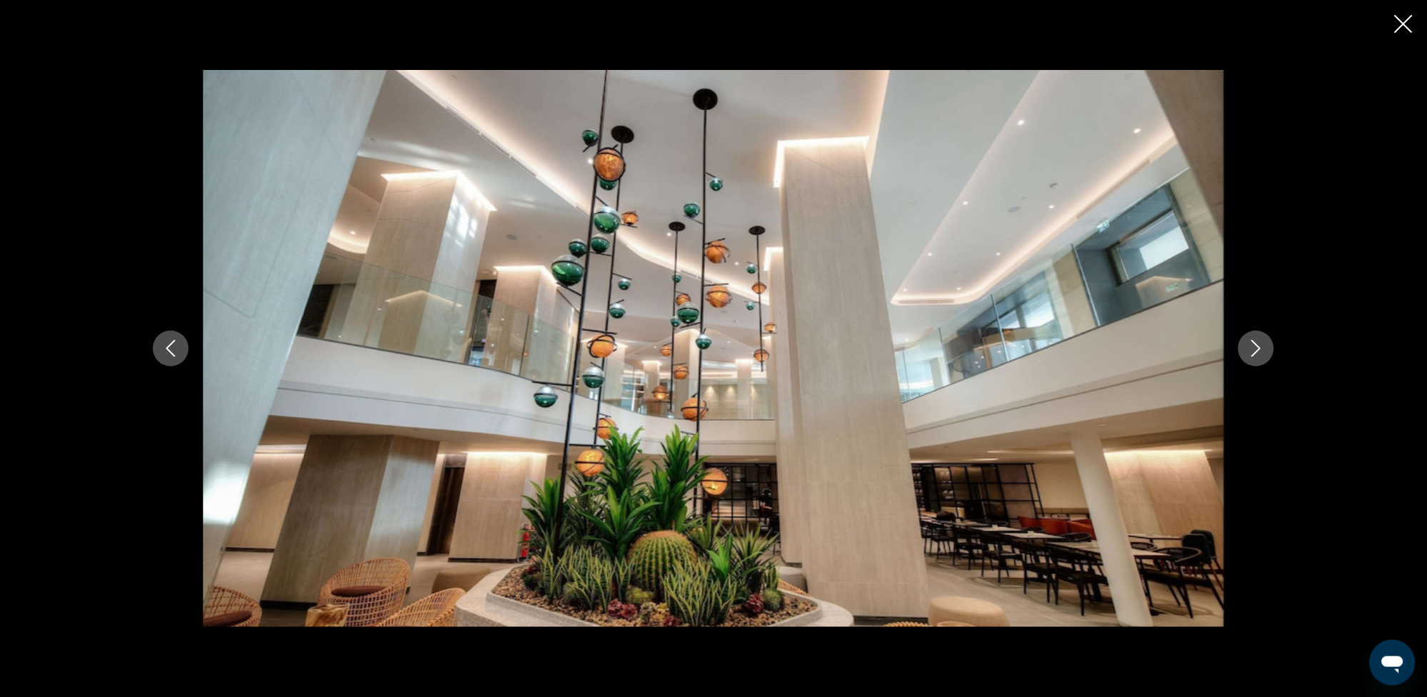
click at [1252, 346] on icon "Next image" at bounding box center [1256, 348] width 17 height 17
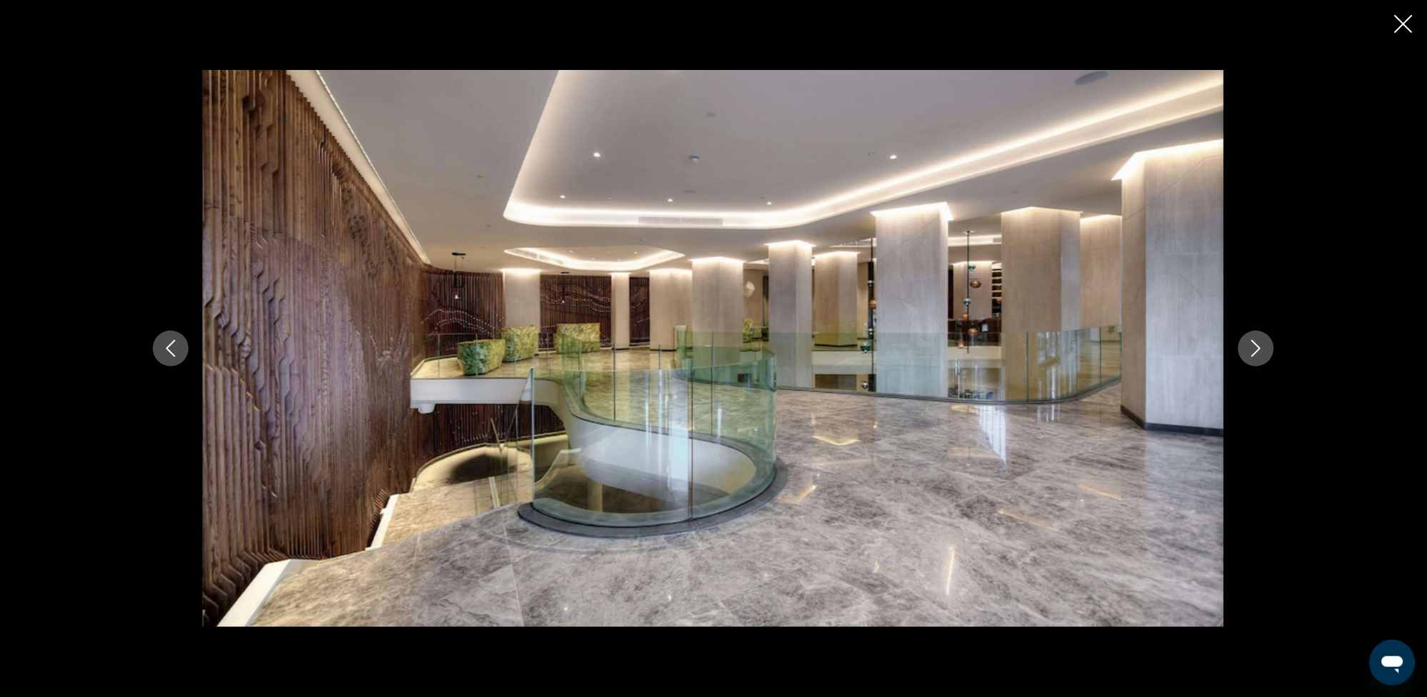
click at [1252, 346] on icon "Next image" at bounding box center [1256, 348] width 17 height 17
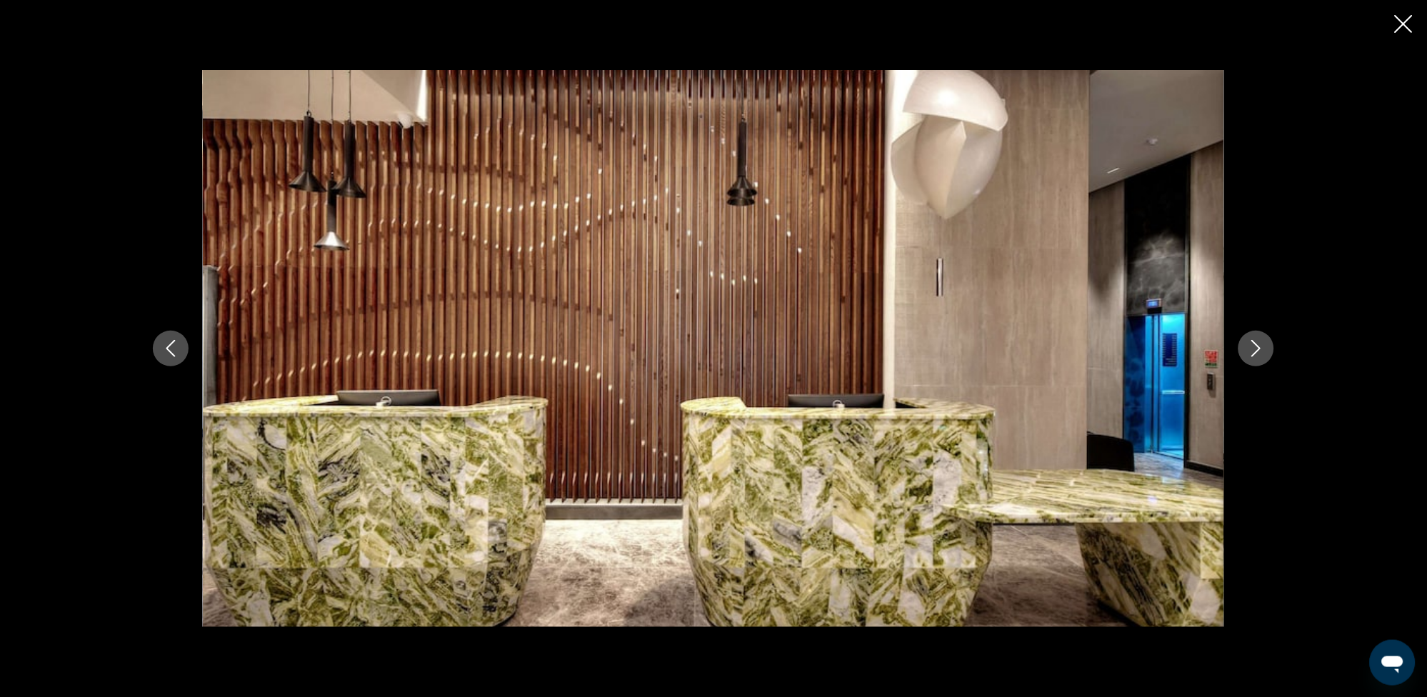
click at [1252, 346] on icon "Next image" at bounding box center [1256, 348] width 17 height 17
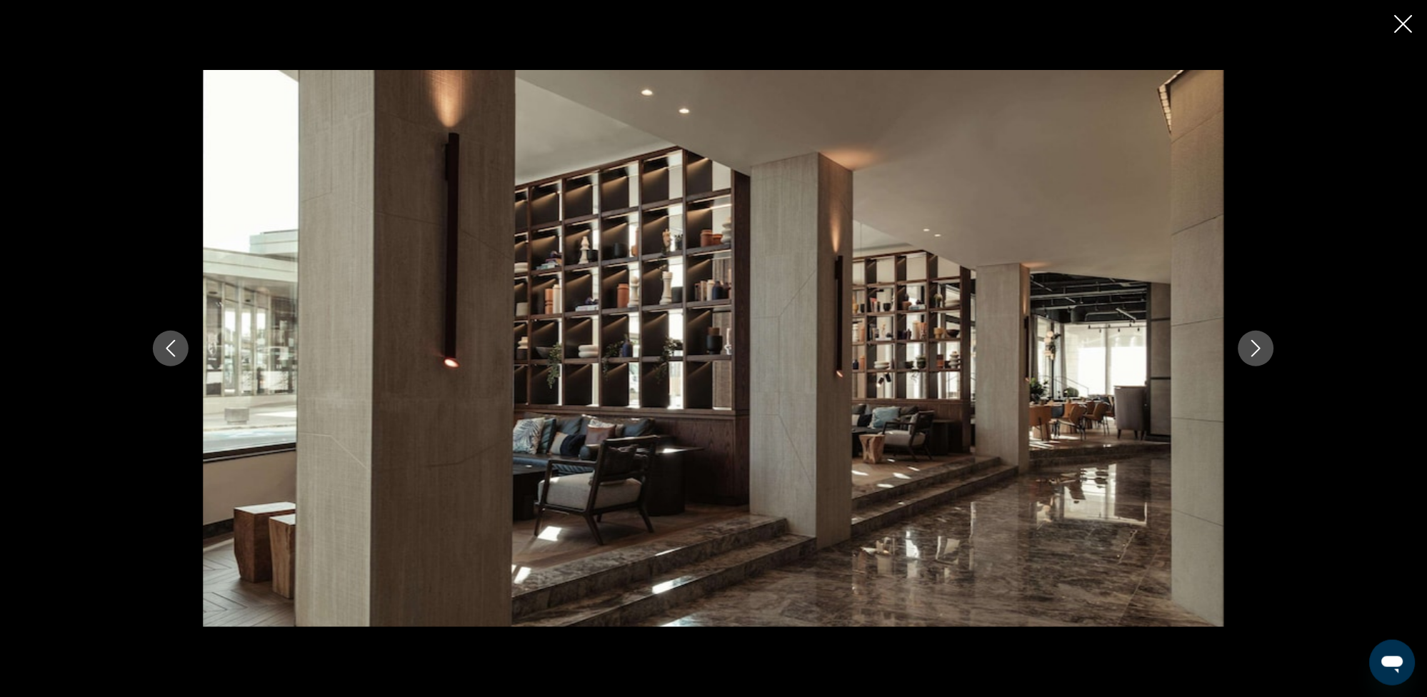
click at [1252, 346] on icon "Next image" at bounding box center [1256, 348] width 17 height 17
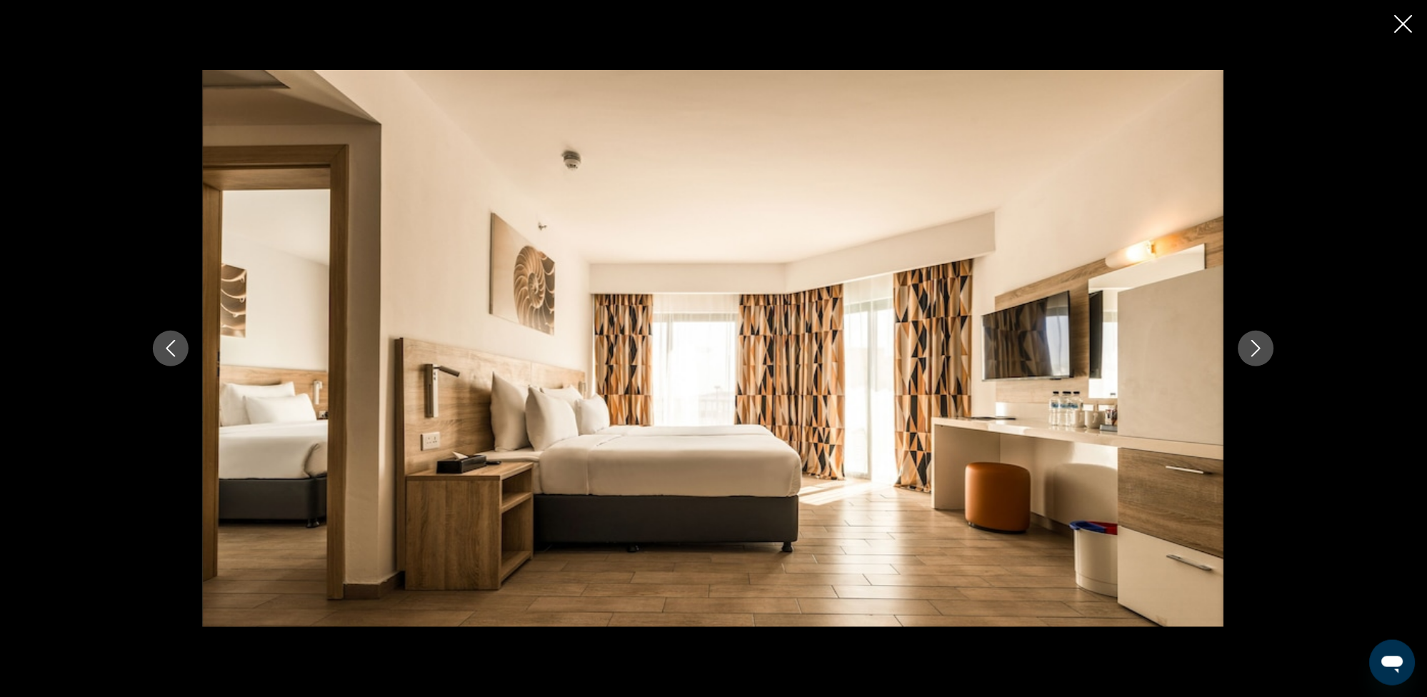
click at [1252, 346] on icon "Next image" at bounding box center [1256, 348] width 17 height 17
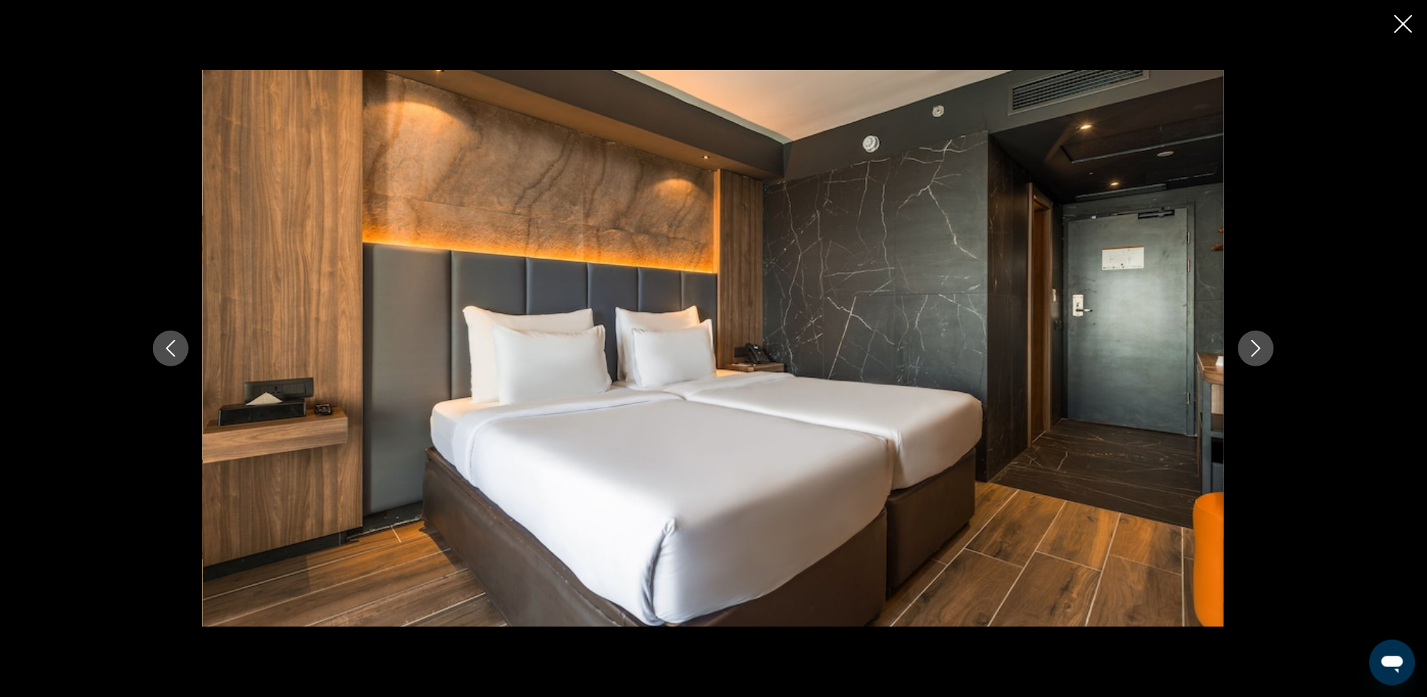
click at [1252, 346] on icon "Next image" at bounding box center [1256, 348] width 17 height 17
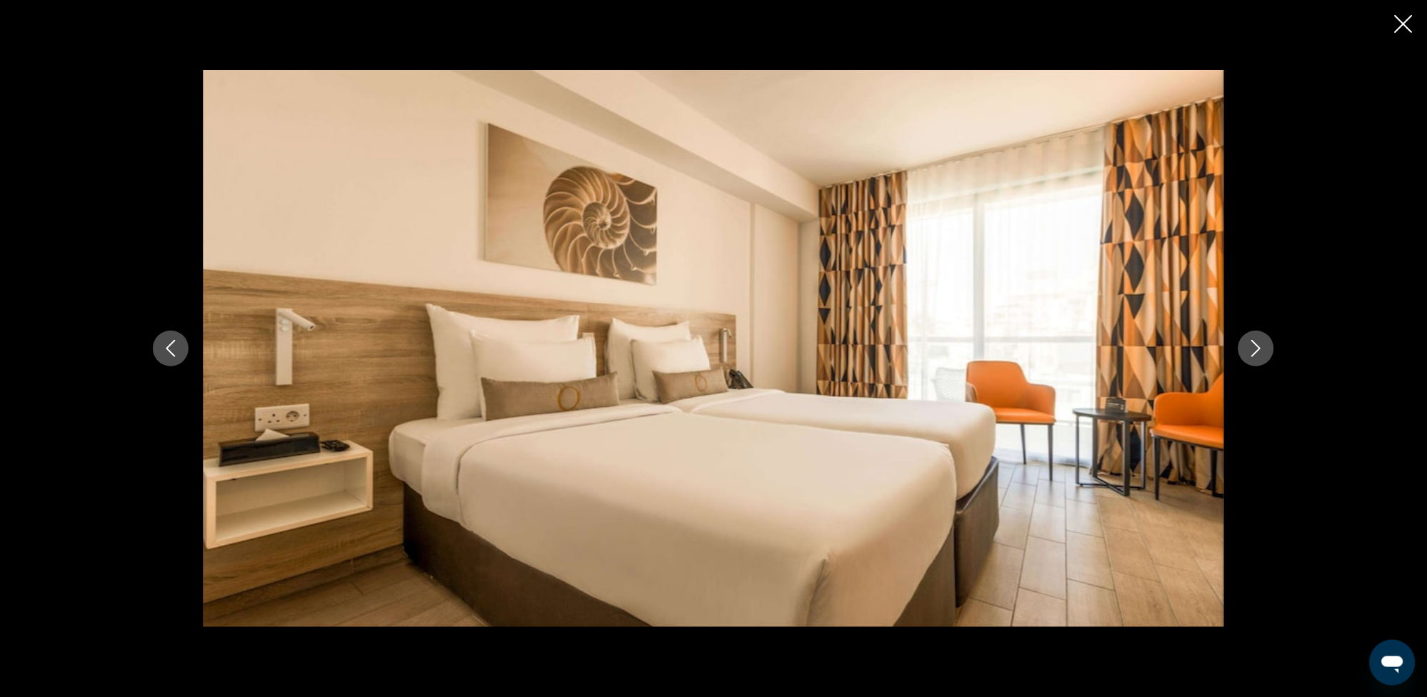
click at [1266, 346] on button "Next image" at bounding box center [1257, 349] width 36 height 36
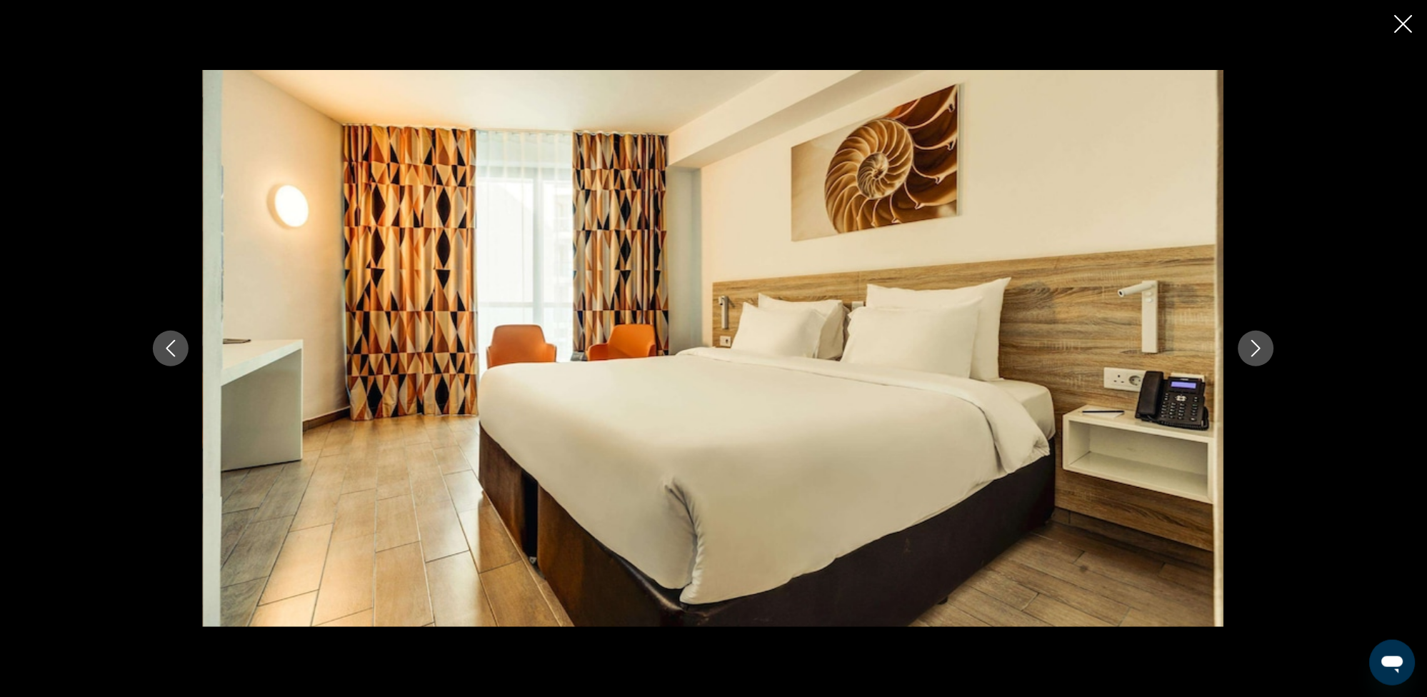
click at [1254, 347] on icon "Next image" at bounding box center [1256, 348] width 17 height 17
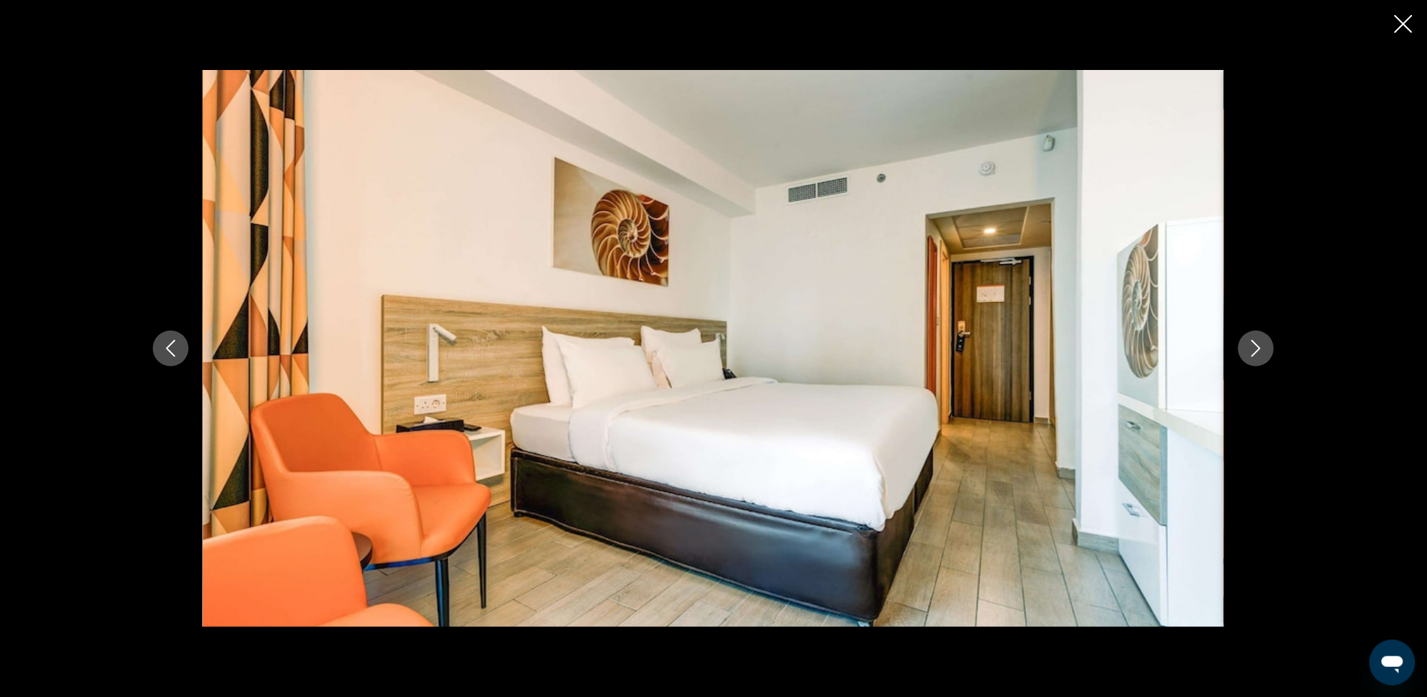
click at [1254, 347] on icon "Next image" at bounding box center [1256, 348] width 17 height 17
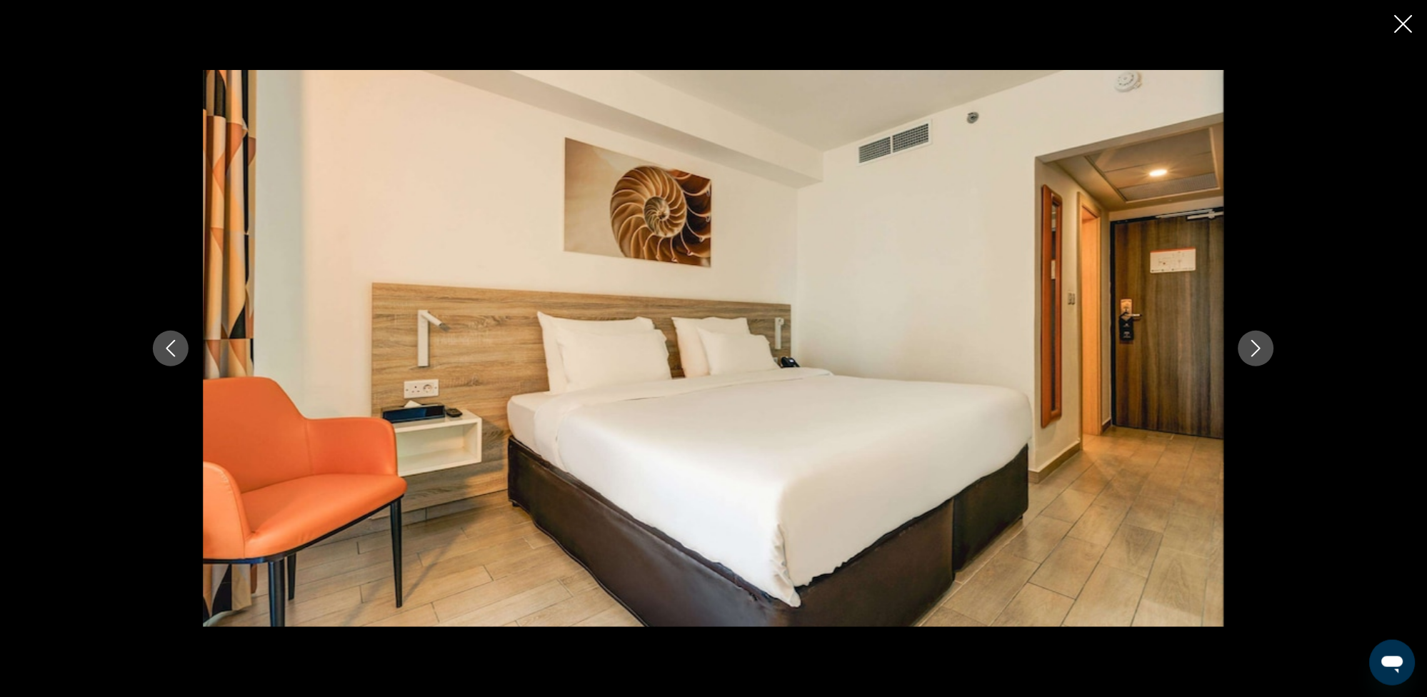
click at [1259, 348] on icon "Next image" at bounding box center [1256, 348] width 17 height 17
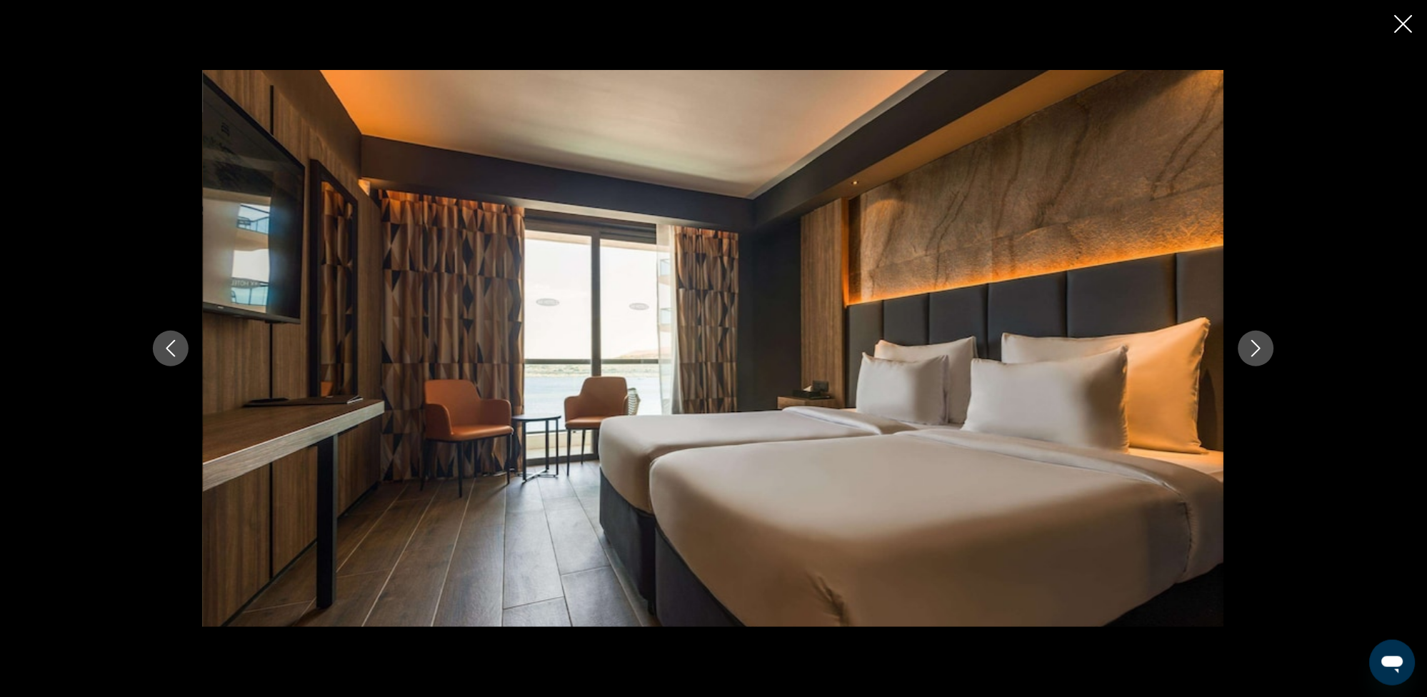
click at [1254, 351] on icon "Next image" at bounding box center [1256, 348] width 17 height 17
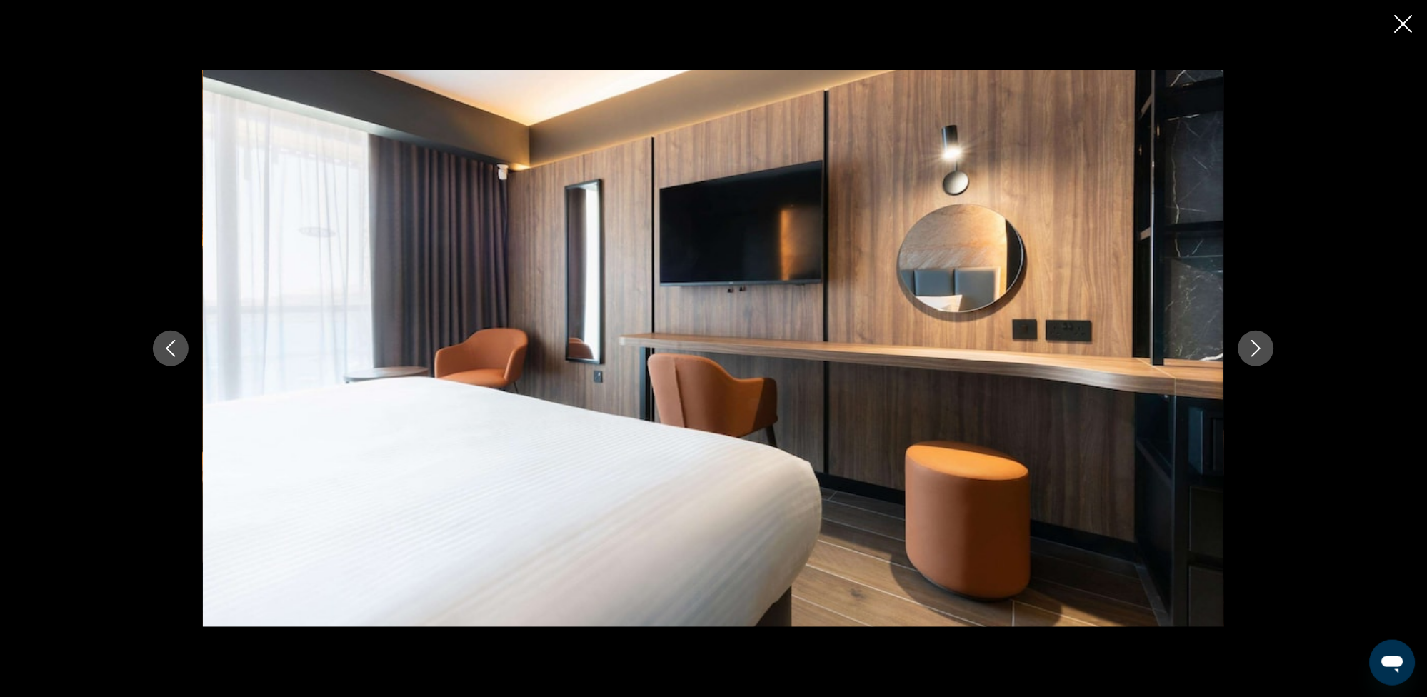
click at [1254, 351] on icon "Next image" at bounding box center [1256, 348] width 17 height 17
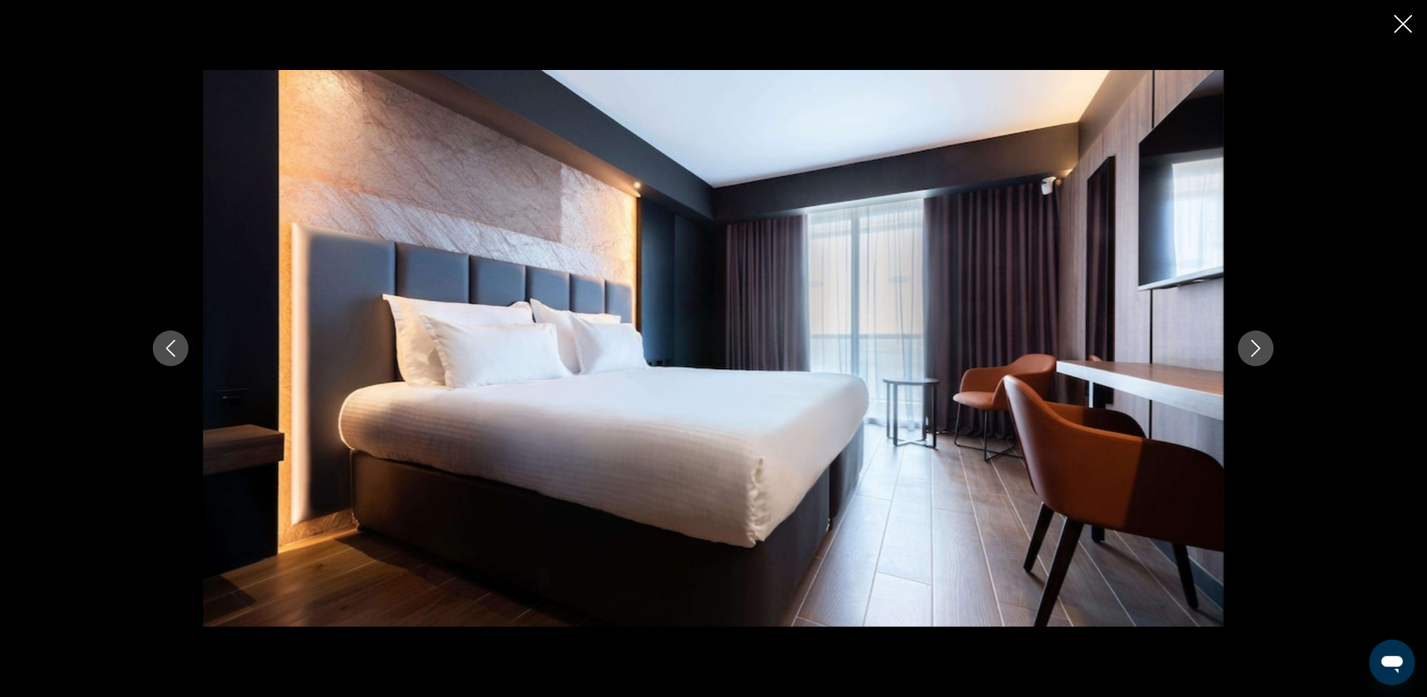
click at [1254, 351] on icon "Next image" at bounding box center [1256, 348] width 17 height 17
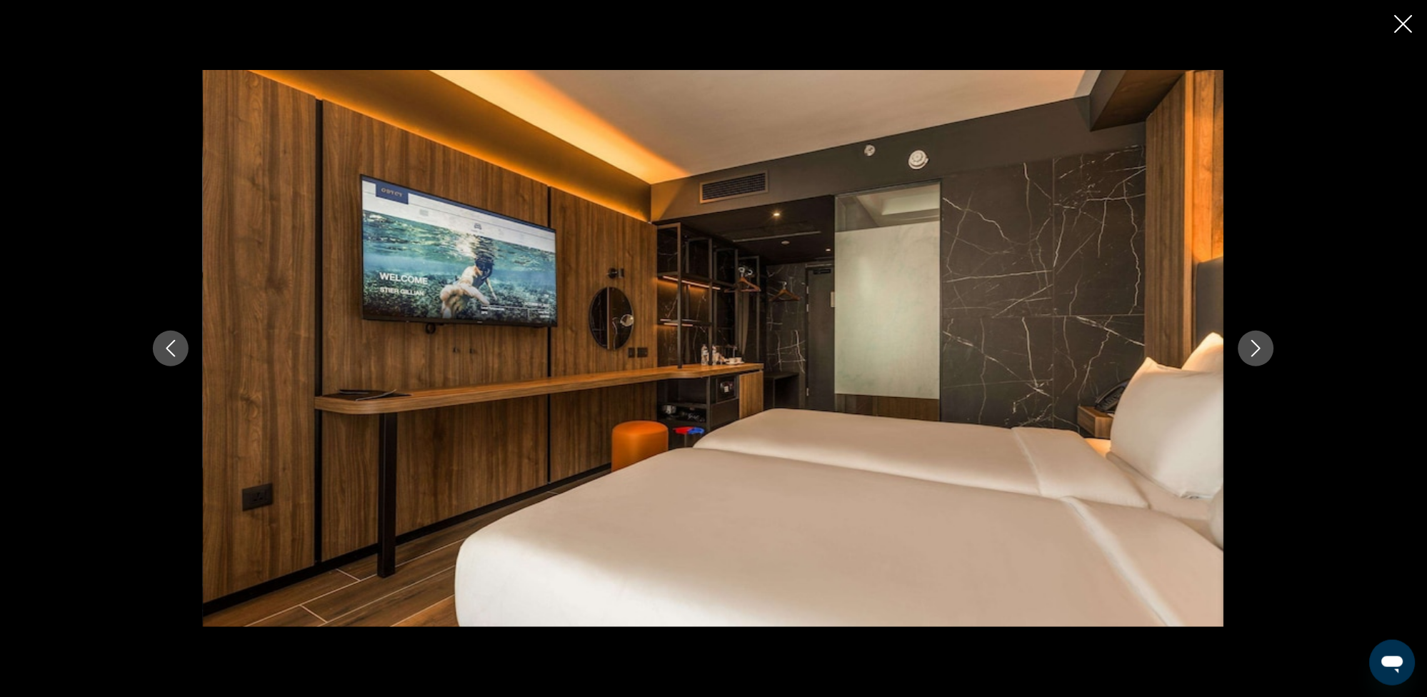
click at [1253, 352] on icon "Next image" at bounding box center [1256, 348] width 17 height 17
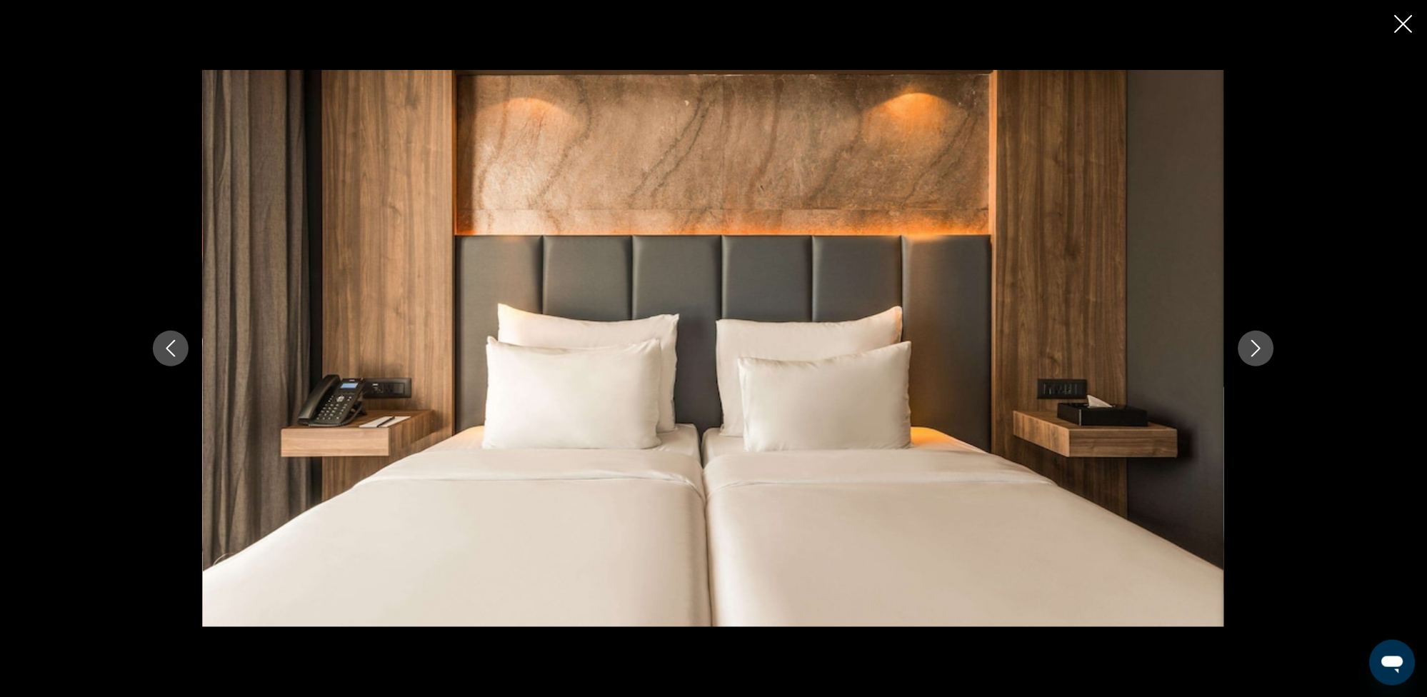
click at [1246, 351] on button "Next image" at bounding box center [1257, 349] width 36 height 36
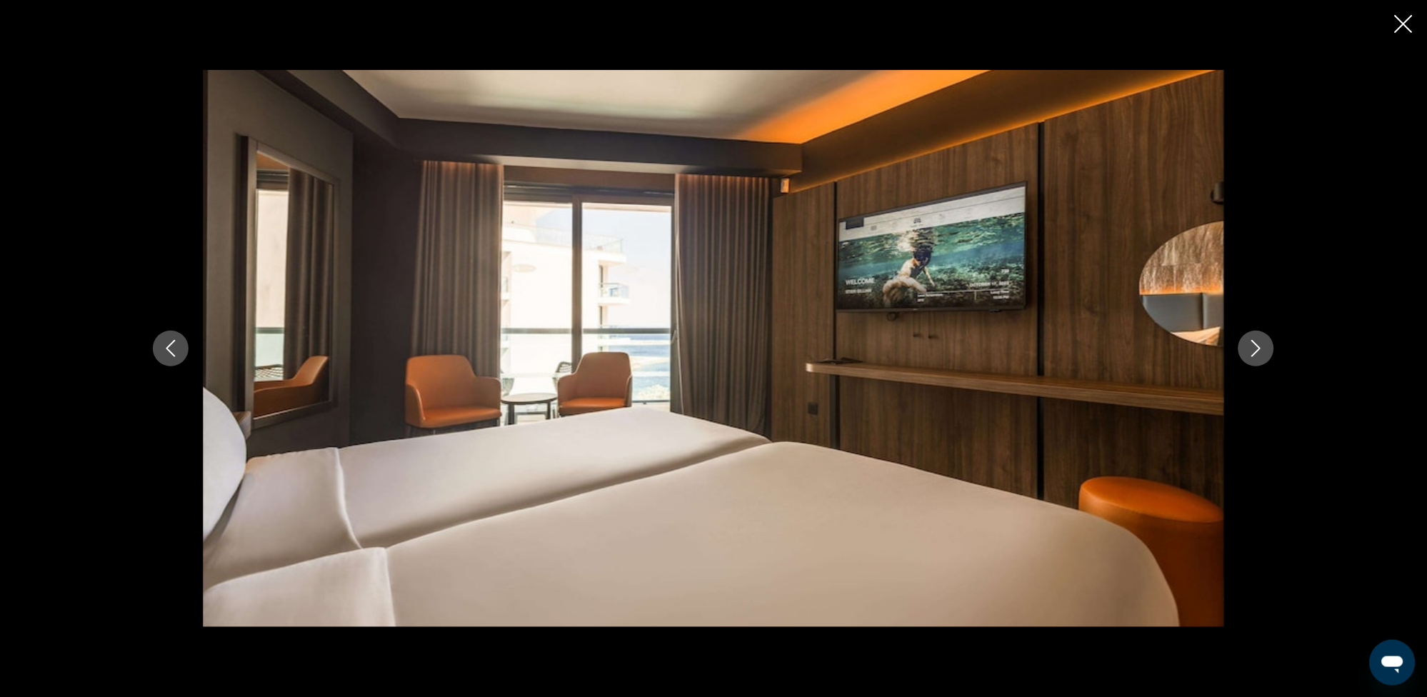
click at [1403, 22] on icon "Close slideshow" at bounding box center [1404, 24] width 18 height 18
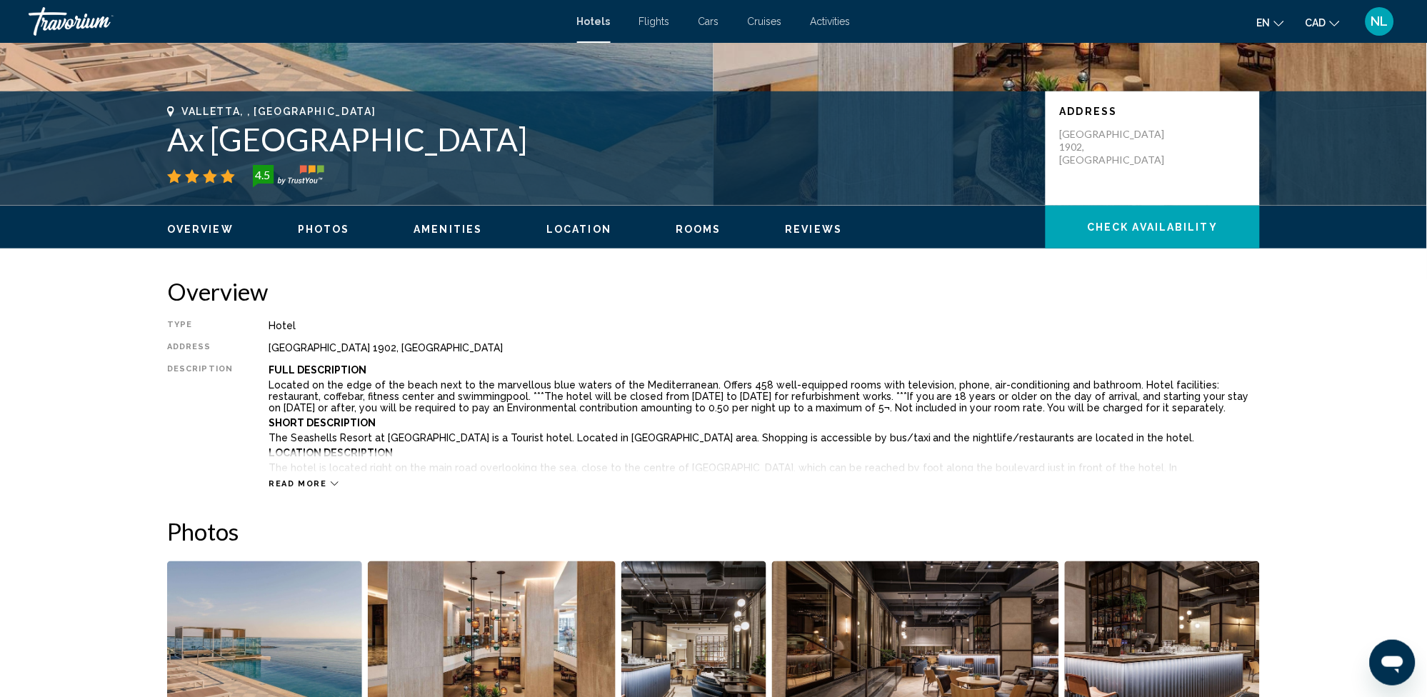
scroll to position [381, 0]
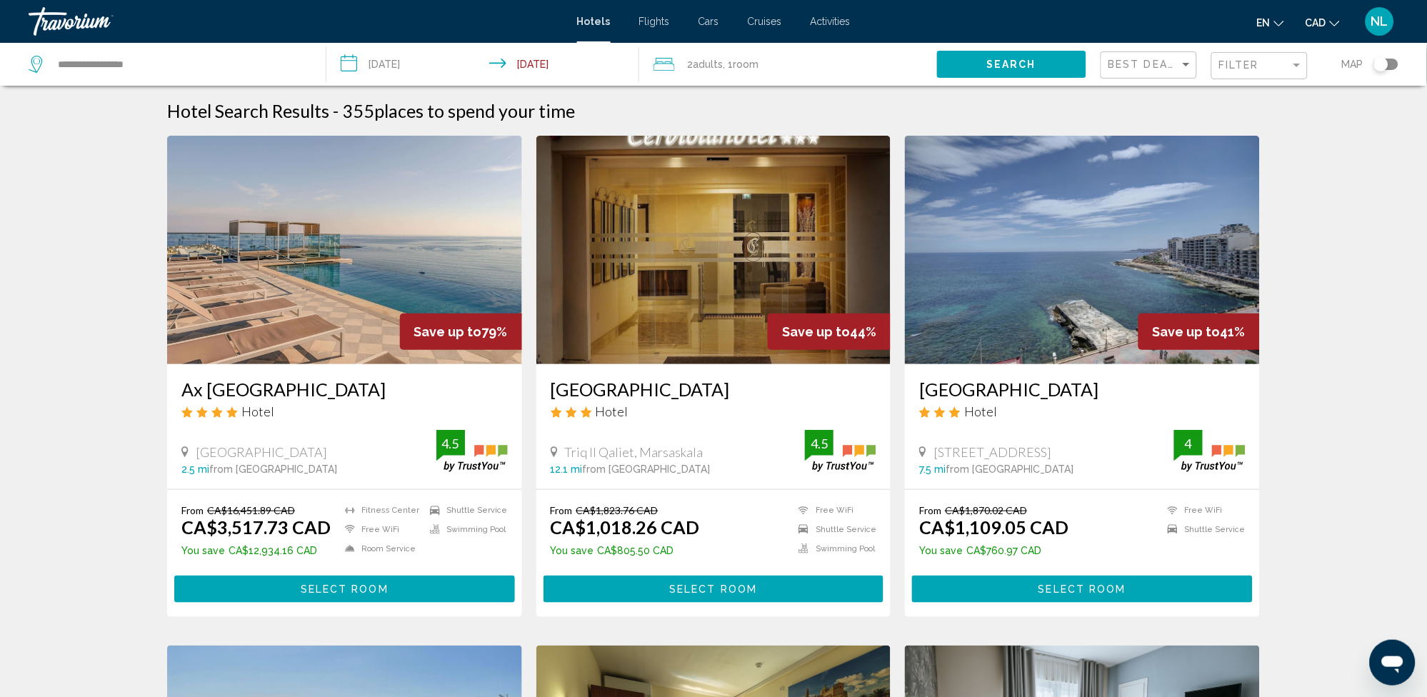
click at [381, 63] on input "**********" at bounding box center [485, 66] width 318 height 47
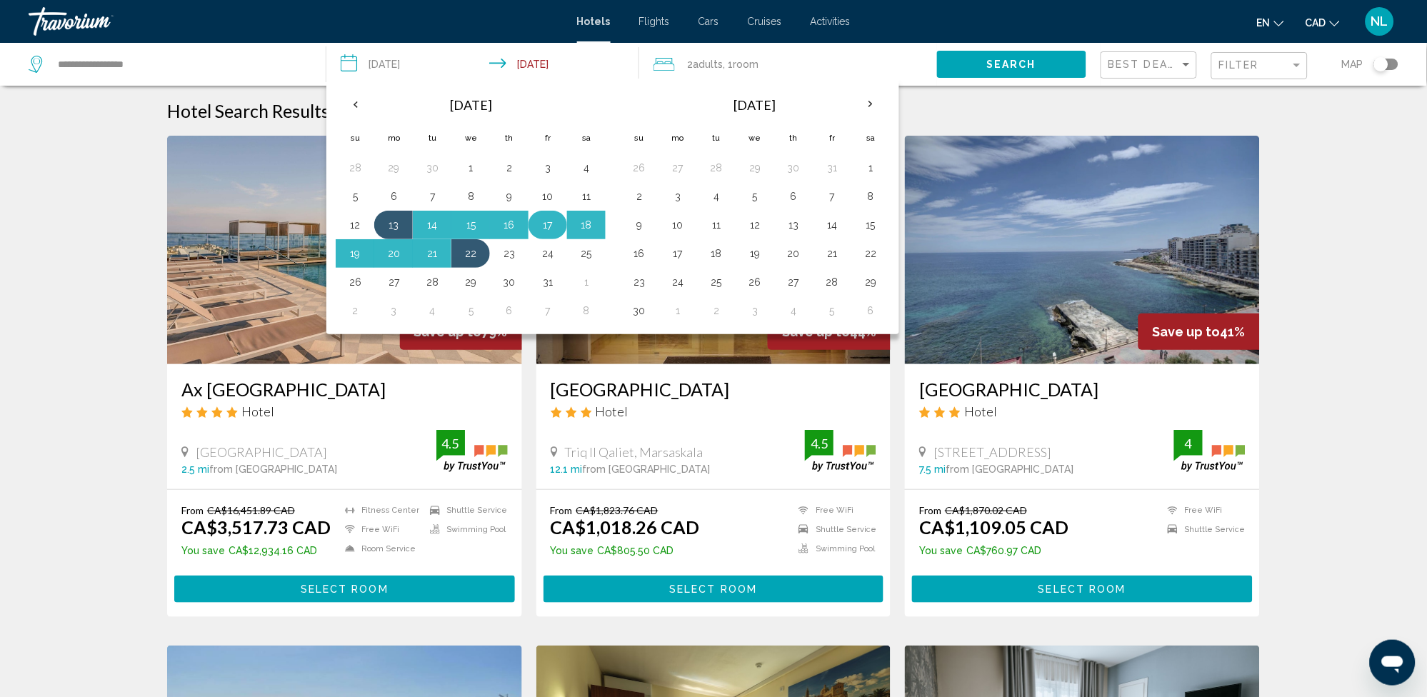
click at [544, 228] on button "17" at bounding box center [547, 225] width 23 height 20
click at [464, 256] on button "22" at bounding box center [470, 254] width 23 height 20
type input "**********"
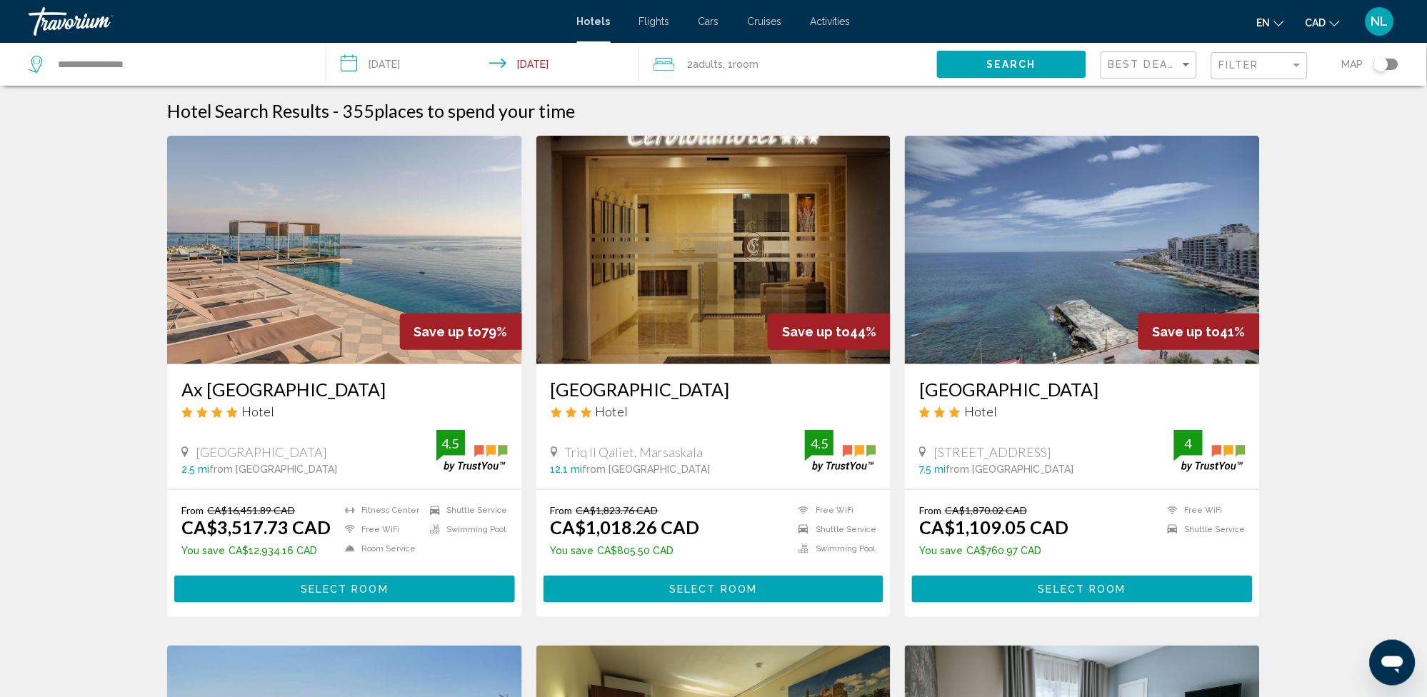
click at [402, 63] on input "**********" at bounding box center [485, 66] width 318 height 47
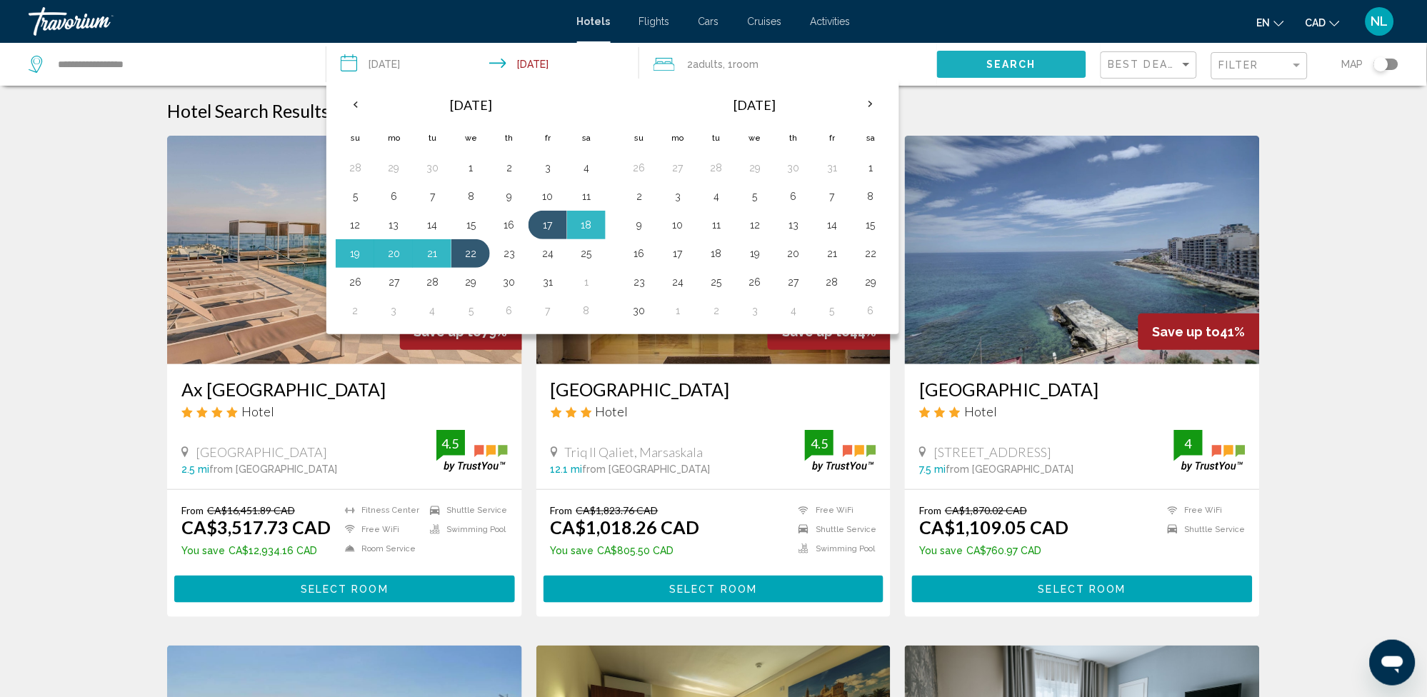
click at [999, 59] on span "Search" at bounding box center [1012, 64] width 50 height 11
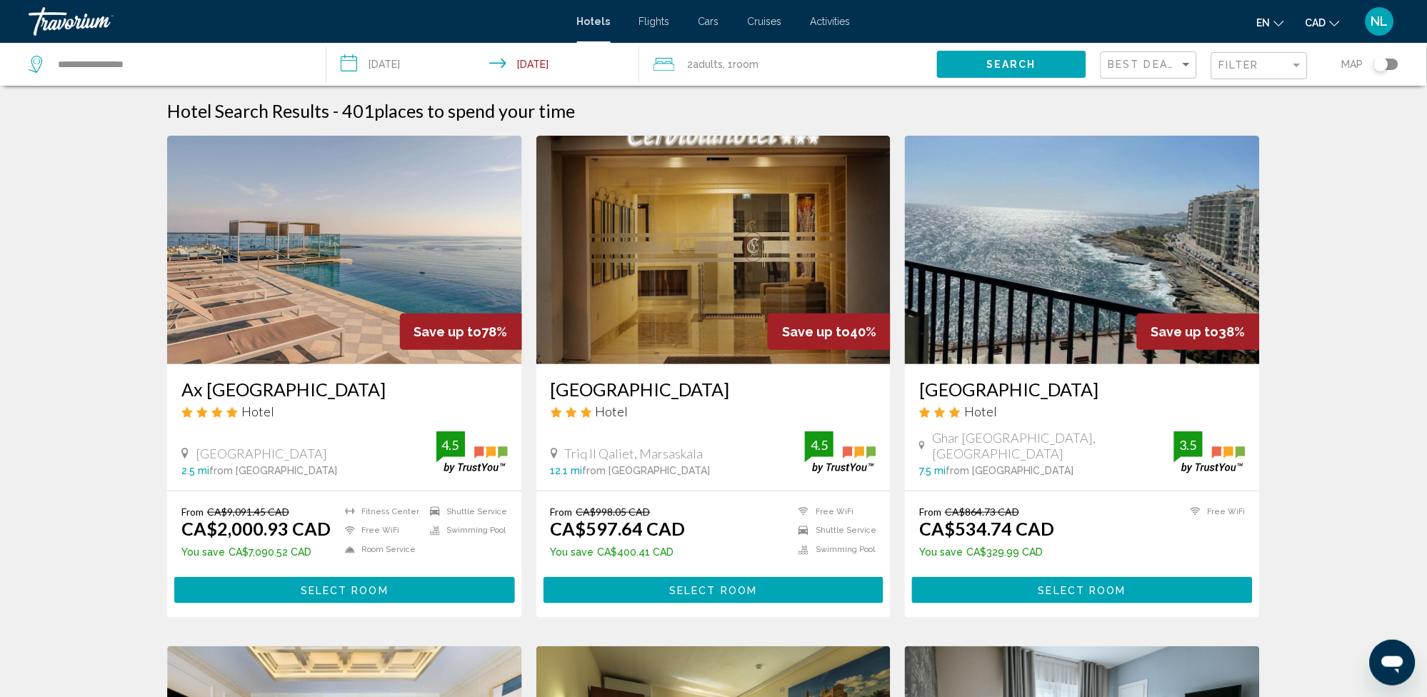
click at [315, 586] on span "Select Room" at bounding box center [345, 590] width 88 height 11
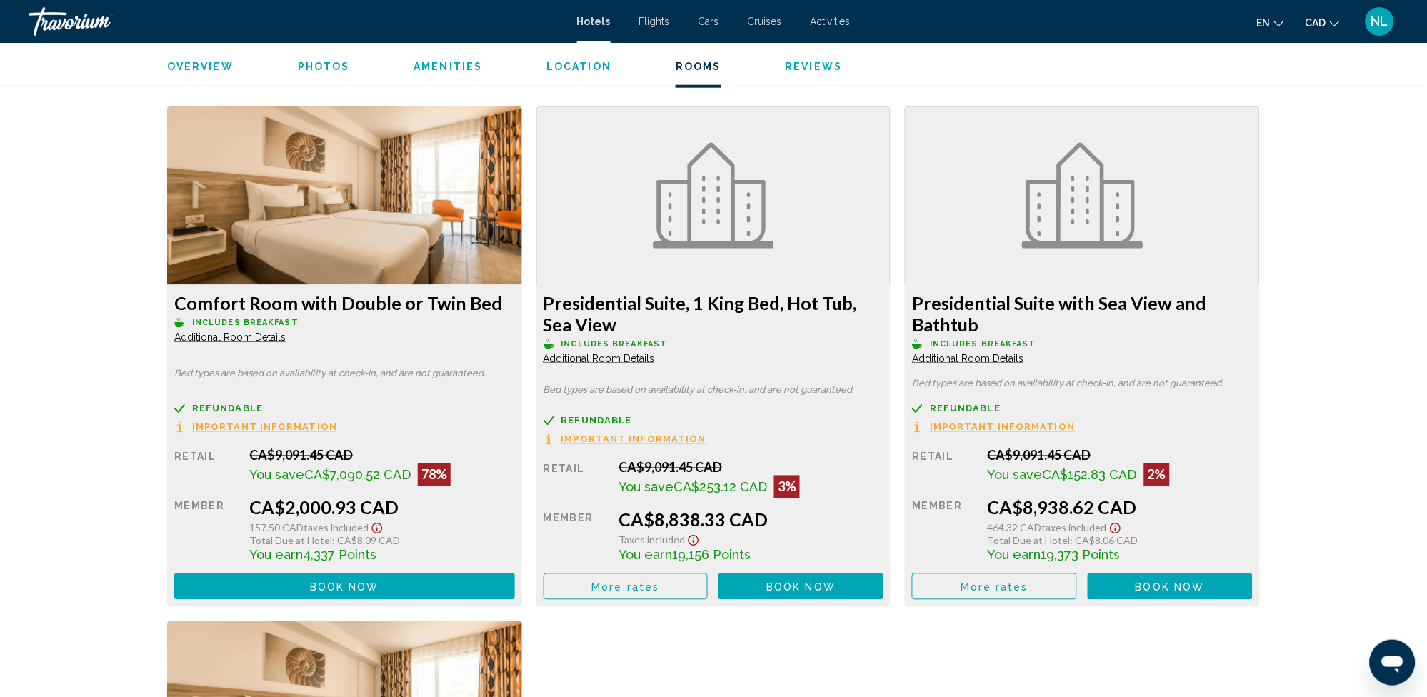
scroll to position [1874, 0]
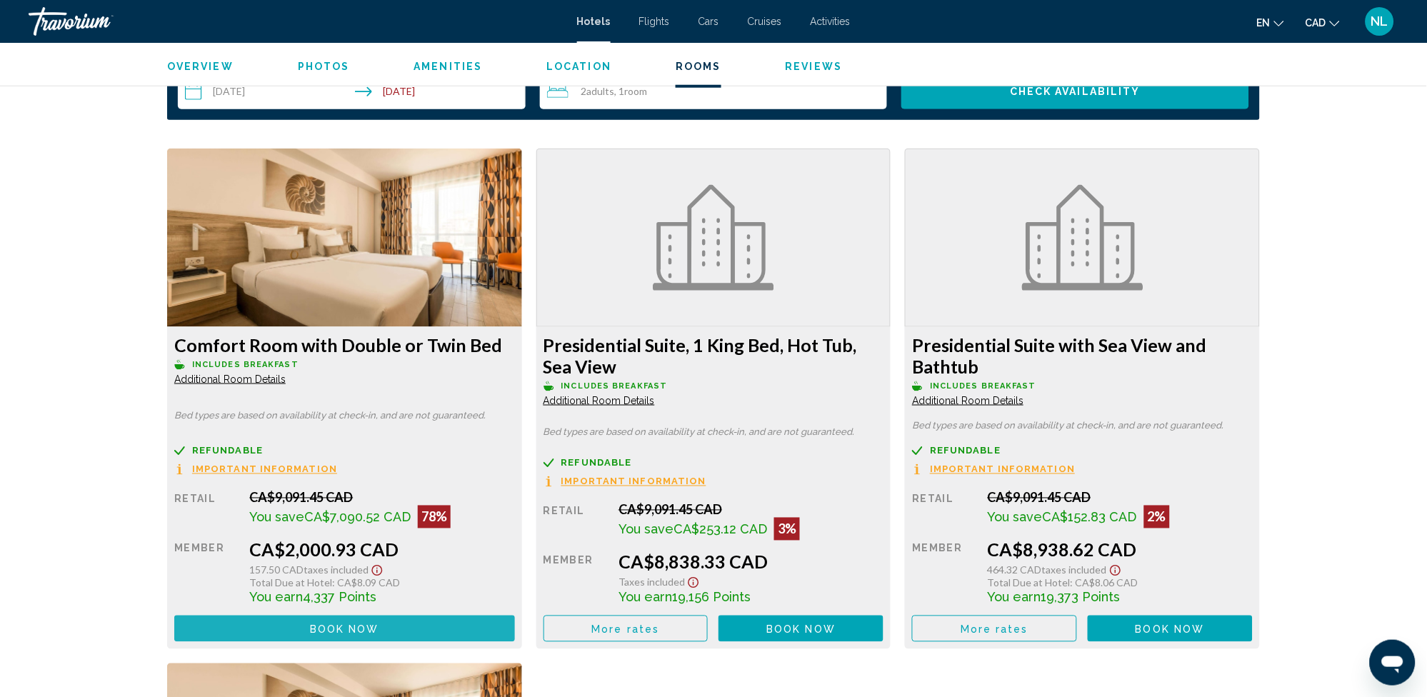
click at [333, 632] on span "Book now" at bounding box center [344, 629] width 69 height 11
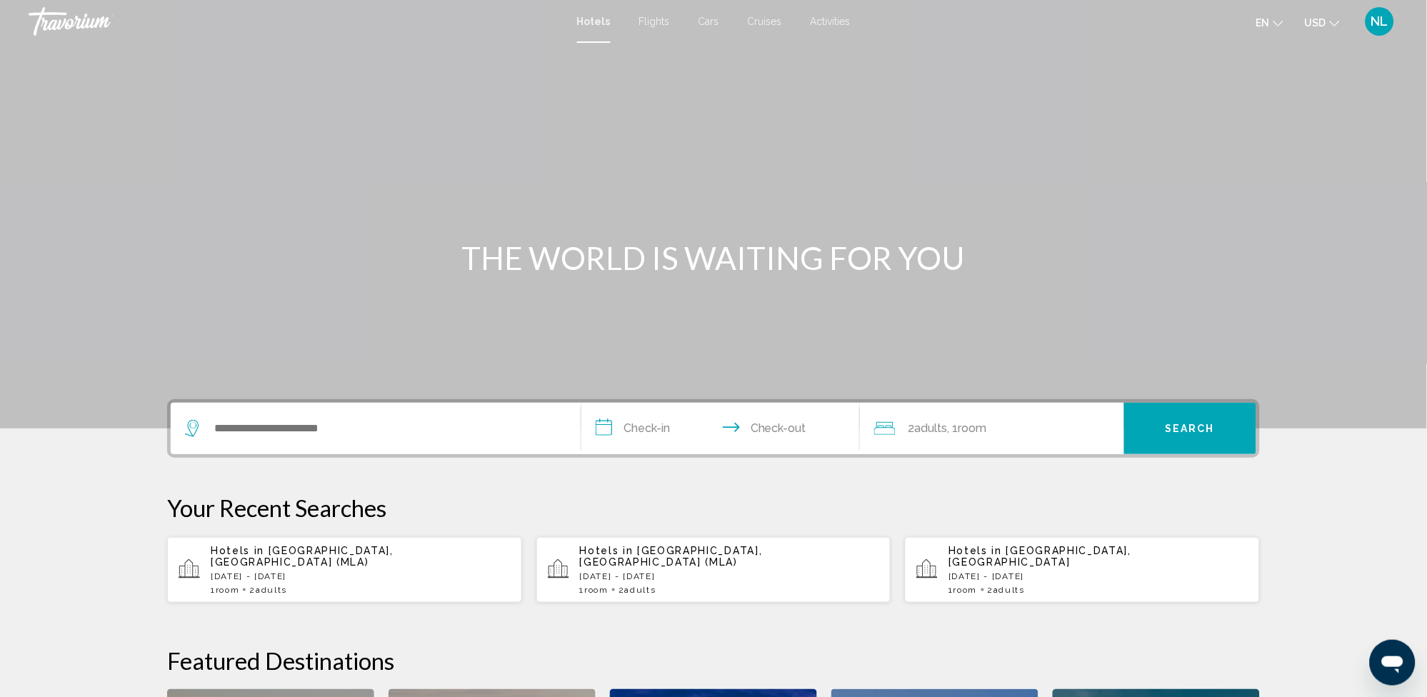
click at [646, 430] on input "**********" at bounding box center [723, 431] width 284 height 56
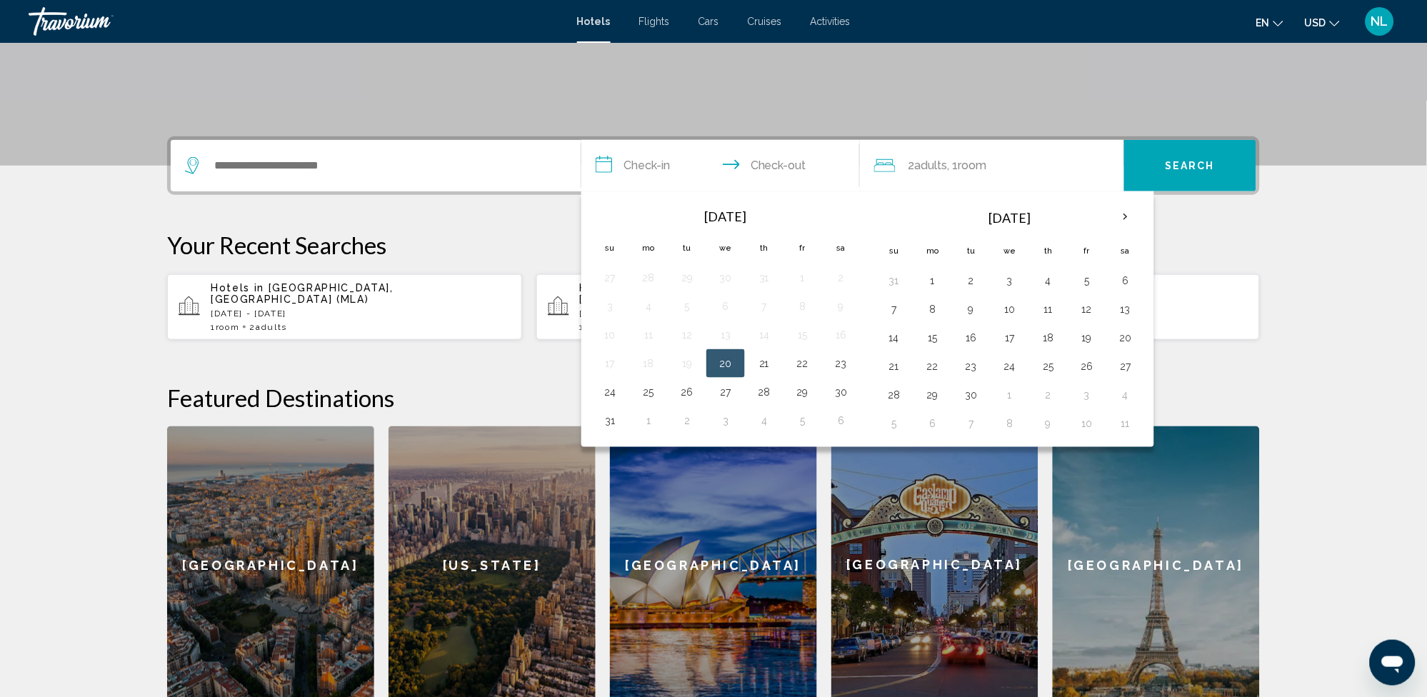
scroll to position [351, 0]
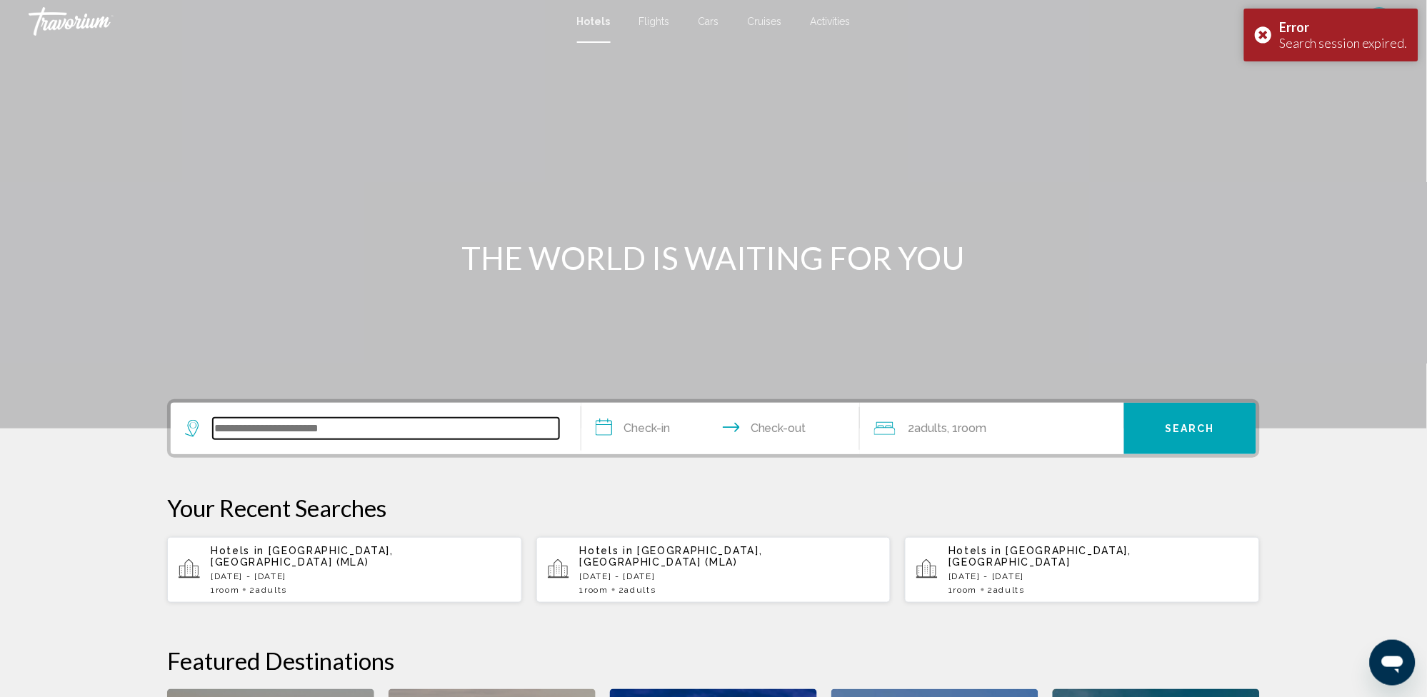
click at [306, 418] on input "Search widget" at bounding box center [386, 428] width 346 height 21
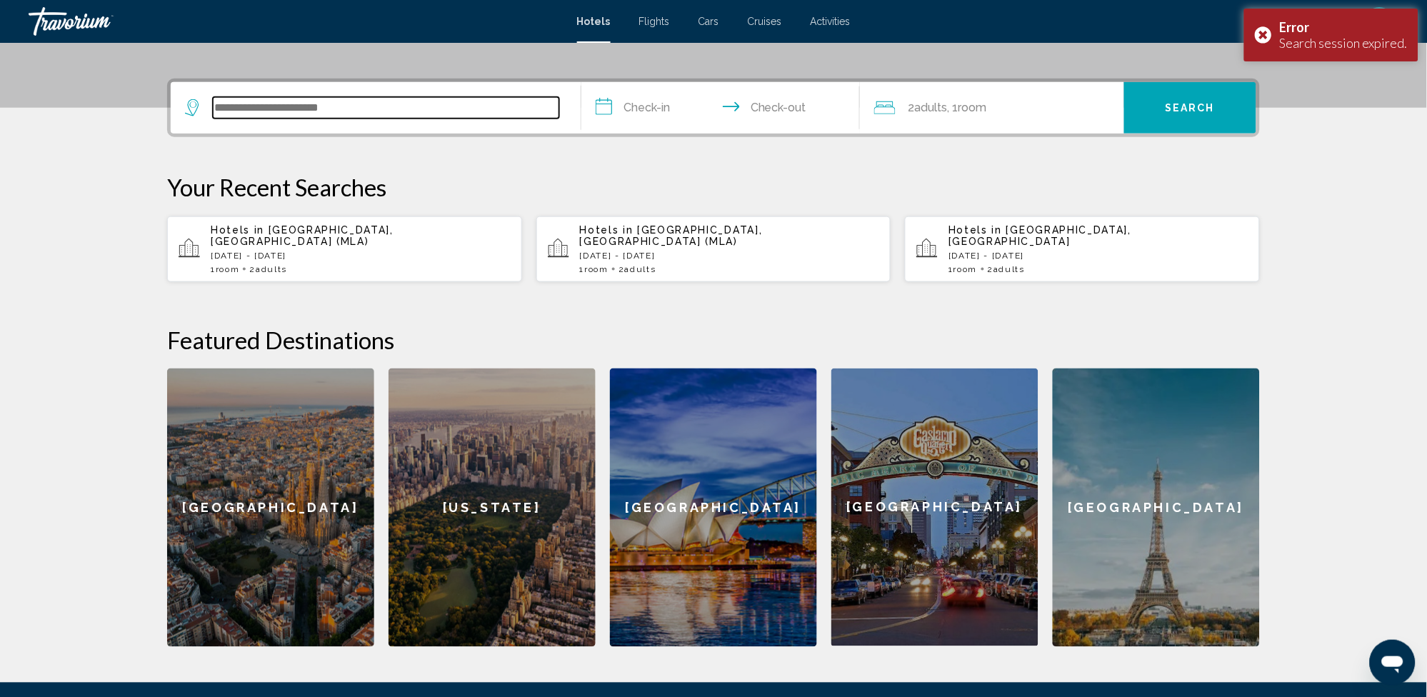
scroll to position [351, 0]
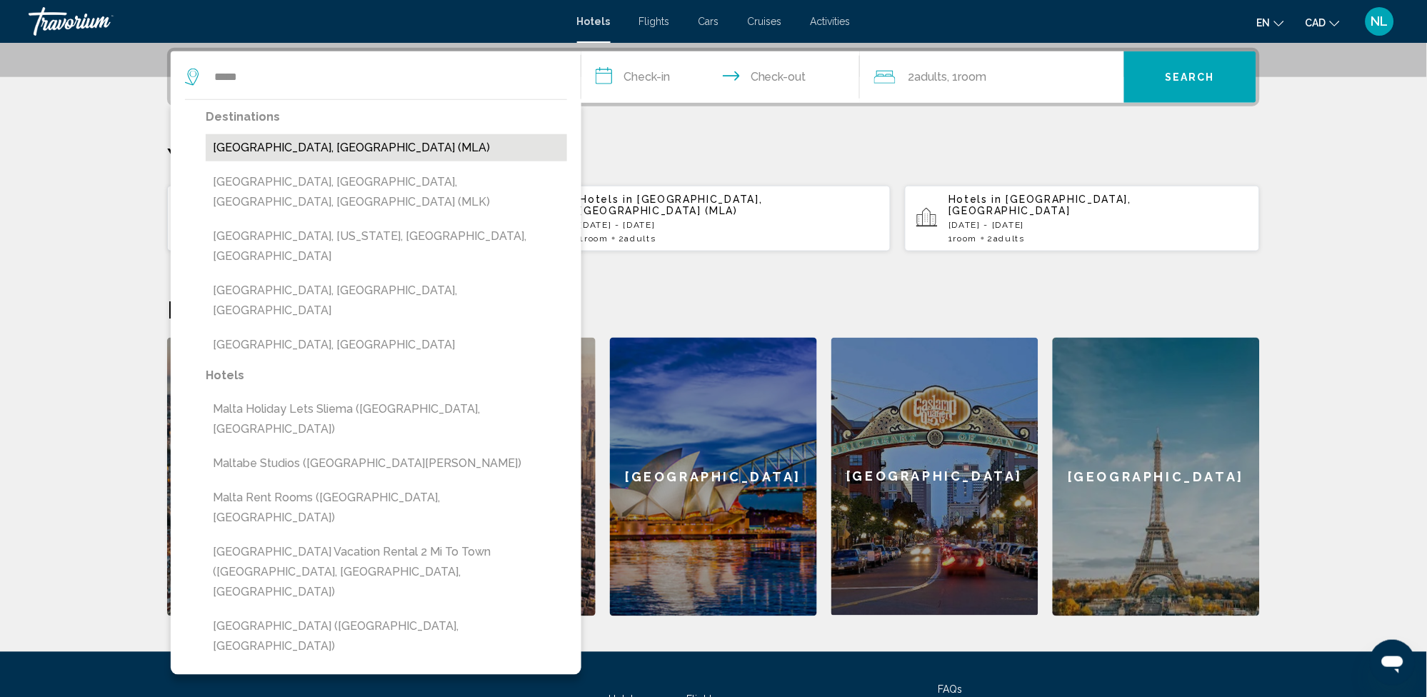
click at [273, 147] on button "[GEOGRAPHIC_DATA], [GEOGRAPHIC_DATA] (MLA)" at bounding box center [386, 147] width 361 height 27
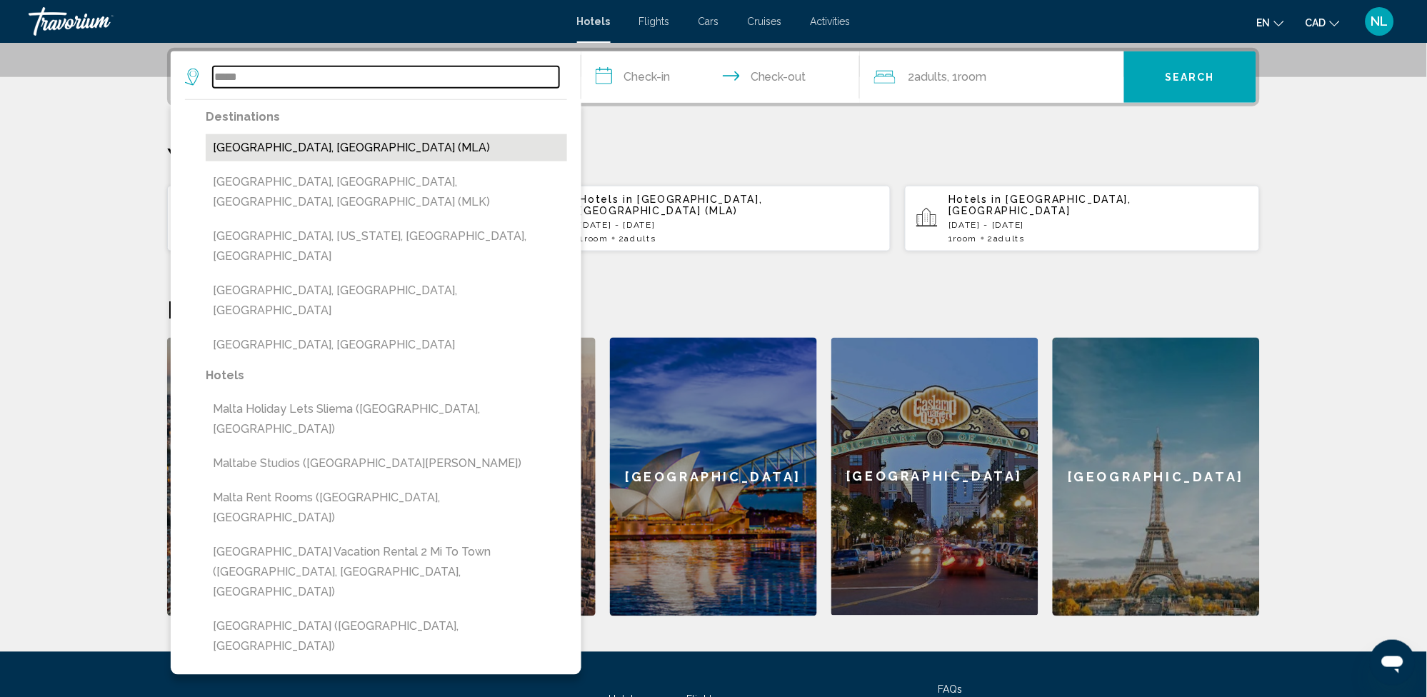
type input "**********"
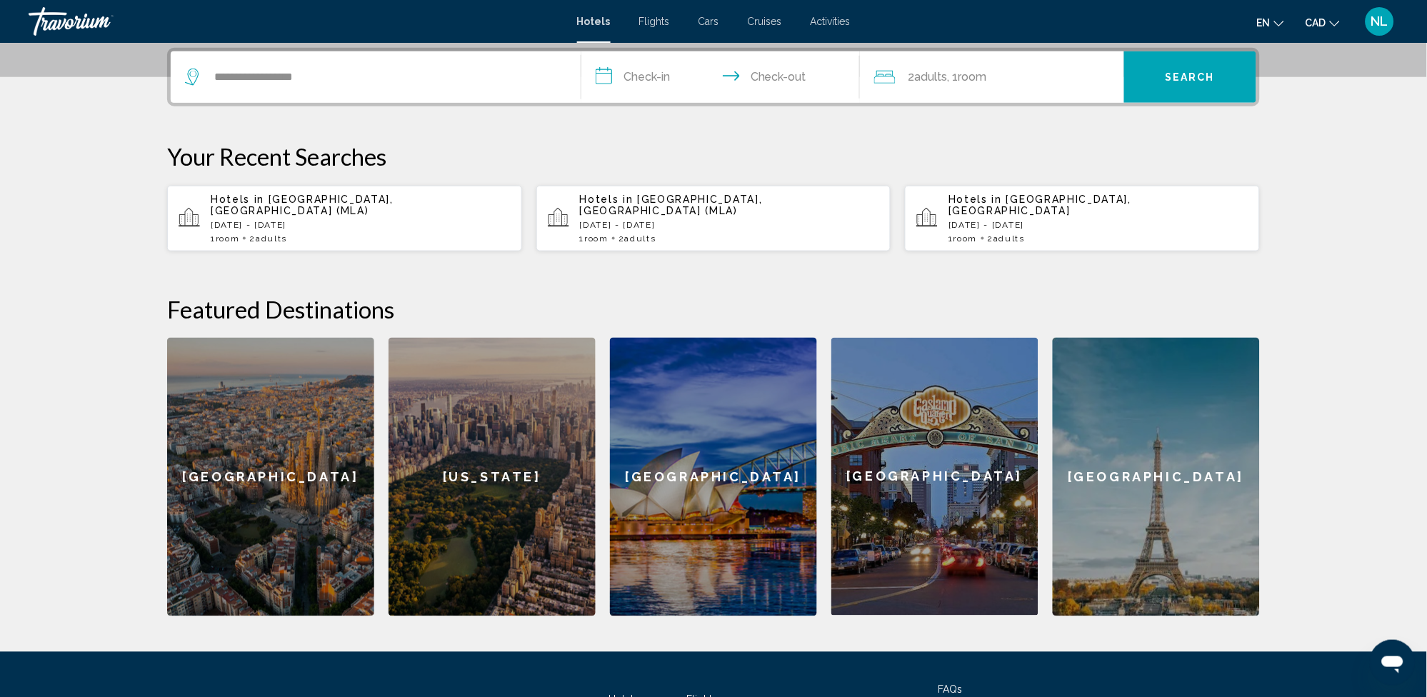
click at [651, 76] on input "**********" at bounding box center [723, 79] width 284 height 56
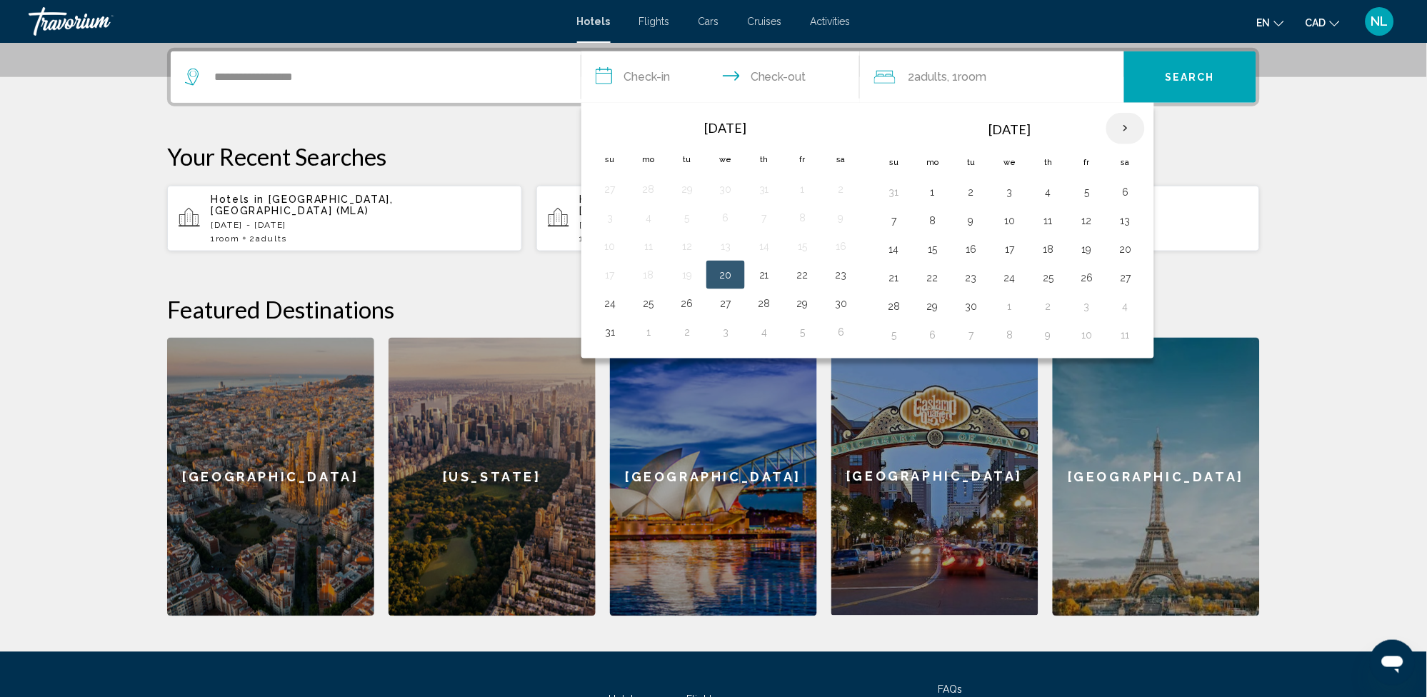
click at [1126, 127] on th "Next month" at bounding box center [1125, 128] width 39 height 31
click at [1084, 246] on button "17" at bounding box center [1087, 249] width 23 height 20
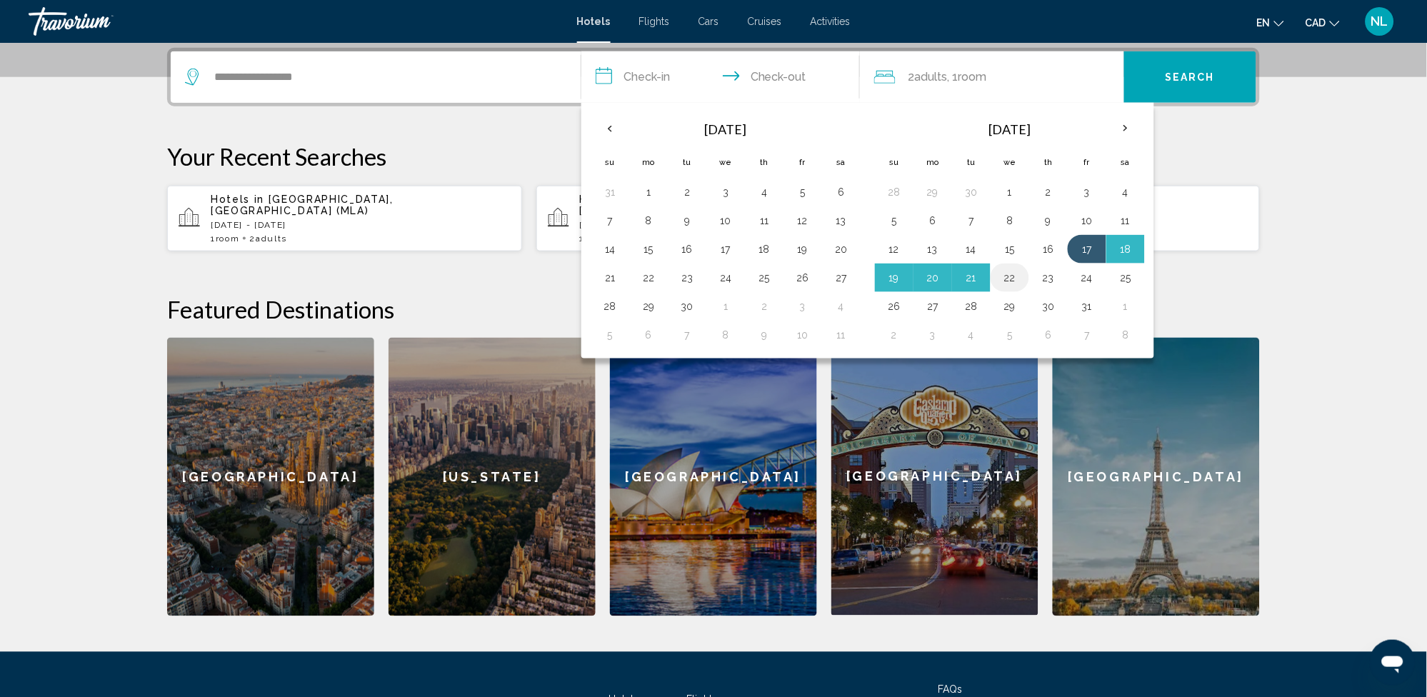
click at [1014, 279] on button "22" at bounding box center [1010, 278] width 23 height 20
type input "**********"
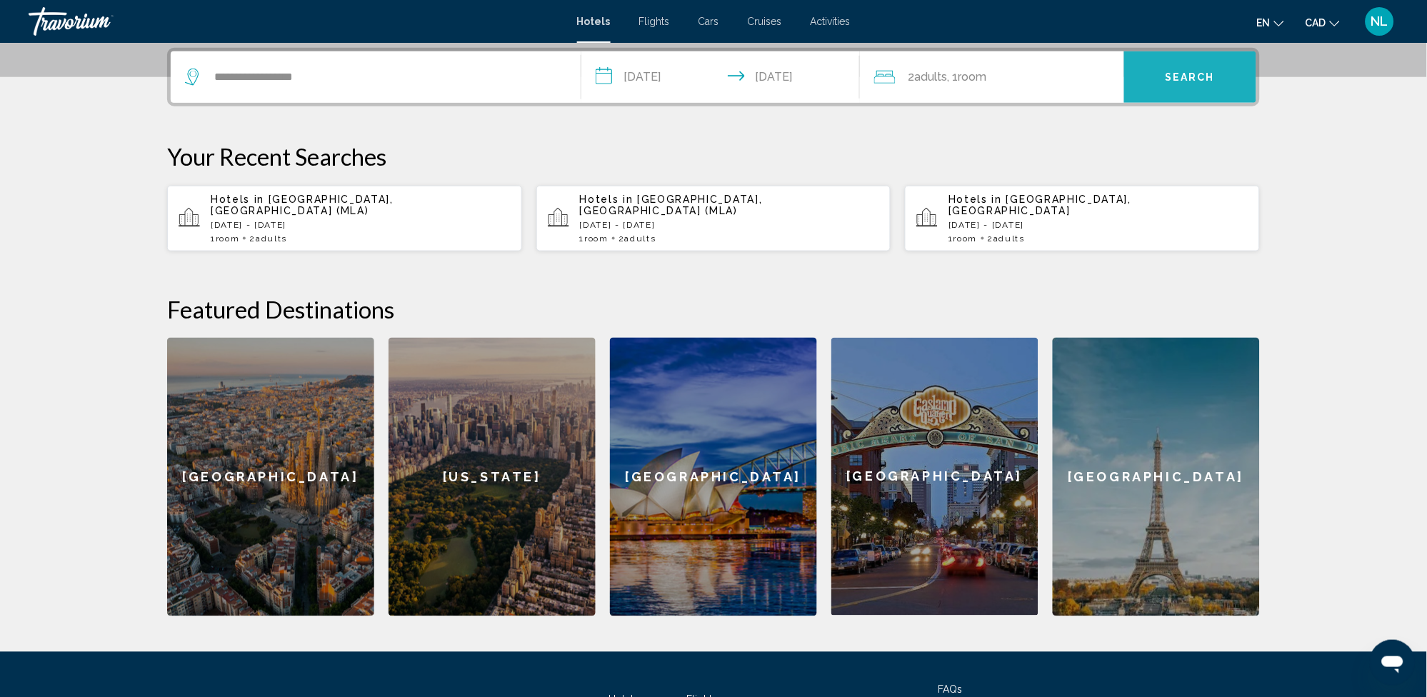
click at [1182, 84] on button "Search" at bounding box center [1190, 76] width 132 height 51
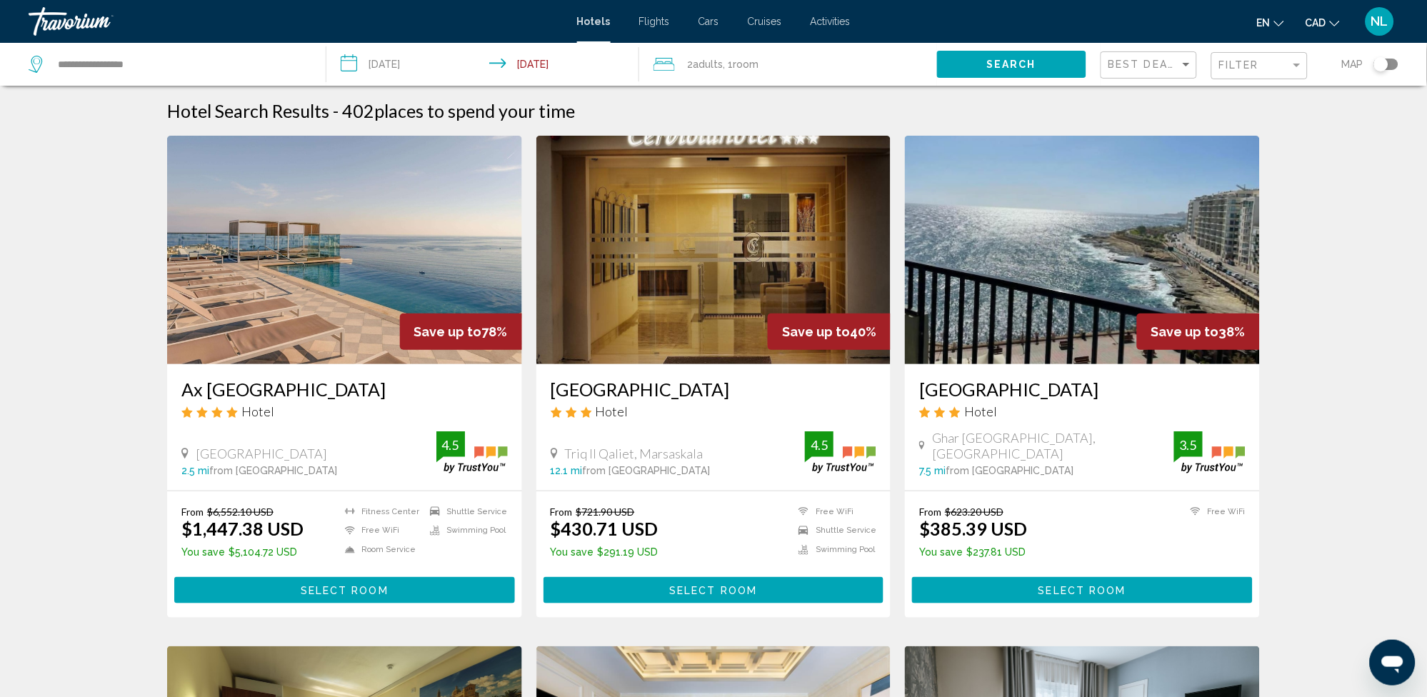
click at [1324, 23] on span "CAD" at bounding box center [1316, 22] width 21 height 11
click at [1299, 89] on button "CAD (Can$)" at bounding box center [1293, 94] width 72 height 19
click at [383, 65] on input "**********" at bounding box center [485, 66] width 318 height 47
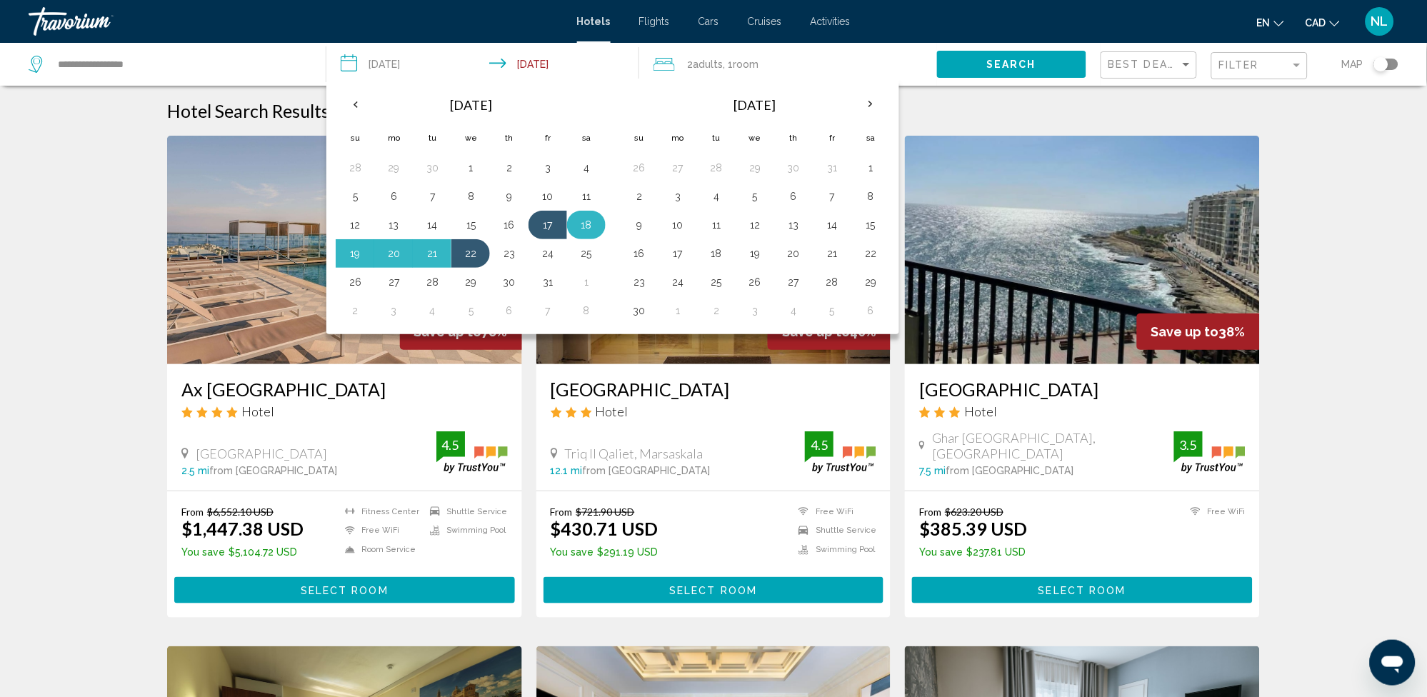
click at [581, 217] on button "18" at bounding box center [586, 225] width 23 height 20
click at [539, 56] on input "**********" at bounding box center [485, 66] width 318 height 47
click at [471, 249] on button "22" at bounding box center [470, 254] width 23 height 20
type input "**********"
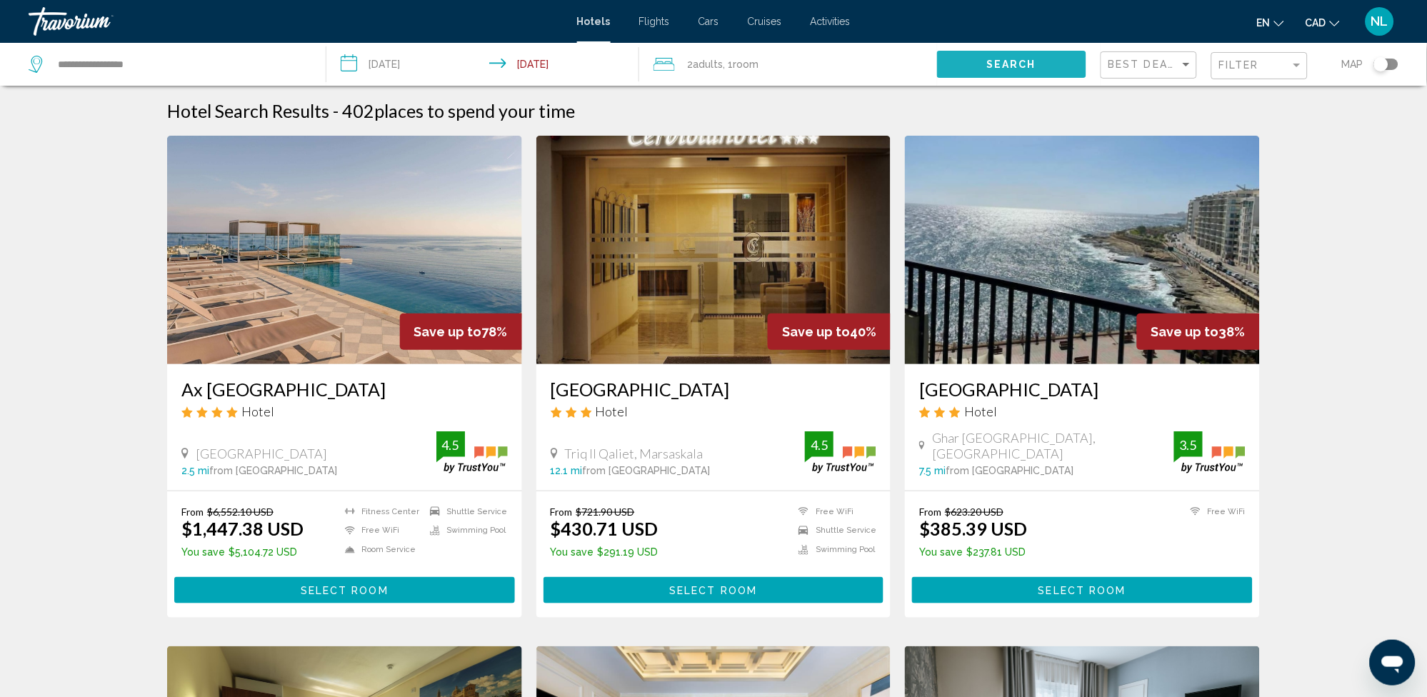
click at [1022, 66] on span "Search" at bounding box center [1012, 64] width 50 height 11
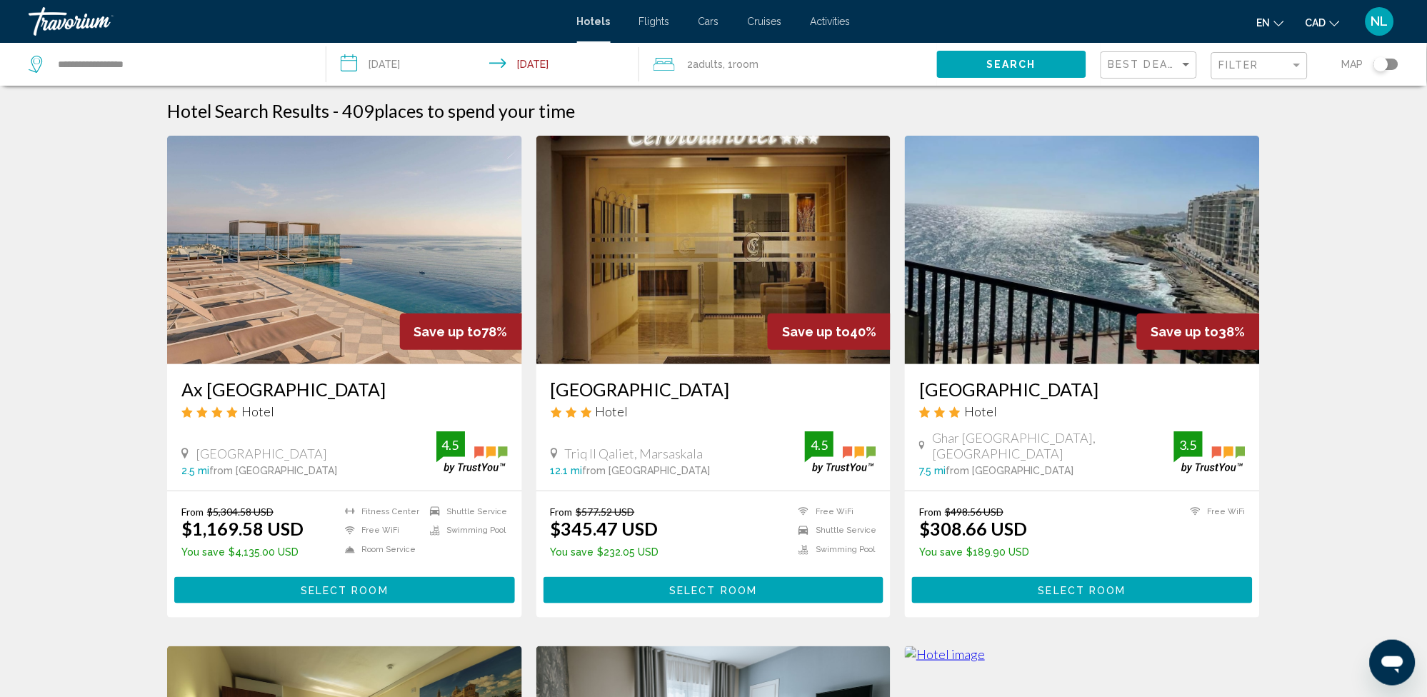
click at [1323, 26] on span "CAD" at bounding box center [1316, 22] width 21 height 11
click at [1279, 89] on button "CAD (Can$)" at bounding box center [1293, 94] width 72 height 19
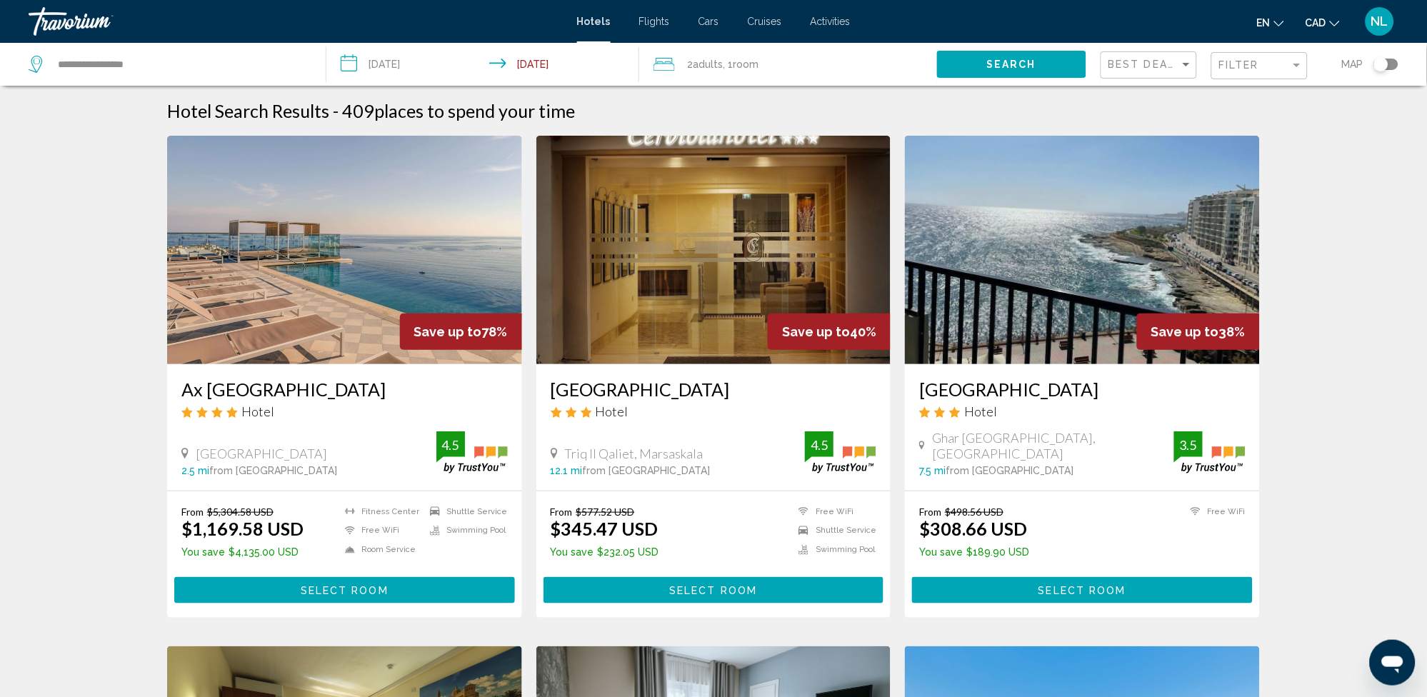
click at [339, 581] on button "Select Room" at bounding box center [344, 590] width 341 height 26
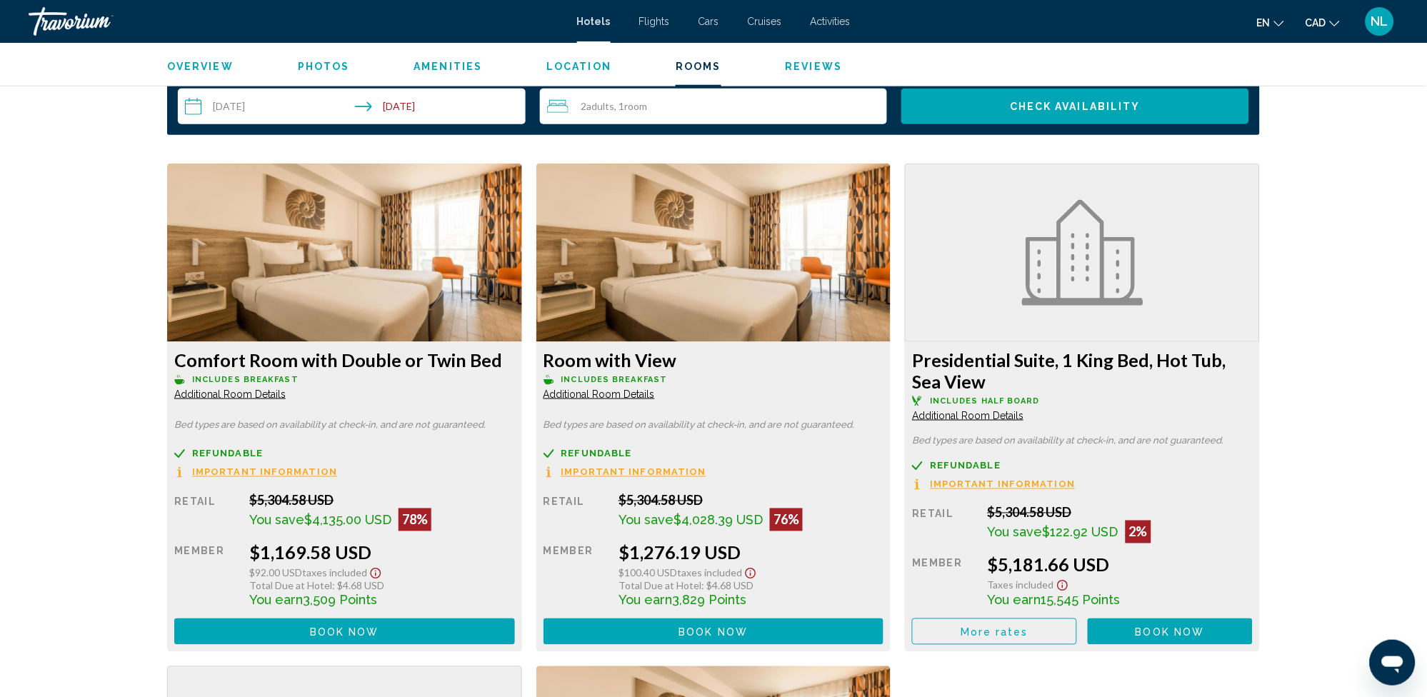
scroll to position [1904, 0]
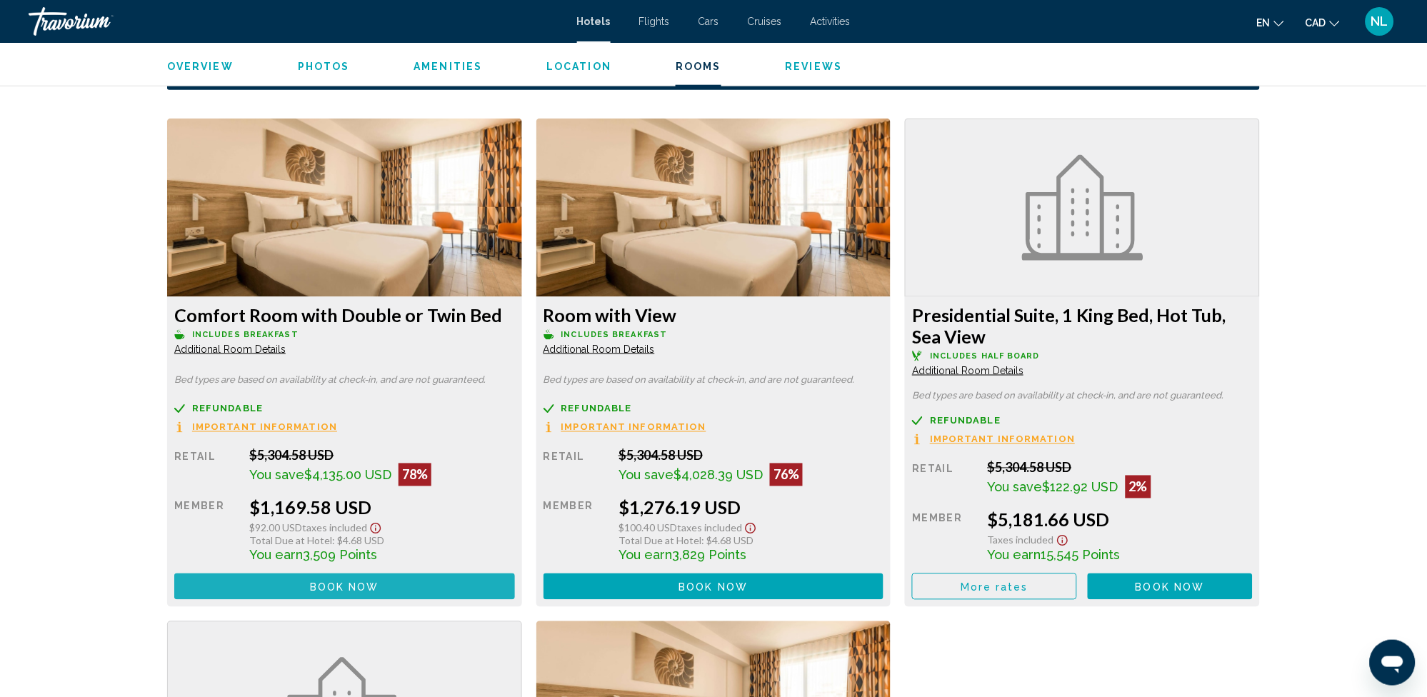
click at [351, 581] on span "Book now" at bounding box center [344, 586] width 69 height 11
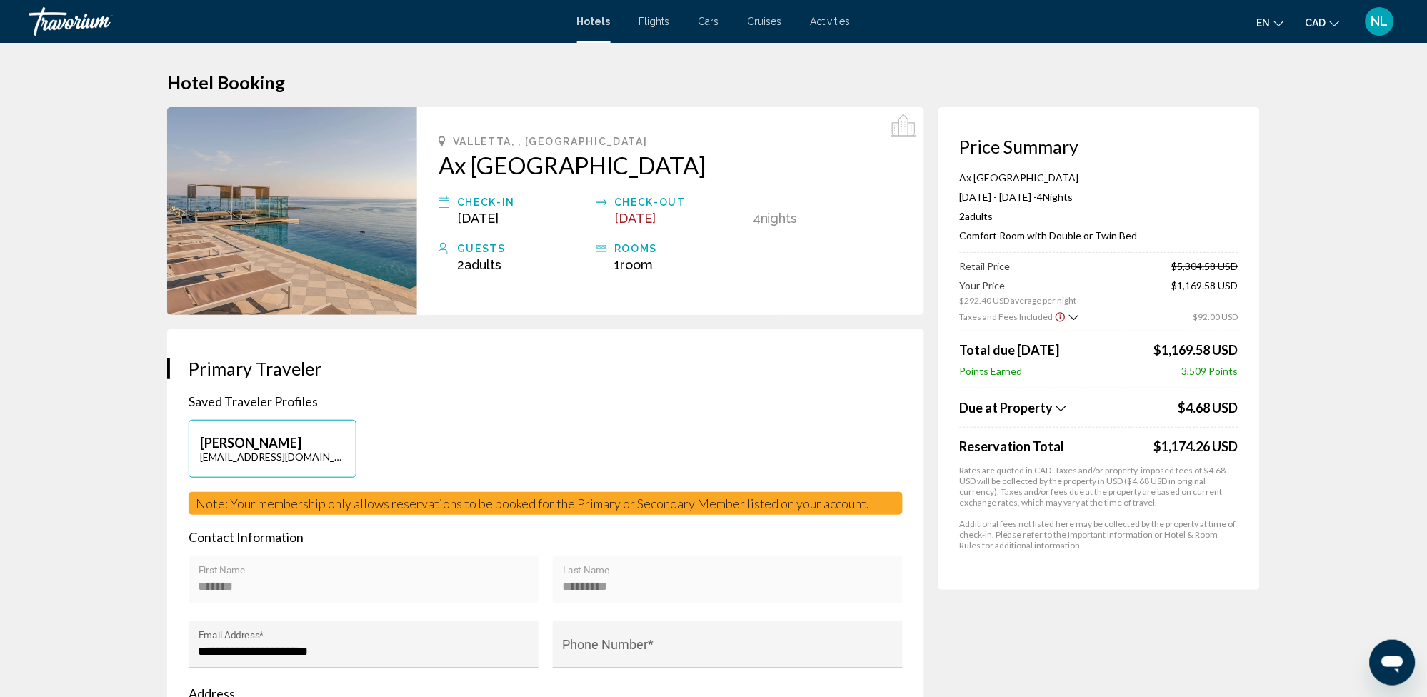
click at [439, 197] on icon "Main content" at bounding box center [444, 202] width 11 height 17
click at [484, 204] on div "Check-in" at bounding box center [522, 202] width 131 height 17
click at [492, 212] on span "[DATE]" at bounding box center [477, 218] width 41 height 15
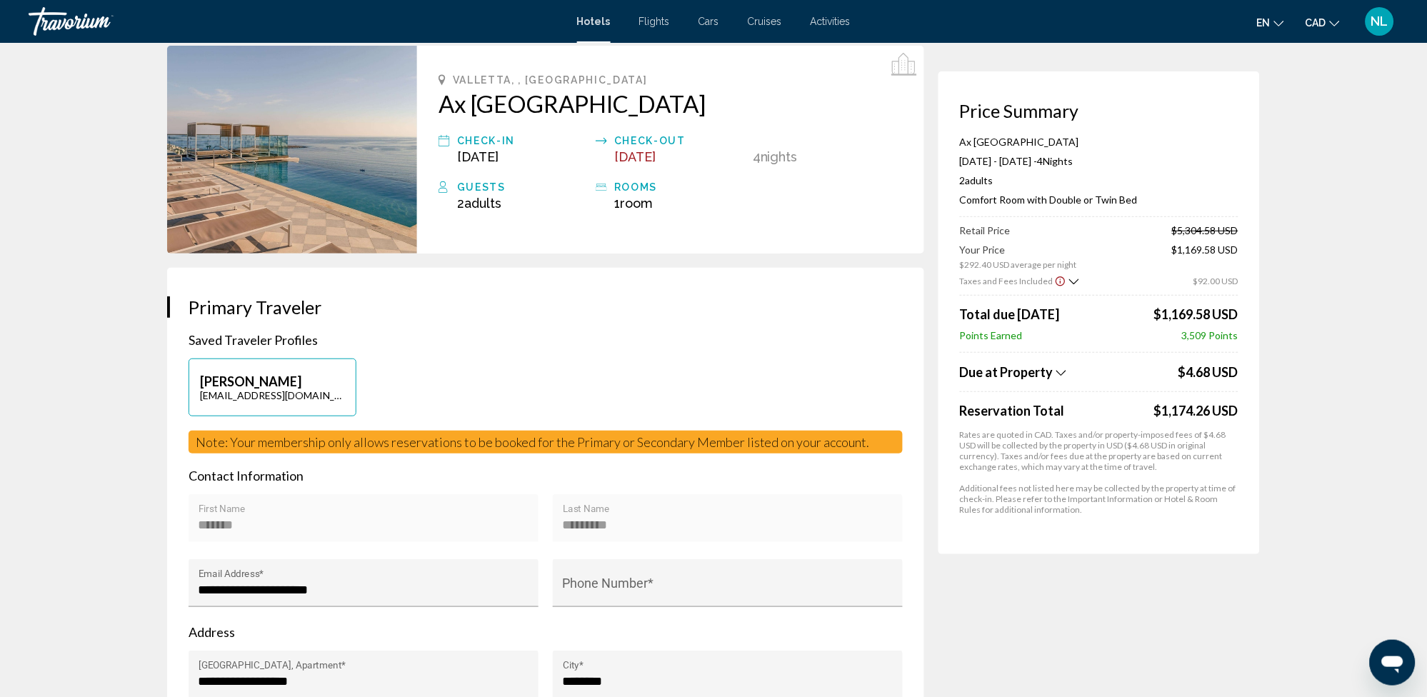
scroll to position [95, 0]
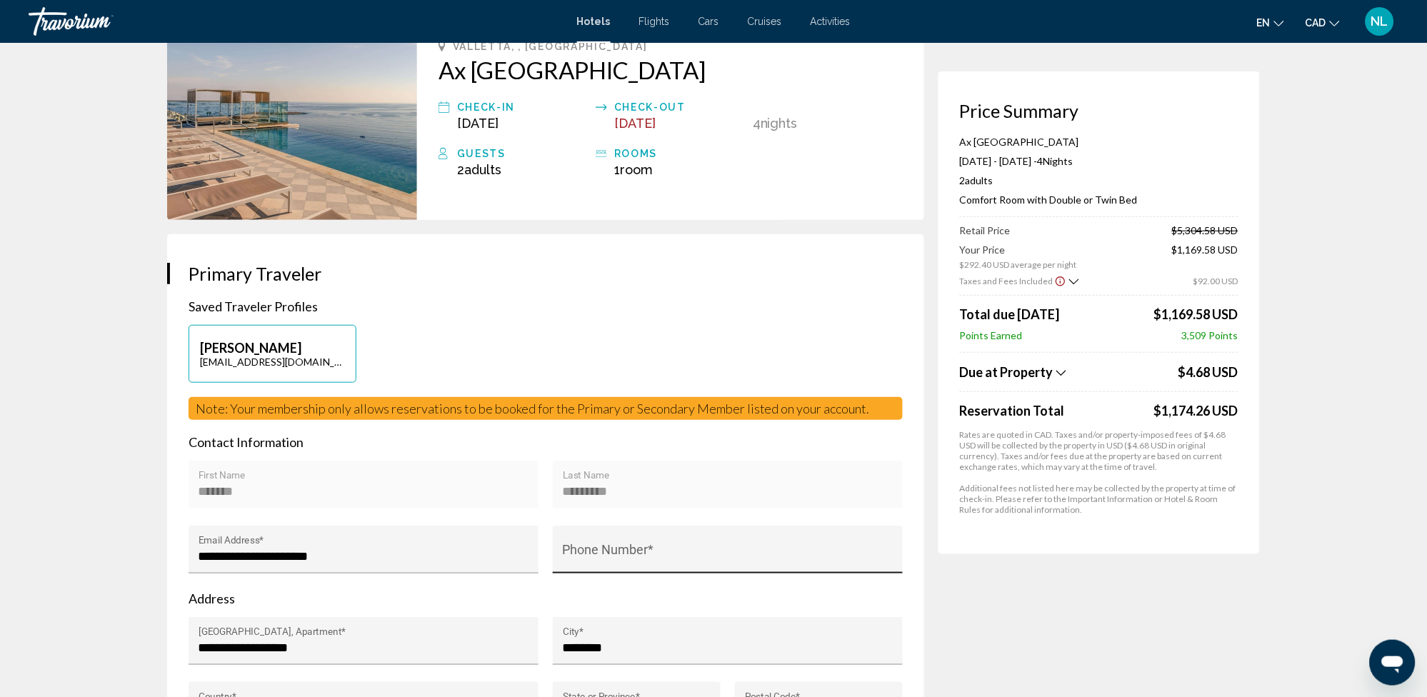
drag, startPoint x: 672, startPoint y: 544, endPoint x: 666, endPoint y: 549, distance: 8.1
click at [666, 549] on div "Phone Number *" at bounding box center [728, 554] width 331 height 38
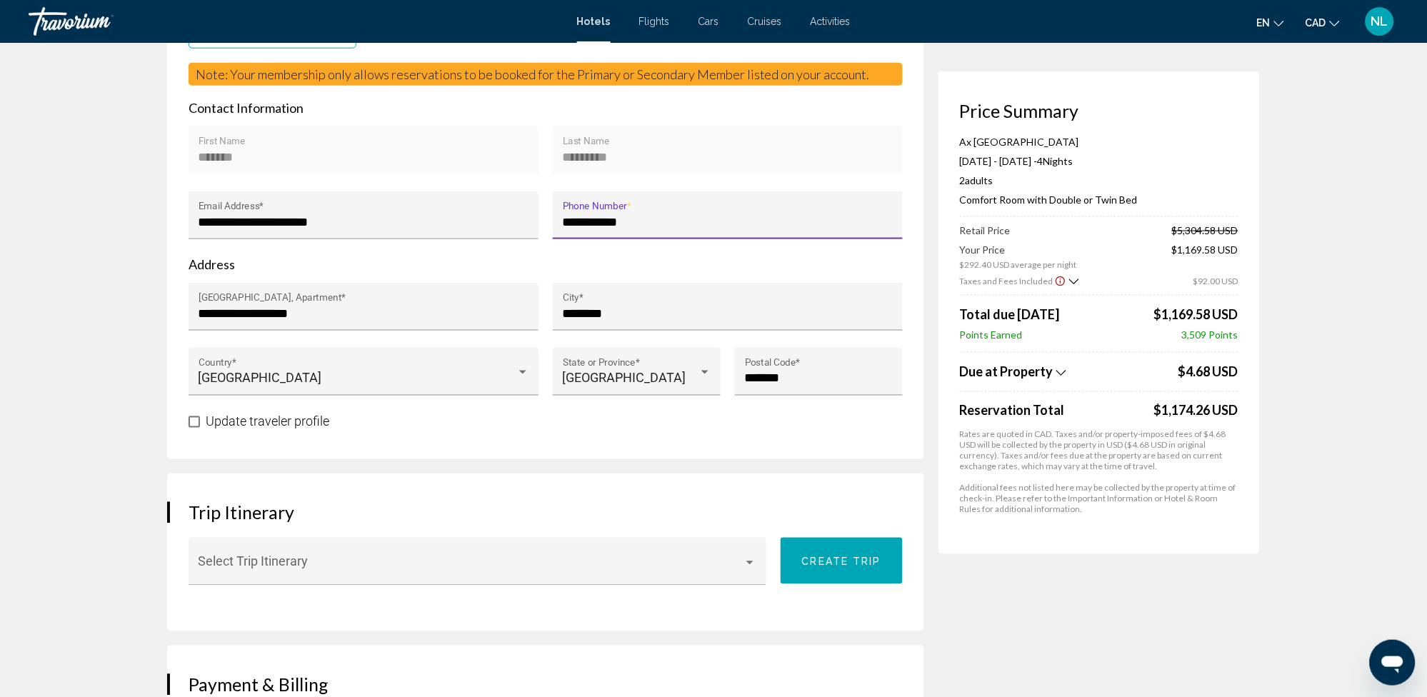
scroll to position [476, 0]
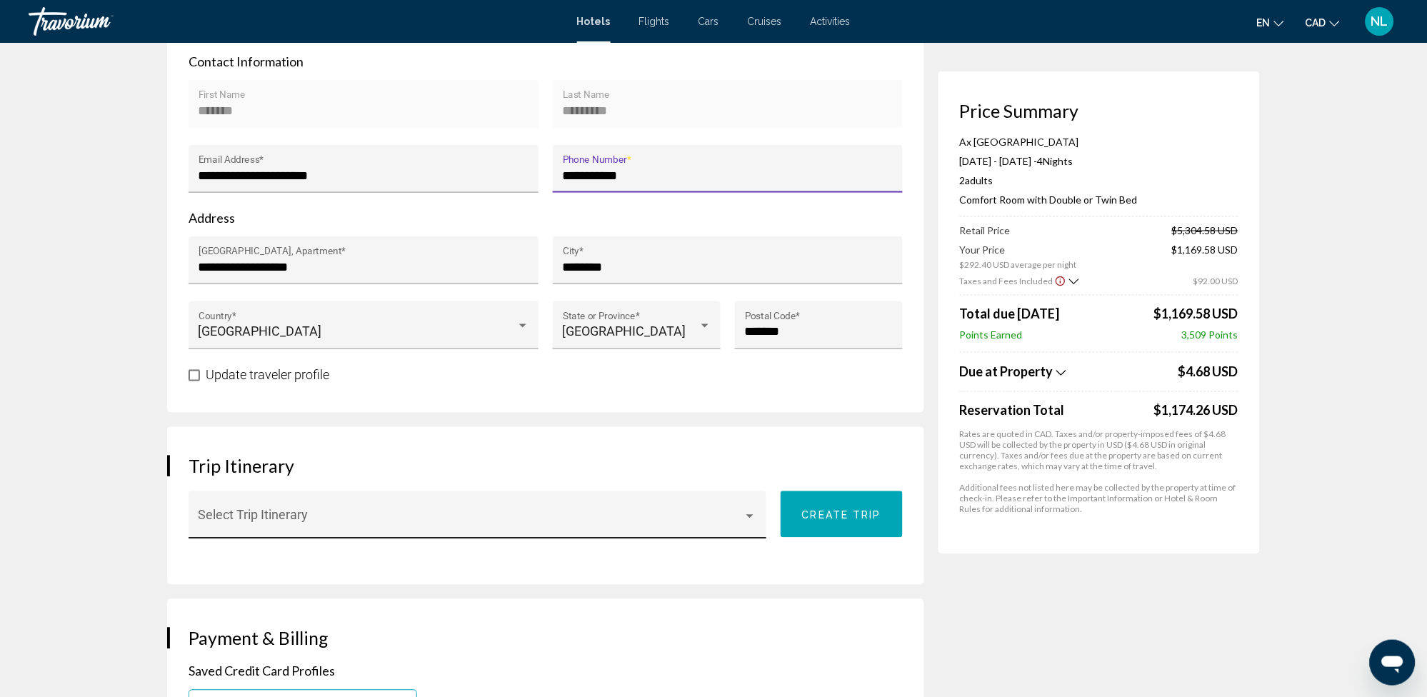
type input "**********"
click at [221, 525] on span "Main content" at bounding box center [472, 522] width 546 height 14
click at [824, 571] on div at bounding box center [713, 348] width 1427 height 697
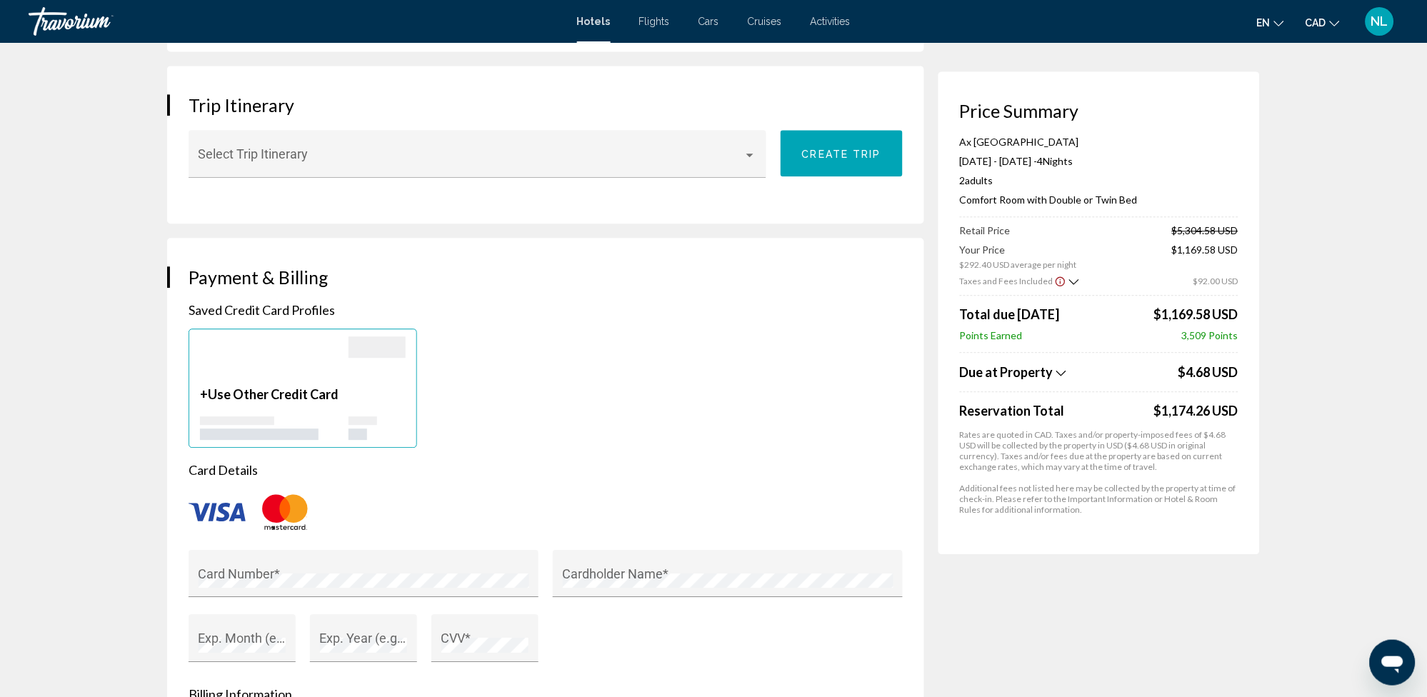
scroll to position [857, 0]
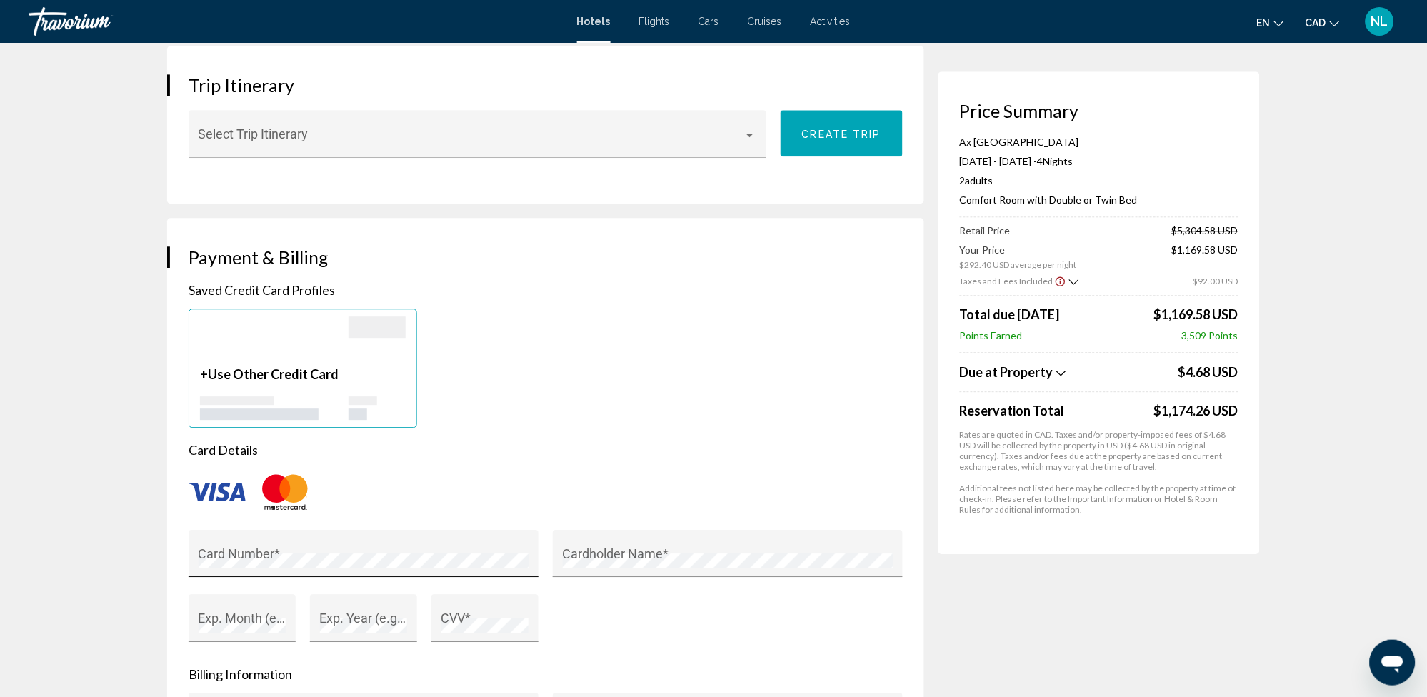
click at [322, 547] on div "Card Number *" at bounding box center [364, 558] width 331 height 38
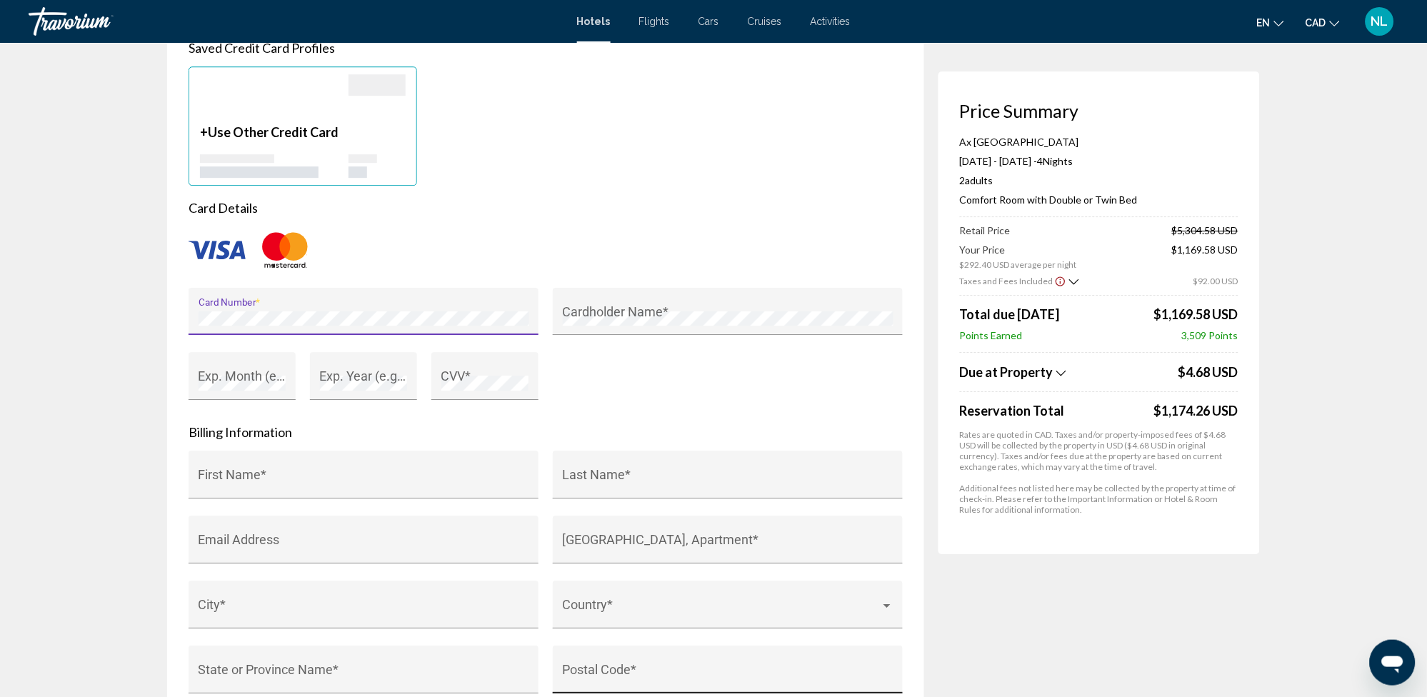
scroll to position [1143, 0]
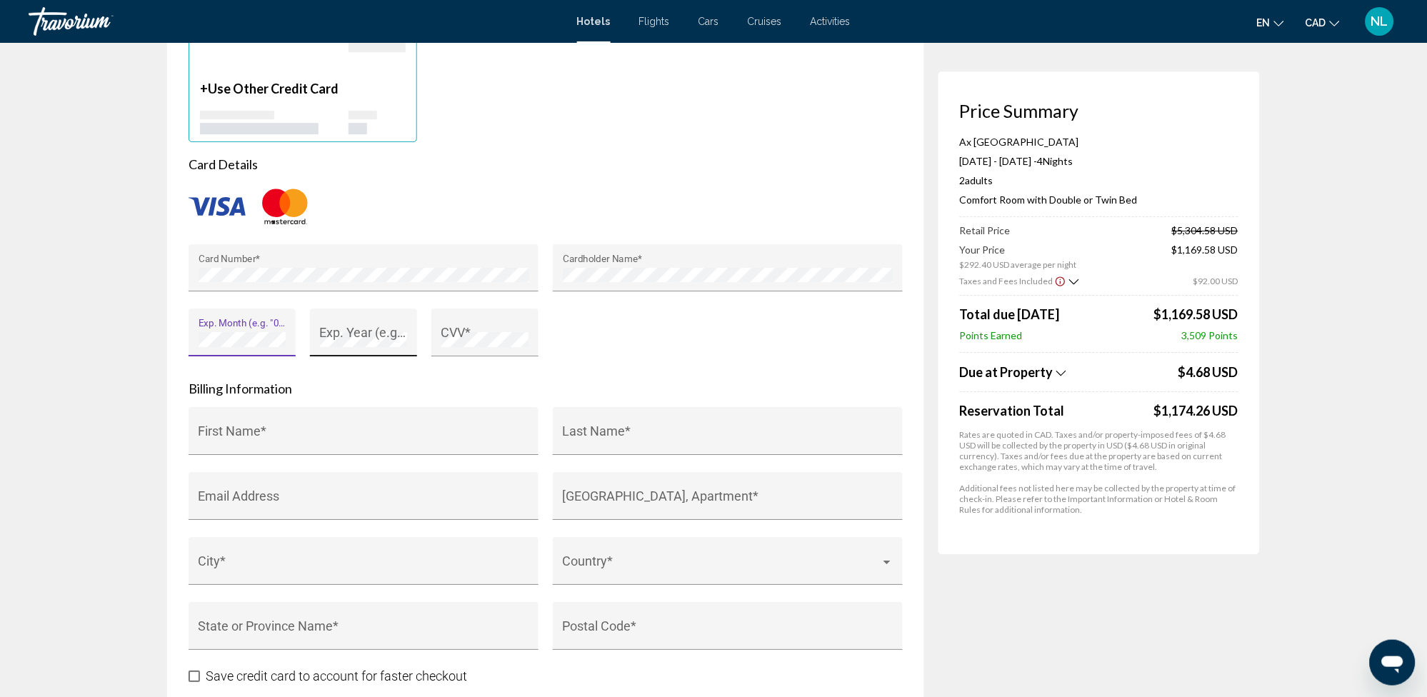
click at [390, 330] on div "Exp. Year (e.g. "2030") *" at bounding box center [364, 338] width 88 height 38
click at [277, 434] on input "First Name *" at bounding box center [364, 438] width 331 height 14
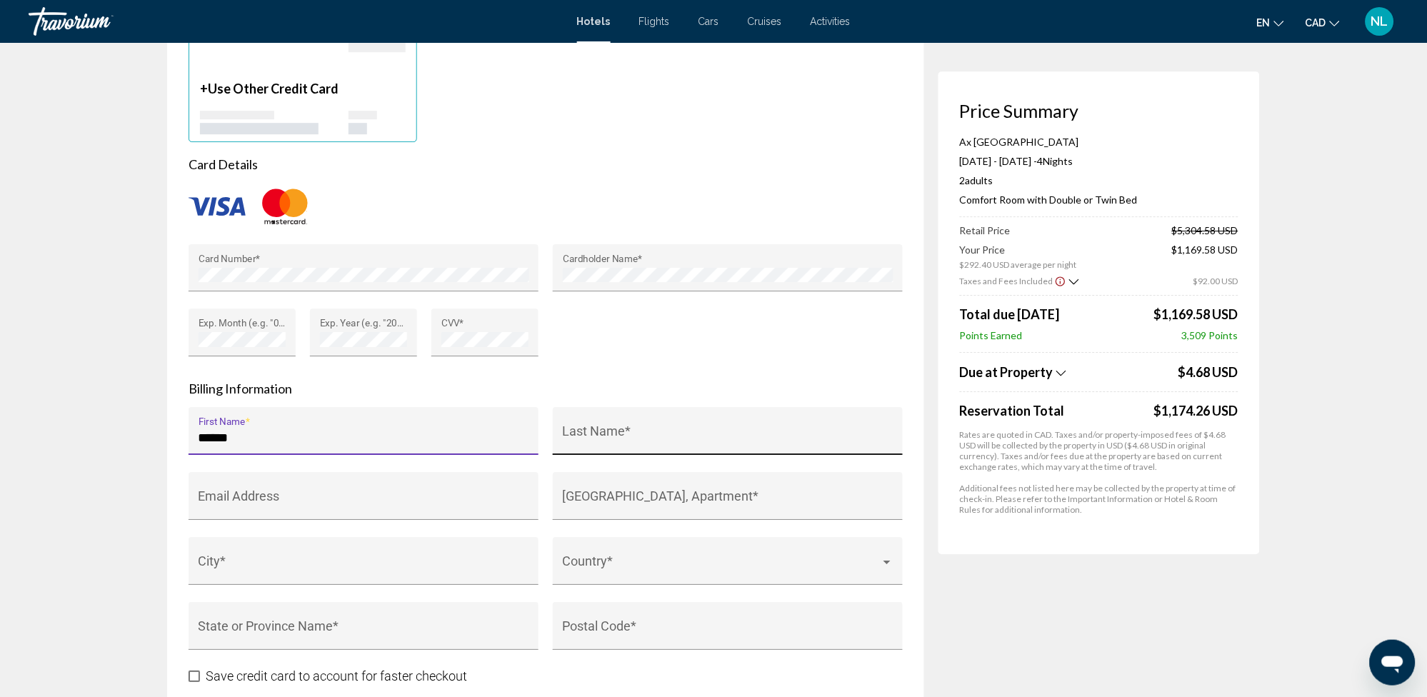
type input "******"
click at [656, 422] on div "Last Name *" at bounding box center [728, 436] width 331 height 38
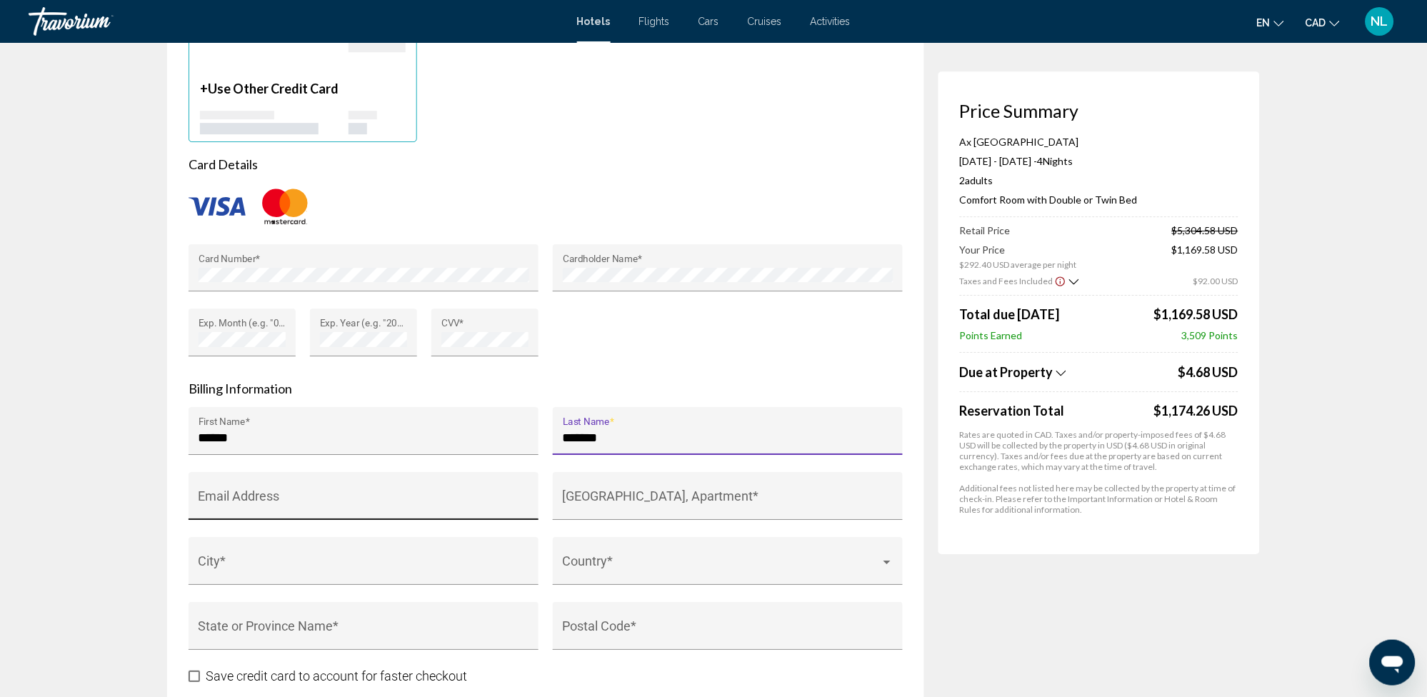
type input "*******"
click at [407, 496] on input "Email Address" at bounding box center [364, 503] width 331 height 14
type input "**********"
type input "*******"
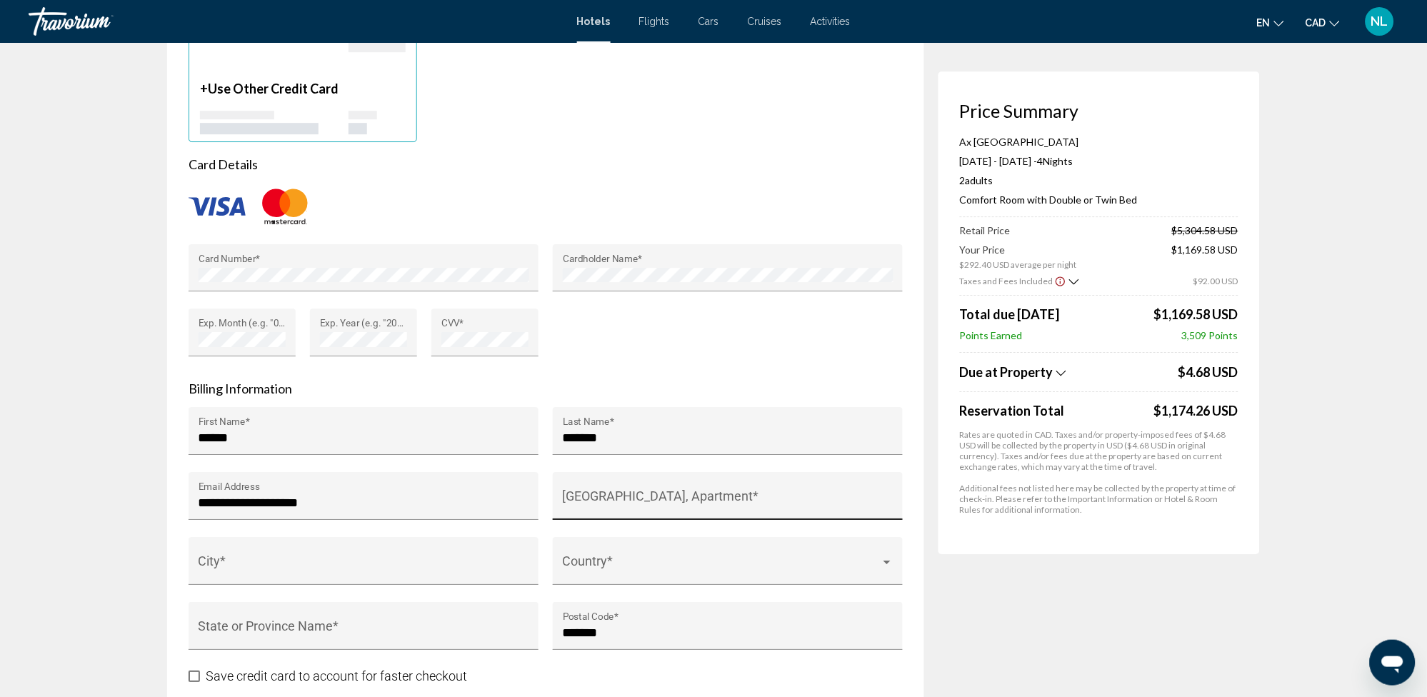
click at [639, 494] on div "House Number, Street, Apartment *" at bounding box center [728, 501] width 331 height 38
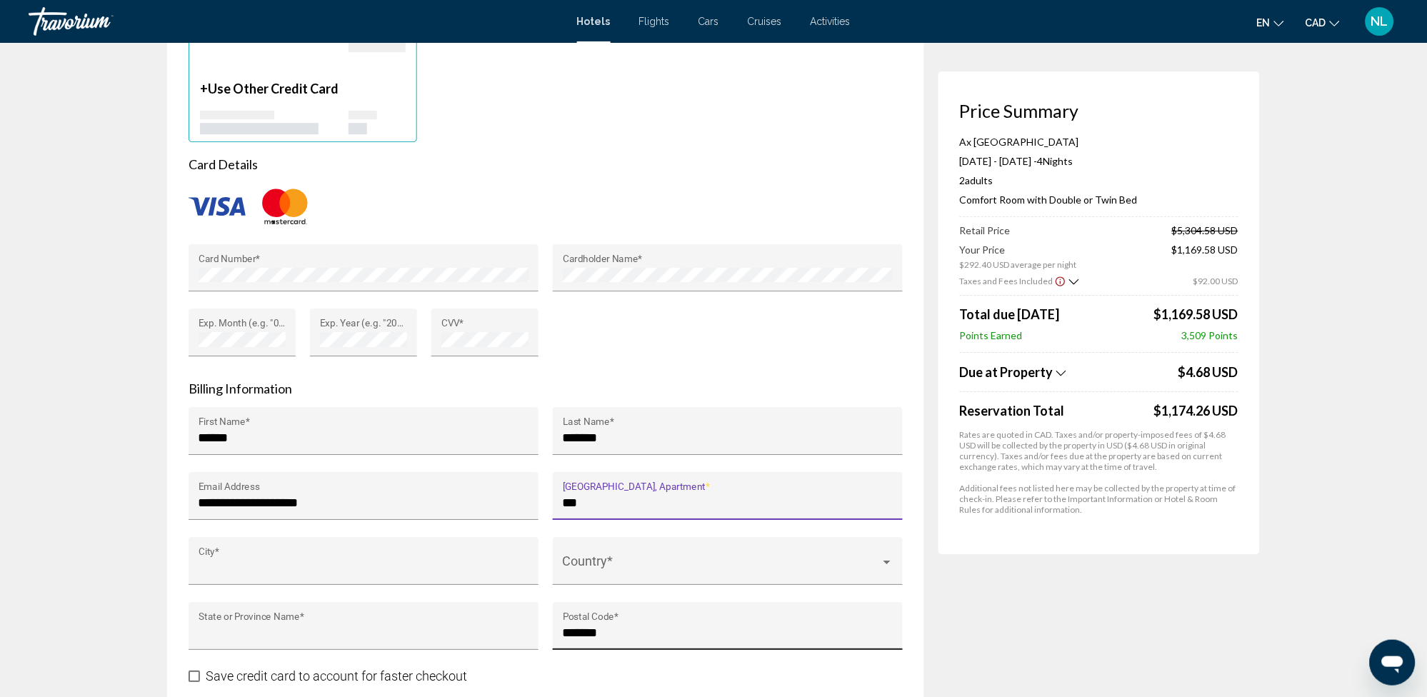
type input "**********"
type input "********"
type input "**"
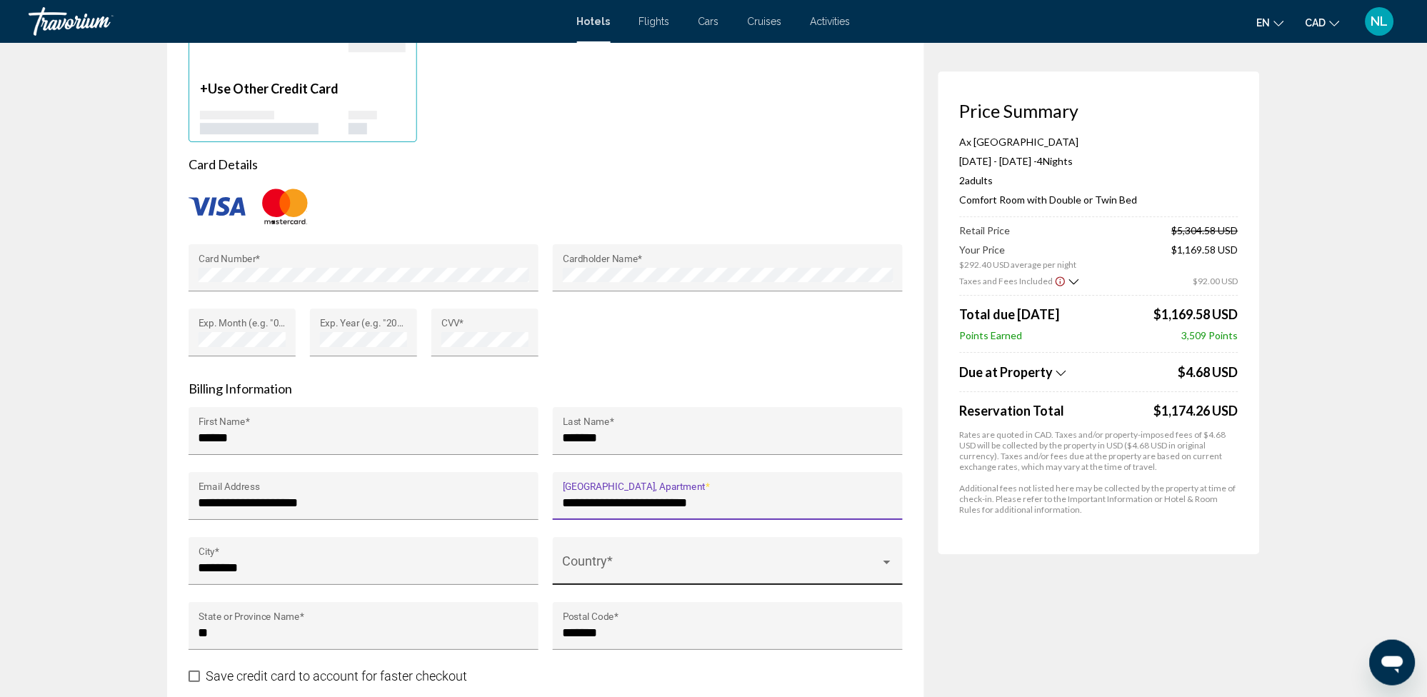
type input "**********"
click at [580, 565] on span "Main content" at bounding box center [722, 568] width 318 height 14
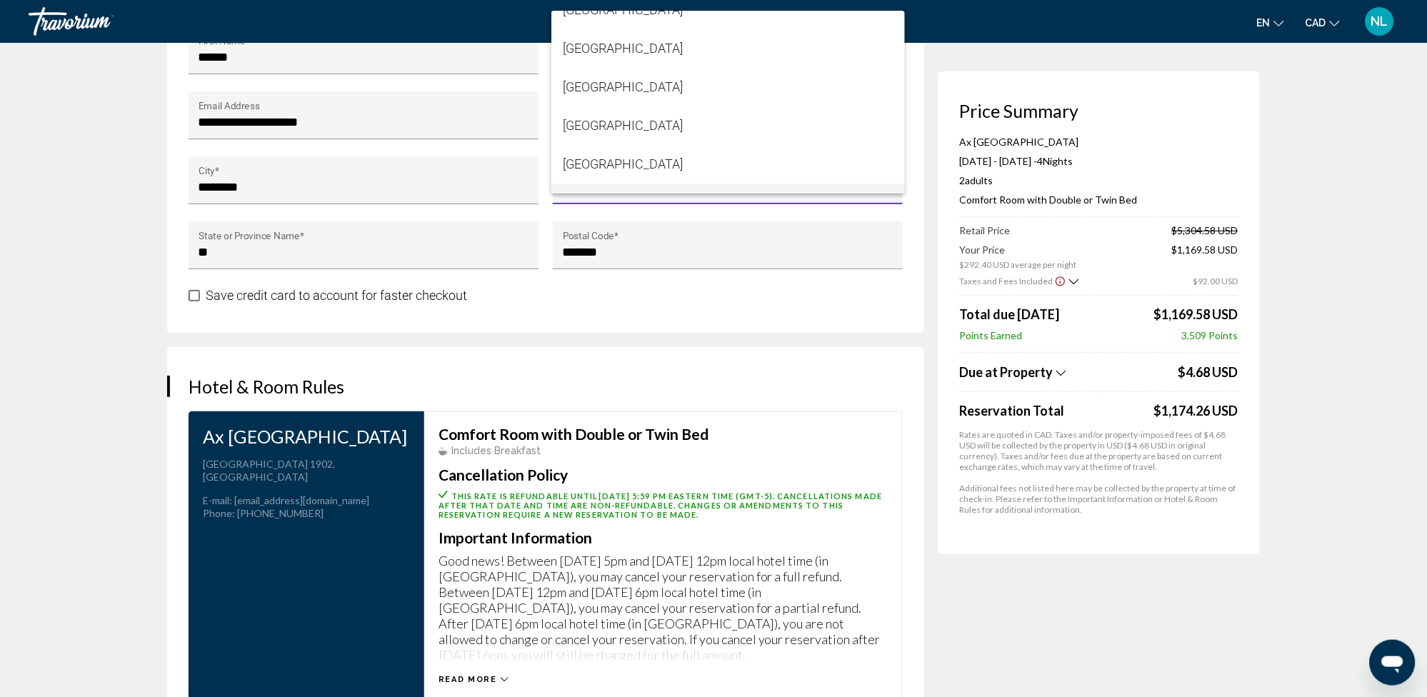
scroll to position [1524, 0]
click at [629, 91] on span "Canada" at bounding box center [728, 88] width 331 height 39
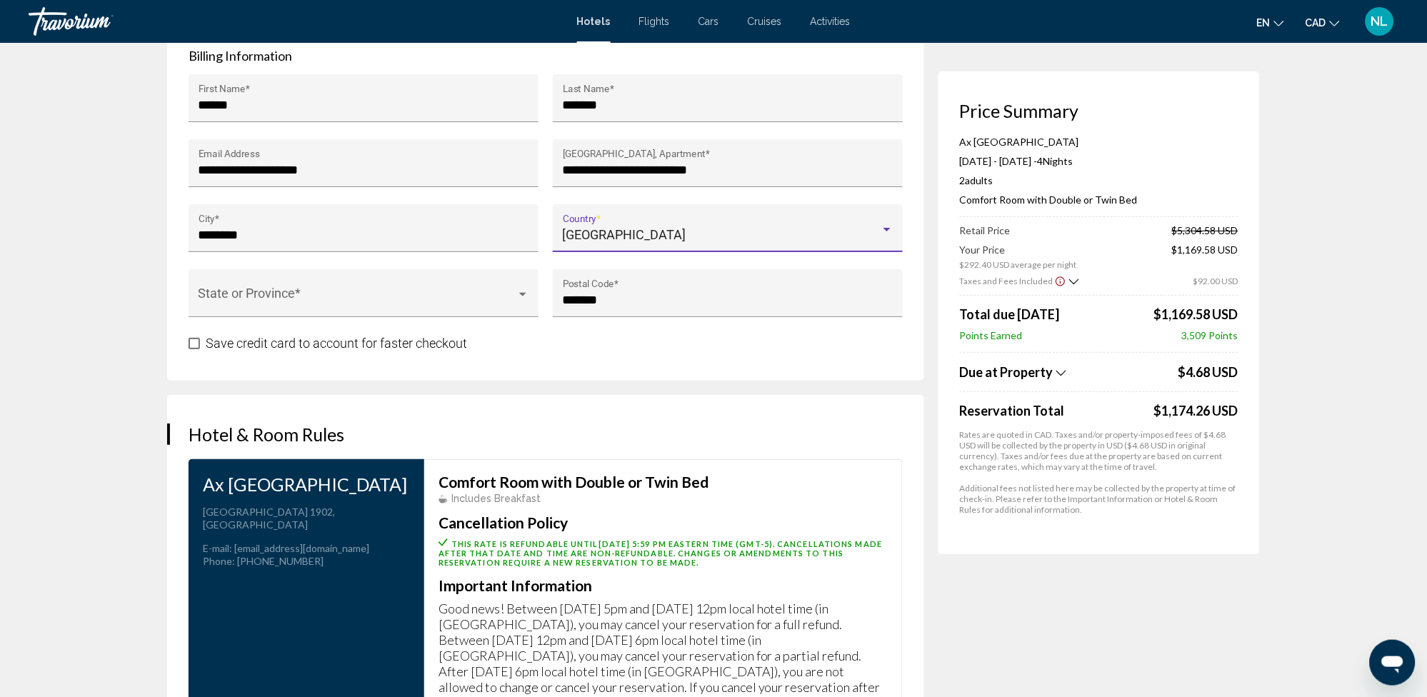
scroll to position [1429, 0]
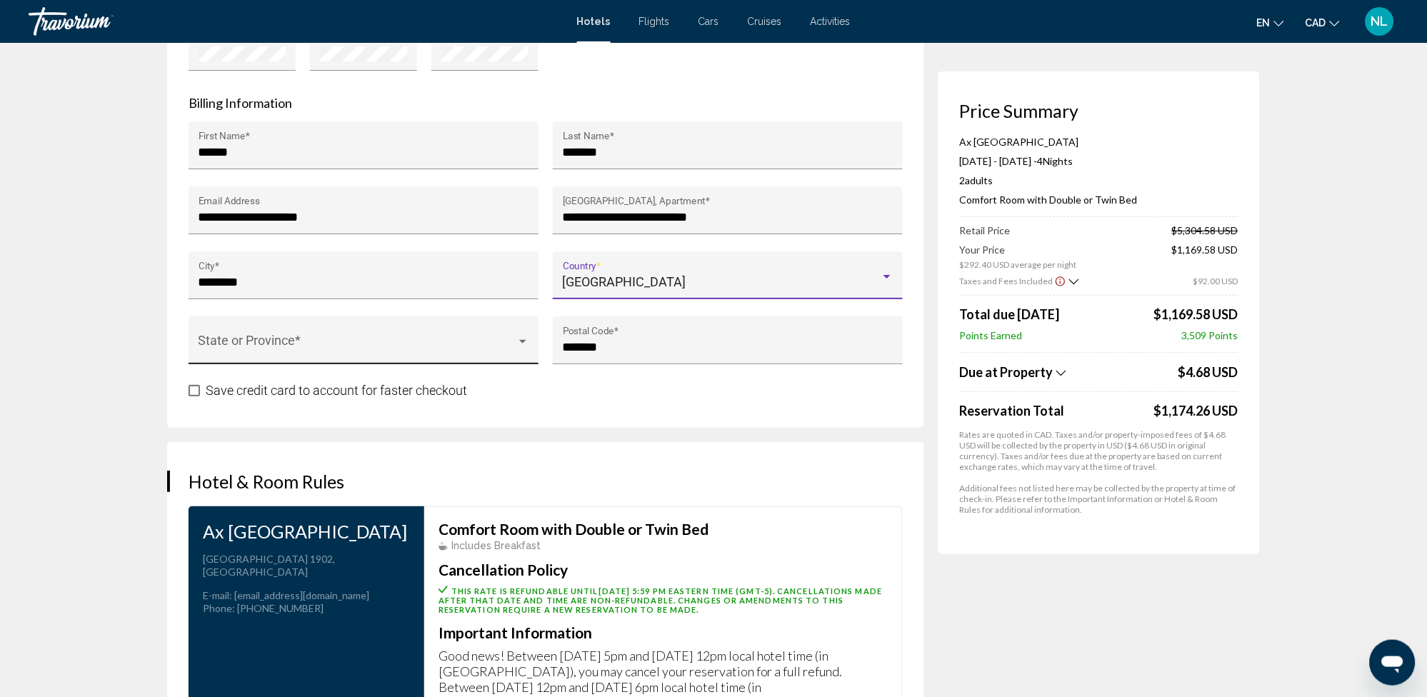
click at [250, 329] on div "State or Province *" at bounding box center [364, 345] width 331 height 38
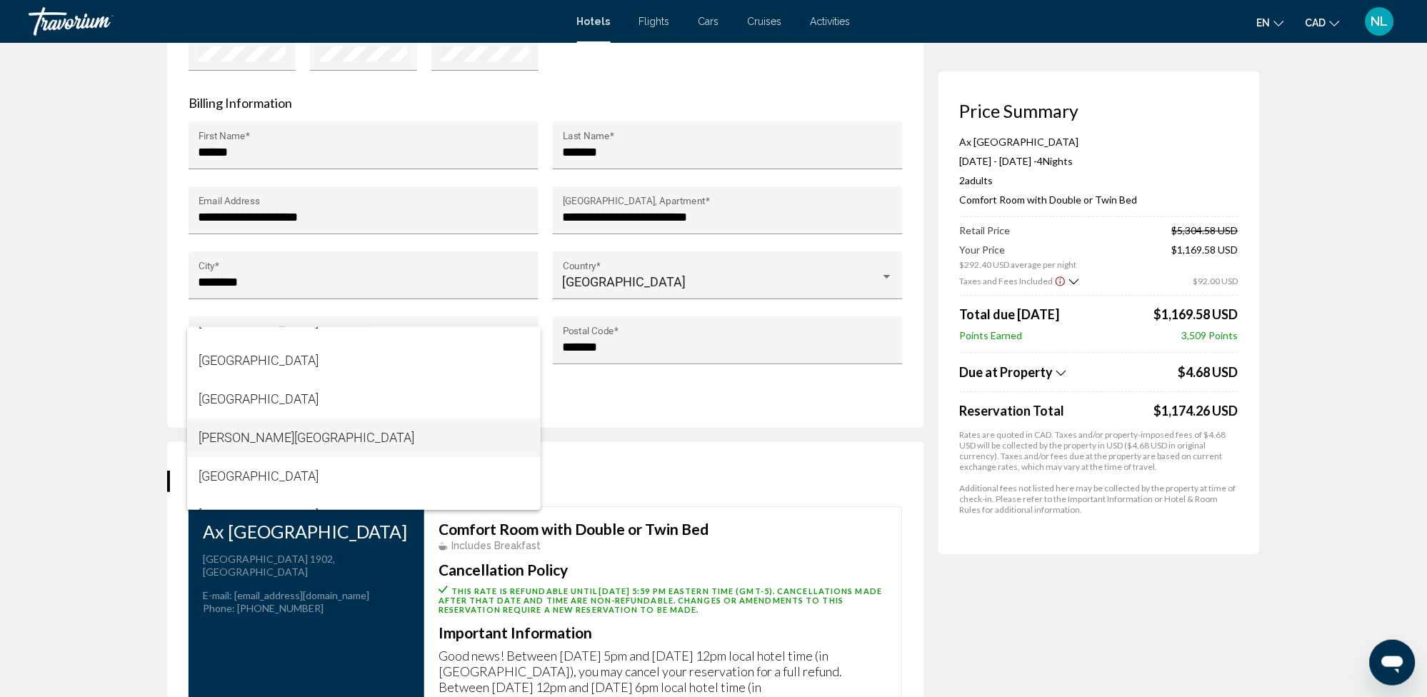
scroll to position [381, 0]
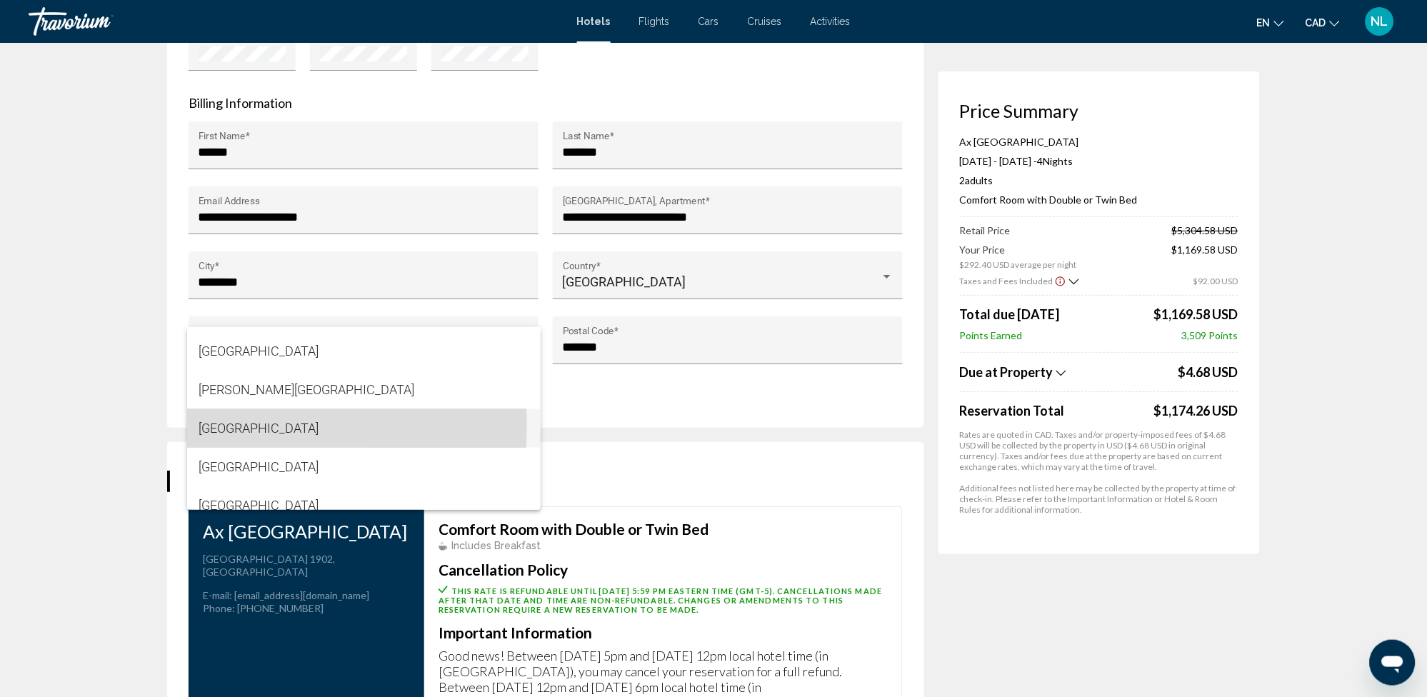
click at [267, 427] on span "Quebec" at bounding box center [364, 428] width 331 height 39
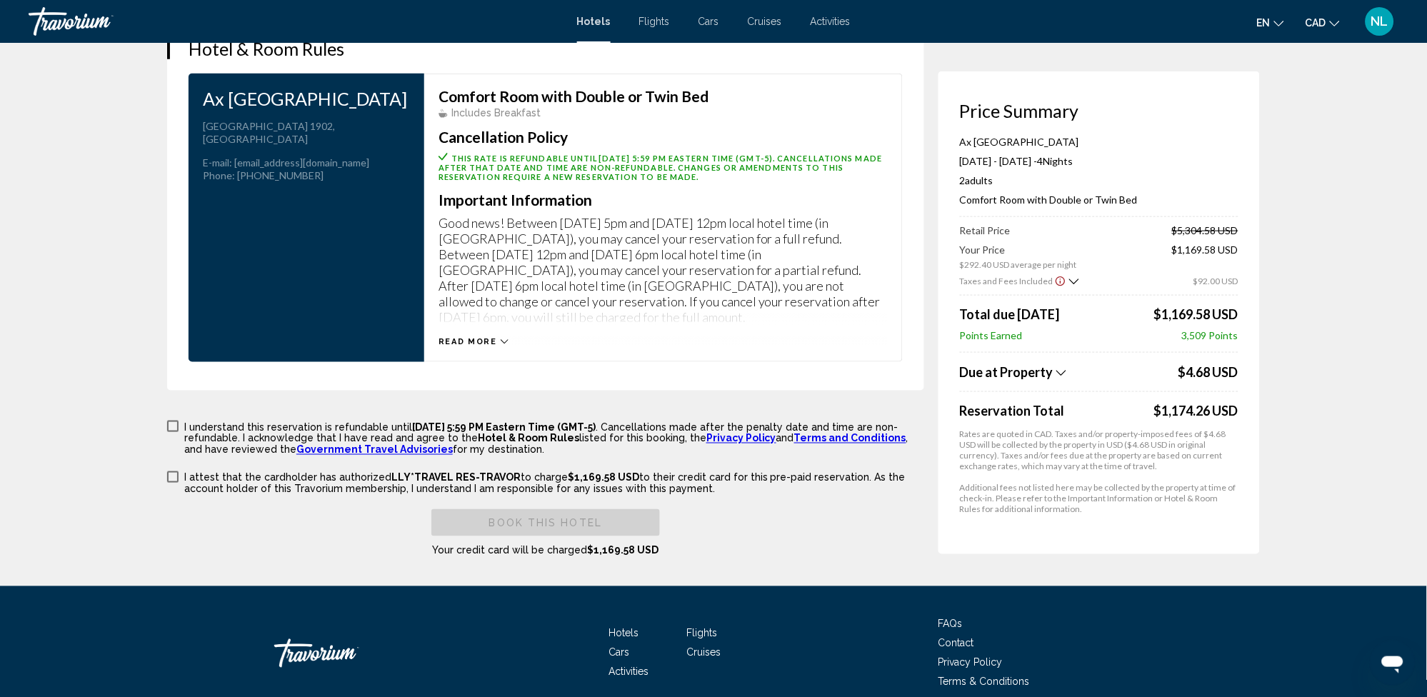
scroll to position [1829, 0]
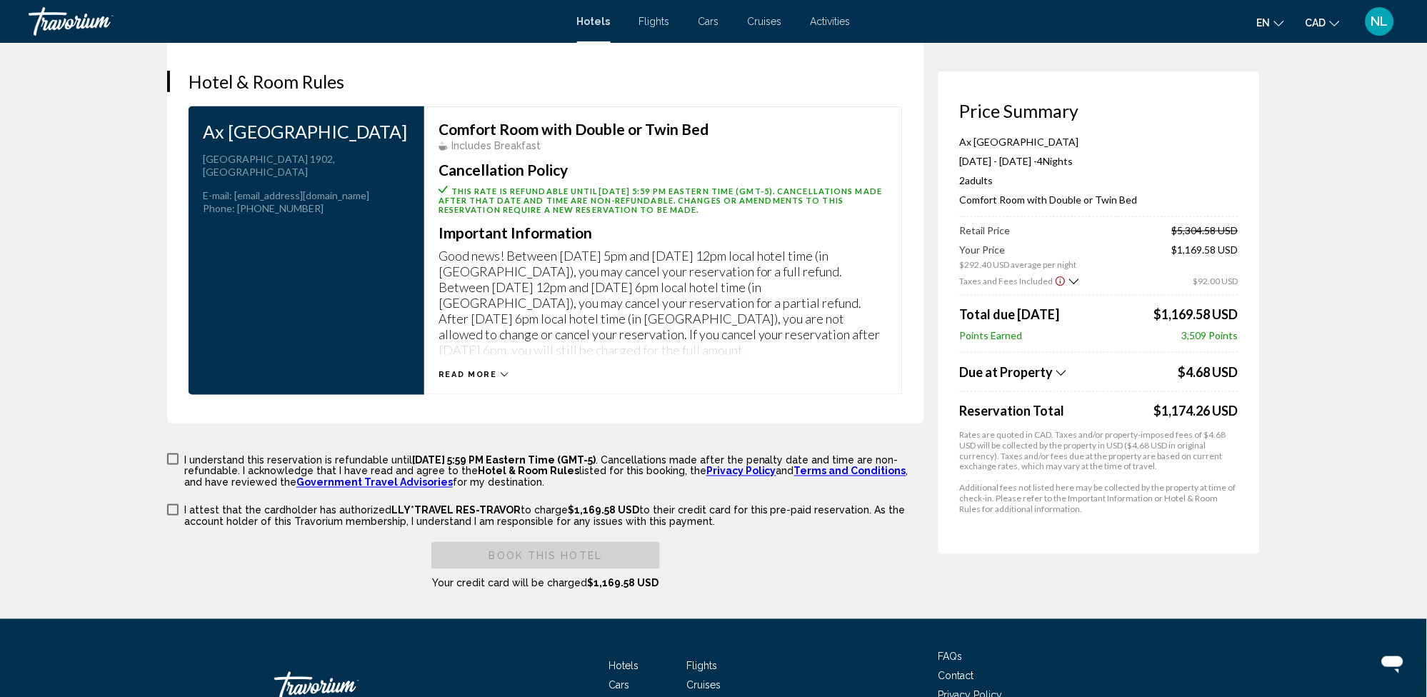
click at [168, 454] on span "Main content" at bounding box center [172, 459] width 11 height 11
click at [169, 504] on span "Main content" at bounding box center [172, 509] width 11 height 11
click at [501, 554] on span "Book this hotel" at bounding box center [546, 556] width 114 height 11
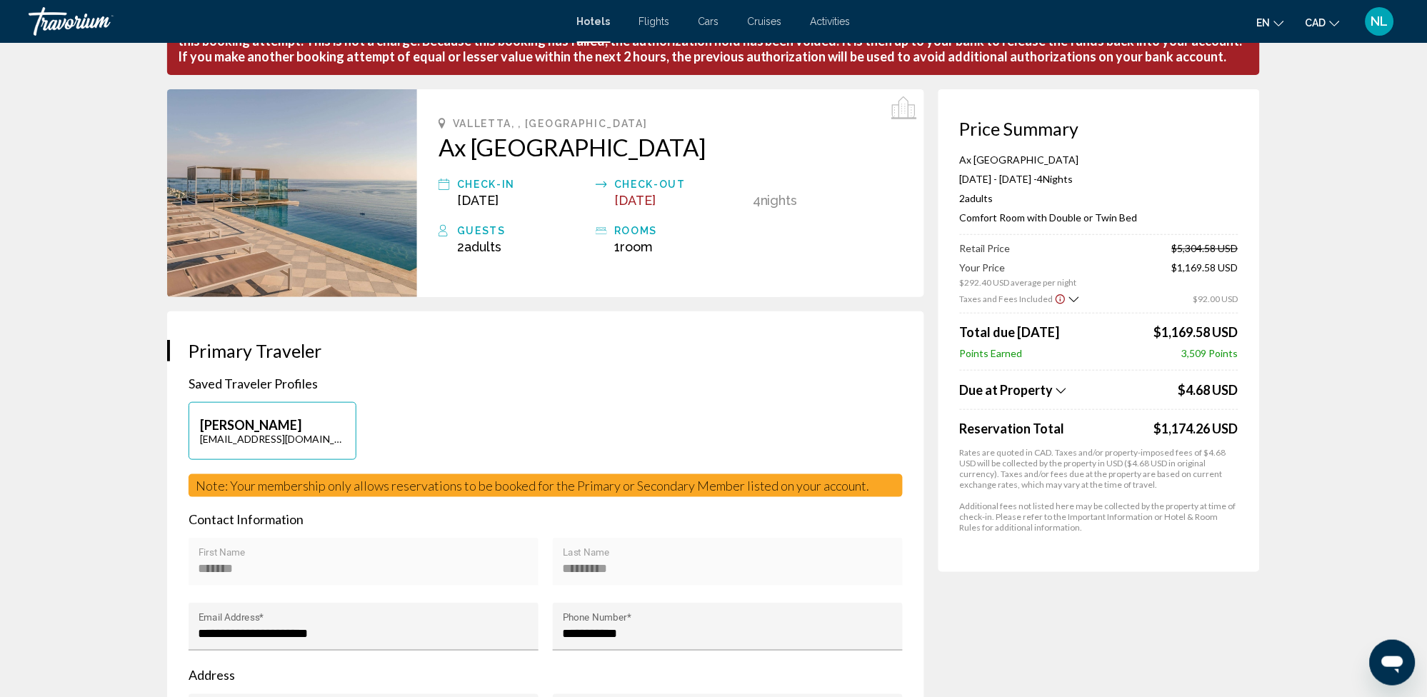
scroll to position [0, 0]
